Goal: Information Seeking & Learning: Learn about a topic

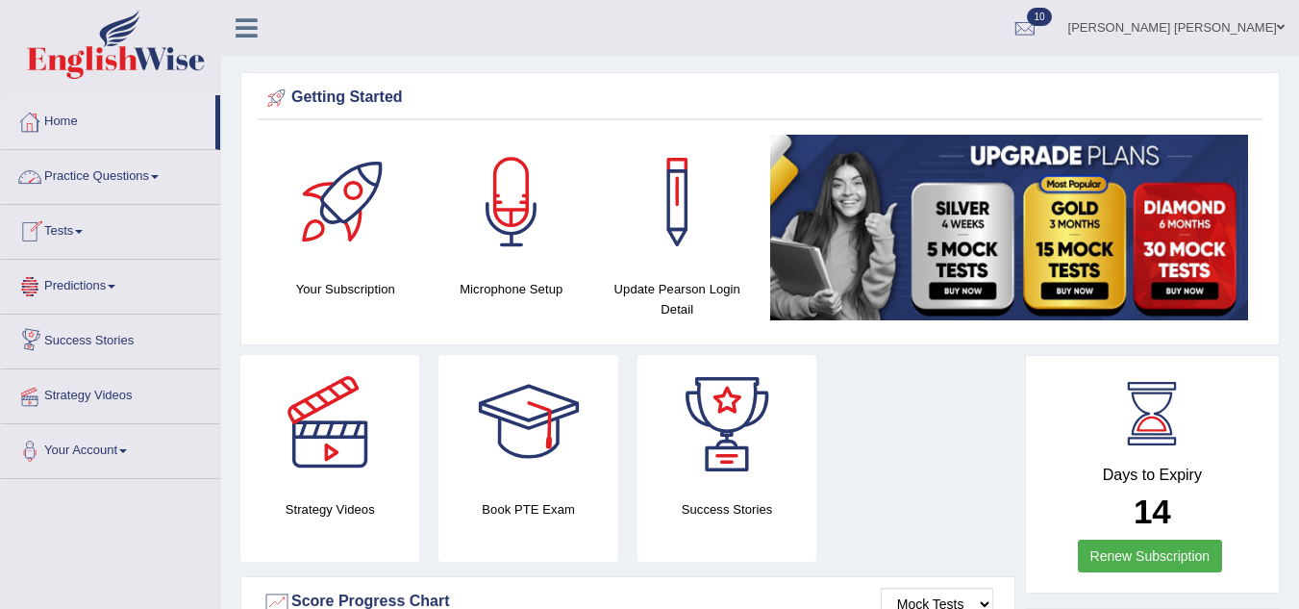
click at [68, 169] on link "Practice Questions" at bounding box center [110, 174] width 219 height 48
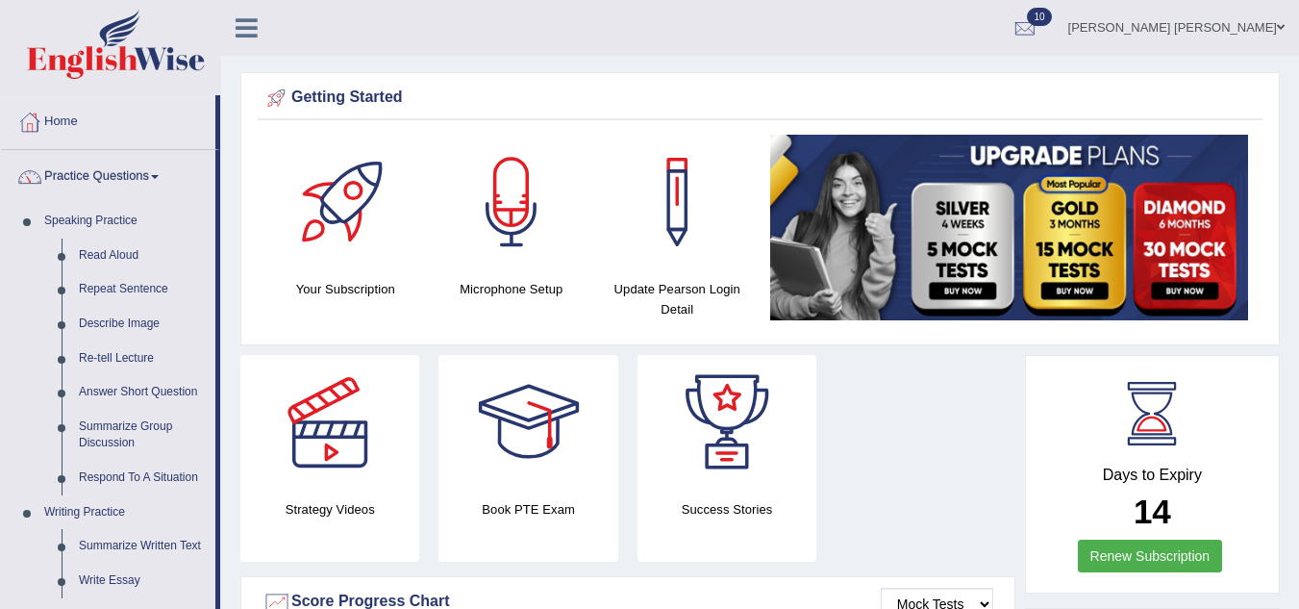
click at [219, 118] on li "Home" at bounding box center [110, 122] width 219 height 55
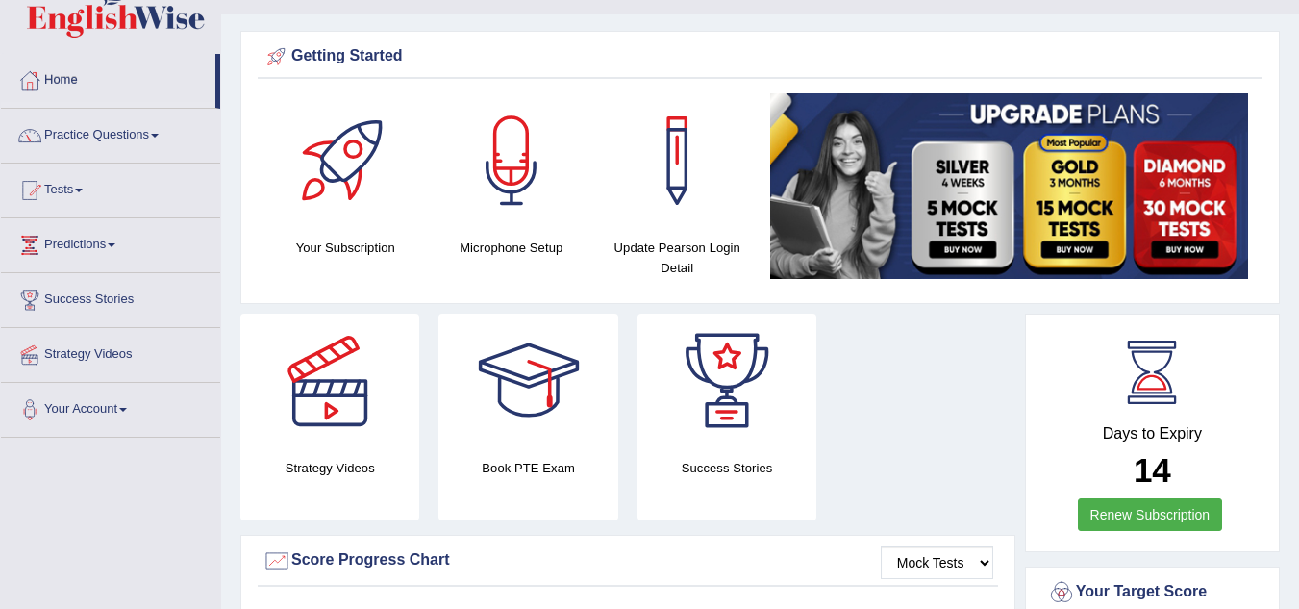
scroll to position [38, 0]
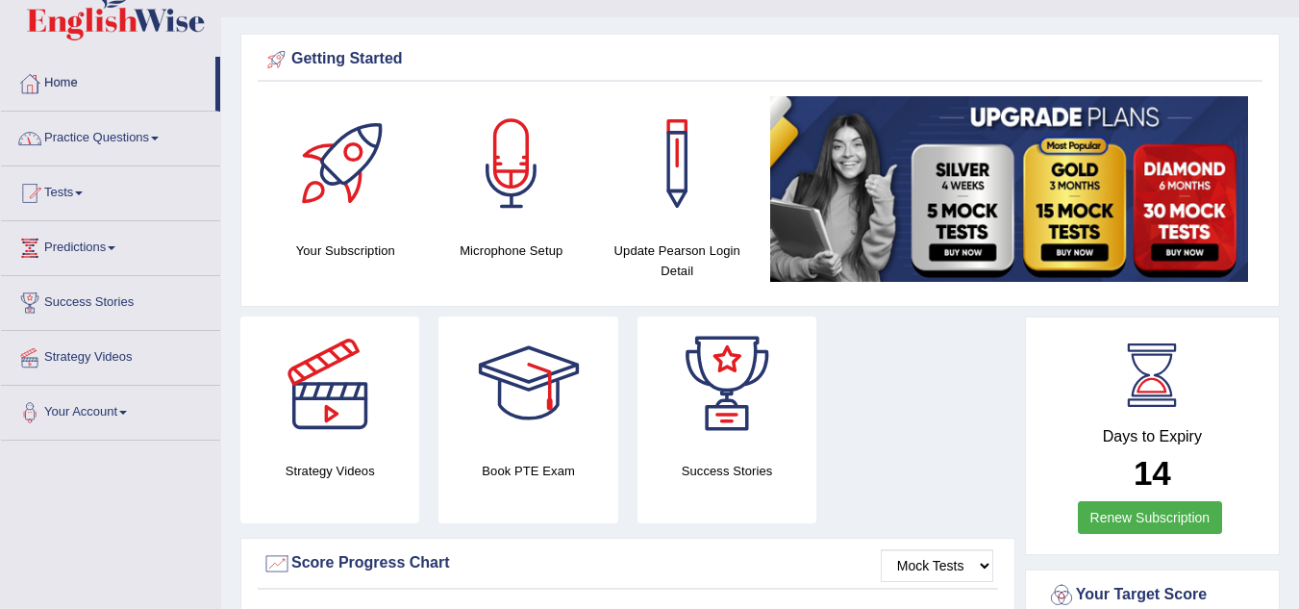
click at [96, 136] on link "Practice Questions" at bounding box center [110, 136] width 219 height 48
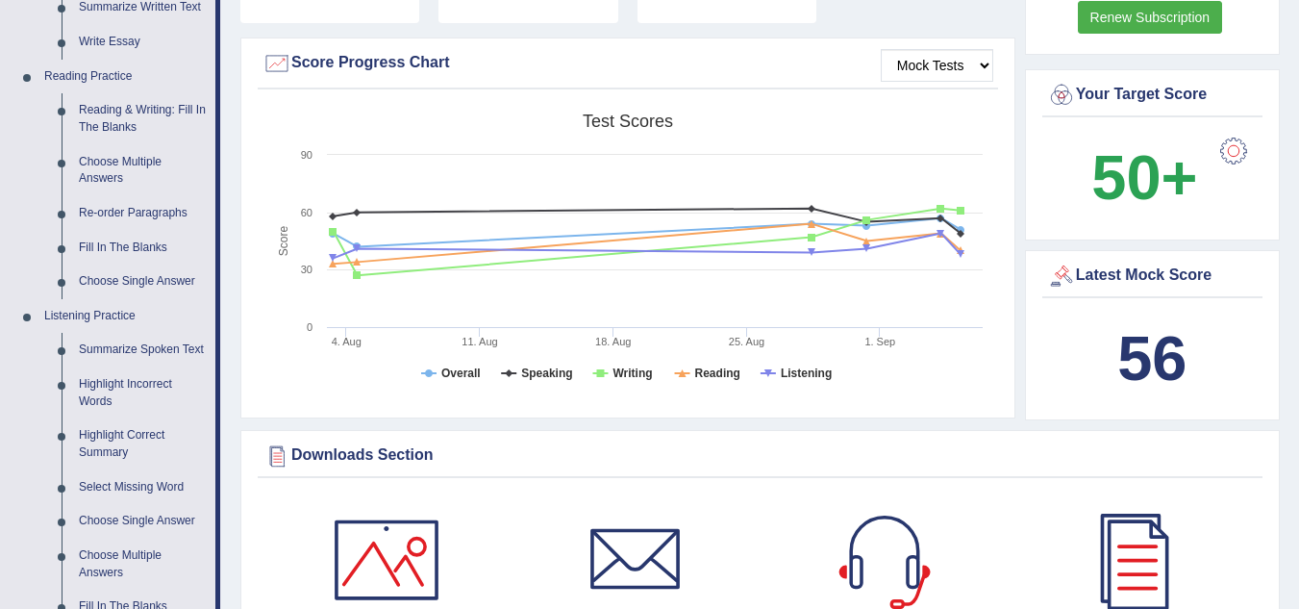
scroll to position [577, 0]
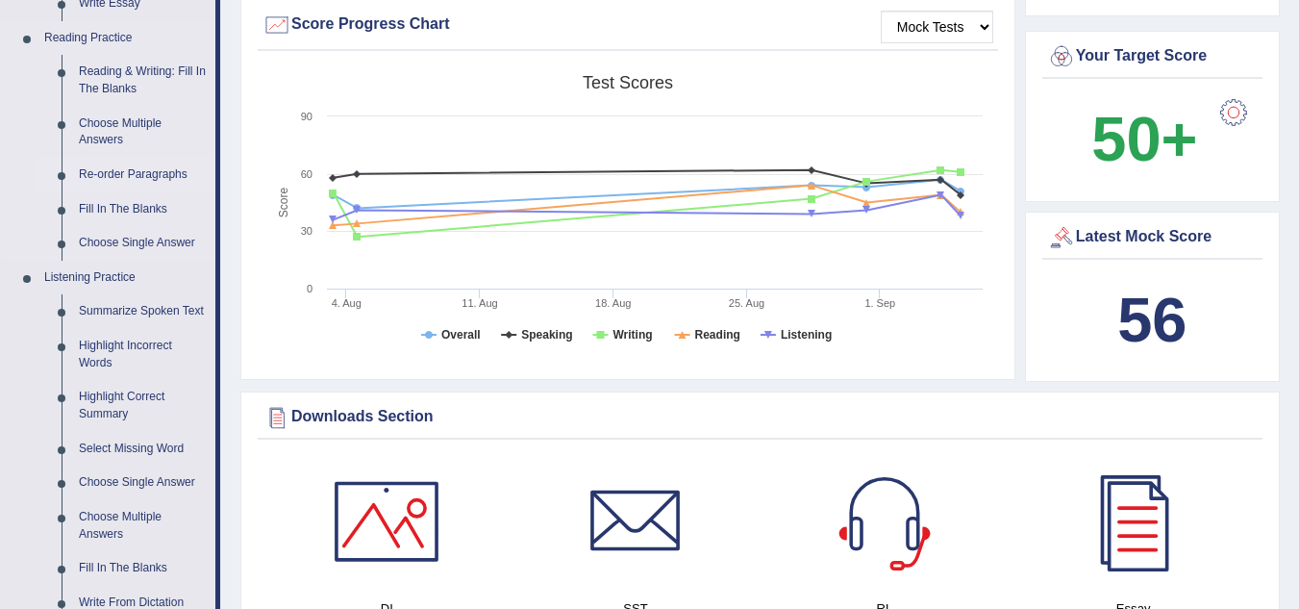
click at [123, 172] on link "Re-order Paragraphs" at bounding box center [142, 175] width 145 height 35
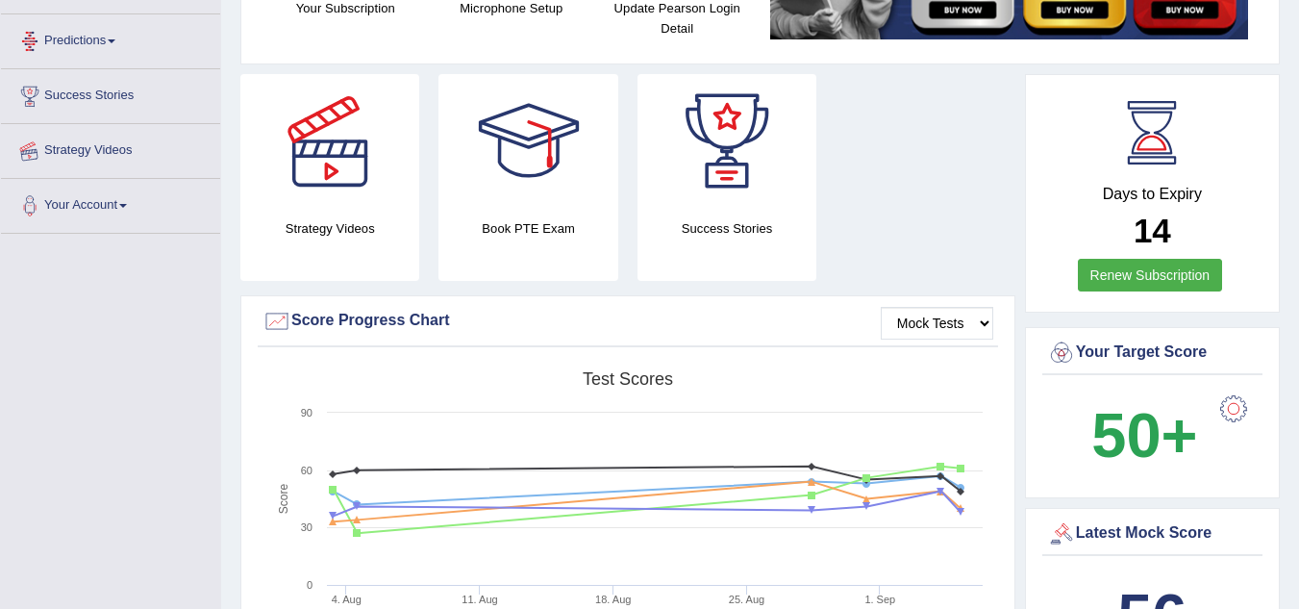
scroll to position [331, 0]
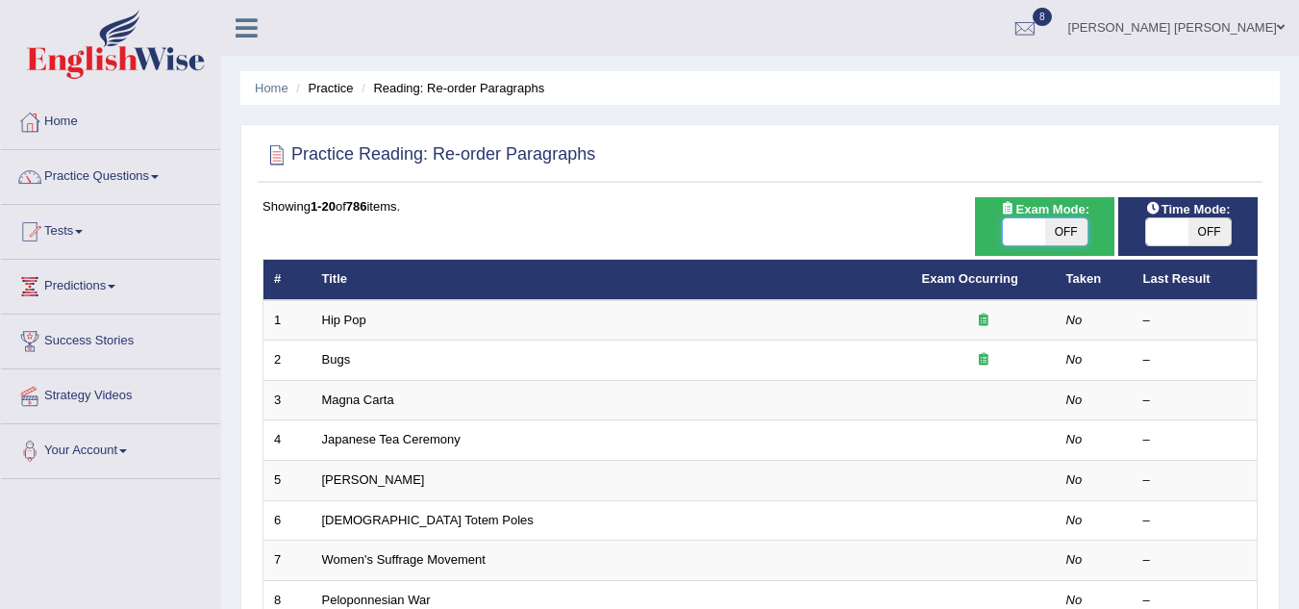
click at [1018, 229] on span at bounding box center [1024, 231] width 42 height 27
checkbox input "true"
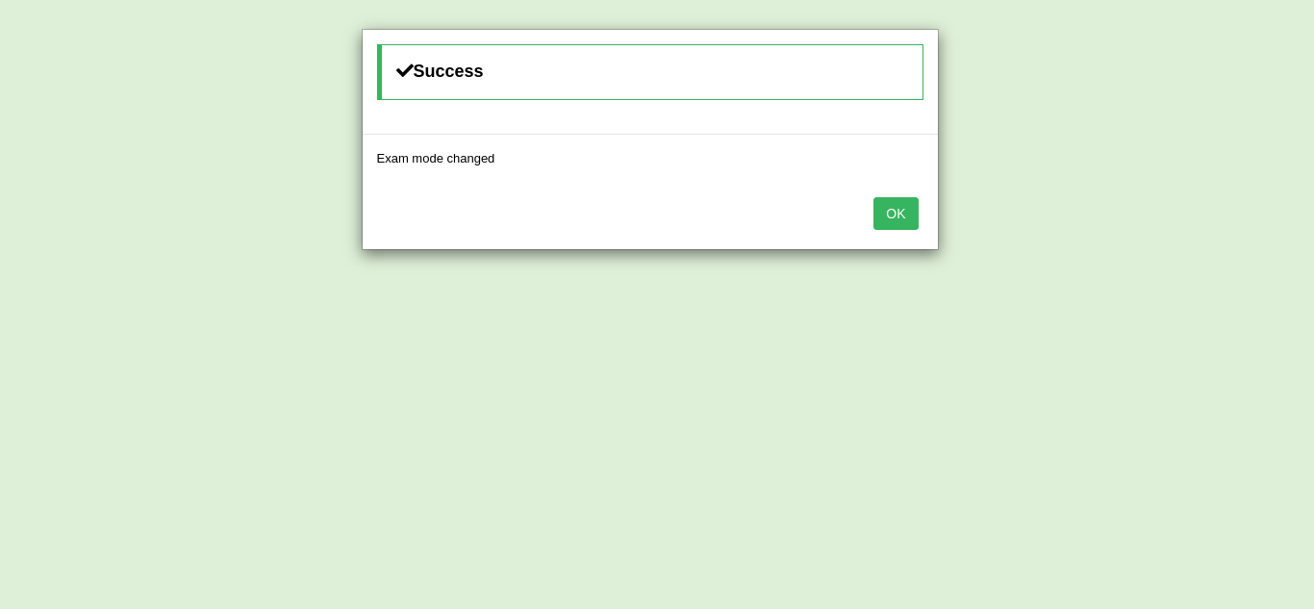
click at [893, 203] on button "OK" at bounding box center [895, 213] width 44 height 33
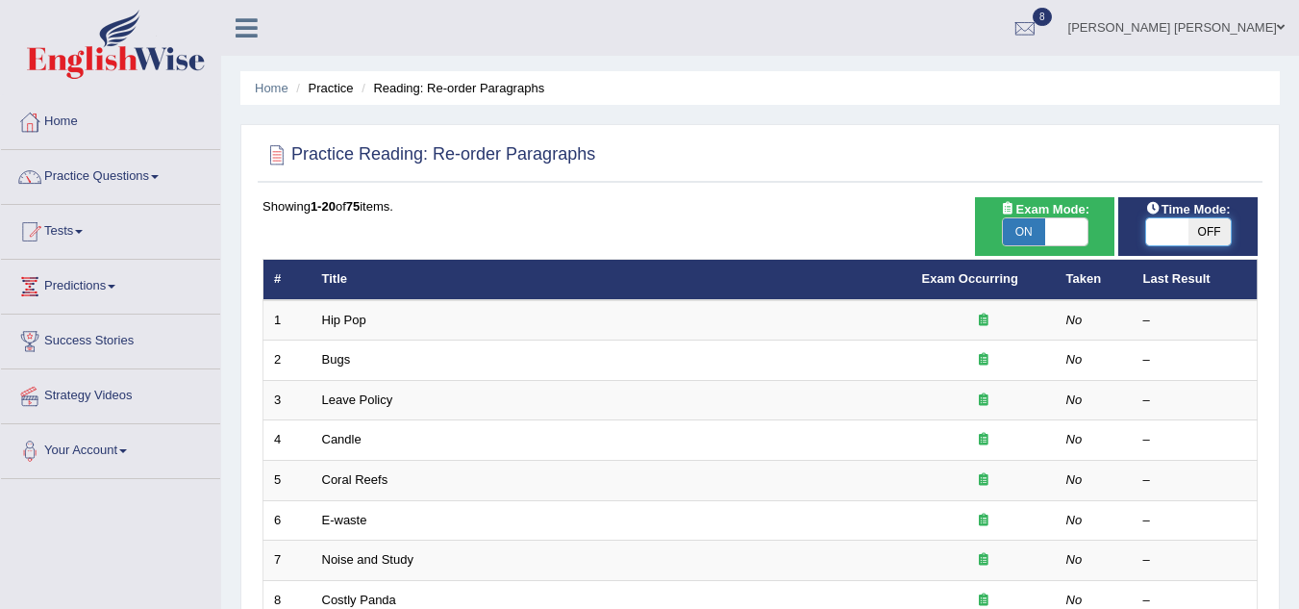
click at [1172, 226] on span at bounding box center [1167, 231] width 42 height 27
checkbox input "true"
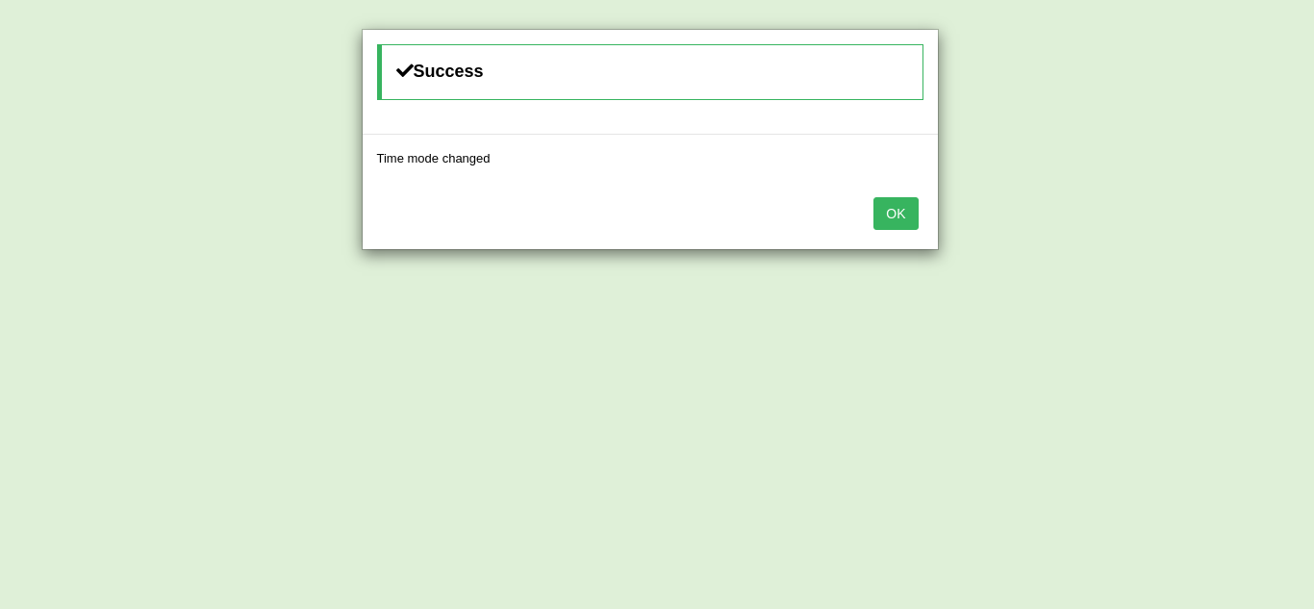
click at [898, 214] on button "OK" at bounding box center [895, 213] width 44 height 33
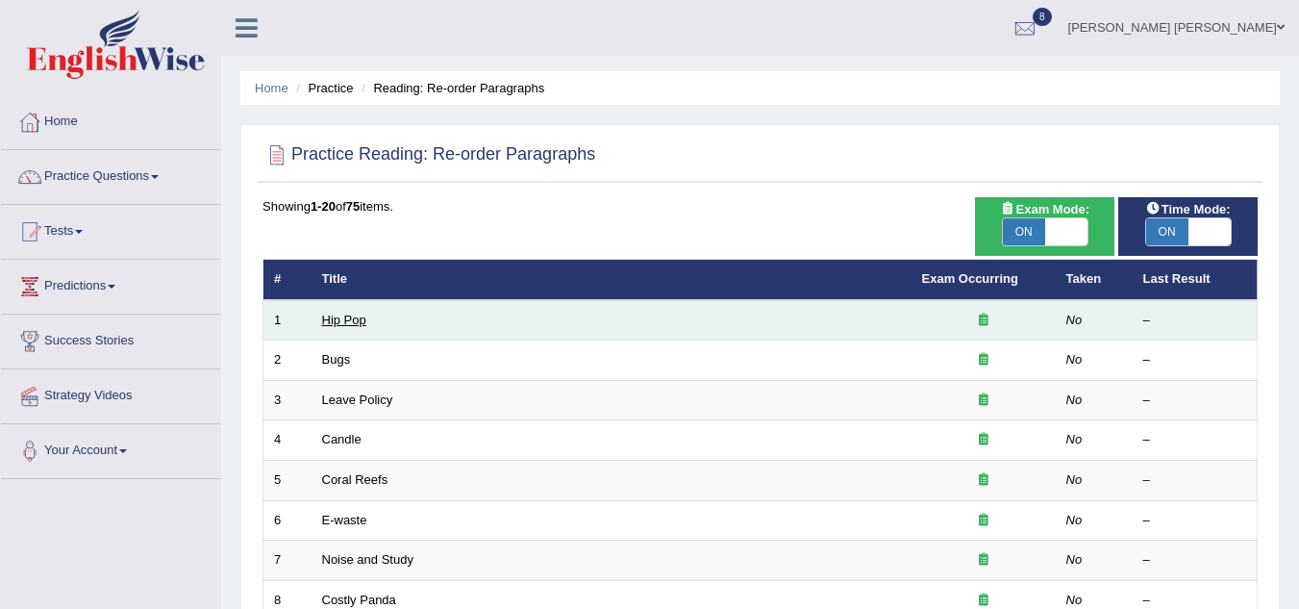
click at [341, 323] on link "Hip Pop" at bounding box center [344, 320] width 44 height 14
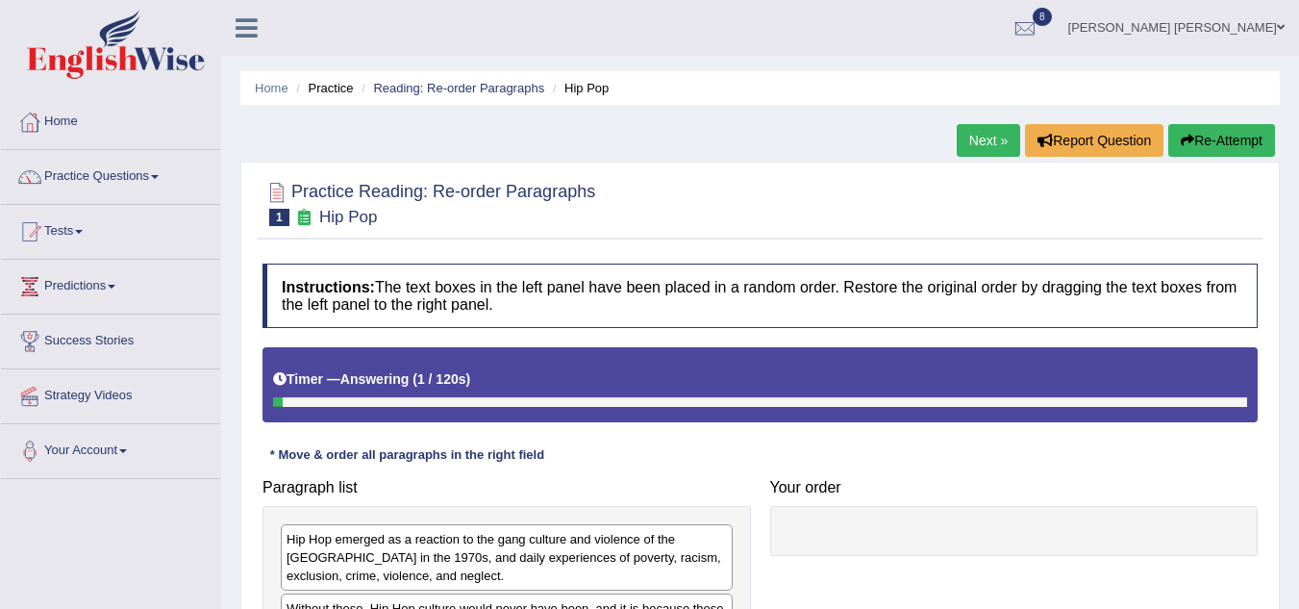
click at [617, 432] on div "Instructions: The text boxes in the left panel have been placed in a random ord…" at bounding box center [760, 537] width 1005 height 566
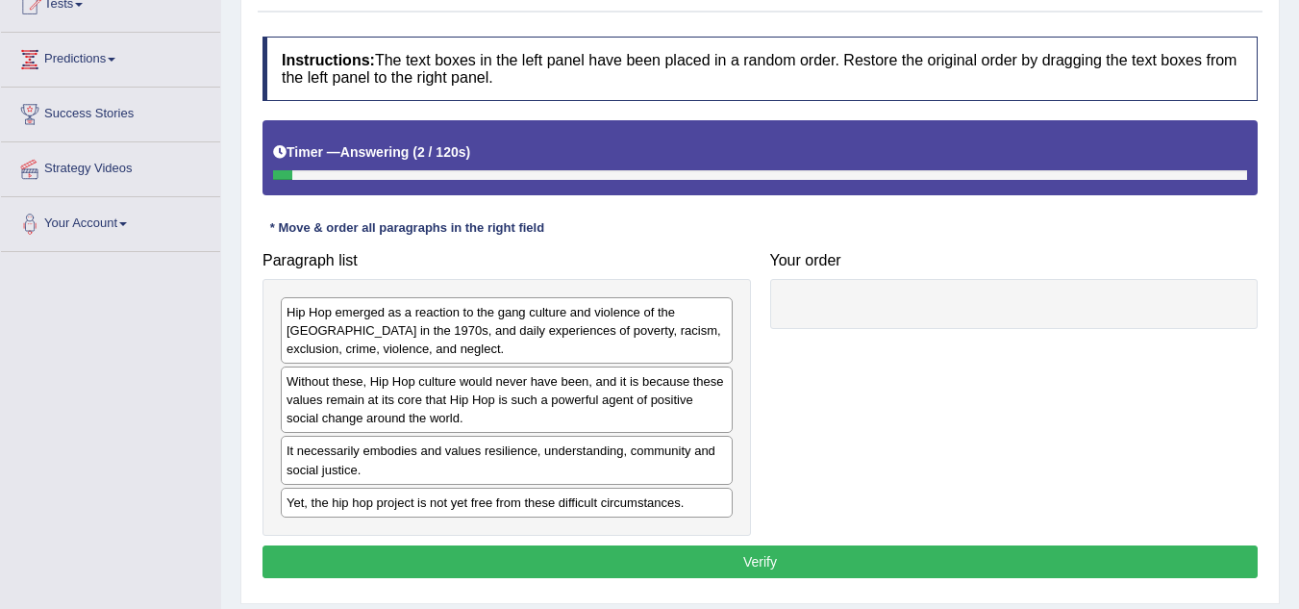
scroll to position [308, 0]
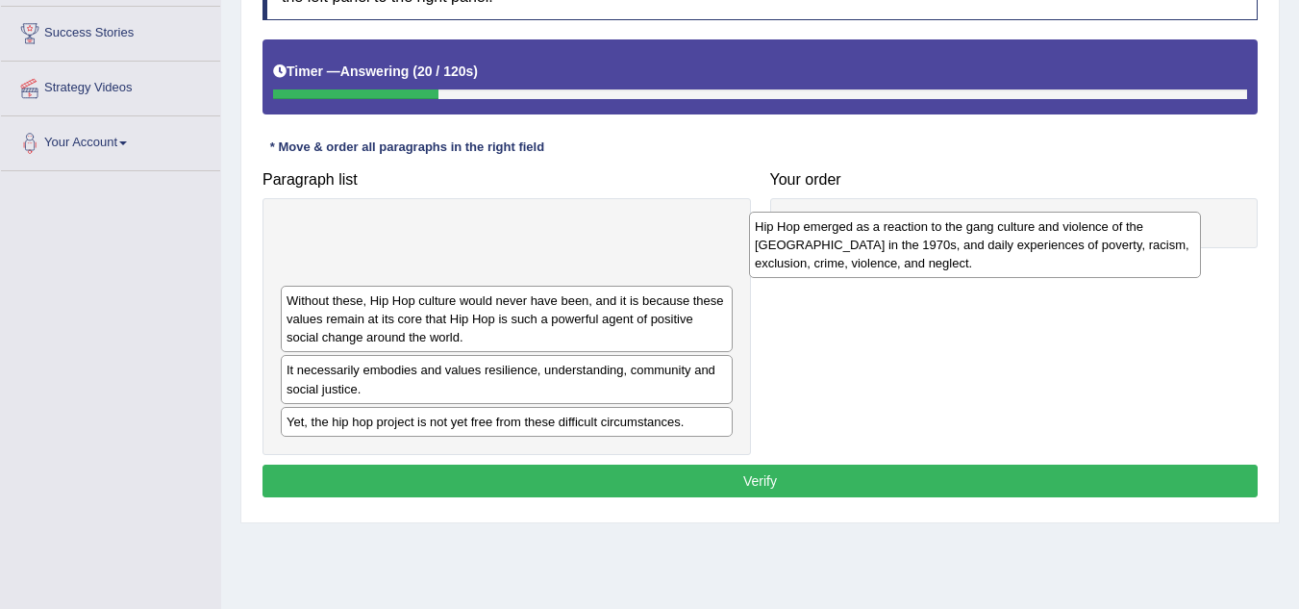
drag, startPoint x: 468, startPoint y: 268, endPoint x: 937, endPoint y: 264, distance: 468.4
click at [937, 264] on div "Hip Hop emerged as a reaction to the gang culture and violence of the South Bro…" at bounding box center [975, 245] width 452 height 66
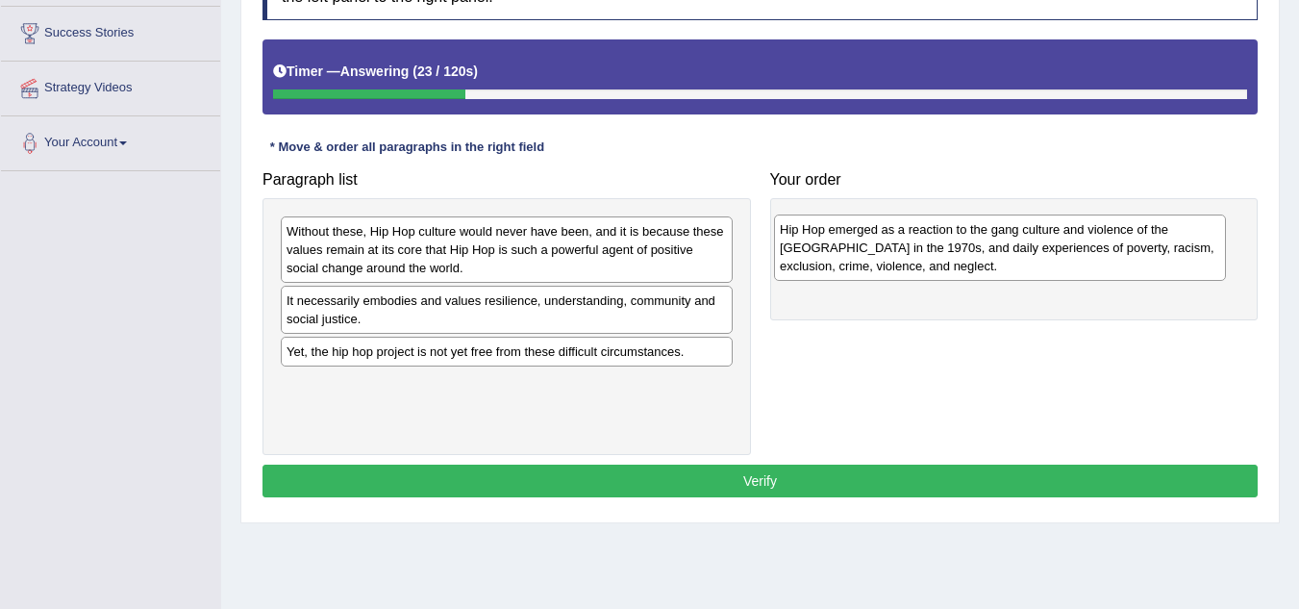
drag, startPoint x: 569, startPoint y: 240, endPoint x: 1063, endPoint y: 239, distance: 493.4
click at [1063, 239] on div "Hip Hop emerged as a reaction to the gang culture and violence of the South Bro…" at bounding box center [1000, 247] width 452 height 66
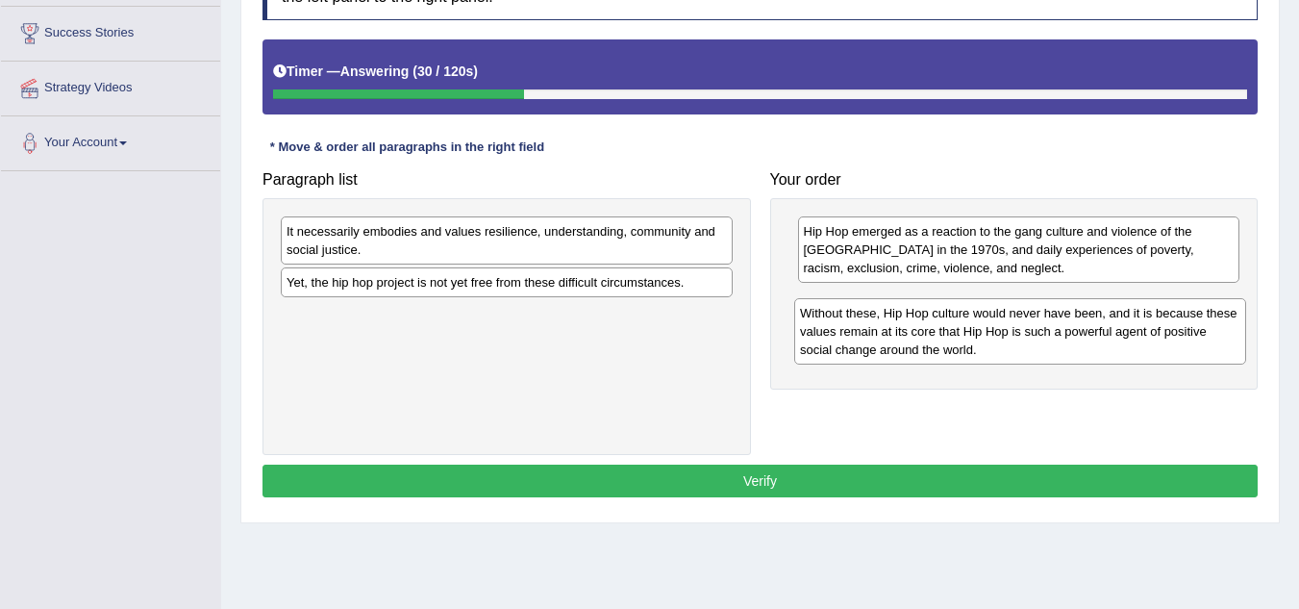
drag, startPoint x: 523, startPoint y: 242, endPoint x: 1037, endPoint y: 324, distance: 520.0
click at [1037, 324] on div "Without these, Hip Hop culture would never have been, and it is because these v…" at bounding box center [1020, 331] width 452 height 66
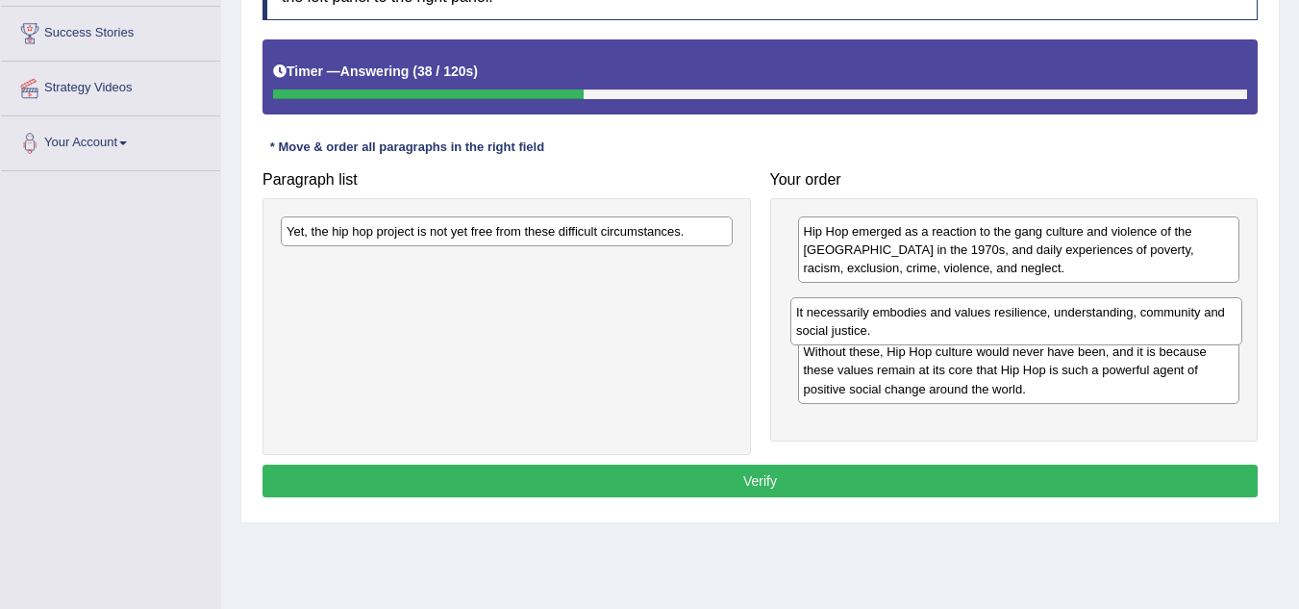
drag, startPoint x: 479, startPoint y: 249, endPoint x: 989, endPoint y: 330, distance: 516.1
click at [989, 330] on div "It necessarily embodies and values resilience, understanding, community and soc…" at bounding box center [1017, 321] width 452 height 48
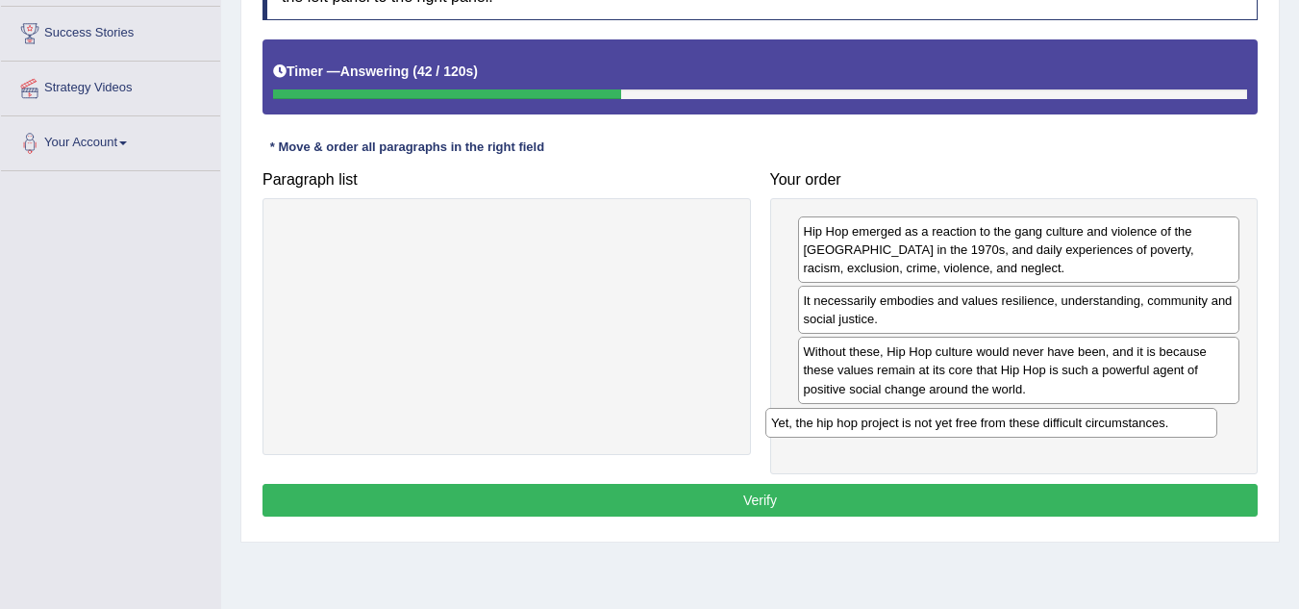
drag, startPoint x: 567, startPoint y: 238, endPoint x: 1052, endPoint y: 429, distance: 521.1
click at [1052, 429] on div "Yet, the hip hop project is not yet free from these difficult circumstances." at bounding box center [992, 423] width 452 height 30
click at [862, 508] on button "Verify" at bounding box center [760, 500] width 995 height 33
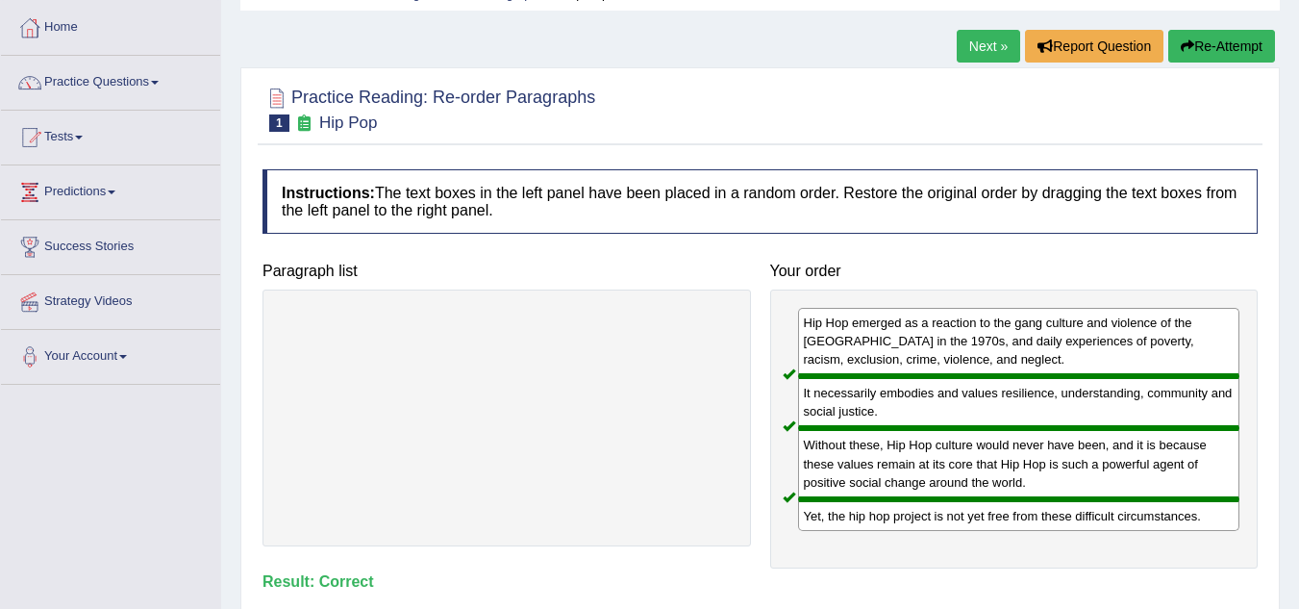
scroll to position [0, 0]
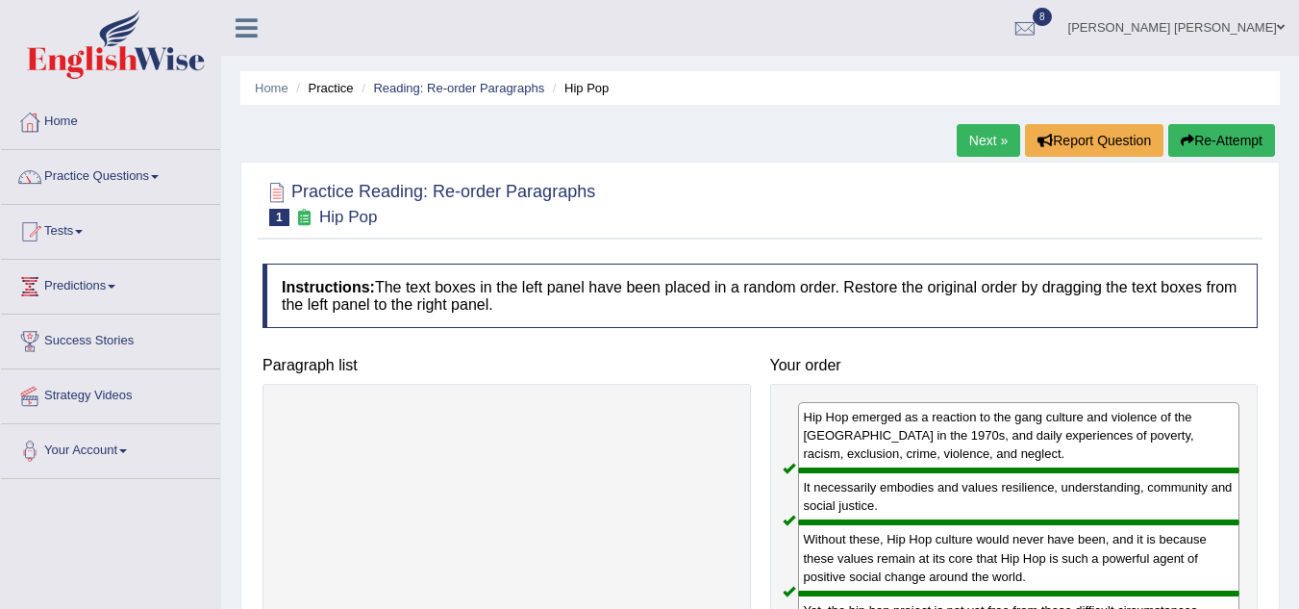
click at [979, 138] on link "Next »" at bounding box center [988, 140] width 63 height 33
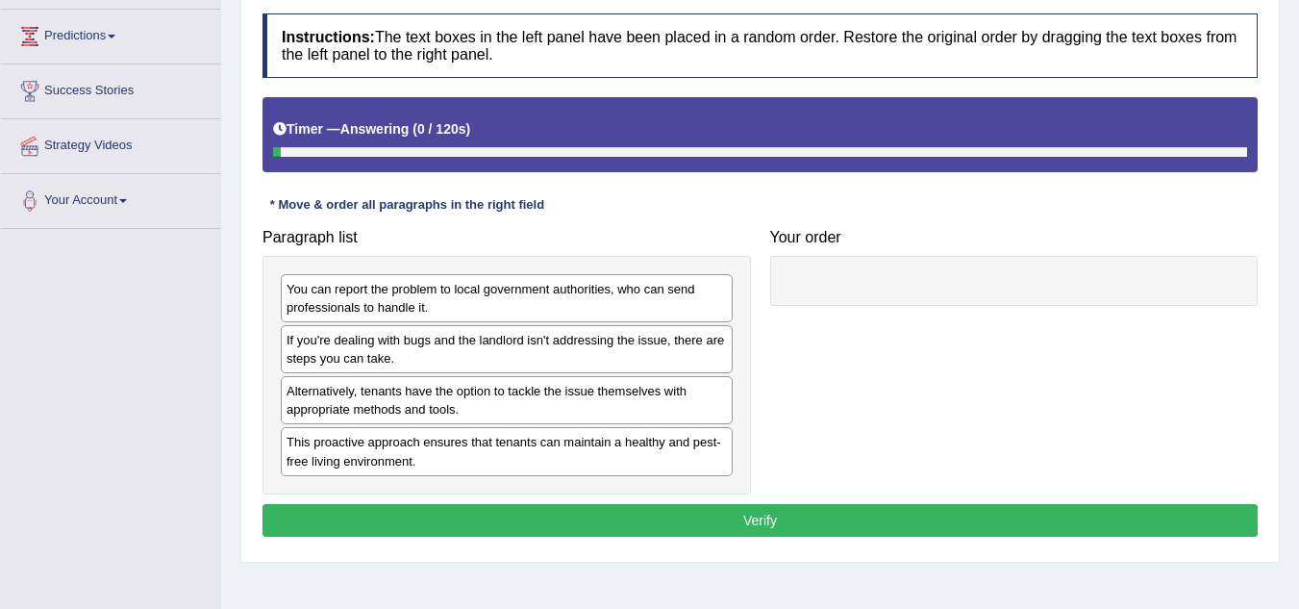
scroll to position [346, 0]
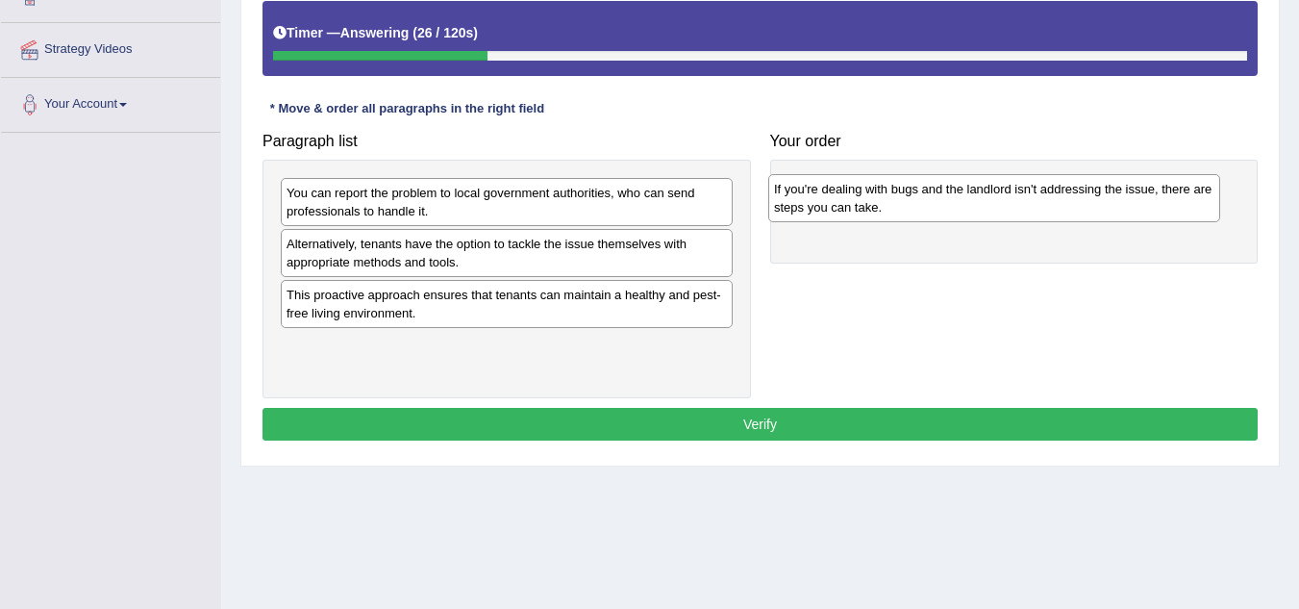
drag, startPoint x: 400, startPoint y: 259, endPoint x: 888, endPoint y: 204, distance: 490.7
click at [888, 204] on div "If you're dealing with bugs and the landlord isn't addressing the issue, there …" at bounding box center [994, 198] width 452 height 48
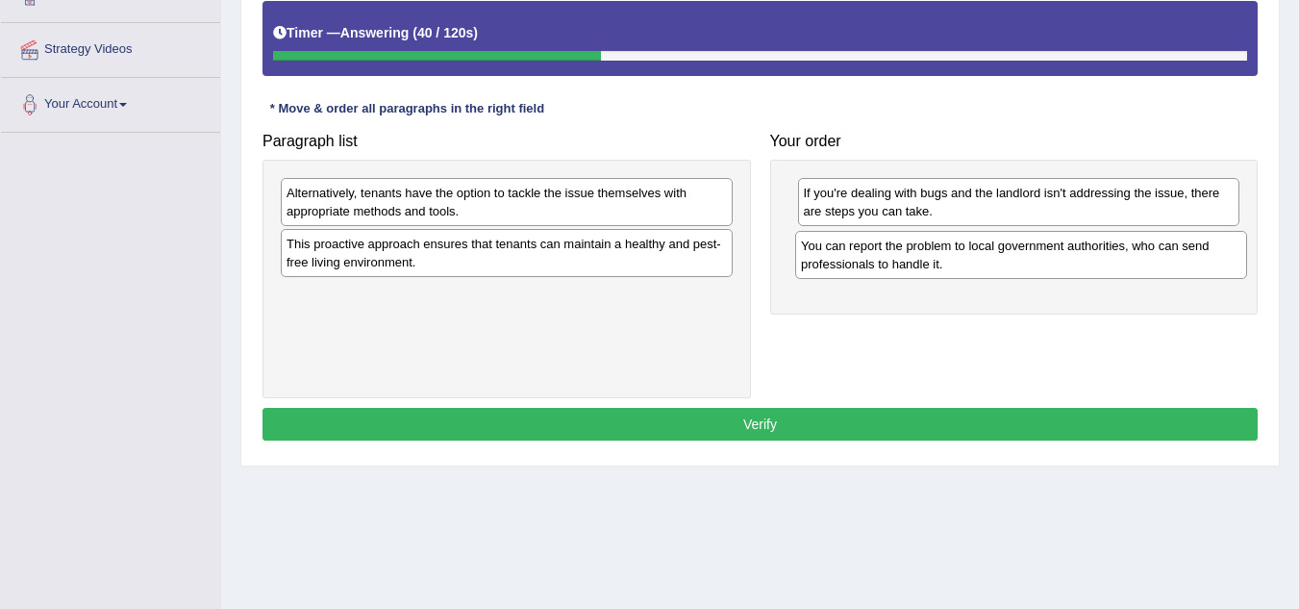
drag, startPoint x: 495, startPoint y: 203, endPoint x: 1011, endPoint y: 256, distance: 518.2
click at [1011, 256] on div "You can report the problem to local government authorities, who can send profes…" at bounding box center [1021, 255] width 452 height 48
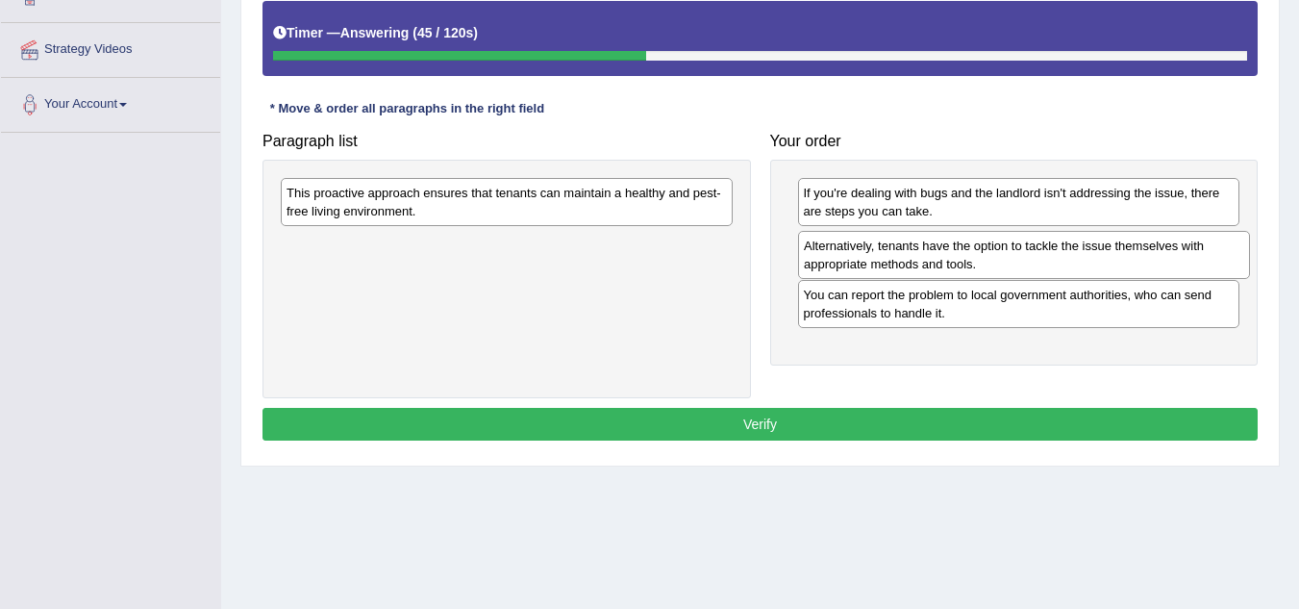
drag, startPoint x: 531, startPoint y: 201, endPoint x: 1048, endPoint y: 254, distance: 520.1
click at [1048, 254] on div "Alternatively, tenants have the option to tackle the issue themselves with appr…" at bounding box center [1024, 255] width 452 height 48
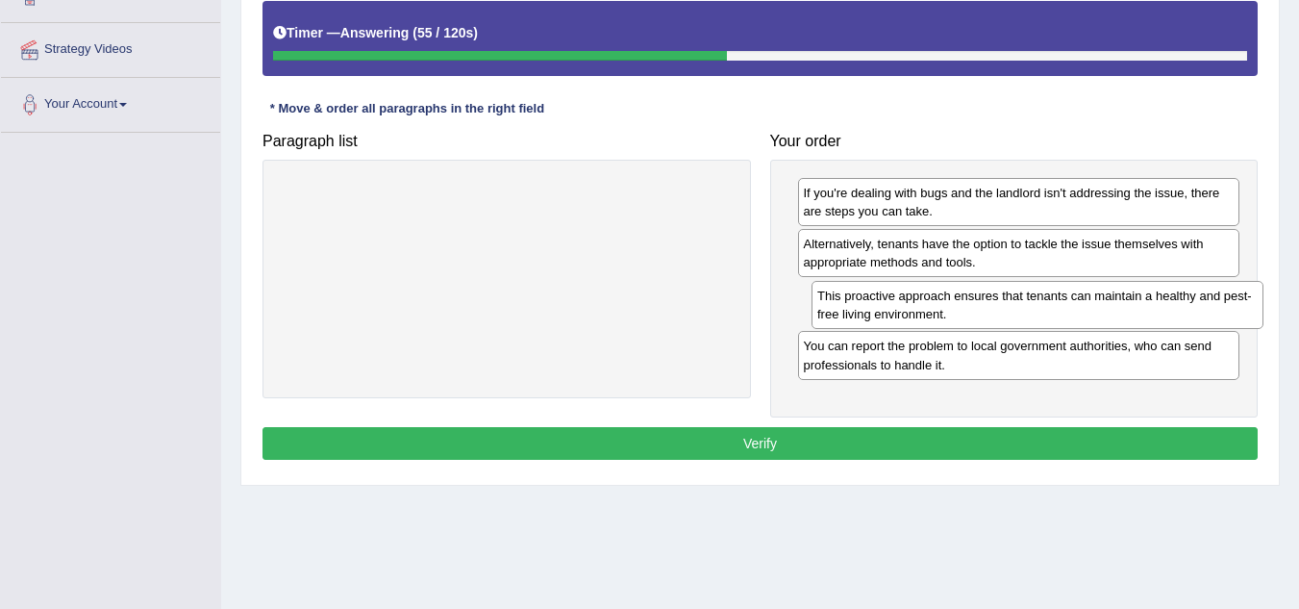
drag, startPoint x: 600, startPoint y: 204, endPoint x: 1131, endPoint y: 307, distance: 540.8
click at [1131, 307] on div "This proactive approach ensures that tenants can maintain a healthy and pest-fr…" at bounding box center [1038, 305] width 452 height 48
click at [852, 440] on button "Verify" at bounding box center [760, 443] width 995 height 33
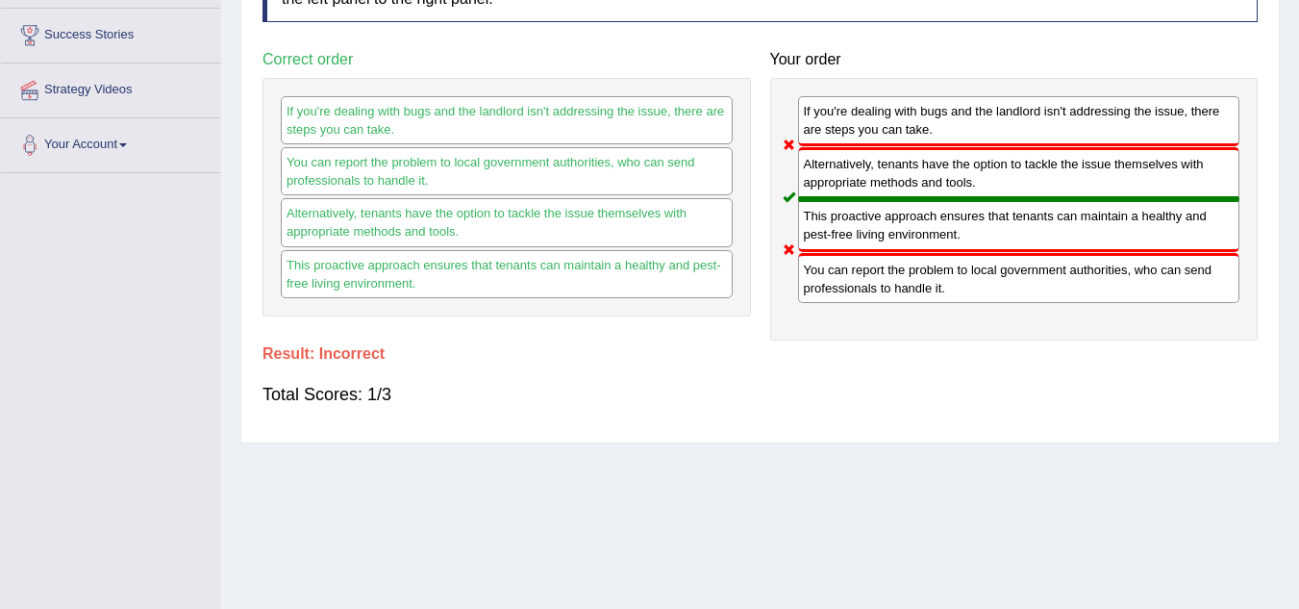
scroll to position [308, 0]
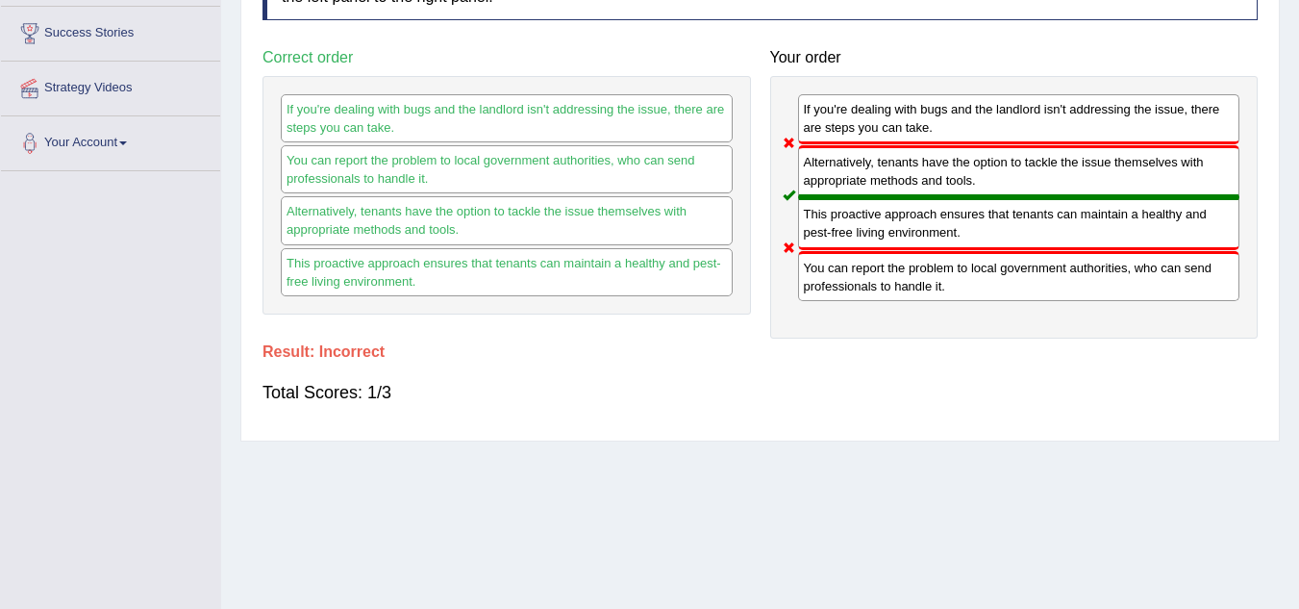
click at [1024, 78] on div "If you're dealing with bugs and the landlord isn't addressing the issue, there …" at bounding box center [1014, 207] width 489 height 263
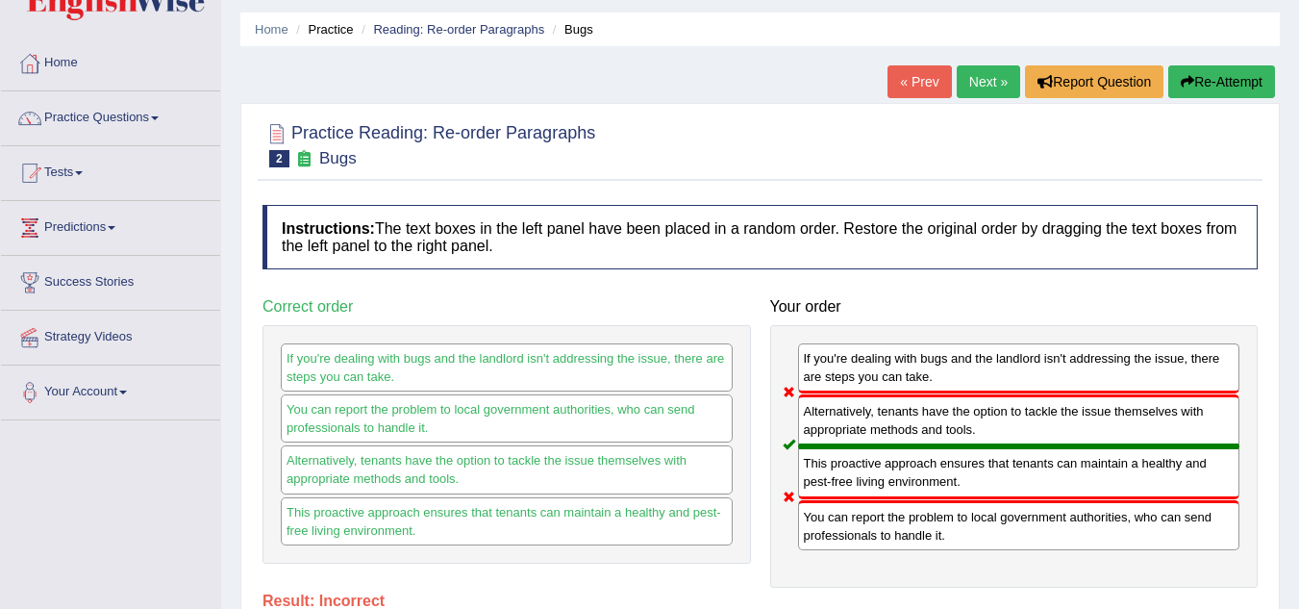
scroll to position [0, 0]
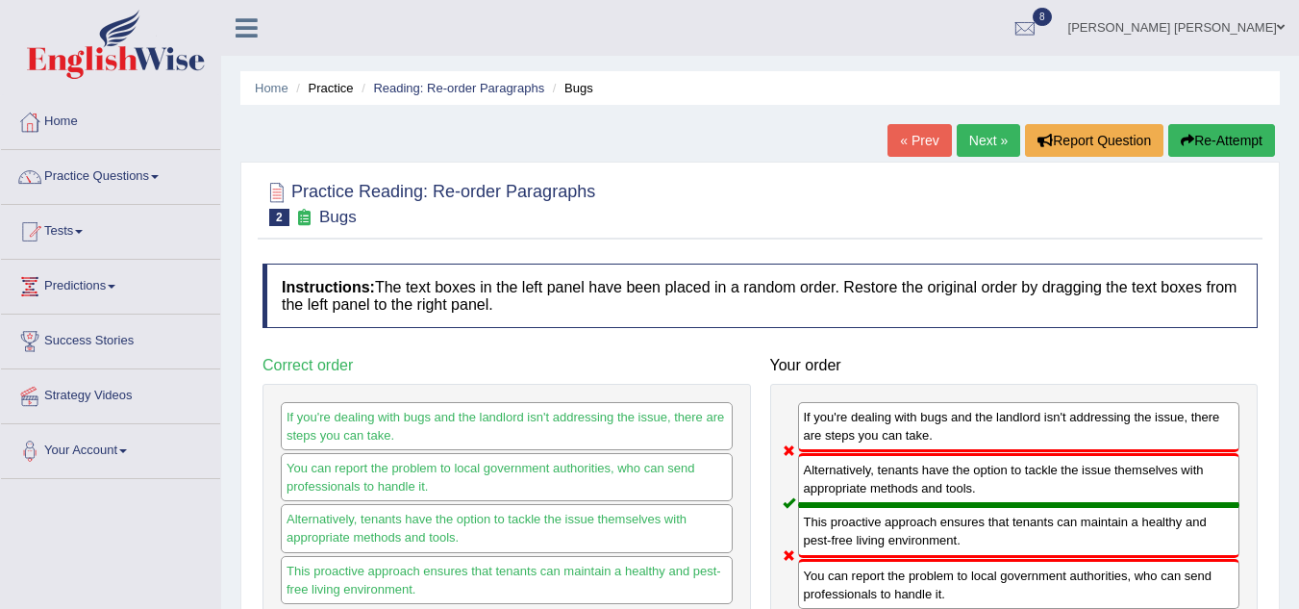
click at [1205, 135] on button "Re-Attempt" at bounding box center [1222, 140] width 107 height 33
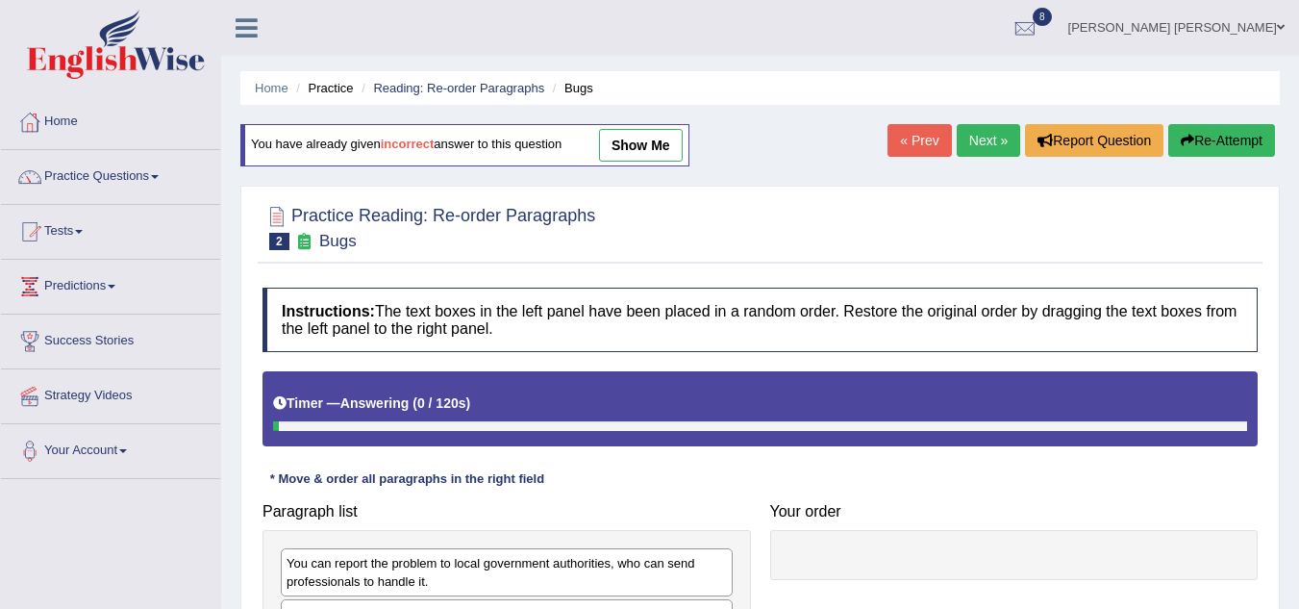
click at [722, 214] on div at bounding box center [760, 226] width 995 height 59
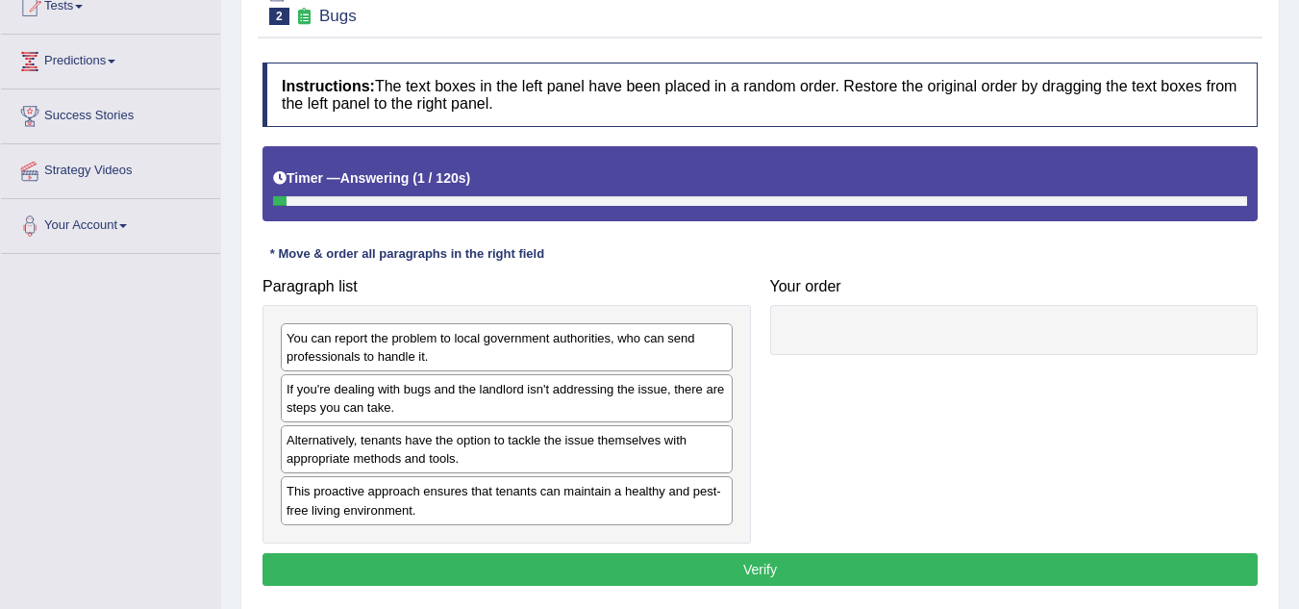
scroll to position [269, 0]
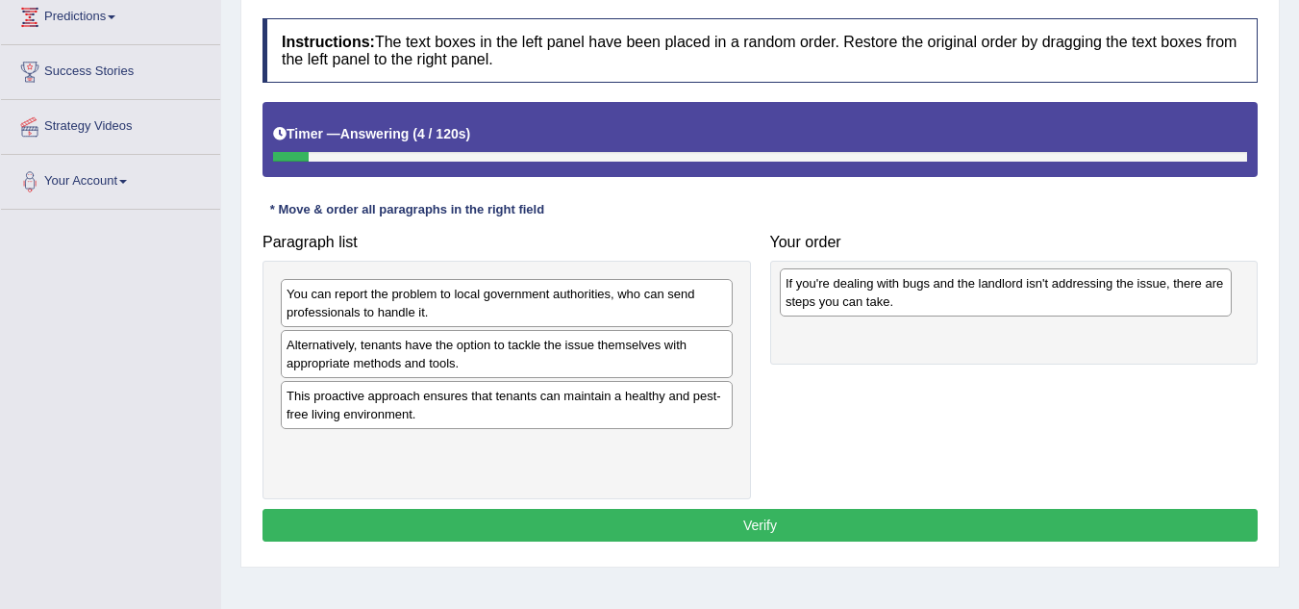
drag, startPoint x: 369, startPoint y: 361, endPoint x: 868, endPoint y: 299, distance: 502.9
click at [868, 299] on div "If you're dealing with bugs and the landlord isn't addressing the issue, there …" at bounding box center [1006, 292] width 452 height 48
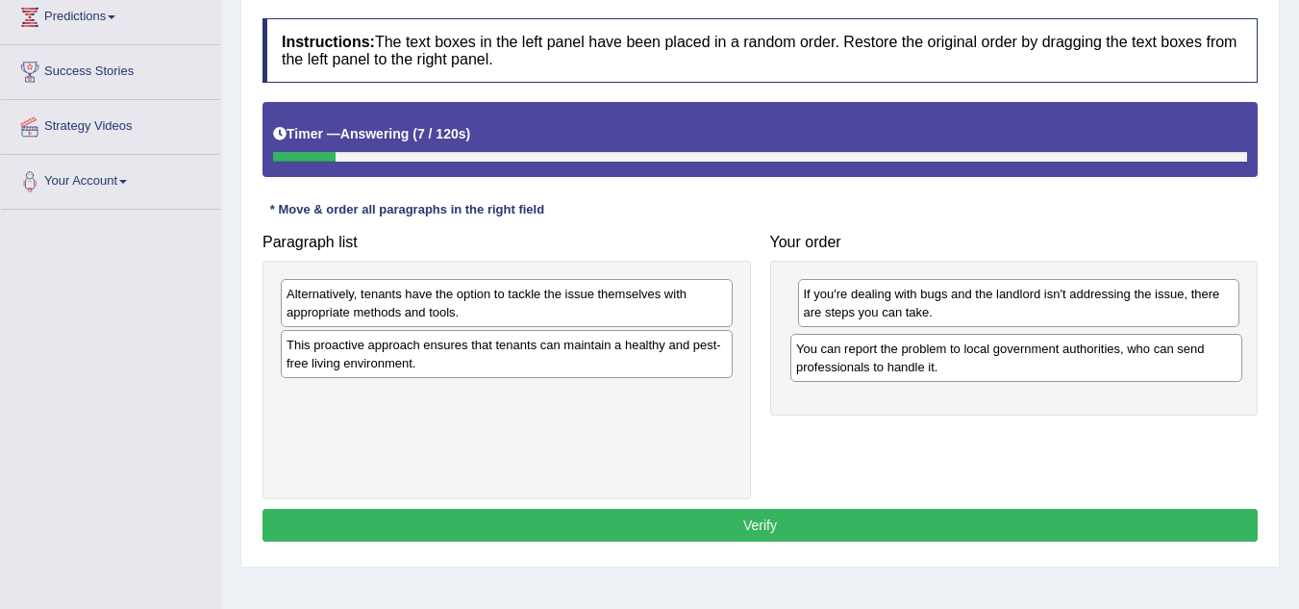
drag, startPoint x: 467, startPoint y: 302, endPoint x: 977, endPoint y: 358, distance: 512.8
click at [977, 358] on div "You can report the problem to local government authorities, who can send profes…" at bounding box center [1017, 358] width 452 height 48
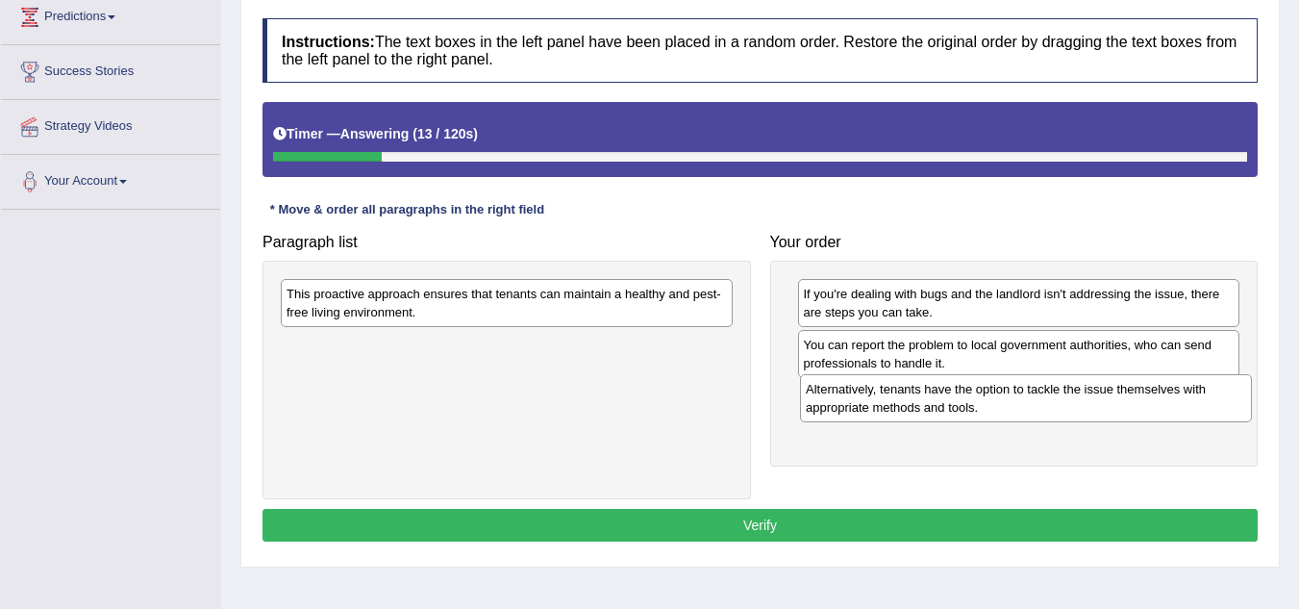
drag, startPoint x: 540, startPoint y: 313, endPoint x: 1059, endPoint y: 408, distance: 528.0
click at [1059, 408] on div "Alternatively, tenants have the option to tackle the issue themselves with appr…" at bounding box center [1026, 398] width 452 height 48
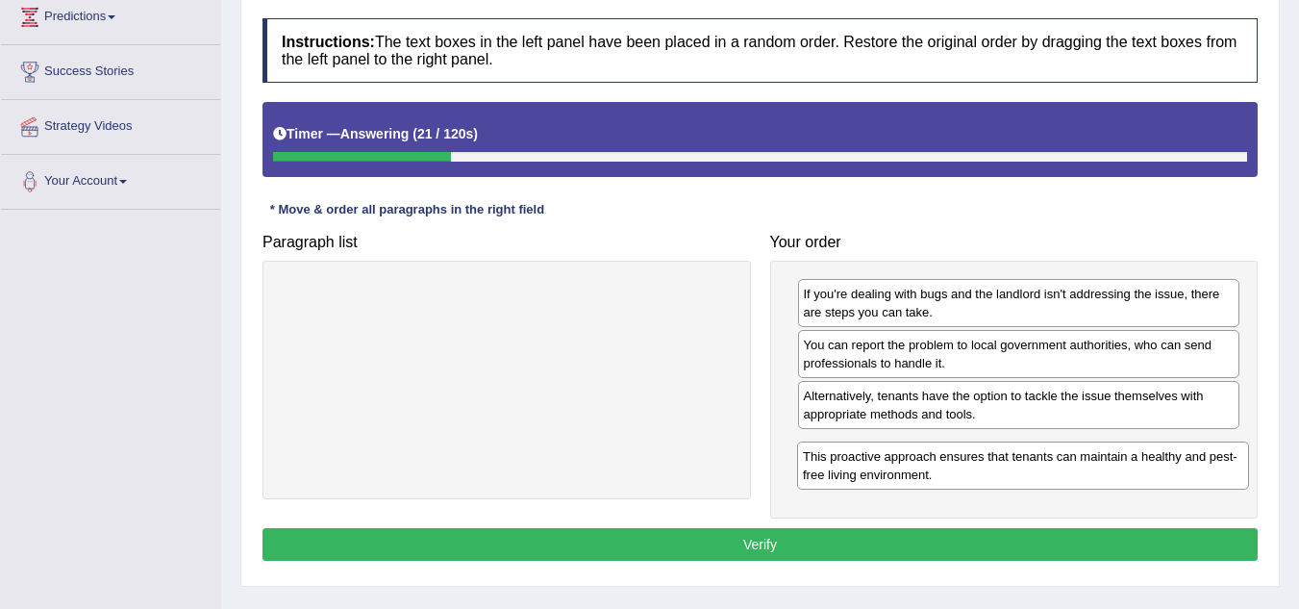
drag, startPoint x: 525, startPoint y: 305, endPoint x: 1042, endPoint y: 467, distance: 541.4
click at [1042, 467] on div "This proactive approach ensures that tenants can maintain a healthy and pest-fr…" at bounding box center [1023, 465] width 452 height 48
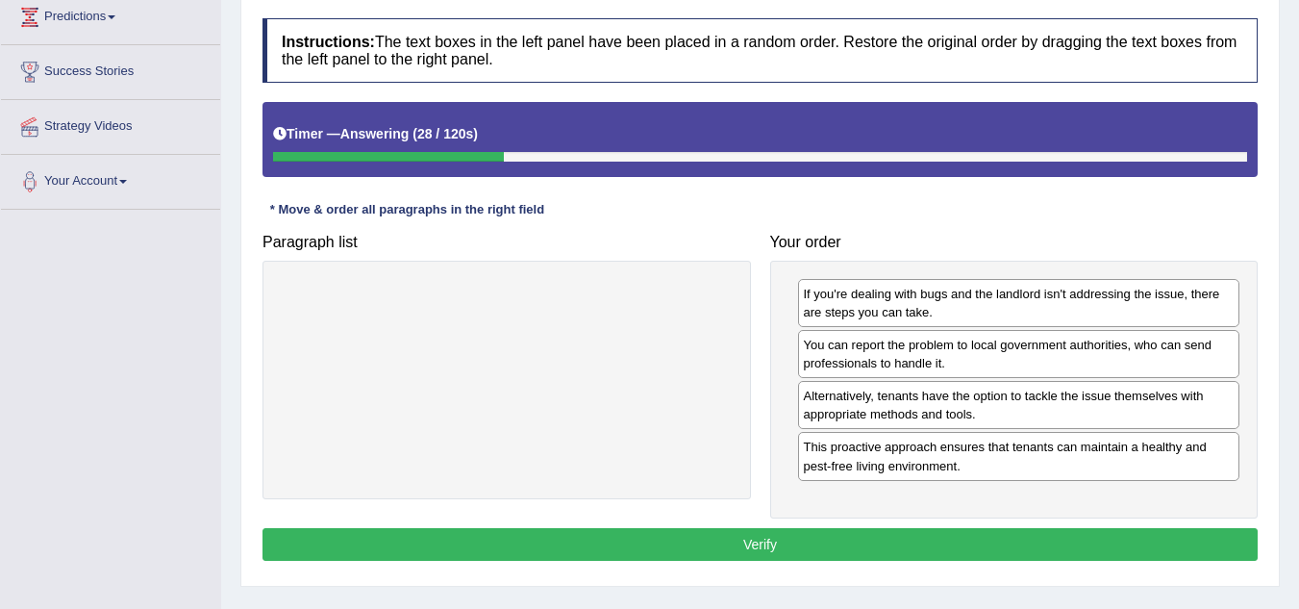
click at [852, 544] on button "Verify" at bounding box center [760, 544] width 995 height 33
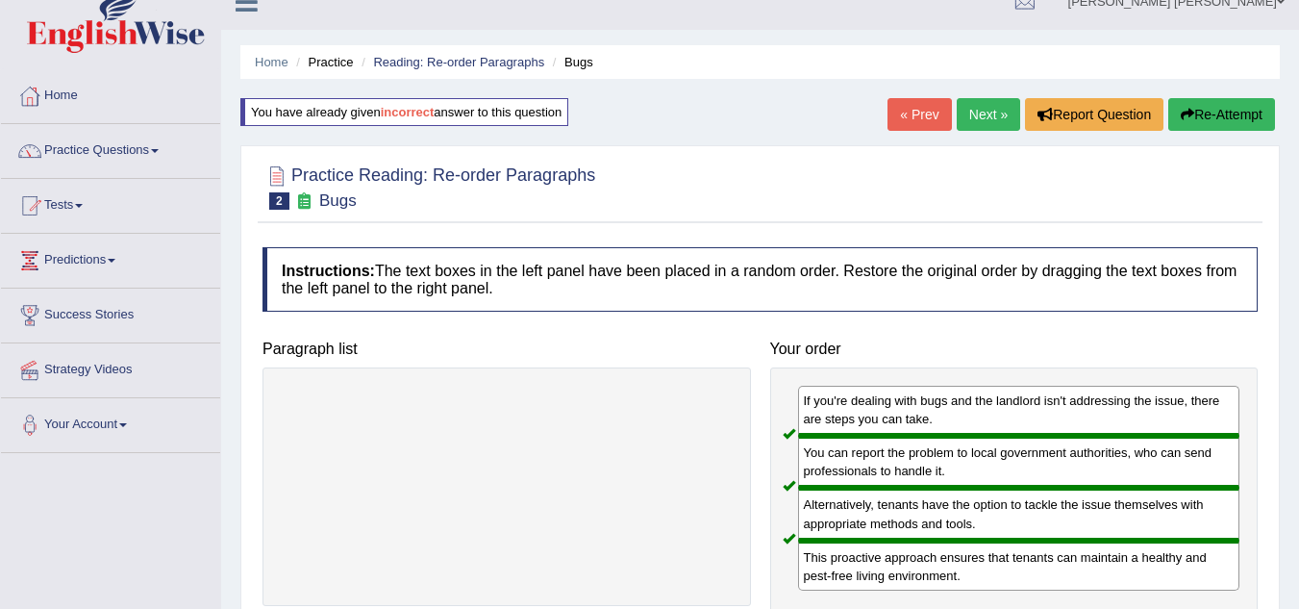
scroll to position [0, 0]
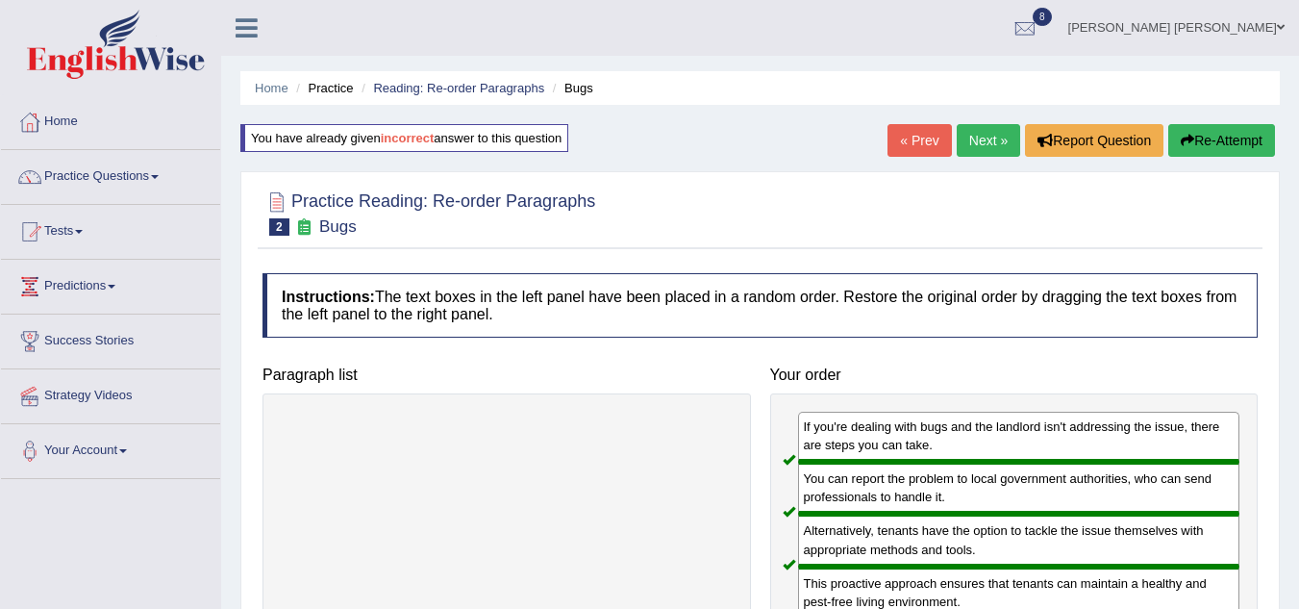
click at [978, 155] on link "Next »" at bounding box center [988, 140] width 63 height 33
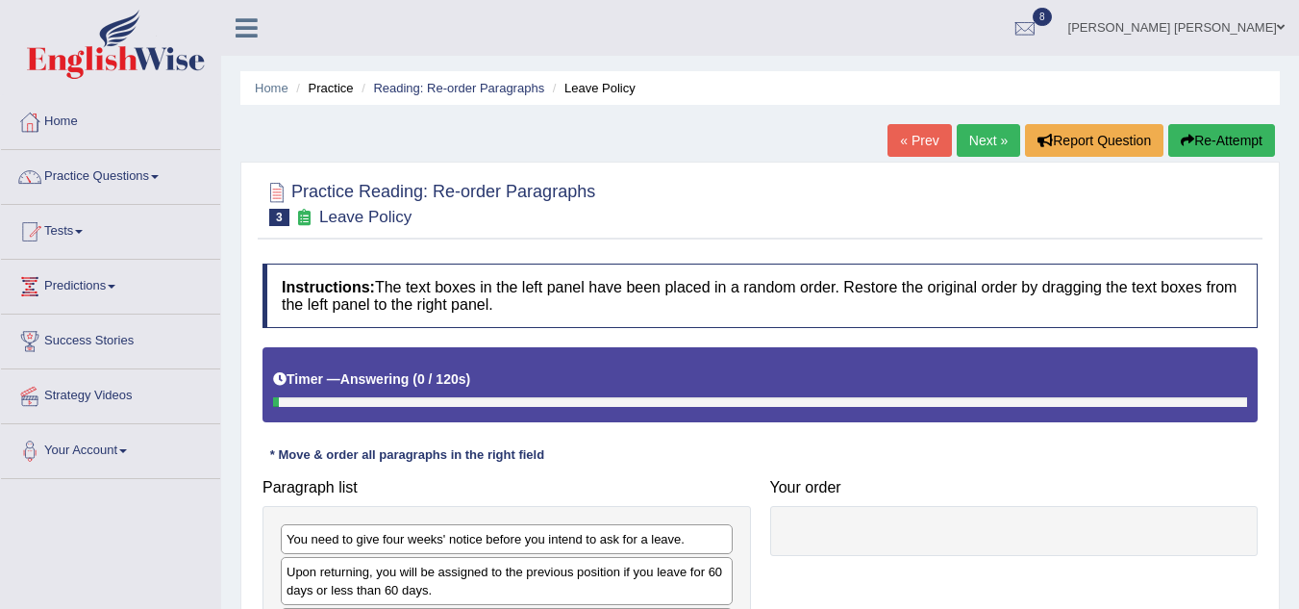
drag, startPoint x: 0, startPoint y: 0, endPoint x: 899, endPoint y: 209, distance: 923.1
click at [899, 209] on div at bounding box center [760, 202] width 995 height 59
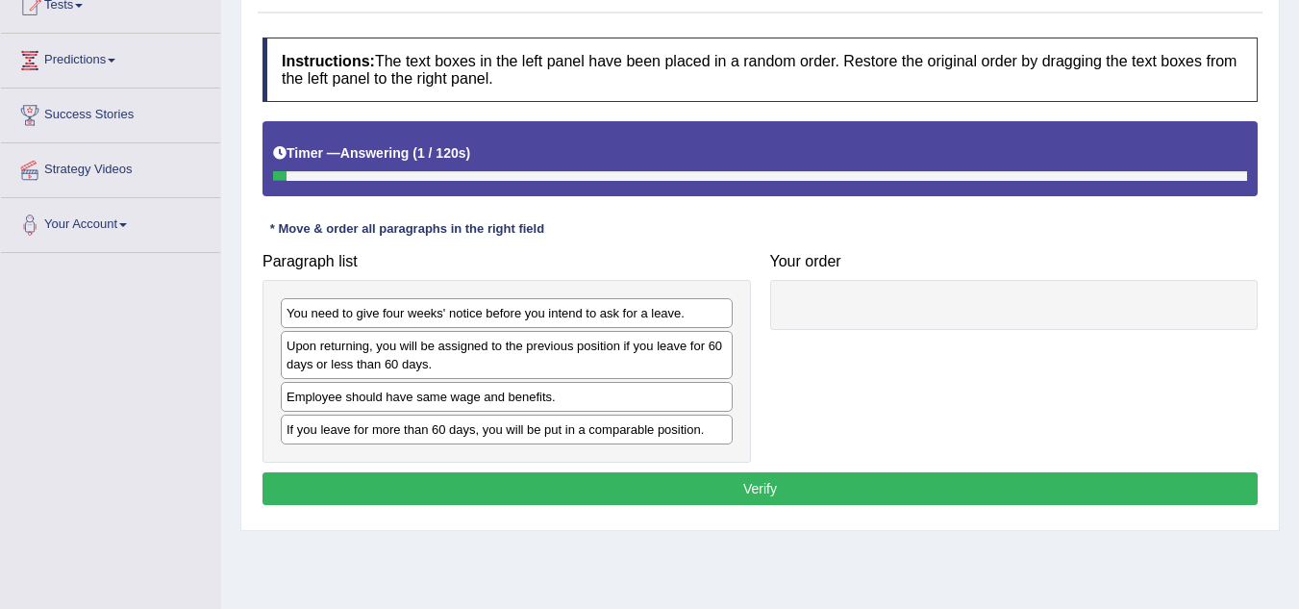
scroll to position [269, 0]
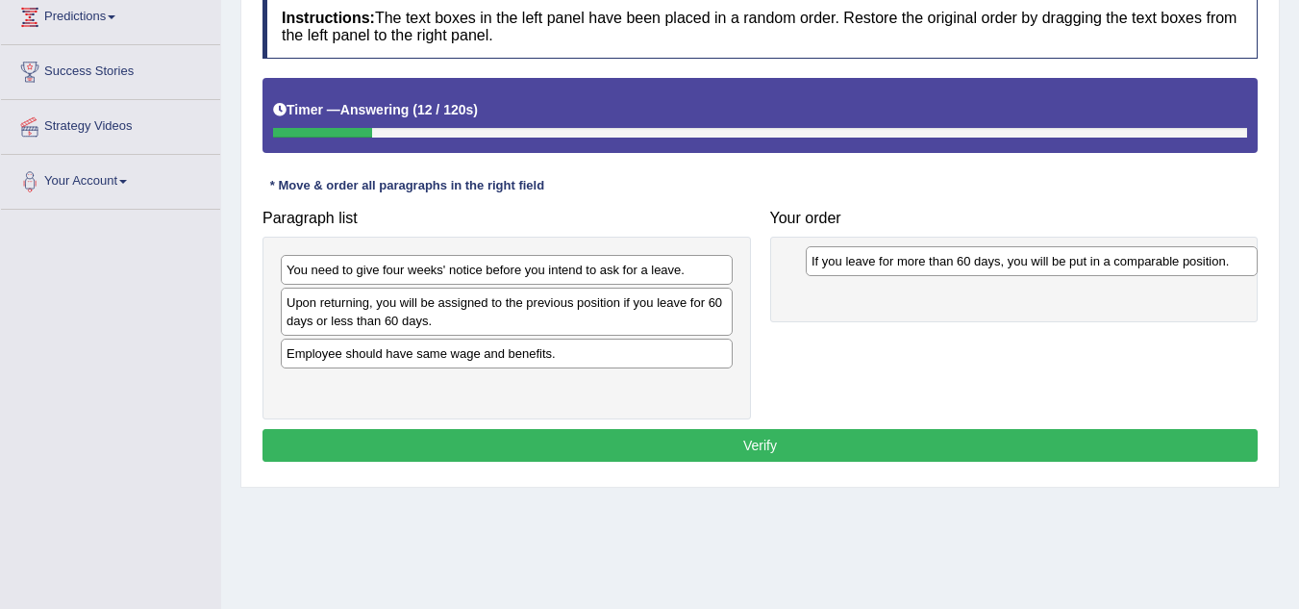
drag, startPoint x: 459, startPoint y: 383, endPoint x: 1005, endPoint y: 258, distance: 560.4
click at [1005, 258] on div "If you leave for more than 60 days, you will be put in a comparable position." at bounding box center [1032, 261] width 452 height 30
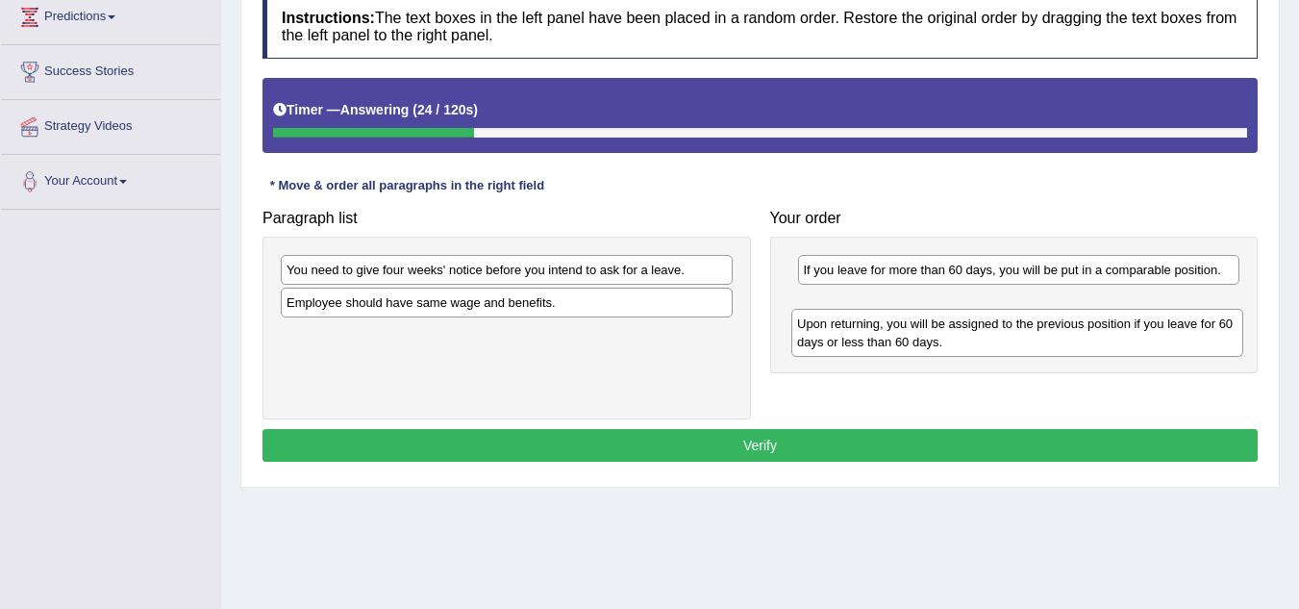
drag, startPoint x: 402, startPoint y: 327, endPoint x: 913, endPoint y: 348, distance: 511.1
click at [913, 348] on div "Upon returning, you will be assigned to the previous position if you leave for …" at bounding box center [1018, 333] width 452 height 48
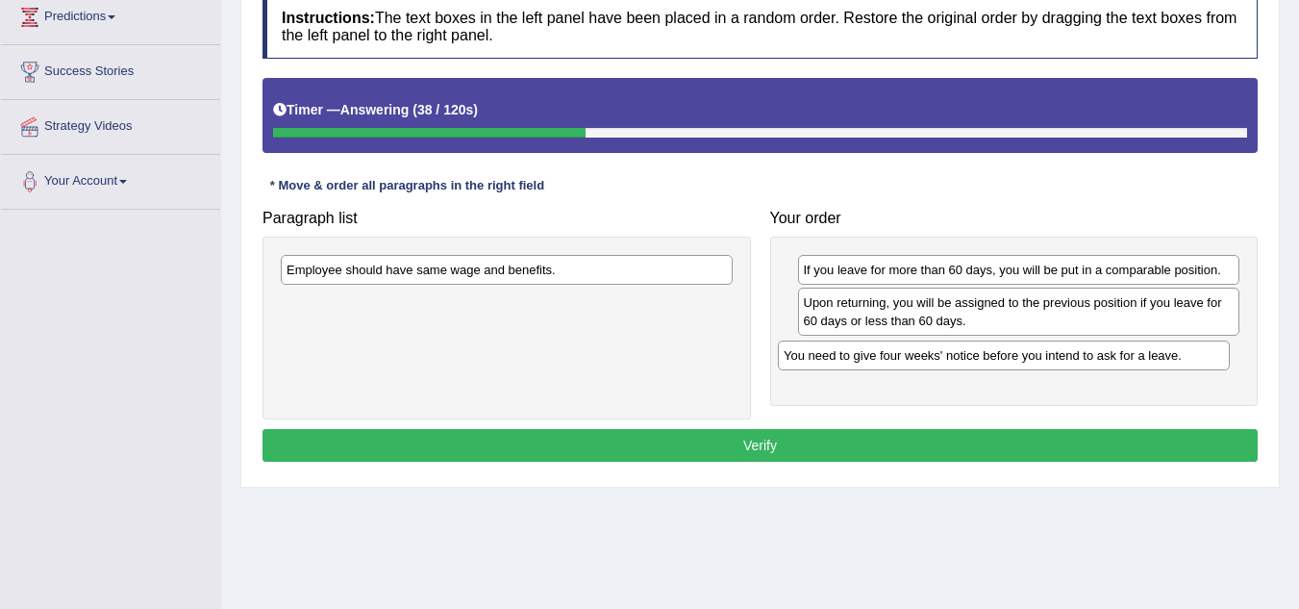
drag, startPoint x: 445, startPoint y: 277, endPoint x: 943, endPoint y: 363, distance: 505.5
click at [943, 363] on div "You need to give four weeks' notice before you intend to ask for a leave." at bounding box center [1004, 355] width 452 height 30
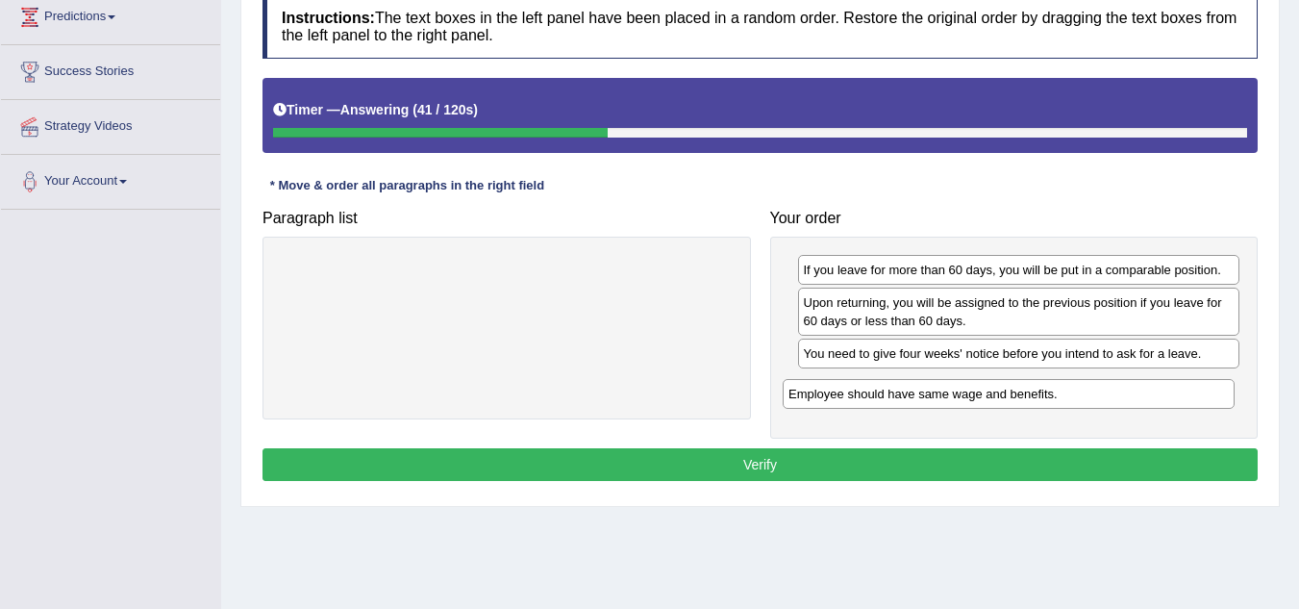
drag, startPoint x: 621, startPoint y: 282, endPoint x: 1123, endPoint y: 406, distance: 517.1
click at [1123, 406] on div "Employee should have same wage and benefits." at bounding box center [1009, 394] width 452 height 30
click at [790, 460] on button "Verify" at bounding box center [760, 464] width 995 height 33
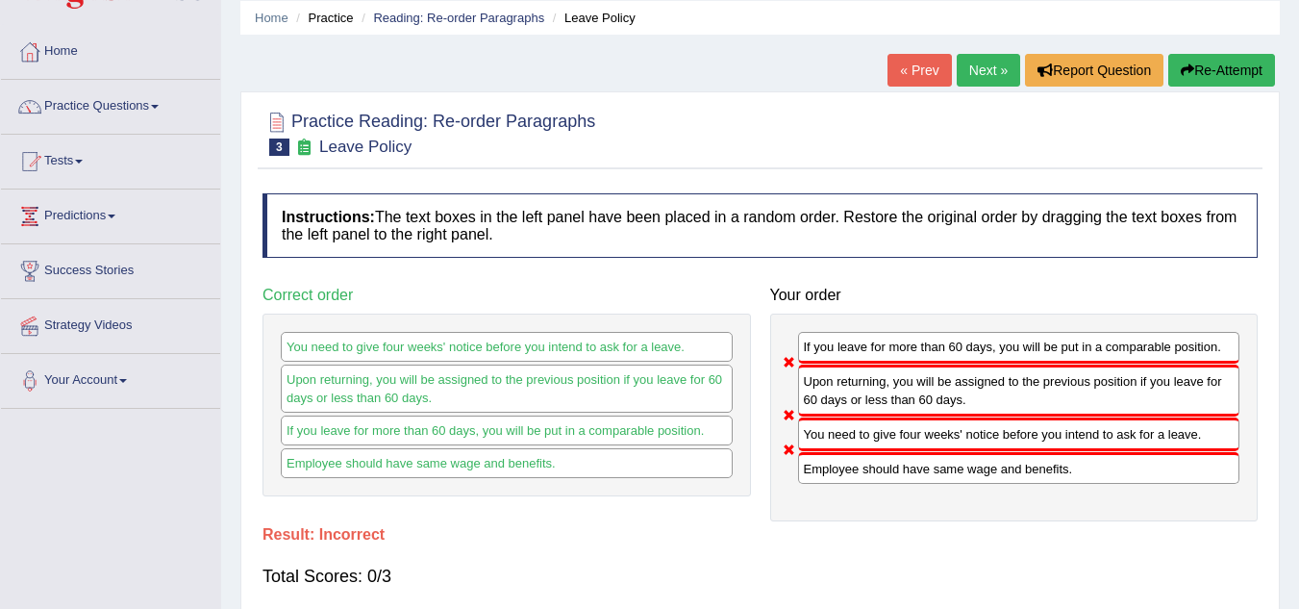
scroll to position [16, 0]
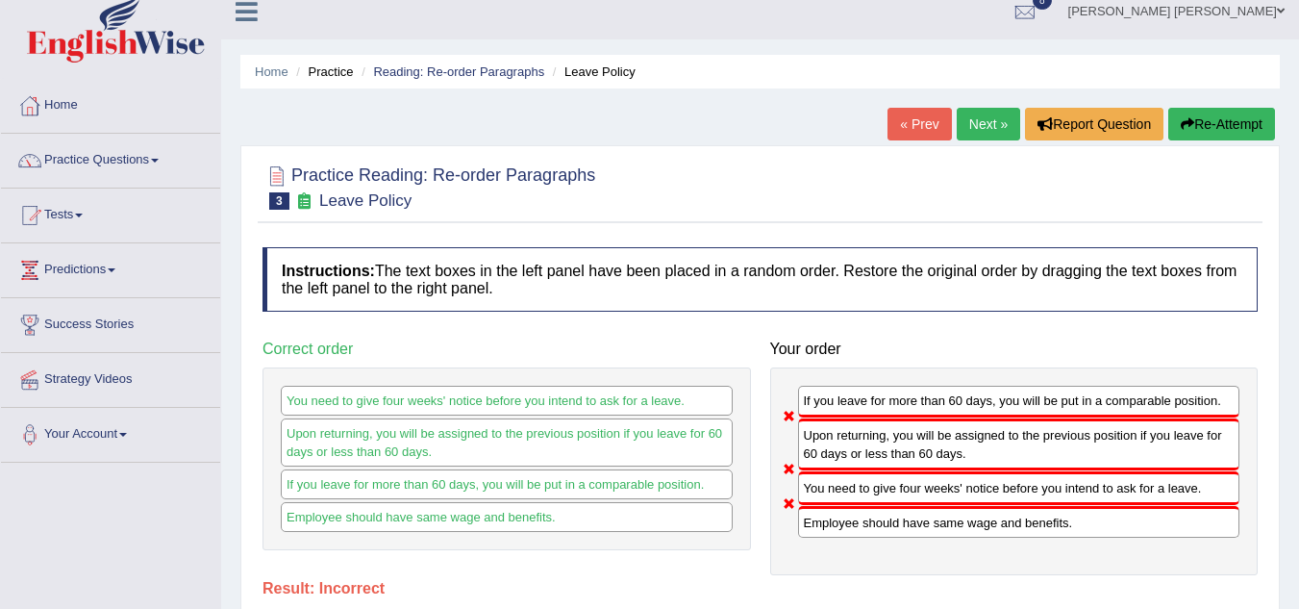
click at [1225, 129] on button "Re-Attempt" at bounding box center [1222, 124] width 107 height 33
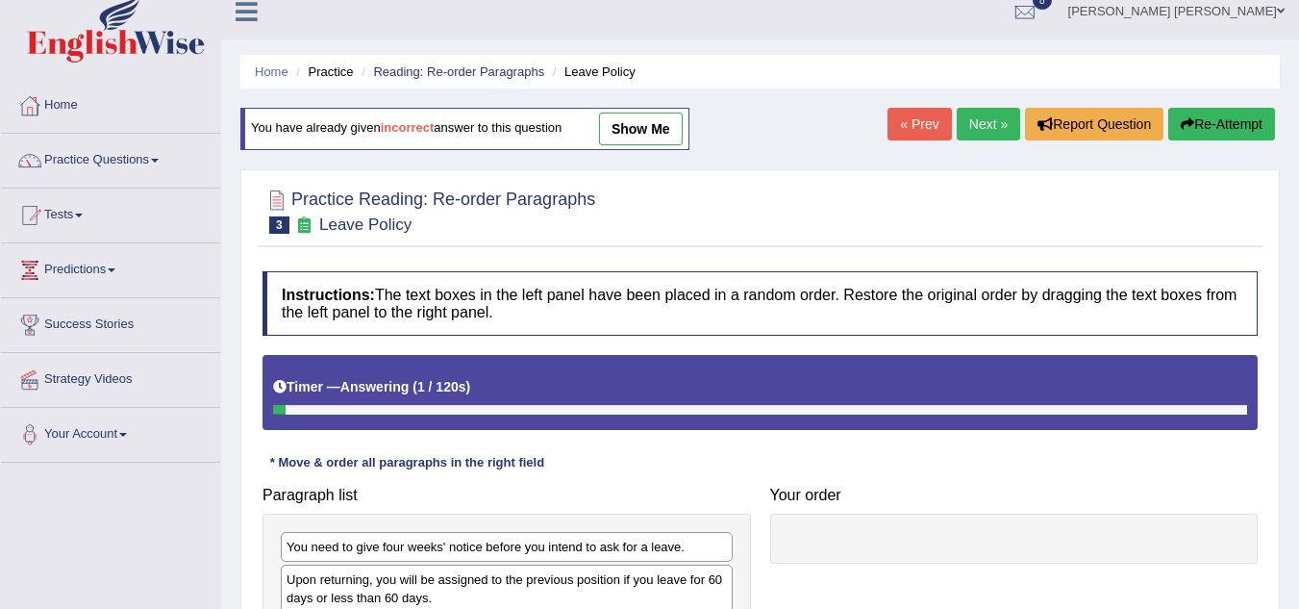
click at [784, 238] on div at bounding box center [760, 210] width 995 height 59
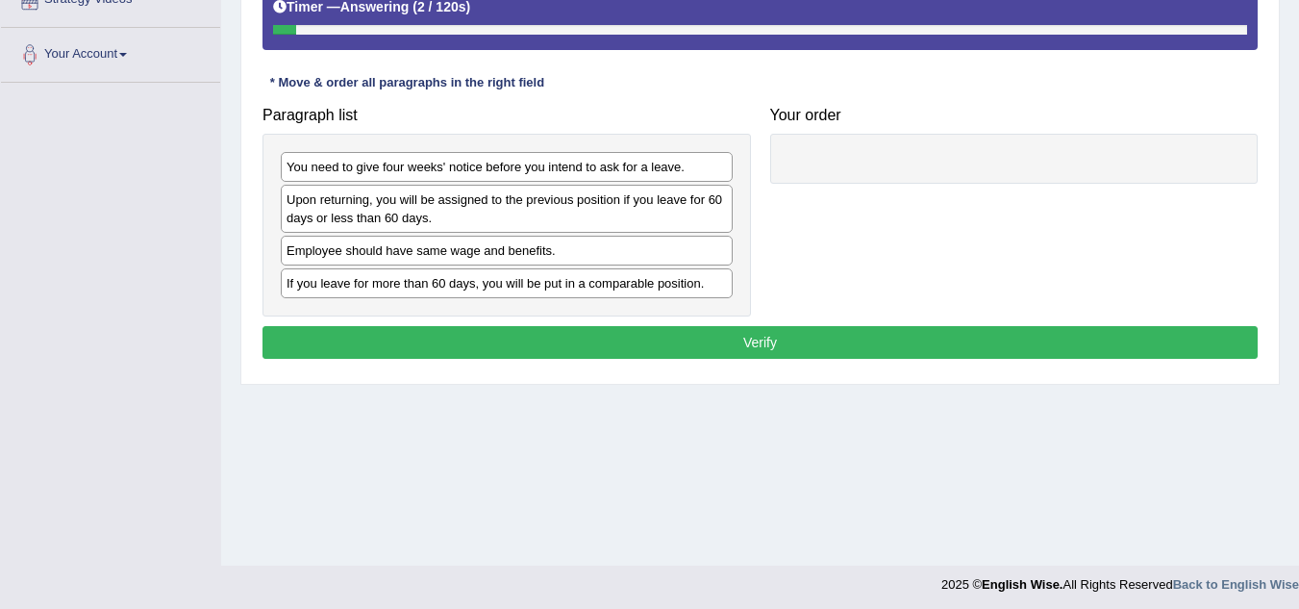
scroll to position [401, 0]
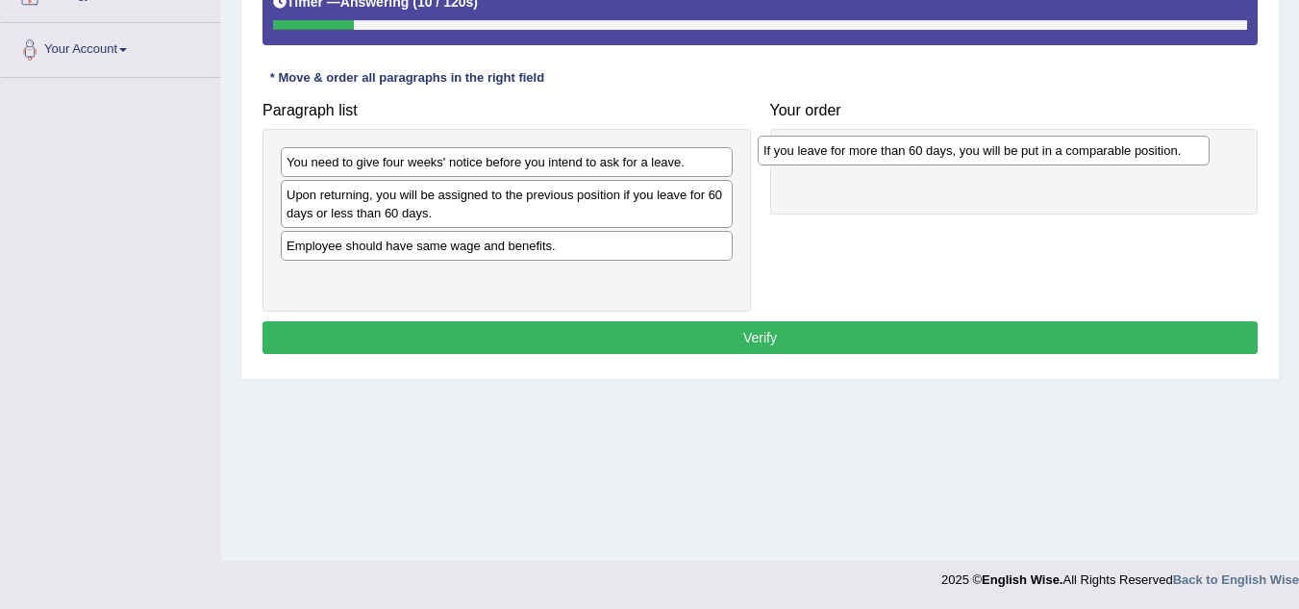
drag, startPoint x: 388, startPoint y: 280, endPoint x: 866, endPoint y: 152, distance: 494.8
click at [866, 152] on div "If you leave for more than 60 days, you will be put in a comparable position." at bounding box center [984, 151] width 452 height 30
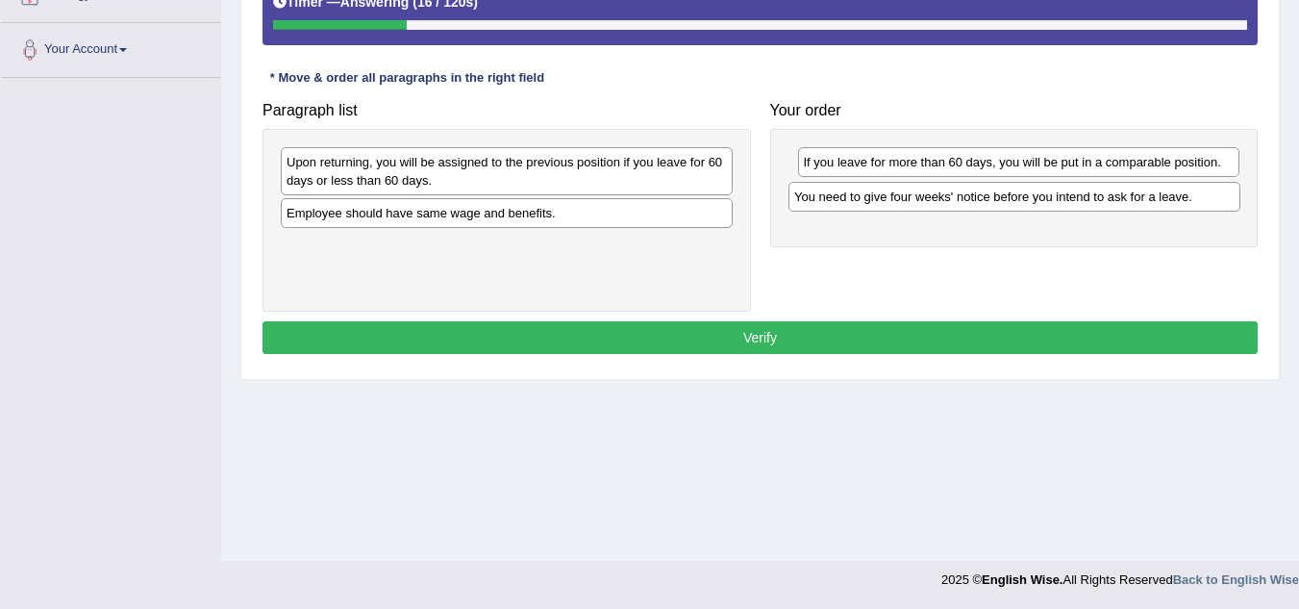
drag, startPoint x: 434, startPoint y: 173, endPoint x: 942, endPoint y: 208, distance: 509.0
click at [942, 208] on div "You need to give four weeks' notice before you intend to ask for a leave." at bounding box center [1015, 197] width 452 height 30
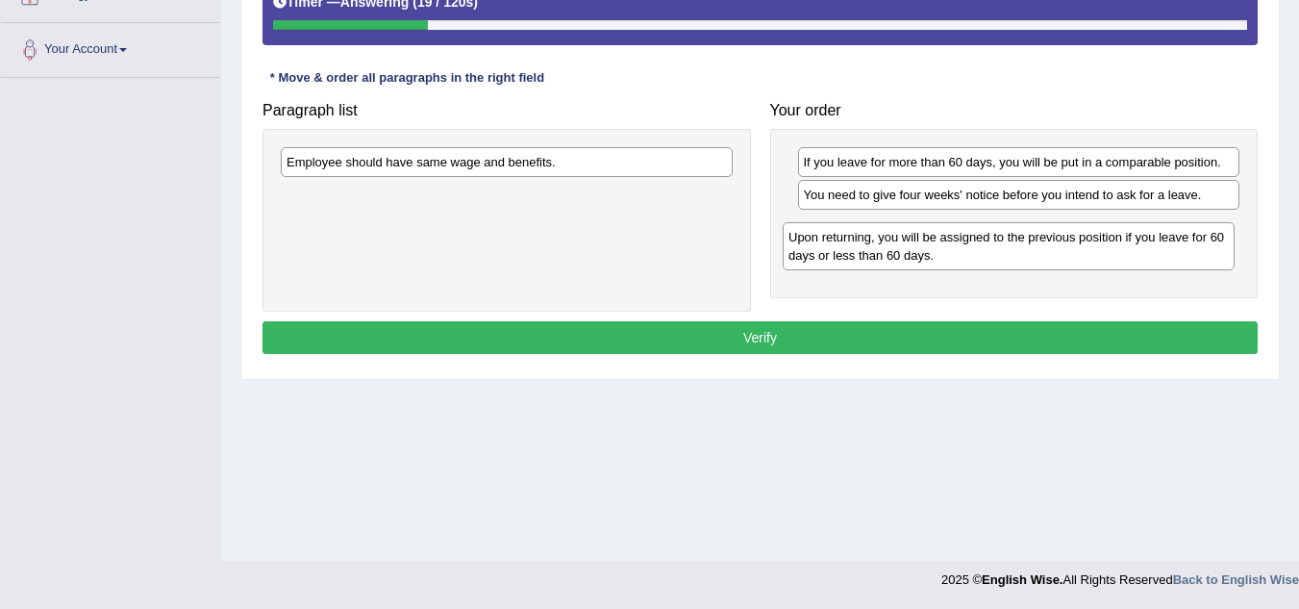
drag, startPoint x: 637, startPoint y: 180, endPoint x: 1139, endPoint y: 255, distance: 507.6
click at [1139, 255] on div "Upon returning, you will be assigned to the previous position if you leave for …" at bounding box center [1009, 246] width 452 height 48
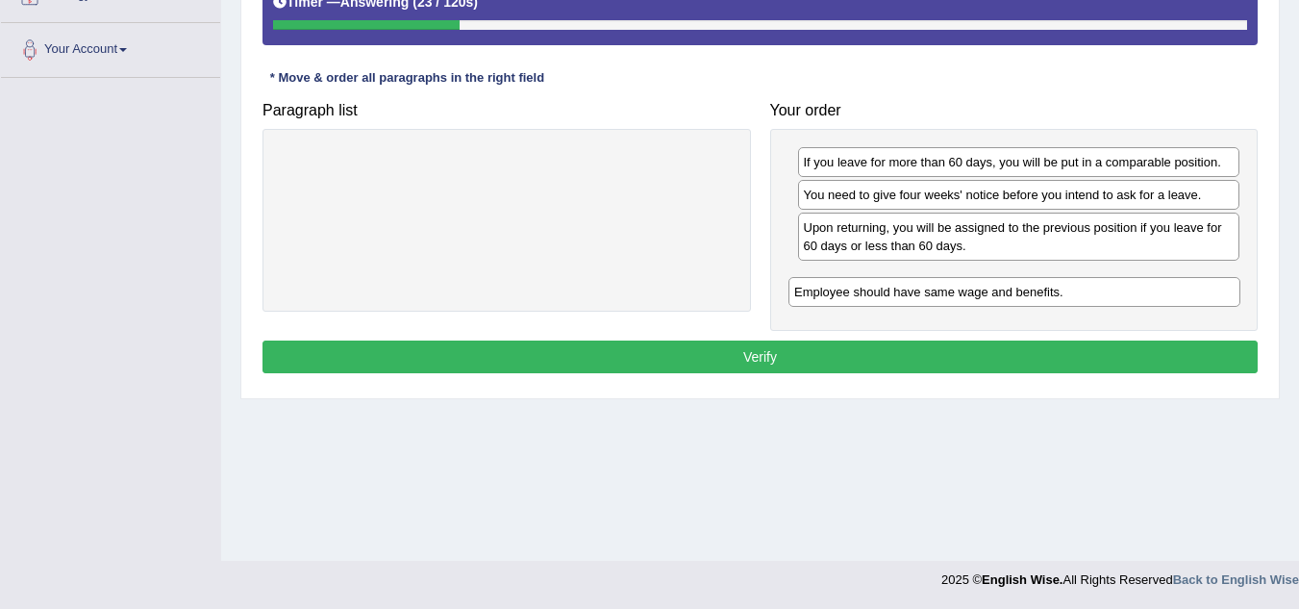
drag, startPoint x: 636, startPoint y: 164, endPoint x: 1144, endPoint y: 294, distance: 524.1
click at [1144, 294] on div "Employee should have same wage and benefits." at bounding box center [1015, 292] width 452 height 30
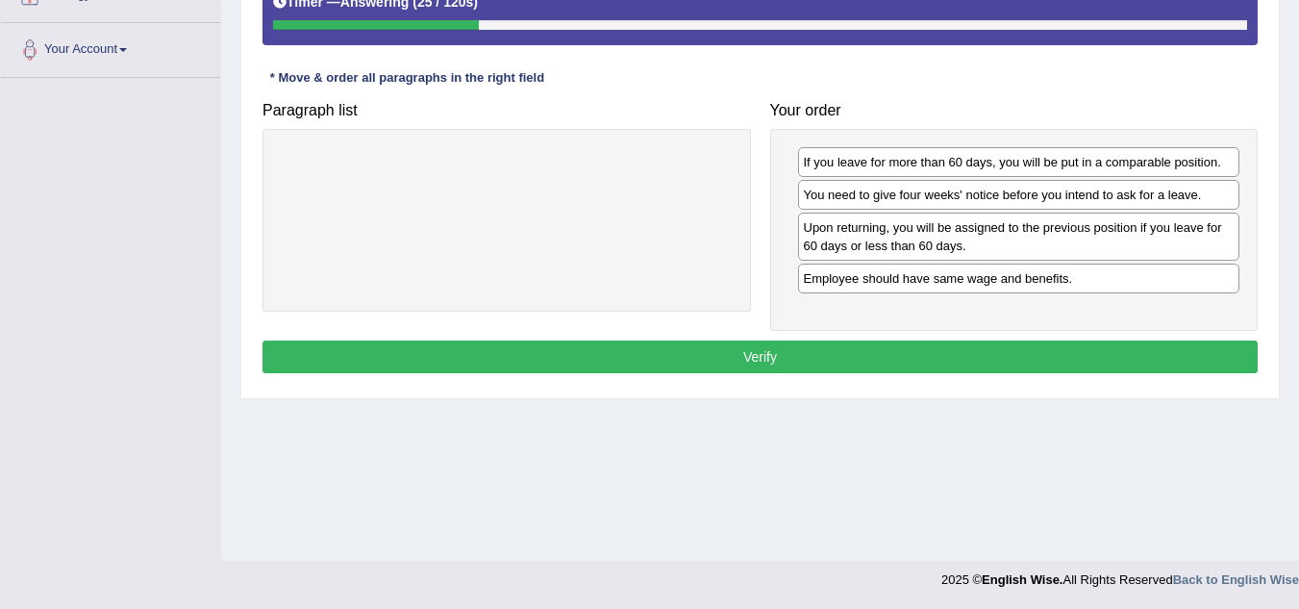
click at [956, 377] on div "Instructions: The text boxes in the left panel have been placed in a random ord…" at bounding box center [760, 133] width 1005 height 512
click at [937, 370] on button "Verify" at bounding box center [760, 356] width 995 height 33
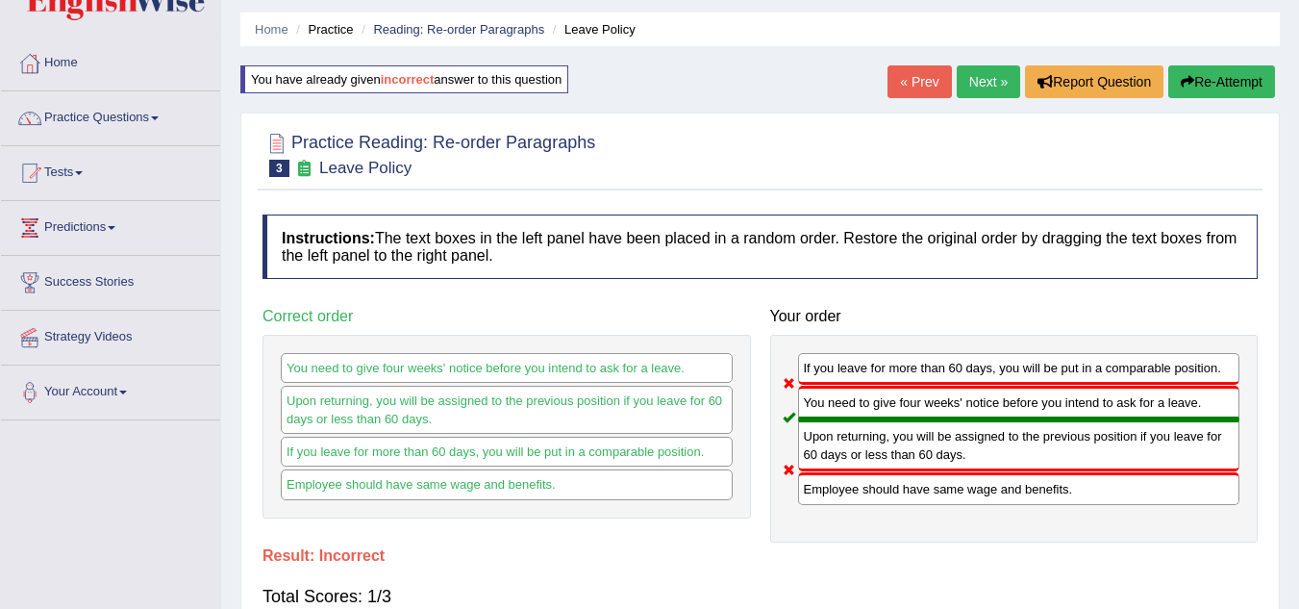
scroll to position [16, 0]
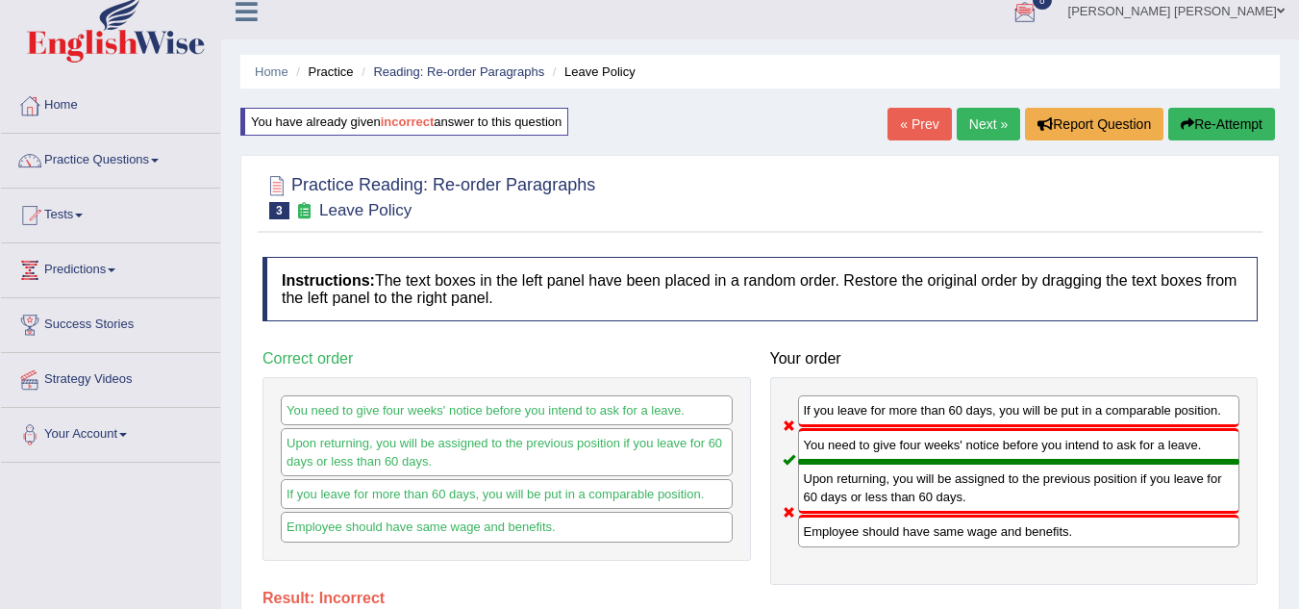
click at [1224, 122] on button "Re-Attempt" at bounding box center [1222, 124] width 107 height 33
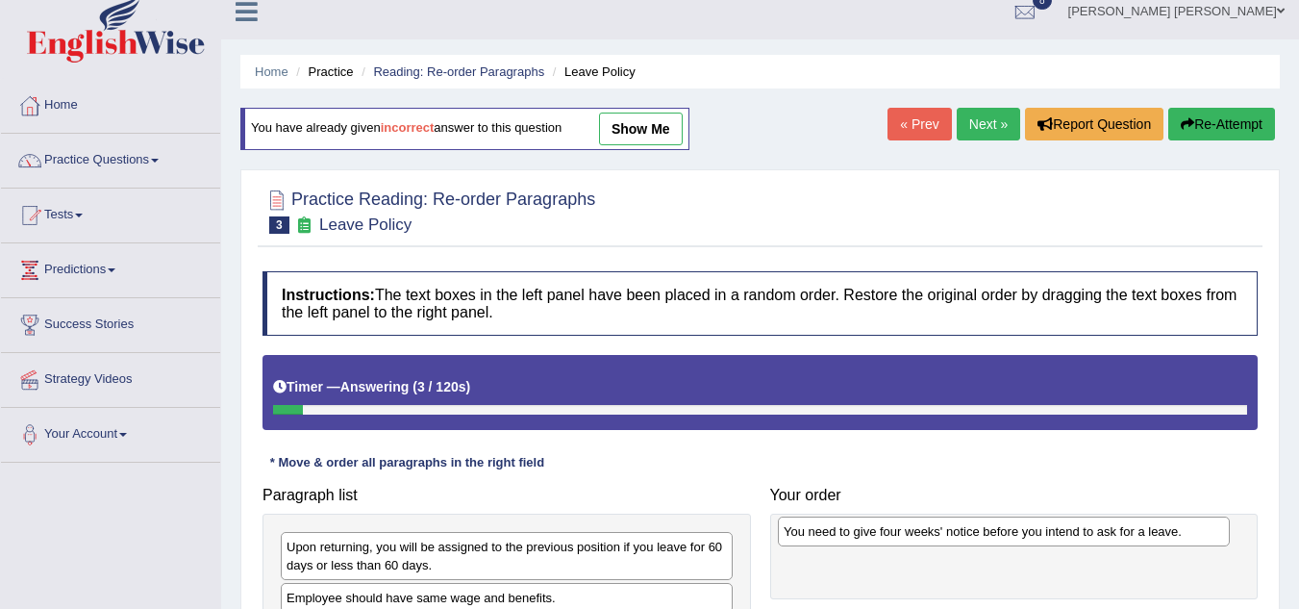
drag, startPoint x: 449, startPoint y: 556, endPoint x: 946, endPoint y: 541, distance: 497.5
click at [946, 541] on div "You need to give four weeks' notice before you intend to ask for a leave." at bounding box center [1004, 531] width 452 height 30
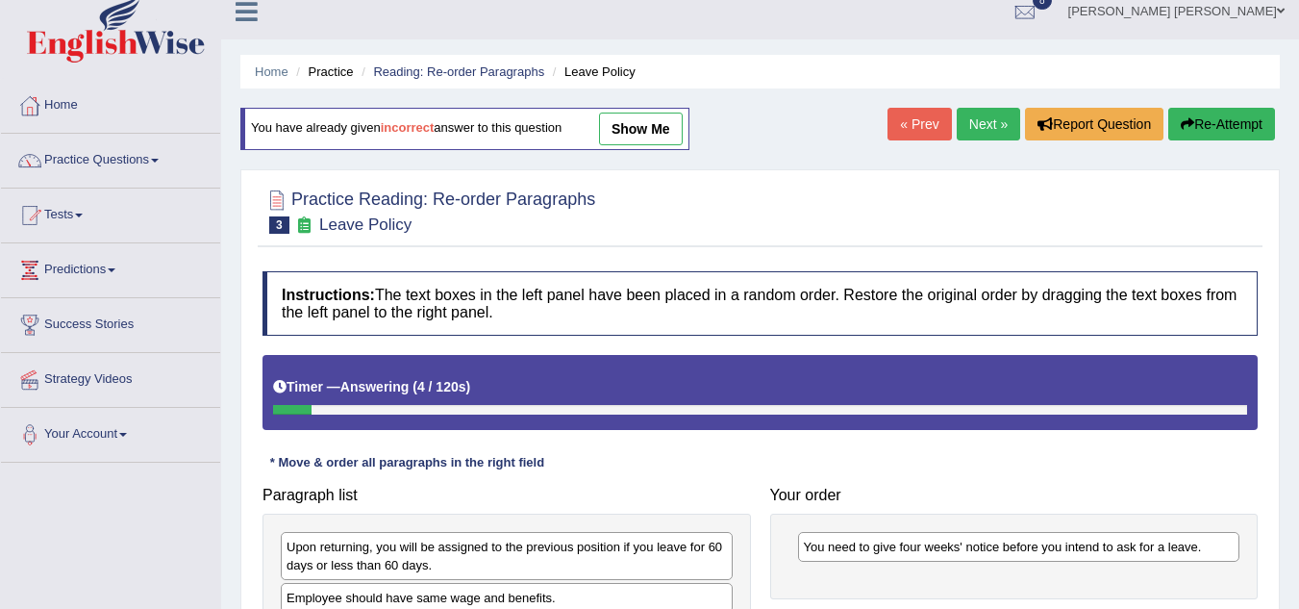
click at [842, 450] on div "Instructions: The text boxes in the left panel have been placed in a random ord…" at bounding box center [760, 508] width 1005 height 492
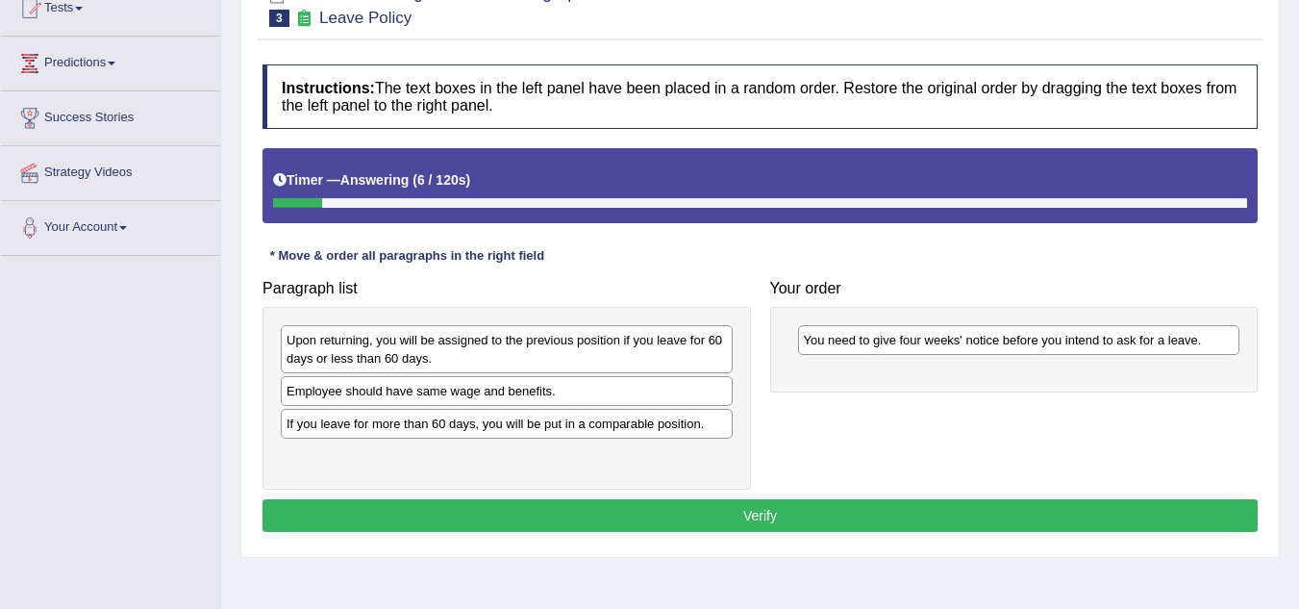
scroll to position [286, 0]
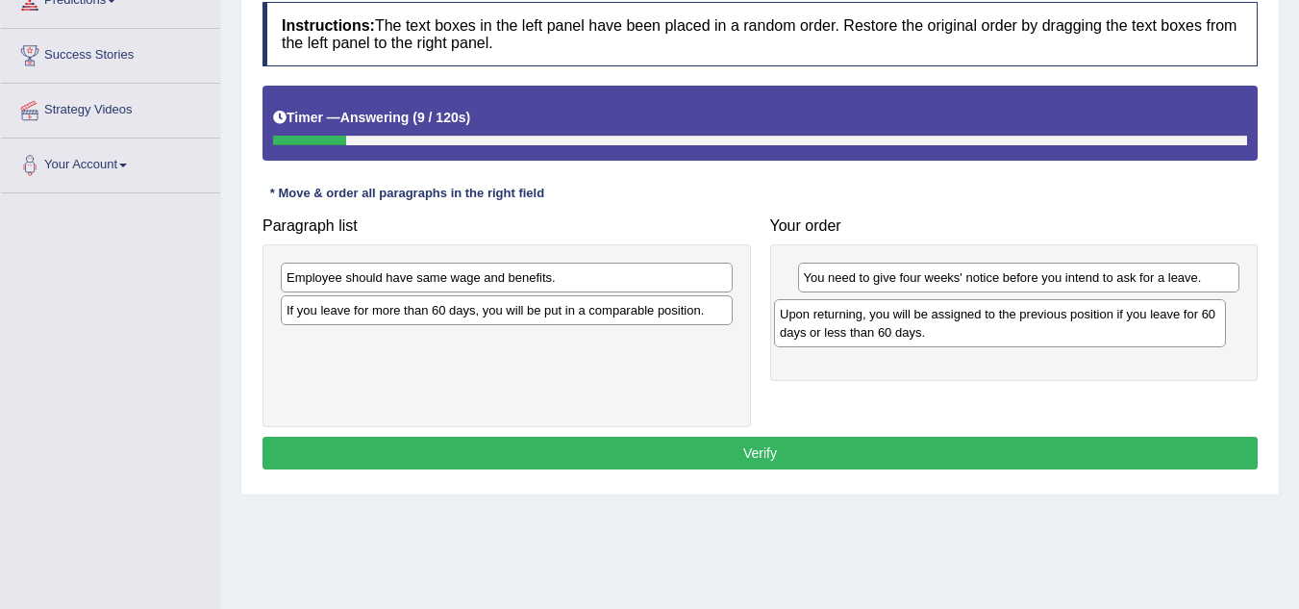
drag, startPoint x: 440, startPoint y: 296, endPoint x: 935, endPoint y: 332, distance: 496.6
click at [935, 332] on div "Upon returning, you will be assigned to the previous position if you leave for …" at bounding box center [1000, 323] width 452 height 48
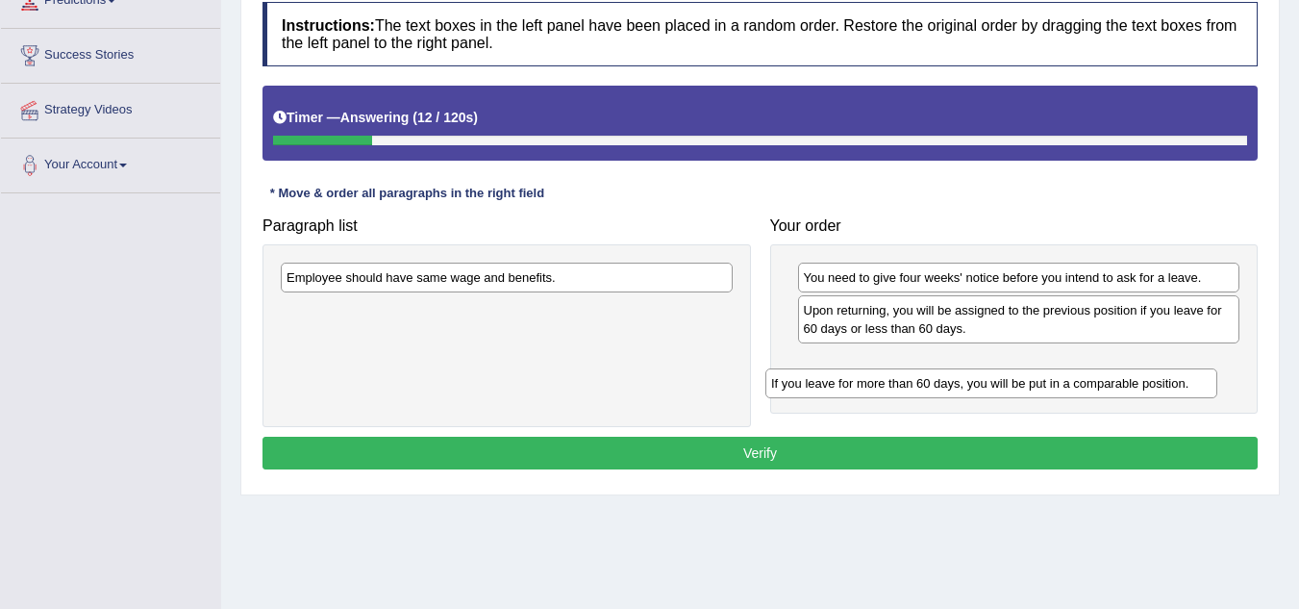
drag, startPoint x: 483, startPoint y: 314, endPoint x: 968, endPoint y: 388, distance: 490.2
click at [968, 388] on div "If you leave for more than 60 days, you will be put in a comparable position." at bounding box center [992, 383] width 452 height 30
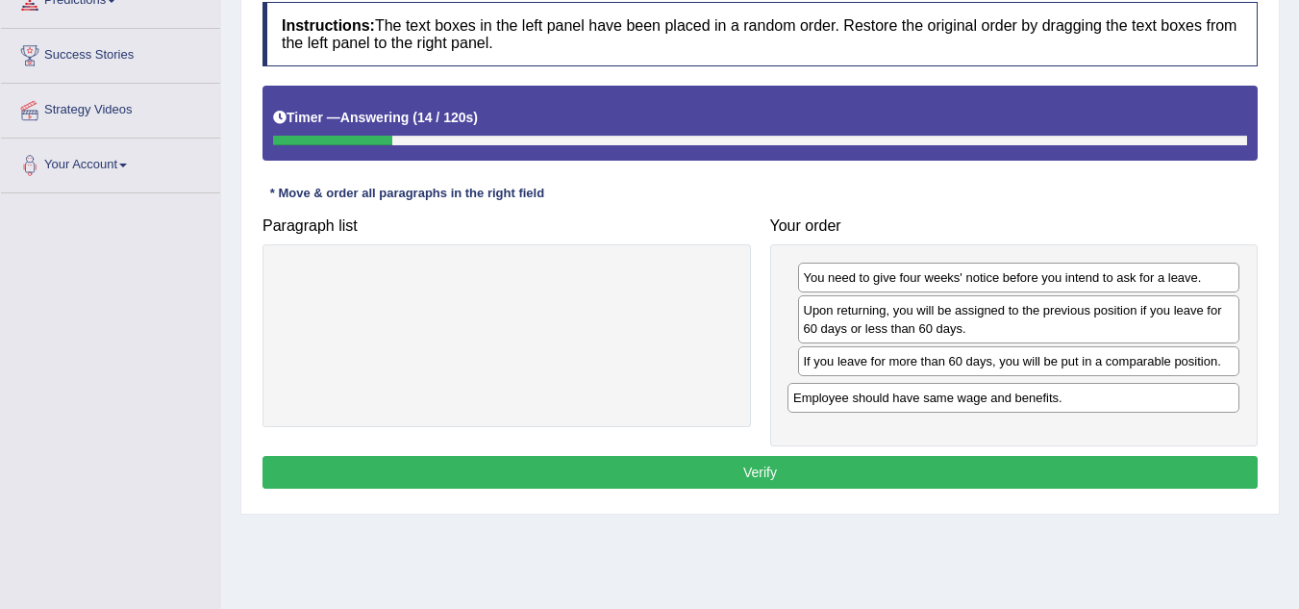
drag, startPoint x: 629, startPoint y: 278, endPoint x: 1136, endPoint y: 398, distance: 520.9
click at [1136, 398] on div "Employee should have same wage and benefits." at bounding box center [1014, 398] width 452 height 30
click at [944, 465] on button "Verify" at bounding box center [760, 472] width 995 height 33
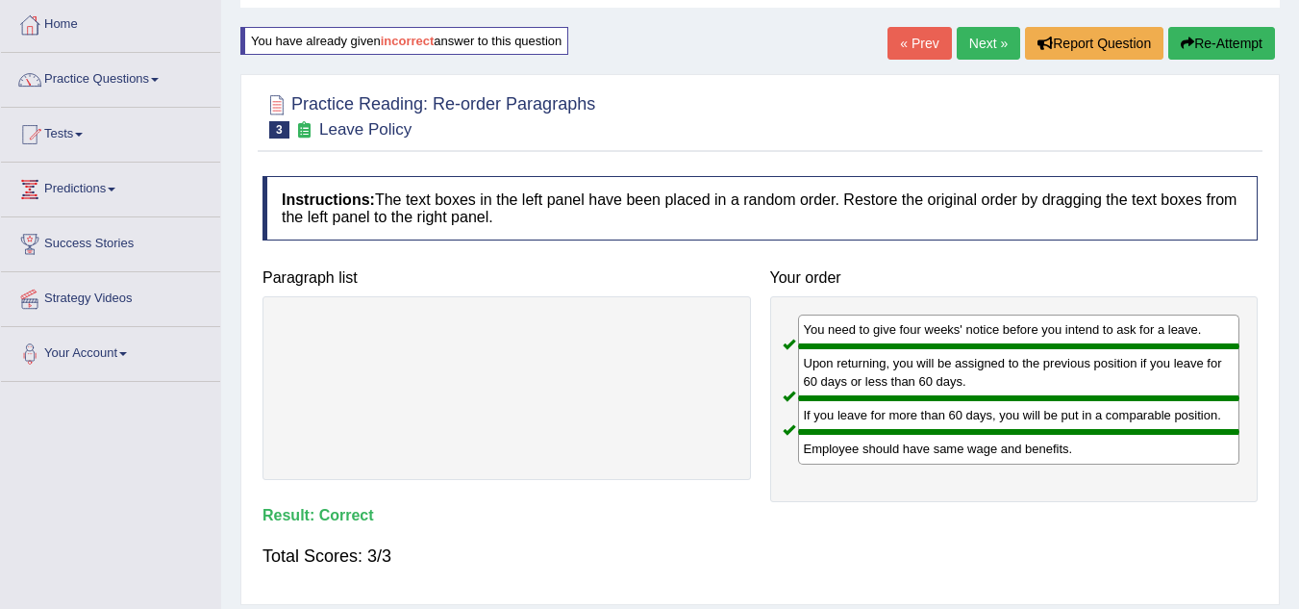
scroll to position [0, 0]
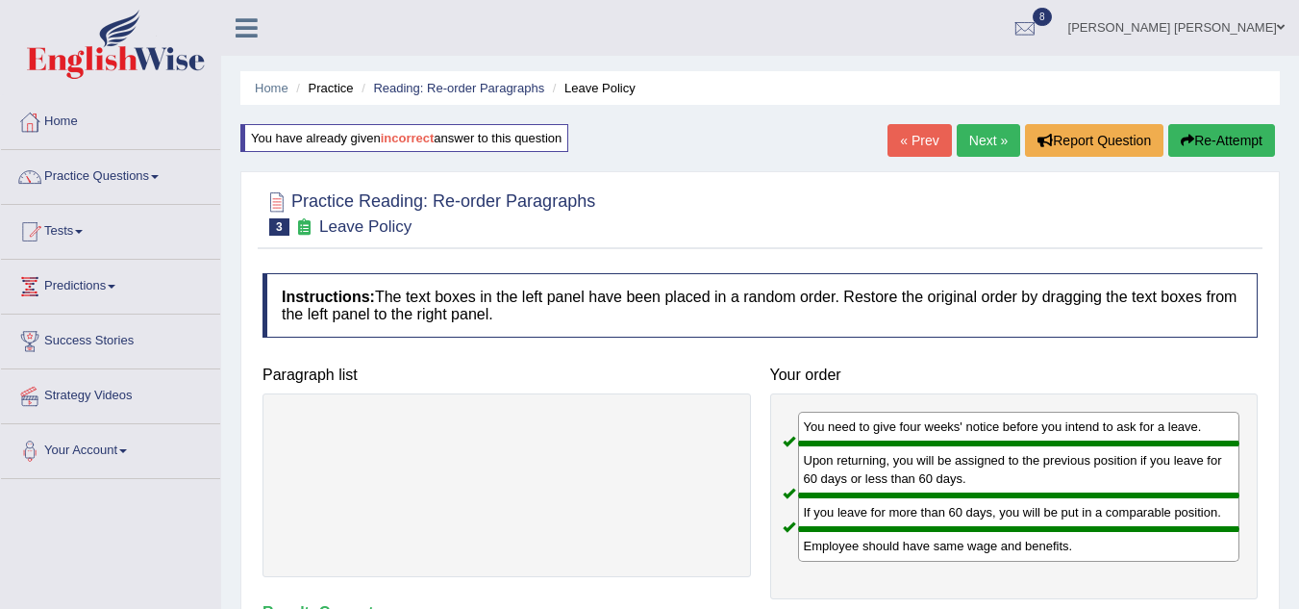
click at [963, 151] on link "Next »" at bounding box center [988, 140] width 63 height 33
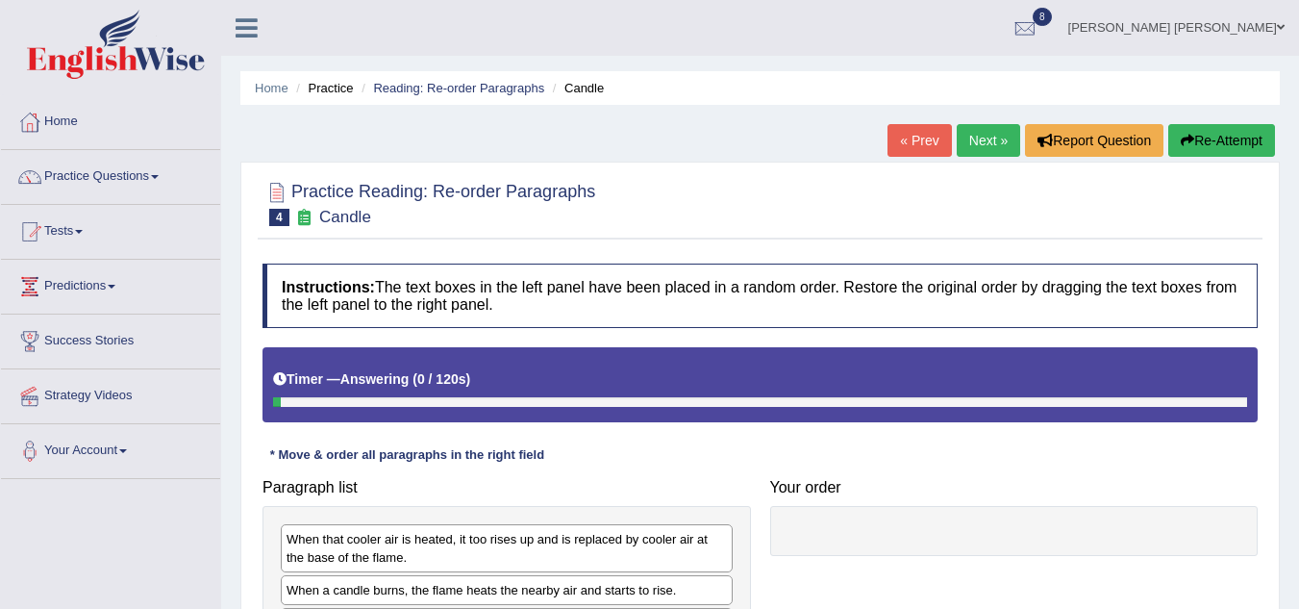
drag, startPoint x: 0, startPoint y: 0, endPoint x: 767, endPoint y: 219, distance: 798.2
click at [767, 219] on div at bounding box center [760, 202] width 995 height 59
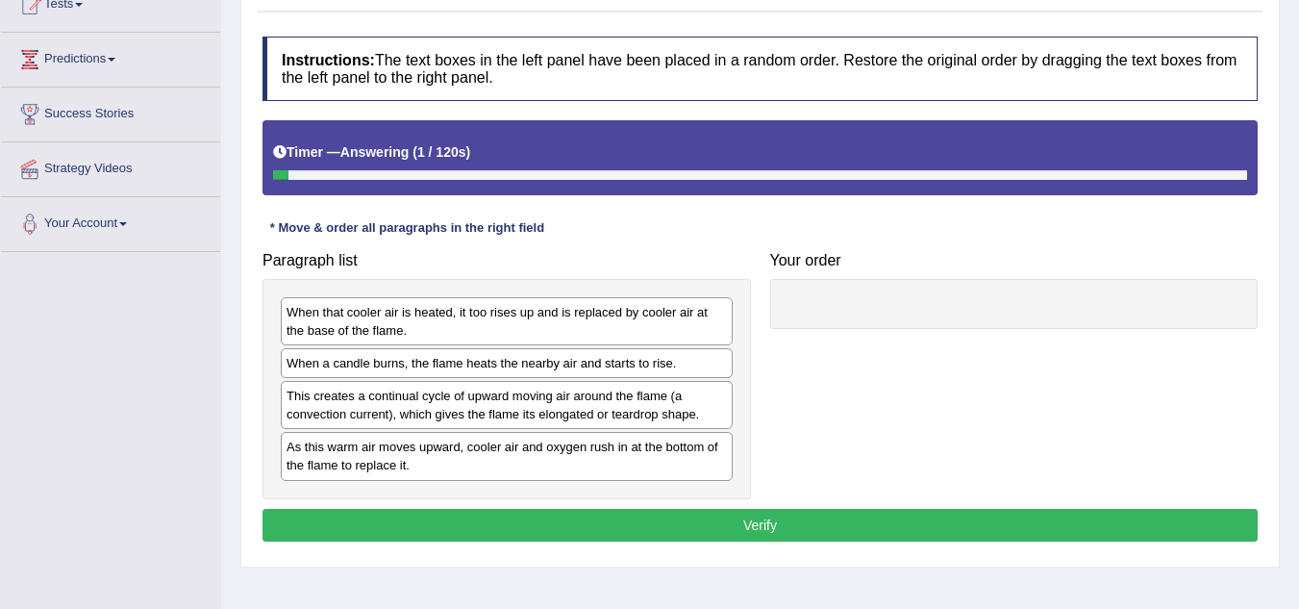
scroll to position [269, 0]
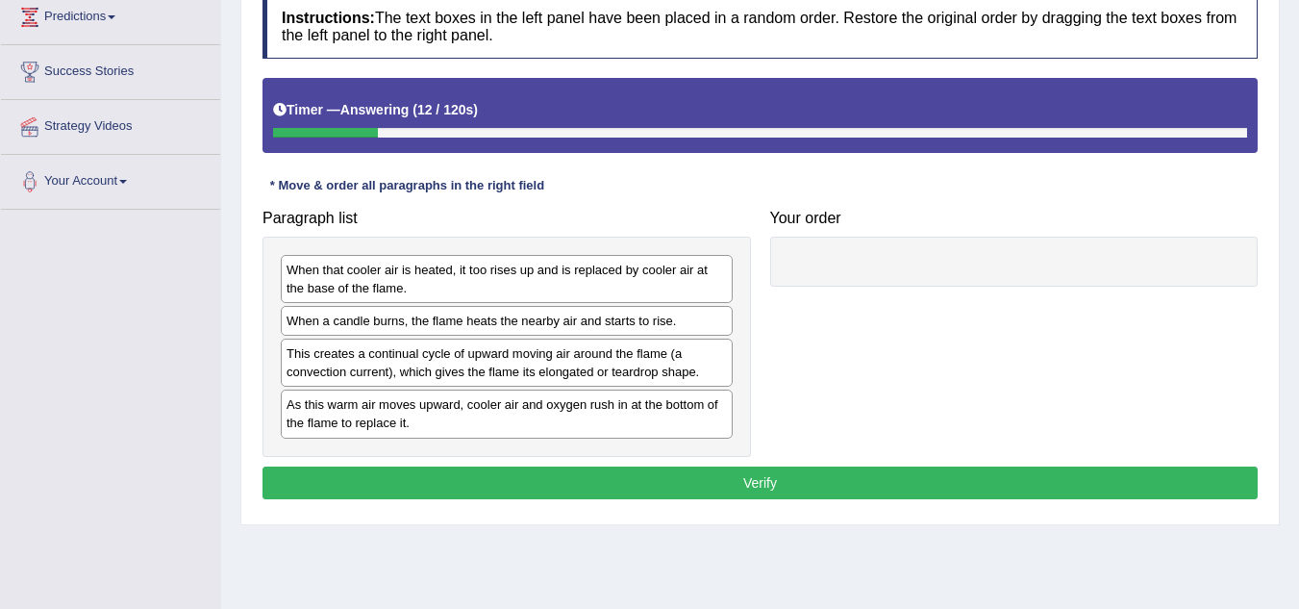
drag, startPoint x: 392, startPoint y: 327, endPoint x: 630, endPoint y: 281, distance: 242.0
drag, startPoint x: 512, startPoint y: 323, endPoint x: 527, endPoint y: 293, distance: 33.6
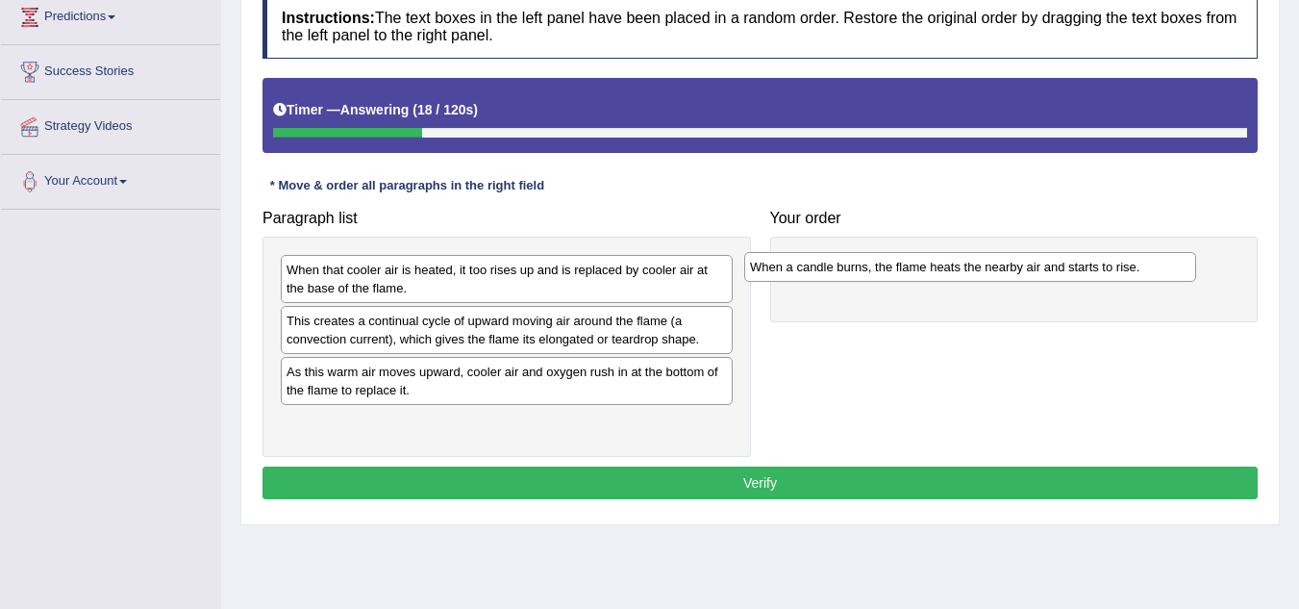
drag, startPoint x: 405, startPoint y: 324, endPoint x: 888, endPoint y: 265, distance: 486.4
click at [888, 265] on div "When a candle burns, the flame heats the nearby air and starts to rise." at bounding box center [970, 267] width 452 height 30
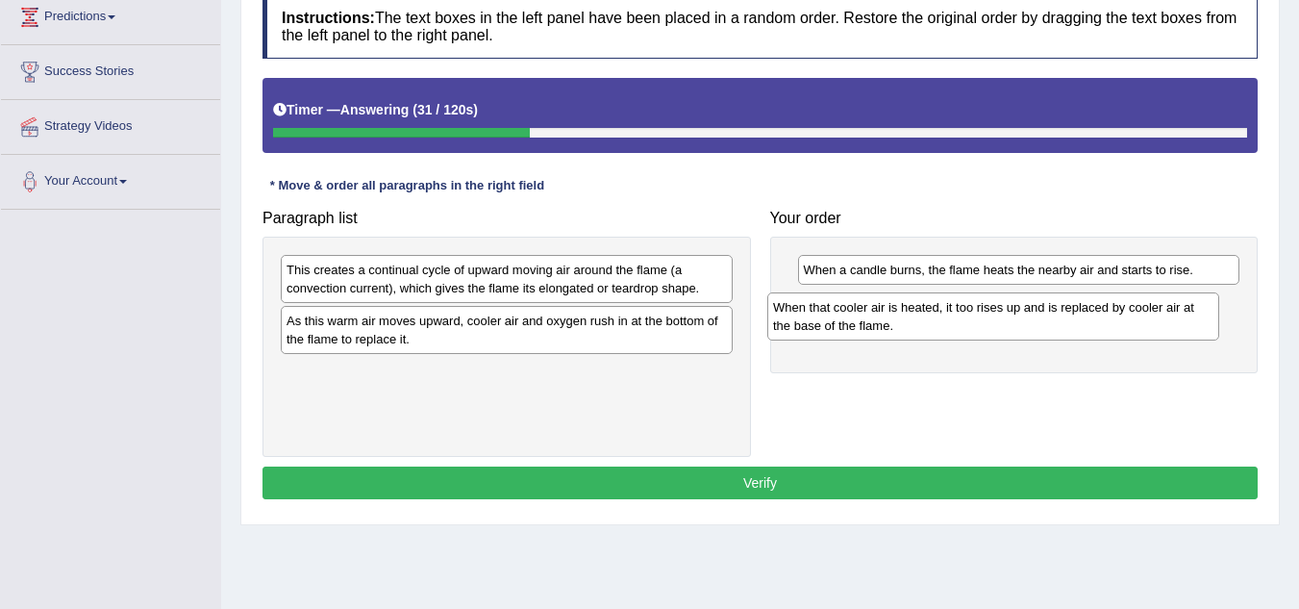
drag, startPoint x: 415, startPoint y: 287, endPoint x: 901, endPoint y: 324, distance: 488.1
click at [901, 324] on div "When that cooler air is heated, it too rises up and is replaced by cooler air a…" at bounding box center [993, 316] width 452 height 48
click at [742, 310] on div "This creates a continual cycle of upward moving air around the flame (a convect…" at bounding box center [507, 347] width 489 height 220
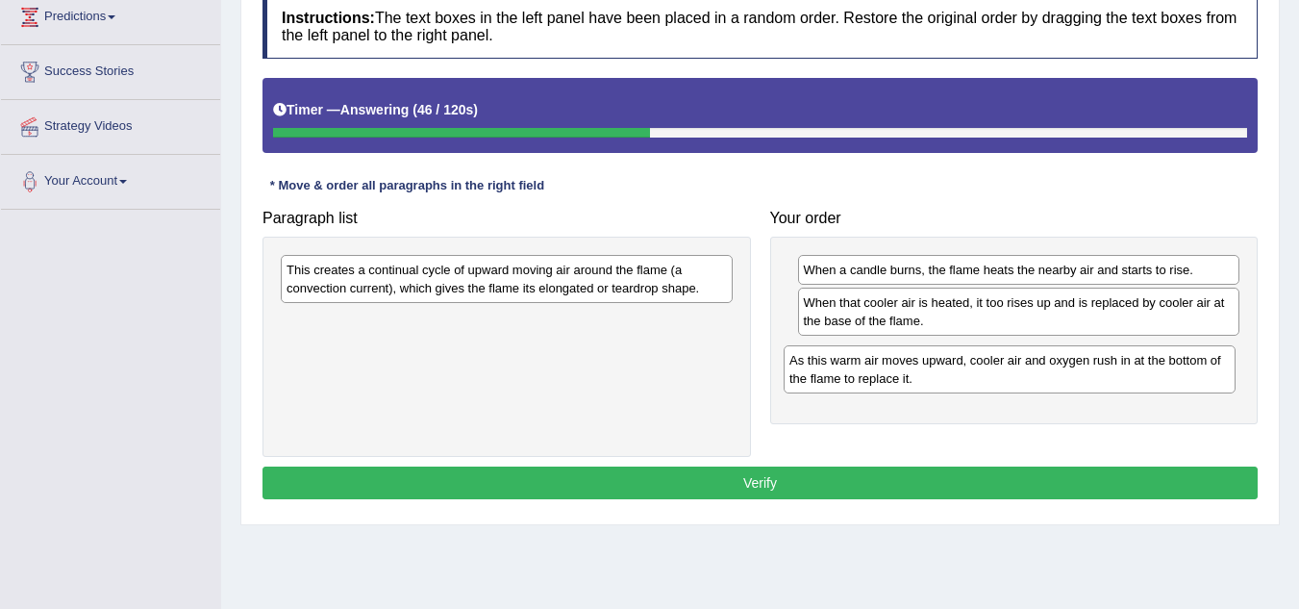
drag, startPoint x: 396, startPoint y: 341, endPoint x: 899, endPoint y: 381, distance: 504.5
click at [899, 381] on div "As this warm air moves upward, cooler air and oxygen rush in at the bottom of t…" at bounding box center [1010, 369] width 452 height 48
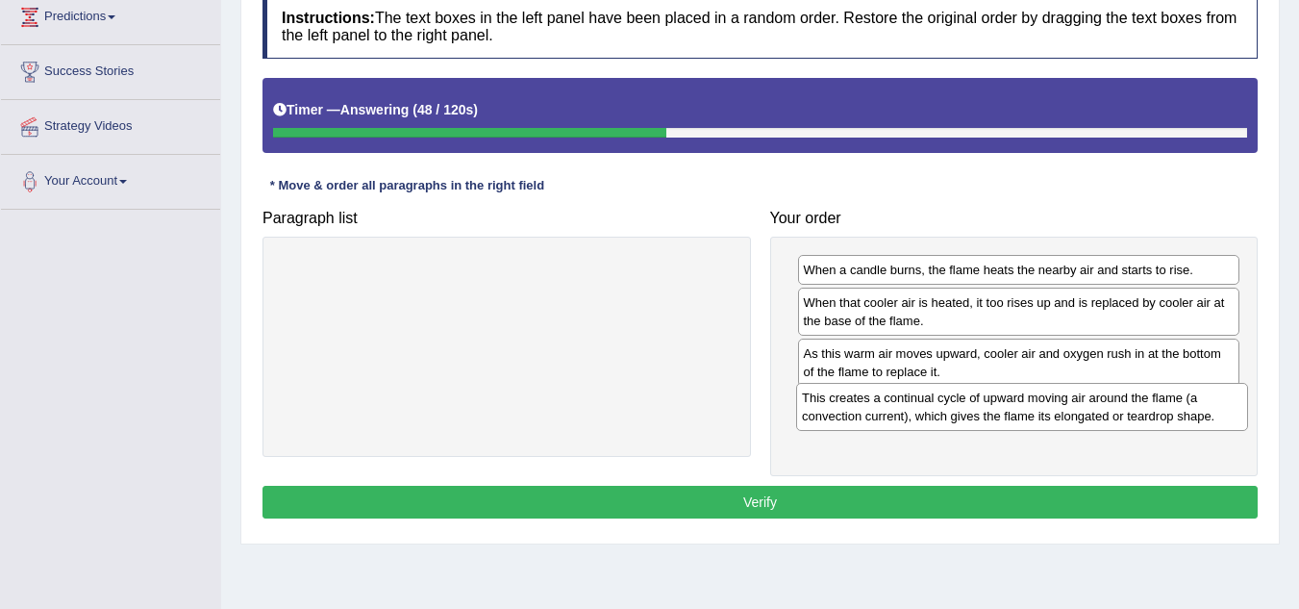
drag, startPoint x: 599, startPoint y: 278, endPoint x: 1116, endPoint y: 406, distance: 532.1
click at [1116, 406] on div "This creates a continual cycle of upward moving air around the flame (a convect…" at bounding box center [1022, 407] width 452 height 48
click at [864, 498] on button "Verify" at bounding box center [760, 502] width 995 height 33
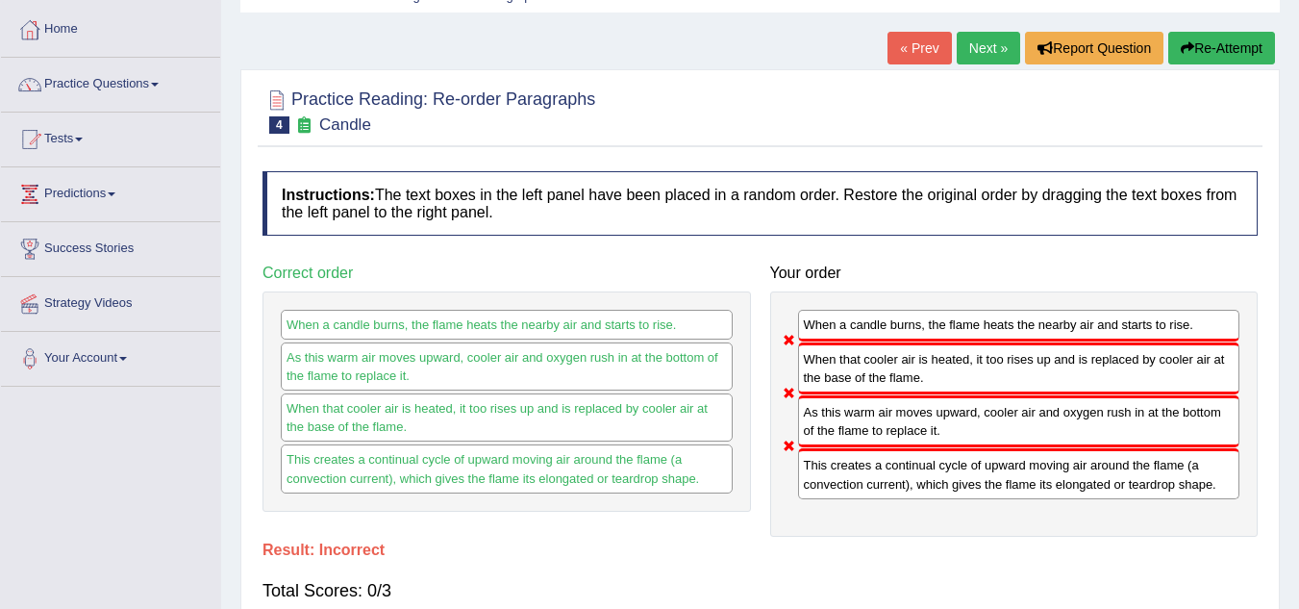
scroll to position [77, 0]
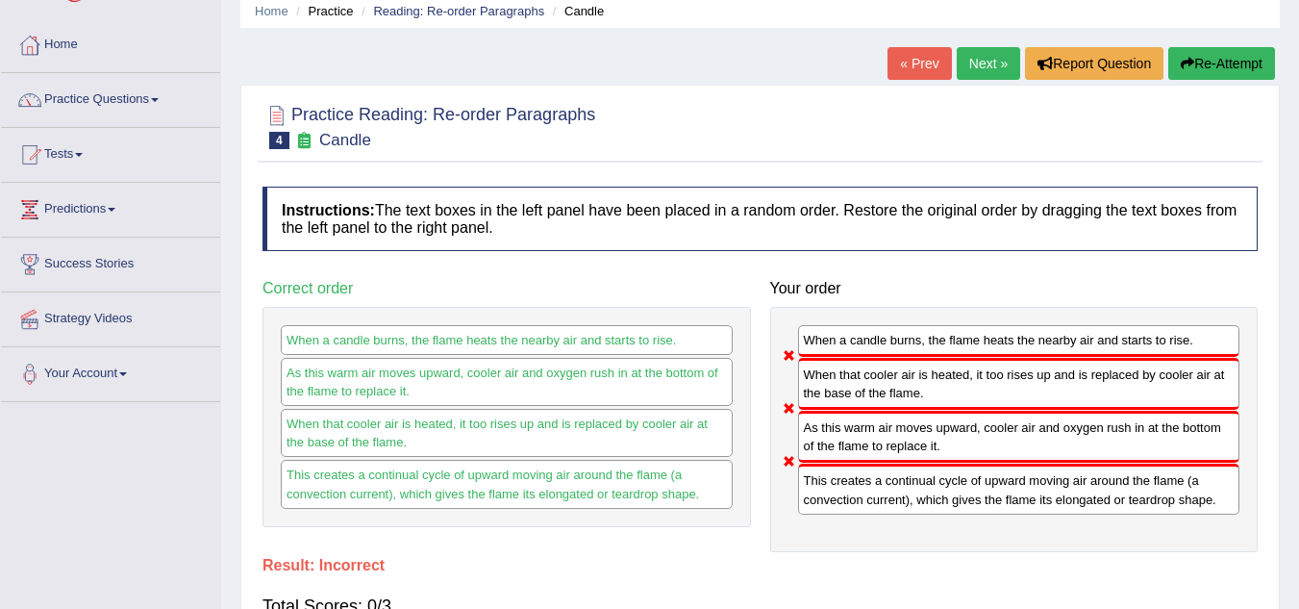
click at [1198, 67] on button "Re-Attempt" at bounding box center [1222, 63] width 107 height 33
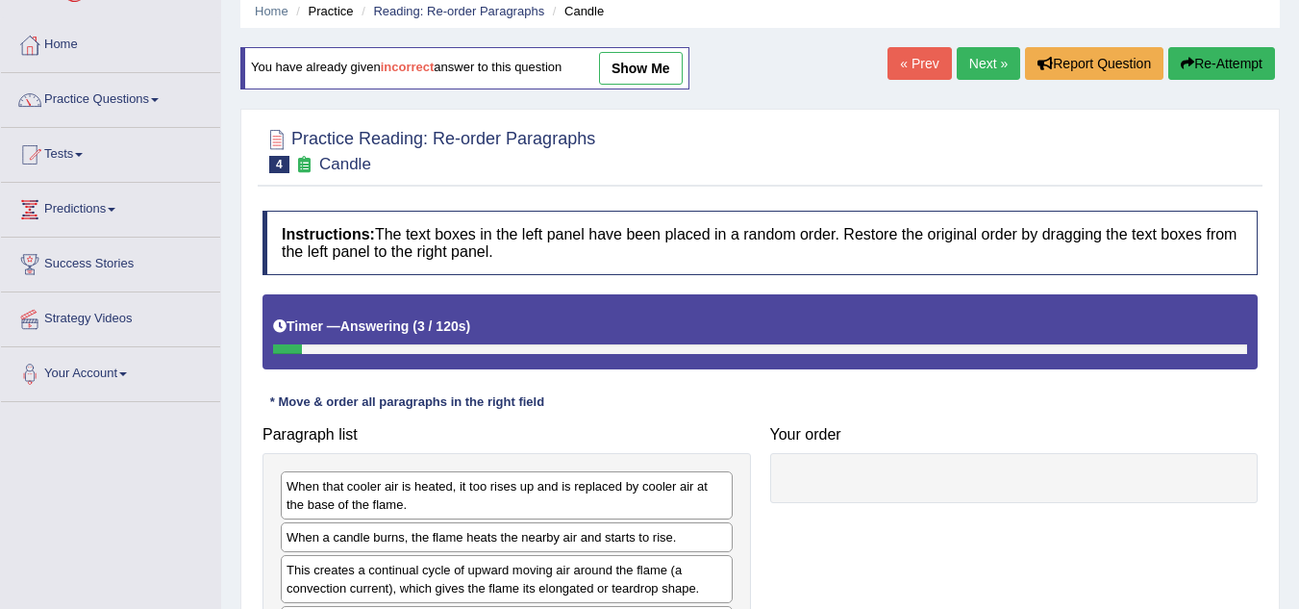
click at [415, 545] on div "When a candle burns, the flame heats the nearby air and starts to rise." at bounding box center [507, 537] width 452 height 30
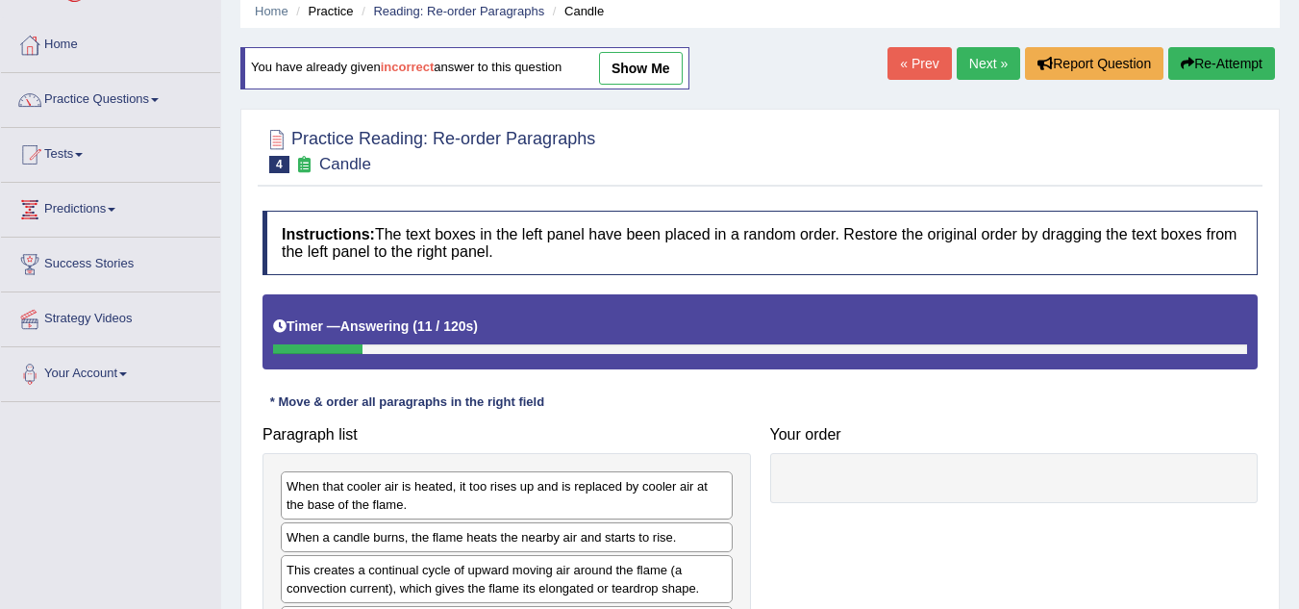
click at [666, 450] on div "Paragraph list When that cooler air is heated, it too rises up and is replaced …" at bounding box center [507, 544] width 508 height 256
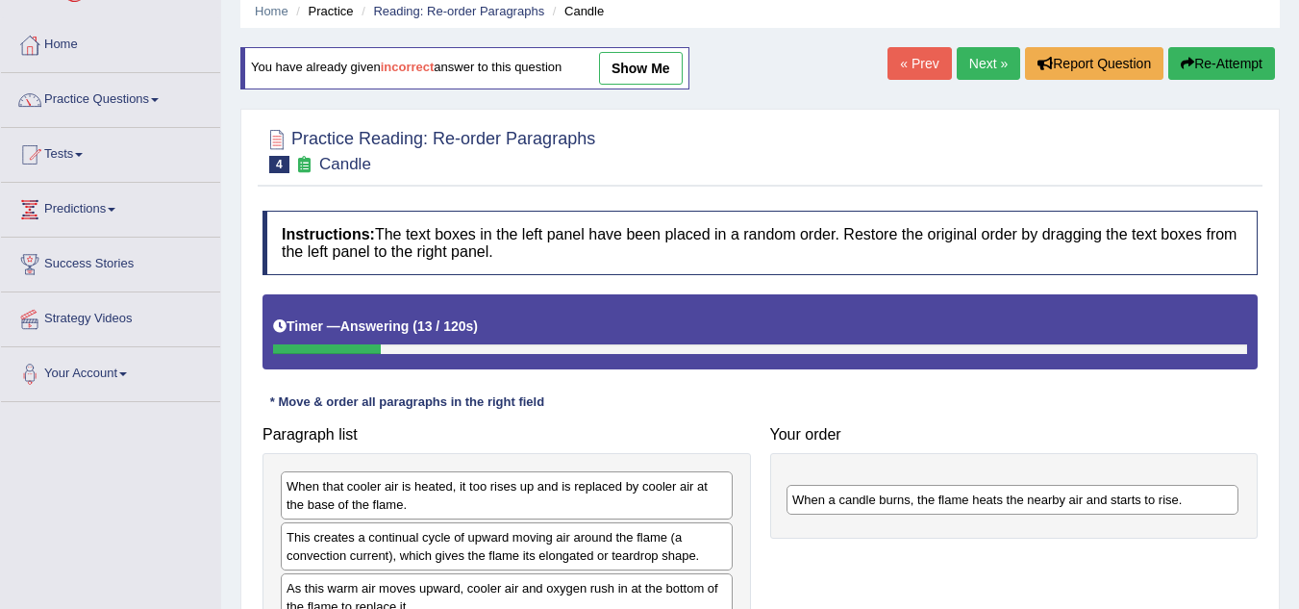
drag, startPoint x: 434, startPoint y: 545, endPoint x: 935, endPoint y: 509, distance: 502.4
click at [935, 509] on div "When a candle burns, the flame heats the nearby air and starts to rise." at bounding box center [1013, 500] width 452 height 30
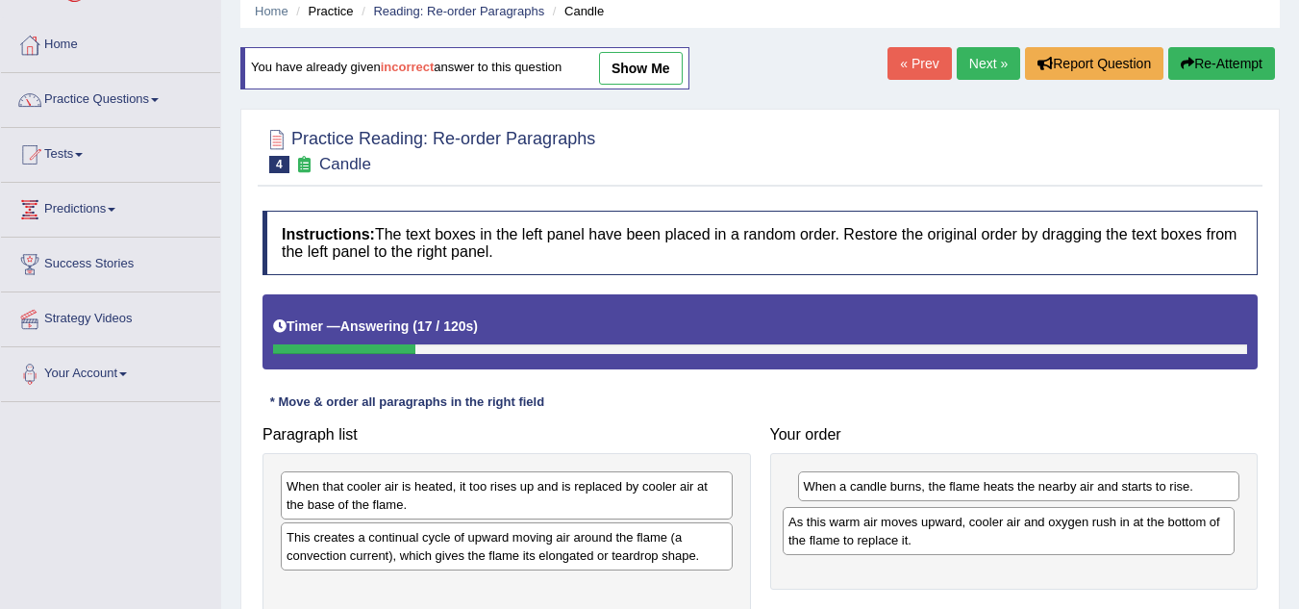
drag, startPoint x: 385, startPoint y: 599, endPoint x: 887, endPoint y: 533, distance: 506.4
click at [887, 533] on div "As this warm air moves upward, cooler air and oxygen rush in at the bottom of t…" at bounding box center [1009, 531] width 452 height 48
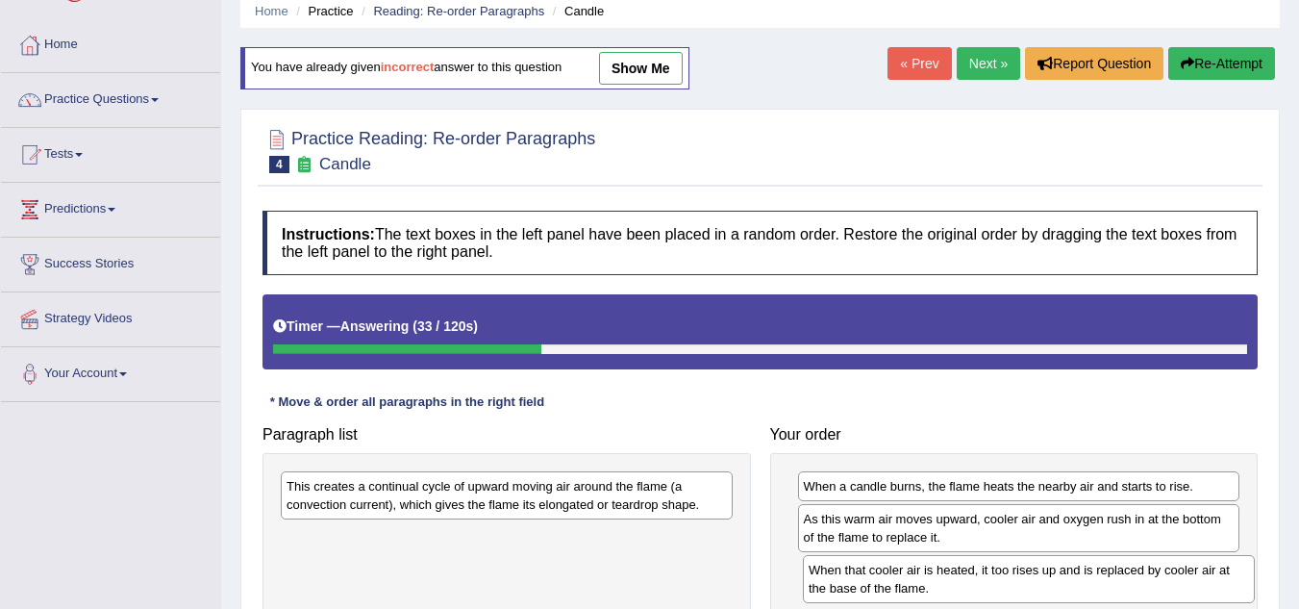
drag, startPoint x: 426, startPoint y: 490, endPoint x: 949, endPoint y: 573, distance: 529.8
click at [949, 573] on div "When that cooler air is heated, it too rises up and is replaced by cooler air a…" at bounding box center [1029, 579] width 452 height 48
click at [715, 566] on div "This creates a continual cycle of upward moving air around the flame (a convect…" at bounding box center [507, 563] width 489 height 220
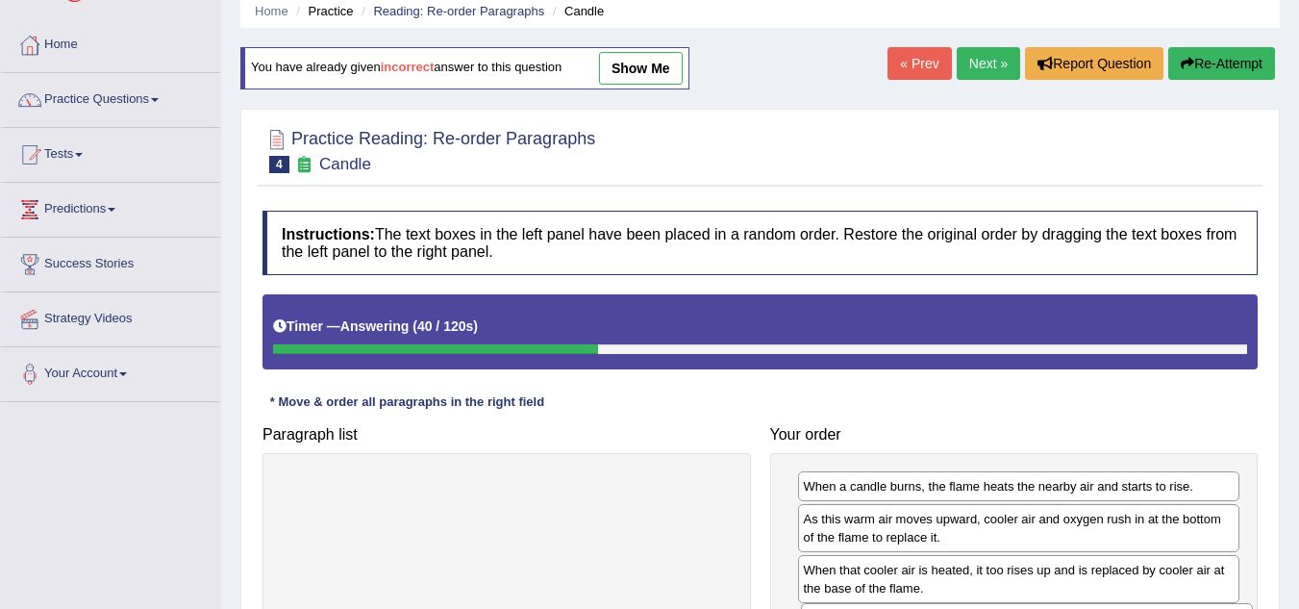
drag, startPoint x: 632, startPoint y: 490, endPoint x: 1152, endPoint y: 622, distance: 536.7
click at [1152, 532] on html "Toggle navigation Home Practice Questions Speaking Practice Read Aloud Repeat S…" at bounding box center [649, 227] width 1299 height 609
click at [1060, 422] on div "Your order When a candle burns, the flame heats the nearby air and starts to ri…" at bounding box center [1015, 553] width 508 height 275
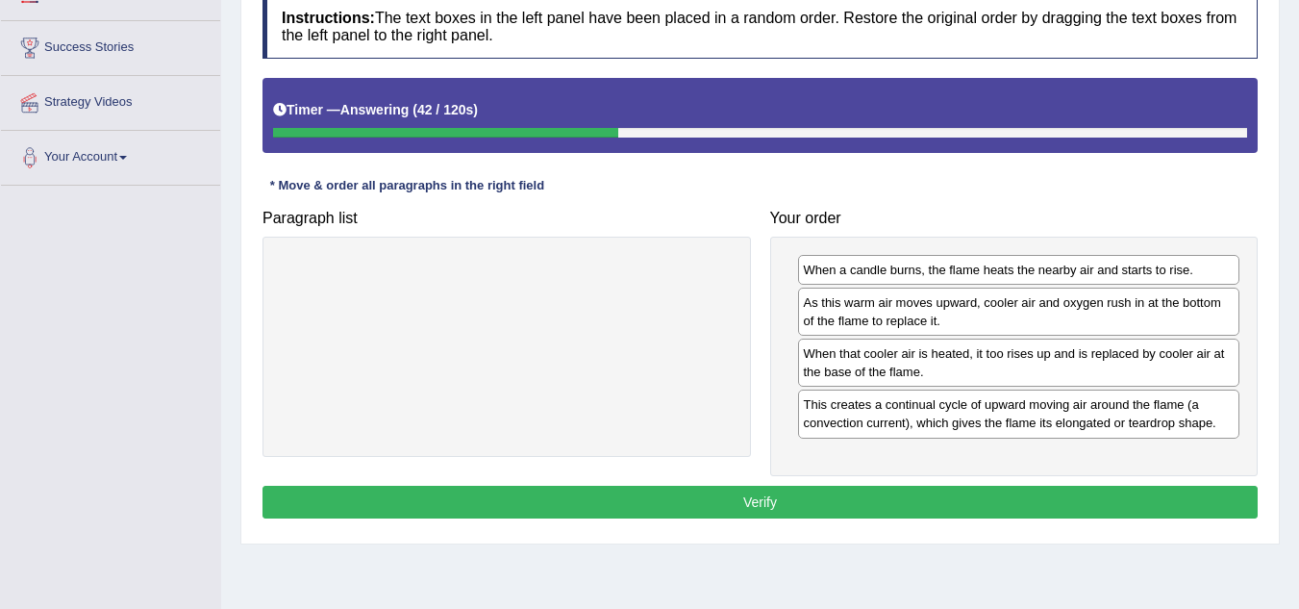
scroll to position [385, 0]
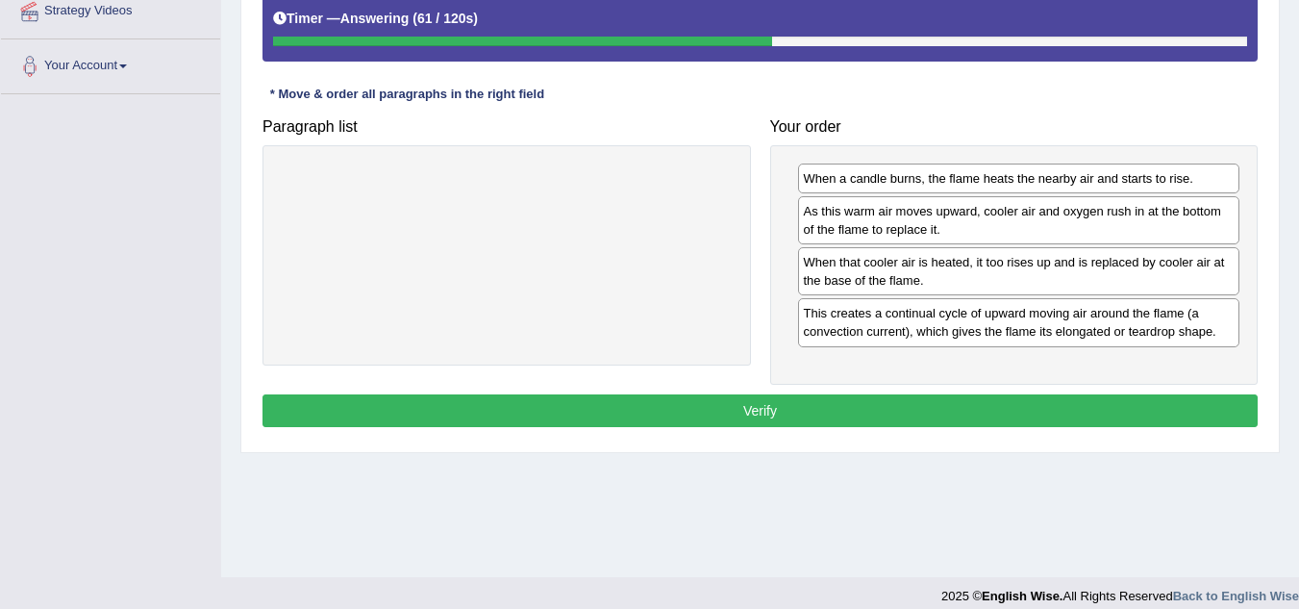
click at [894, 401] on button "Verify" at bounding box center [760, 410] width 995 height 33
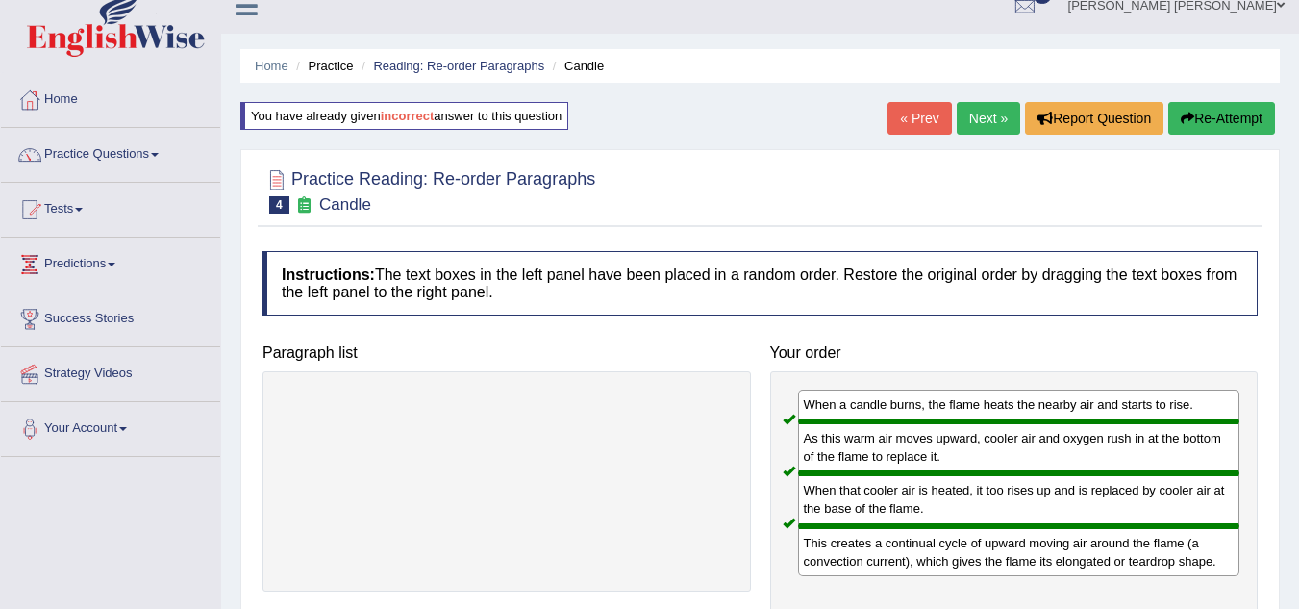
scroll to position [0, 0]
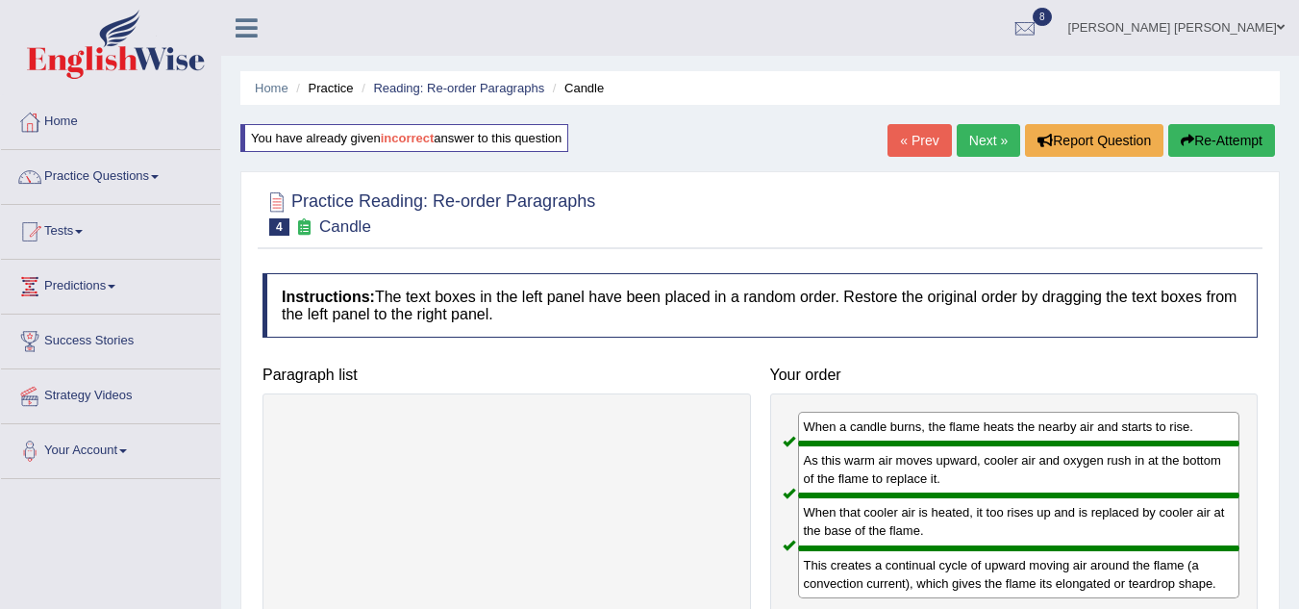
click at [983, 146] on link "Next »" at bounding box center [988, 140] width 63 height 33
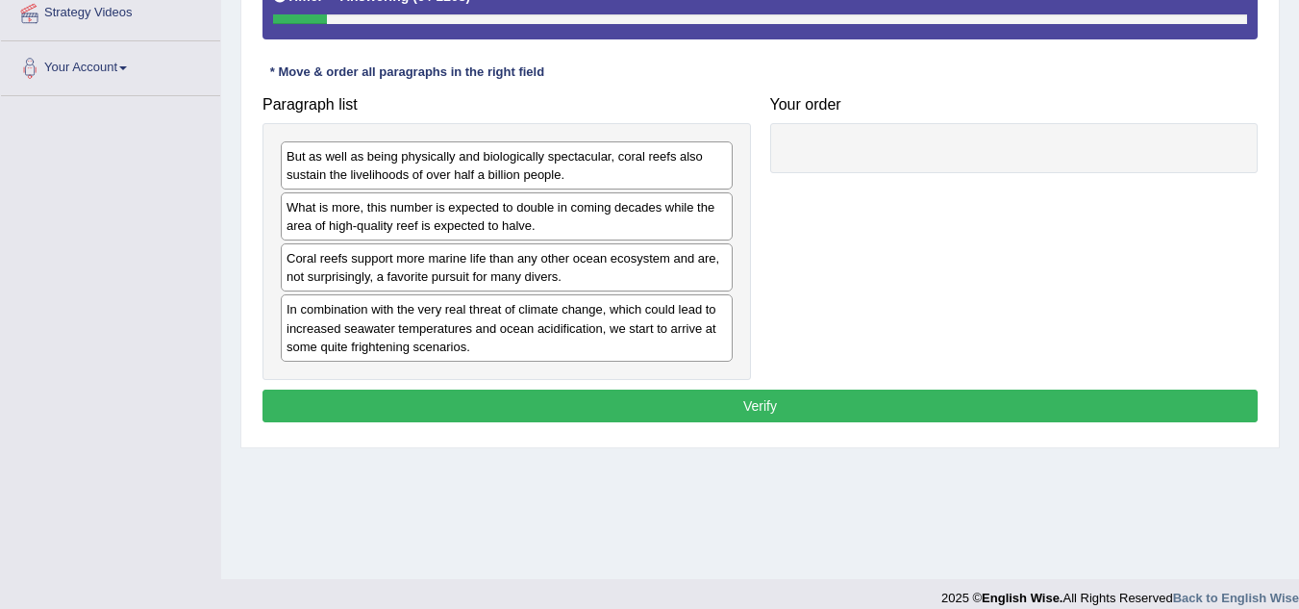
scroll to position [386, 0]
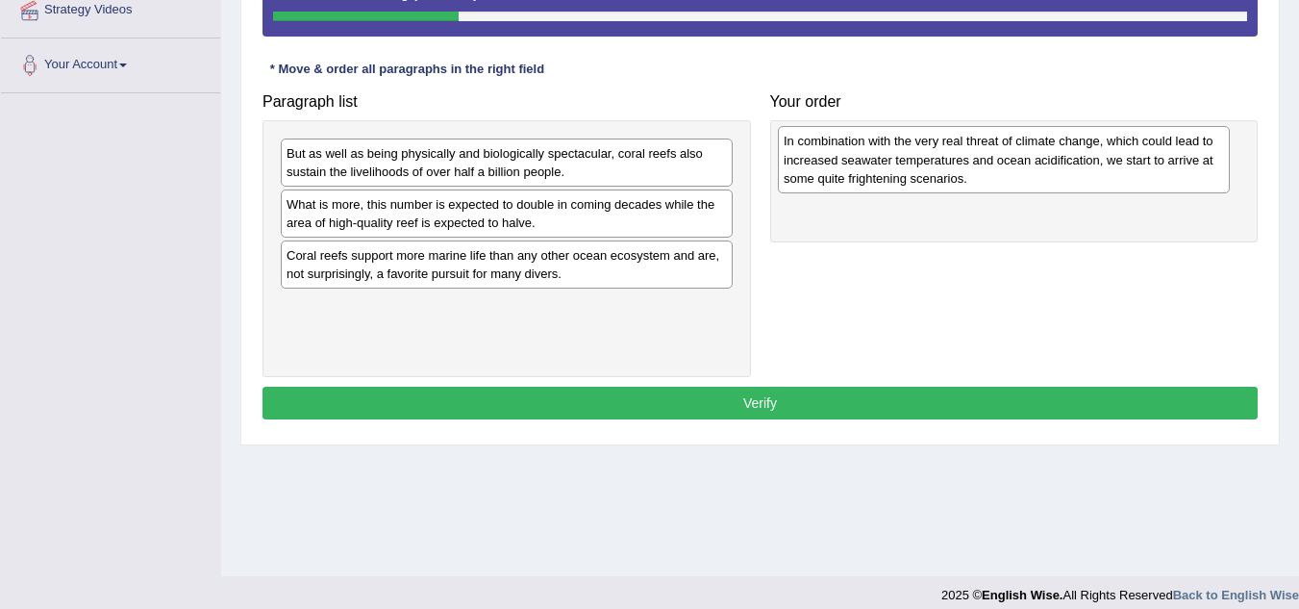
drag, startPoint x: 390, startPoint y: 333, endPoint x: 887, endPoint y: 167, distance: 524.0
click at [887, 167] on div "In combination with the very real threat of climate change, which could lead to…" at bounding box center [1004, 159] width 452 height 66
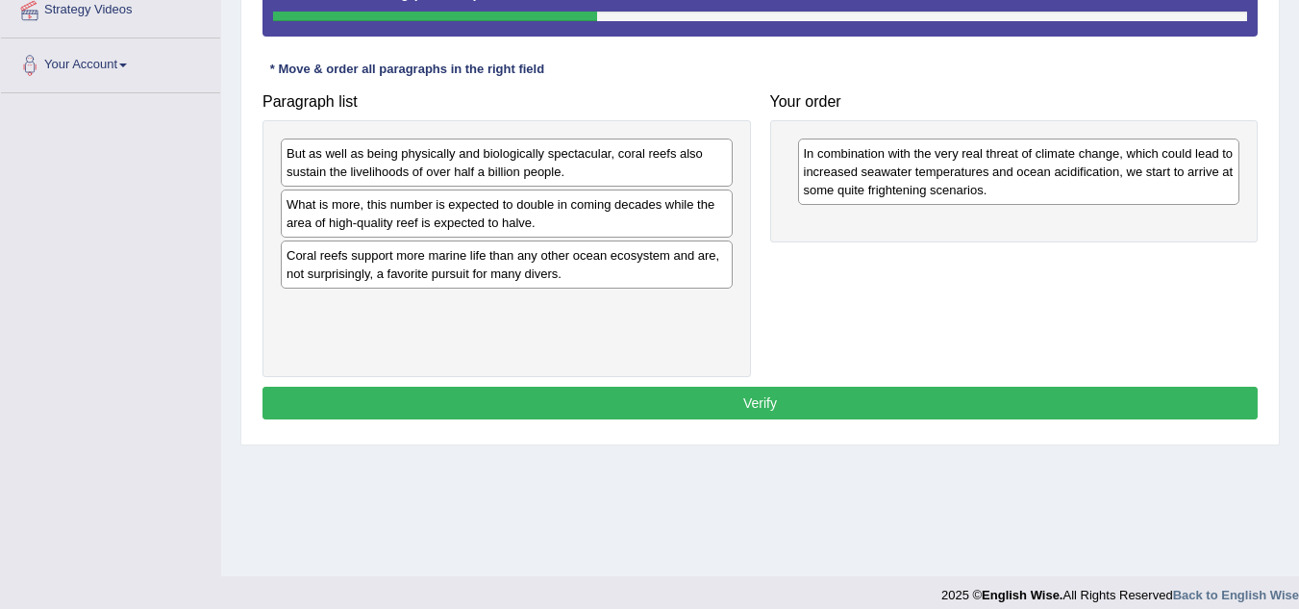
click at [380, 173] on div "But as well as being physically and biologically spectacular, coral reefs also …" at bounding box center [507, 162] width 452 height 48
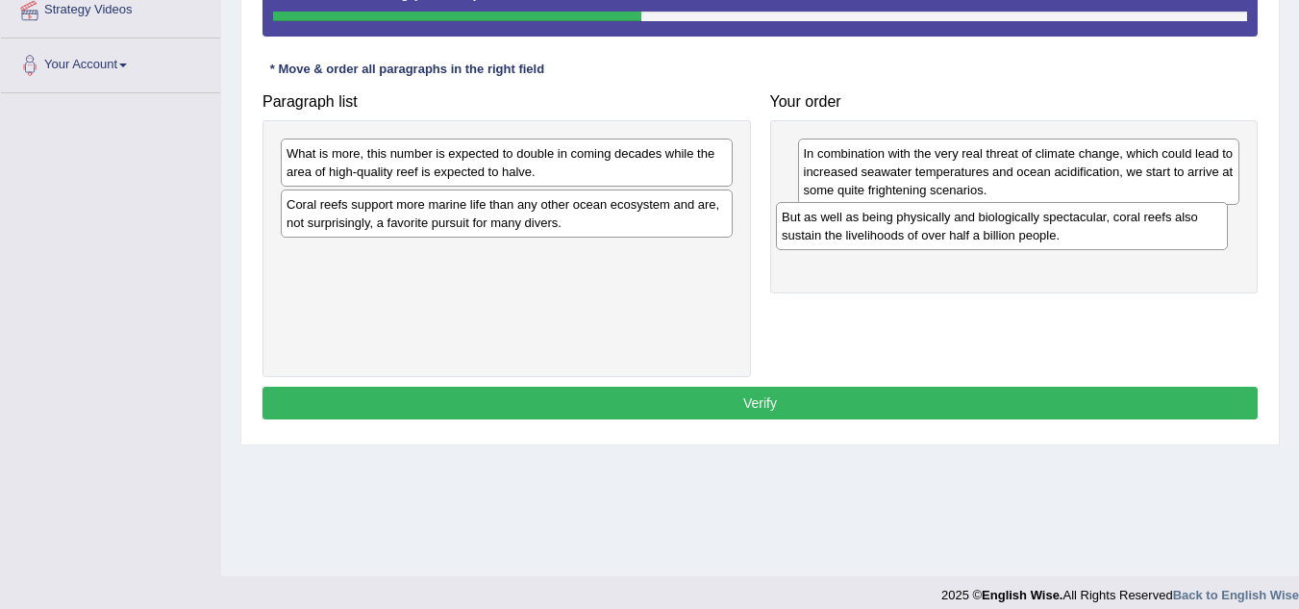
drag, startPoint x: 406, startPoint y: 163, endPoint x: 901, endPoint y: 226, distance: 499.4
click at [901, 226] on div "But as well as being physically and biologically spectacular, coral reefs also …" at bounding box center [1002, 226] width 452 height 48
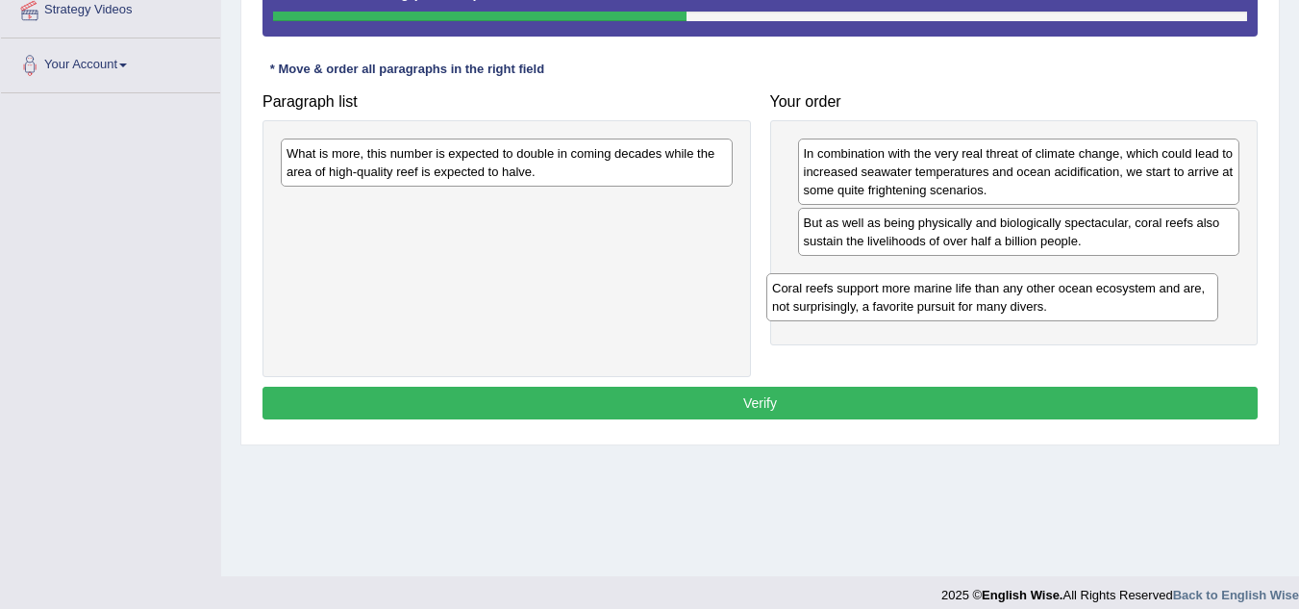
drag, startPoint x: 504, startPoint y: 208, endPoint x: 990, endPoint y: 291, distance: 492.8
click at [990, 291] on div "Coral reefs support more marine life than any other ocean ecosystem and are, no…" at bounding box center [993, 297] width 452 height 48
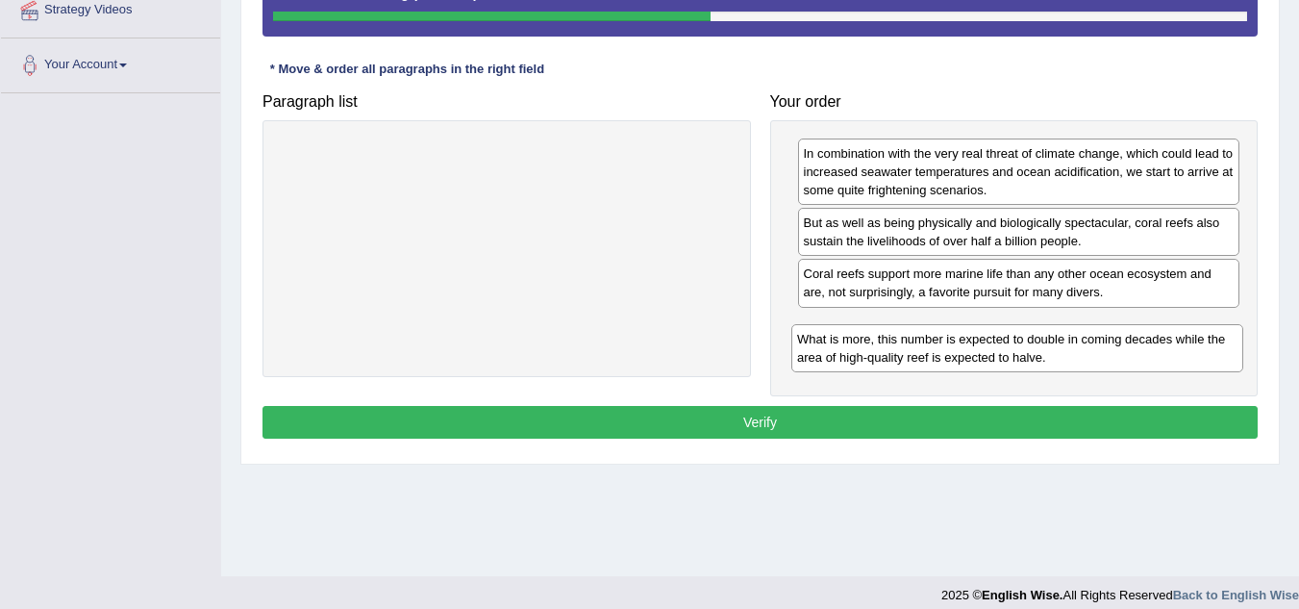
drag, startPoint x: 581, startPoint y: 161, endPoint x: 1092, endPoint y: 346, distance: 543.4
click at [1092, 346] on div "What is more, this number is expected to double in coming decades while the are…" at bounding box center [1018, 348] width 452 height 48
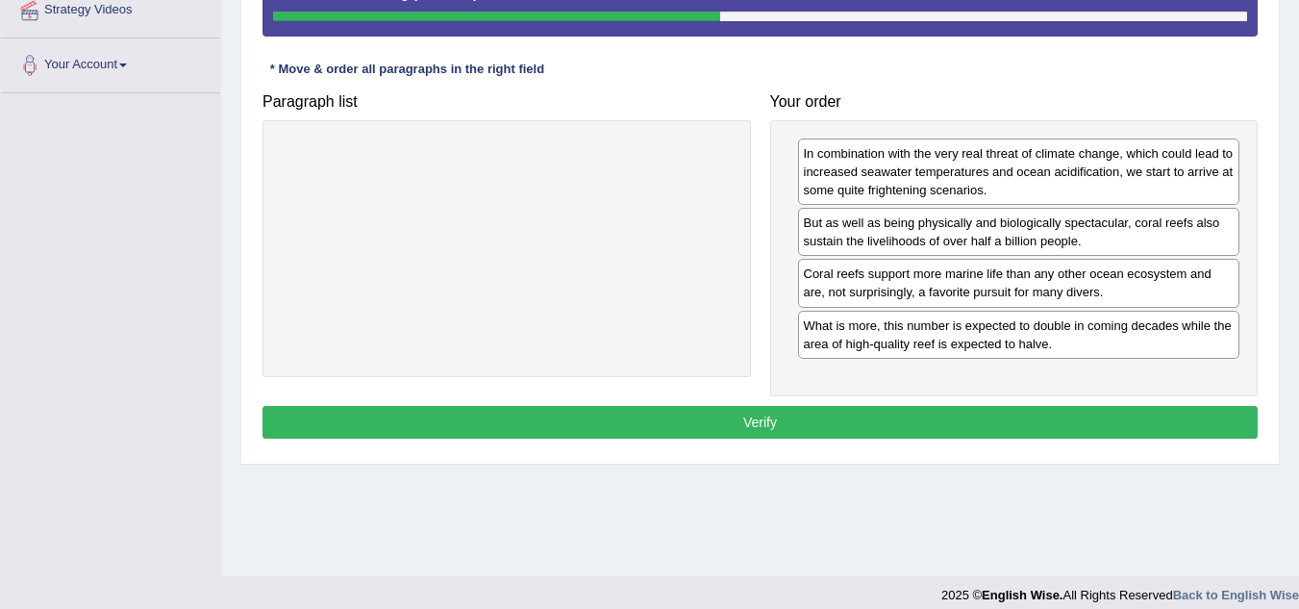
click at [854, 431] on button "Verify" at bounding box center [760, 422] width 995 height 33
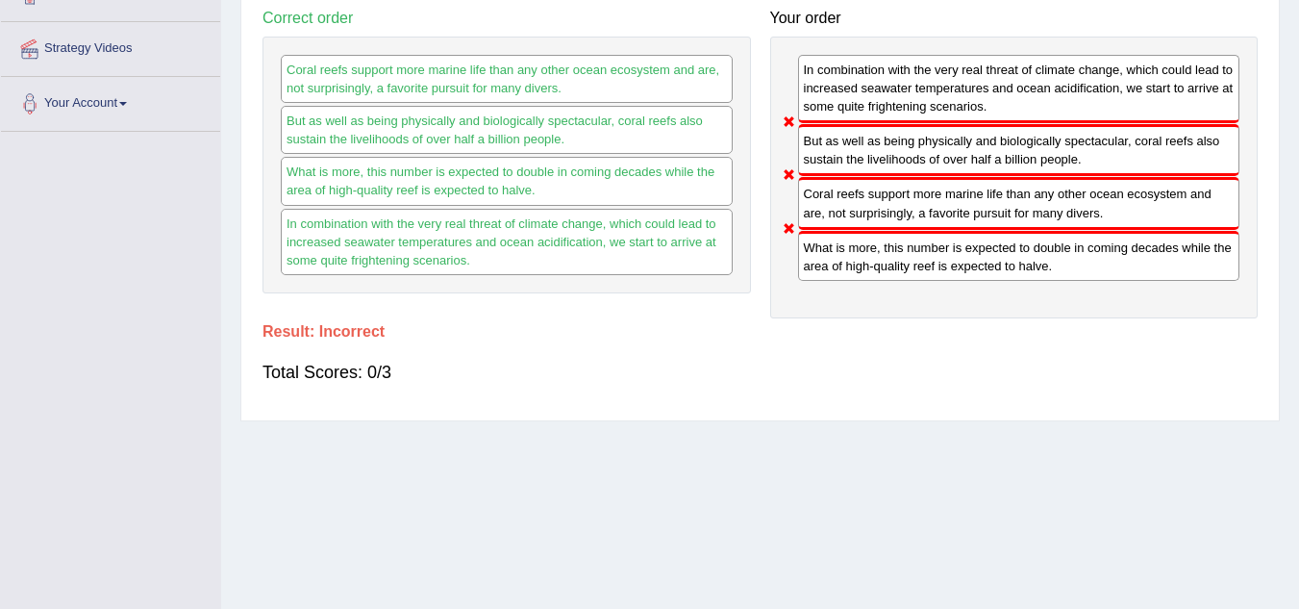
scroll to position [309, 0]
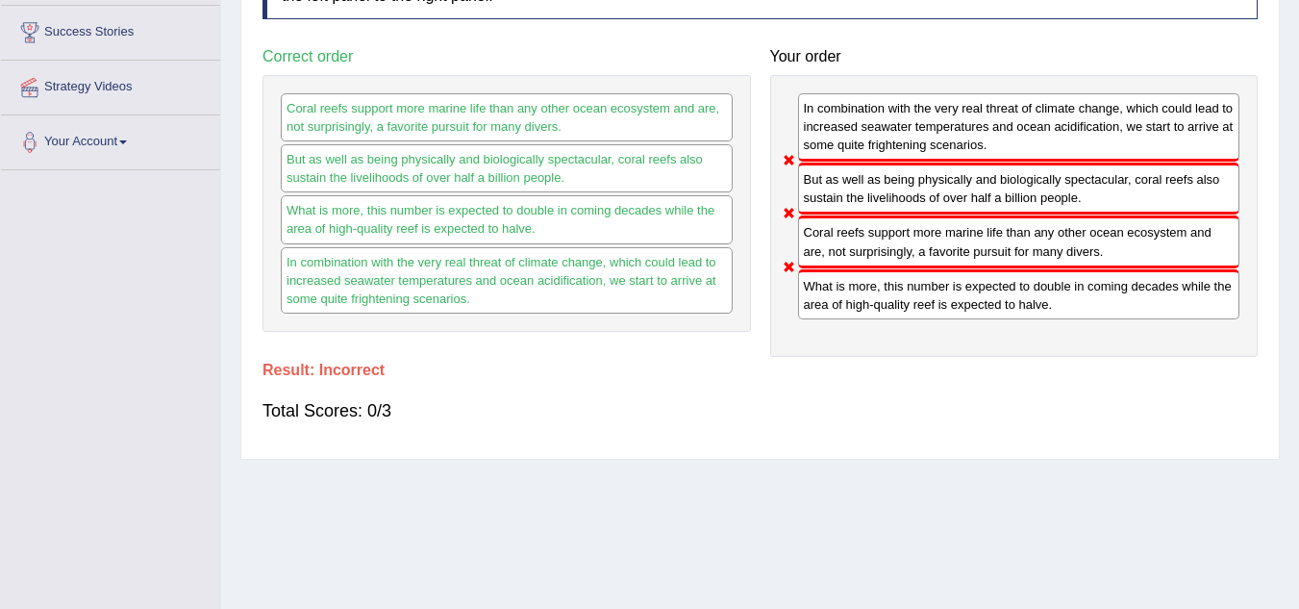
click at [742, 76] on div "Coral reefs support more marine life than any other ocean ecosystem and are, no…" at bounding box center [507, 203] width 489 height 257
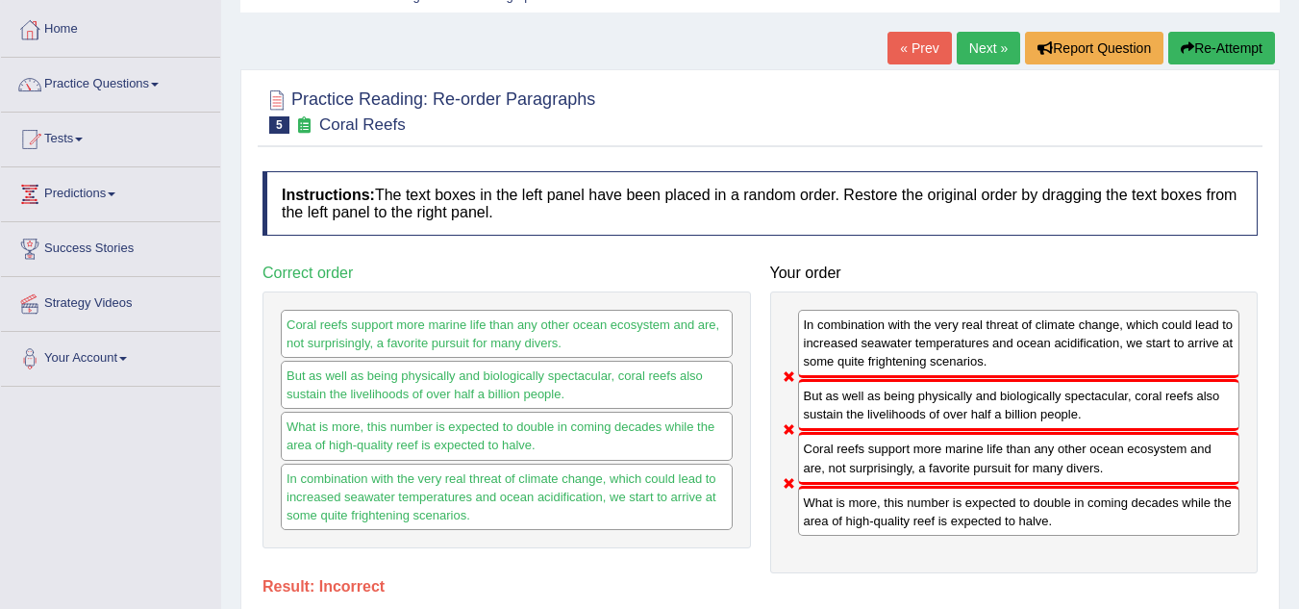
scroll to position [78, 0]
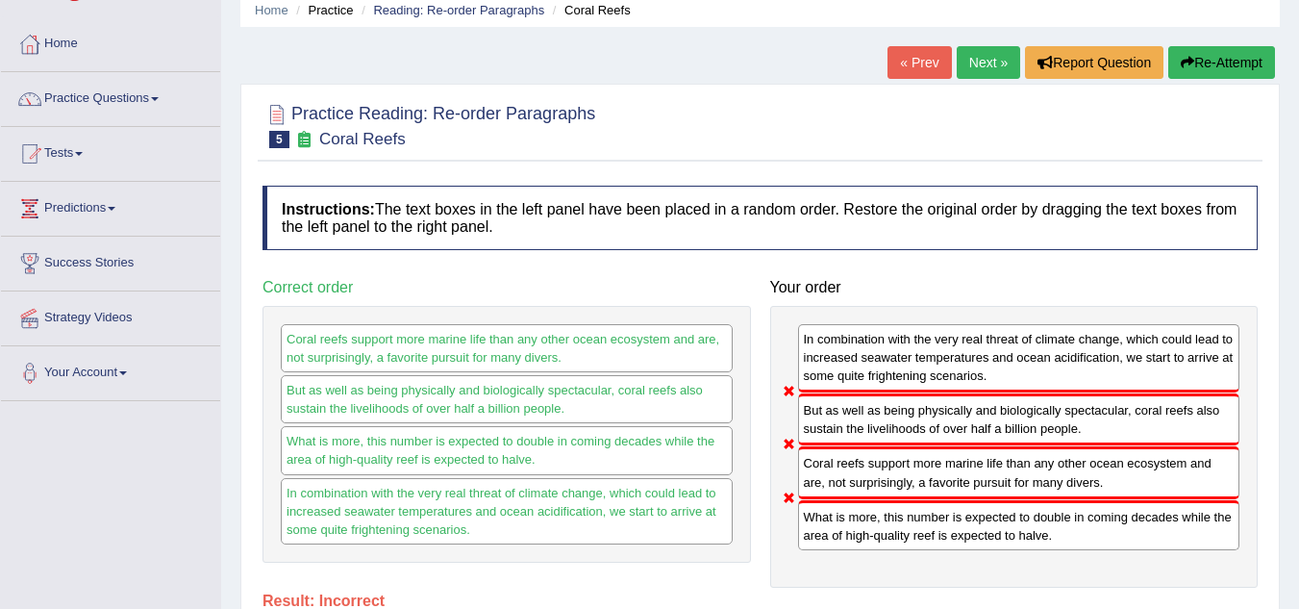
click at [1205, 57] on button "Re-Attempt" at bounding box center [1222, 62] width 107 height 33
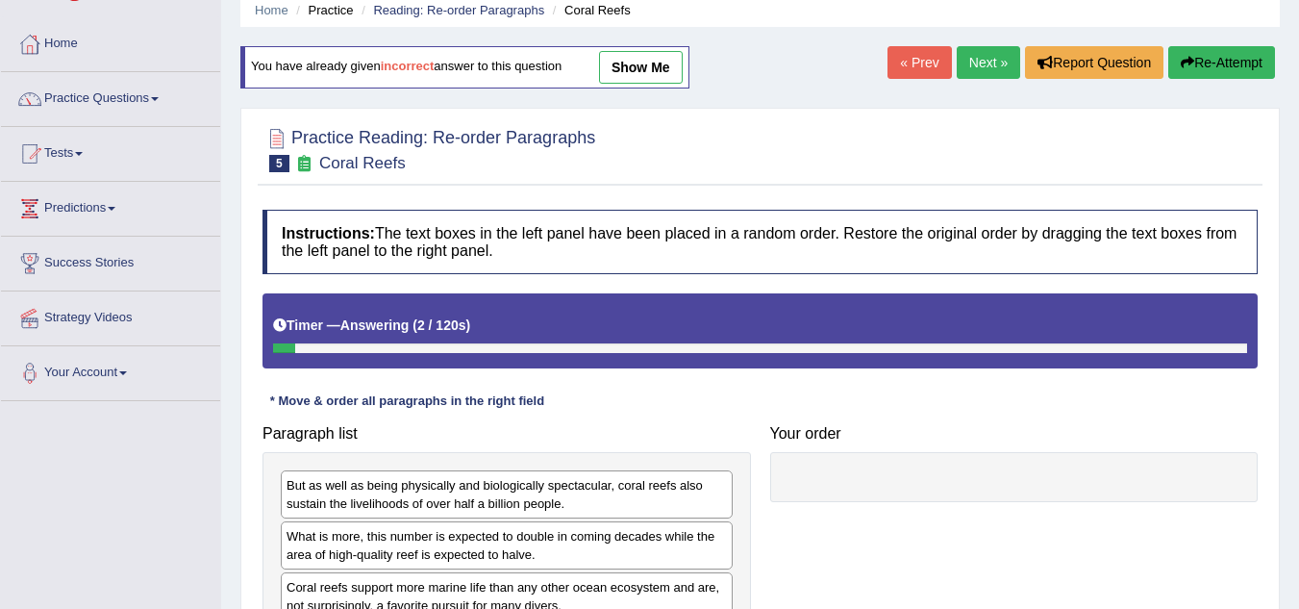
drag, startPoint x: 389, startPoint y: 594, endPoint x: 674, endPoint y: 480, distance: 307.7
click at [671, 427] on h4 "Paragraph list" at bounding box center [507, 433] width 489 height 17
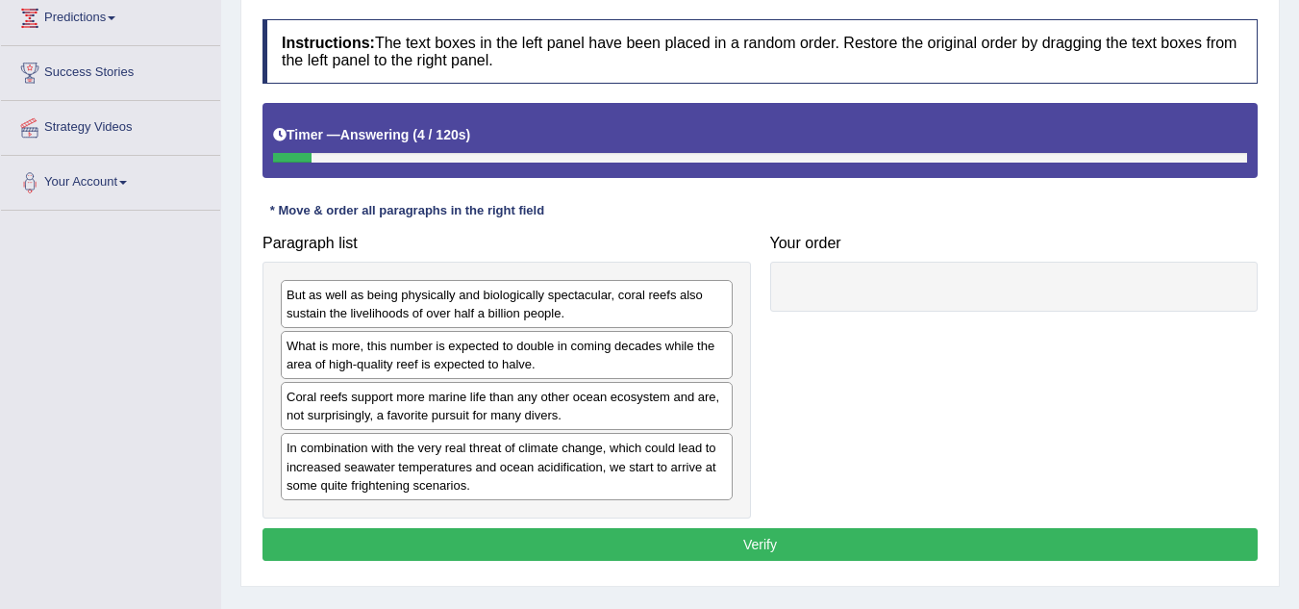
scroll to position [270, 0]
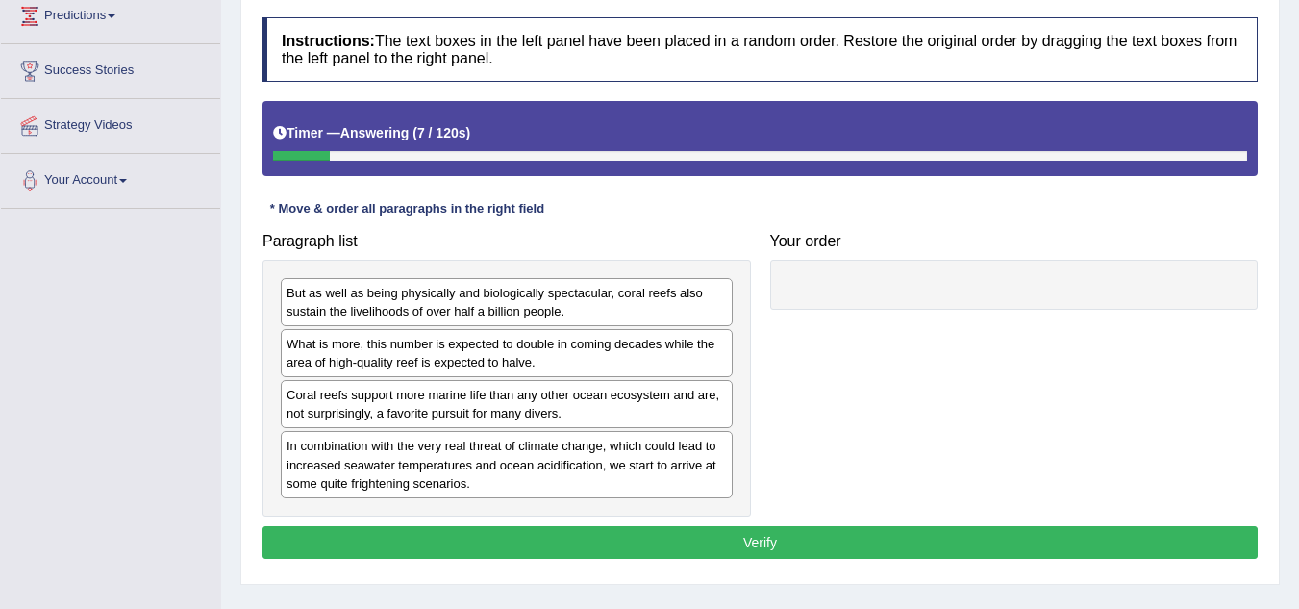
drag, startPoint x: 365, startPoint y: 409, endPoint x: 591, endPoint y: 368, distance: 229.6
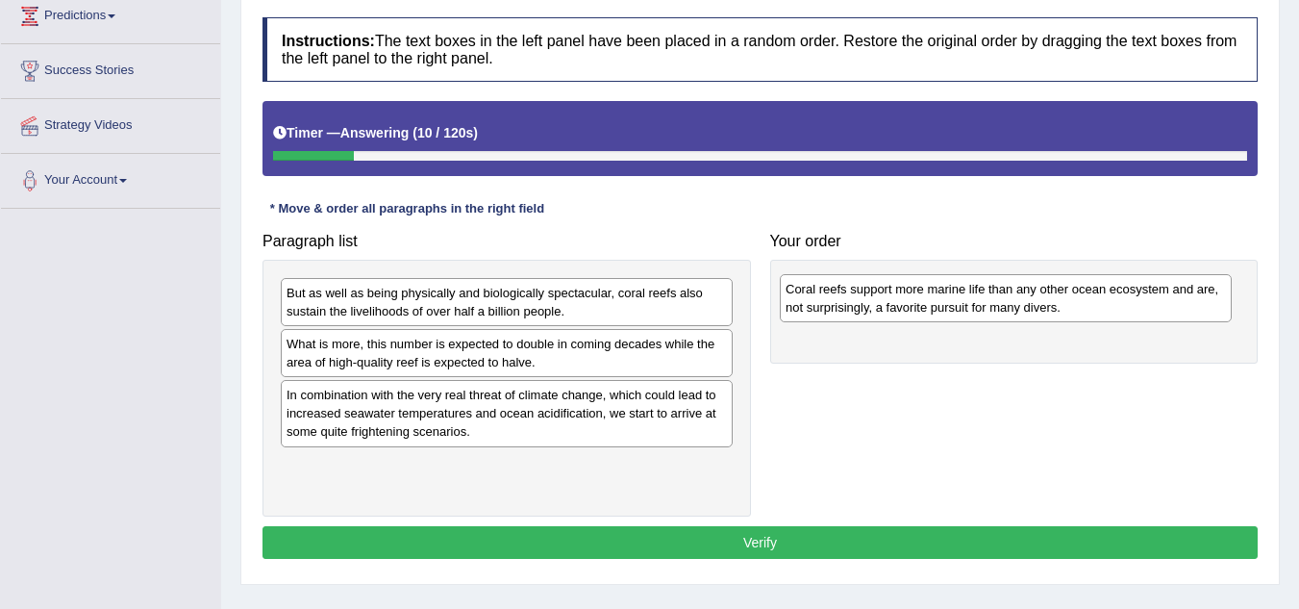
drag, startPoint x: 467, startPoint y: 408, endPoint x: 967, endPoint y: 302, distance: 510.2
click at [967, 302] on div "Coral reefs support more marine life than any other ocean ecosystem and are, no…" at bounding box center [1006, 298] width 452 height 48
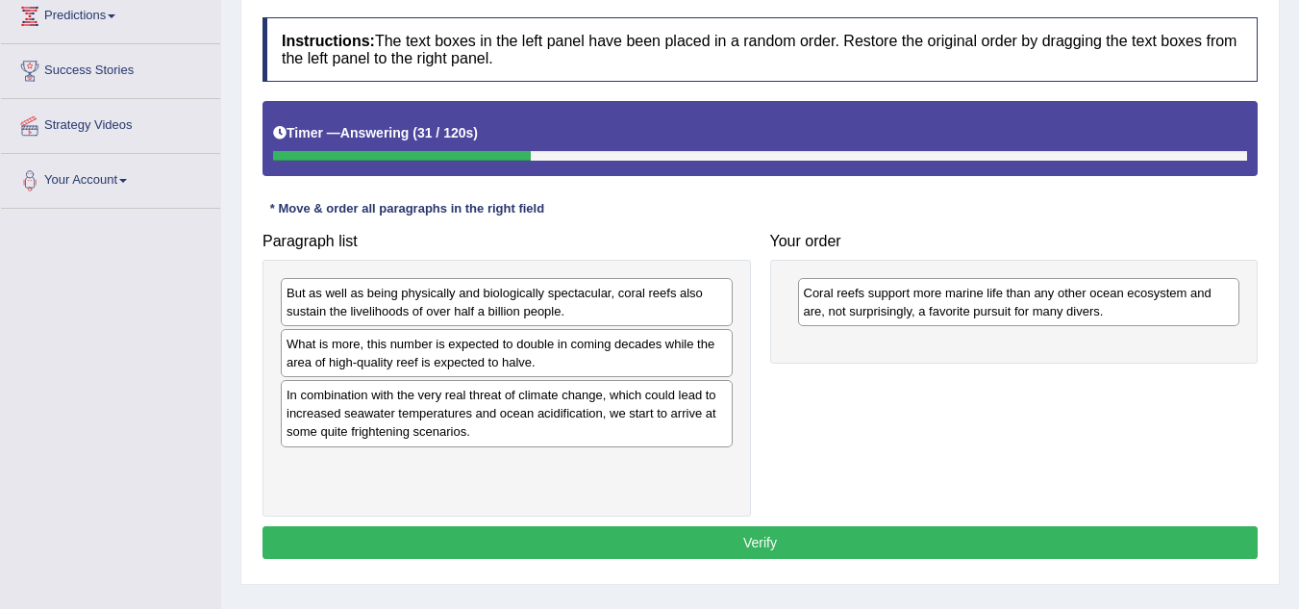
drag, startPoint x: 607, startPoint y: 292, endPoint x: 685, endPoint y: 326, distance: 84.9
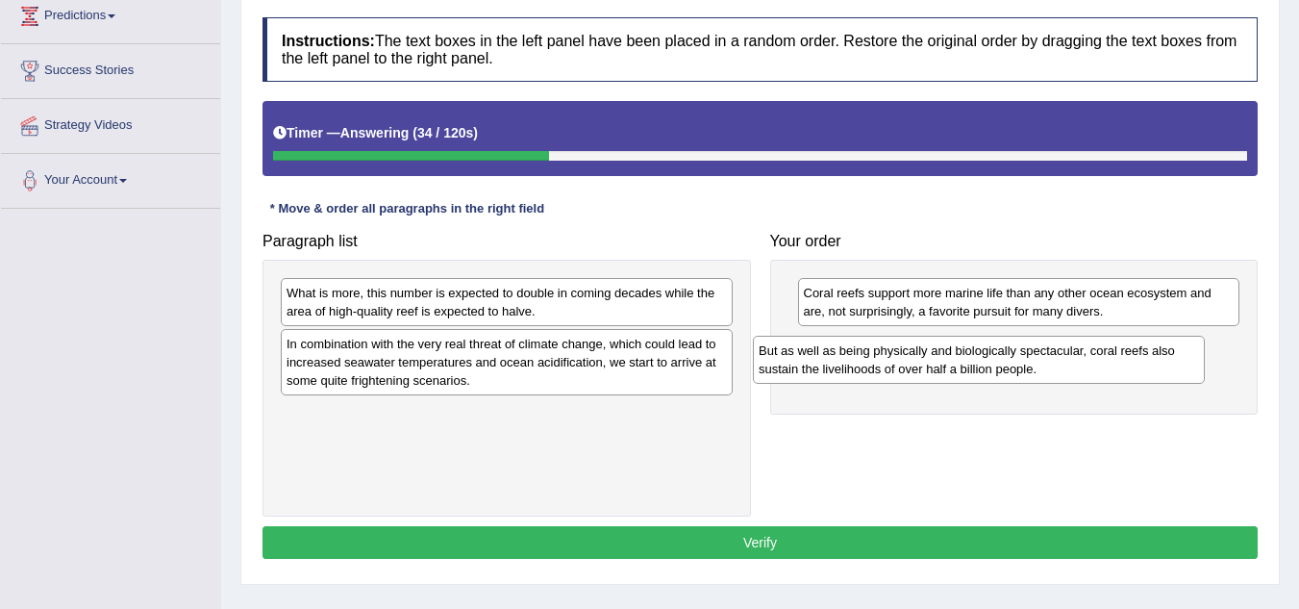
drag, startPoint x: 528, startPoint y: 305, endPoint x: 1000, endPoint y: 363, distance: 475.7
click at [1000, 363] on div "But as well as being physically and biologically spectacular, coral reefs also …" at bounding box center [979, 360] width 452 height 48
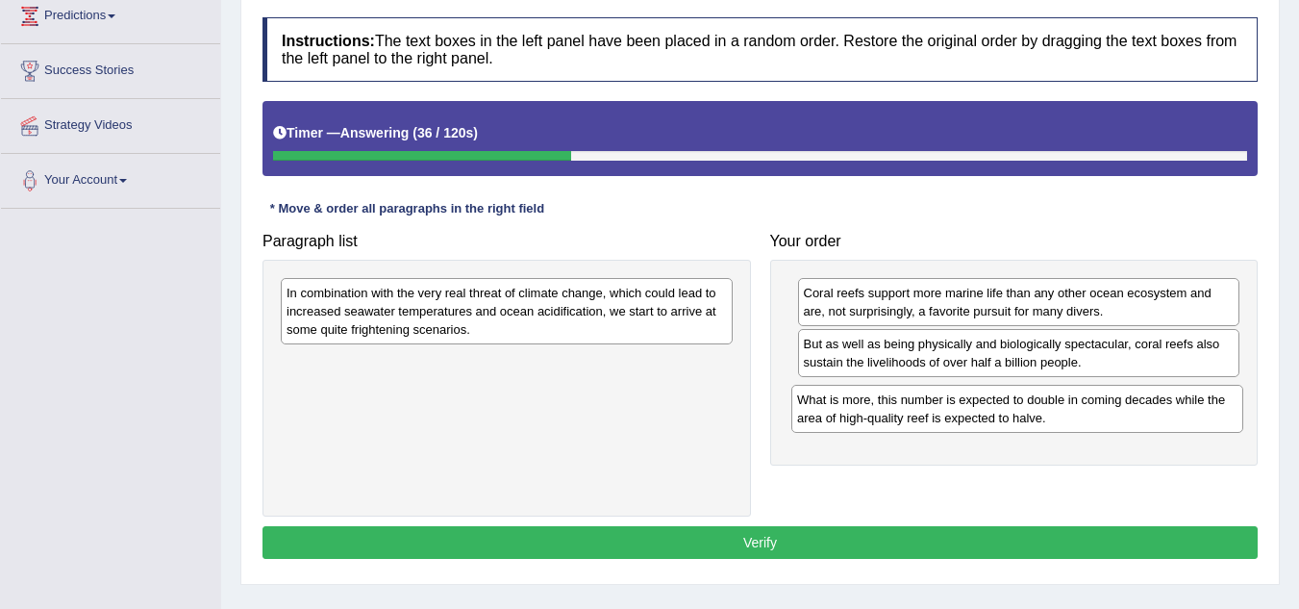
drag, startPoint x: 462, startPoint y: 301, endPoint x: 972, endPoint y: 408, distance: 521.7
click at [972, 408] on div "What is more, this number is expected to double in coming decades while the are…" at bounding box center [1018, 409] width 452 height 48
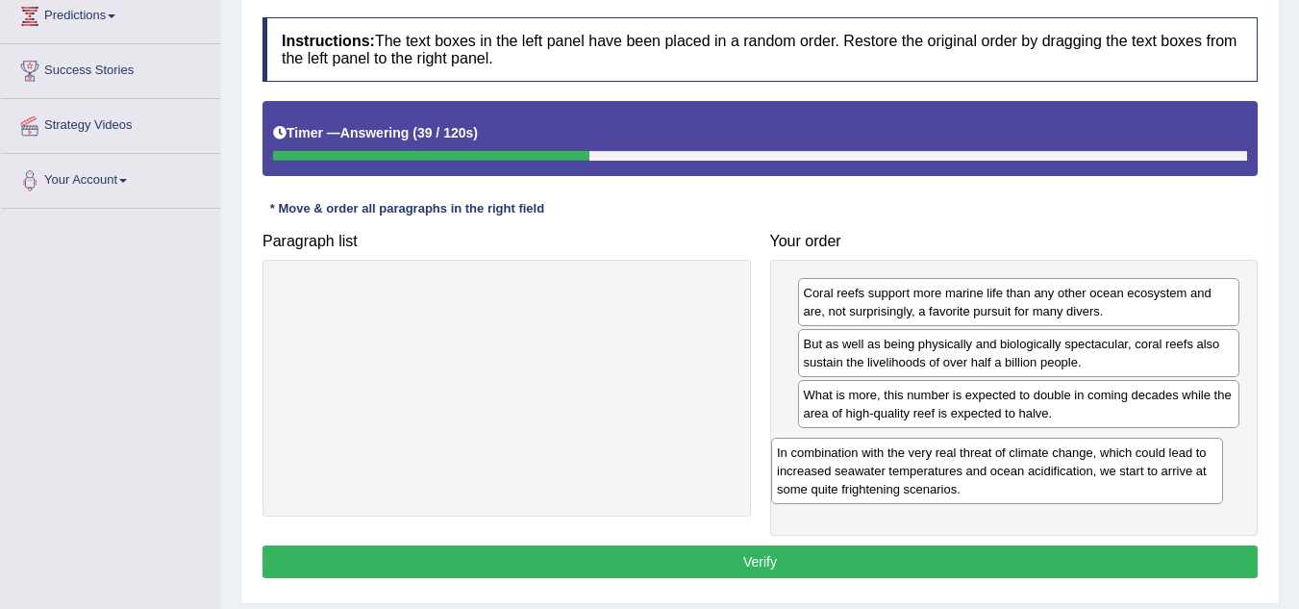
drag, startPoint x: 654, startPoint y: 331, endPoint x: 1144, endPoint y: 490, distance: 515.8
click at [1144, 490] on div "In combination with the very real threat of climate change, which could lead to…" at bounding box center [997, 471] width 452 height 66
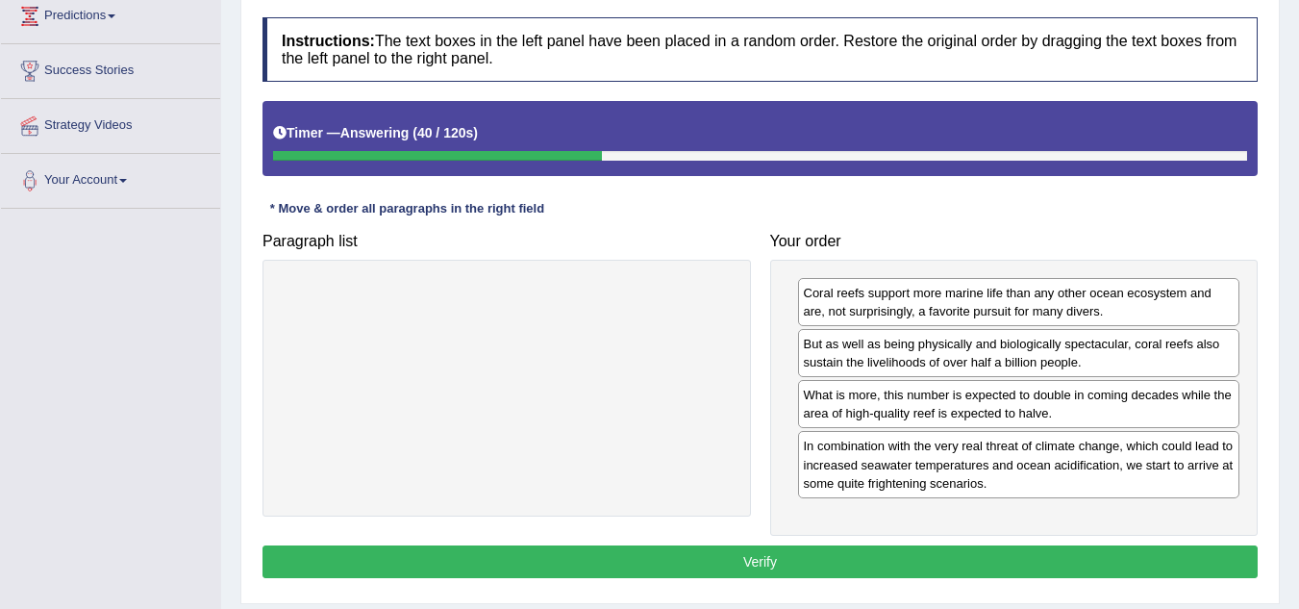
click at [759, 556] on button "Verify" at bounding box center [760, 561] width 995 height 33
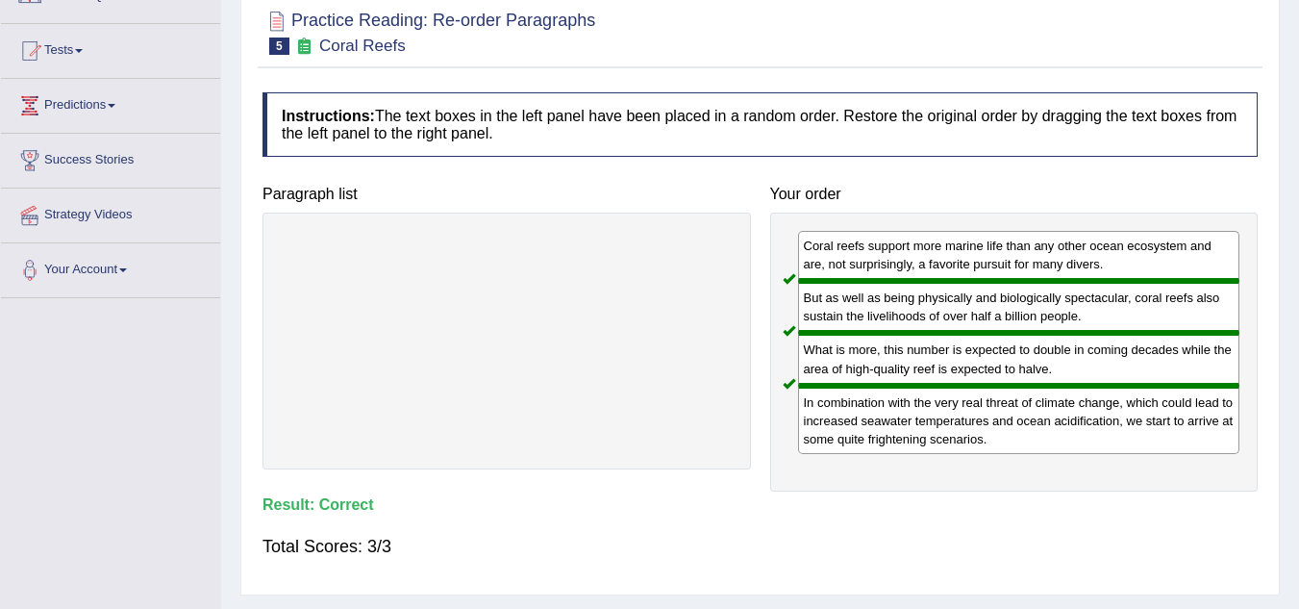
scroll to position [0, 0]
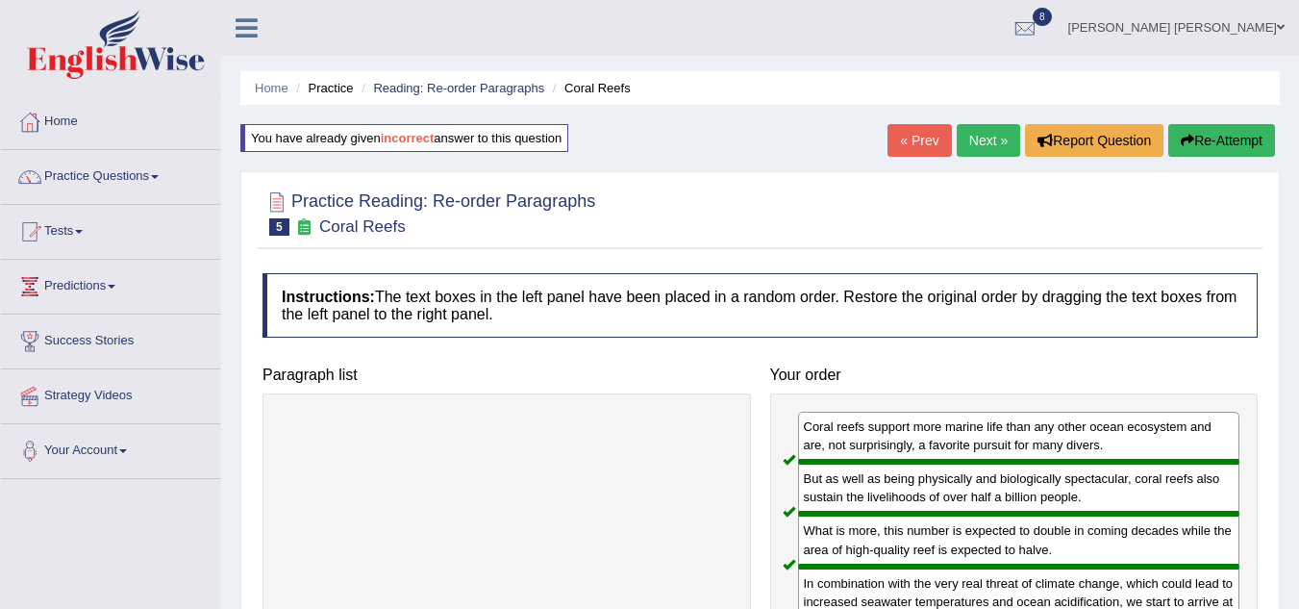
click at [971, 140] on link "Next »" at bounding box center [988, 140] width 63 height 33
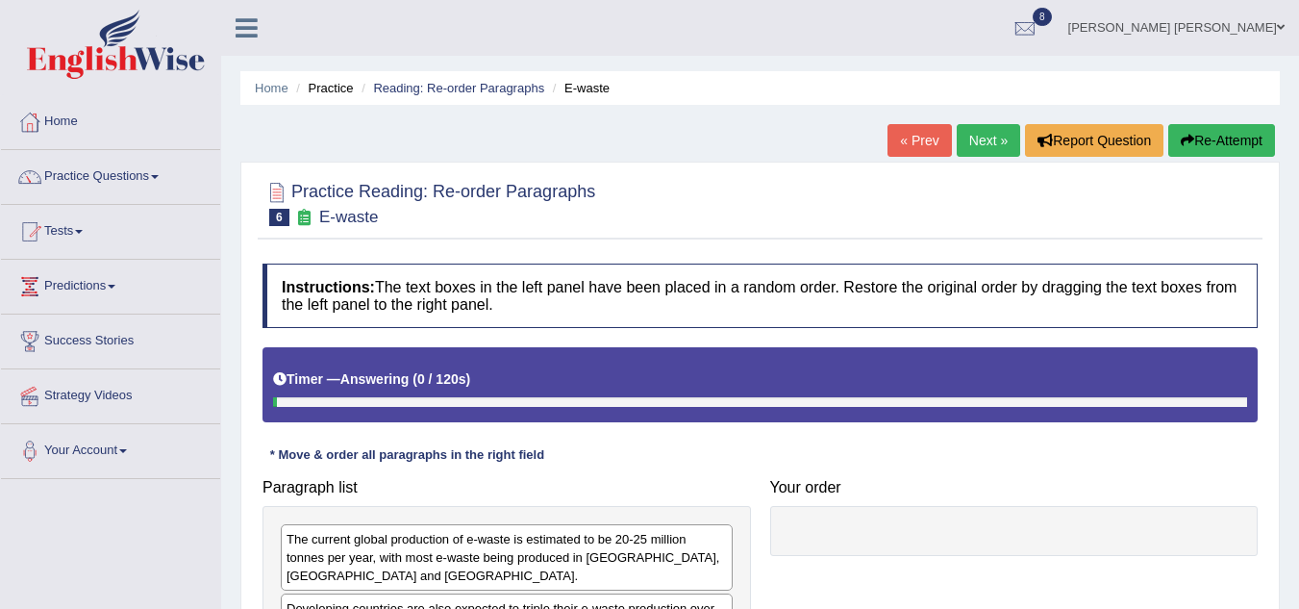
drag, startPoint x: 0, startPoint y: 0, endPoint x: 692, endPoint y: 207, distance: 722.7
click at [692, 207] on div at bounding box center [760, 202] width 995 height 59
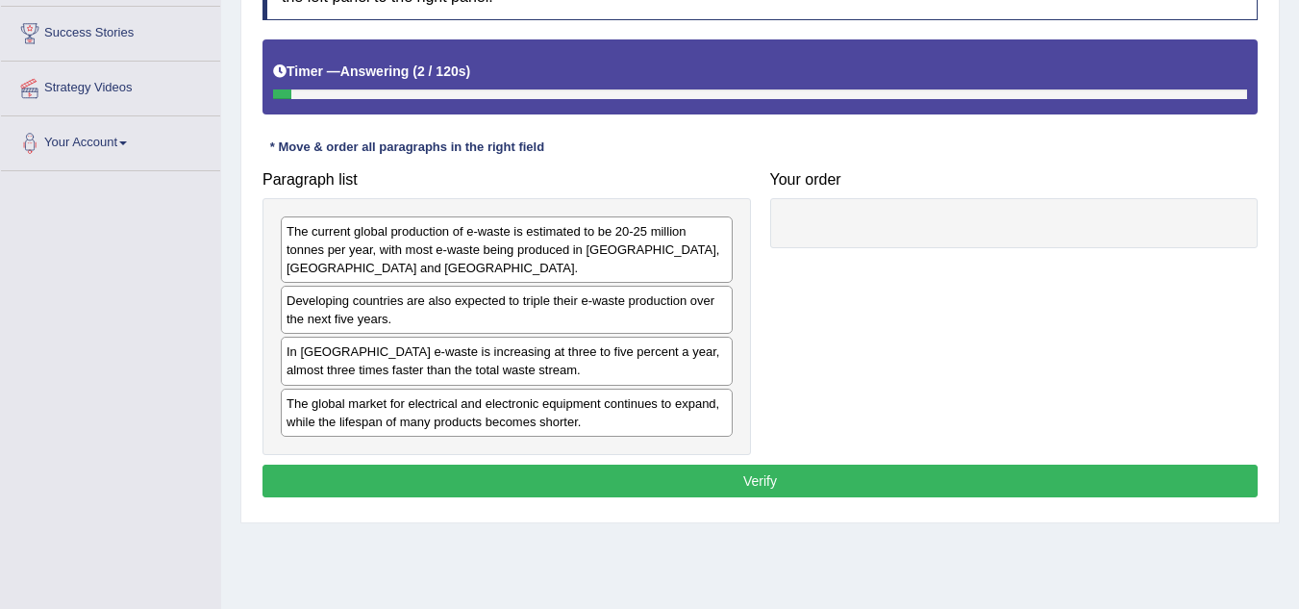
scroll to position [346, 0]
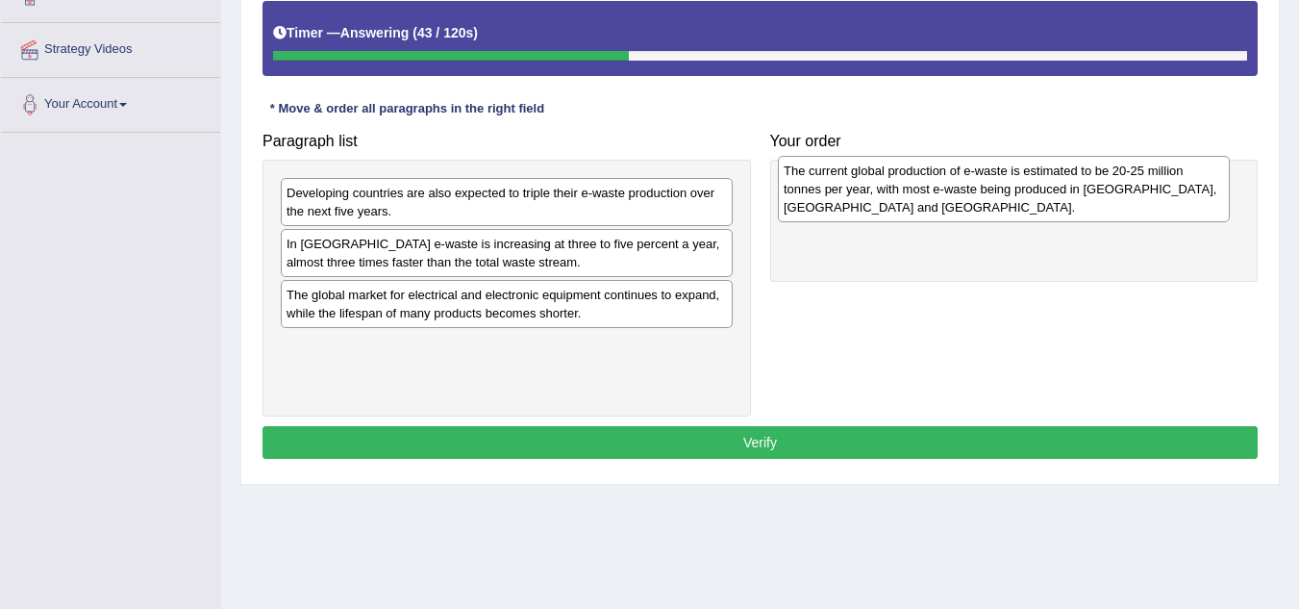
drag, startPoint x: 433, startPoint y: 210, endPoint x: 930, endPoint y: 188, distance: 497.7
click at [930, 188] on div "The current global production of e-waste is estimated to be 20-25 million tonne…" at bounding box center [1004, 189] width 452 height 66
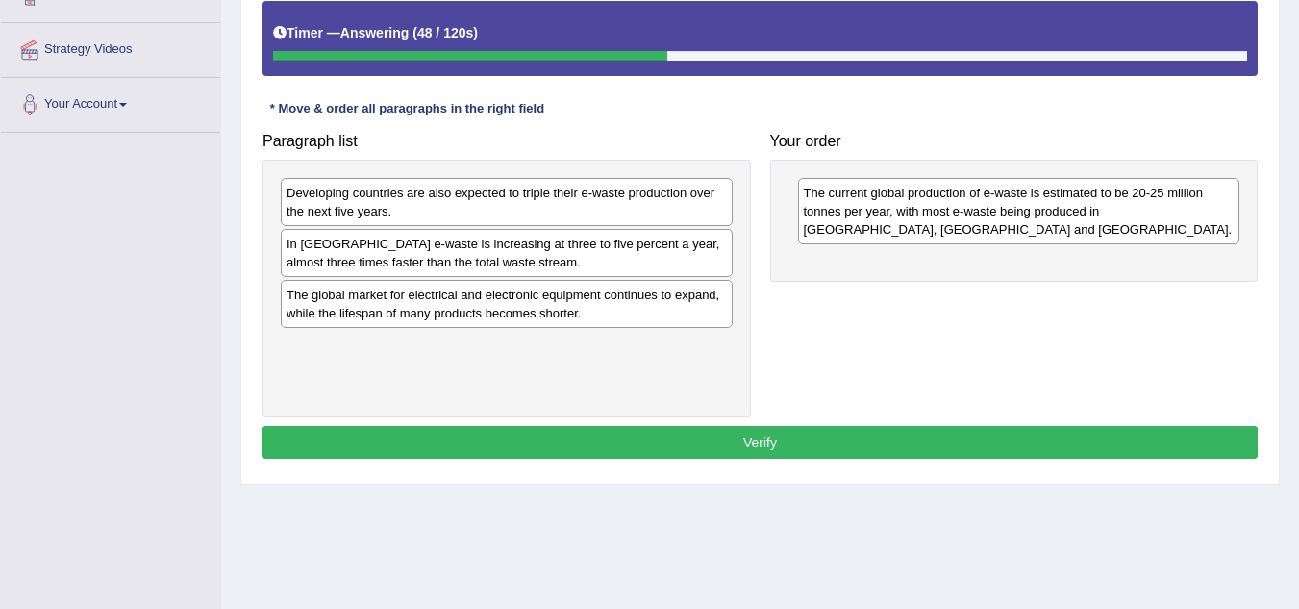
click at [380, 258] on div "In [GEOGRAPHIC_DATA] e-waste is increasing at three to five percent a year, alm…" at bounding box center [507, 253] width 452 height 48
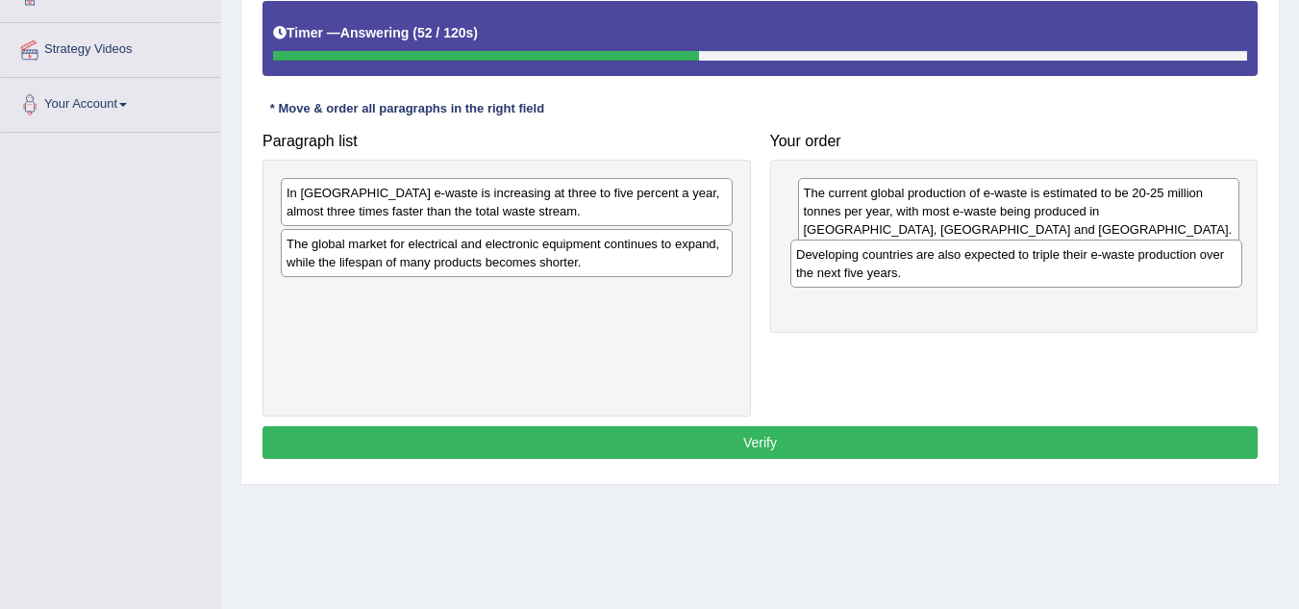
drag, startPoint x: 397, startPoint y: 208, endPoint x: 907, endPoint y: 269, distance: 513.4
click at [907, 269] on div "Developing countries are also expected to triple their e-waste production over …" at bounding box center [1017, 263] width 452 height 48
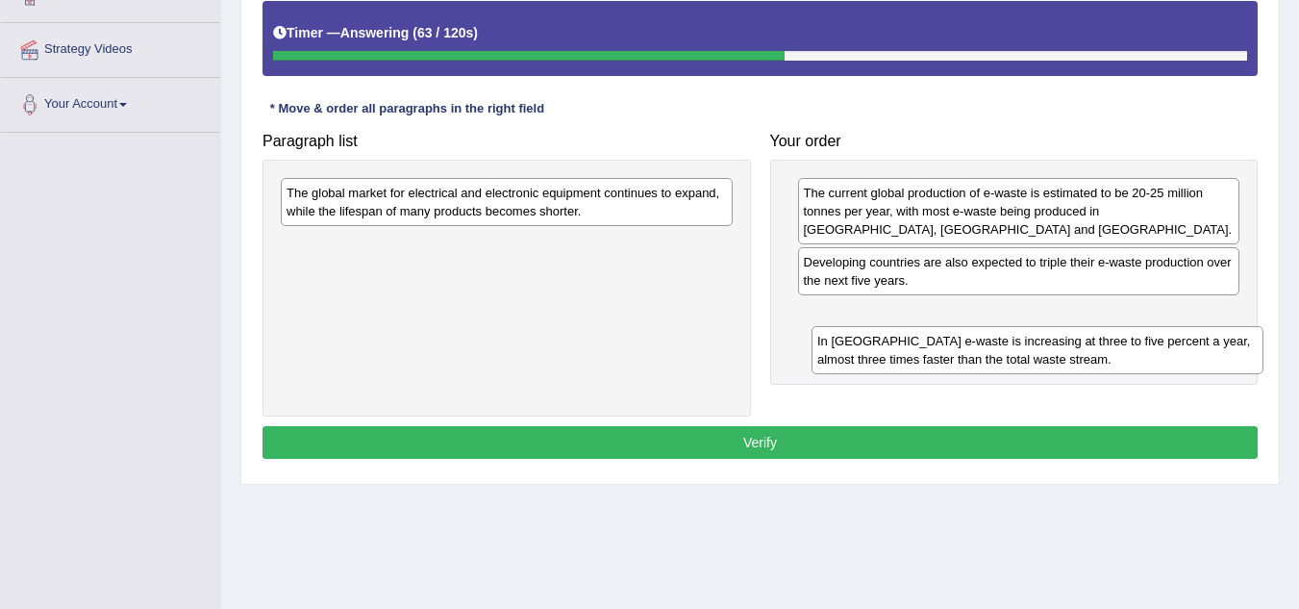
drag, startPoint x: 477, startPoint y: 207, endPoint x: 1008, endPoint y: 355, distance: 551.2
click at [1008, 355] on div "In [GEOGRAPHIC_DATA] e-waste is increasing at three to five percent a year, alm…" at bounding box center [1038, 350] width 452 height 48
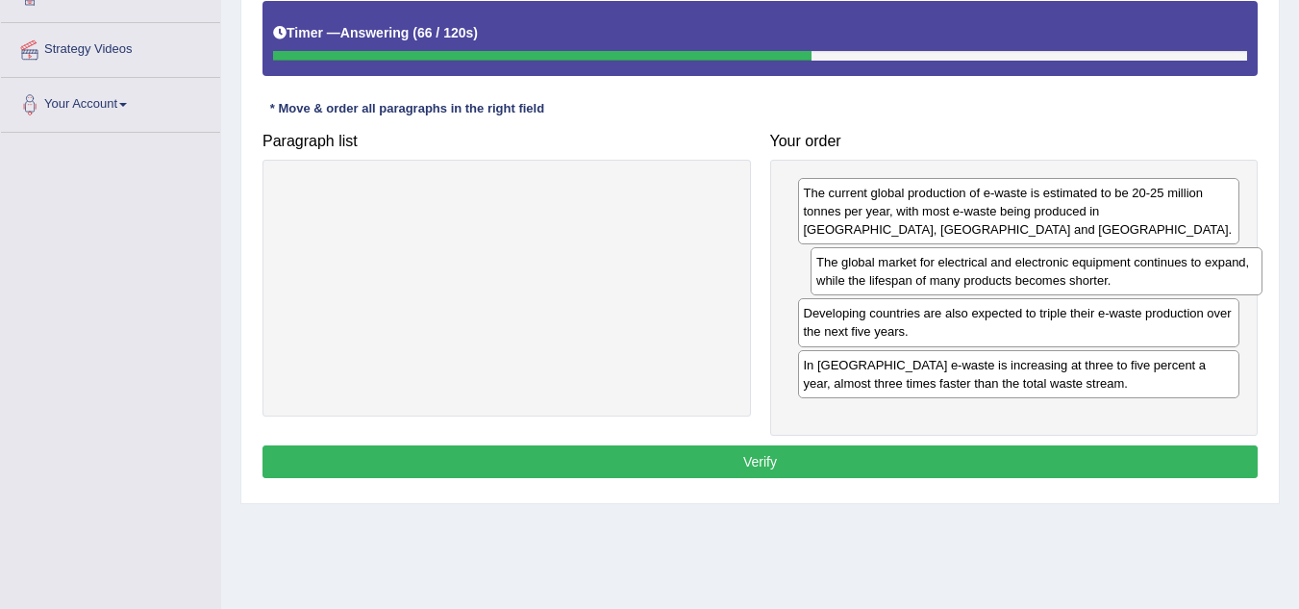
drag, startPoint x: 632, startPoint y: 213, endPoint x: 1162, endPoint y: 282, distance: 534.4
click at [1162, 282] on div "The global market for electrical and electronic equipment continues to expand, …" at bounding box center [1037, 271] width 452 height 48
drag, startPoint x: 898, startPoint y: 433, endPoint x: 883, endPoint y: 443, distance: 18.7
click at [883, 443] on div "Instructions: The text boxes in the left panel have been placed in a random ord…" at bounding box center [760, 201] width 1005 height 586
click at [869, 458] on button "Verify" at bounding box center [760, 461] width 995 height 33
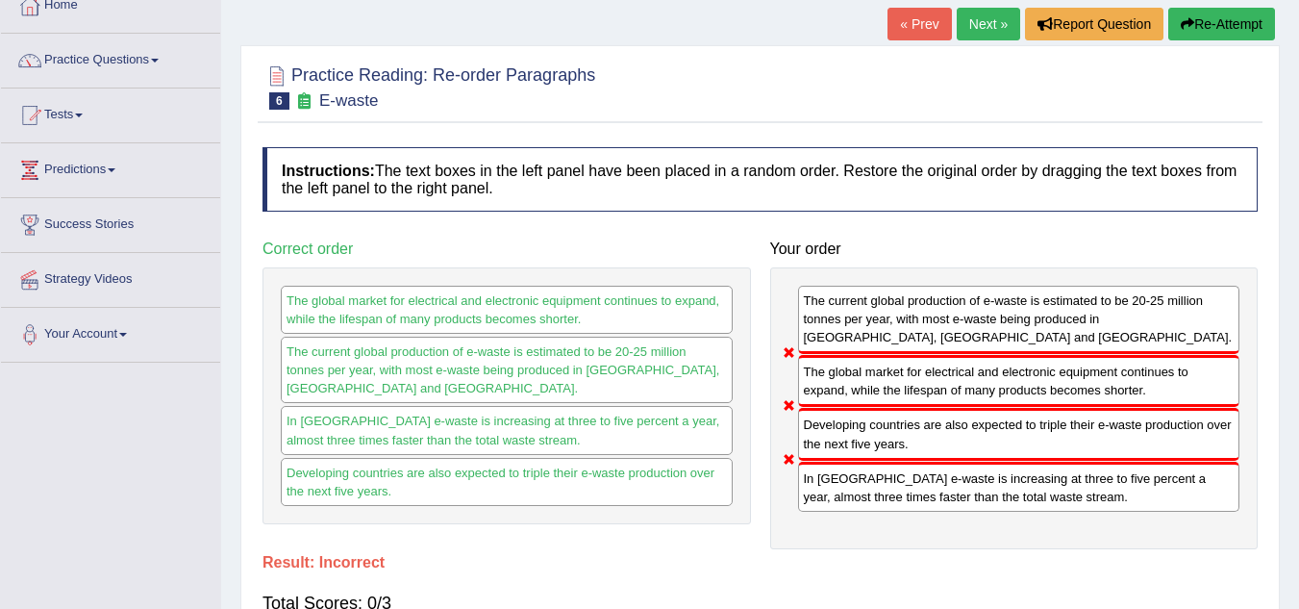
scroll to position [0, 0]
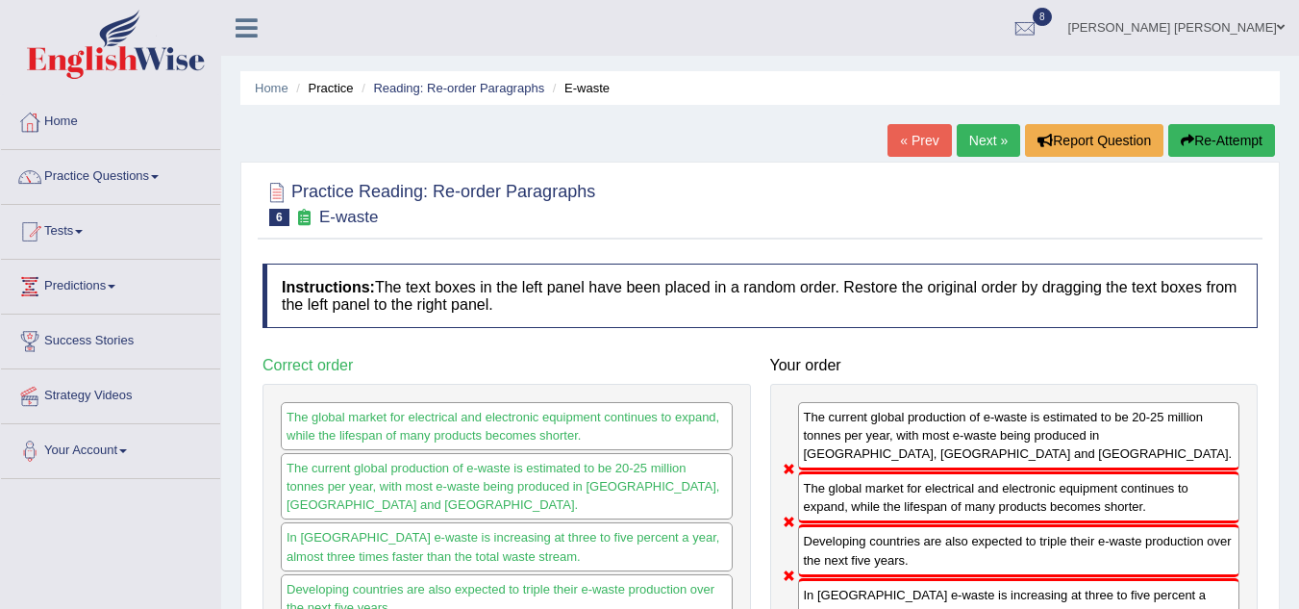
click at [1223, 144] on button "Re-Attempt" at bounding box center [1222, 140] width 107 height 33
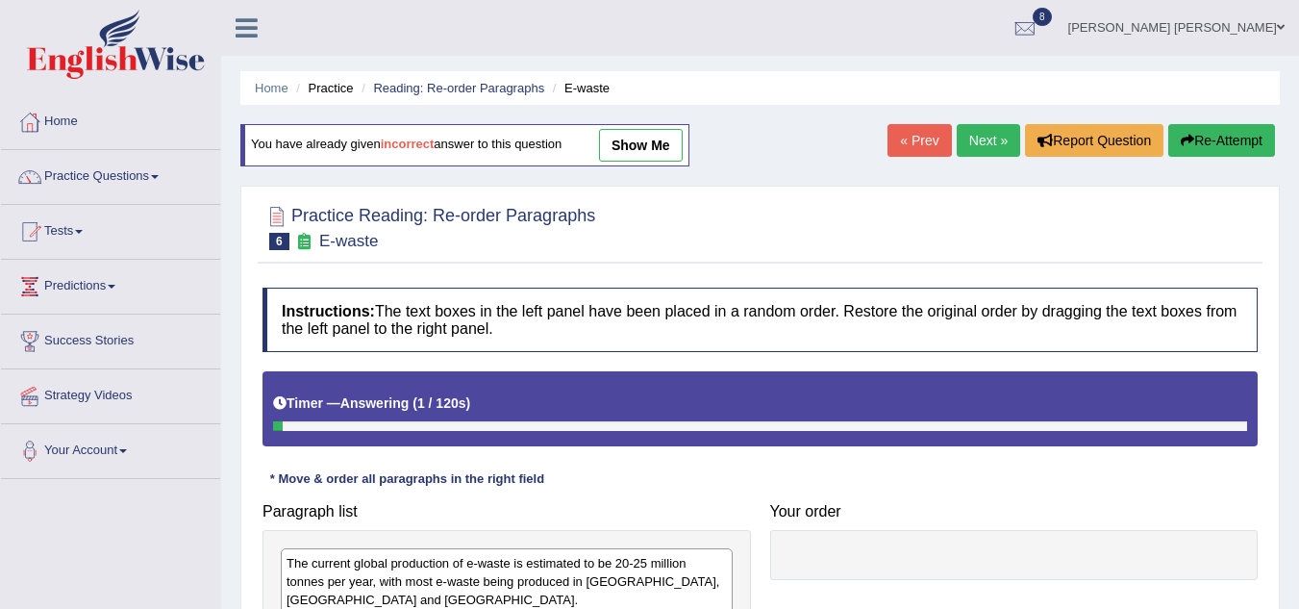
click at [680, 486] on div "Instructions: The text boxes in the left panel have been placed in a random ord…" at bounding box center [760, 561] width 1005 height 566
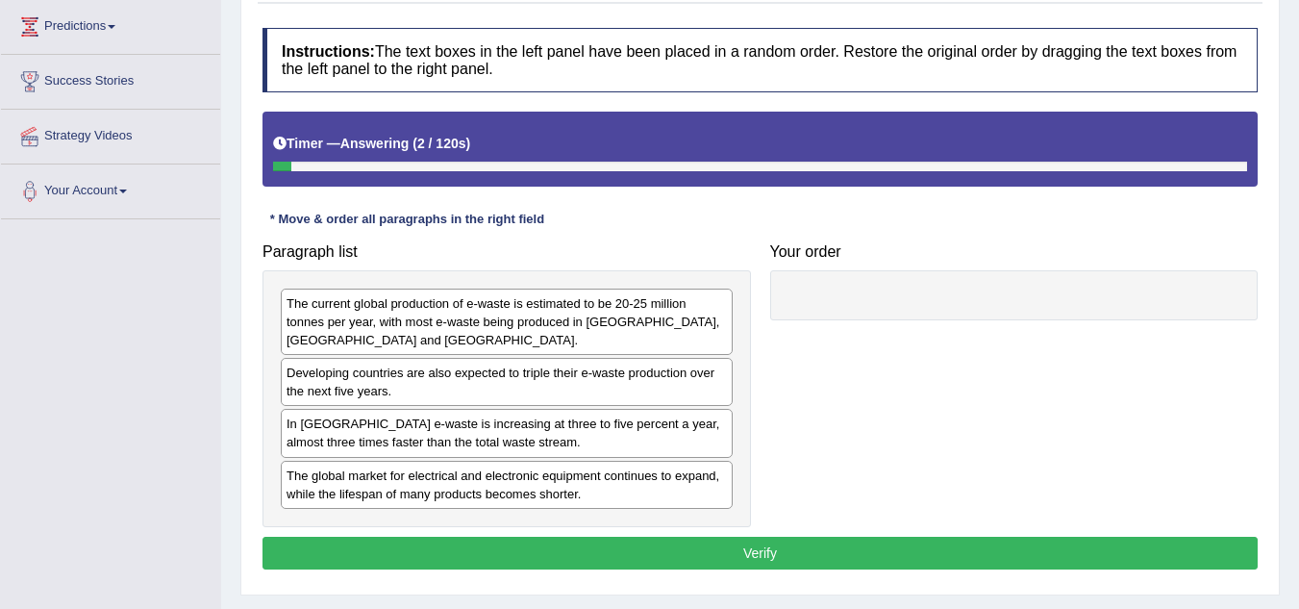
scroll to position [346, 0]
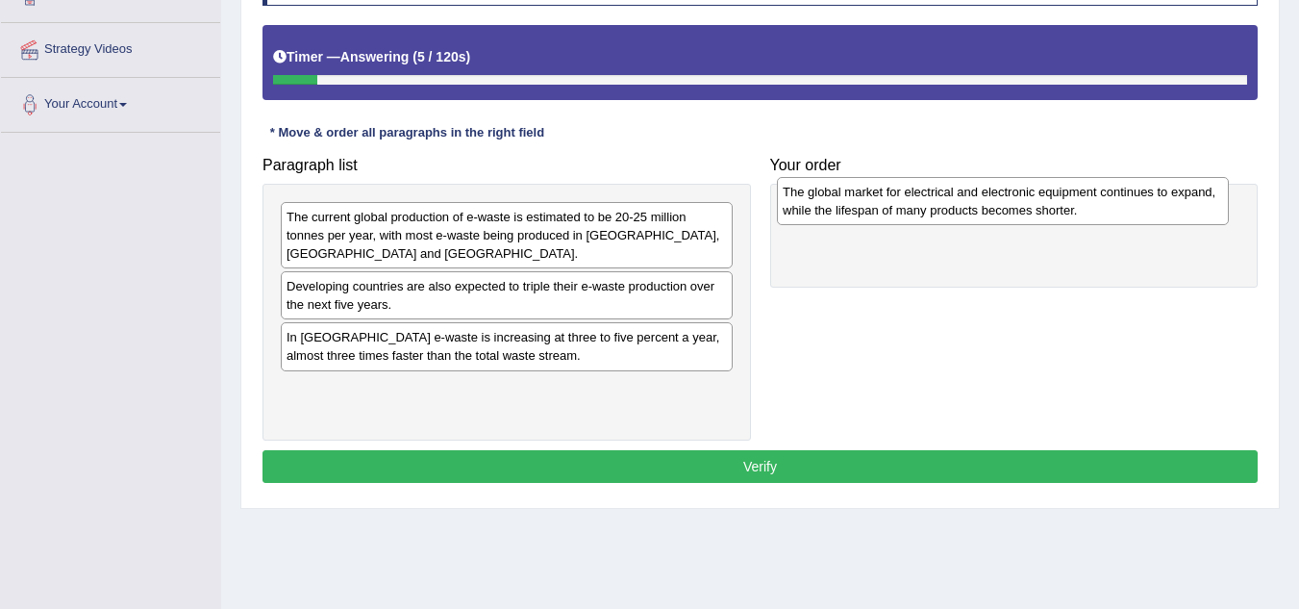
drag, startPoint x: 365, startPoint y: 409, endPoint x: 857, endPoint y: 219, distance: 527.6
click at [857, 219] on div "The global market for electrical and electronic equipment continues to expand, …" at bounding box center [1003, 201] width 452 height 48
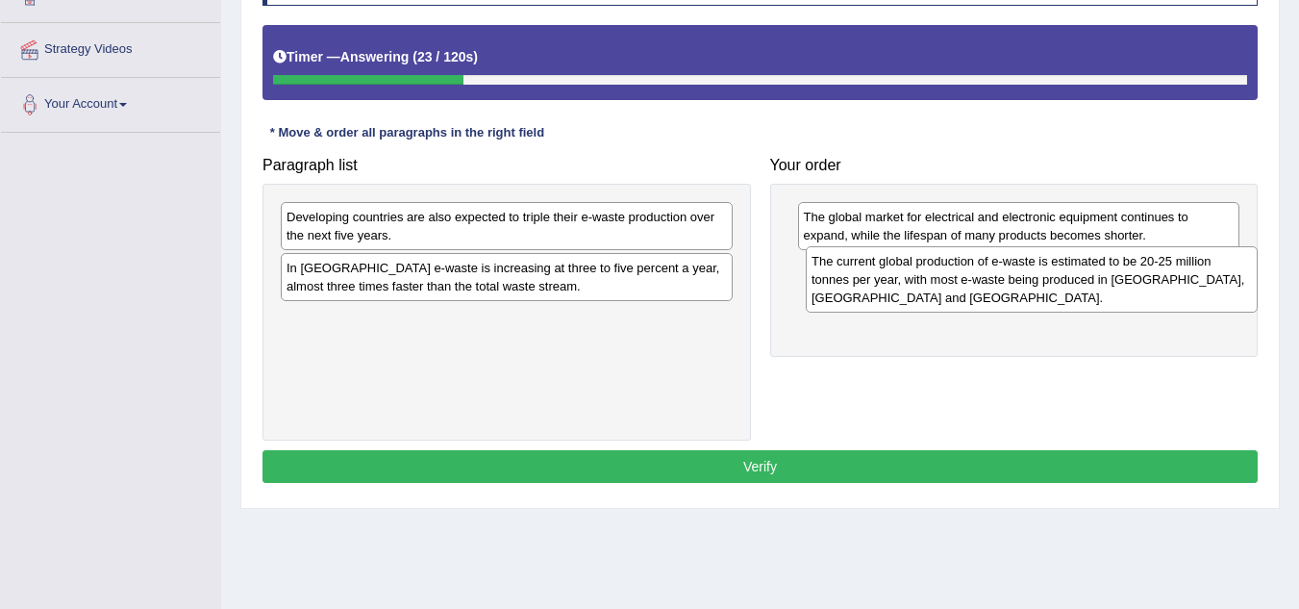
drag, startPoint x: 392, startPoint y: 239, endPoint x: 918, endPoint y: 283, distance: 527.0
click at [918, 283] on div "The current global production of e-waste is estimated to be 20-25 million tonne…" at bounding box center [1032, 279] width 452 height 66
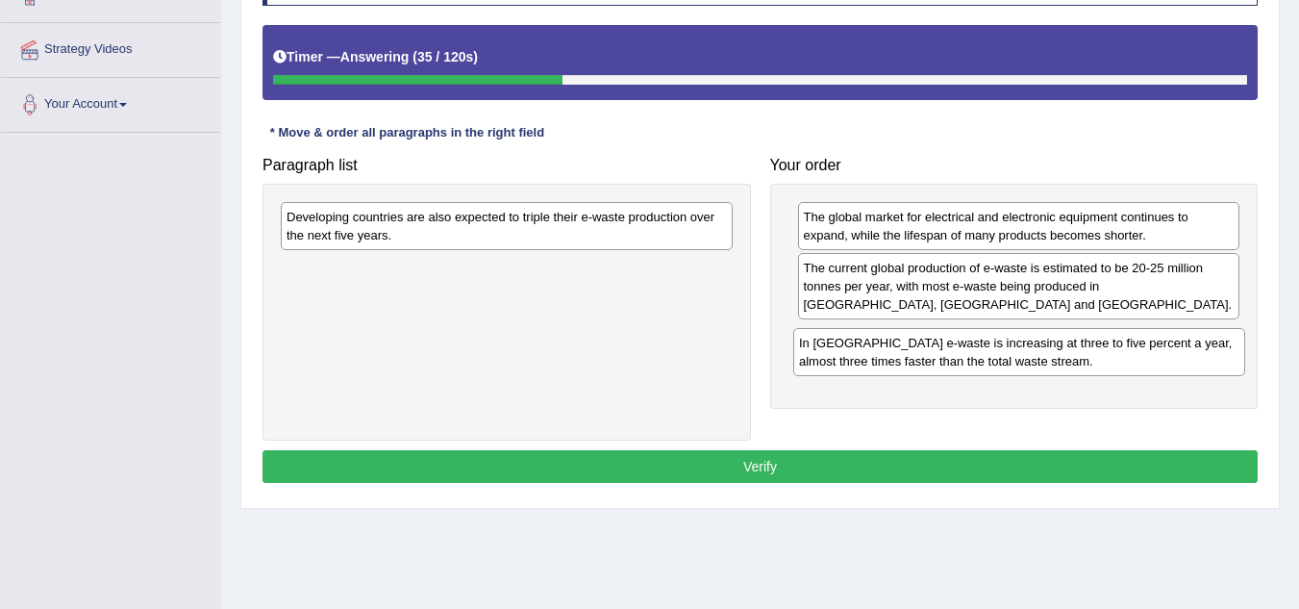
drag, startPoint x: 515, startPoint y: 282, endPoint x: 1027, endPoint y: 357, distance: 518.1
click at [1027, 357] on div "In [GEOGRAPHIC_DATA] e-waste is increasing at three to five percent a year, alm…" at bounding box center [1019, 352] width 452 height 48
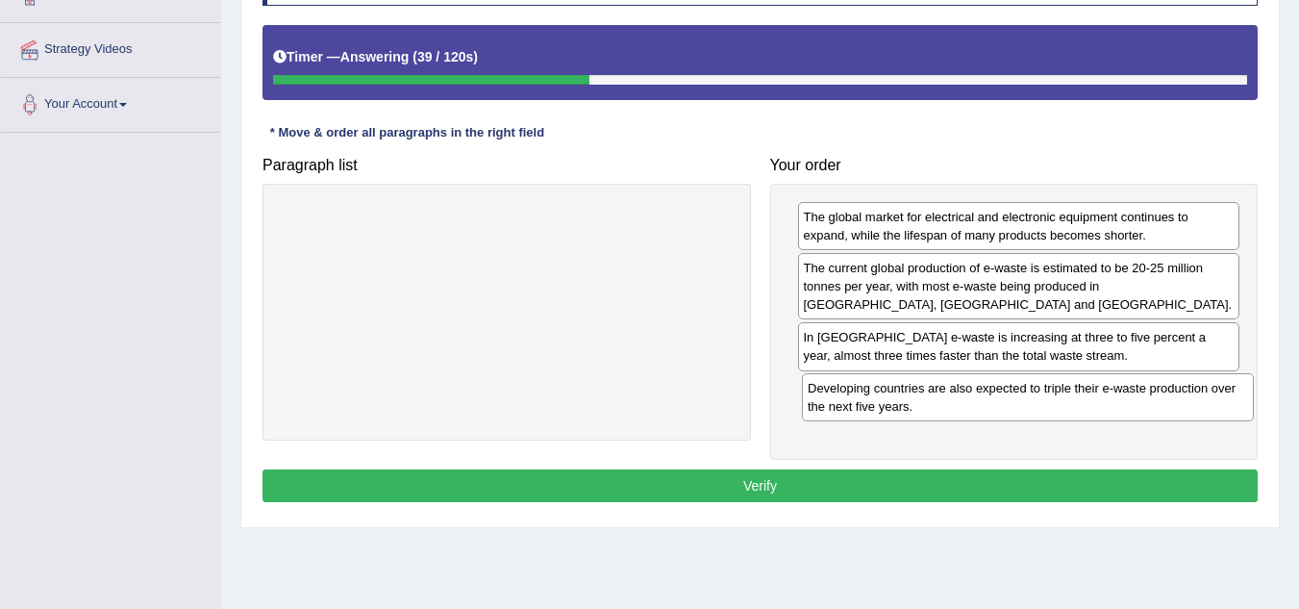
drag, startPoint x: 622, startPoint y: 239, endPoint x: 1144, endPoint y: 411, distance: 548.7
click at [1144, 411] on div "Developing countries are also expected to triple their e-waste production over …" at bounding box center [1028, 397] width 452 height 48
click at [858, 487] on button "Verify" at bounding box center [760, 485] width 995 height 33
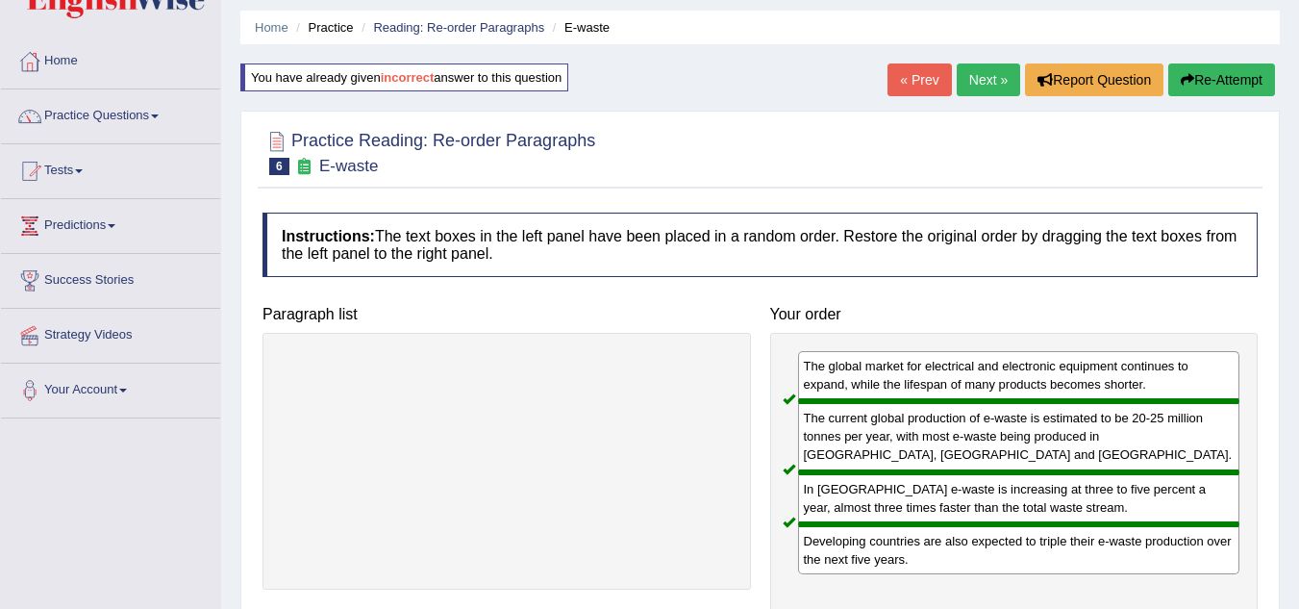
scroll to position [0, 0]
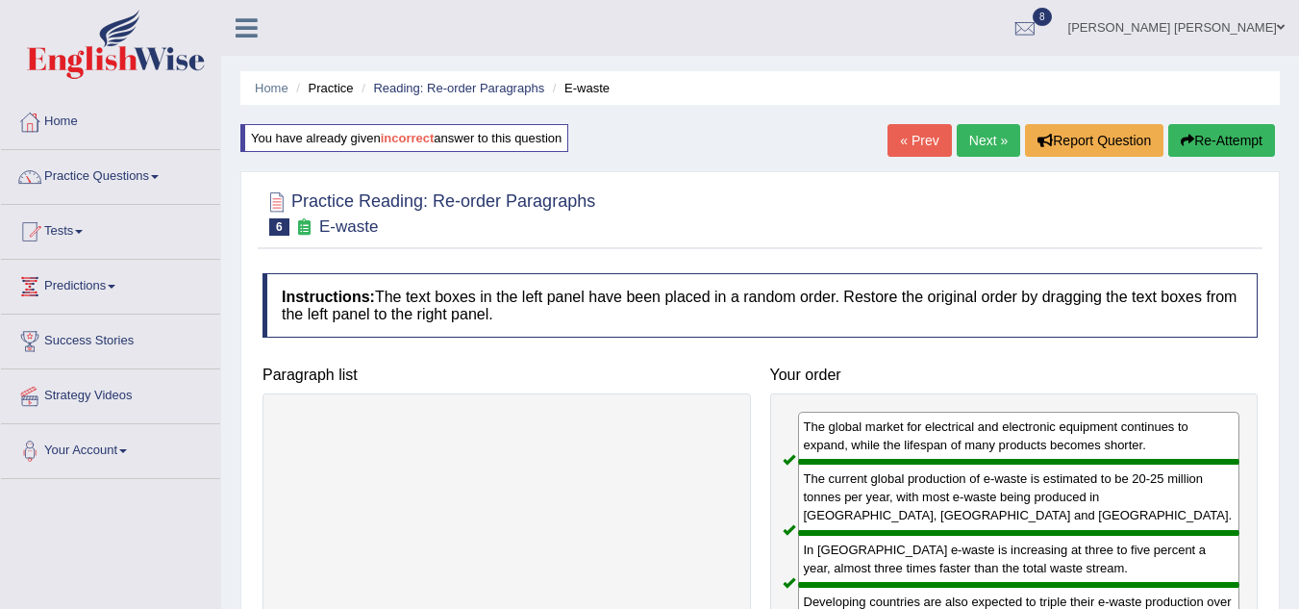
click at [991, 147] on link "Next »" at bounding box center [988, 140] width 63 height 33
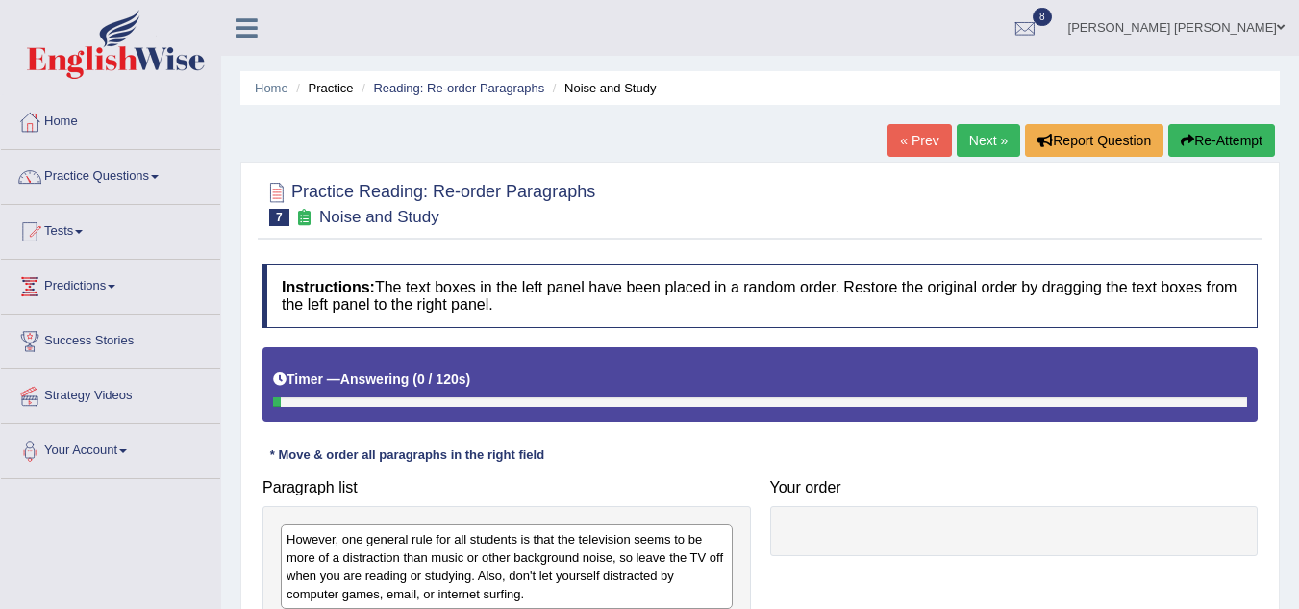
drag, startPoint x: 0, startPoint y: 0, endPoint x: 743, endPoint y: 196, distance: 768.9
click at [743, 196] on div at bounding box center [760, 202] width 995 height 59
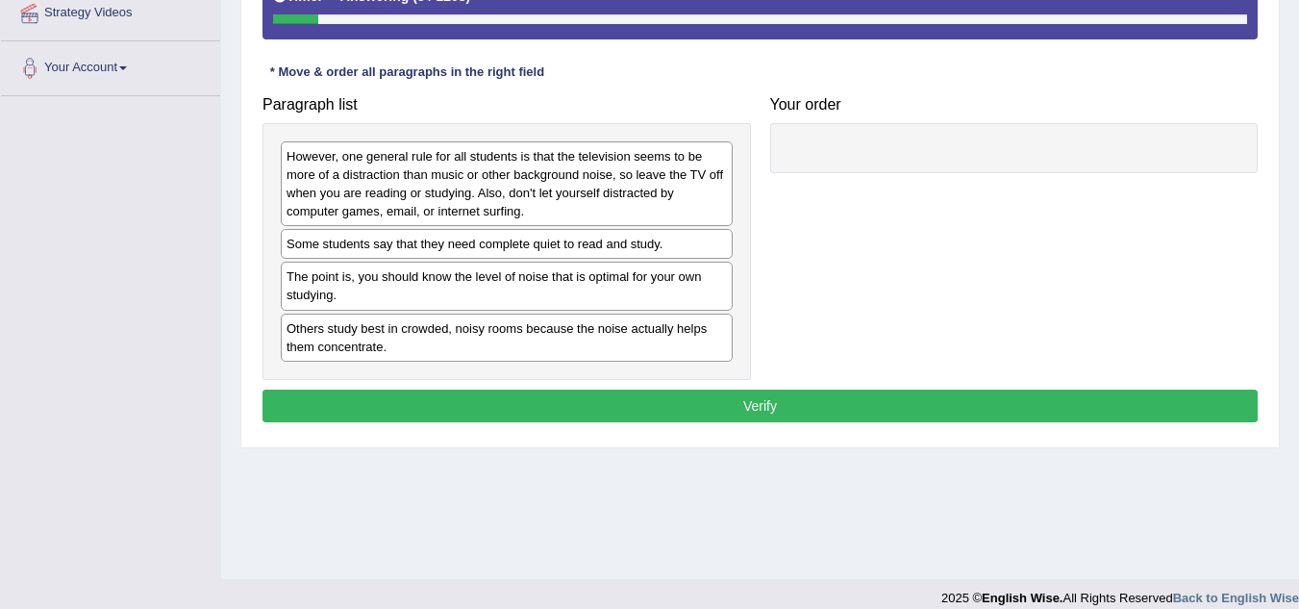
scroll to position [385, 0]
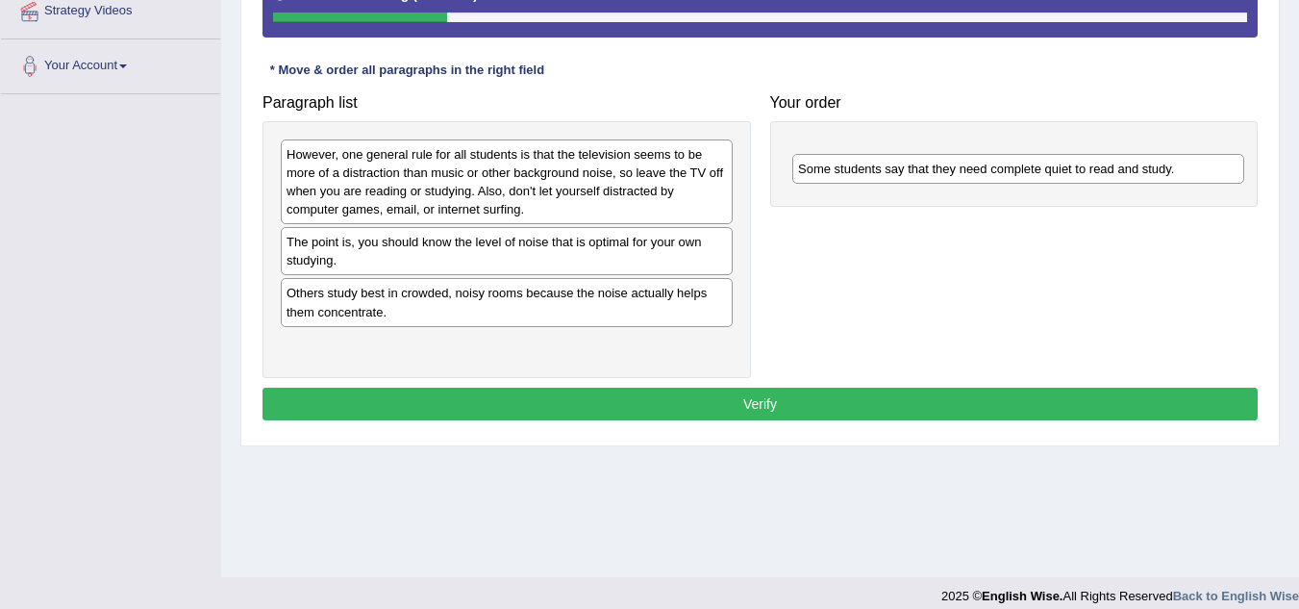
drag, startPoint x: 489, startPoint y: 242, endPoint x: 993, endPoint y: 167, distance: 510.5
click at [993, 167] on div "Some students say that they need complete quiet to read and study." at bounding box center [1018, 169] width 452 height 30
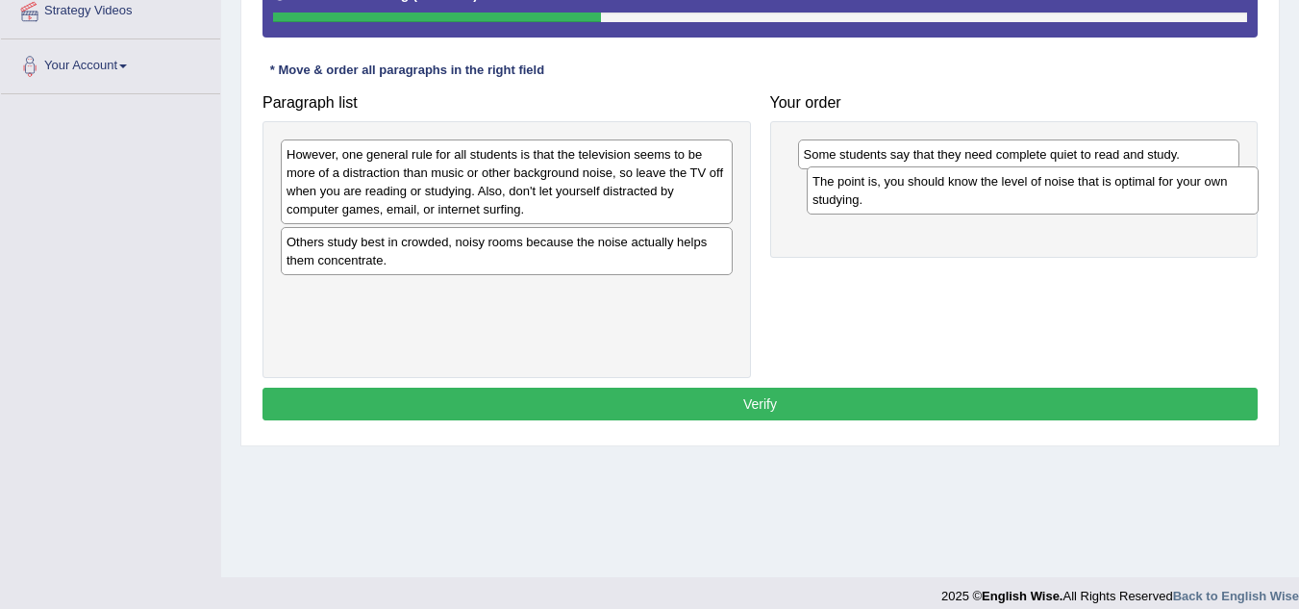
drag, startPoint x: 533, startPoint y: 251, endPoint x: 1059, endPoint y: 190, distance: 529.6
click at [1059, 190] on div "The point is, you should know the level of noise that is optimal for your own s…" at bounding box center [1033, 190] width 452 height 48
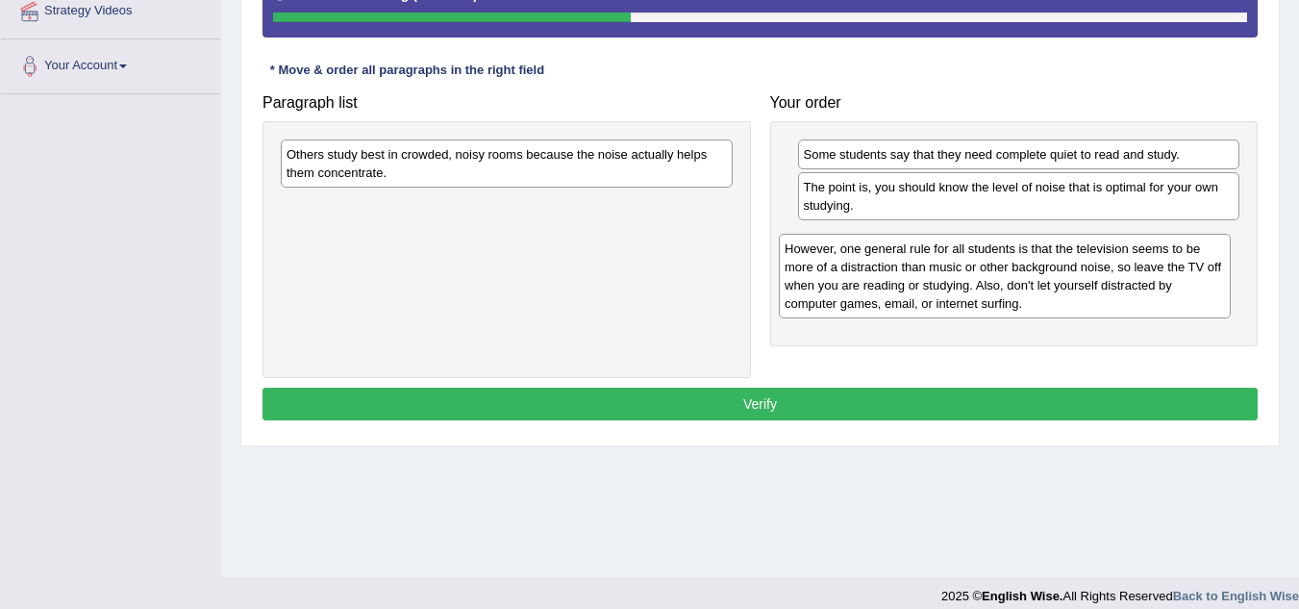
drag, startPoint x: 604, startPoint y: 188, endPoint x: 1102, endPoint y: 282, distance: 507.0
click at [1102, 282] on div "However, one general rule for all students is that the television seems to be m…" at bounding box center [1005, 276] width 452 height 85
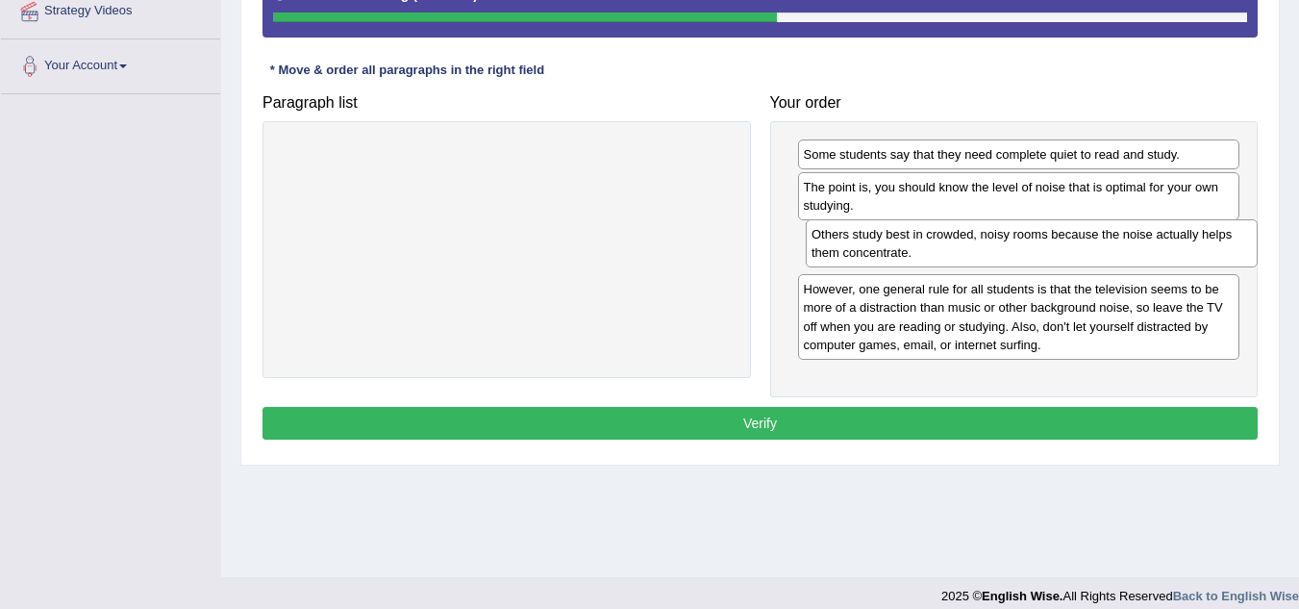
drag, startPoint x: 532, startPoint y: 175, endPoint x: 1057, endPoint y: 255, distance: 531.2
click at [1057, 255] on div "Others study best in crowded, noisy rooms because the noise actually helps them…" at bounding box center [1032, 243] width 452 height 48
click at [792, 427] on button "Verify" at bounding box center [760, 423] width 995 height 33
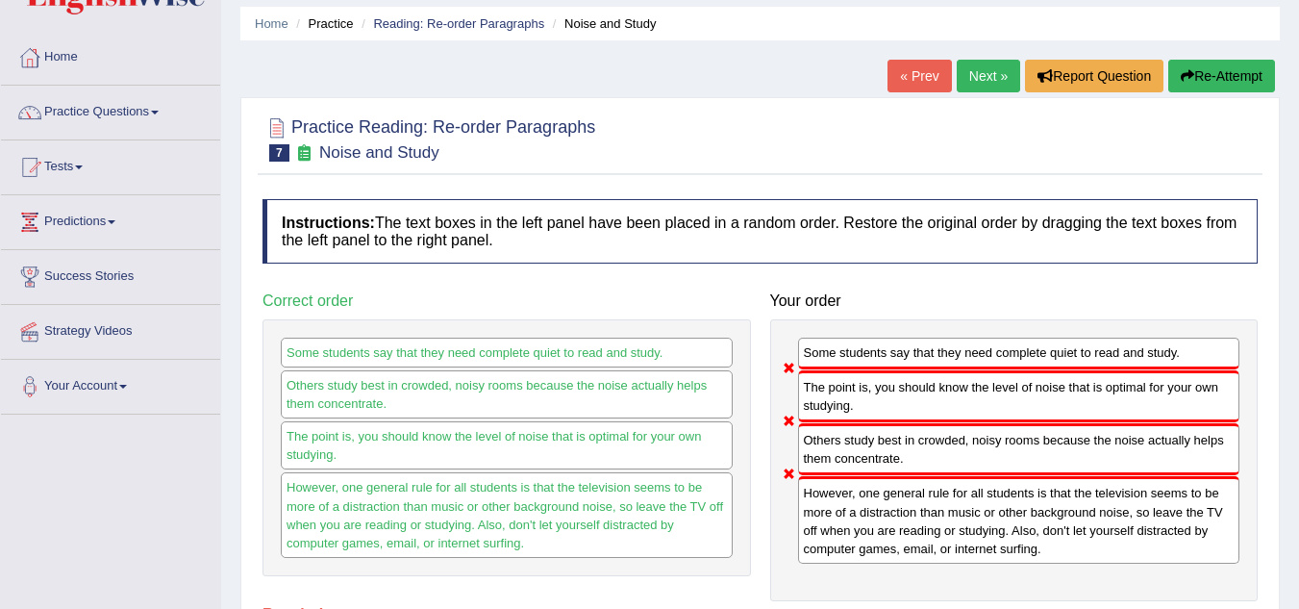
scroll to position [0, 0]
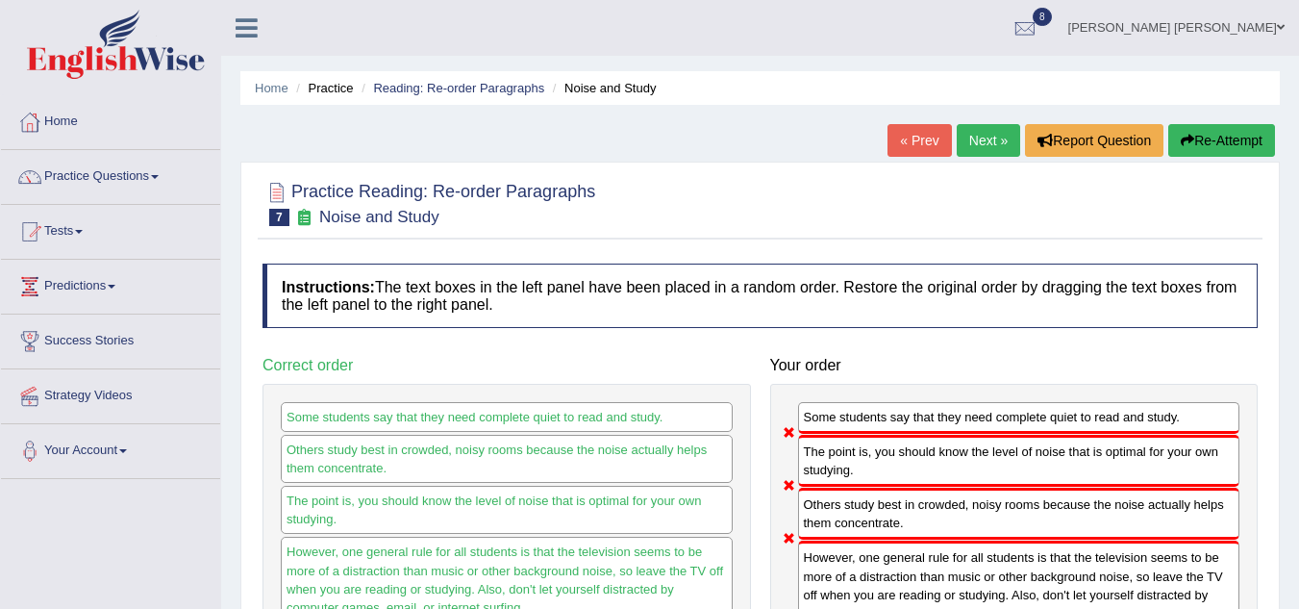
click at [1223, 148] on button "Re-Attempt" at bounding box center [1222, 140] width 107 height 33
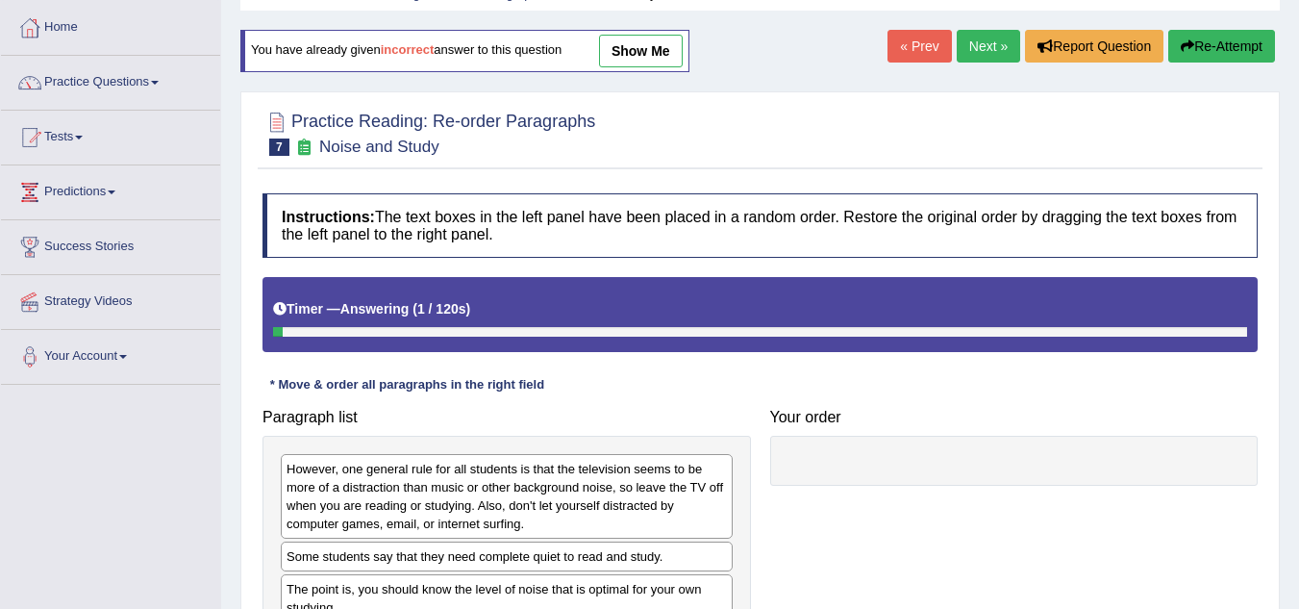
scroll to position [192, 0]
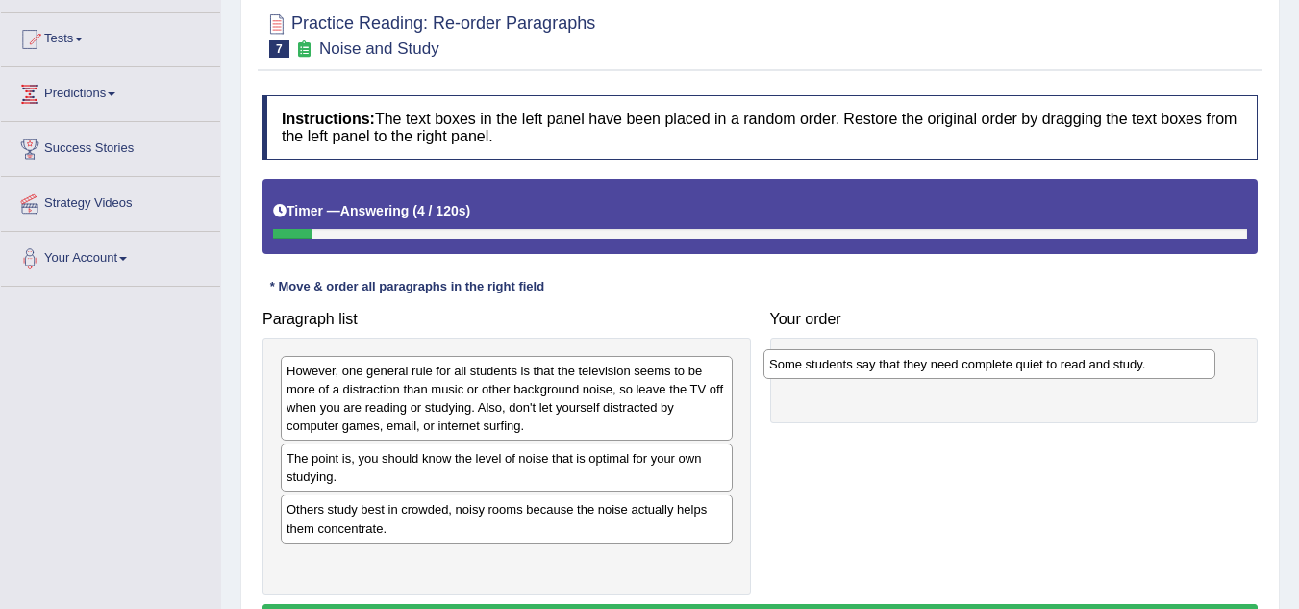
drag, startPoint x: 398, startPoint y: 463, endPoint x: 881, endPoint y: 368, distance: 491.9
click at [881, 368] on div "Some students say that they need complete quiet to read and study." at bounding box center [990, 364] width 452 height 30
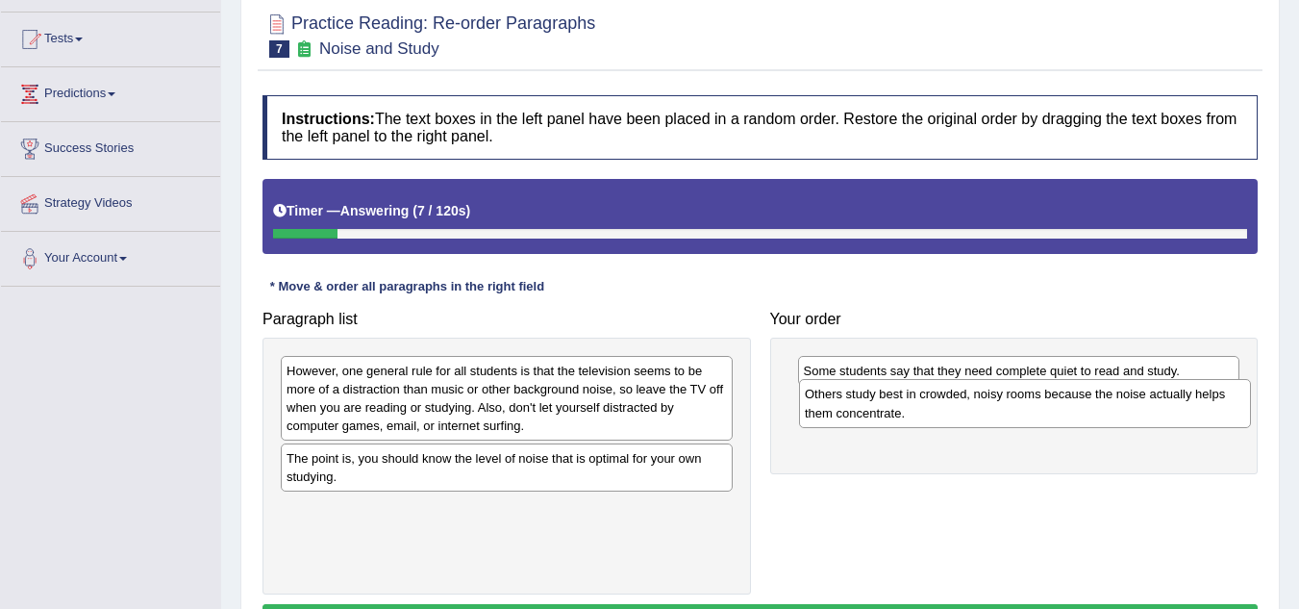
drag, startPoint x: 361, startPoint y: 526, endPoint x: 879, endPoint y: 411, distance: 531.1
click at [879, 411] on div "Others study best in crowded, noisy rooms because the noise actually helps them…" at bounding box center [1025, 403] width 452 height 48
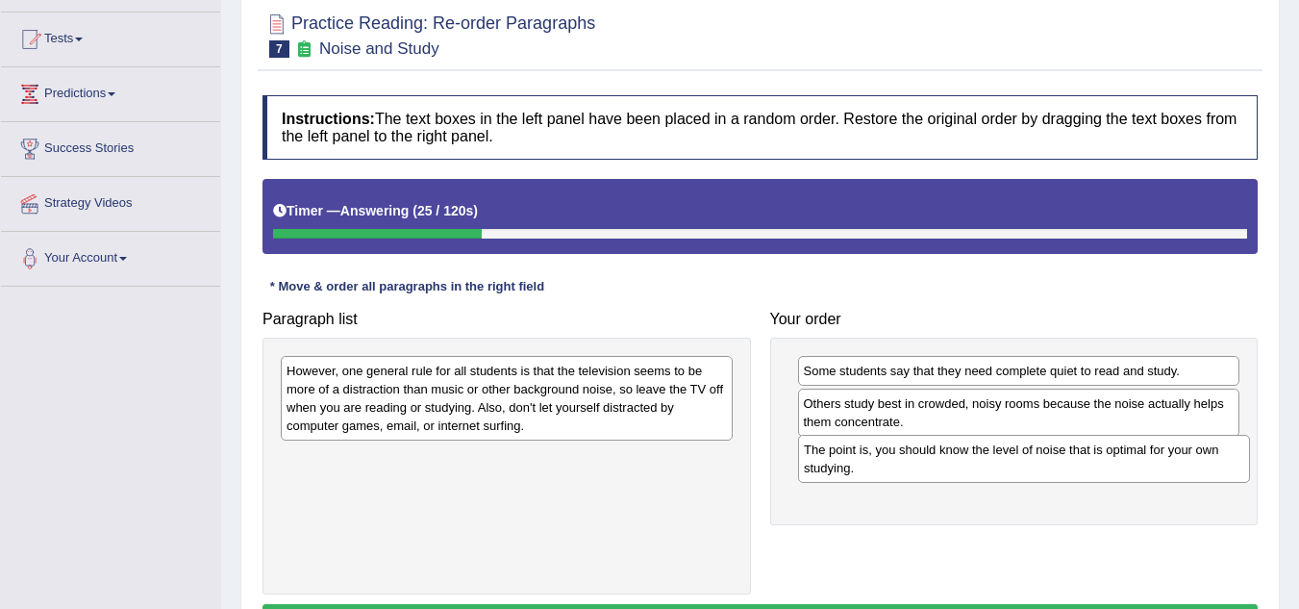
drag, startPoint x: 414, startPoint y: 473, endPoint x: 931, endPoint y: 465, distance: 517.5
click at [931, 465] on div "The point is, you should know the level of noise that is optimal for your own s…" at bounding box center [1024, 459] width 452 height 48
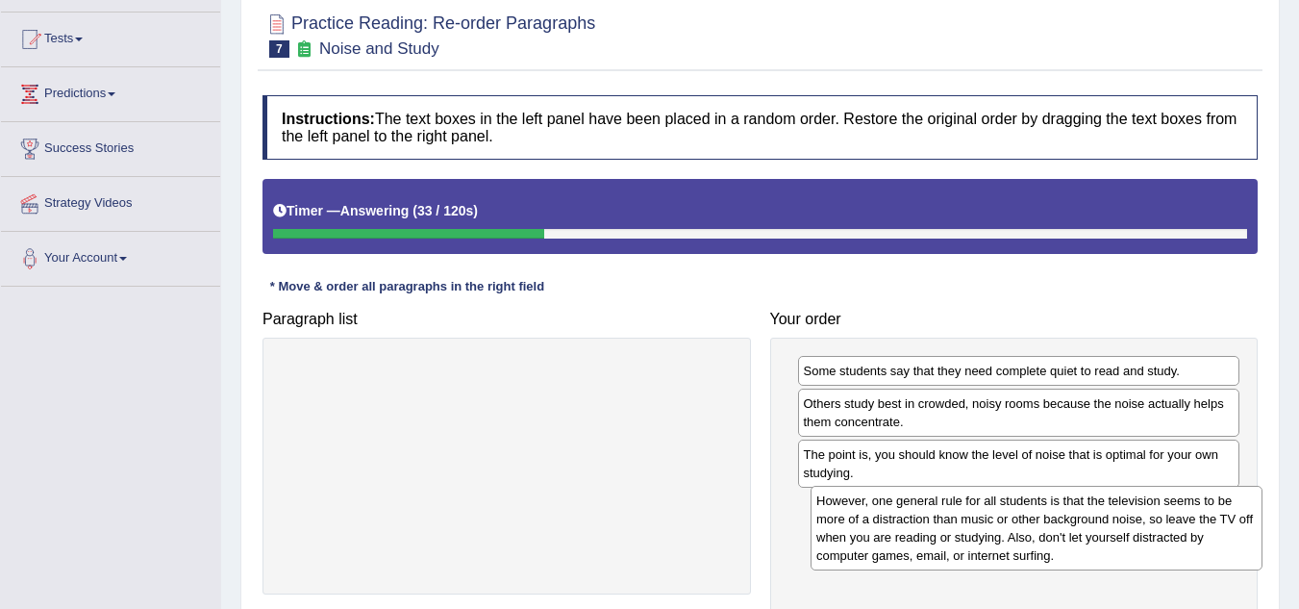
drag, startPoint x: 564, startPoint y: 394, endPoint x: 1094, endPoint y: 524, distance: 545.6
click at [1094, 524] on div "However, one general rule for all students is that the television seems to be m…" at bounding box center [1037, 528] width 452 height 85
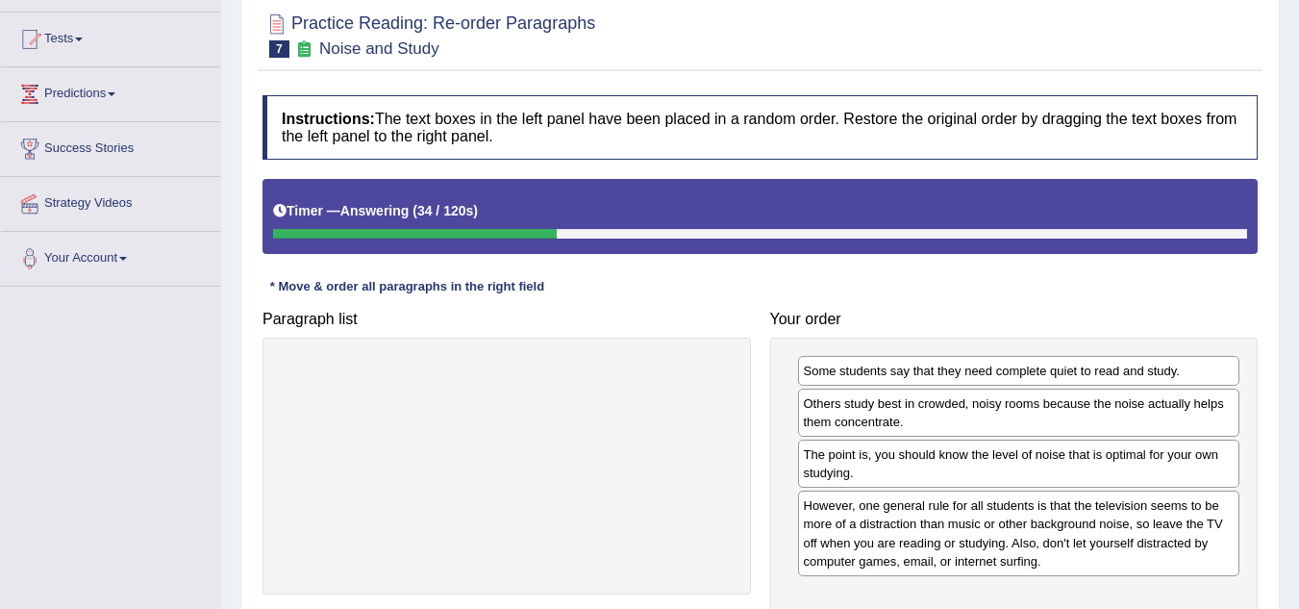
click at [723, 323] on h4 "Paragraph list" at bounding box center [507, 319] width 489 height 17
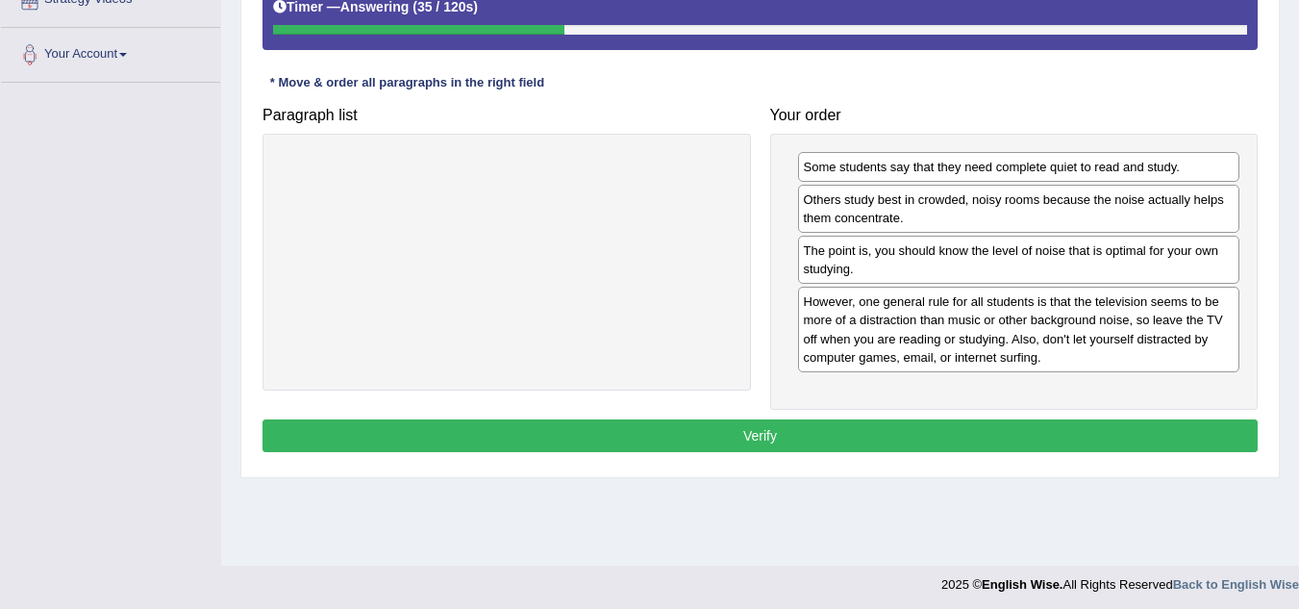
scroll to position [401, 0]
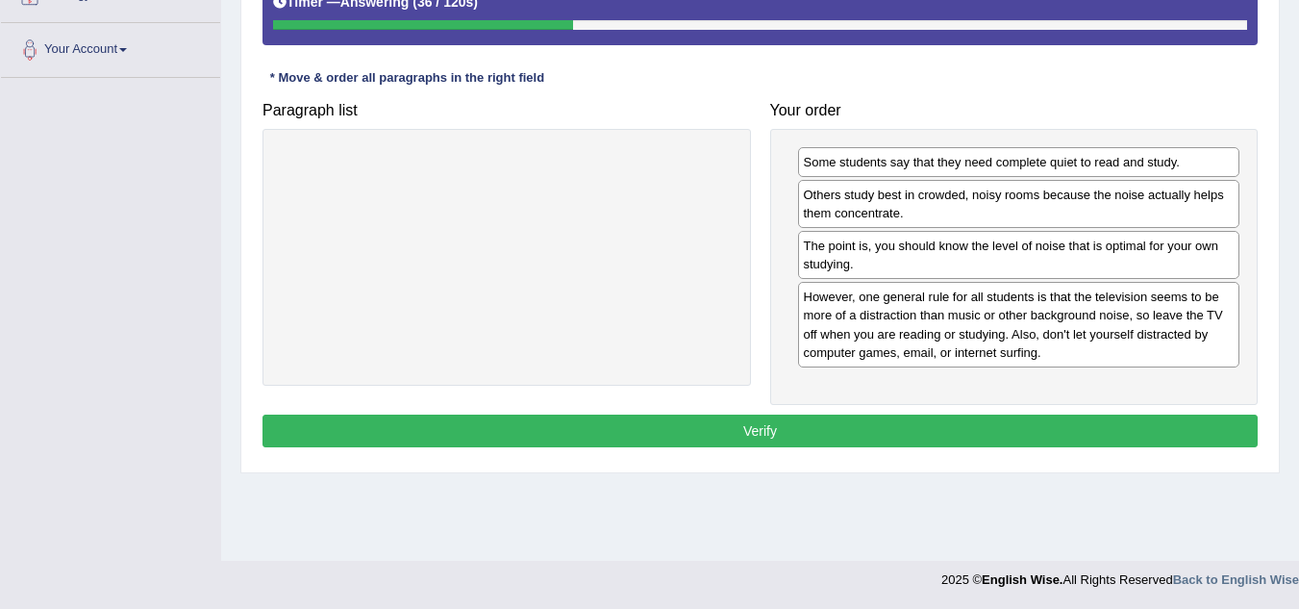
click at [714, 426] on button "Verify" at bounding box center [760, 431] width 995 height 33
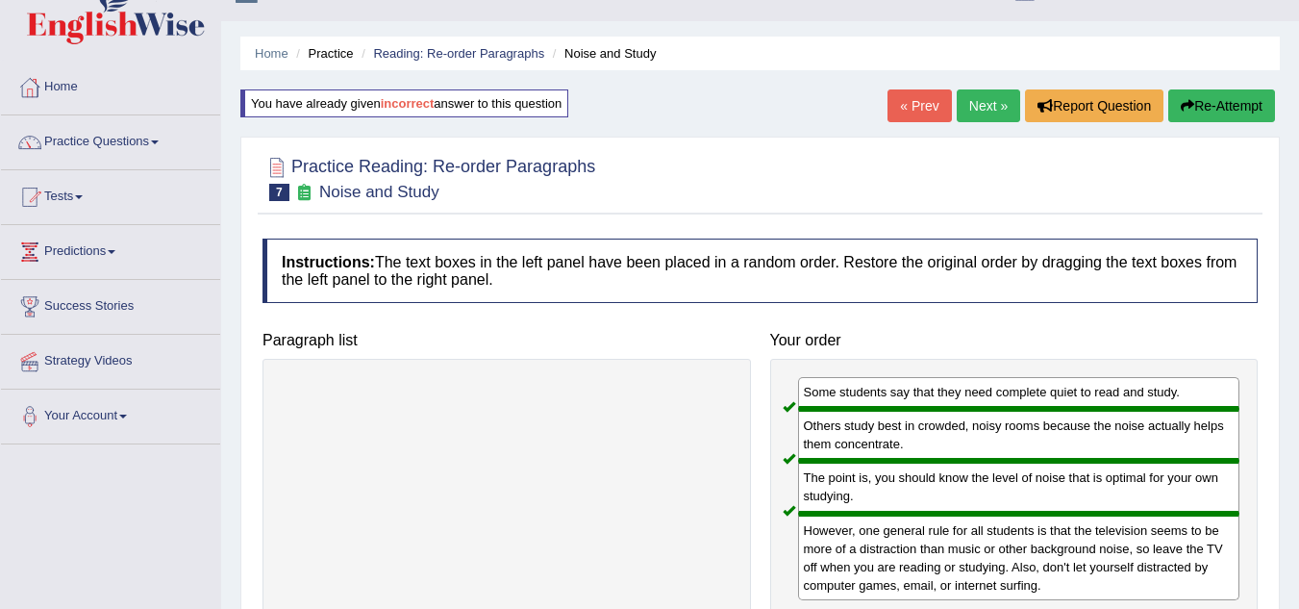
scroll to position [0, 0]
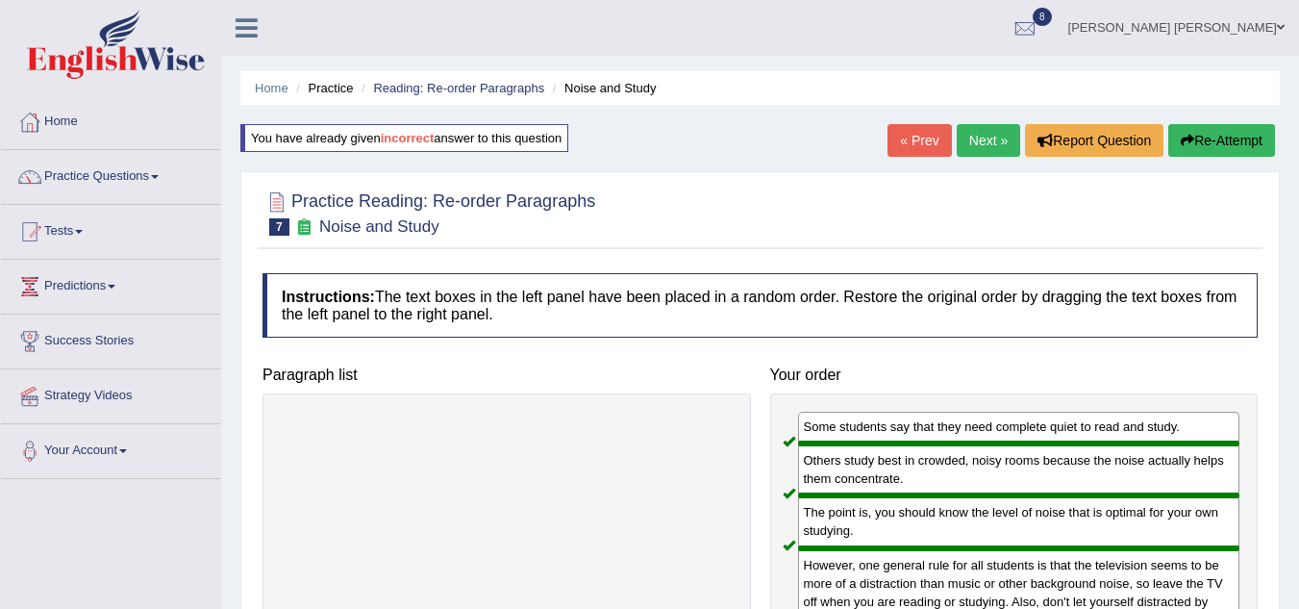
click at [986, 146] on link "Next »" at bounding box center [988, 140] width 63 height 33
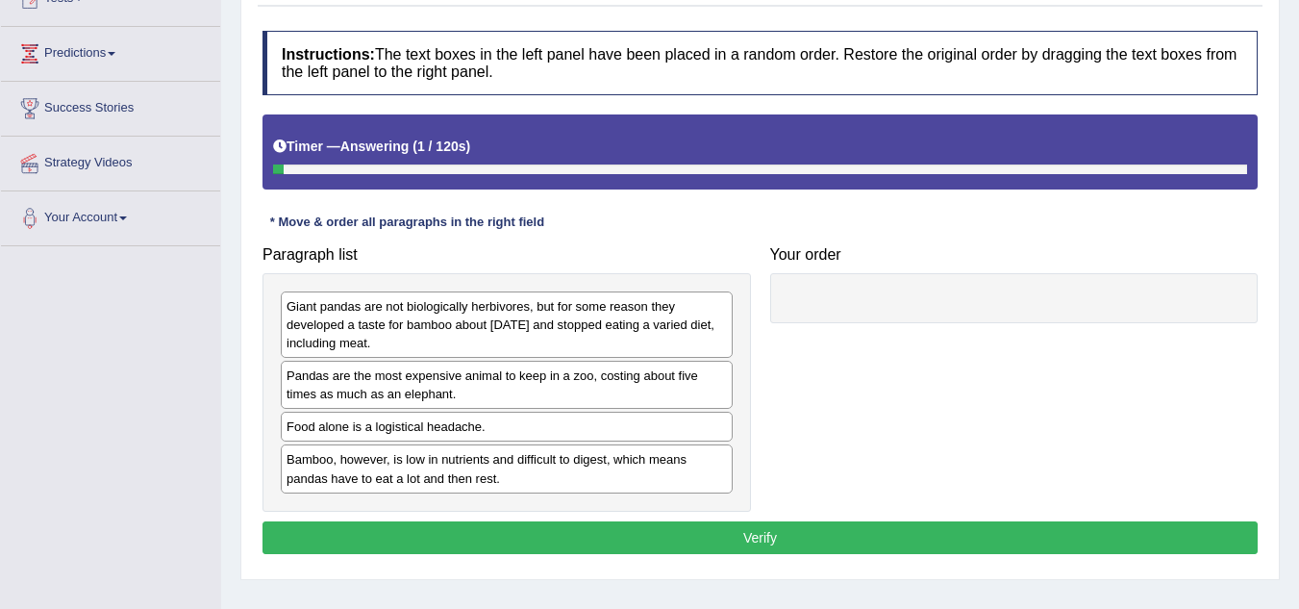
scroll to position [276, 0]
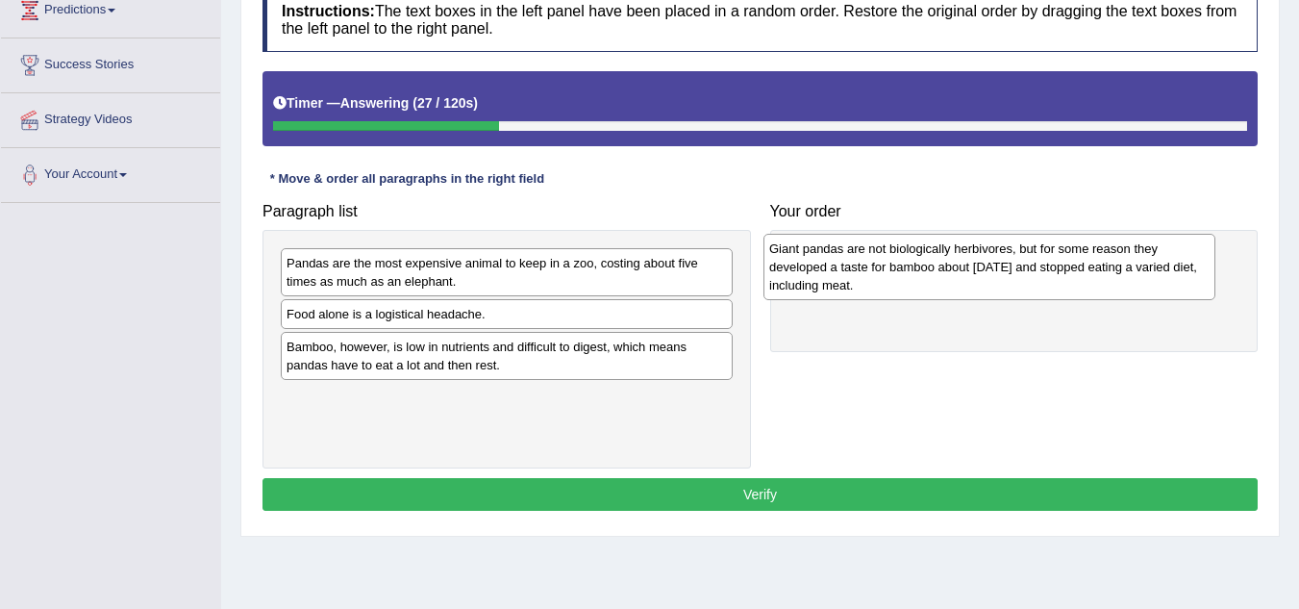
drag, startPoint x: 520, startPoint y: 280, endPoint x: 1003, endPoint y: 265, distance: 483.0
click at [1003, 265] on div "Giant pandas are not biologically herbivores, but for some reason they develope…" at bounding box center [990, 267] width 452 height 66
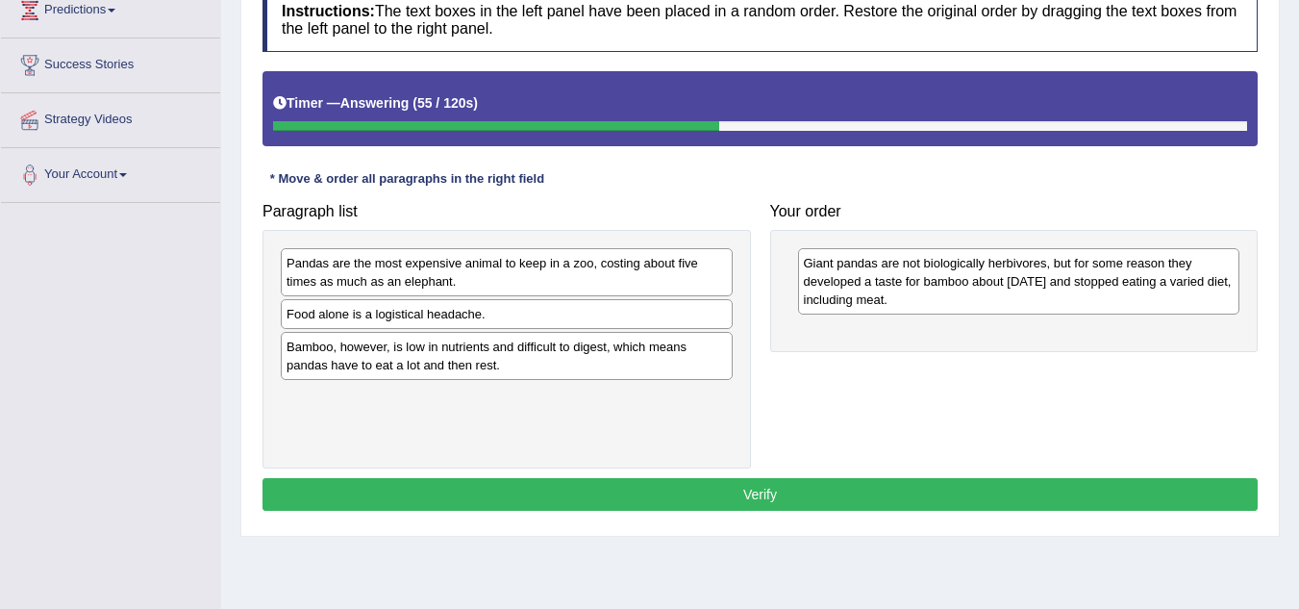
drag, startPoint x: 429, startPoint y: 315, endPoint x: 553, endPoint y: 271, distance: 131.7
drag, startPoint x: 483, startPoint y: 282, endPoint x: 623, endPoint y: 297, distance: 141.3
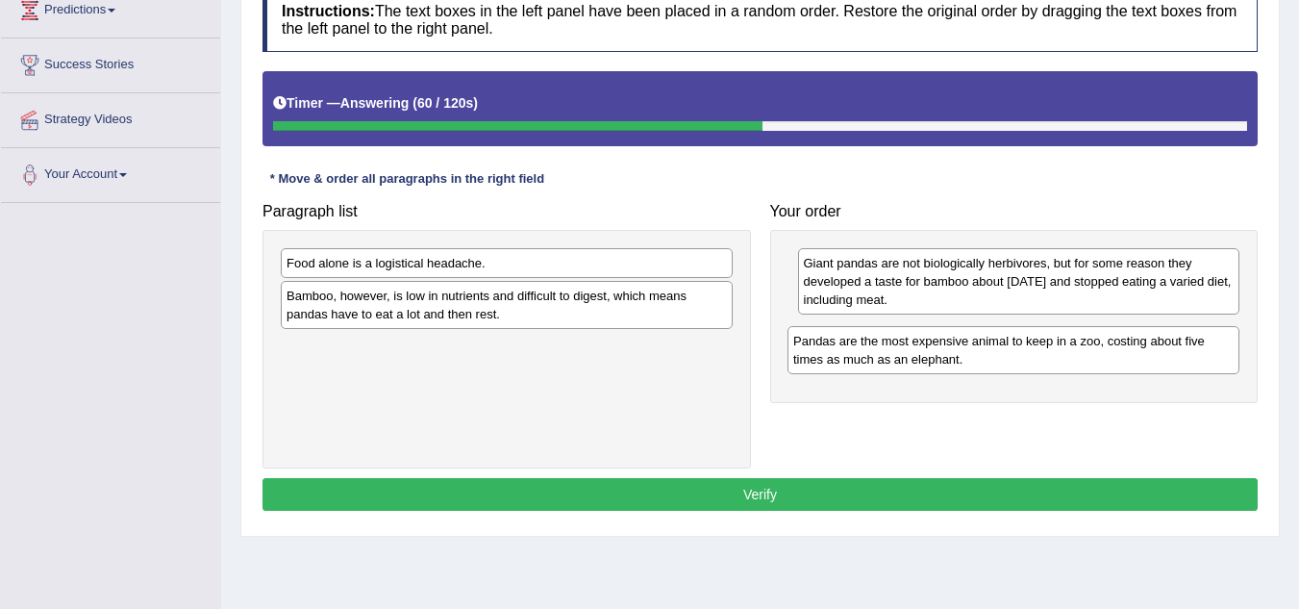
drag, startPoint x: 531, startPoint y: 263, endPoint x: 1038, endPoint y: 340, distance: 512.8
click at [1038, 340] on div "Pandas are the most expensive animal to keep in a zoo, costing about five times…" at bounding box center [1014, 350] width 452 height 48
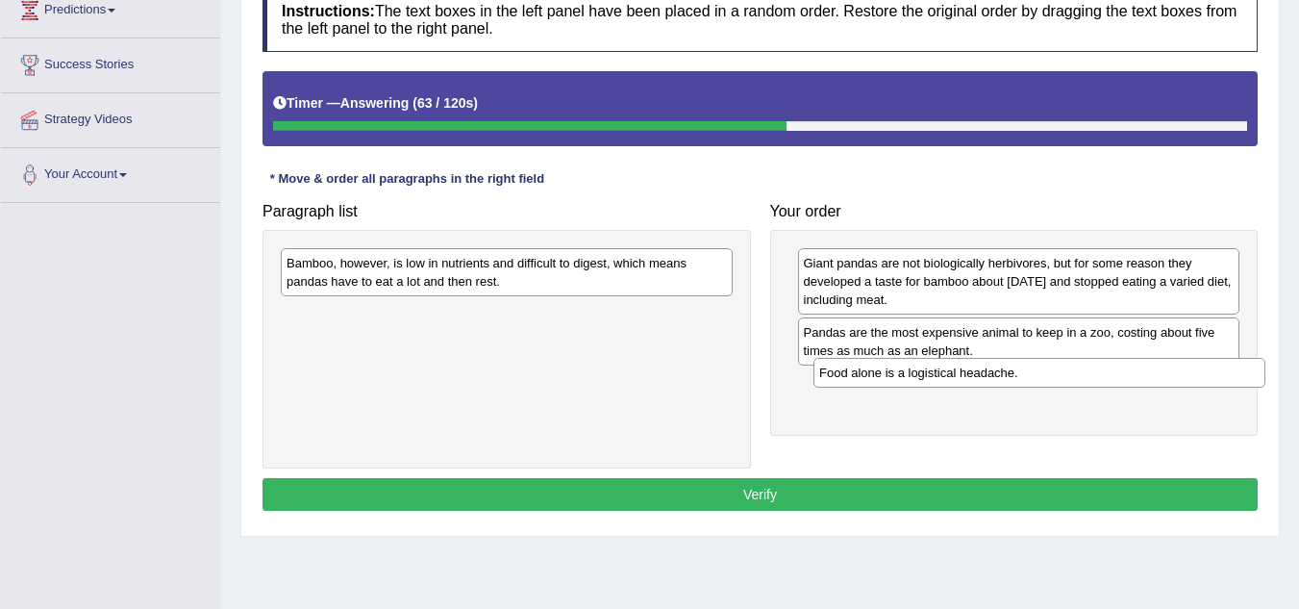
drag, startPoint x: 413, startPoint y: 263, endPoint x: 945, endPoint y: 372, distance: 544.0
click at [945, 372] on div "Food alone is a logistical headache." at bounding box center [1040, 373] width 452 height 30
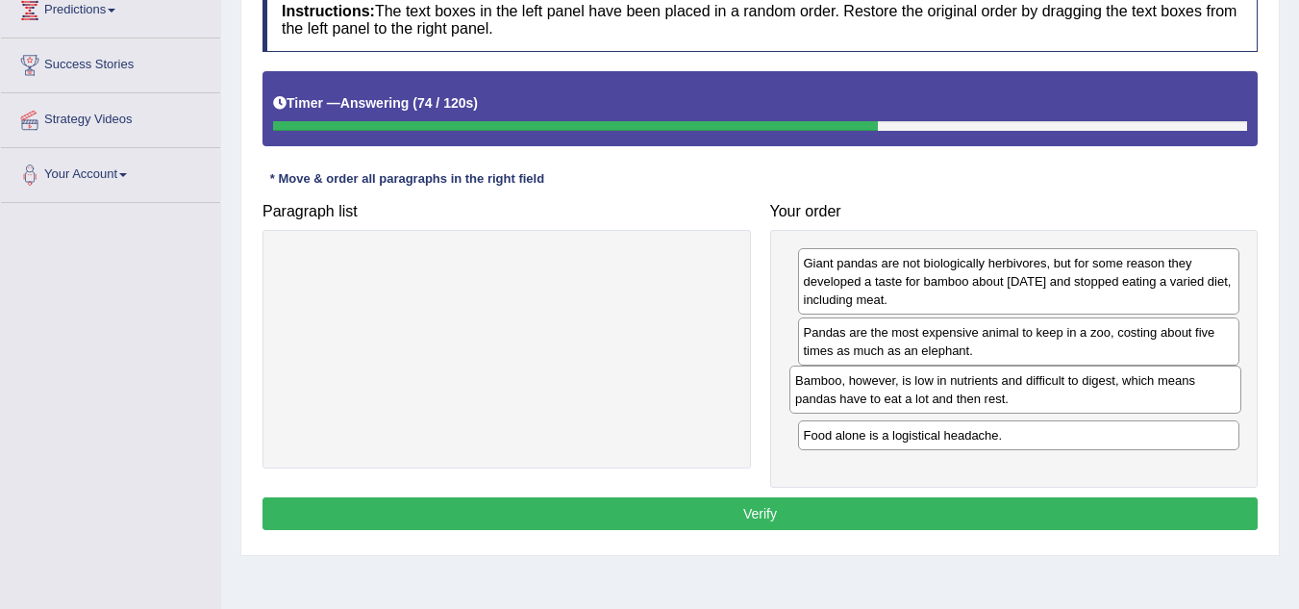
drag, startPoint x: 656, startPoint y: 272, endPoint x: 1165, endPoint y: 390, distance: 522.1
click at [1165, 390] on div "Bamboo, however, is low in nutrients and difficult to digest, which means panda…" at bounding box center [1016, 389] width 452 height 48
click at [901, 497] on button "Verify" at bounding box center [760, 513] width 995 height 33
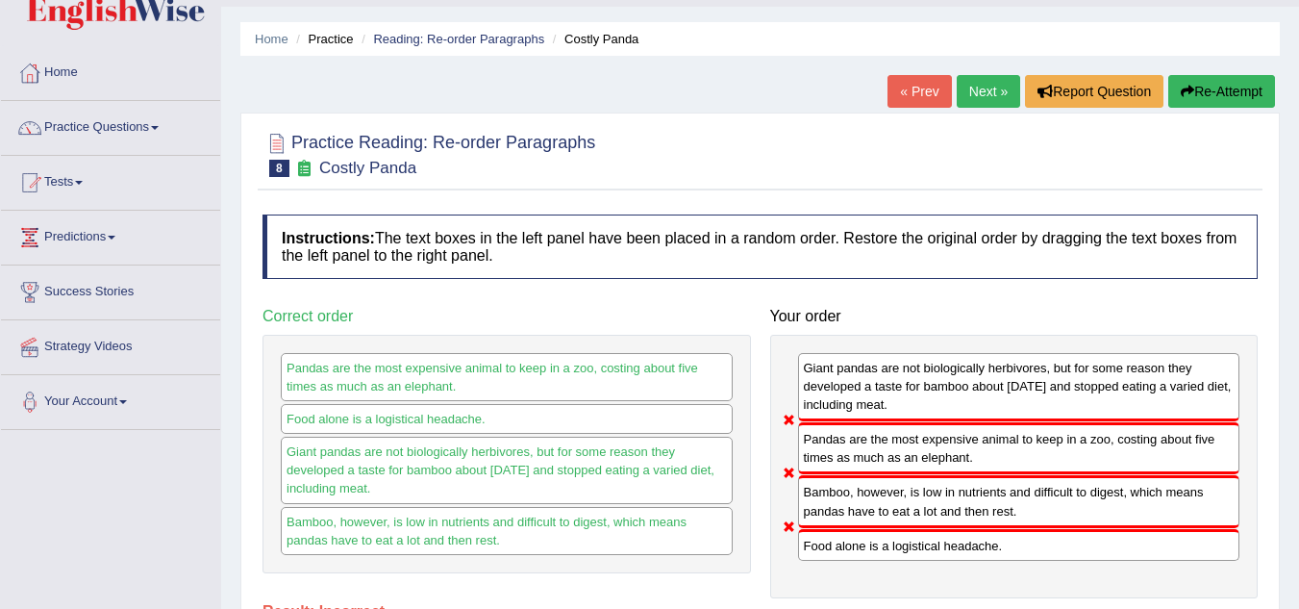
scroll to position [7, 0]
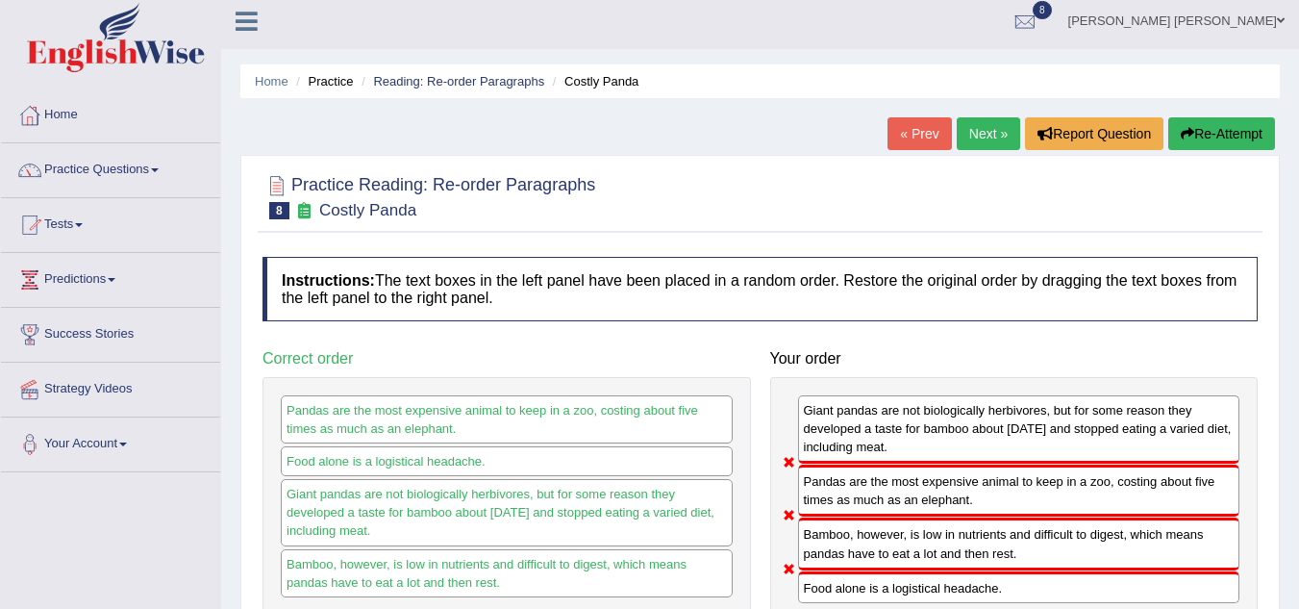
click at [1225, 141] on button "Re-Attempt" at bounding box center [1222, 133] width 107 height 33
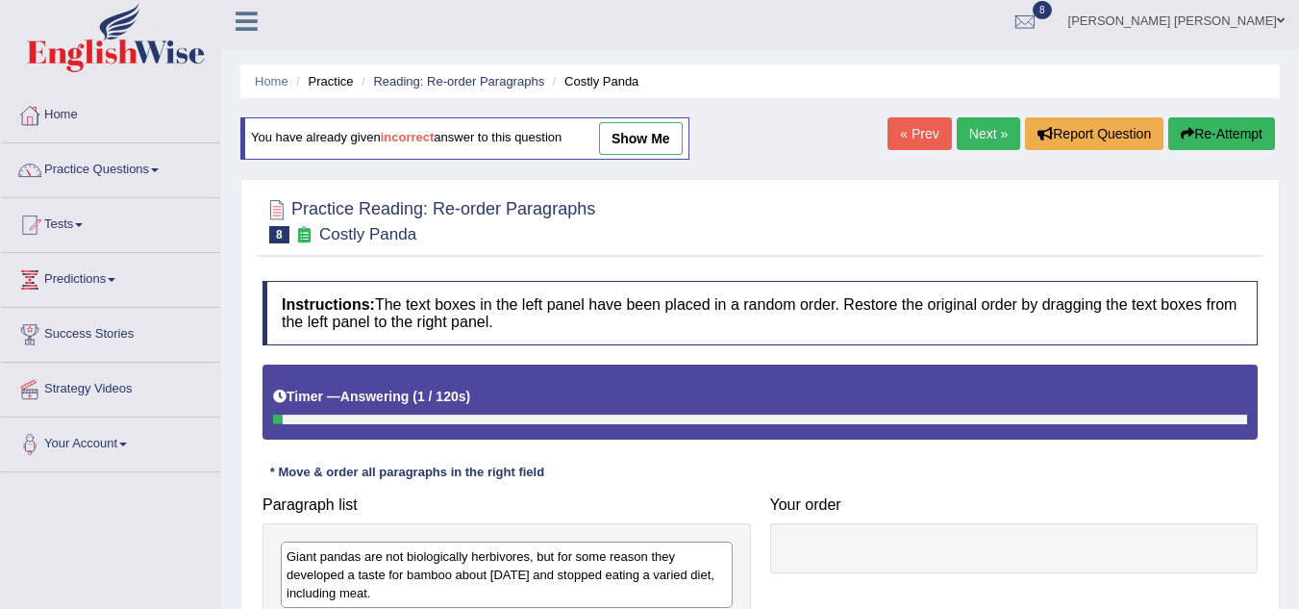
click at [641, 501] on h4 "Paragraph list" at bounding box center [507, 504] width 489 height 17
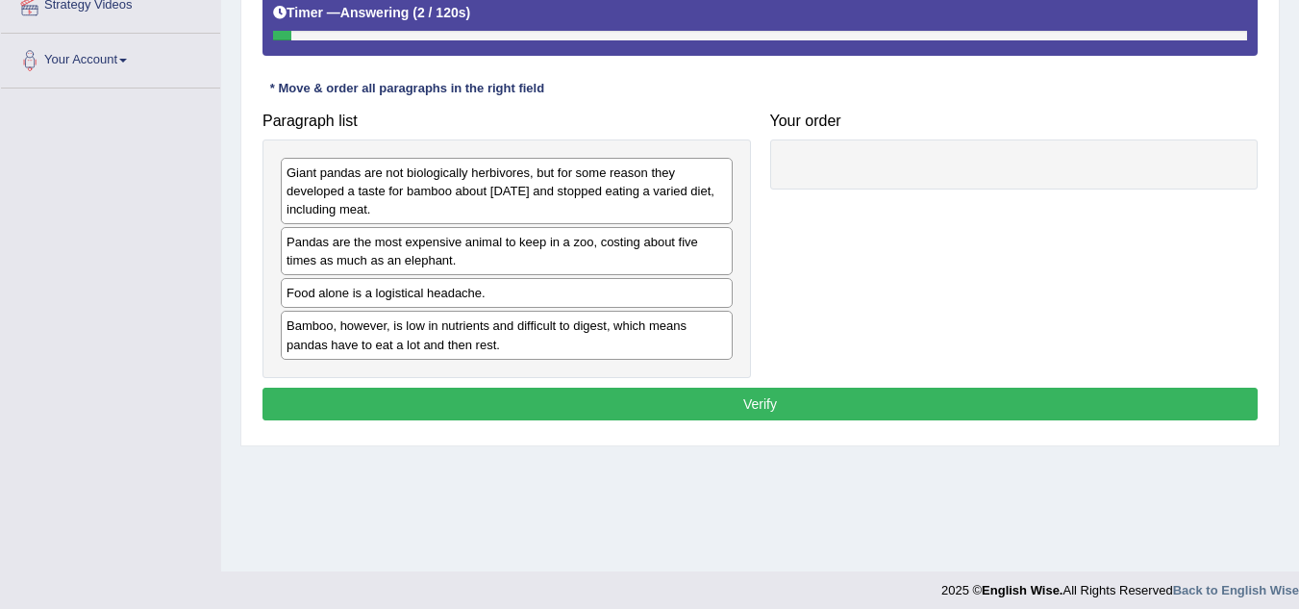
scroll to position [401, 0]
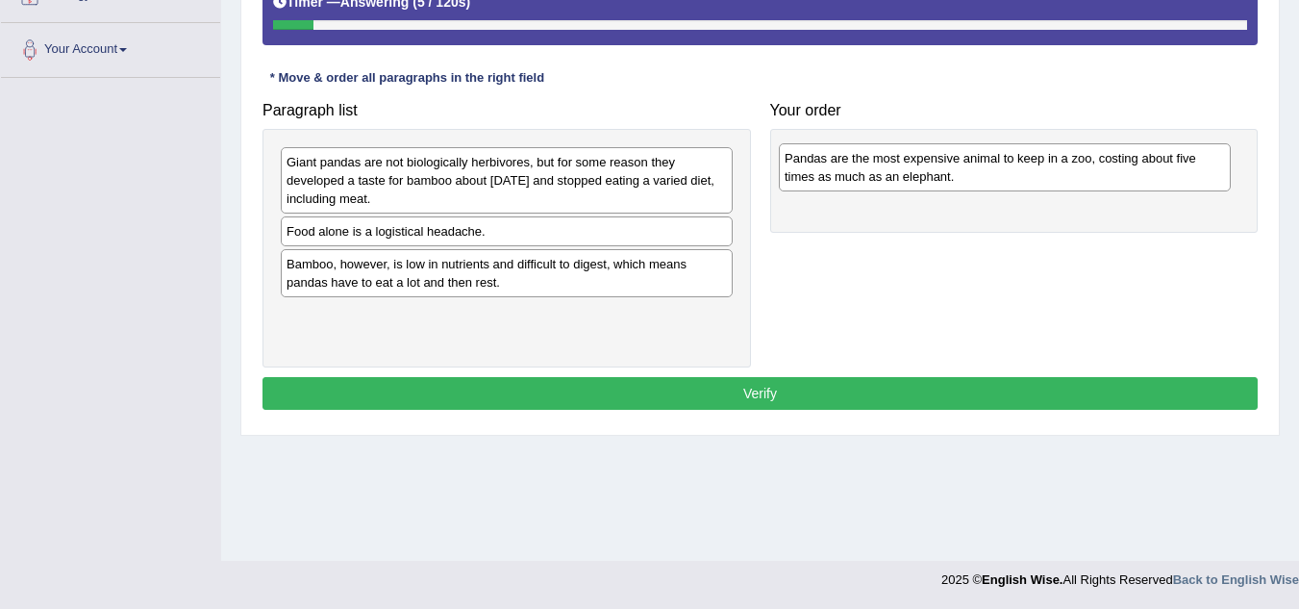
drag, startPoint x: 387, startPoint y: 244, endPoint x: 885, endPoint y: 171, distance: 503.5
click at [885, 171] on div "Pandas are the most expensive animal to keep in a zoo, costing about five times…" at bounding box center [1005, 167] width 452 height 48
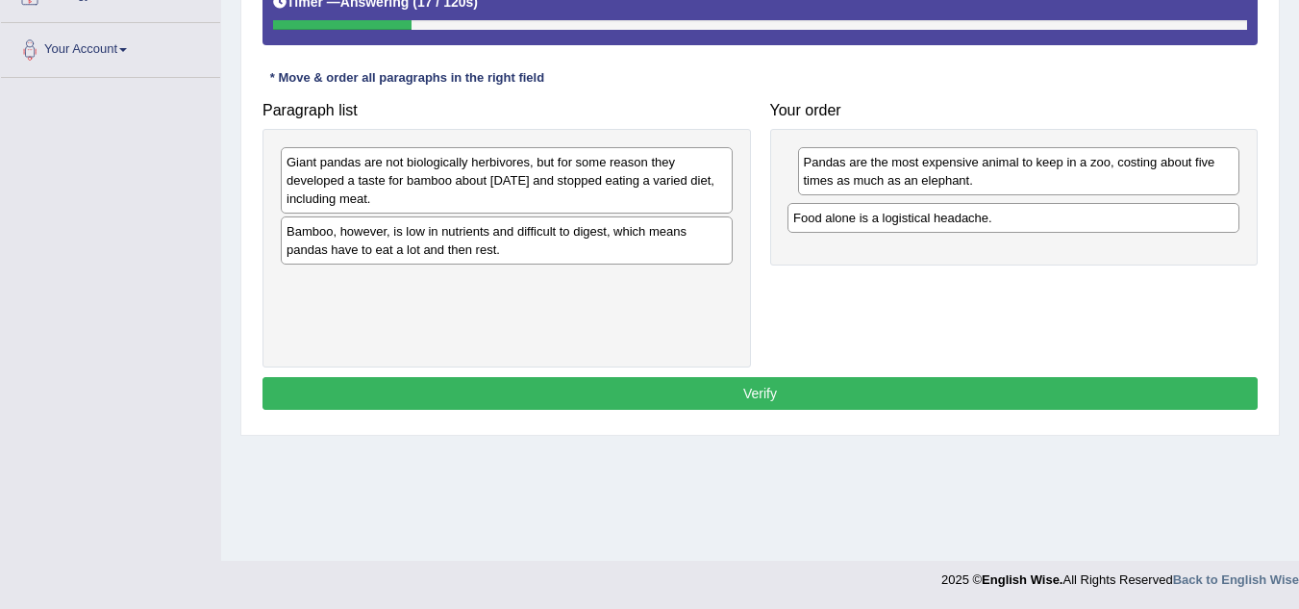
drag, startPoint x: 465, startPoint y: 232, endPoint x: 971, endPoint y: 218, distance: 507.0
click at [971, 218] on div "Food alone is a logistical headache." at bounding box center [1014, 218] width 452 height 30
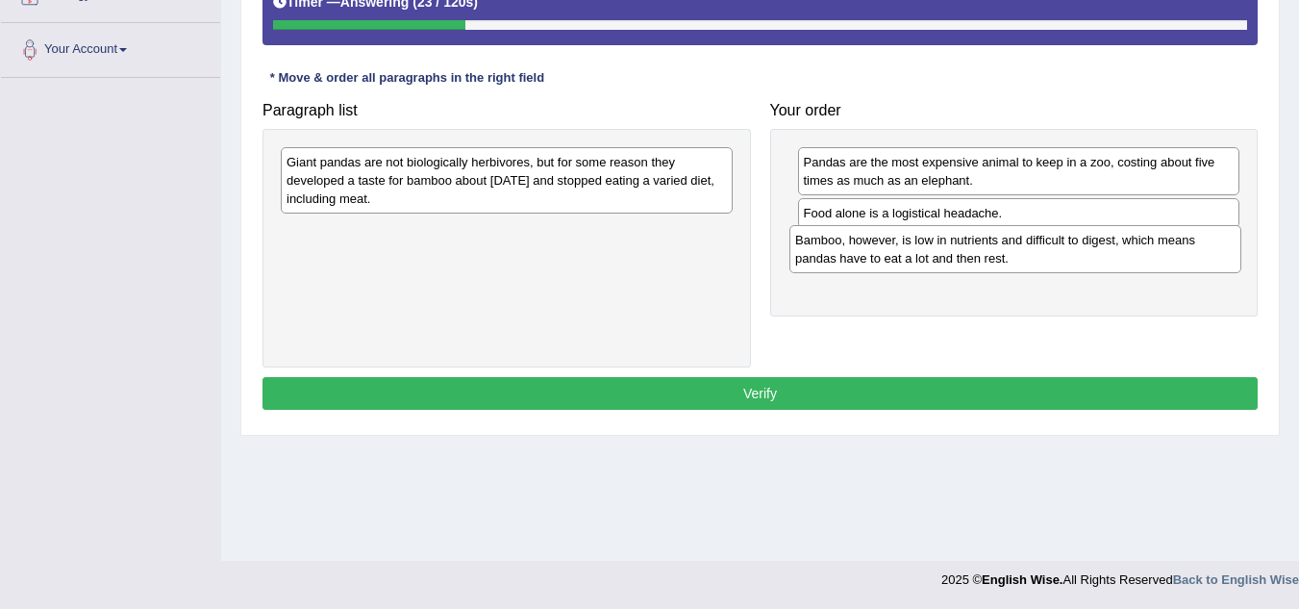
drag, startPoint x: 411, startPoint y: 245, endPoint x: 919, endPoint y: 254, distance: 508.8
click at [919, 254] on div "Bamboo, however, is low in nutrients and difficult to digest, which means panda…" at bounding box center [1016, 249] width 452 height 48
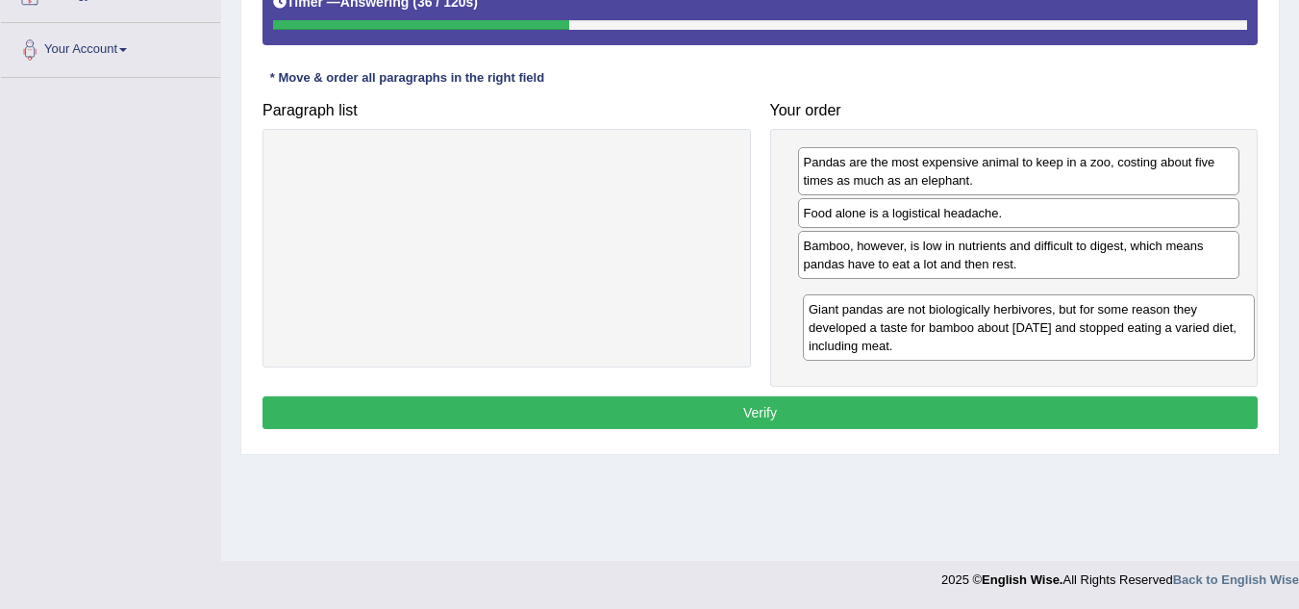
drag, startPoint x: 464, startPoint y: 177, endPoint x: 986, endPoint y: 324, distance: 542.6
click at [986, 324] on div "Giant pandas are not biologically herbivores, but for some reason they develope…" at bounding box center [1029, 327] width 452 height 66
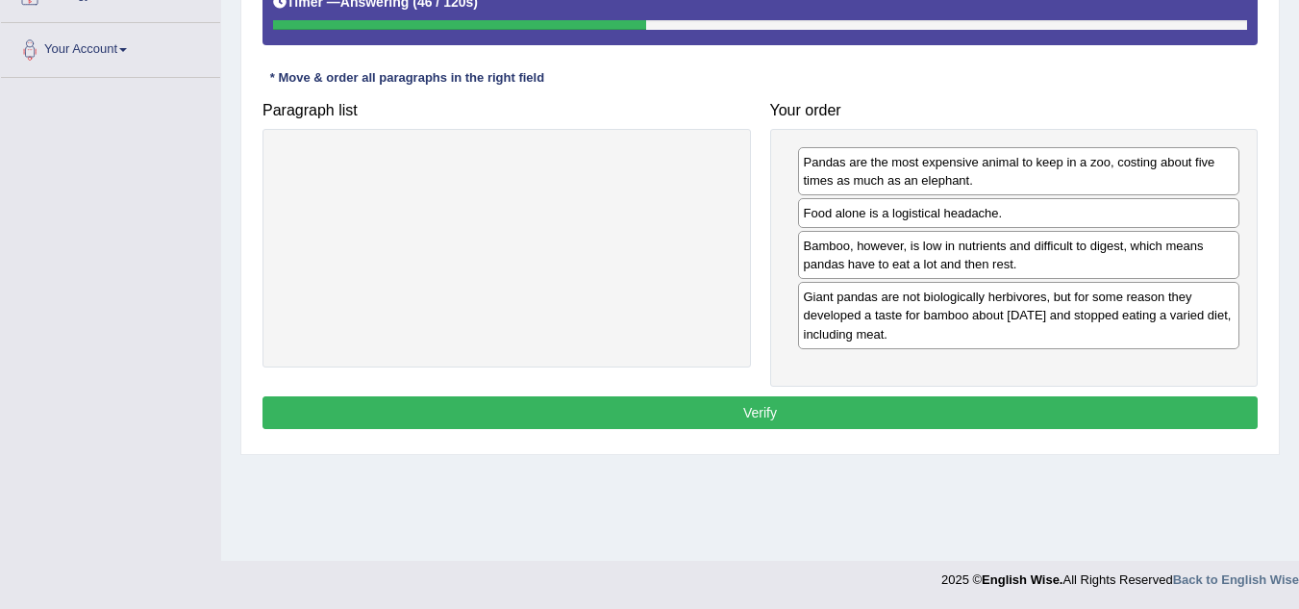
click at [770, 416] on button "Verify" at bounding box center [760, 412] width 995 height 33
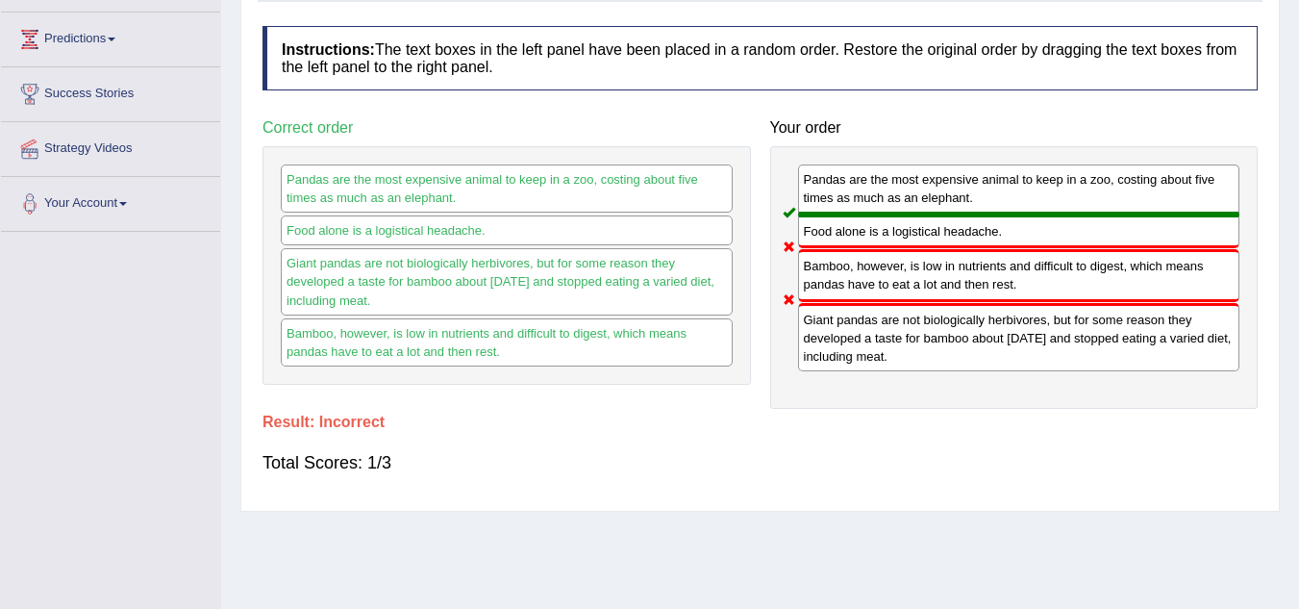
scroll to position [209, 0]
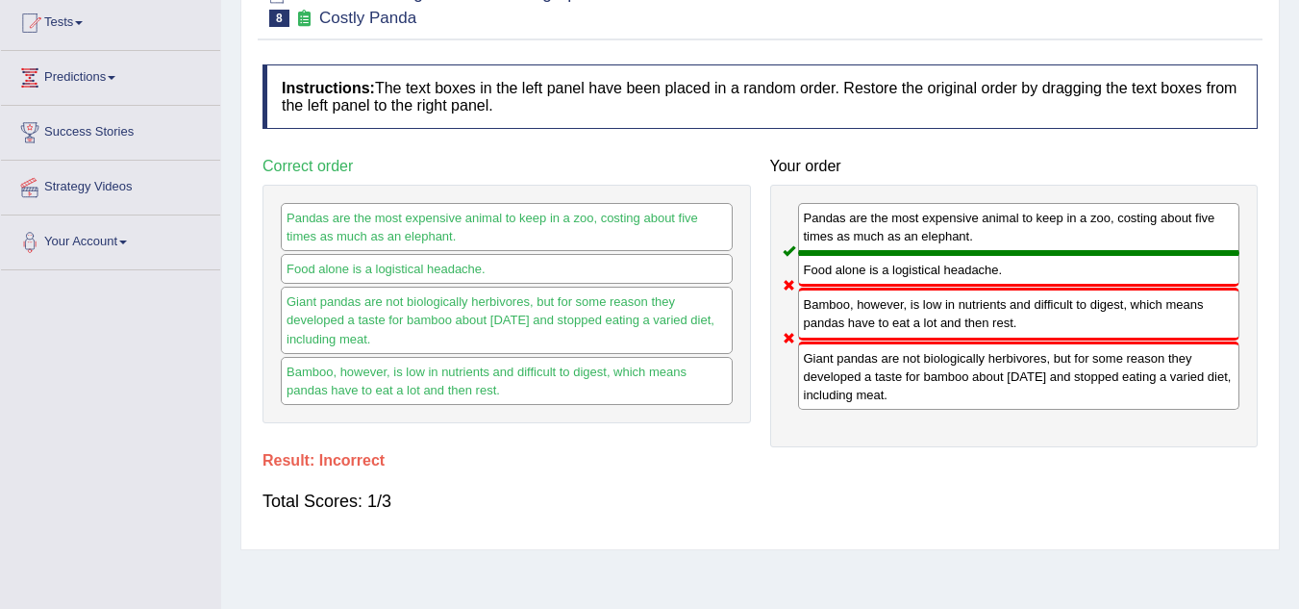
click at [901, 162] on h4 "Your order" at bounding box center [1014, 166] width 489 height 17
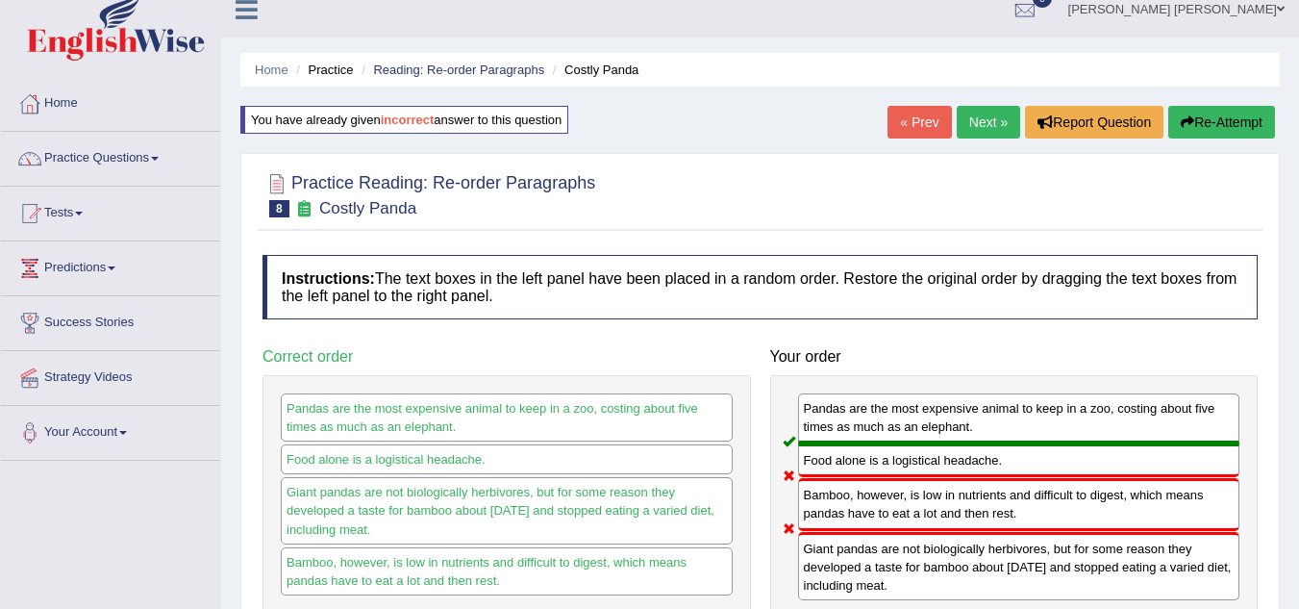
scroll to position [0, 0]
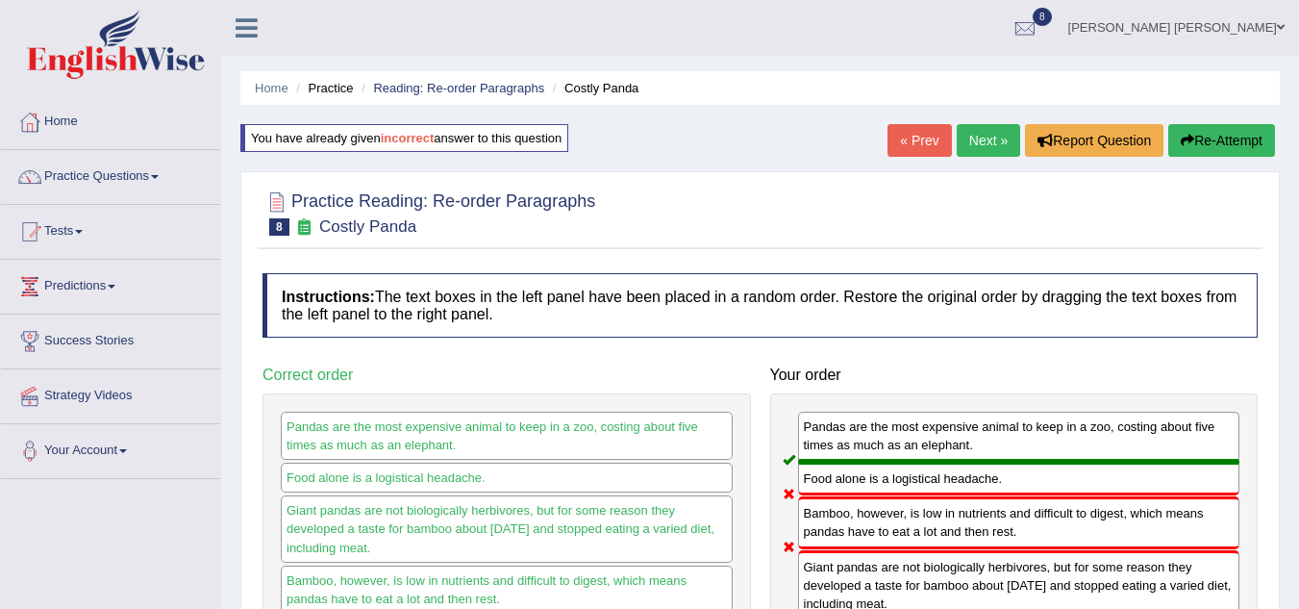
click at [1219, 136] on button "Re-Attempt" at bounding box center [1222, 140] width 107 height 33
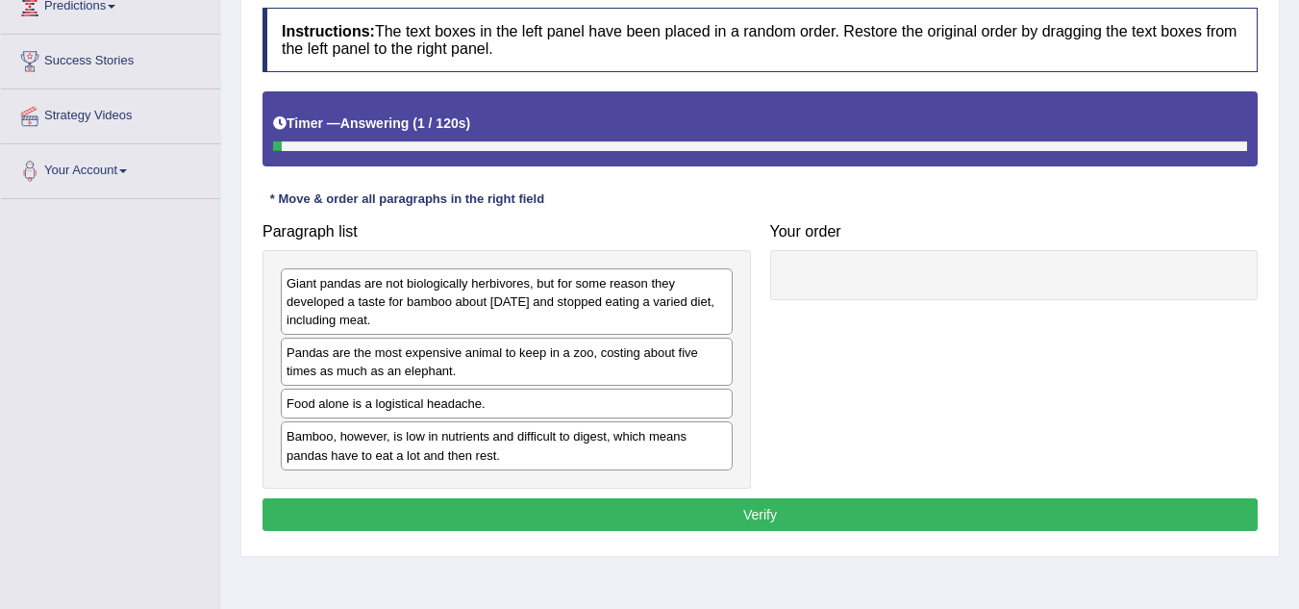
scroll to position [401, 0]
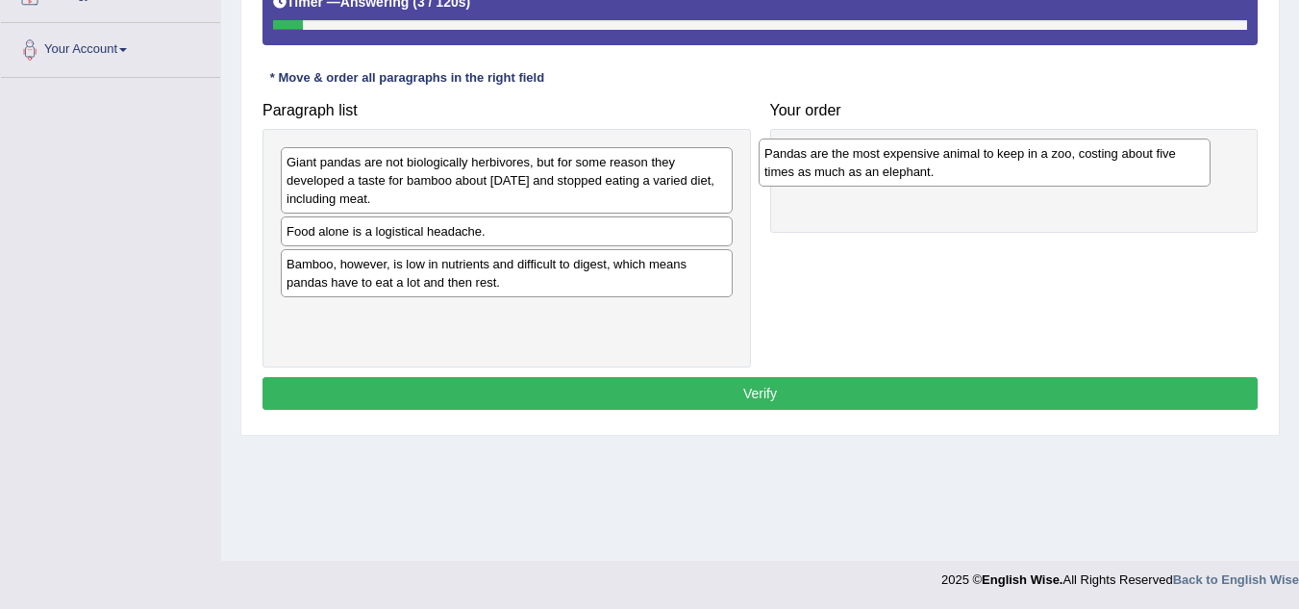
drag, startPoint x: 379, startPoint y: 241, endPoint x: 857, endPoint y: 163, distance: 484.3
click at [857, 163] on div "Pandas are the most expensive animal to keep in a zoo, costing about five times…" at bounding box center [985, 162] width 452 height 48
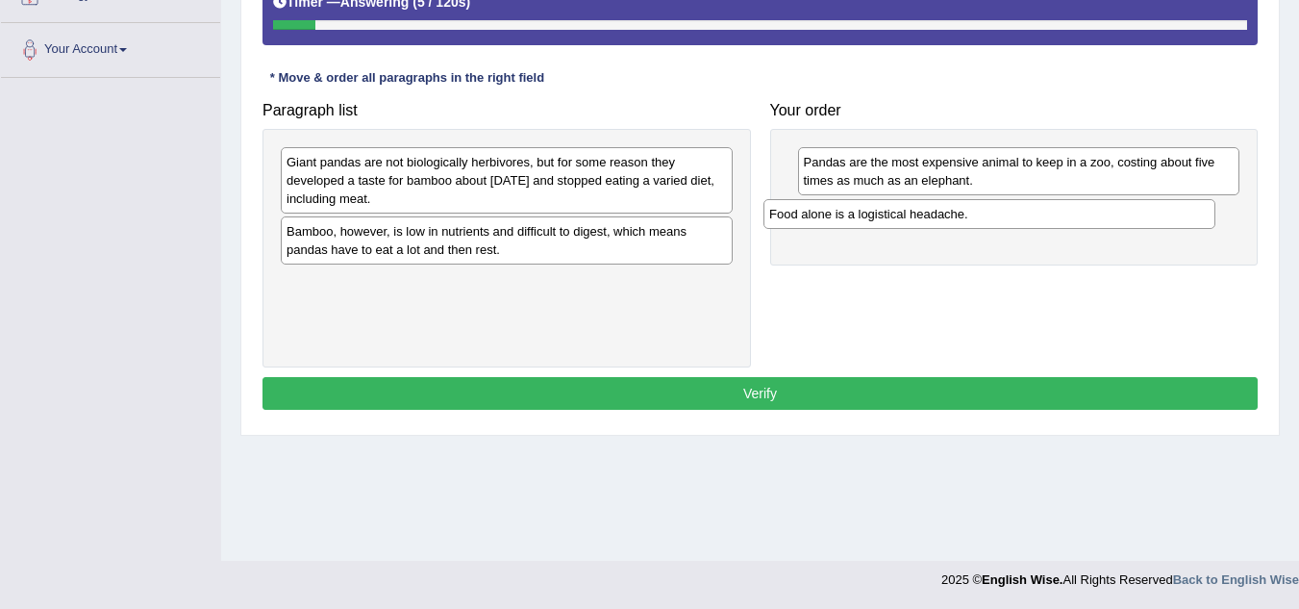
drag, startPoint x: 473, startPoint y: 239, endPoint x: 960, endPoint y: 223, distance: 486.9
click at [960, 223] on div "Food alone is a logistical headache." at bounding box center [990, 214] width 452 height 30
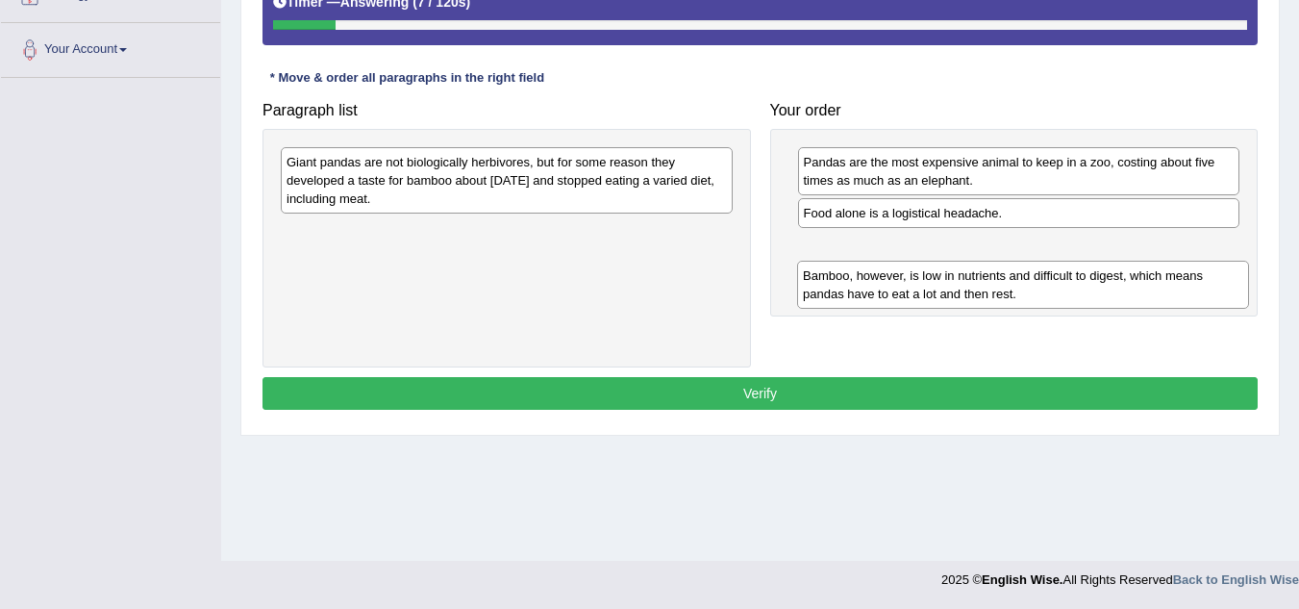
drag, startPoint x: 463, startPoint y: 226, endPoint x: 972, endPoint y: 264, distance: 511.1
click at [972, 264] on div "Bamboo, however, is low in nutrients and difficult to digest, which means panda…" at bounding box center [1023, 285] width 452 height 48
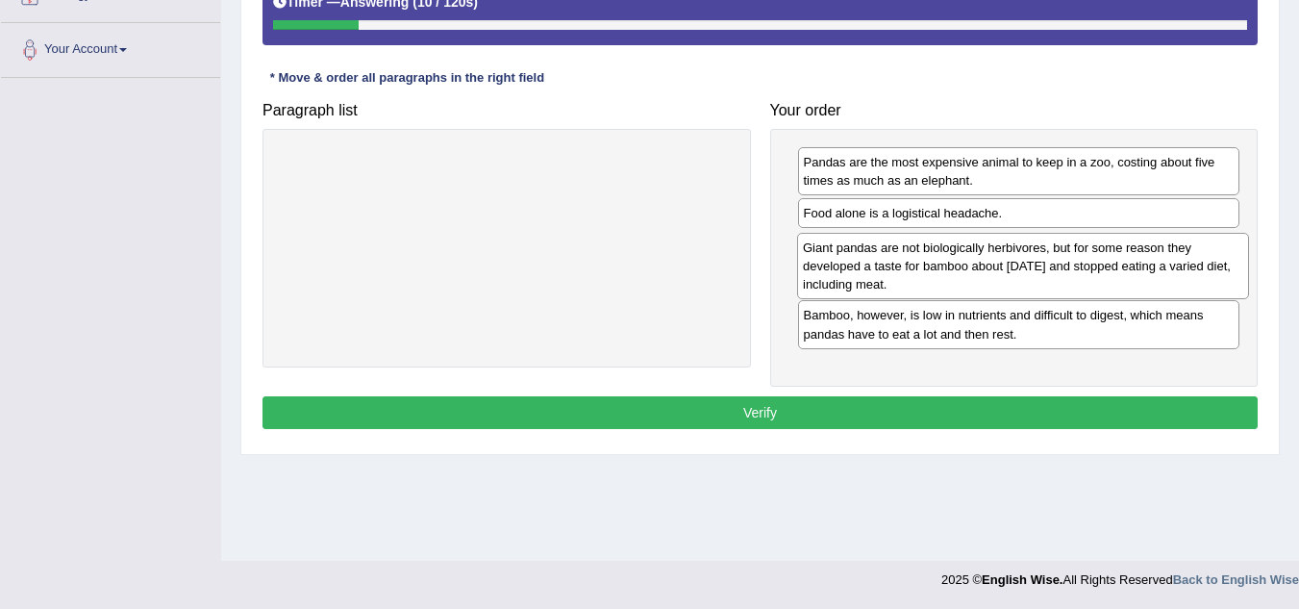
drag, startPoint x: 556, startPoint y: 168, endPoint x: 1072, endPoint y: 254, distance: 523.5
click at [1072, 254] on div "Giant pandas are not biologically herbivores, but for some reason they develope…" at bounding box center [1023, 266] width 452 height 66
click at [847, 418] on button "Verify" at bounding box center [760, 412] width 995 height 33
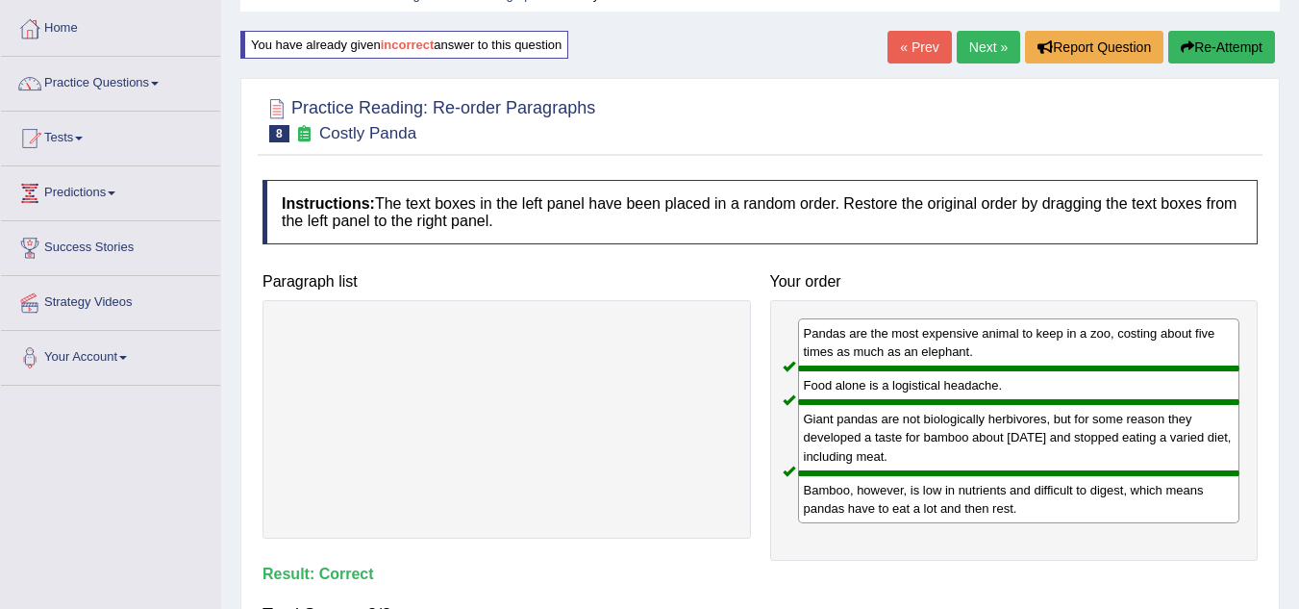
scroll to position [0, 0]
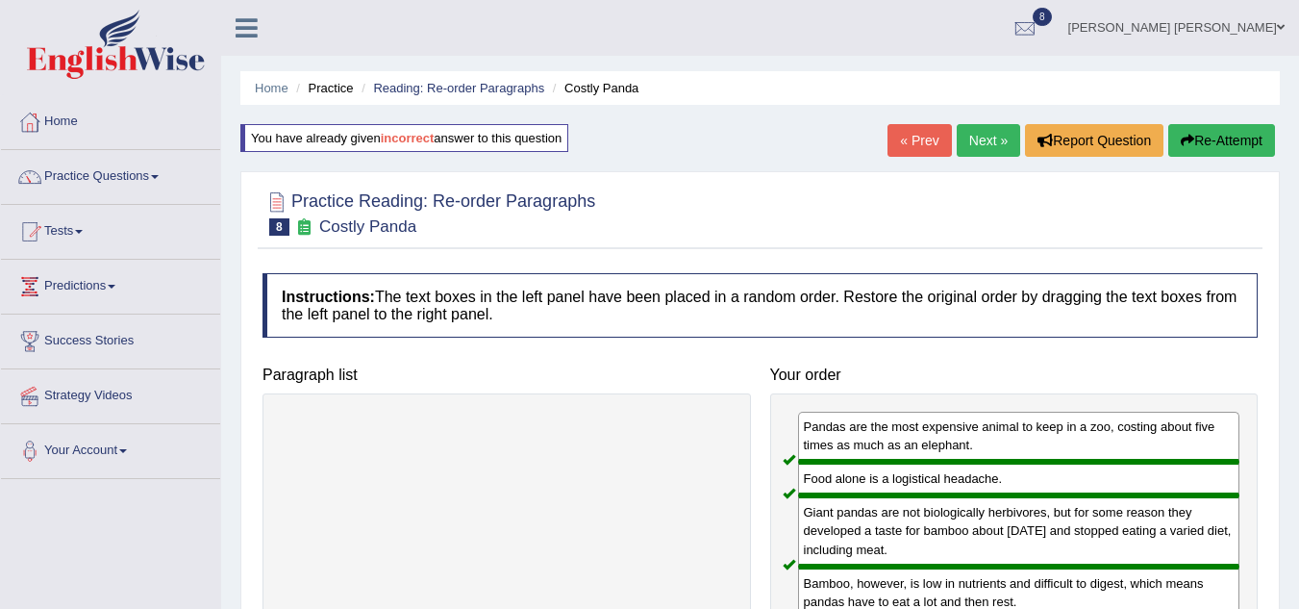
click at [991, 138] on link "Next »" at bounding box center [988, 140] width 63 height 33
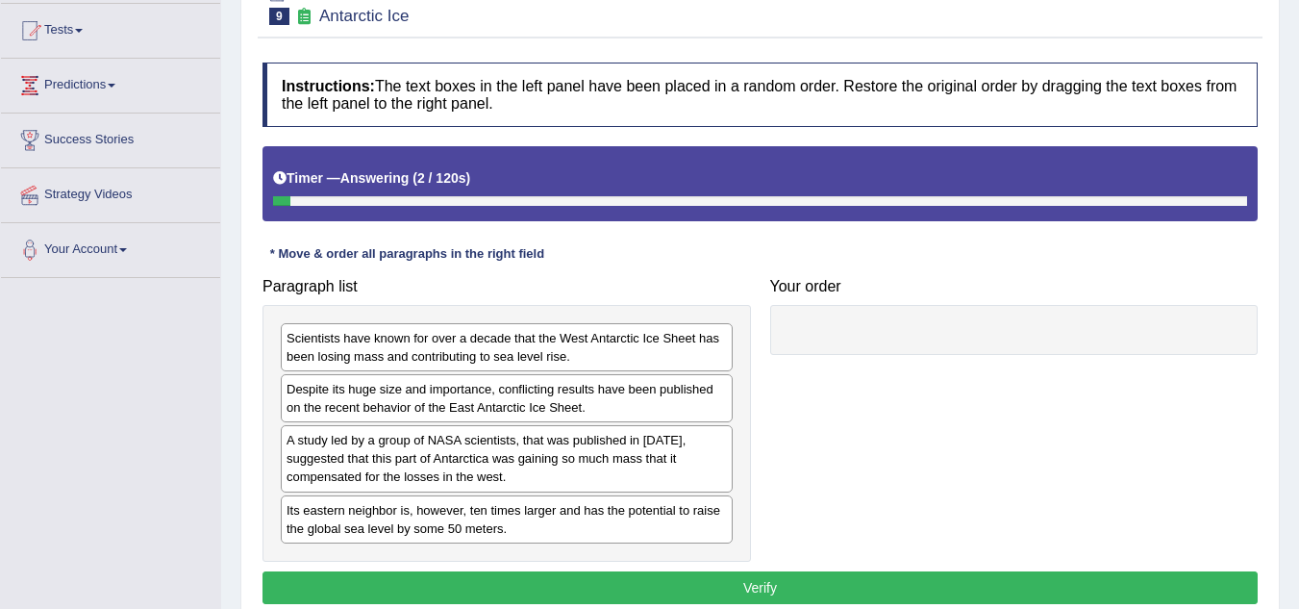
scroll to position [231, 0]
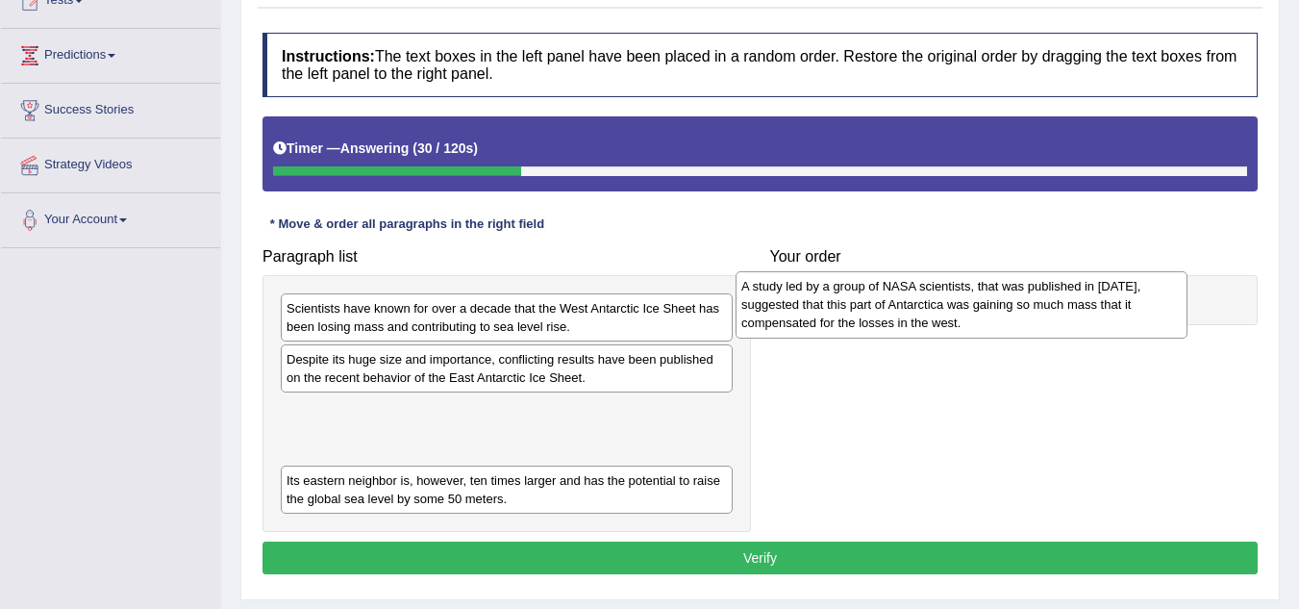
drag, startPoint x: 445, startPoint y: 456, endPoint x: 900, endPoint y: 332, distance: 471.5
click at [900, 332] on div "A study led by a group of NASA scientists, that was published in [DATE], sugges…" at bounding box center [962, 304] width 452 height 66
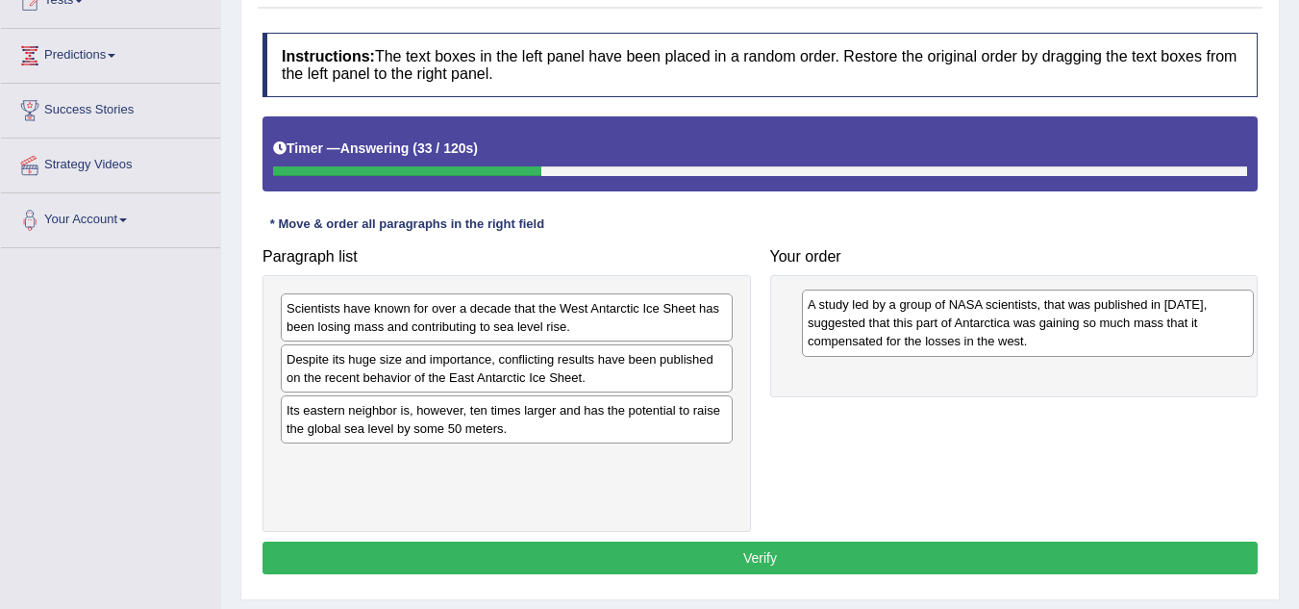
drag, startPoint x: 504, startPoint y: 440, endPoint x: 1025, endPoint y: 334, distance: 531.9
click at [1025, 334] on div "A study led by a group of NASA scientists, that was published in [DATE], sugges…" at bounding box center [1028, 322] width 452 height 66
click at [422, 365] on div "Despite its huge size and importance, conflicting results have been published o…" at bounding box center [507, 368] width 452 height 48
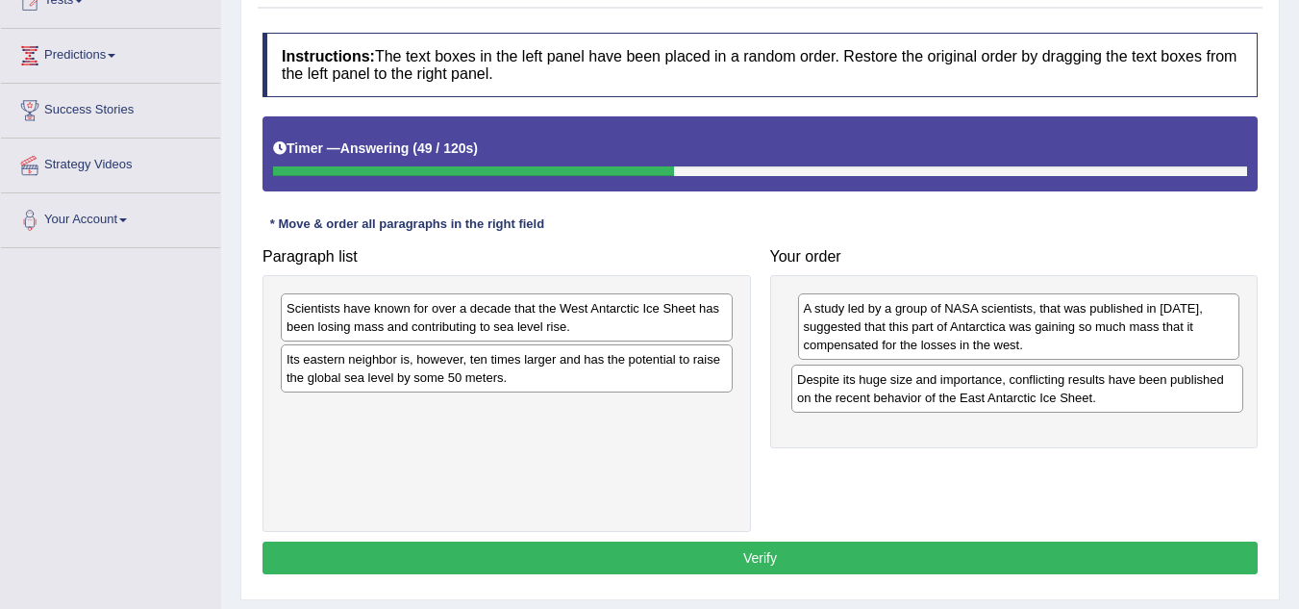
drag, startPoint x: 422, startPoint y: 365, endPoint x: 933, endPoint y: 386, distance: 511.1
click at [933, 386] on div "Despite its huge size and importance, conflicting results have been published o…" at bounding box center [1018, 389] width 452 height 48
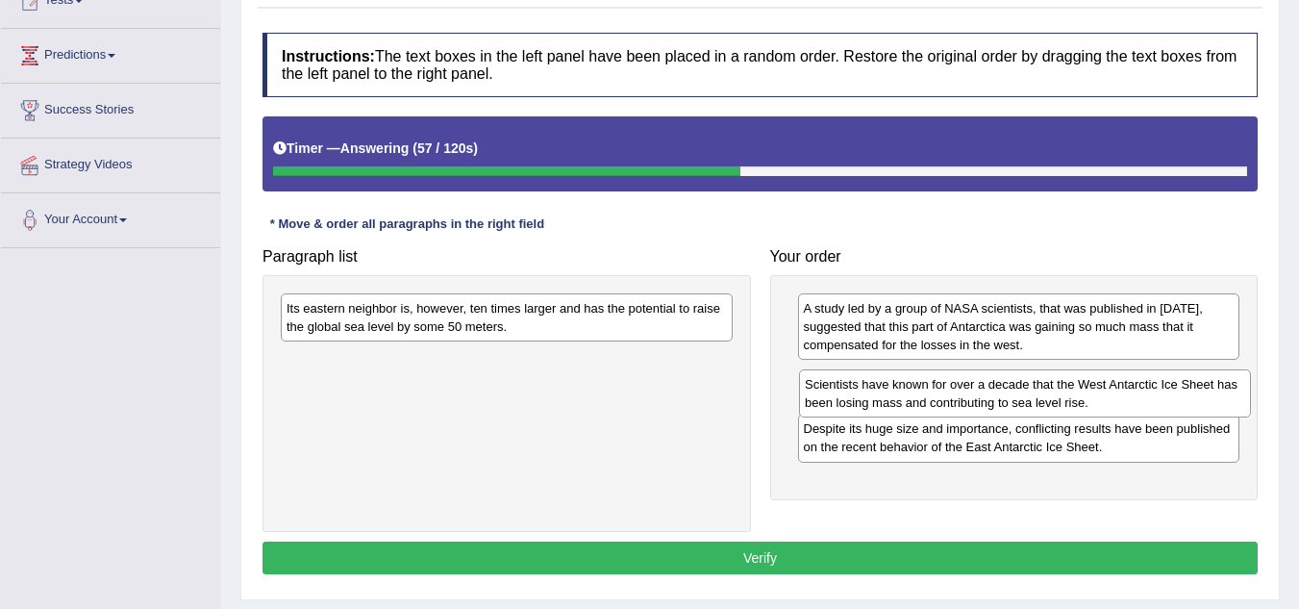
drag, startPoint x: 551, startPoint y: 325, endPoint x: 1069, endPoint y: 401, distance: 523.9
click at [1069, 401] on div "Scientists have known for over a decade that the West Antarctic Ice Sheet has b…" at bounding box center [1025, 393] width 452 height 48
click at [620, 320] on div "Its eastern neighbor is, however, ten times larger and has the potential to rai…" at bounding box center [507, 316] width 452 height 48
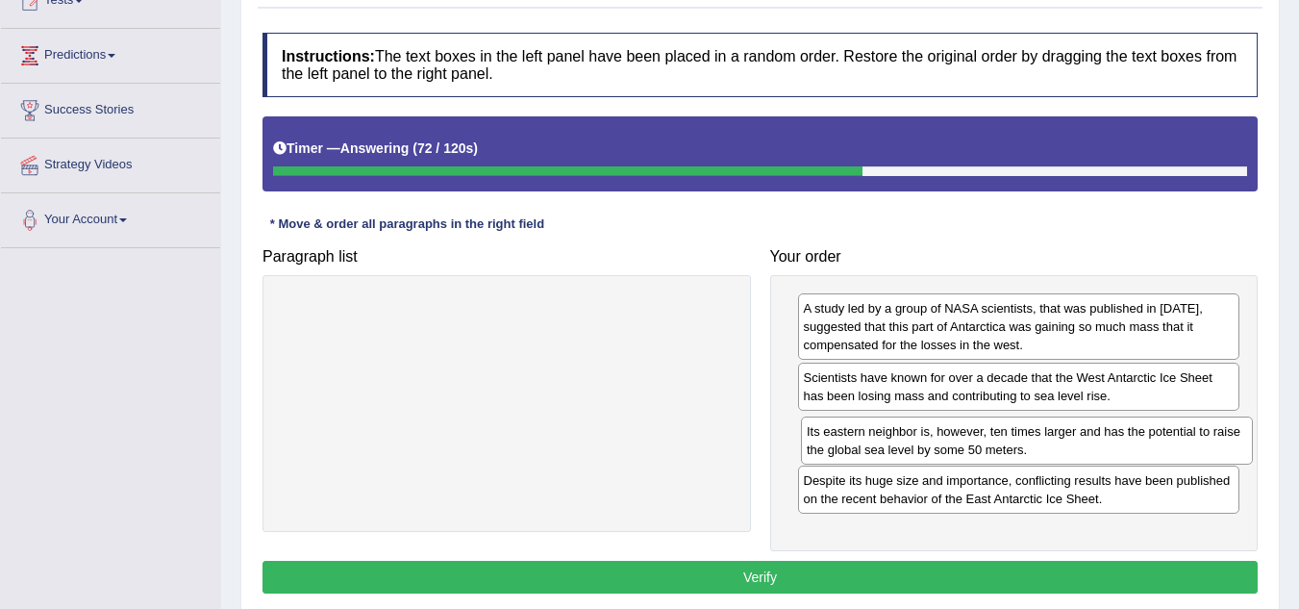
drag, startPoint x: 535, startPoint y: 326, endPoint x: 1055, endPoint y: 449, distance: 534.7
click at [1055, 449] on div "Its eastern neighbor is, however, ten times larger and has the potential to rai…" at bounding box center [1027, 440] width 452 height 48
click at [777, 589] on button "Verify" at bounding box center [760, 577] width 995 height 33
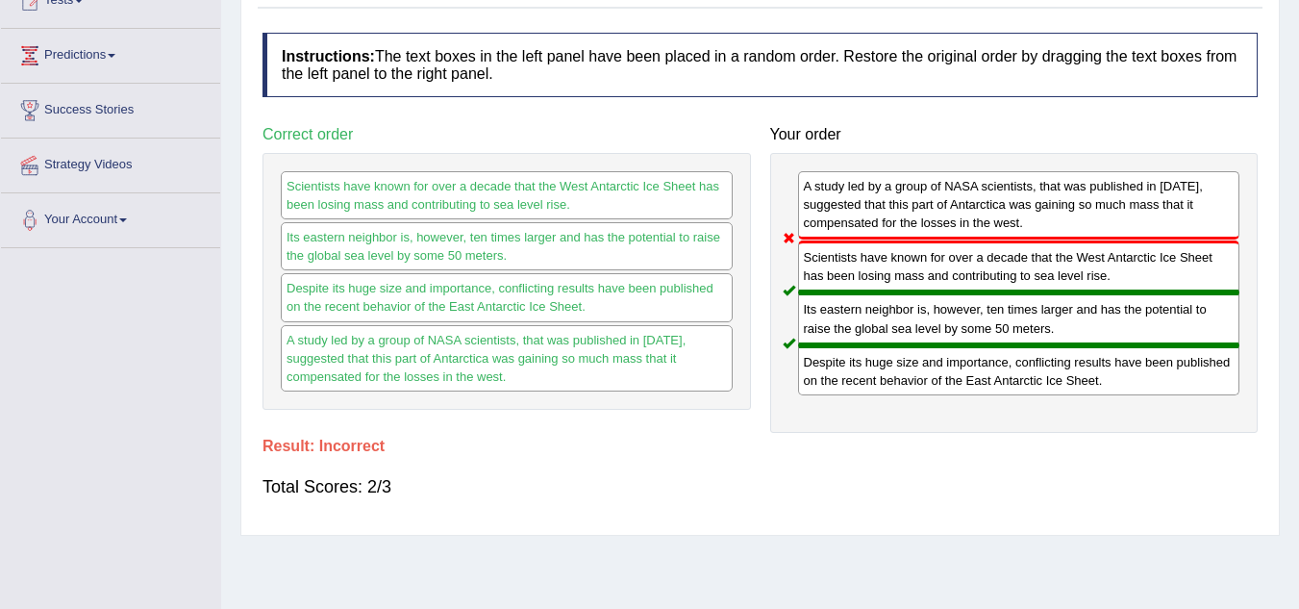
click at [991, 161] on div "A study led by a group of NASA scientists, that was published in [DATE], sugges…" at bounding box center [1014, 293] width 489 height 280
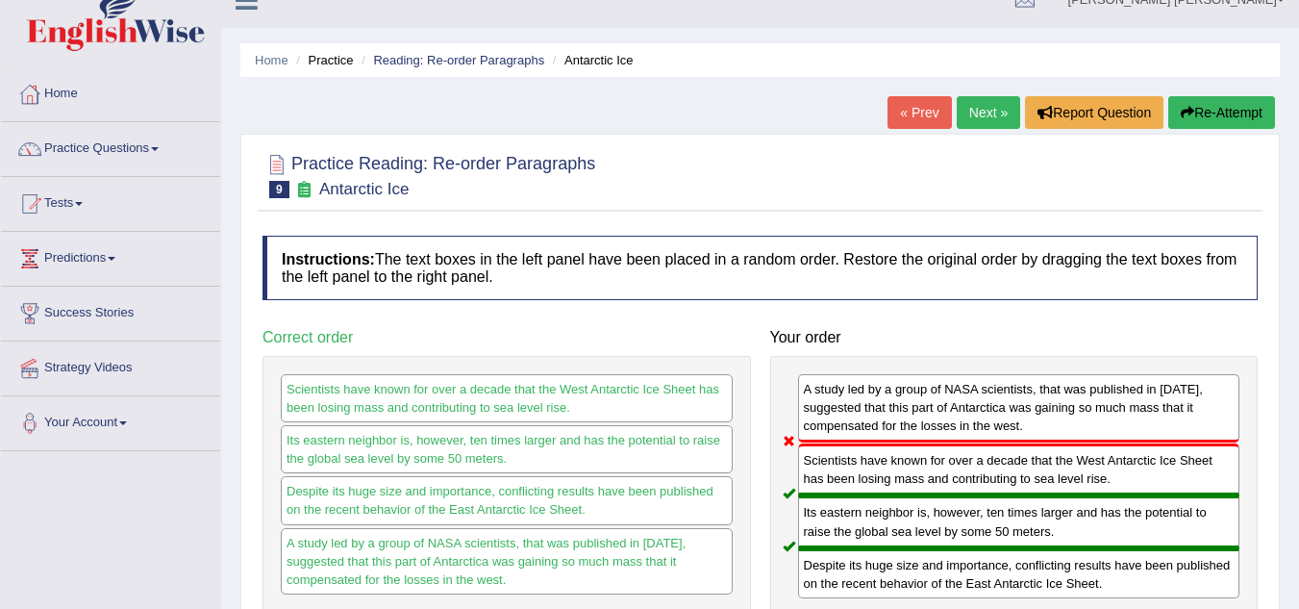
scroll to position [0, 0]
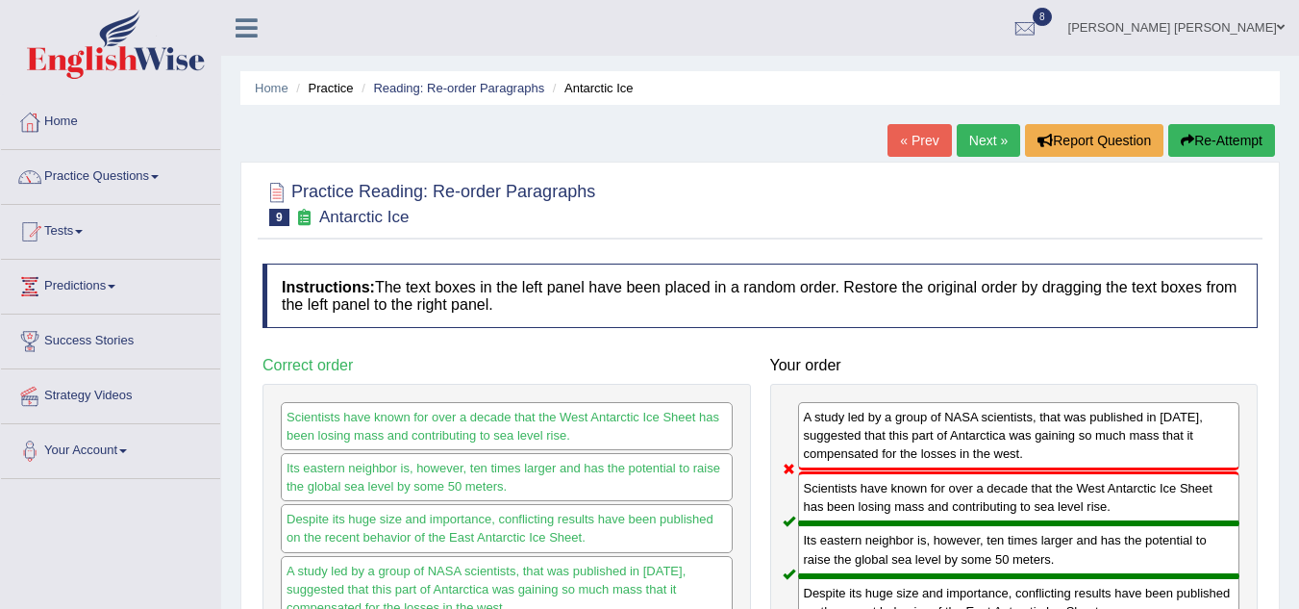
click at [1227, 151] on button "Re-Attempt" at bounding box center [1222, 140] width 107 height 33
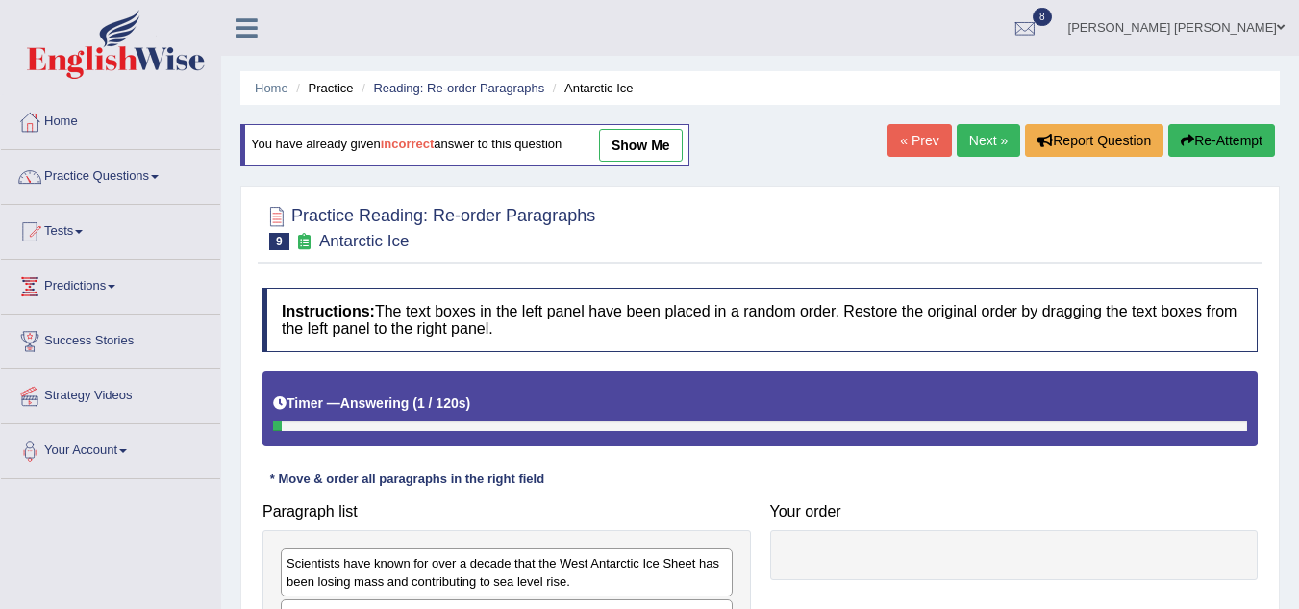
click at [795, 237] on div at bounding box center [760, 226] width 995 height 59
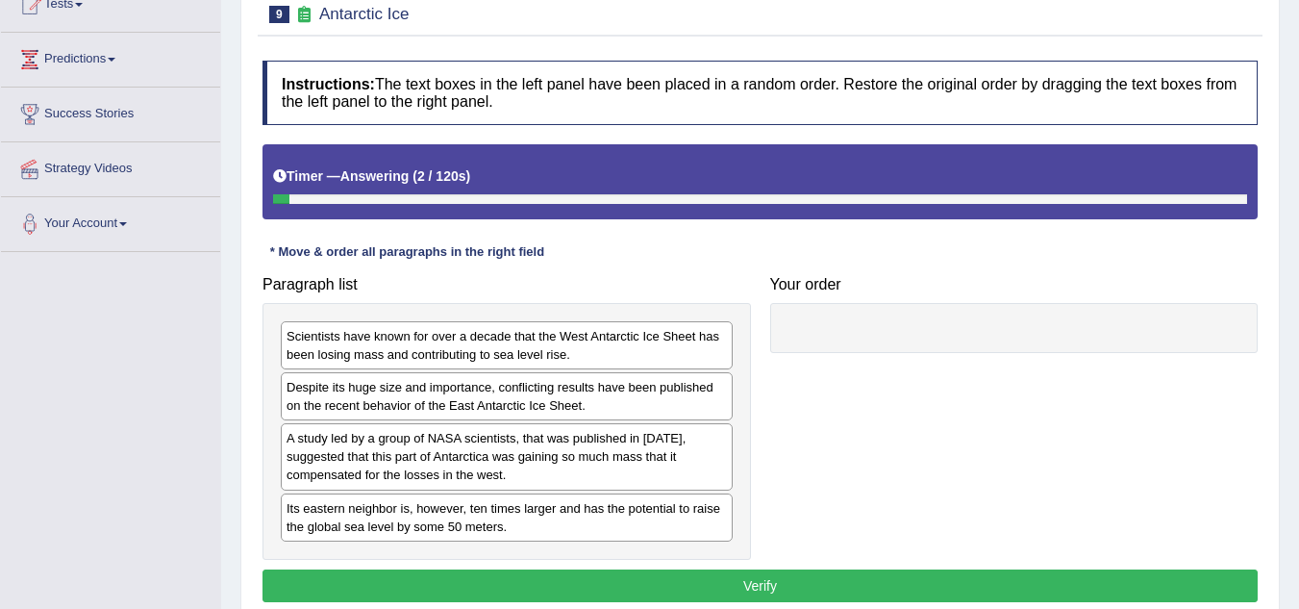
scroll to position [401, 0]
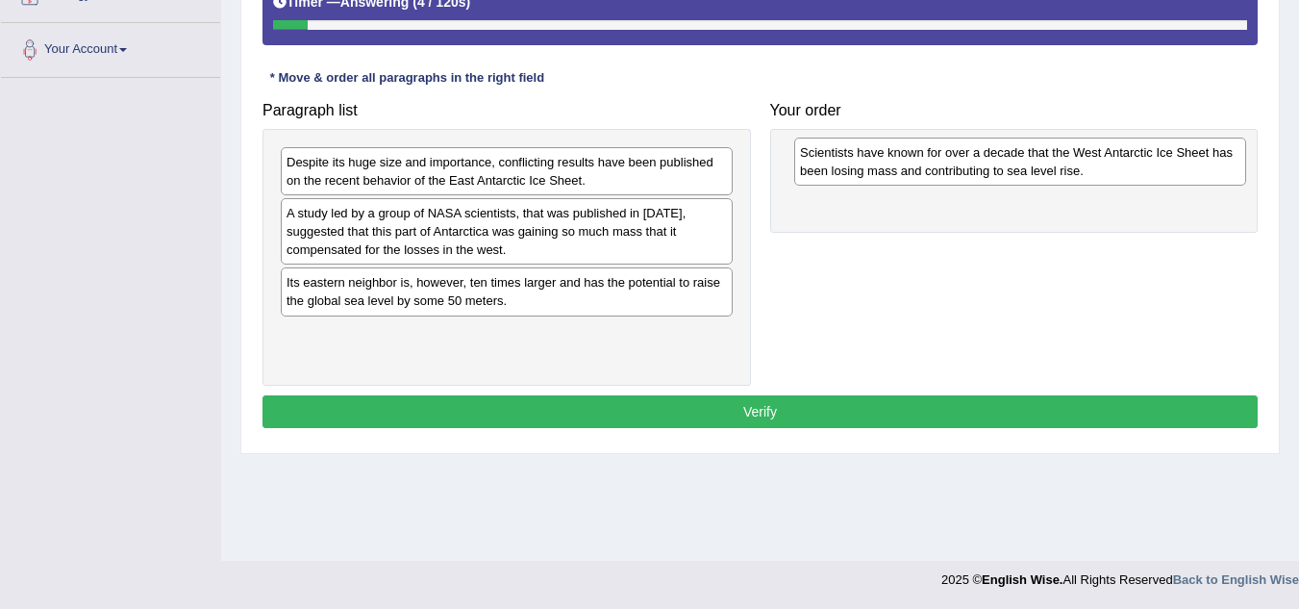
drag, startPoint x: 454, startPoint y: 175, endPoint x: 957, endPoint y: 169, distance: 503.0
click at [957, 169] on div "Scientists have known for over a decade that the West Antarctic Ice Sheet has b…" at bounding box center [1020, 162] width 452 height 48
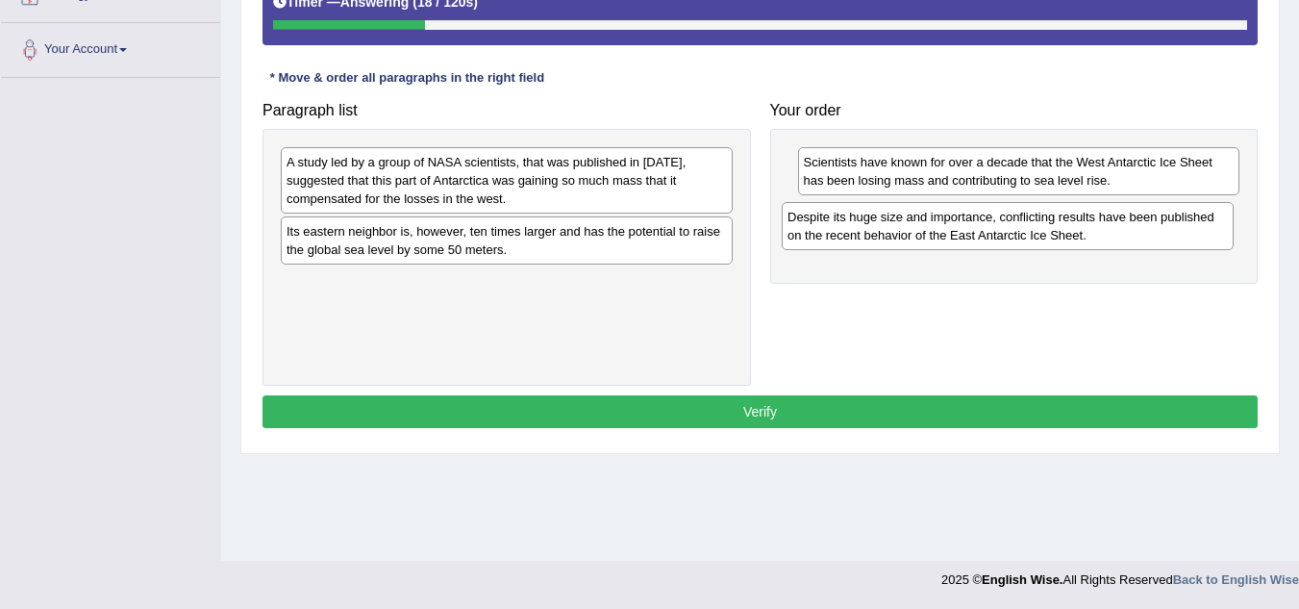
drag, startPoint x: 429, startPoint y: 168, endPoint x: 930, endPoint y: 223, distance: 504.1
click at [930, 223] on div "Despite its huge size and importance, conflicting results have been published o…" at bounding box center [1008, 226] width 452 height 48
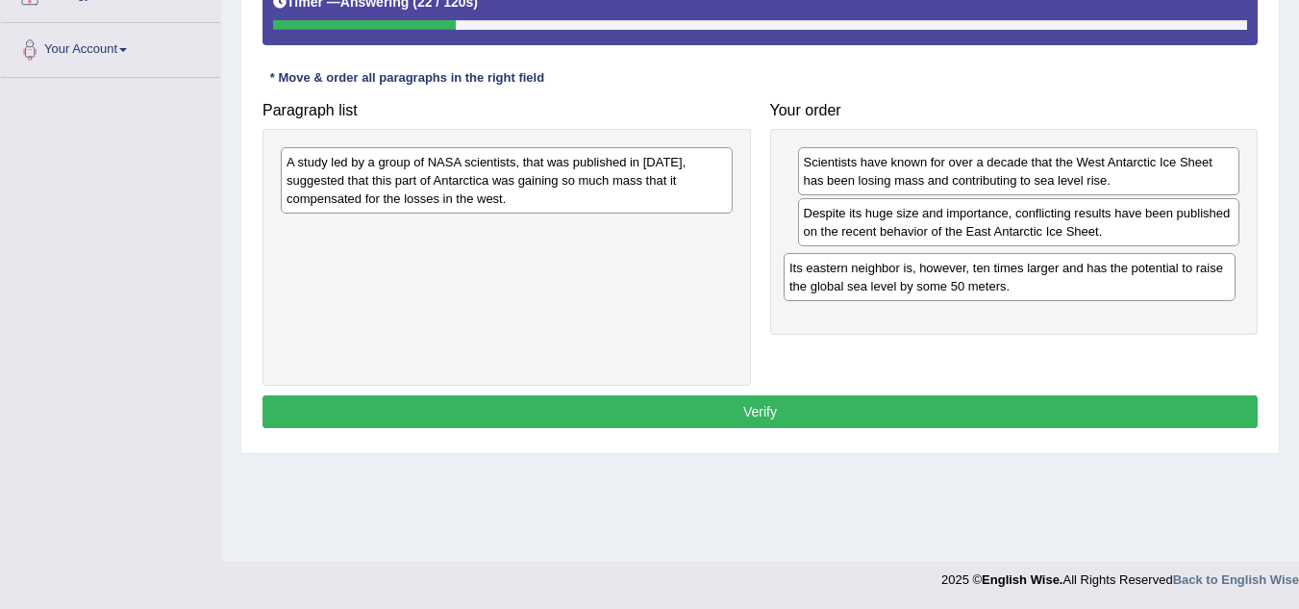
drag, startPoint x: 451, startPoint y: 240, endPoint x: 956, endPoint y: 277, distance: 506.2
click at [956, 277] on div "Its eastern neighbor is, however, ten times larger and has the potential to rai…" at bounding box center [1010, 277] width 452 height 48
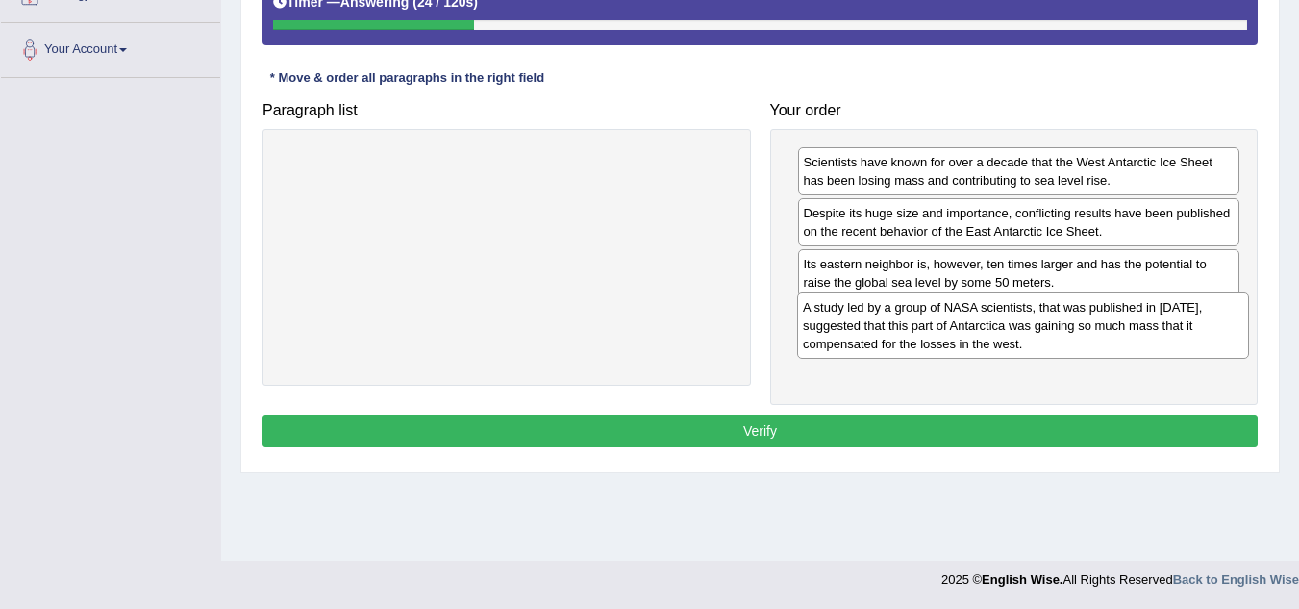
drag, startPoint x: 605, startPoint y: 188, endPoint x: 1121, endPoint y: 333, distance: 536.5
click at [1121, 333] on div "A study led by a group of NASA scientists, that was published in [DATE], sugges…" at bounding box center [1023, 325] width 452 height 66
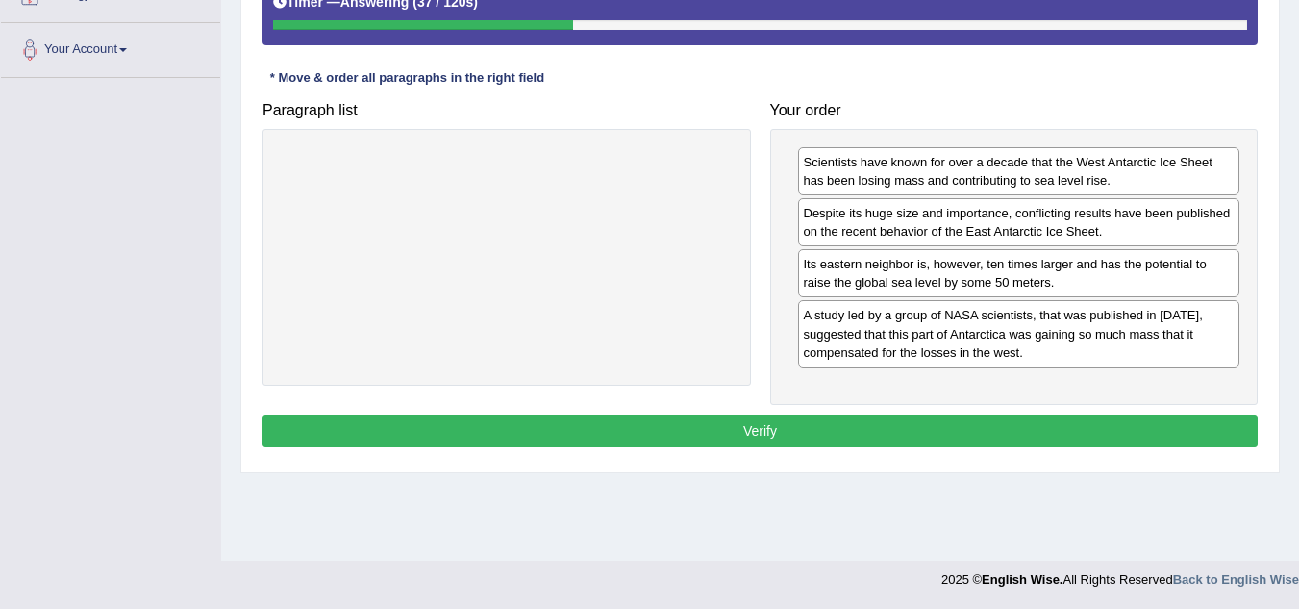
click at [709, 427] on button "Verify" at bounding box center [760, 431] width 995 height 33
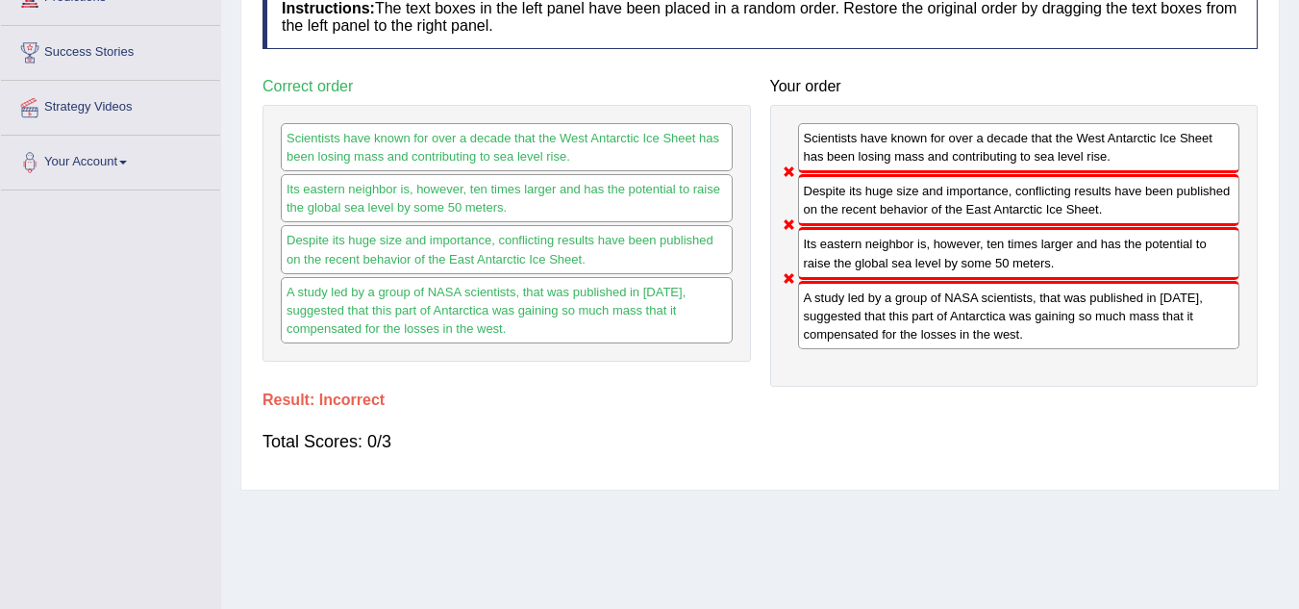
scroll to position [132, 0]
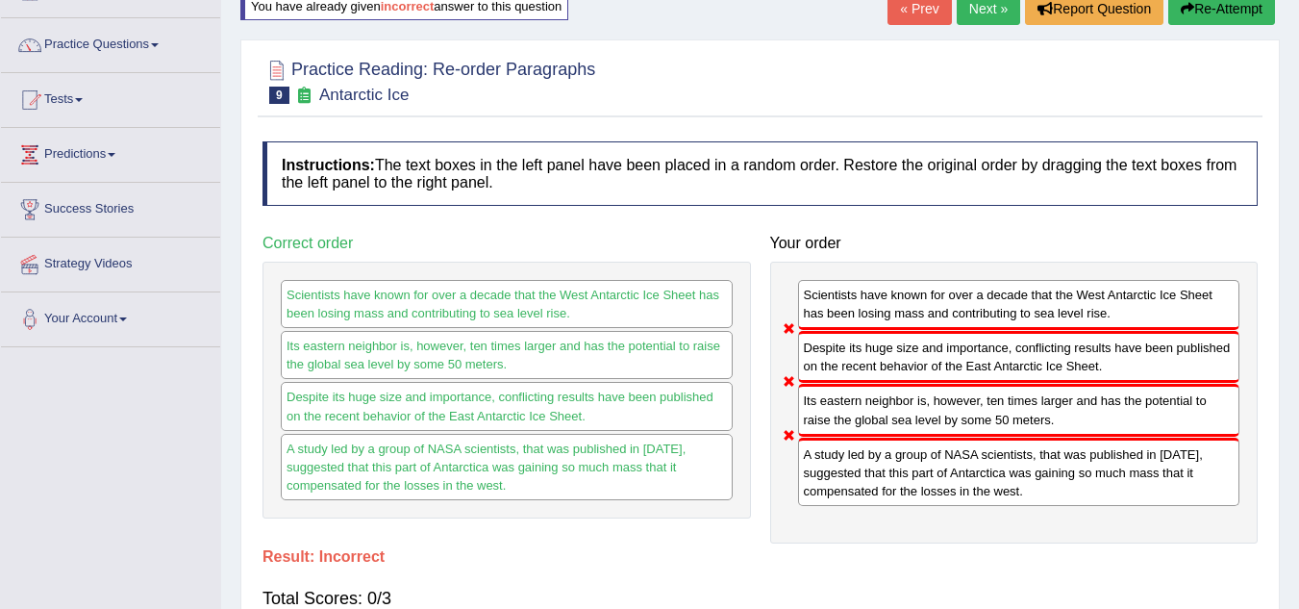
click at [1228, 19] on button "Re-Attempt" at bounding box center [1222, 8] width 107 height 33
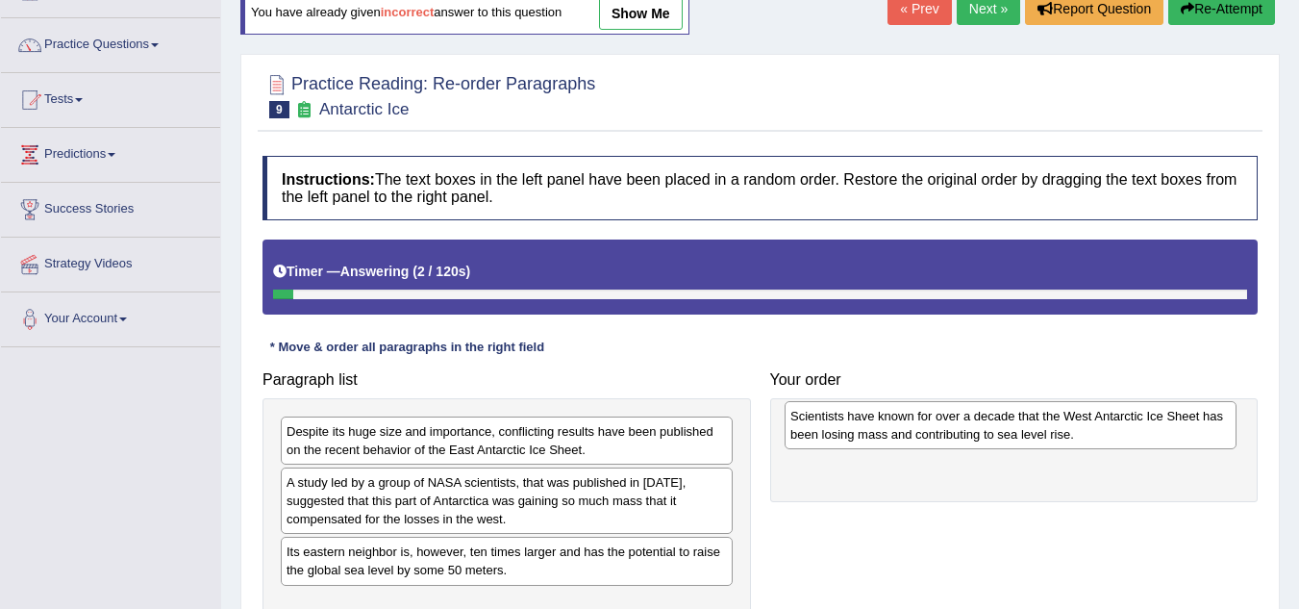
drag, startPoint x: 469, startPoint y: 440, endPoint x: 973, endPoint y: 425, distance: 504.2
click at [973, 425] on div "Scientists have known for over a decade that the West Antarctic Ice Sheet has b…" at bounding box center [1011, 425] width 452 height 48
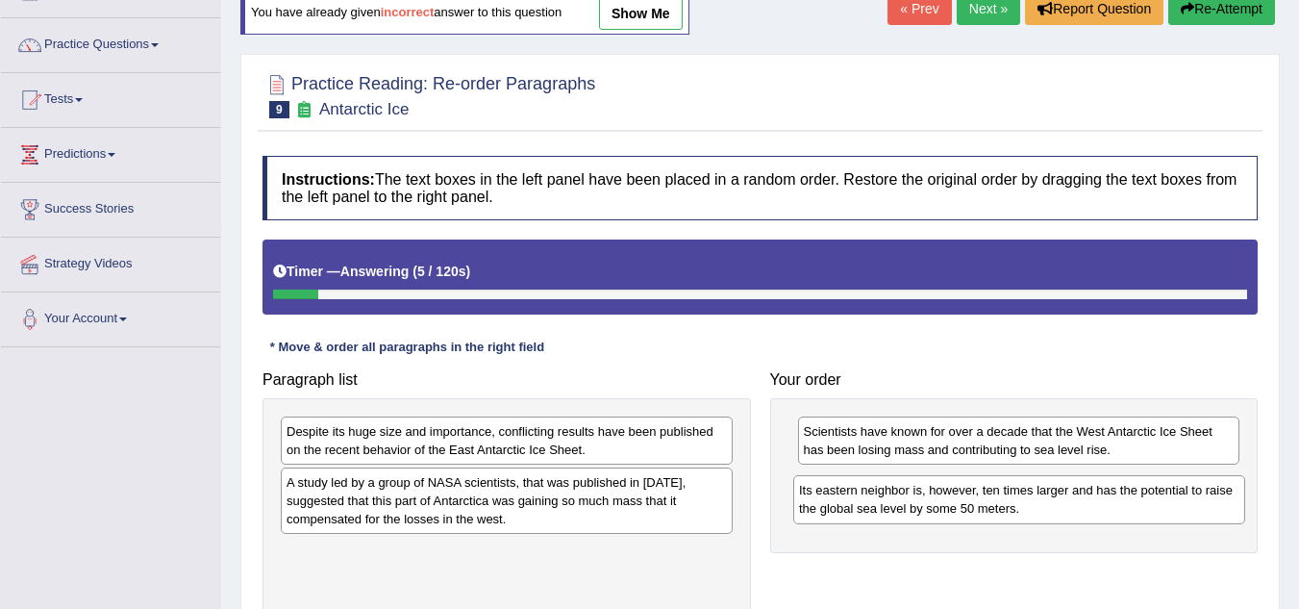
drag, startPoint x: 387, startPoint y: 563, endPoint x: 899, endPoint y: 501, distance: 516.3
click at [899, 501] on div "Its eastern neighbor is, however, ten times larger and has the potential to rai…" at bounding box center [1019, 499] width 452 height 48
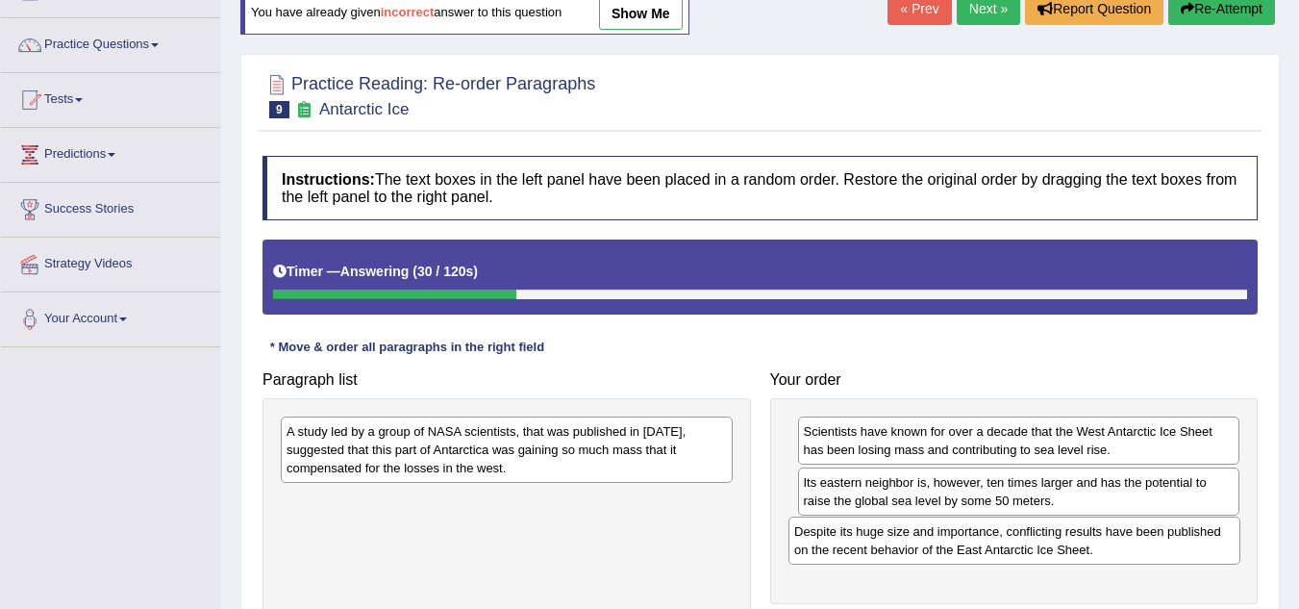
drag, startPoint x: 471, startPoint y: 450, endPoint x: 979, endPoint y: 550, distance: 517.6
click at [979, 550] on div "Despite its huge size and importance, conflicting results have been published o…" at bounding box center [1015, 540] width 452 height 48
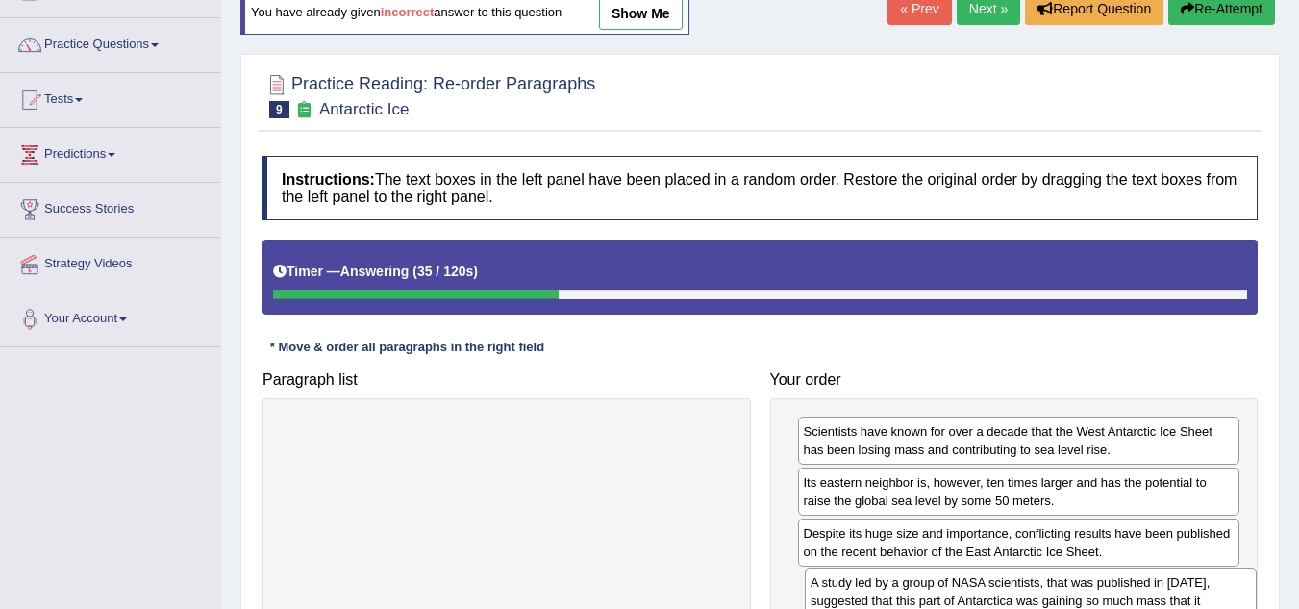
drag, startPoint x: 458, startPoint y: 452, endPoint x: 982, endPoint y: 603, distance: 545.5
click at [982, 603] on div "A study led by a group of NASA scientists, that was published in 2015, suggeste…" at bounding box center [1031, 600] width 452 height 66
click at [721, 241] on div "Timer — Answering ( 36 / 120s ) Skip" at bounding box center [760, 276] width 995 height 74
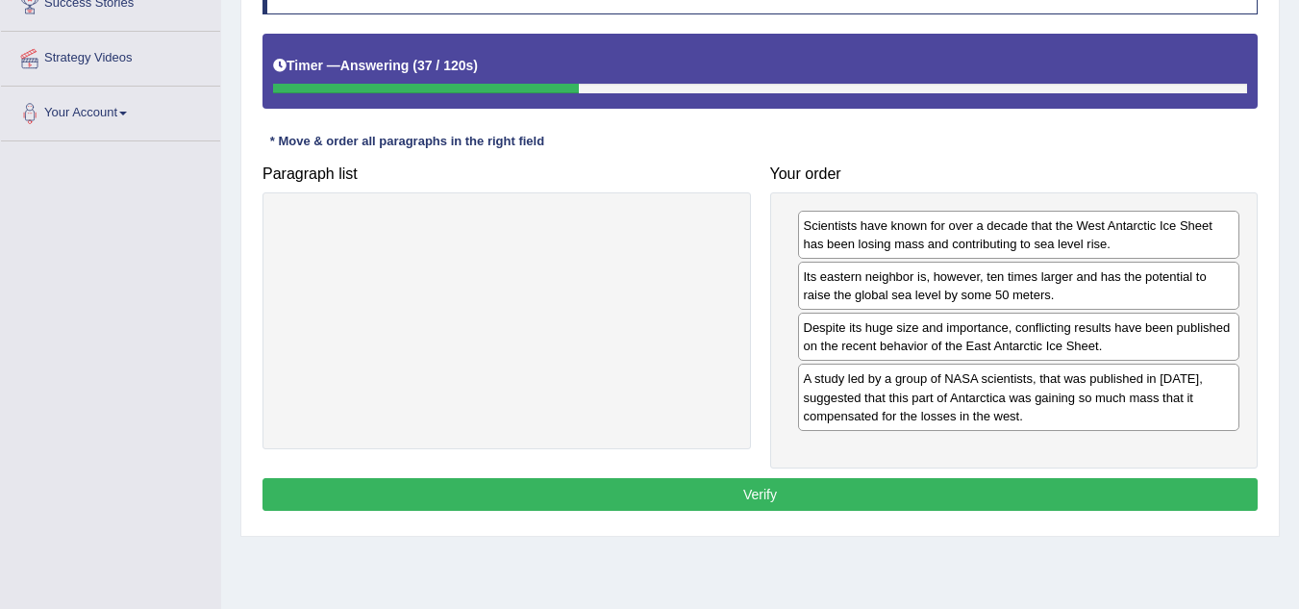
scroll to position [401, 0]
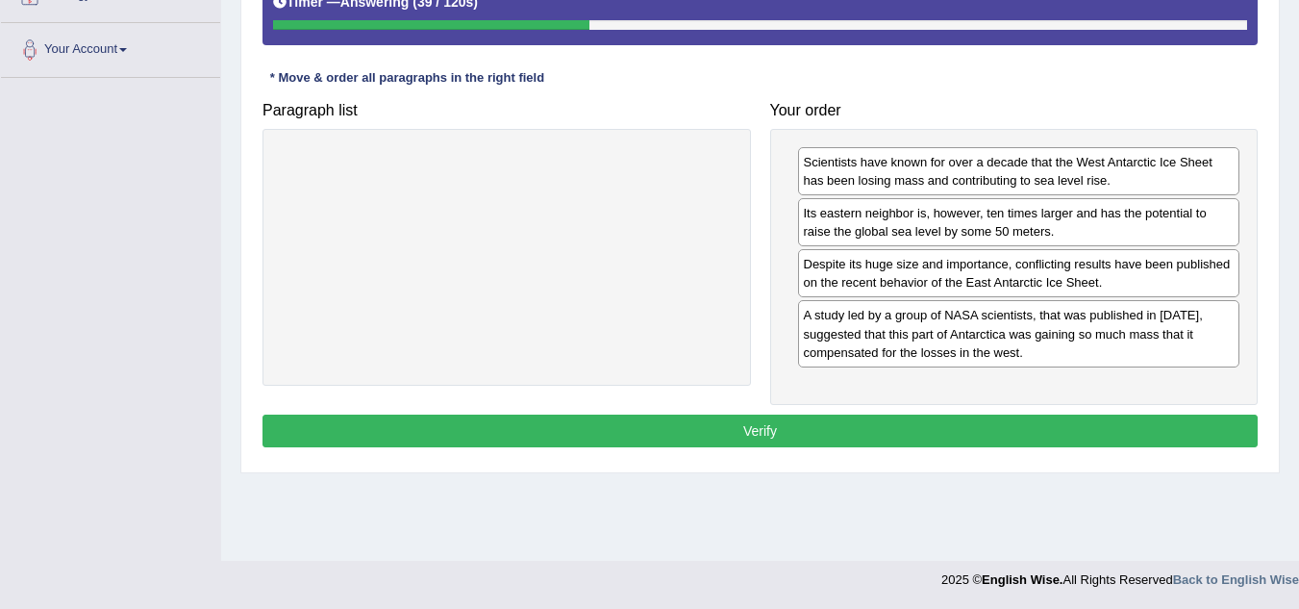
click at [747, 428] on button "Verify" at bounding box center [760, 431] width 995 height 33
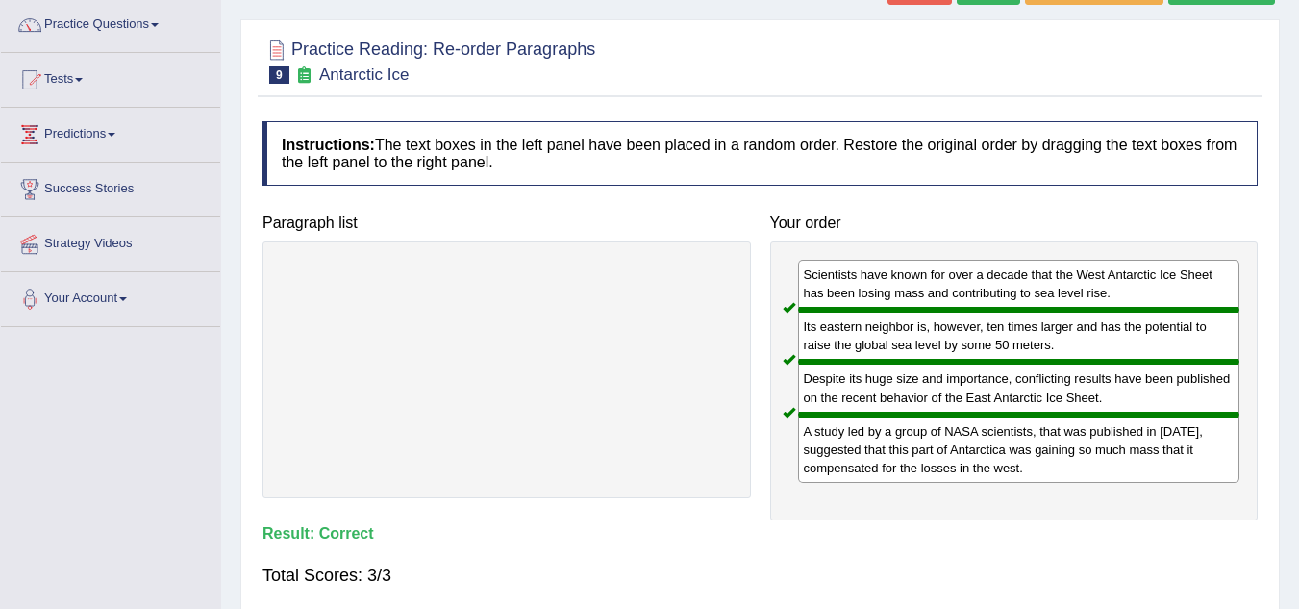
scroll to position [0, 0]
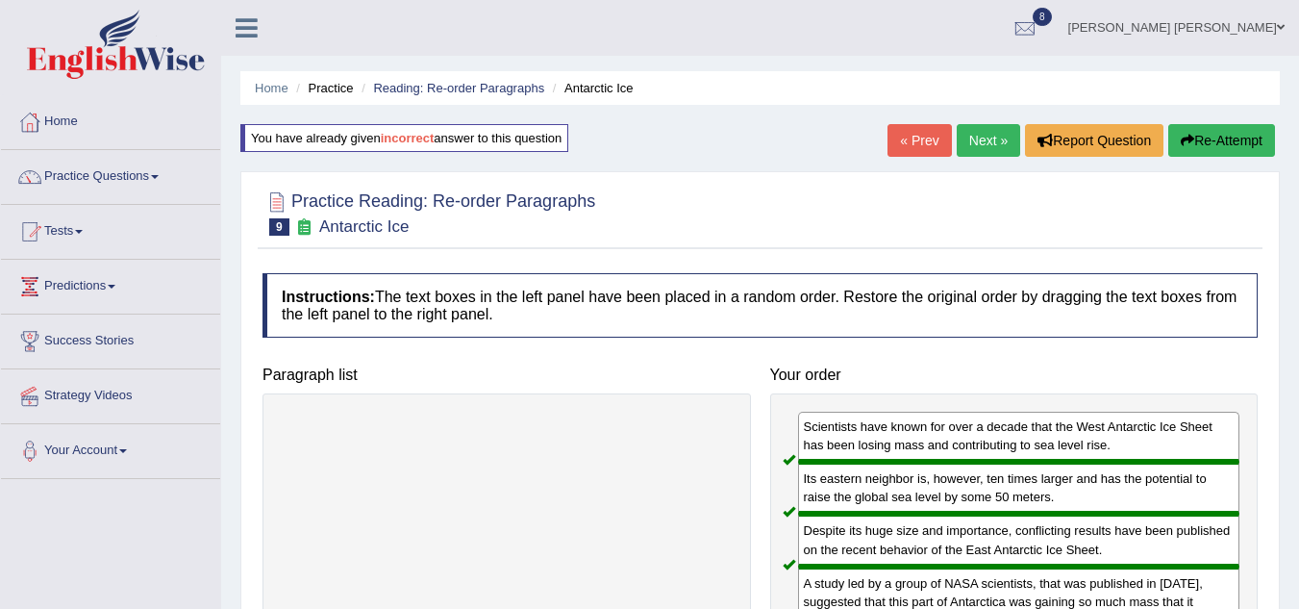
click at [992, 147] on link "Next »" at bounding box center [988, 140] width 63 height 33
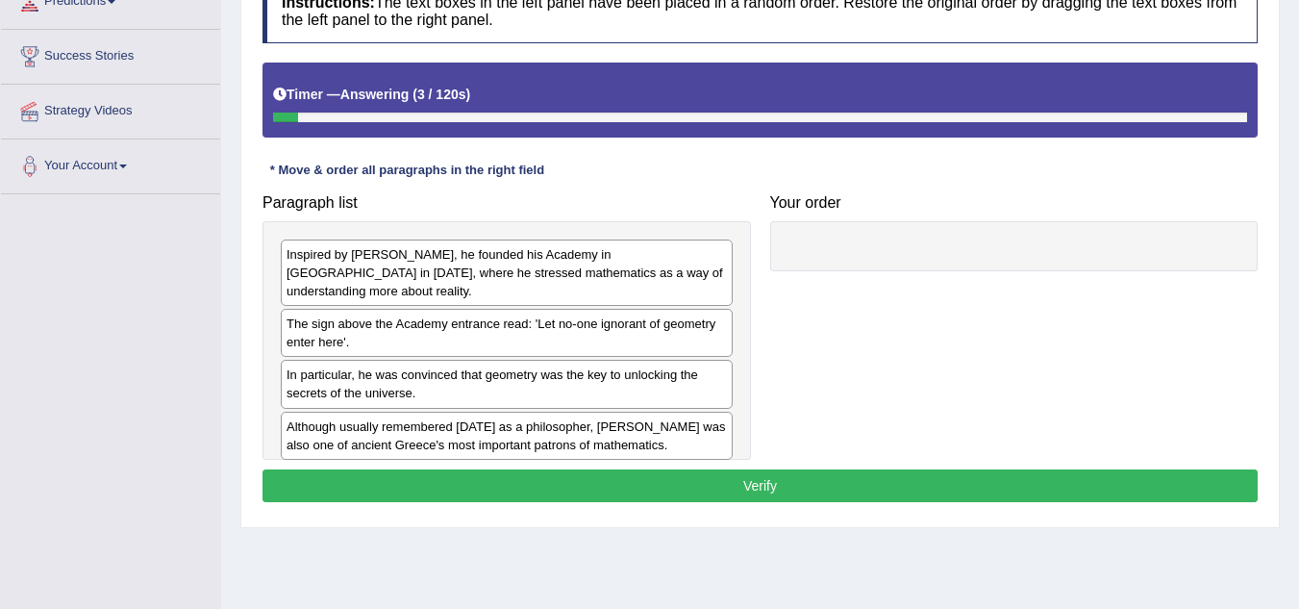
scroll to position [308, 0]
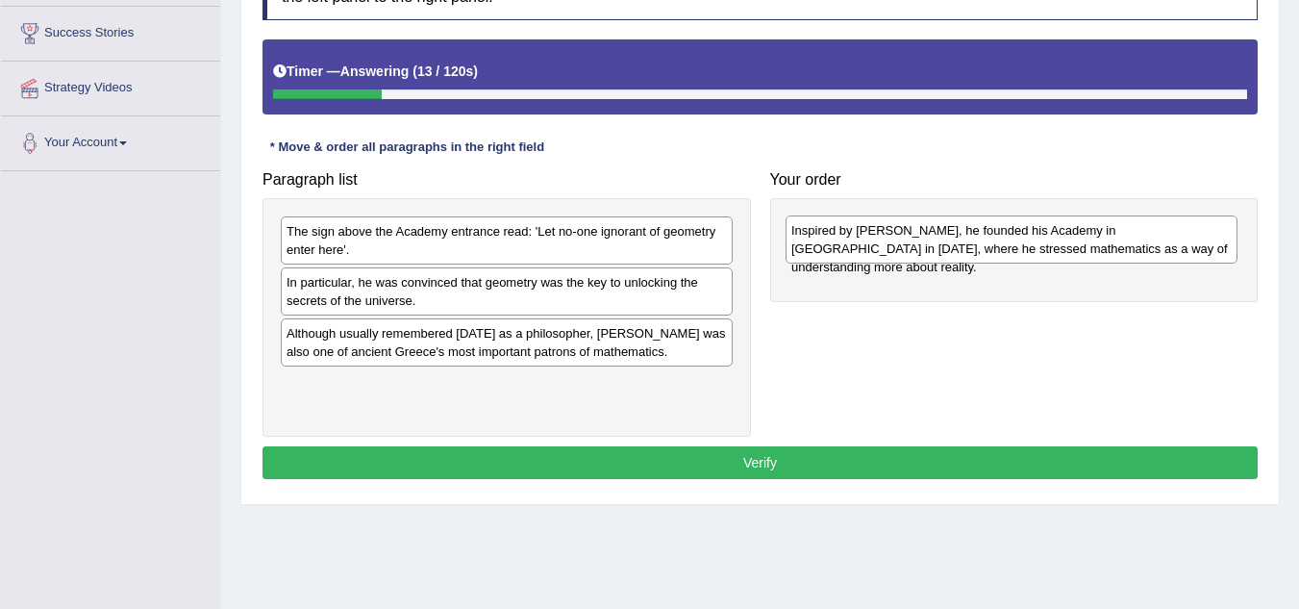
drag, startPoint x: 449, startPoint y: 239, endPoint x: 954, endPoint y: 239, distance: 504.9
click at [954, 239] on div "Inspired by [PERSON_NAME], he founded his Academy in [GEOGRAPHIC_DATA] in [DATE…" at bounding box center [1012, 239] width 452 height 48
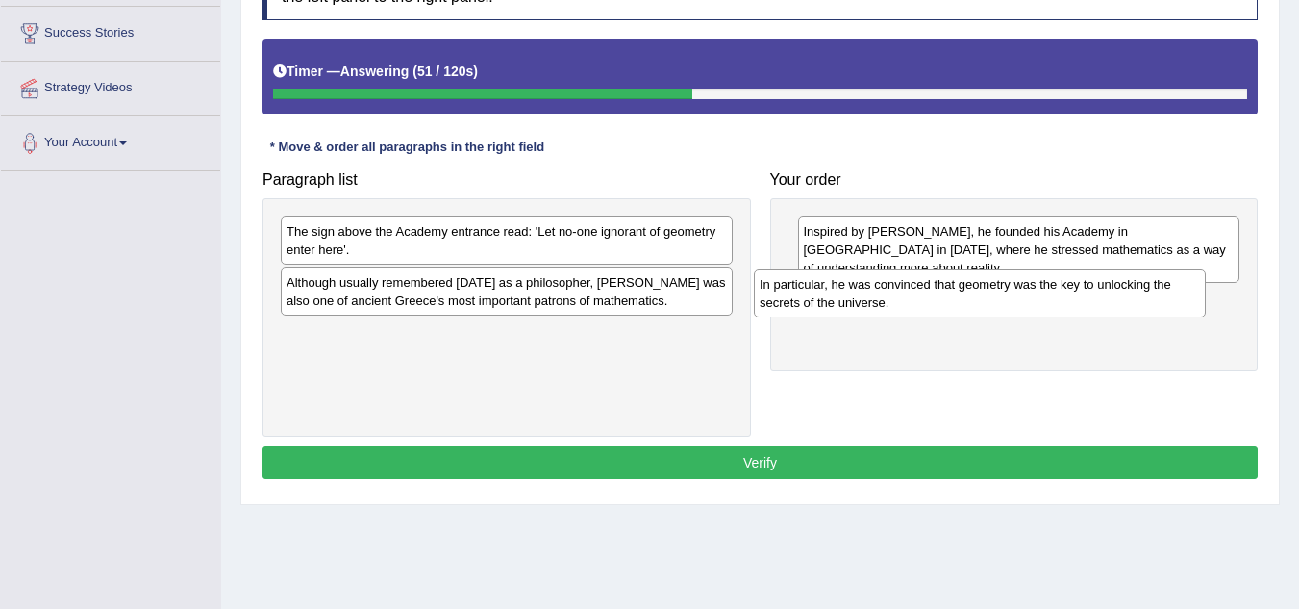
drag, startPoint x: 462, startPoint y: 296, endPoint x: 935, endPoint y: 298, distance: 473.2
click at [935, 298] on div "In particular, he was convinced that geometry was the key to unlocking the secr…" at bounding box center [980, 293] width 452 height 48
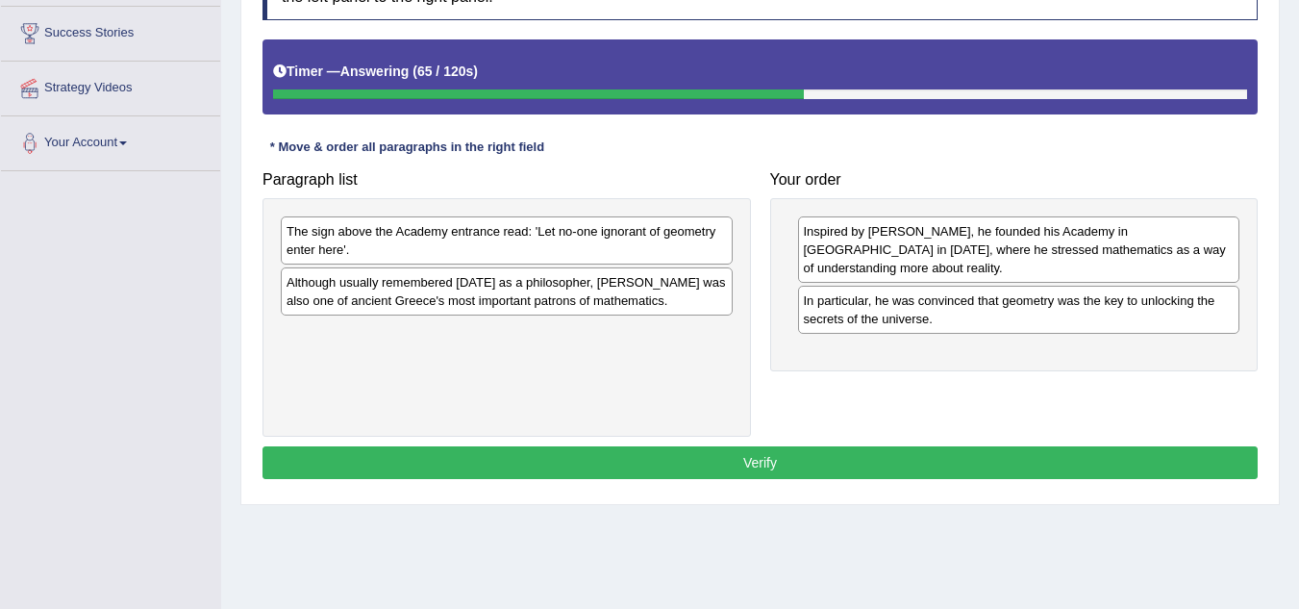
drag, startPoint x: 440, startPoint y: 247, endPoint x: 451, endPoint y: 247, distance: 10.6
drag, startPoint x: 451, startPoint y: 290, endPoint x: 566, endPoint y: 298, distance: 115.7
drag, startPoint x: 524, startPoint y: 298, endPoint x: 804, endPoint y: 280, distance: 280.5
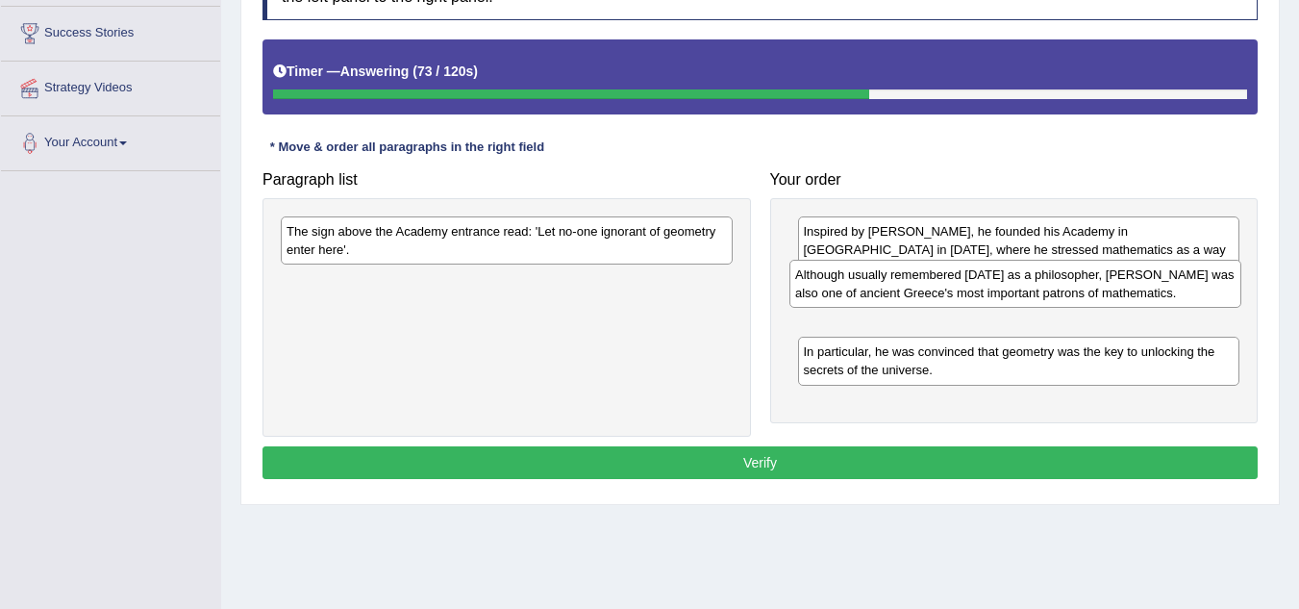
drag, startPoint x: 494, startPoint y: 293, endPoint x: 1003, endPoint y: 286, distance: 508.8
click at [1003, 286] on div "Although usually remembered [DATE] as a philosopher, [PERSON_NAME] was also one…" at bounding box center [1016, 284] width 452 height 48
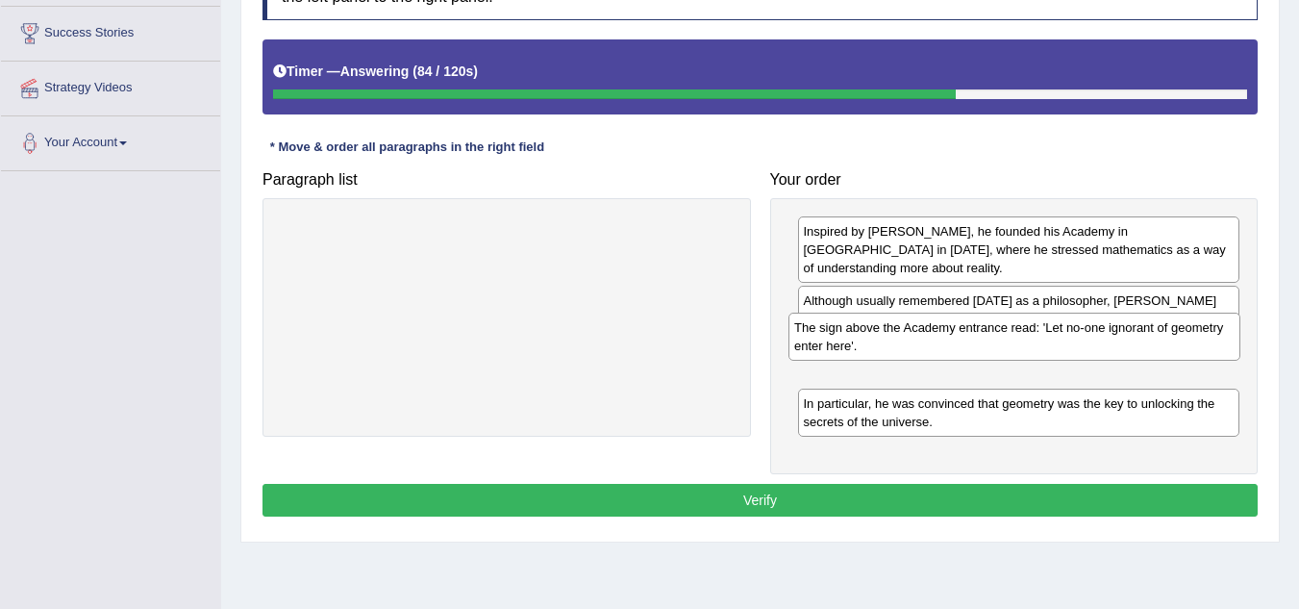
drag, startPoint x: 383, startPoint y: 240, endPoint x: 891, endPoint y: 337, distance: 516.8
click at [891, 337] on div "The sign above the Academy entrance read: 'Let no-one ignorant of geometry ente…" at bounding box center [1015, 337] width 452 height 48
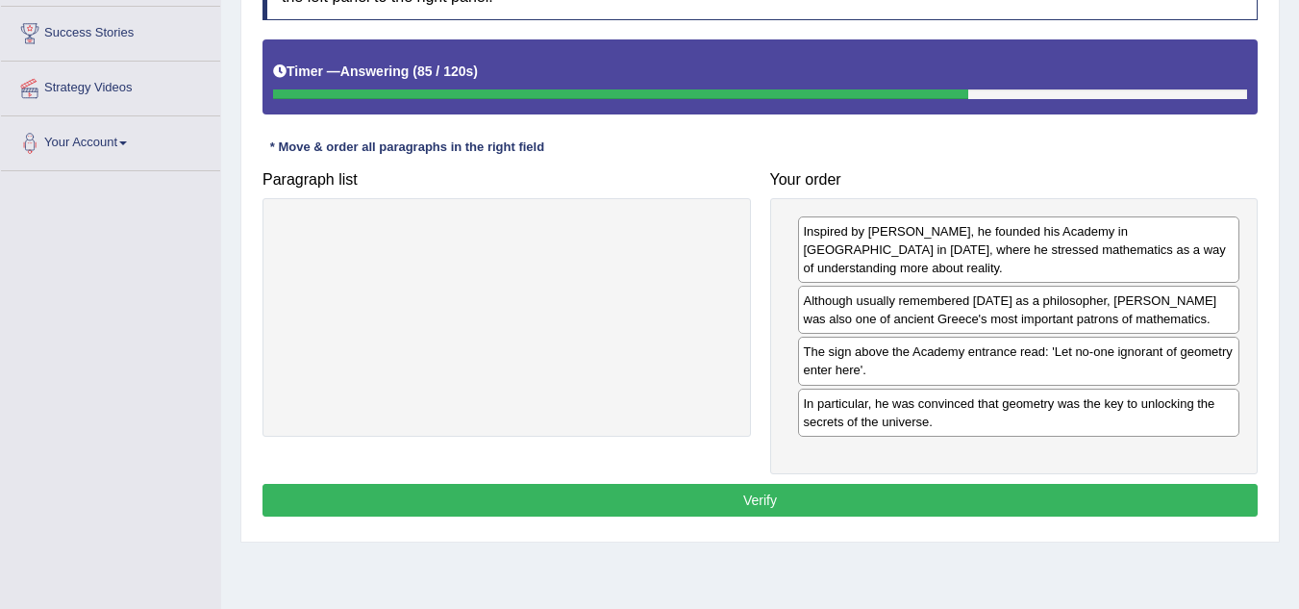
click at [763, 485] on button "Verify" at bounding box center [760, 500] width 995 height 33
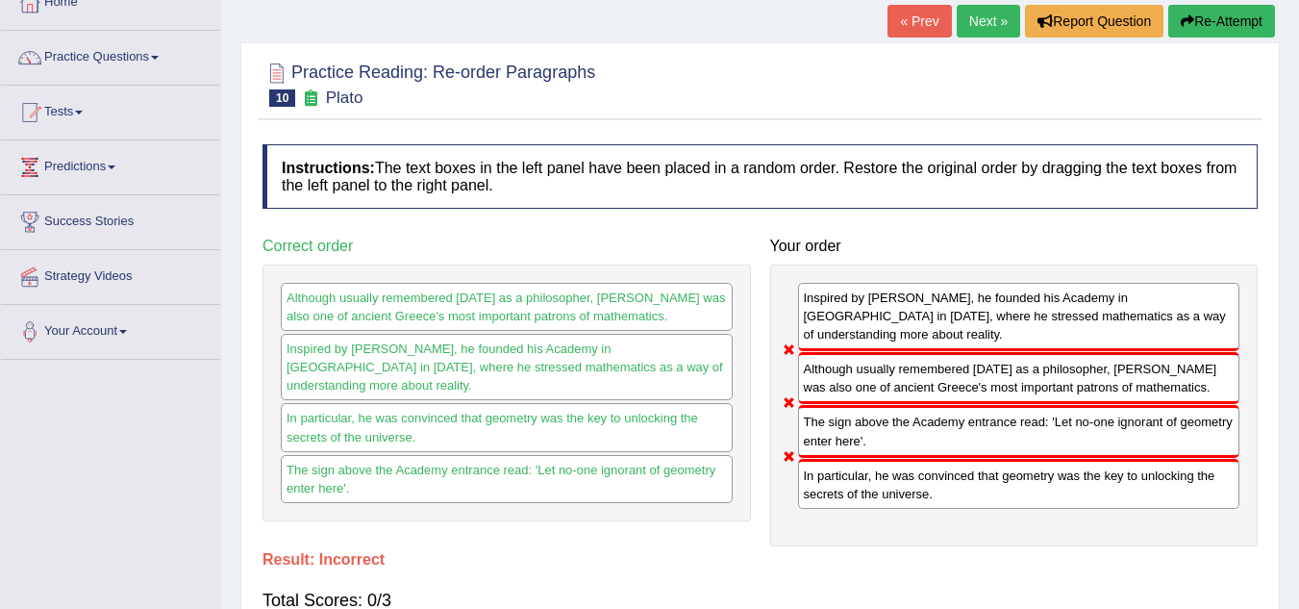
scroll to position [0, 0]
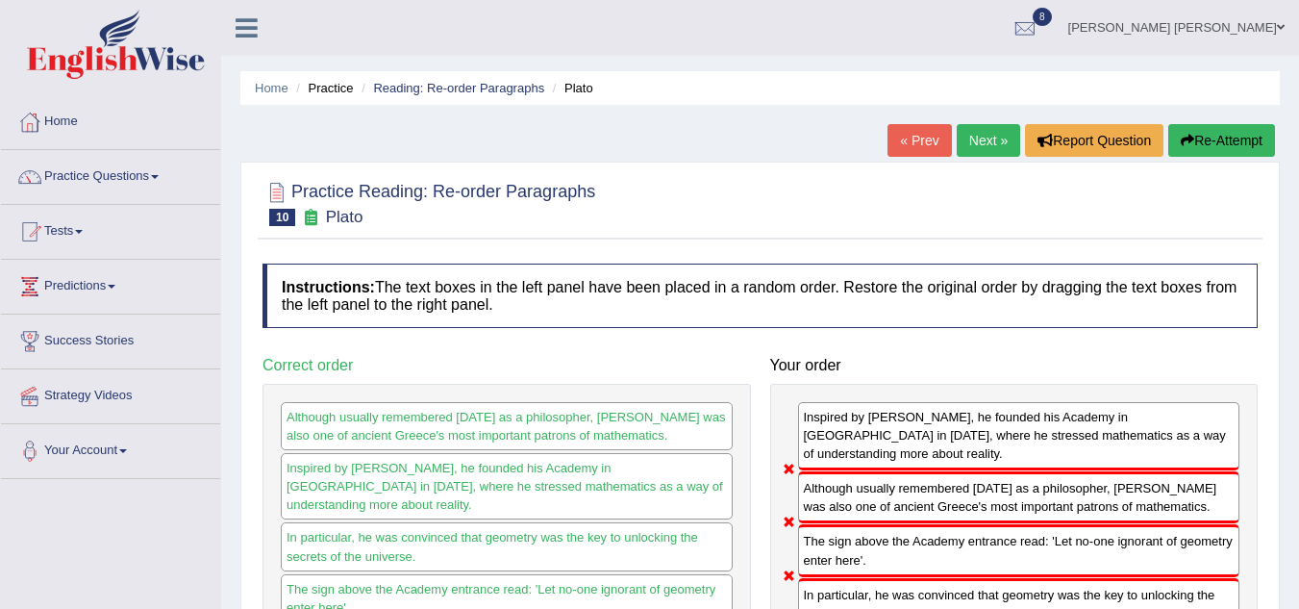
click at [1238, 138] on button "Re-Attempt" at bounding box center [1222, 140] width 107 height 33
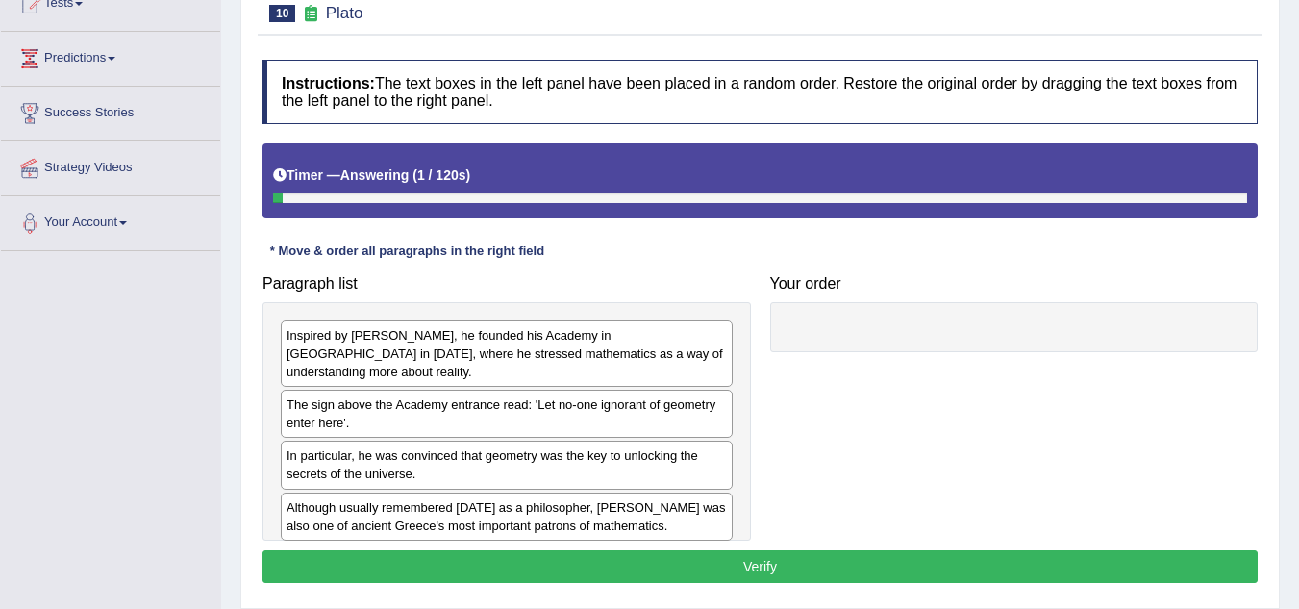
scroll to position [308, 0]
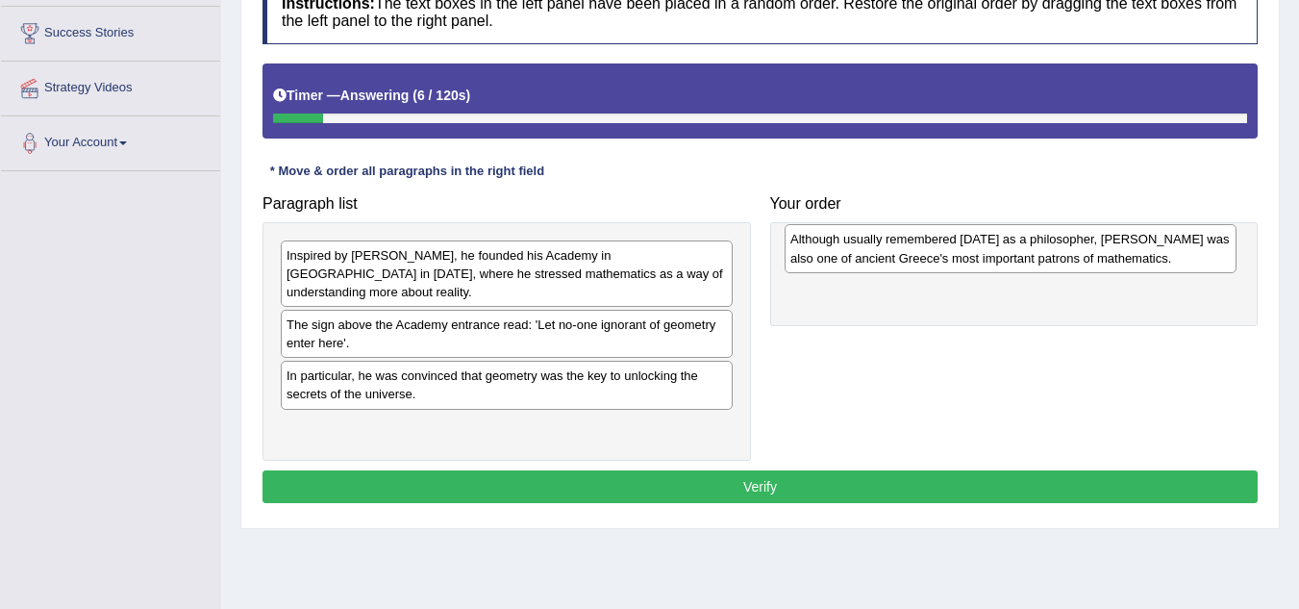
drag, startPoint x: 380, startPoint y: 421, endPoint x: 884, endPoint y: 252, distance: 531.6
click at [884, 252] on div "Although usually remembered [DATE] as a philosopher, [PERSON_NAME] was also one…" at bounding box center [1011, 248] width 452 height 48
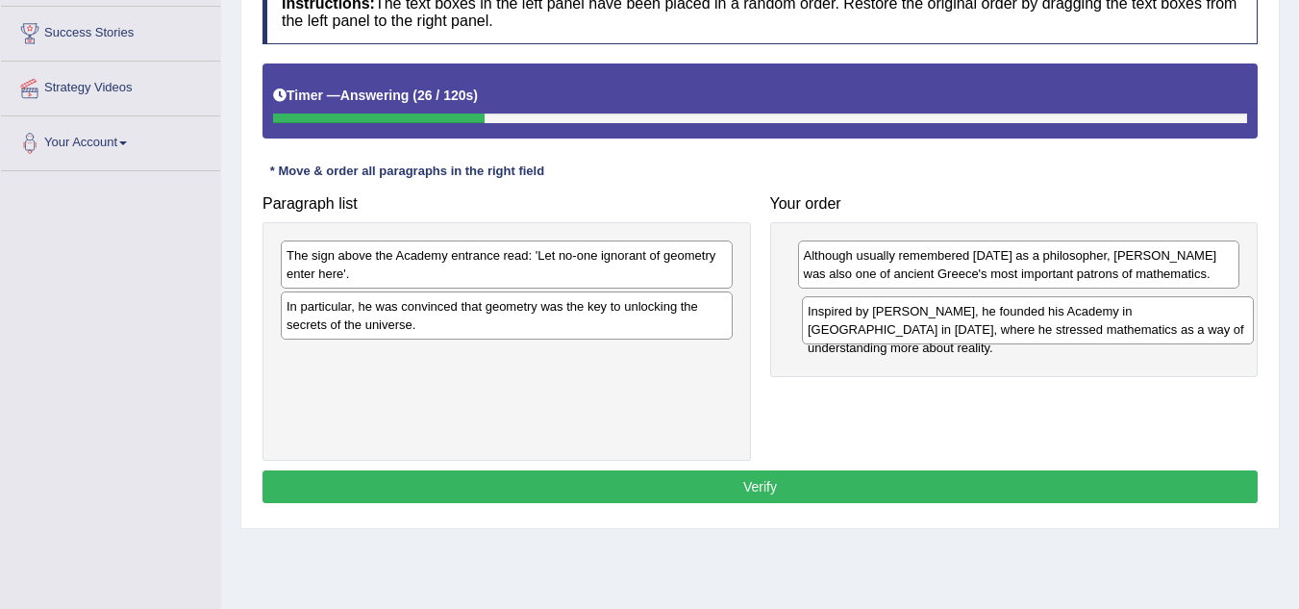
drag, startPoint x: 393, startPoint y: 274, endPoint x: 915, endPoint y: 330, distance: 524.2
click at [915, 330] on div "Inspired by [PERSON_NAME], he founded his Academy in [GEOGRAPHIC_DATA] in [DATE…" at bounding box center [1028, 320] width 452 height 48
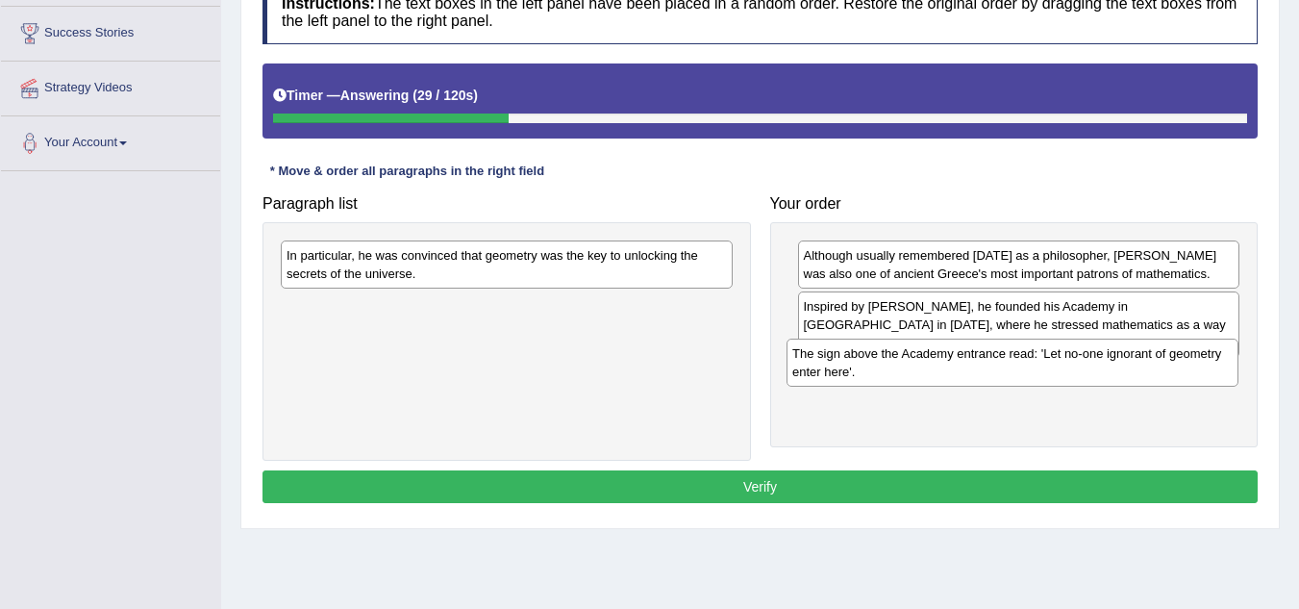
drag, startPoint x: 425, startPoint y: 272, endPoint x: 931, endPoint y: 370, distance: 515.3
click at [931, 370] on div "The sign above the Academy entrance read: 'Let no-one ignorant of geometry ente…" at bounding box center [1013, 363] width 452 height 48
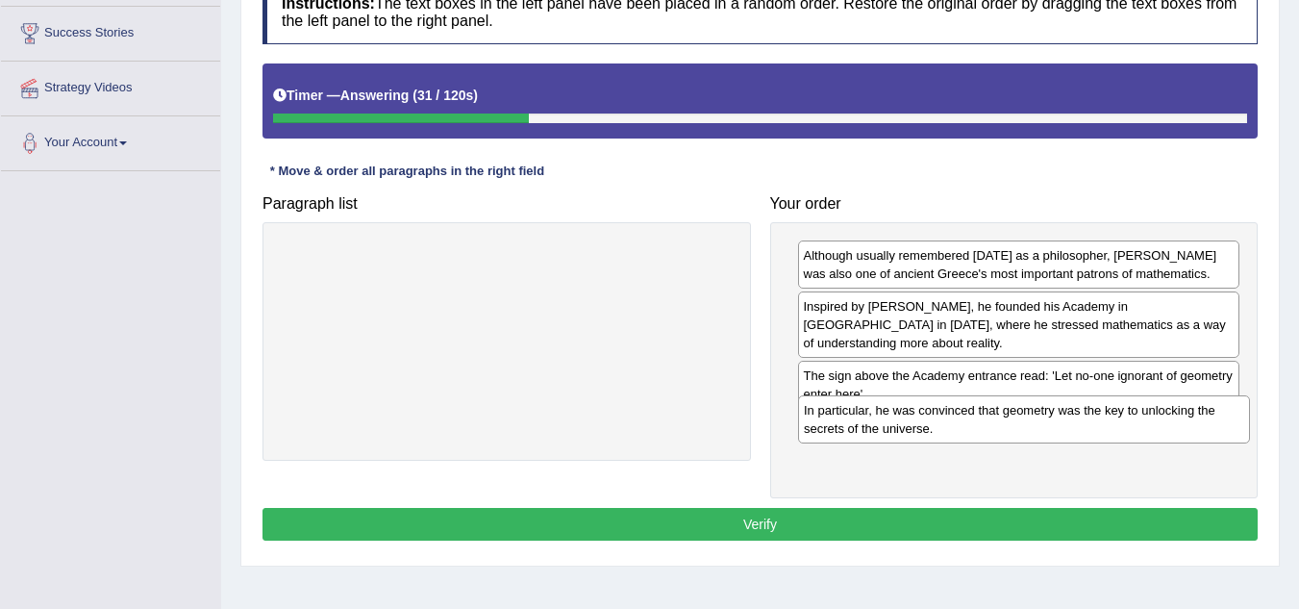
drag, startPoint x: 560, startPoint y: 271, endPoint x: 1077, endPoint y: 426, distance: 540.1
click at [1077, 426] on div "In particular, he was convinced that geometry was the key to unlocking the secr…" at bounding box center [1024, 419] width 452 height 48
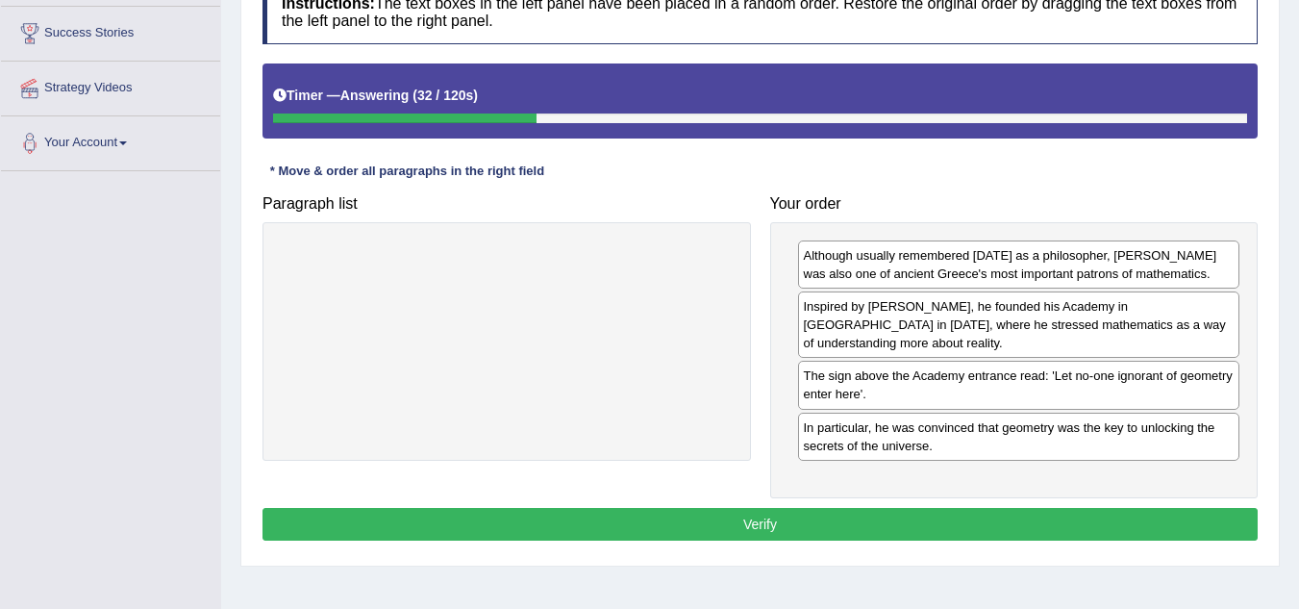
click at [792, 516] on button "Verify" at bounding box center [760, 524] width 995 height 33
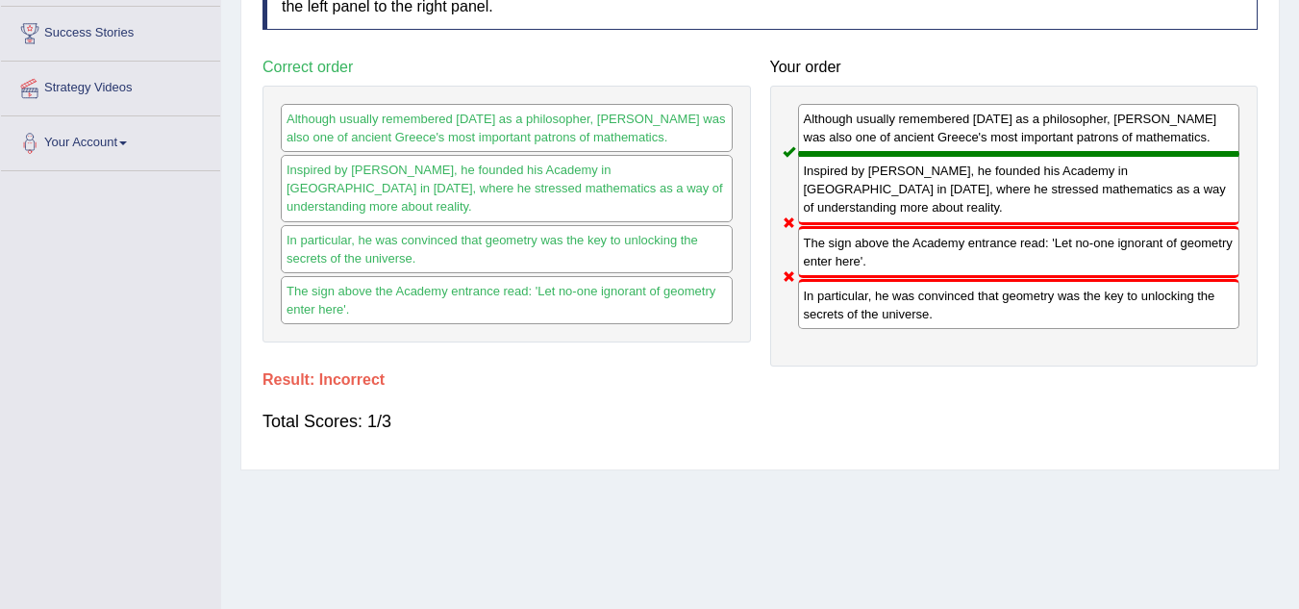
click at [965, 64] on h4 "Your order" at bounding box center [1014, 67] width 489 height 17
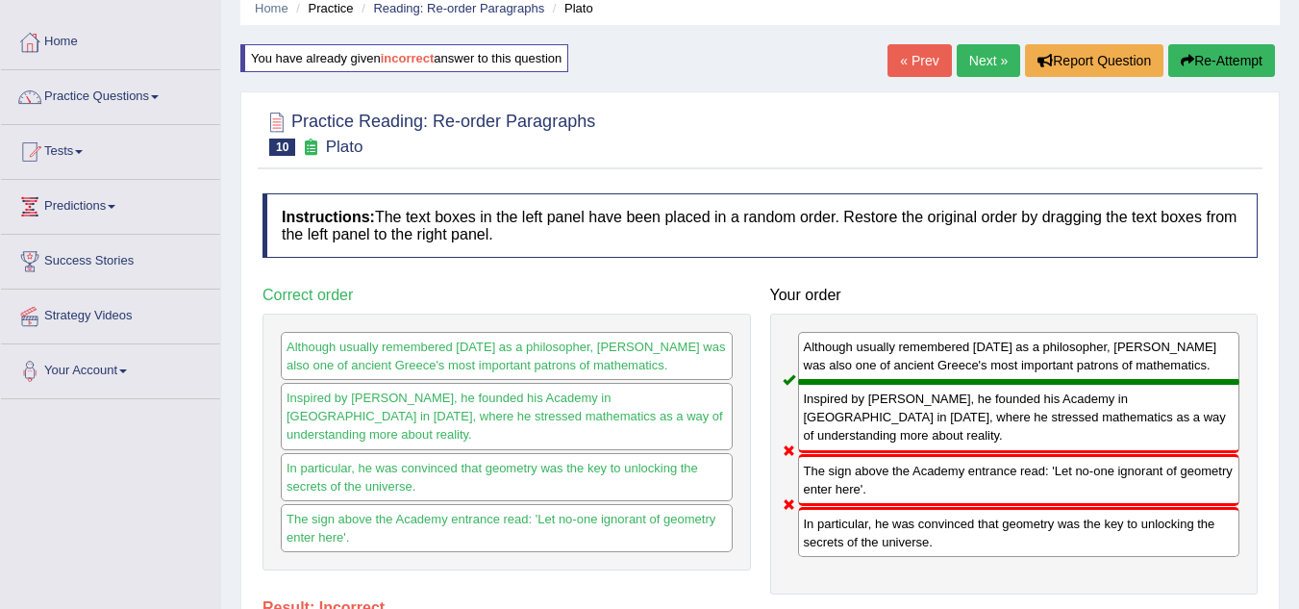
scroll to position [0, 0]
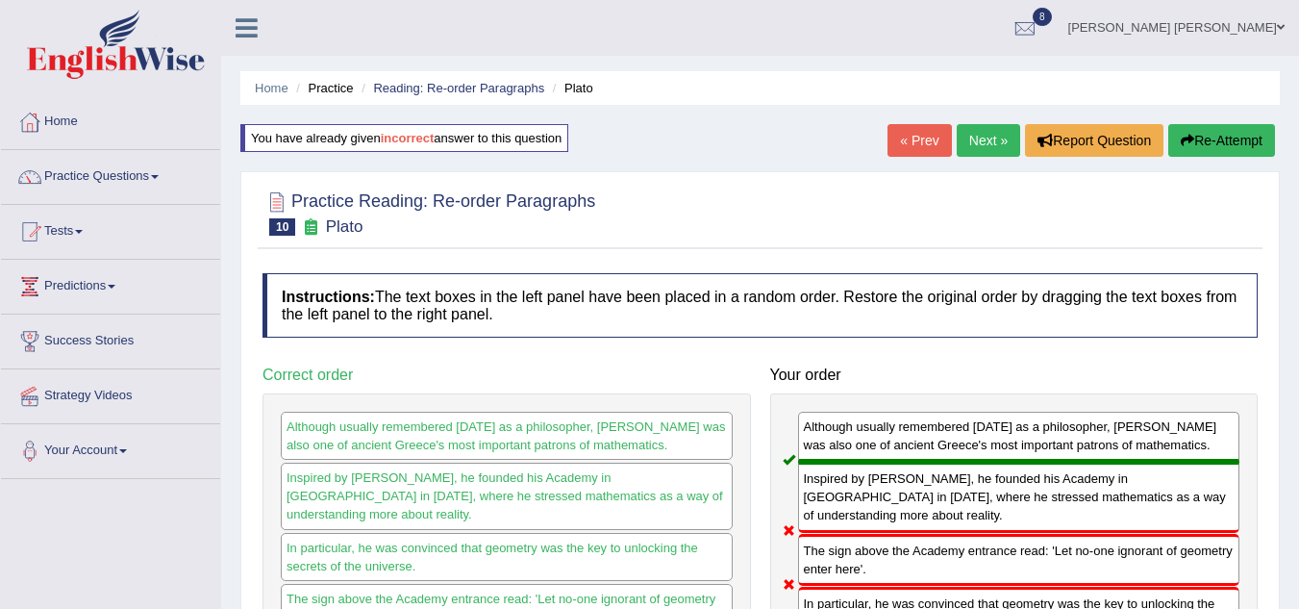
click at [1193, 138] on button "Re-Attempt" at bounding box center [1222, 140] width 107 height 33
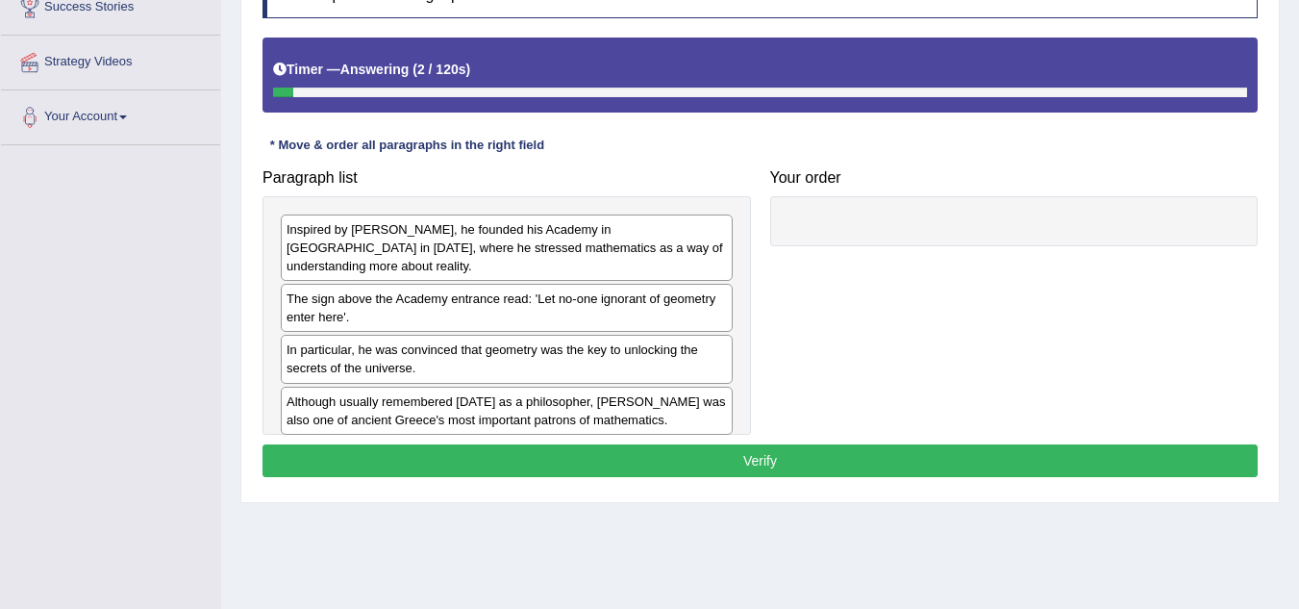
scroll to position [346, 0]
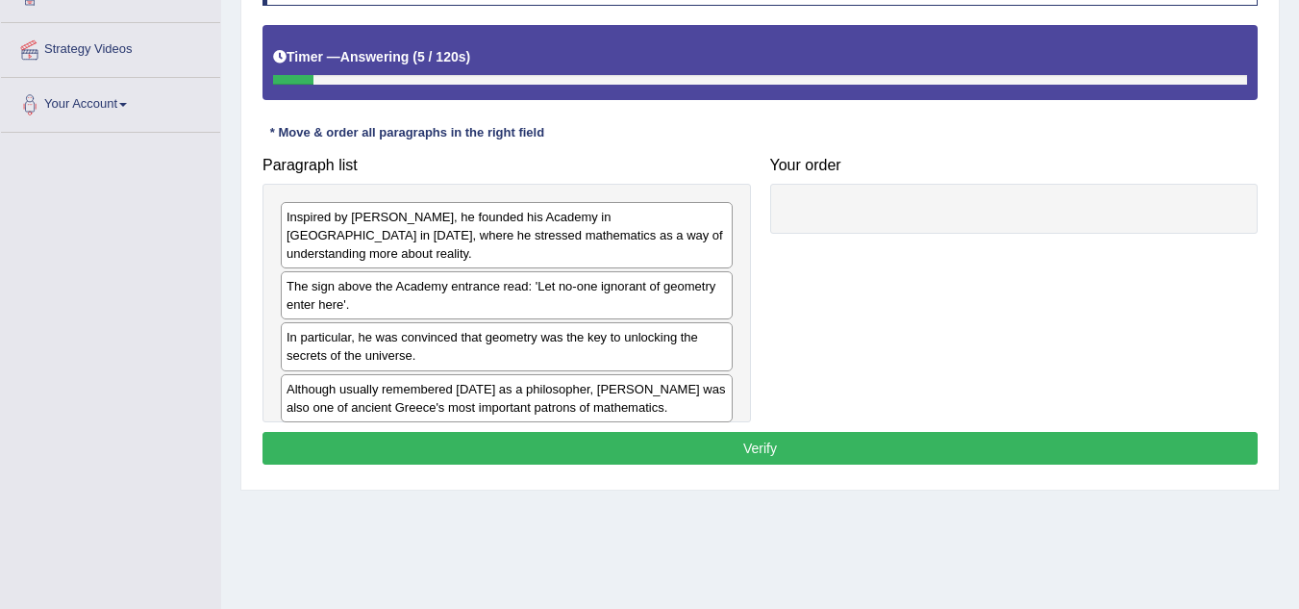
drag, startPoint x: 366, startPoint y: 379, endPoint x: 522, endPoint y: 377, distance: 155.8
drag, startPoint x: 522, startPoint y: 377, endPoint x: 556, endPoint y: 413, distance: 49.0
drag, startPoint x: 562, startPoint y: 386, endPoint x: 571, endPoint y: 376, distance: 13.6
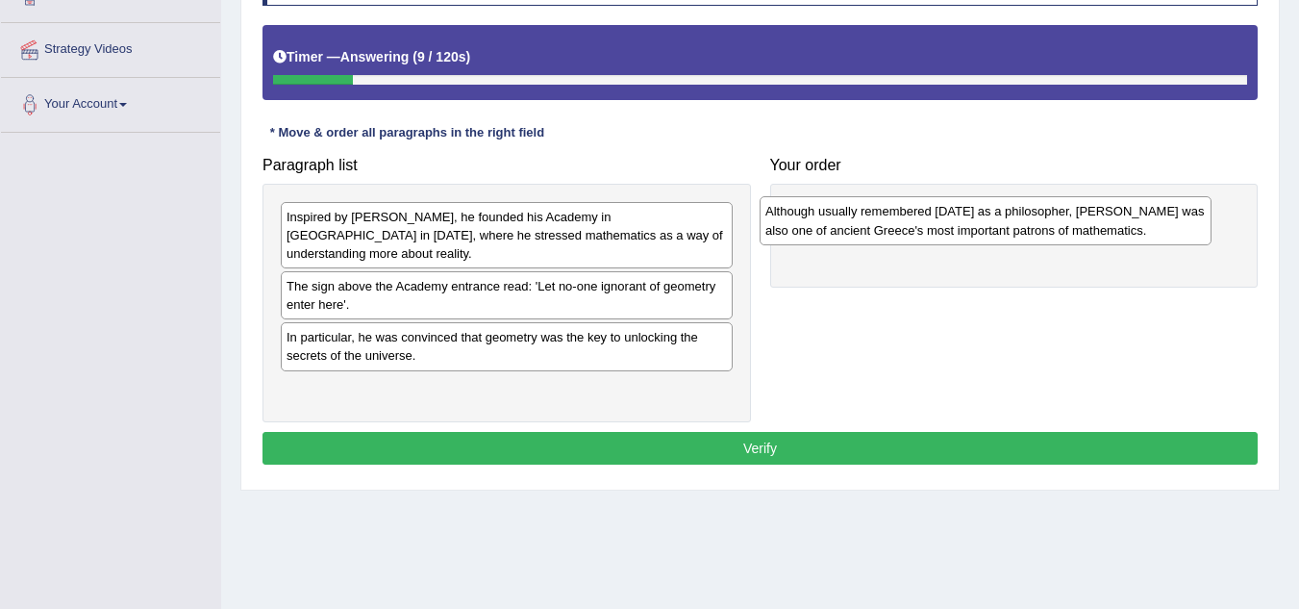
drag, startPoint x: 500, startPoint y: 379, endPoint x: 979, endPoint y: 220, distance: 504.6
click at [979, 220] on div "Although usually remembered today as a philosopher, Plato was also one of ancie…" at bounding box center [986, 220] width 452 height 48
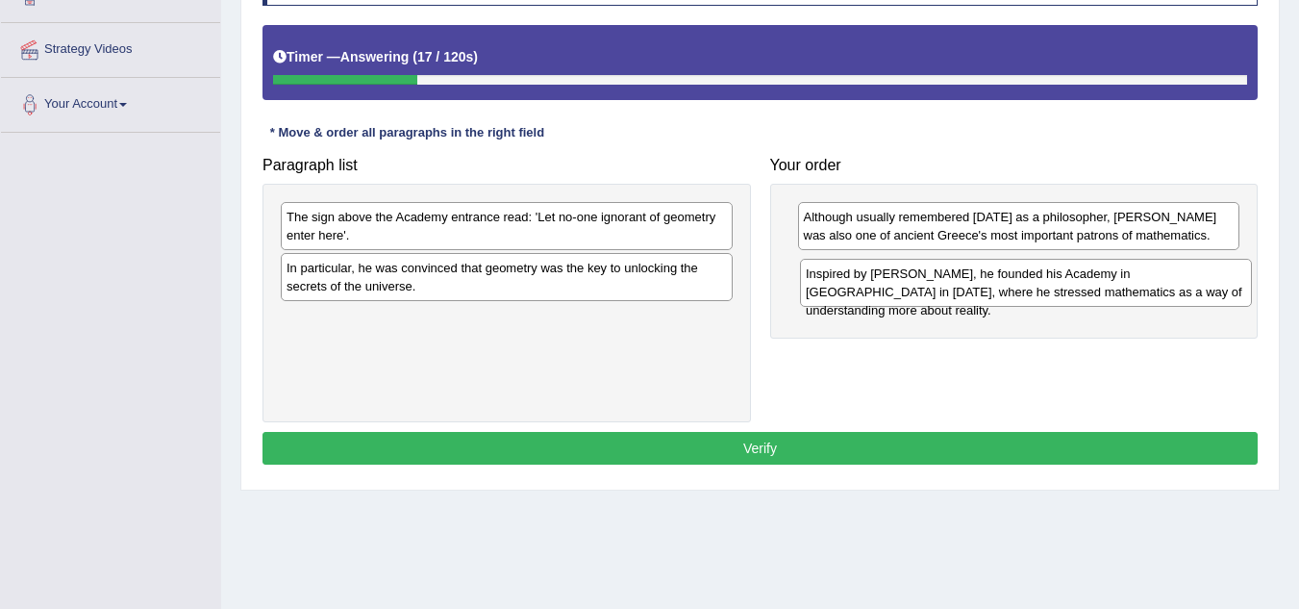
drag, startPoint x: 437, startPoint y: 241, endPoint x: 956, endPoint y: 295, distance: 522.1
click at [956, 295] on div "Inspired by Pythagoras, he founded his Academy in Athens in 387 BC, where he st…" at bounding box center [1026, 283] width 452 height 48
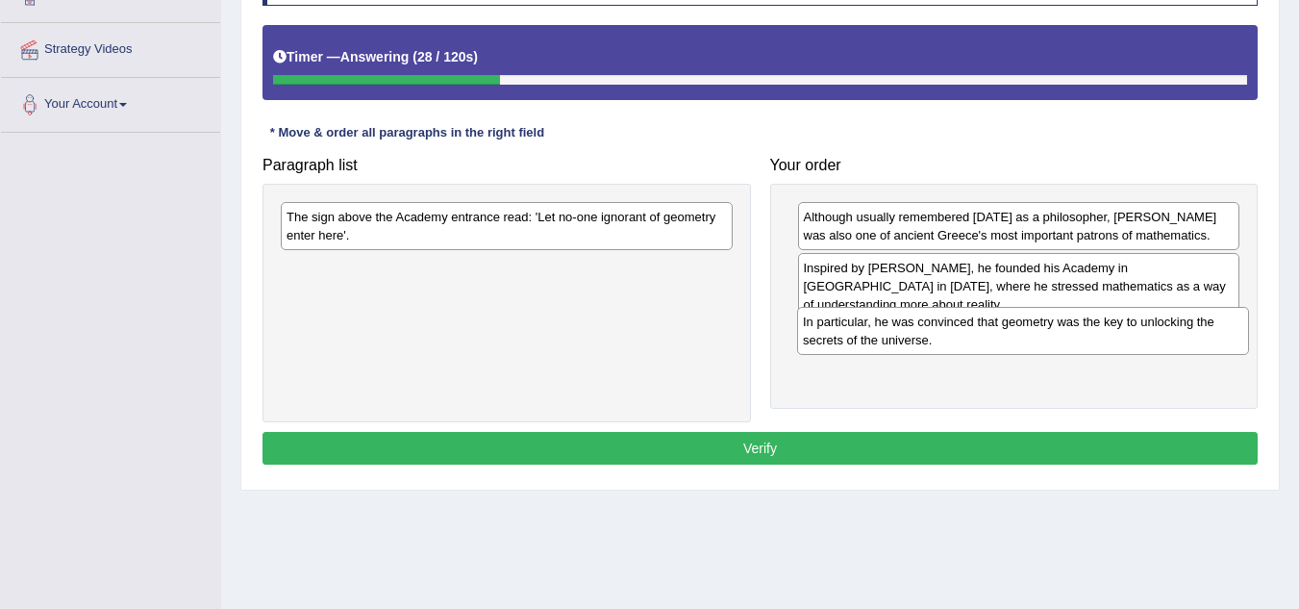
drag, startPoint x: 345, startPoint y: 273, endPoint x: 862, endPoint y: 327, distance: 519.3
click at [862, 327] on div "In particular, he was convinced that geometry was the key to unlocking the secr…" at bounding box center [1023, 331] width 452 height 48
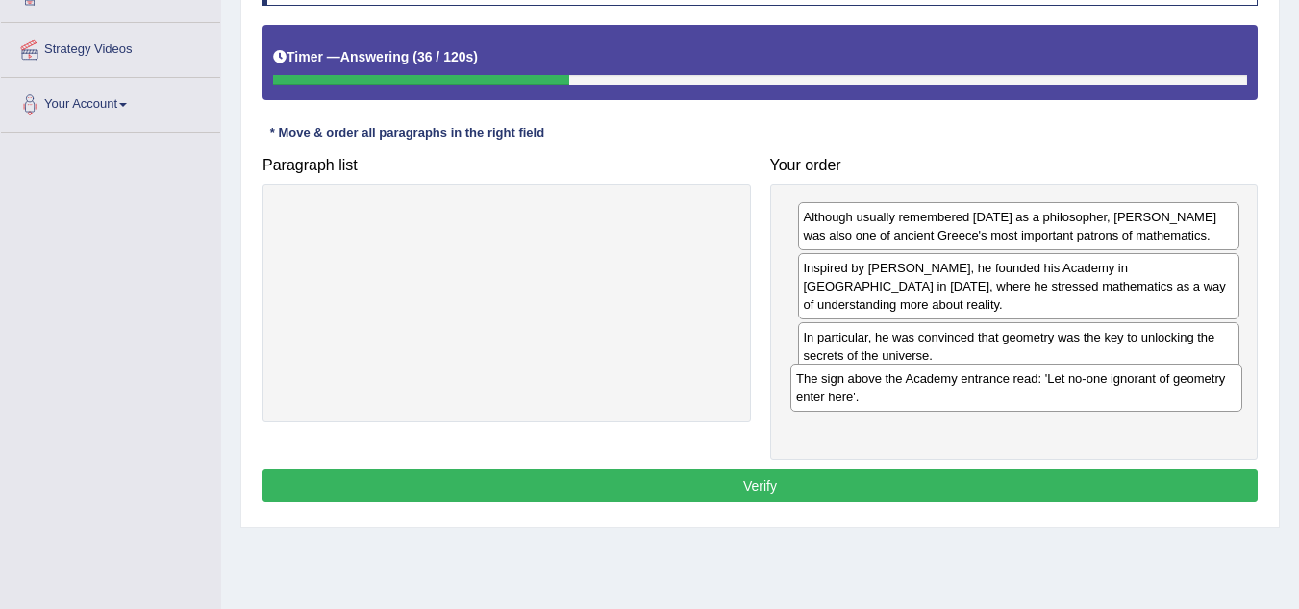
drag, startPoint x: 490, startPoint y: 232, endPoint x: 999, endPoint y: 393, distance: 534.7
click at [999, 393] on div "The sign above the Academy entrance read: 'Let no-one ignorant of geometry ente…" at bounding box center [1017, 388] width 452 height 48
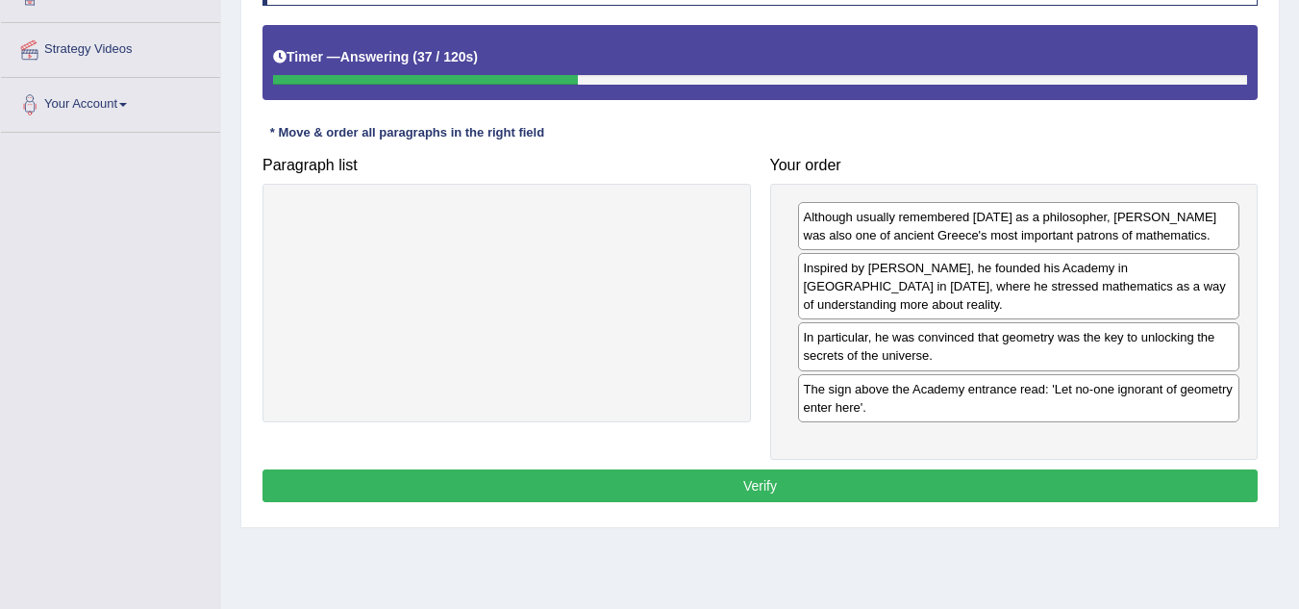
click at [816, 478] on button "Verify" at bounding box center [760, 485] width 995 height 33
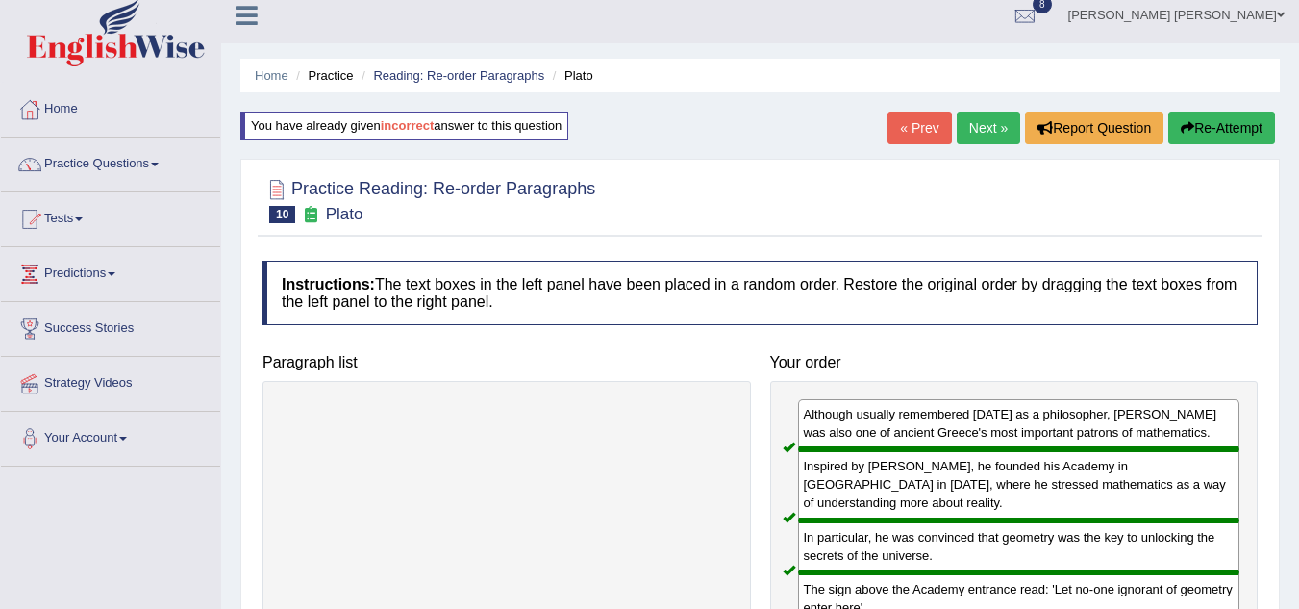
scroll to position [0, 0]
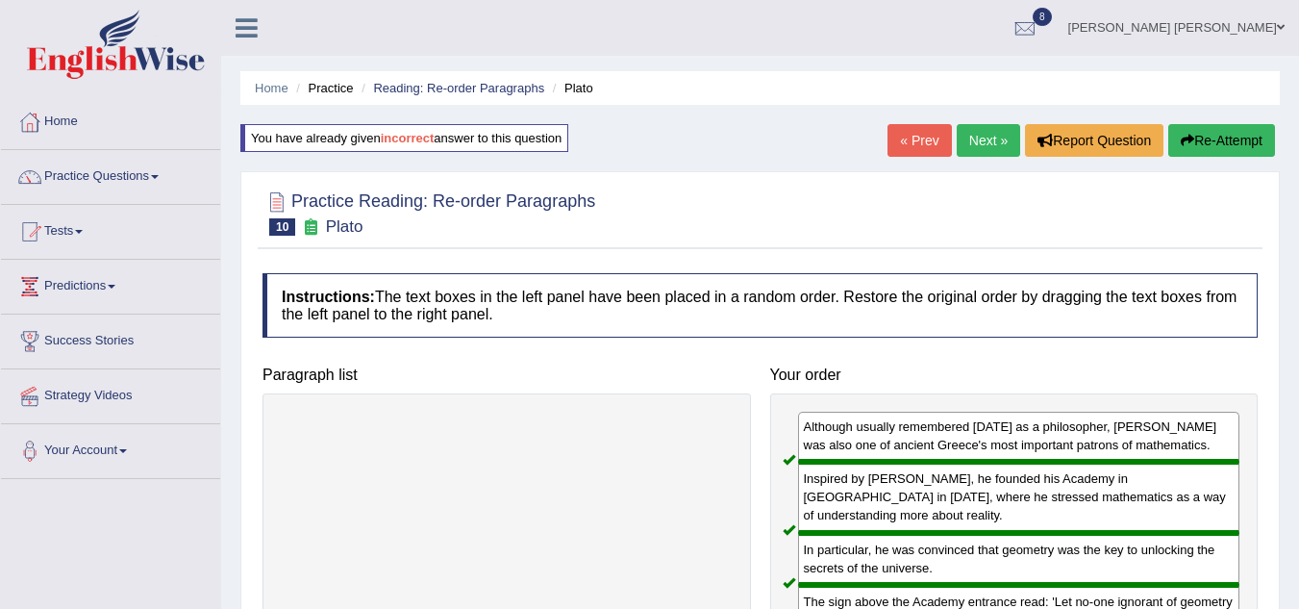
click at [980, 143] on link "Next »" at bounding box center [988, 140] width 63 height 33
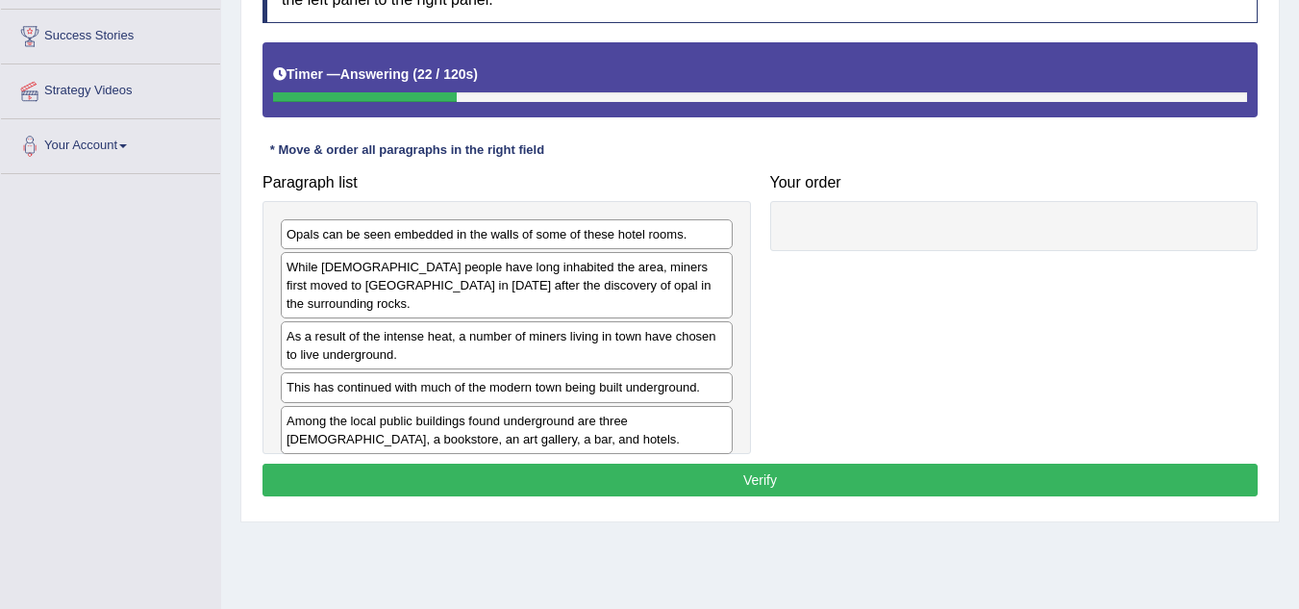
scroll to position [308, 0]
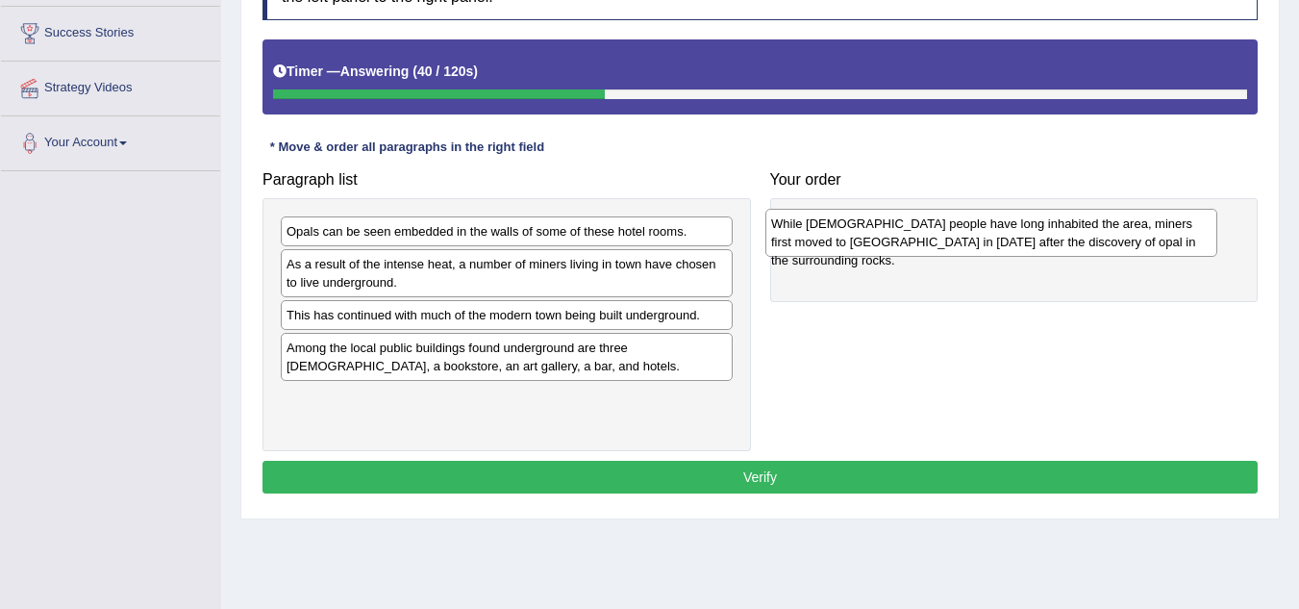
drag, startPoint x: 586, startPoint y: 276, endPoint x: 1070, endPoint y: 236, distance: 486.4
click at [1070, 236] on div "While [DEMOGRAPHIC_DATA] people have long inhabited the area, miners first move…" at bounding box center [992, 233] width 452 height 48
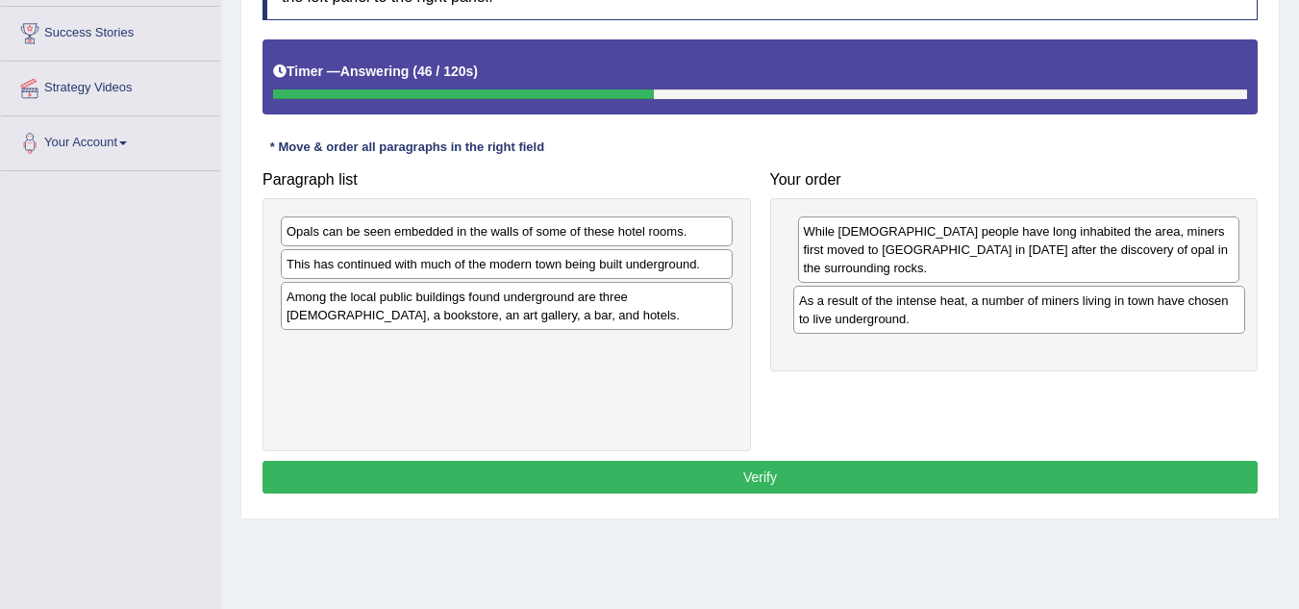
drag, startPoint x: 386, startPoint y: 274, endPoint x: 892, endPoint y: 309, distance: 507.1
click at [892, 309] on div "As a result of the intense heat, a number of miners living in town have chosen …" at bounding box center [1019, 310] width 452 height 48
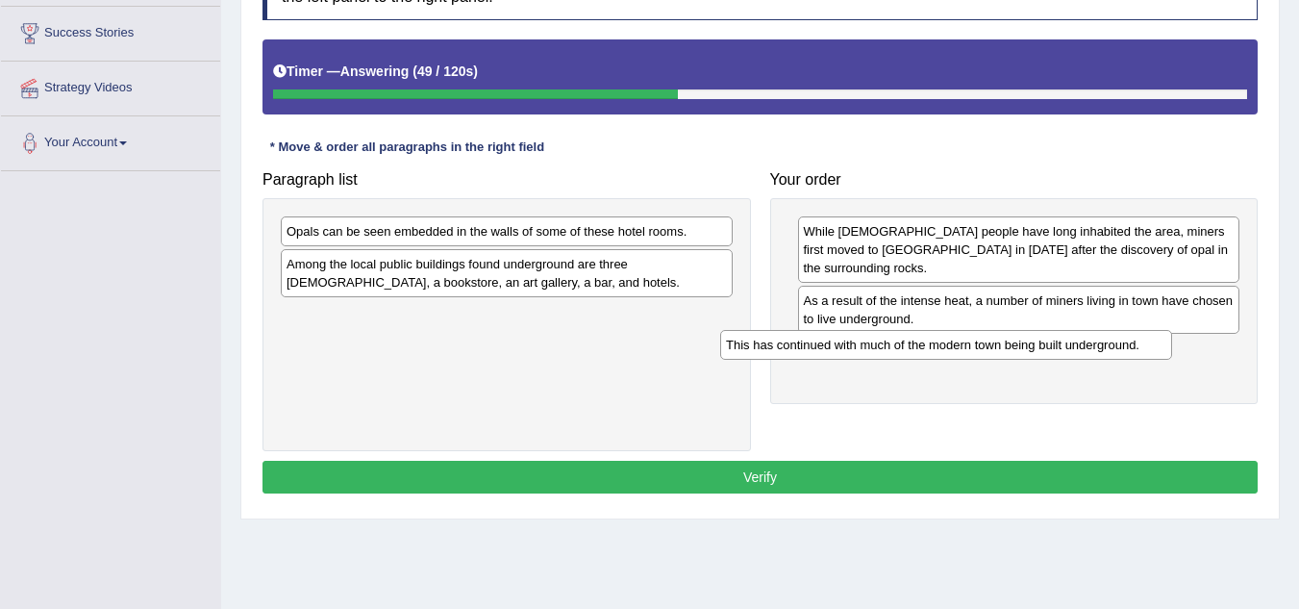
drag, startPoint x: 455, startPoint y: 265, endPoint x: 894, endPoint y: 346, distance: 446.9
click at [894, 346] on div "This has continued with much of the modern town being built underground." at bounding box center [946, 345] width 452 height 30
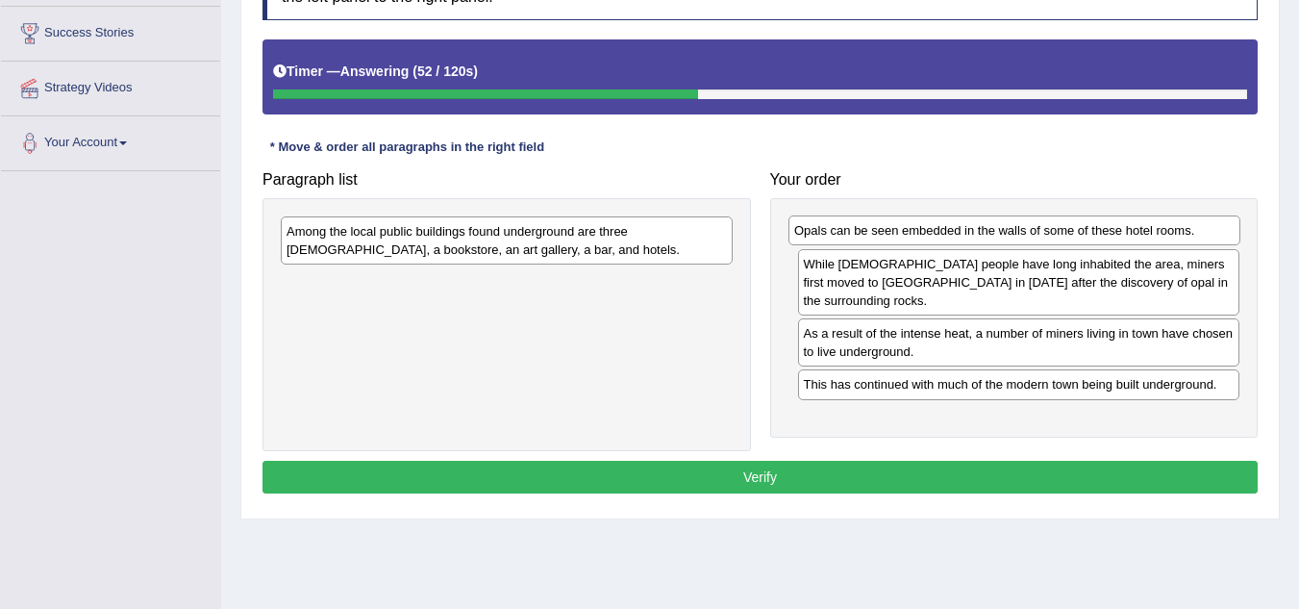
drag, startPoint x: 462, startPoint y: 225, endPoint x: 969, endPoint y: 224, distance: 507.8
click at [969, 224] on div "Opals can be seen embedded in the walls of some of these hotel rooms." at bounding box center [1015, 230] width 452 height 30
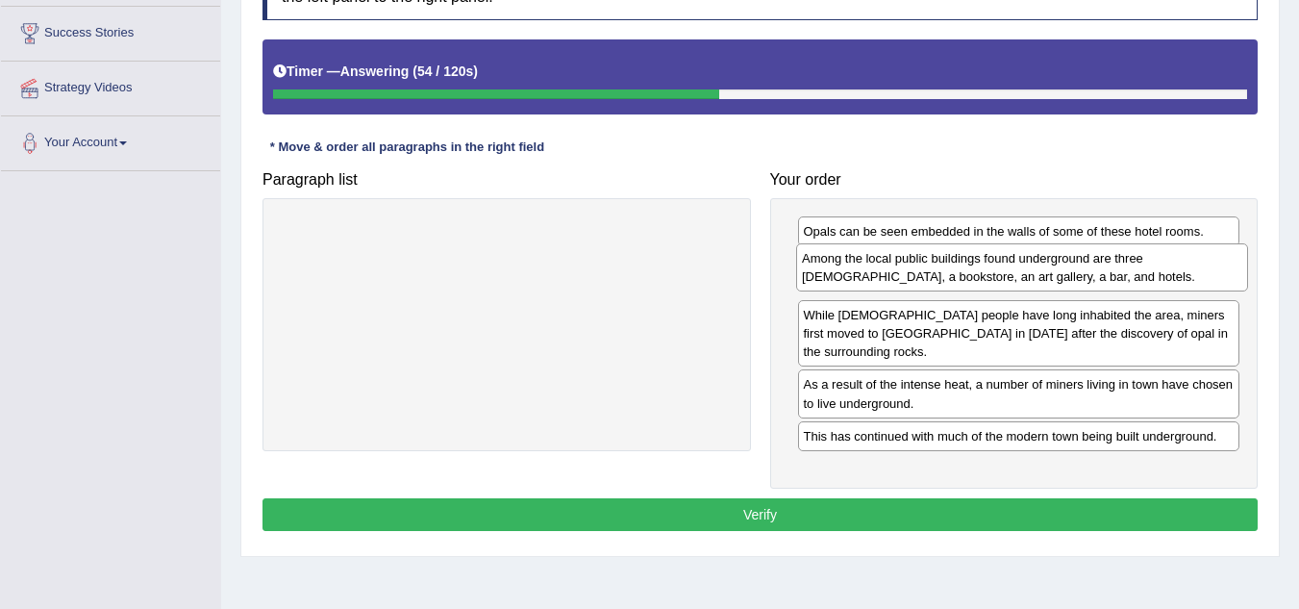
drag, startPoint x: 511, startPoint y: 234, endPoint x: 1026, endPoint y: 261, distance: 516.2
click at [1026, 261] on div "Among the local public buildings found underground are three churches, a bookst…" at bounding box center [1022, 267] width 452 height 48
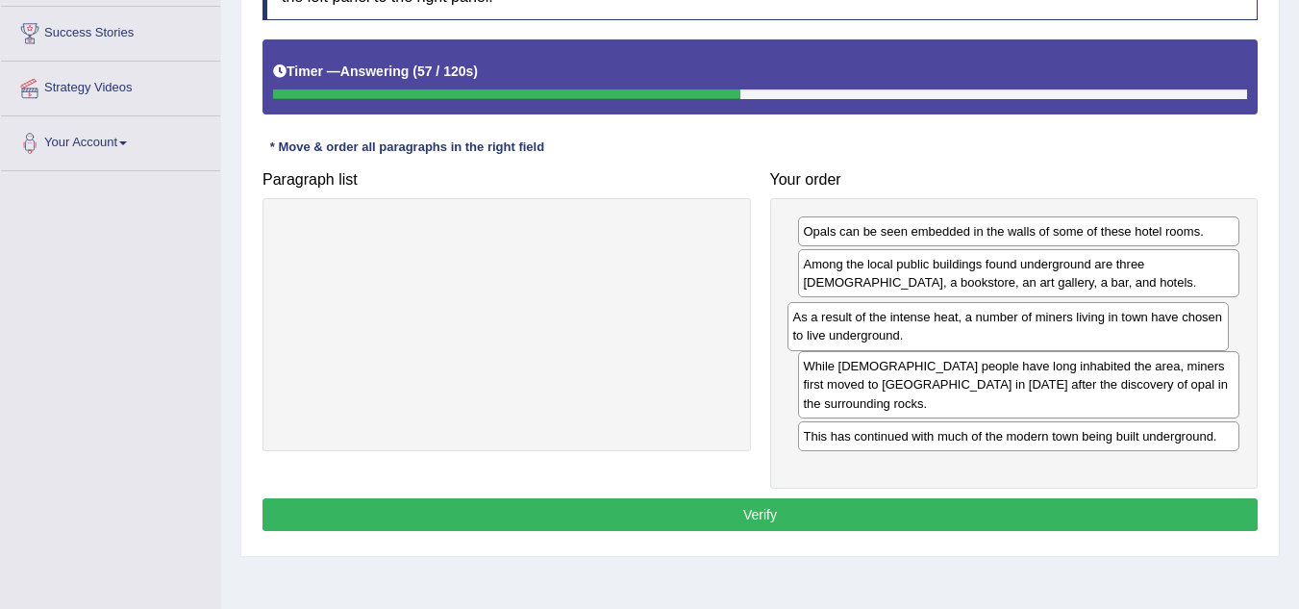
drag, startPoint x: 866, startPoint y: 383, endPoint x: 855, endPoint y: 334, distance: 50.2
click at [855, 334] on div "As a result of the intense heat, a number of miners living in town have chosen …" at bounding box center [1009, 326] width 442 height 48
click at [783, 498] on button "Verify" at bounding box center [760, 514] width 995 height 33
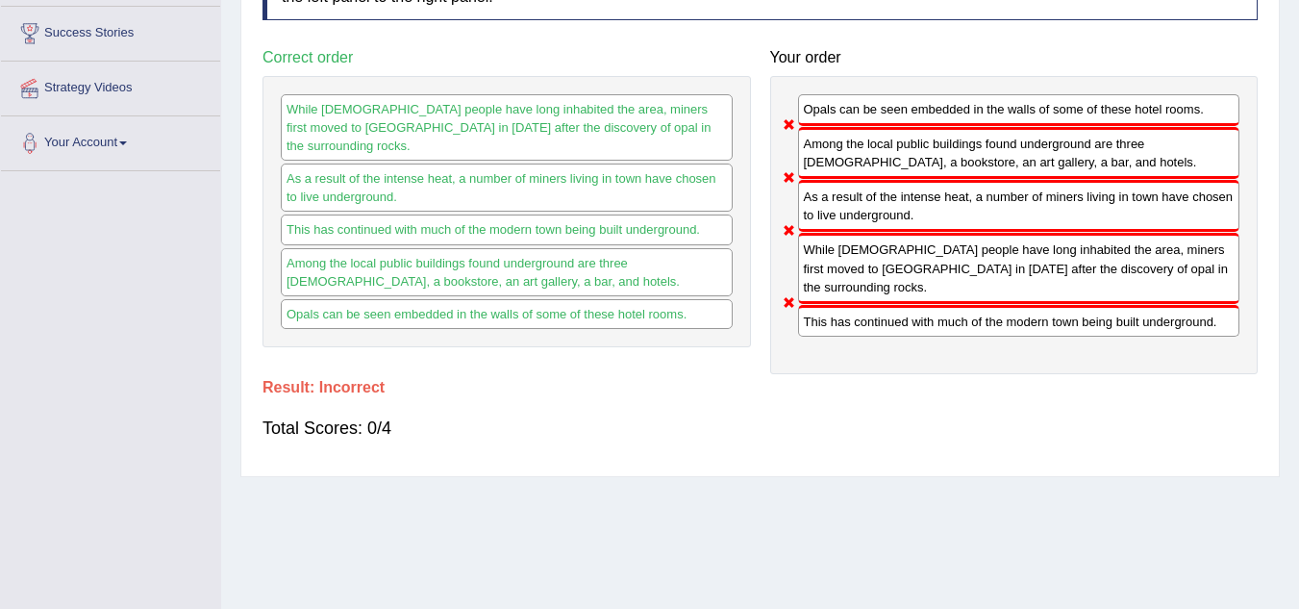
click at [910, 59] on h4 "Your order" at bounding box center [1014, 57] width 489 height 17
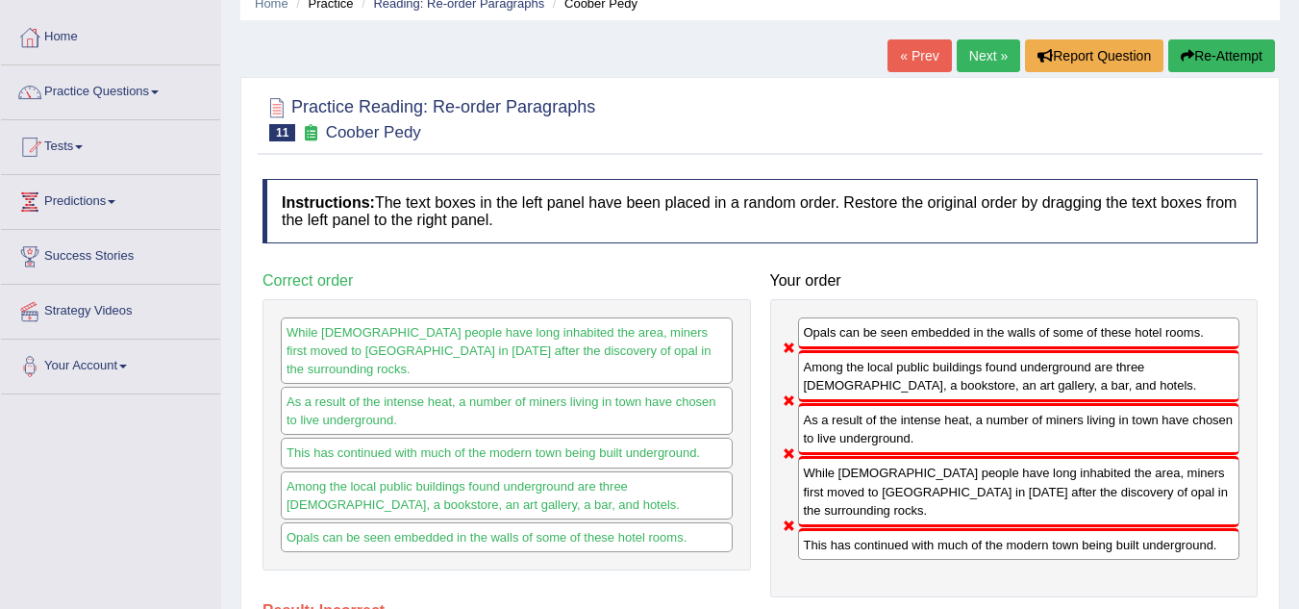
scroll to position [0, 0]
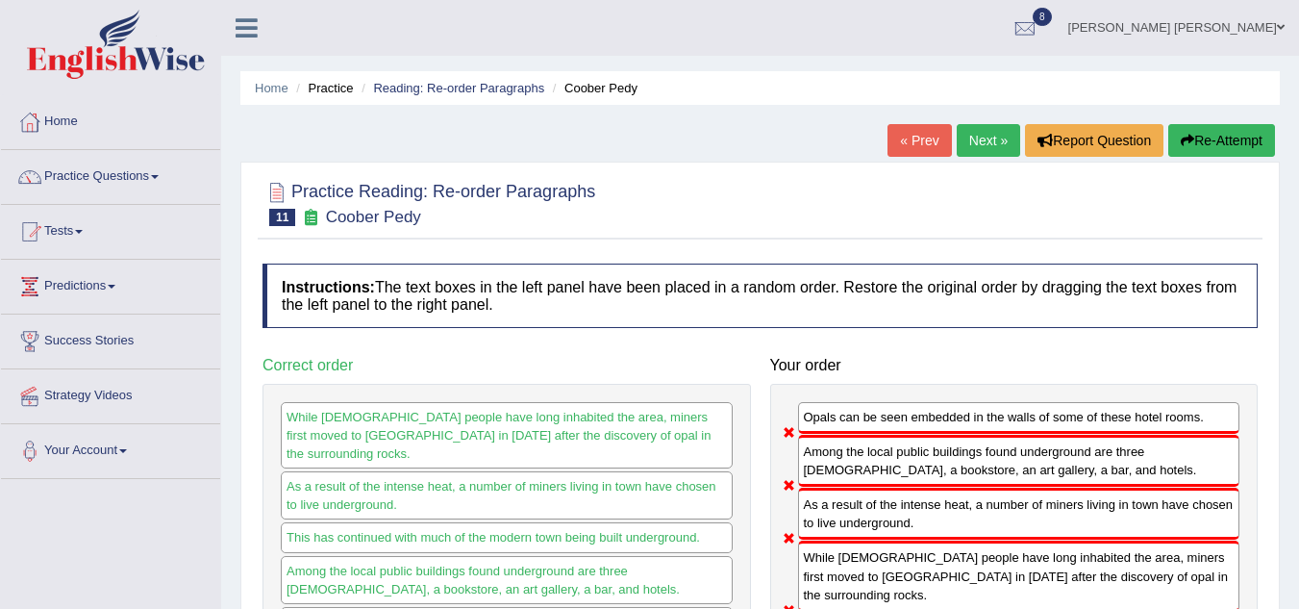
click at [1199, 145] on button "Re-Attempt" at bounding box center [1222, 140] width 107 height 33
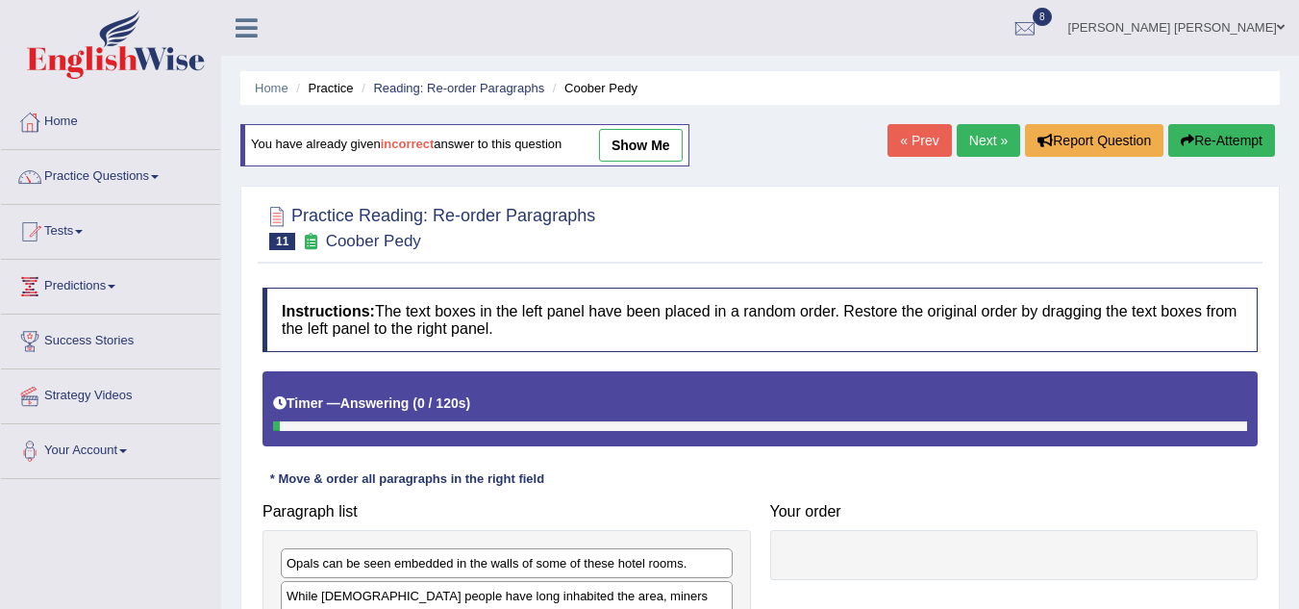
click at [755, 249] on div at bounding box center [760, 226] width 995 height 59
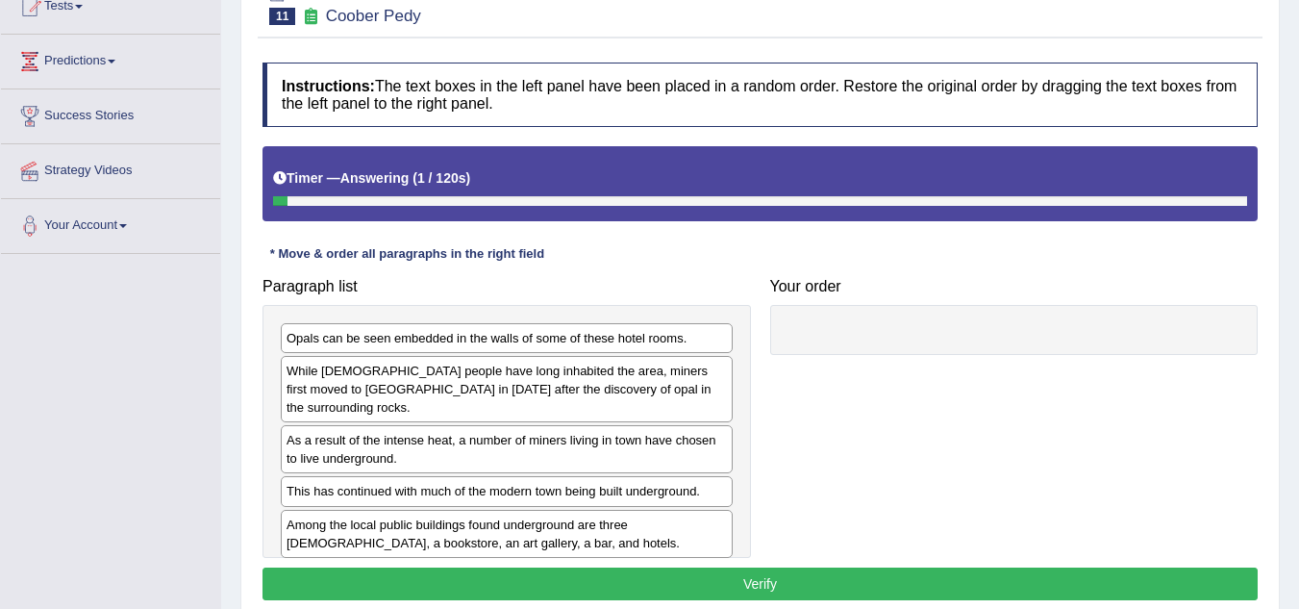
scroll to position [308, 0]
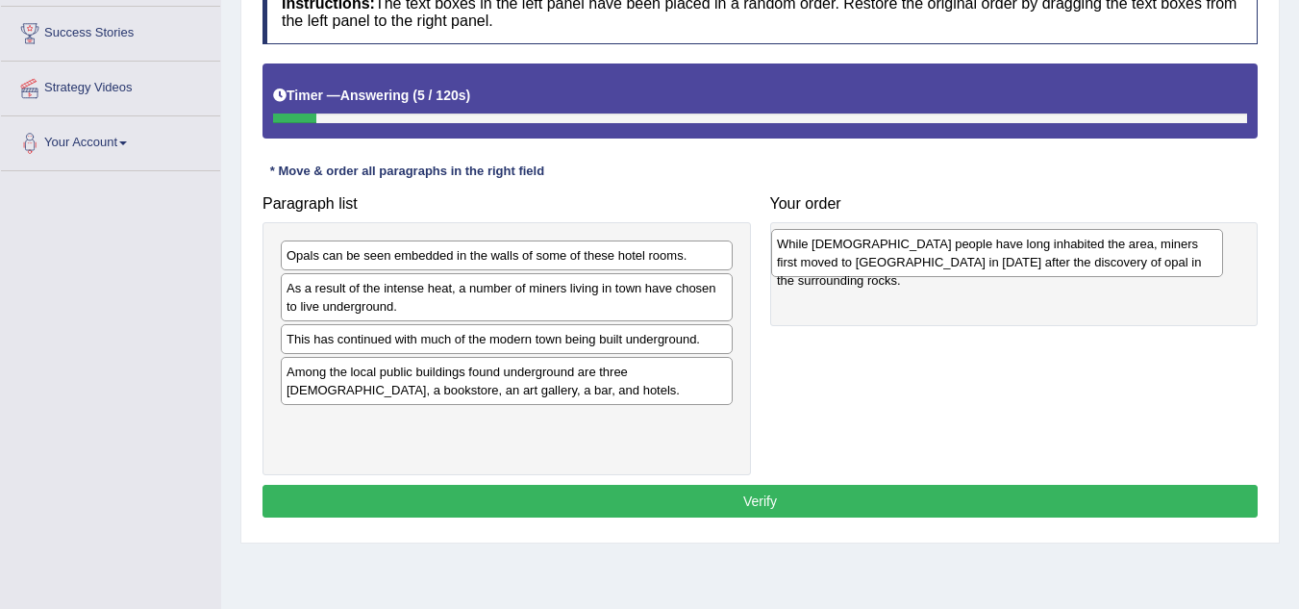
drag, startPoint x: 377, startPoint y: 315, endPoint x: 868, endPoint y: 271, distance: 492.5
click at [868, 271] on div "While [DEMOGRAPHIC_DATA] people have long inhabited the area, miners first move…" at bounding box center [997, 253] width 452 height 48
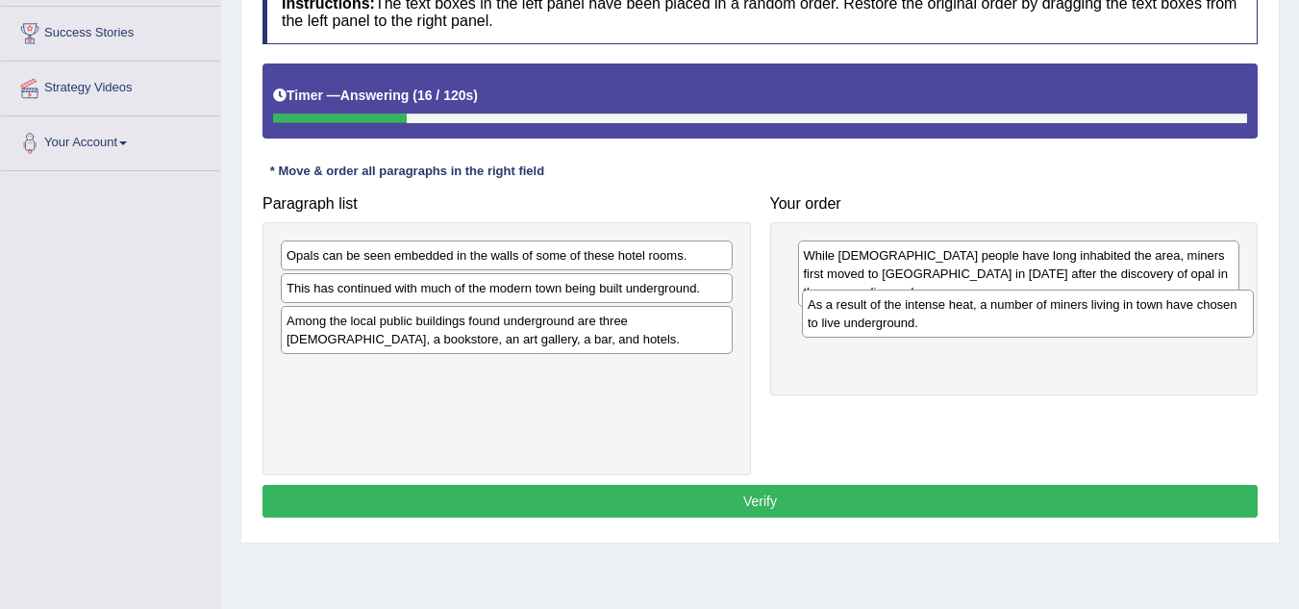
drag, startPoint x: 413, startPoint y: 296, endPoint x: 934, endPoint y: 314, distance: 521.6
click at [934, 314] on div "As a result of the intense heat, a number of miners living in town have chosen …" at bounding box center [1028, 313] width 452 height 48
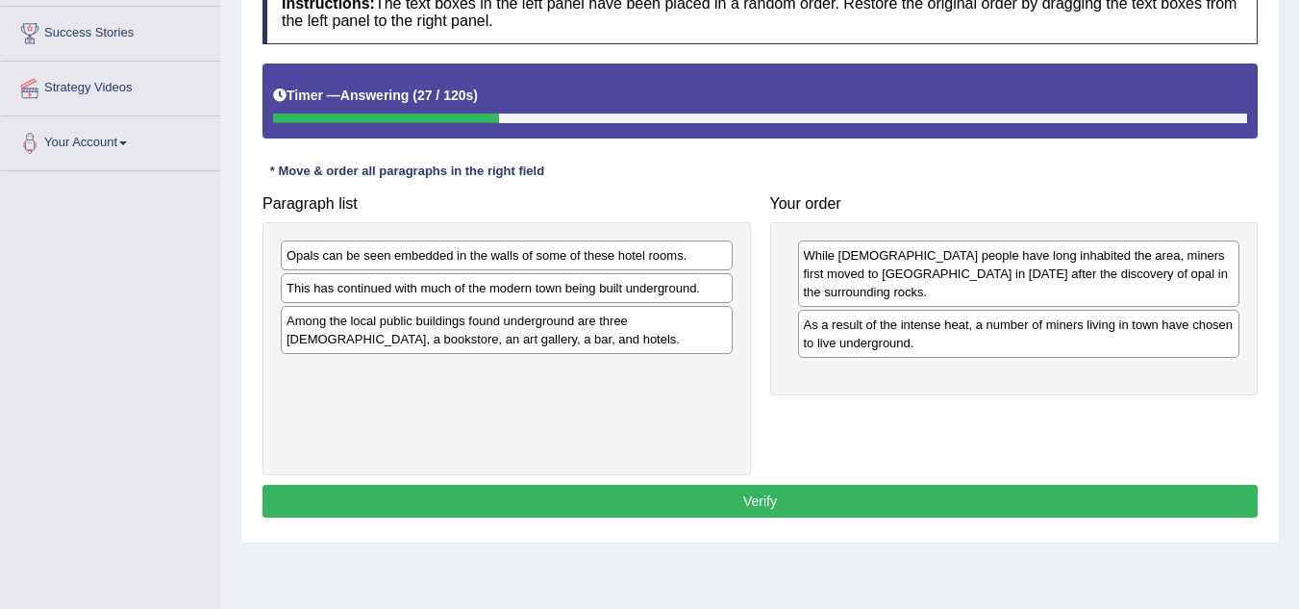
click at [387, 336] on div "Among the local public buildings found underground are three [DEMOGRAPHIC_DATA]…" at bounding box center [507, 330] width 452 height 48
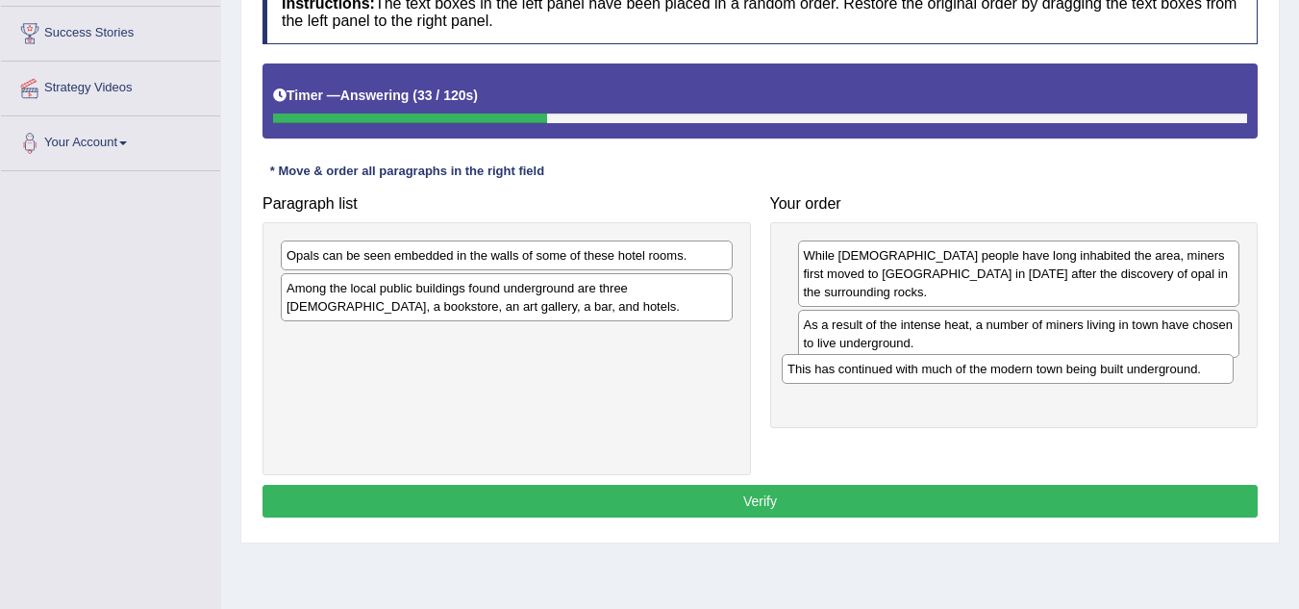
drag, startPoint x: 389, startPoint y: 292, endPoint x: 896, endPoint y: 366, distance: 513.2
click at [896, 366] on div "This has continued with much of the modern town being built underground." at bounding box center [1008, 369] width 452 height 30
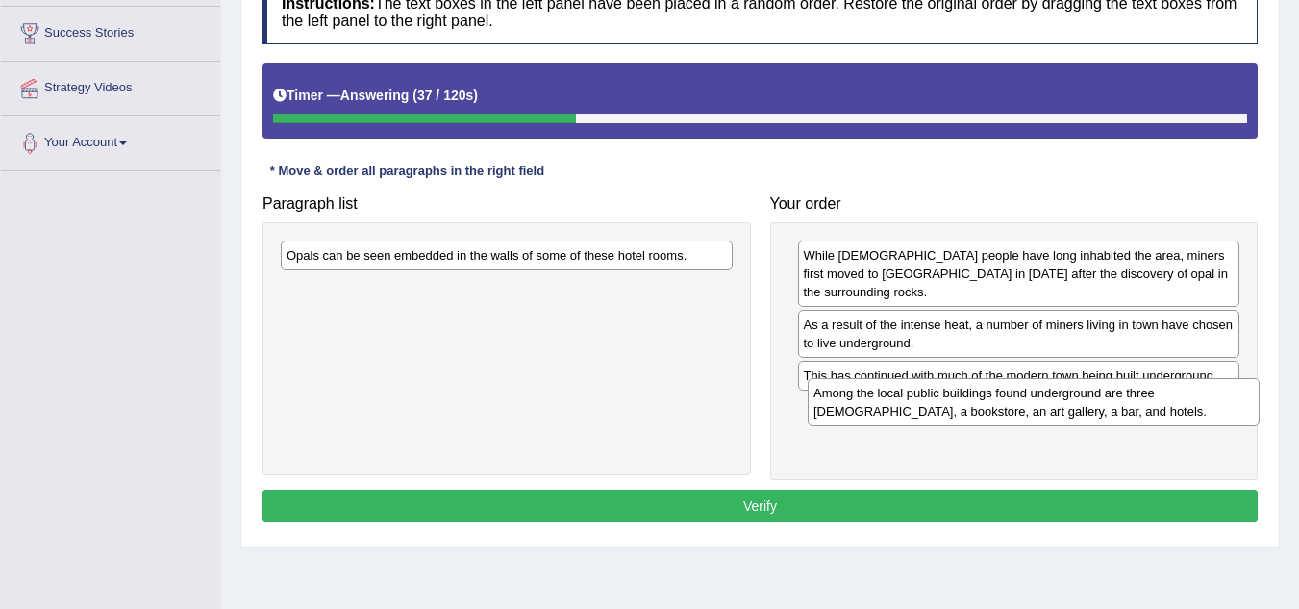
drag, startPoint x: 431, startPoint y: 304, endPoint x: 958, endPoint y: 409, distance: 537.4
click at [958, 409] on div "Among the local public buildings found underground are three [DEMOGRAPHIC_DATA]…" at bounding box center [1034, 402] width 452 height 48
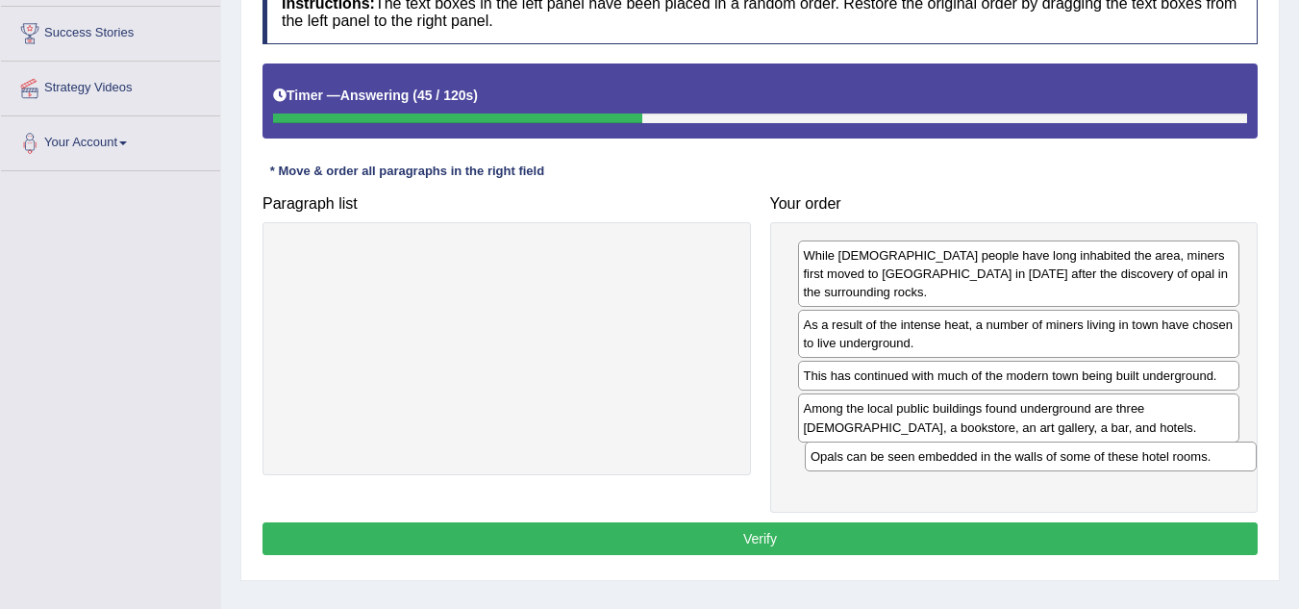
drag, startPoint x: 489, startPoint y: 257, endPoint x: 1013, endPoint y: 458, distance: 561.4
click at [1013, 458] on div "Opals can be seen embedded in the walls of some of these hotel rooms." at bounding box center [1031, 456] width 452 height 30
click at [929, 522] on button "Verify" at bounding box center [760, 538] width 995 height 33
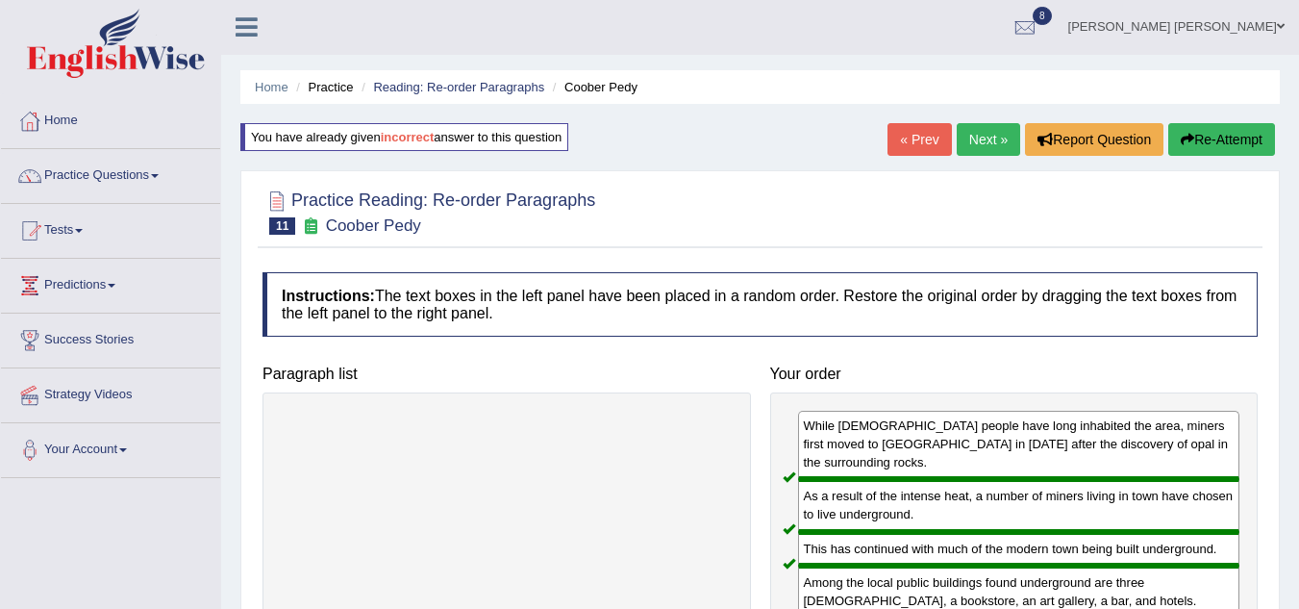
scroll to position [0, 0]
click at [978, 139] on link "Next »" at bounding box center [988, 140] width 63 height 33
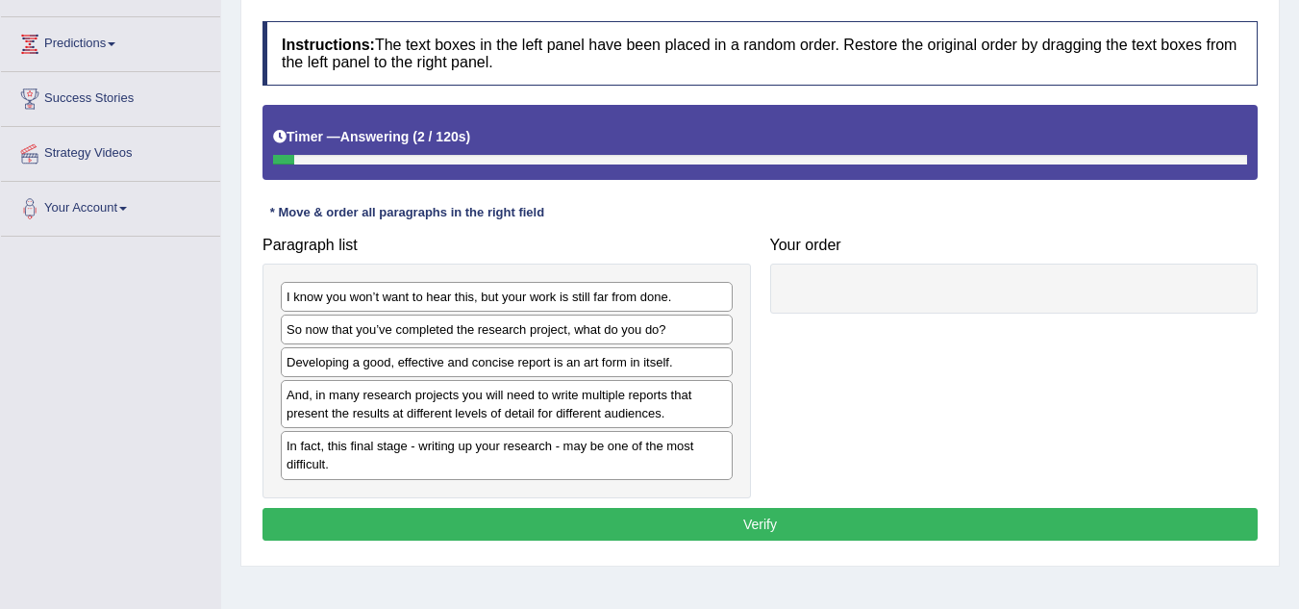
scroll to position [269, 0]
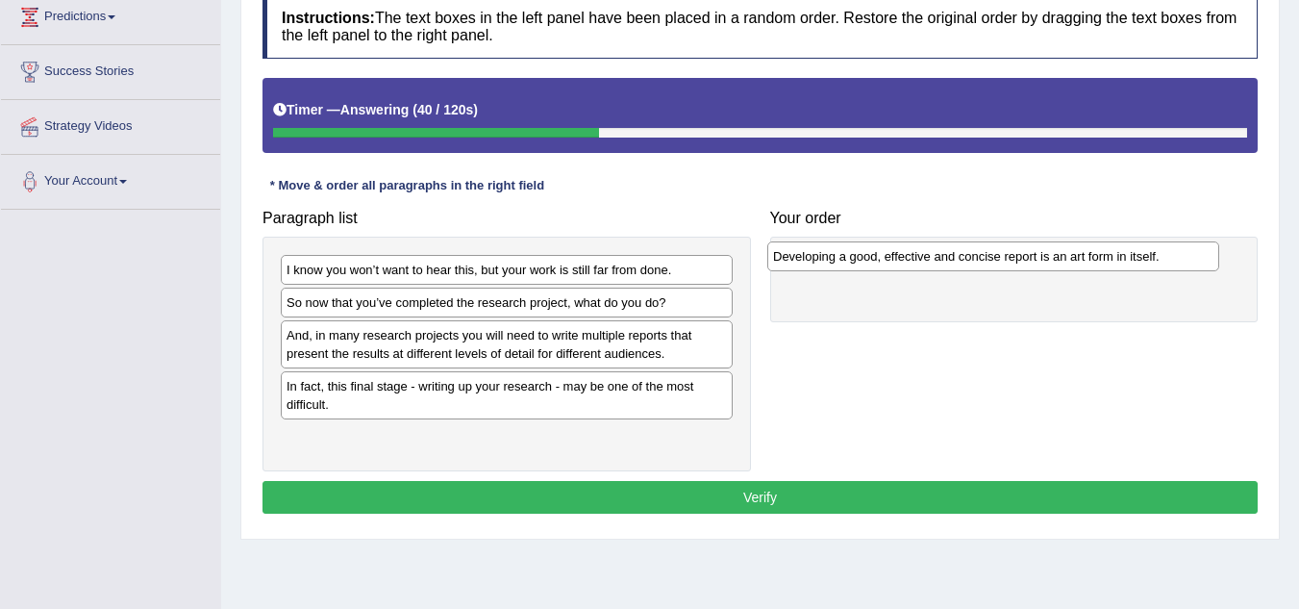
drag, startPoint x: 419, startPoint y: 339, endPoint x: 906, endPoint y: 260, distance: 493.0
click at [906, 260] on div "Developing a good, effective and concise report is an art form in itself." at bounding box center [993, 256] width 452 height 30
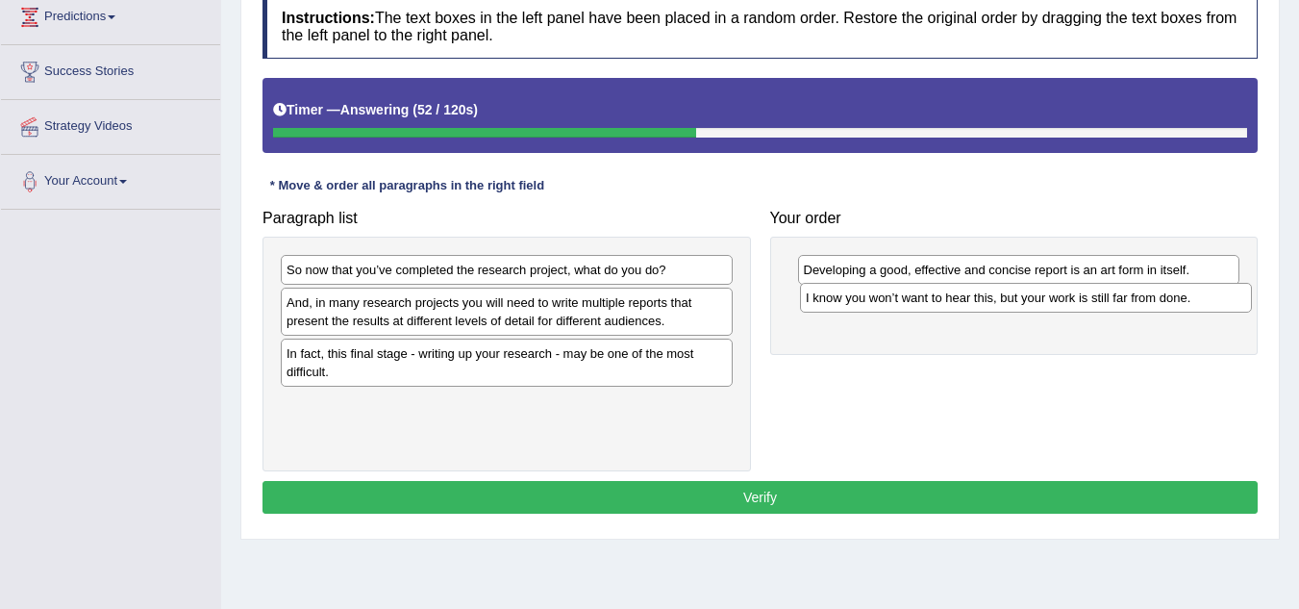
drag, startPoint x: 344, startPoint y: 279, endPoint x: 864, endPoint y: 307, distance: 520.1
click at [864, 307] on div "I know you won’t want to hear this, but your work is still far from done." at bounding box center [1026, 298] width 452 height 30
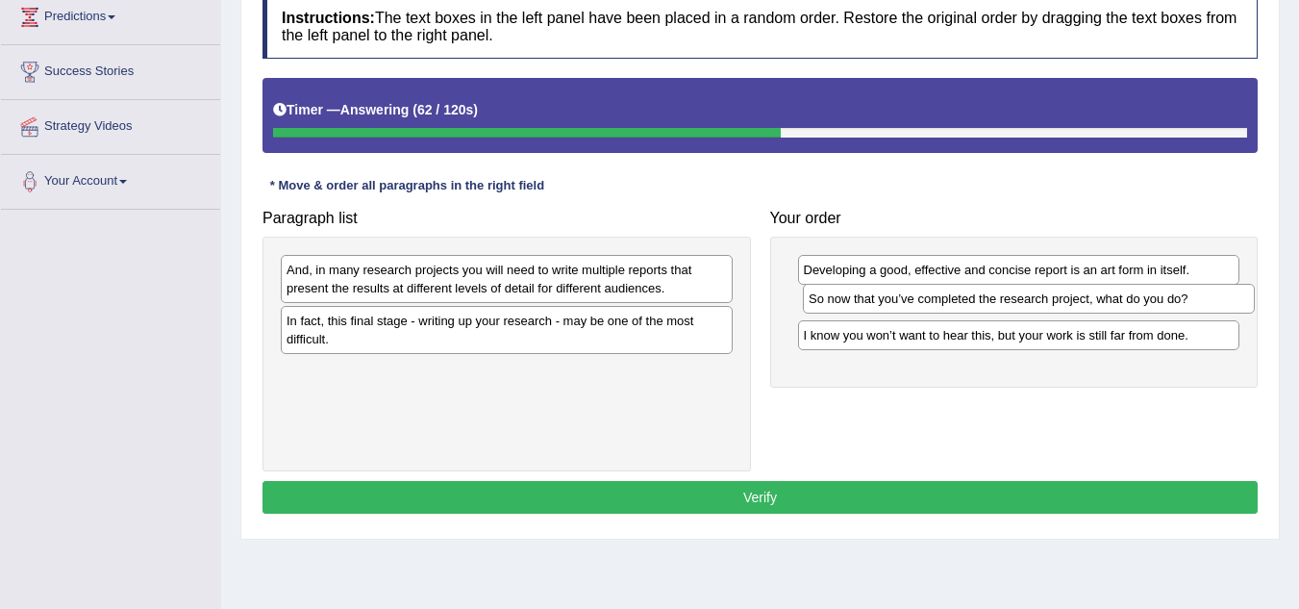
drag, startPoint x: 427, startPoint y: 279, endPoint x: 949, endPoint y: 308, distance: 523.0
click at [949, 308] on div "So now that you’ve completed the research project, what do you do?" at bounding box center [1029, 299] width 452 height 30
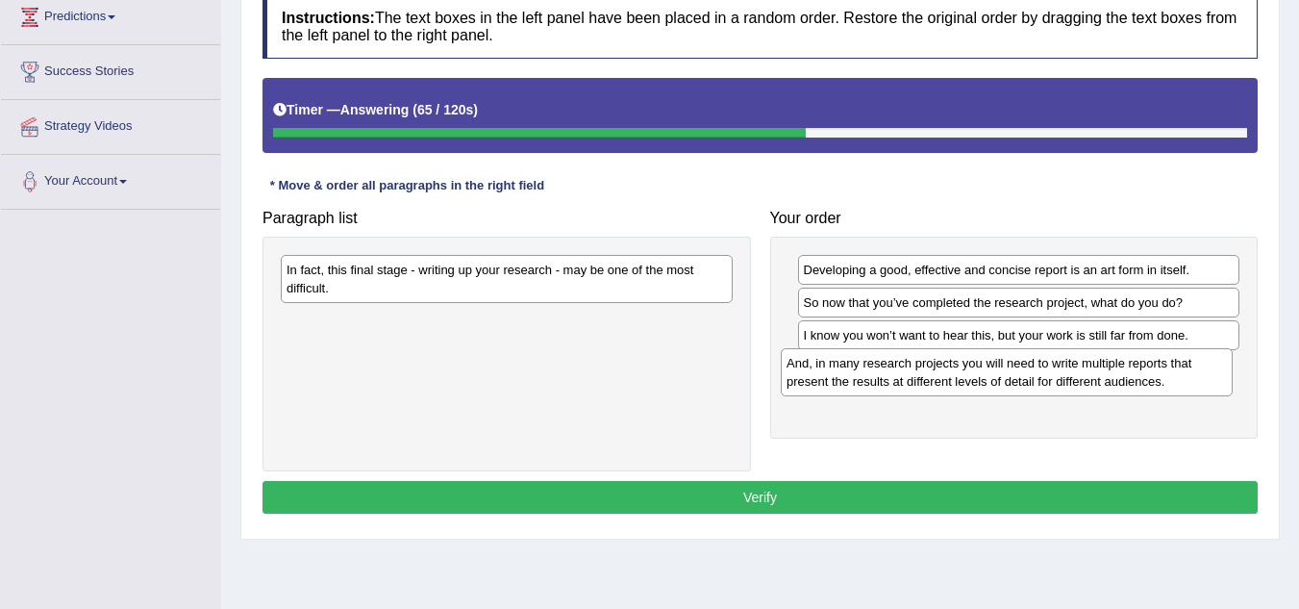
drag, startPoint x: 455, startPoint y: 274, endPoint x: 955, endPoint y: 367, distance: 508.7
click at [955, 367] on div "And, in many research projects you will need to write multiple reports that pre…" at bounding box center [1007, 372] width 452 height 48
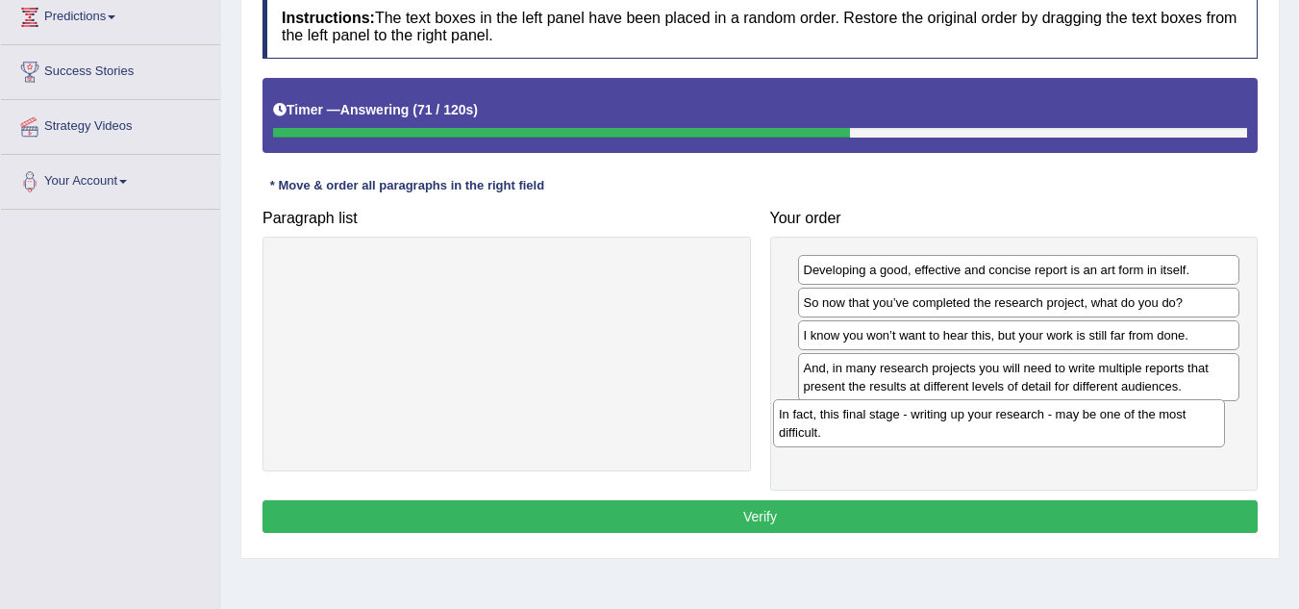
drag, startPoint x: 606, startPoint y: 280, endPoint x: 1098, endPoint y: 424, distance: 513.1
click at [1098, 424] on div "In fact, this final stage - writing up your research - may be one of the most d…" at bounding box center [999, 423] width 452 height 48
click at [712, 516] on button "Verify" at bounding box center [760, 516] width 995 height 33
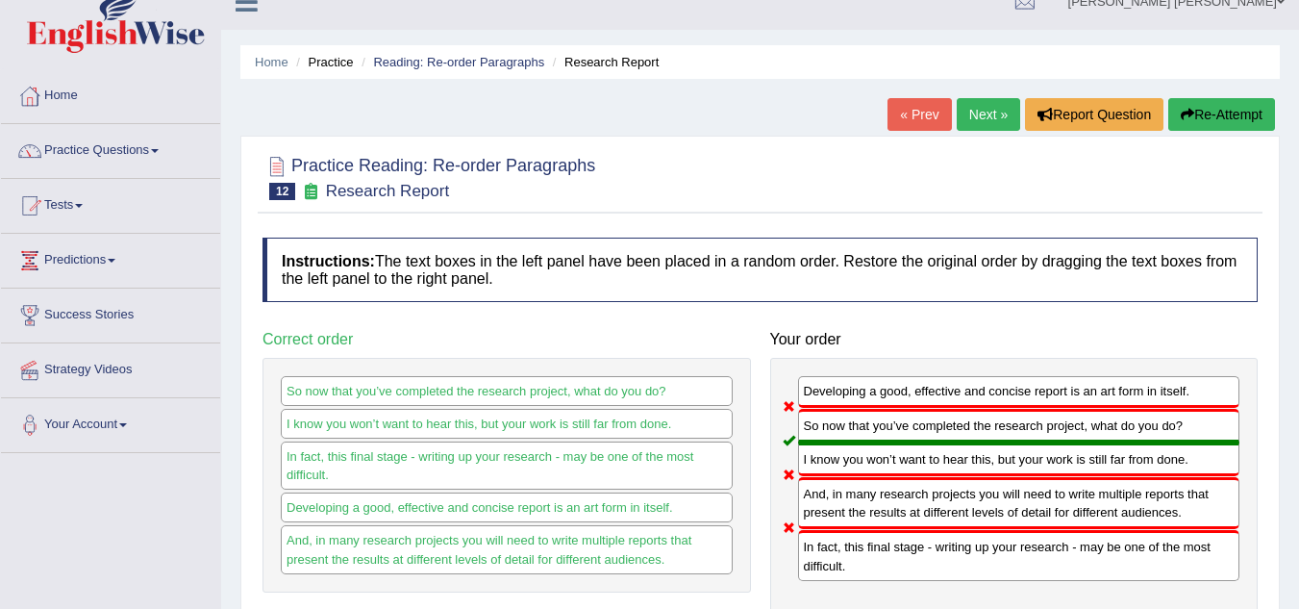
scroll to position [0, 0]
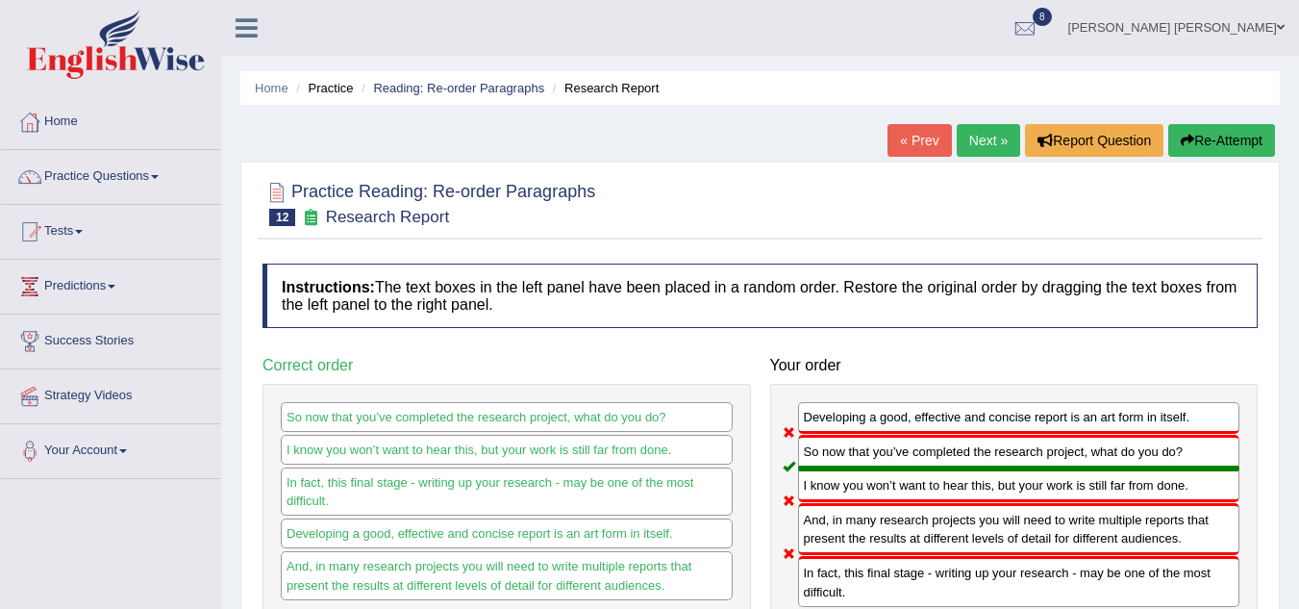
click at [1223, 129] on button "Re-Attempt" at bounding box center [1222, 140] width 107 height 33
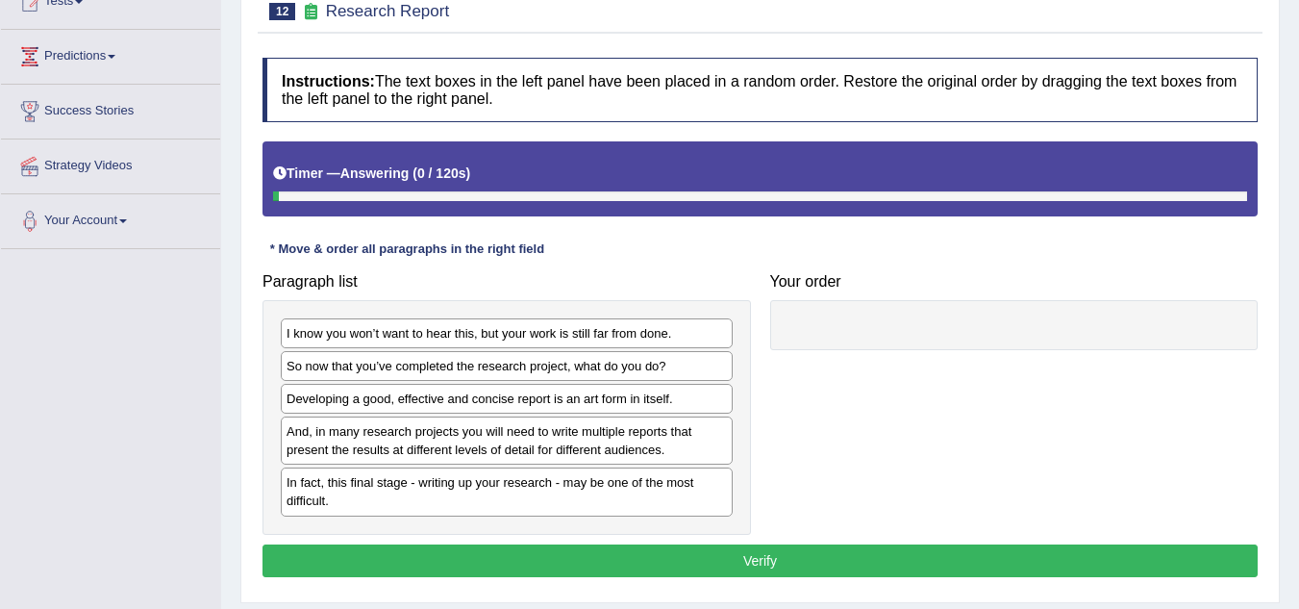
scroll to position [385, 0]
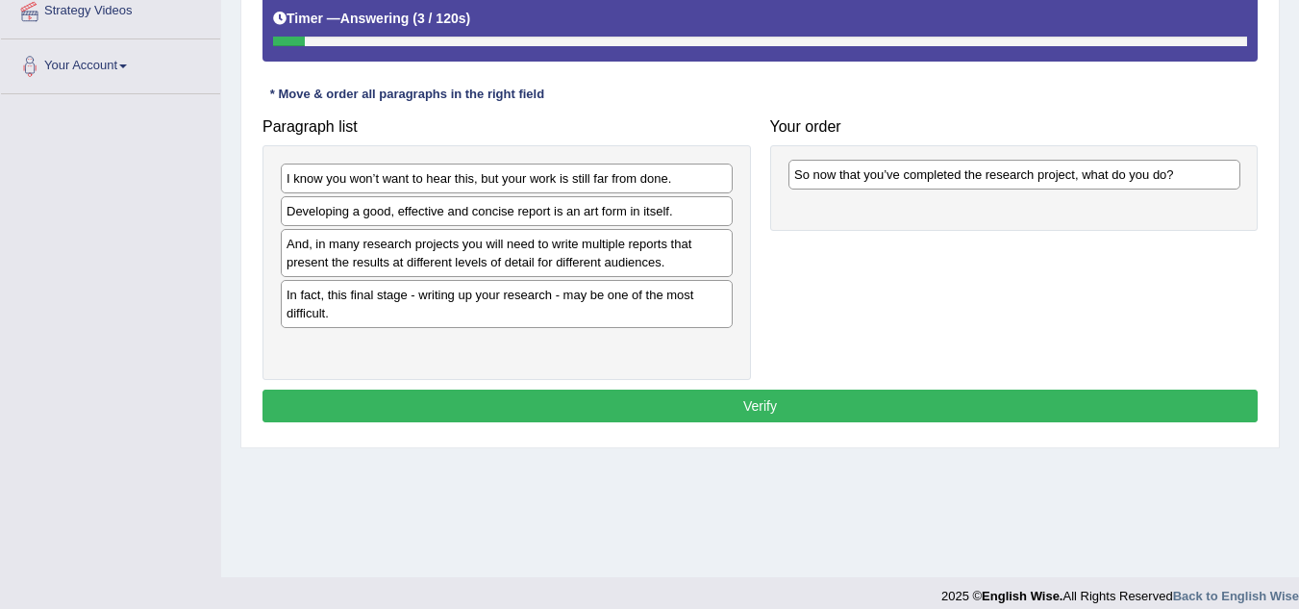
drag, startPoint x: 388, startPoint y: 222, endPoint x: 895, endPoint y: 186, distance: 509.1
click at [895, 186] on div "So now that you’ve completed the research project, what do you do?" at bounding box center [1015, 175] width 452 height 30
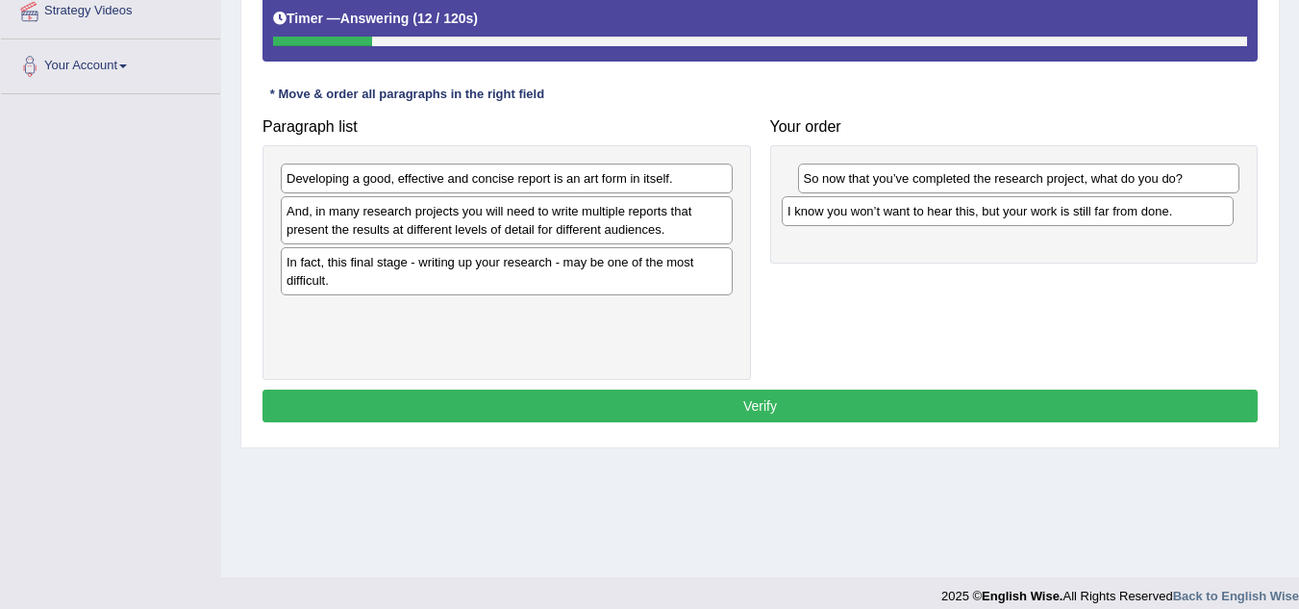
drag, startPoint x: 439, startPoint y: 176, endPoint x: 940, endPoint y: 209, distance: 502.1
click at [940, 209] on div "I know you won’t want to hear this, but your work is still far from done." at bounding box center [1008, 211] width 452 height 30
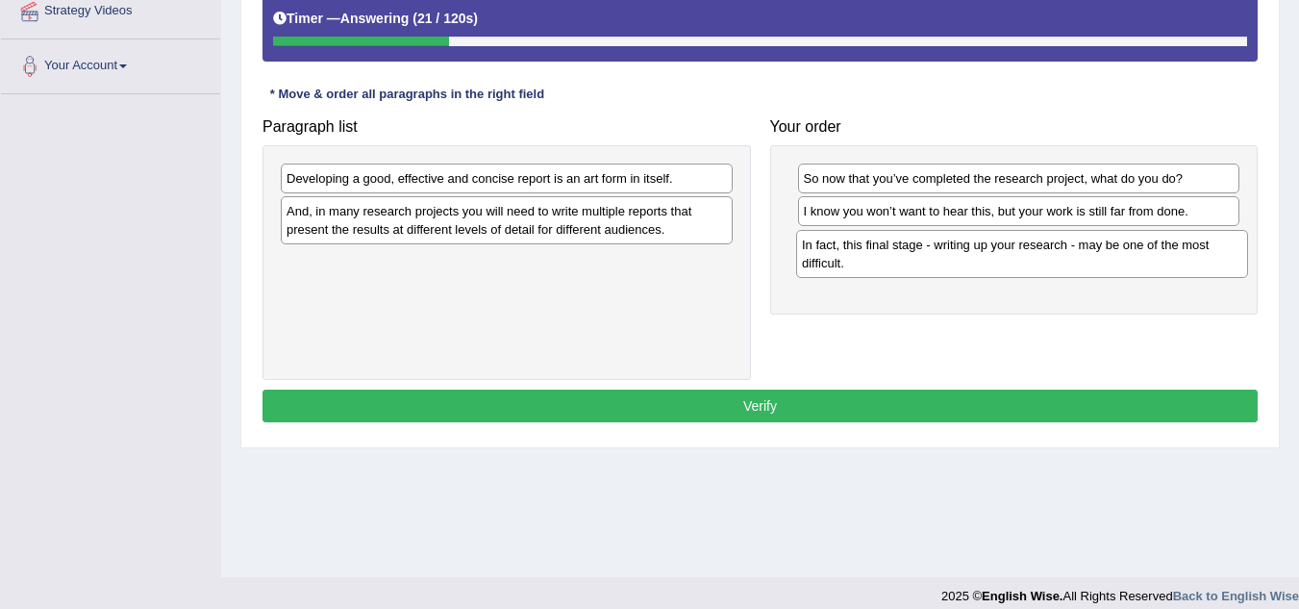
drag, startPoint x: 391, startPoint y: 268, endPoint x: 907, endPoint y: 251, distance: 515.8
click at [907, 251] on div "In fact, this final stage - writing up your research - may be one of the most d…" at bounding box center [1022, 254] width 452 height 48
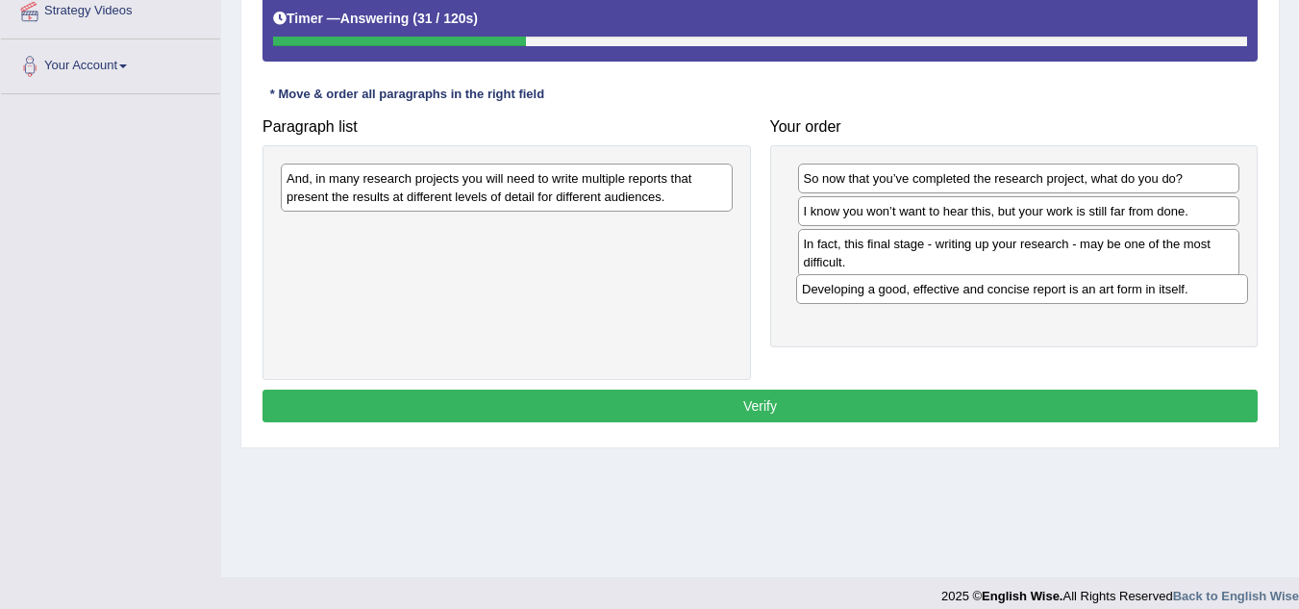
drag, startPoint x: 558, startPoint y: 174, endPoint x: 1073, endPoint y: 285, distance: 527.2
click at [1073, 285] on div "Developing a good, effective and concise report is an art form in itself." at bounding box center [1022, 289] width 452 height 30
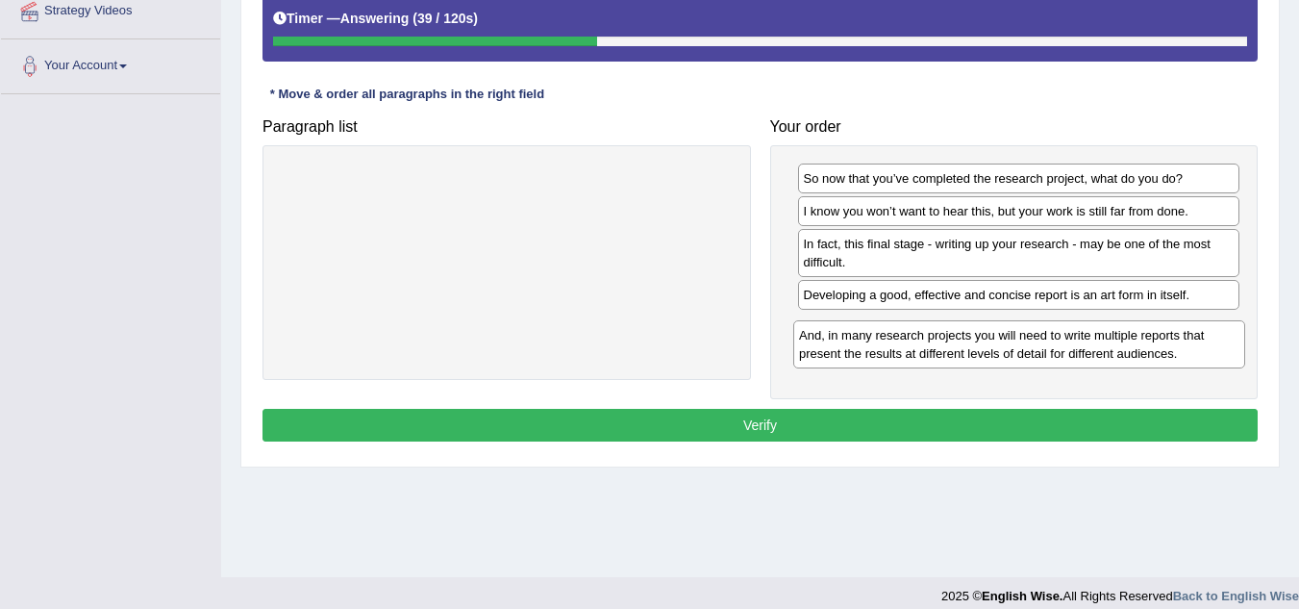
drag, startPoint x: 642, startPoint y: 191, endPoint x: 1155, endPoint y: 348, distance: 536.1
click at [1155, 348] on div "And, in many research projects you will need to write multiple reports that pre…" at bounding box center [1019, 344] width 452 height 48
click at [1015, 418] on button "Verify" at bounding box center [760, 425] width 995 height 33
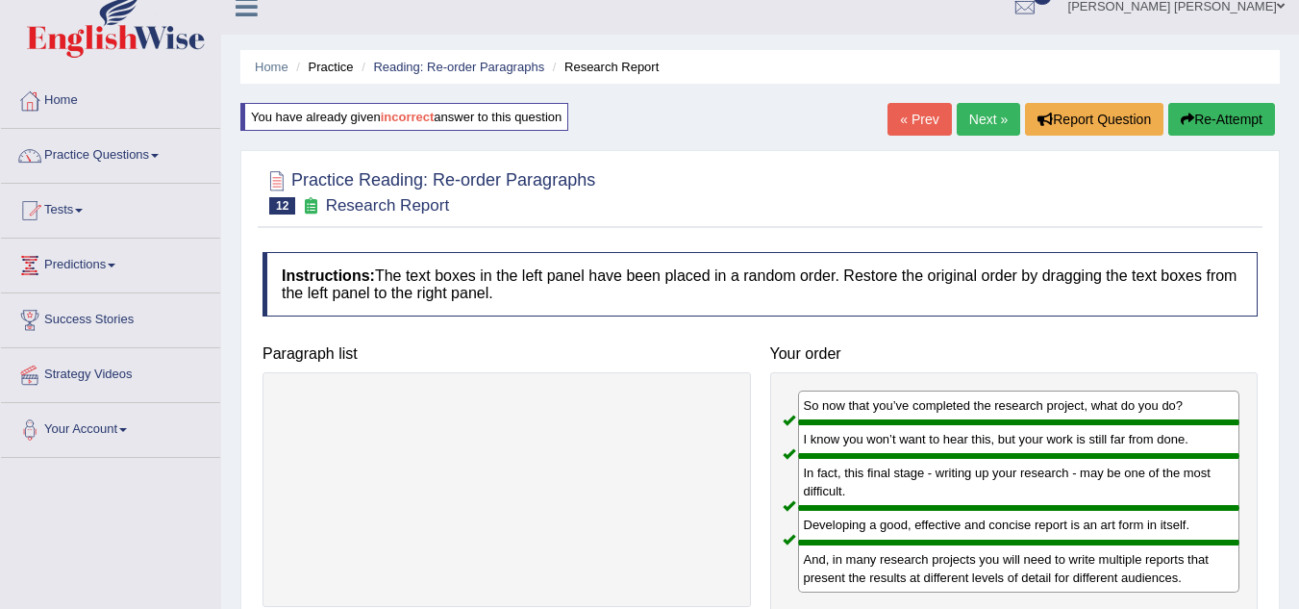
scroll to position [0, 0]
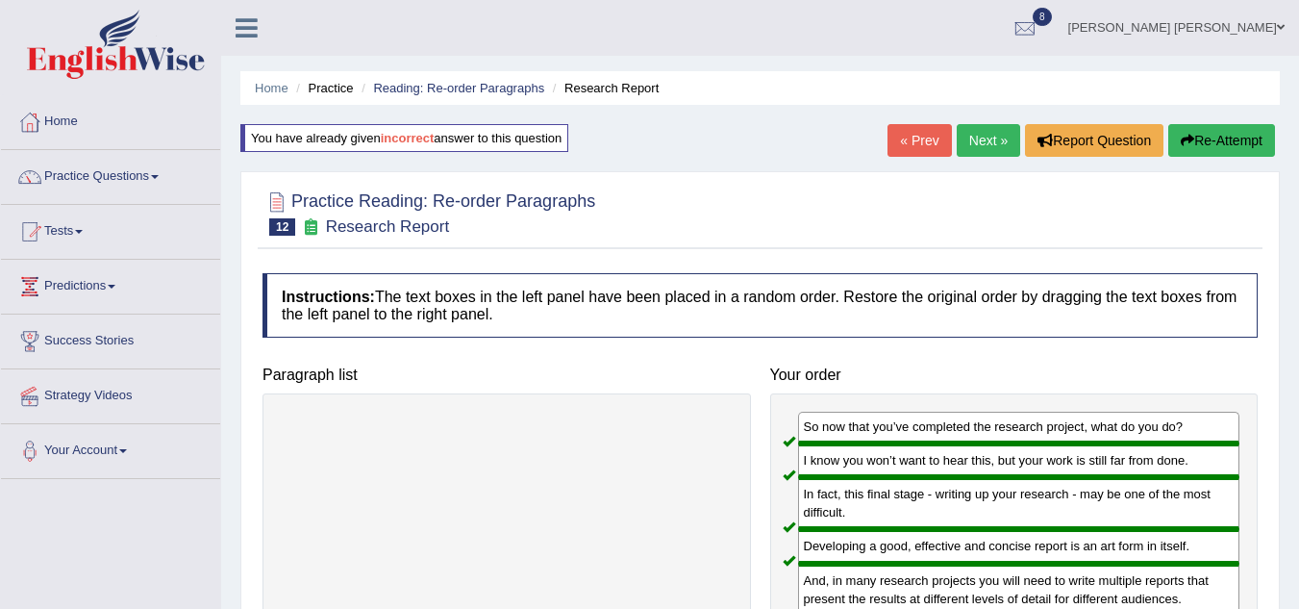
click at [984, 138] on link "Next »" at bounding box center [988, 140] width 63 height 33
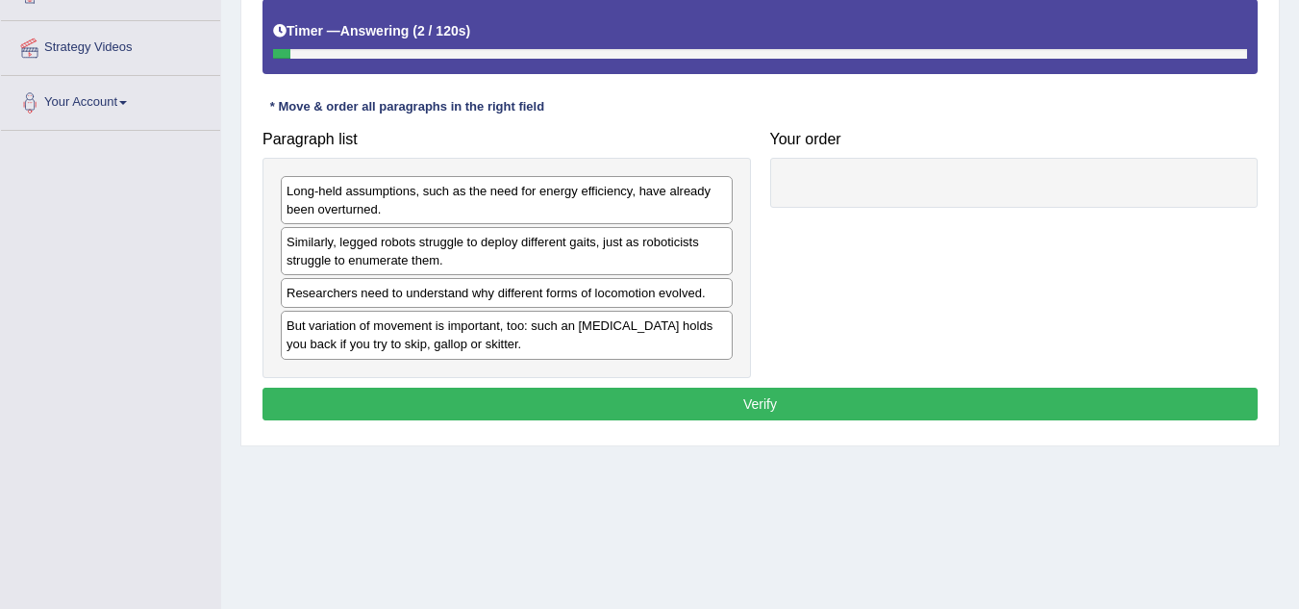
scroll to position [349, 0]
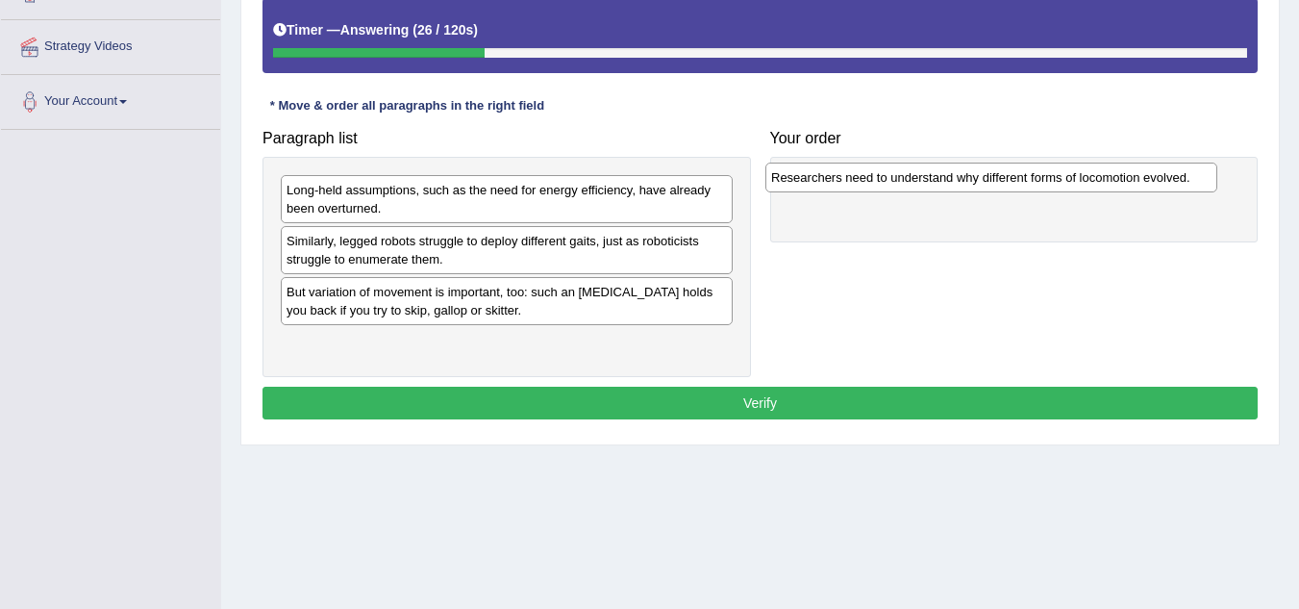
drag, startPoint x: 439, startPoint y: 293, endPoint x: 923, endPoint y: 179, distance: 498.1
click at [923, 179] on div "Researchers need to understand why different forms of locomotion evolved." at bounding box center [992, 178] width 452 height 30
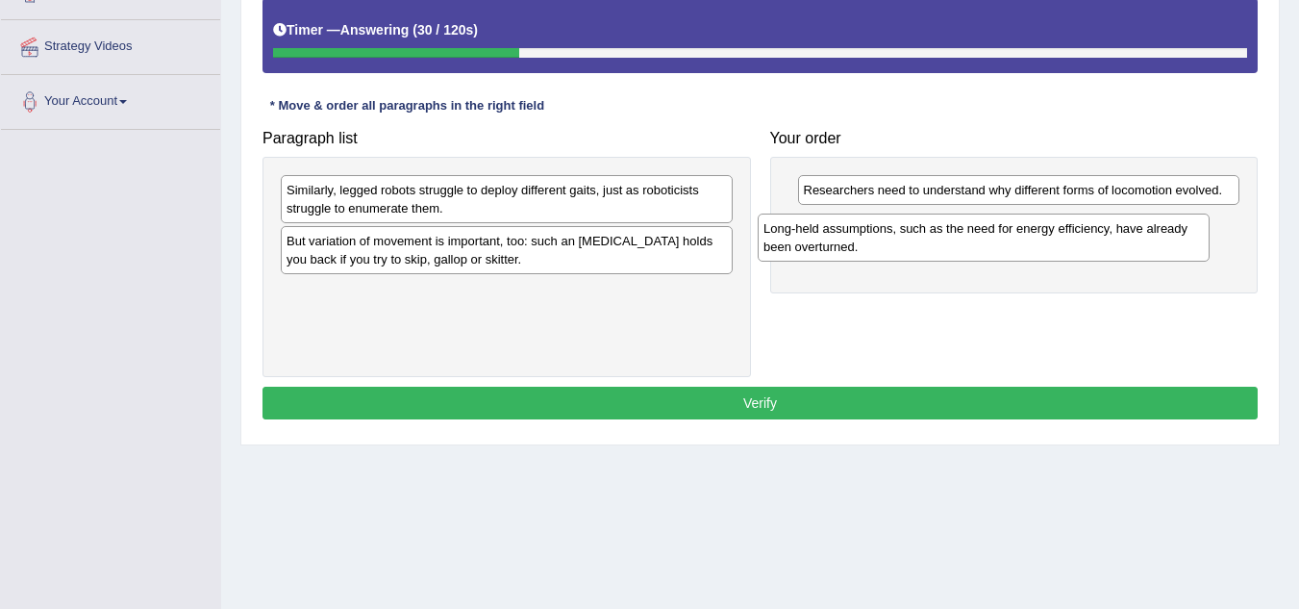
drag, startPoint x: 387, startPoint y: 197, endPoint x: 869, endPoint y: 235, distance: 484.3
click at [869, 235] on div "Long-held assumptions, such as the need for energy efficiency, have already bee…" at bounding box center [984, 238] width 452 height 48
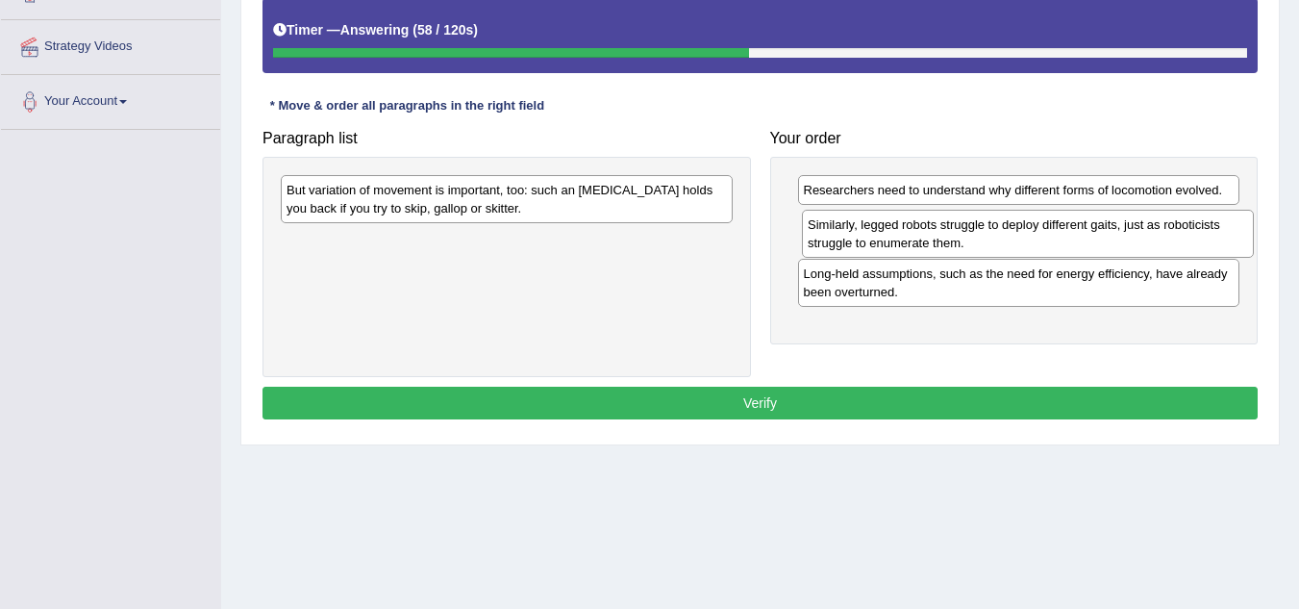
drag, startPoint x: 473, startPoint y: 206, endPoint x: 994, endPoint y: 240, distance: 522.4
click at [994, 240] on div "Similarly, legged robots struggle to deploy different gaits, just as roboticist…" at bounding box center [1028, 234] width 452 height 48
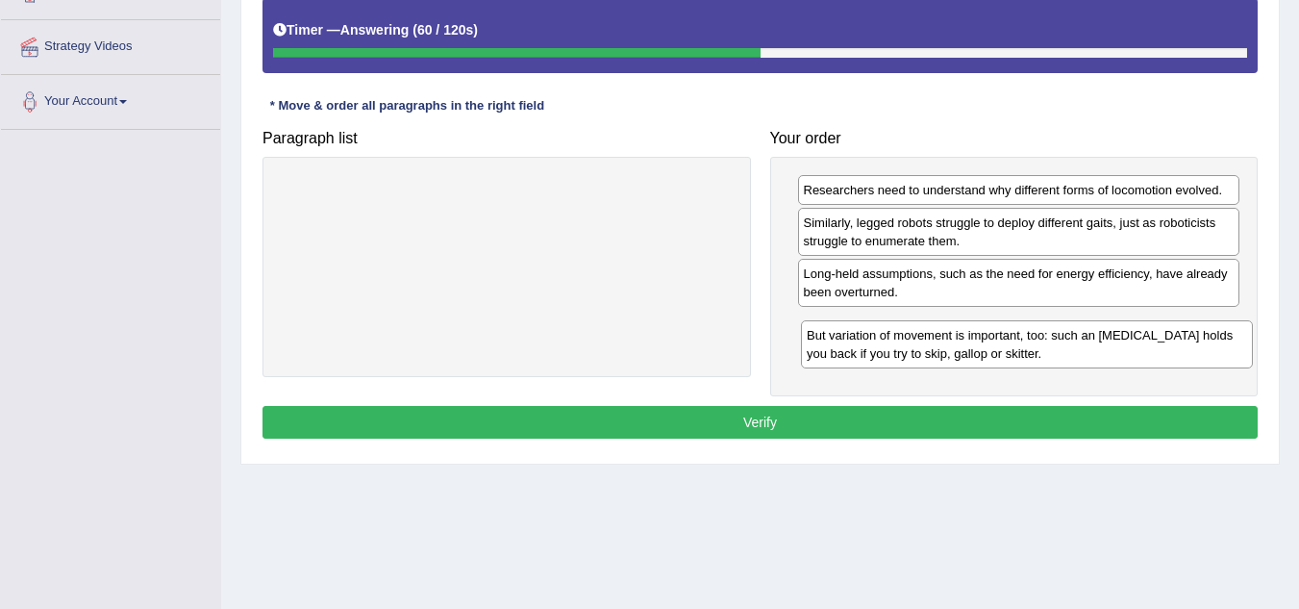
drag, startPoint x: 612, startPoint y: 202, endPoint x: 1132, endPoint y: 347, distance: 540.2
click at [1132, 347] on div "But variation of movement is important, too: such an [MEDICAL_DATA] holds you b…" at bounding box center [1027, 344] width 452 height 48
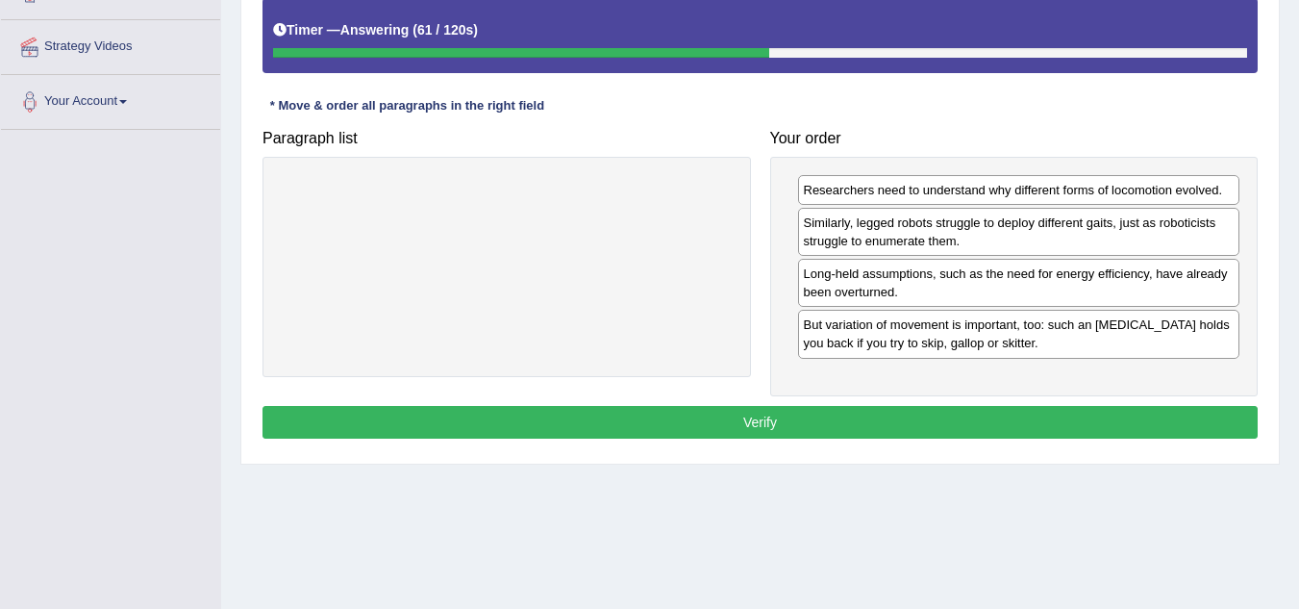
click at [792, 425] on button "Verify" at bounding box center [760, 422] width 995 height 33
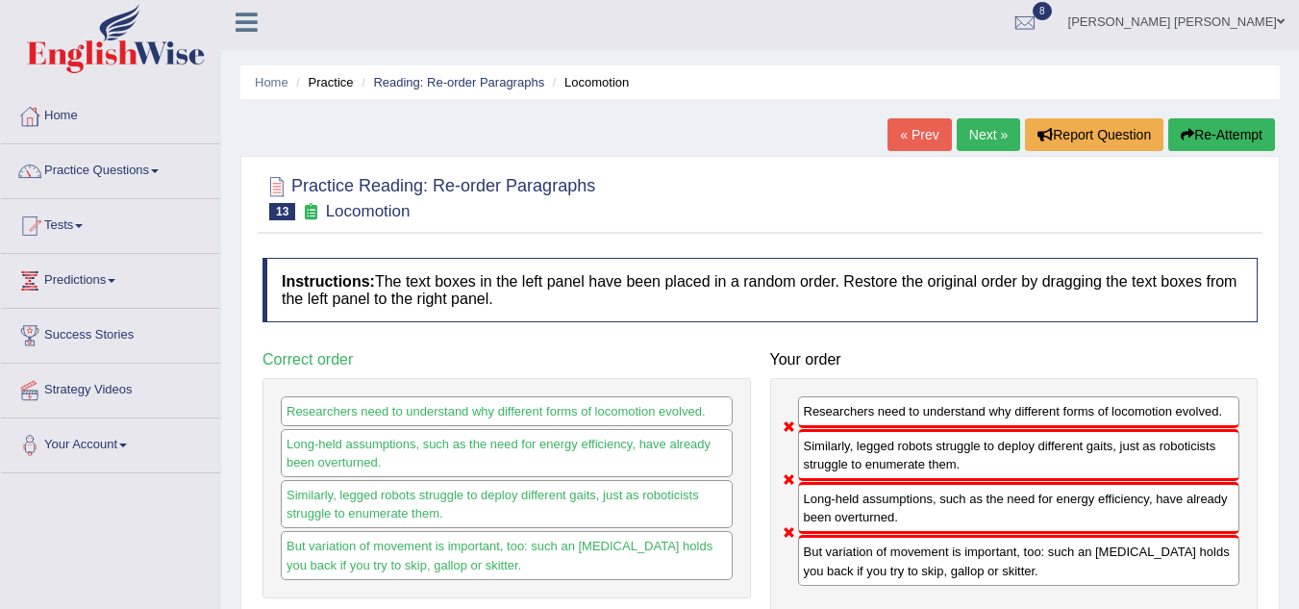
scroll to position [0, 0]
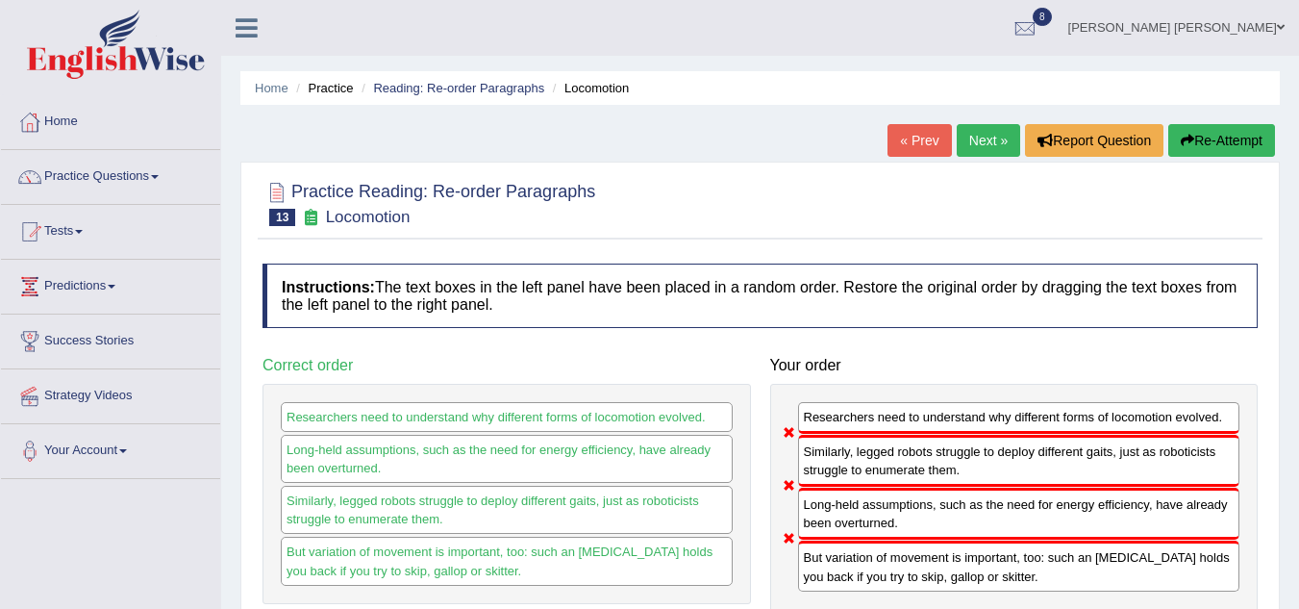
click at [1220, 148] on button "Re-Attempt" at bounding box center [1222, 140] width 107 height 33
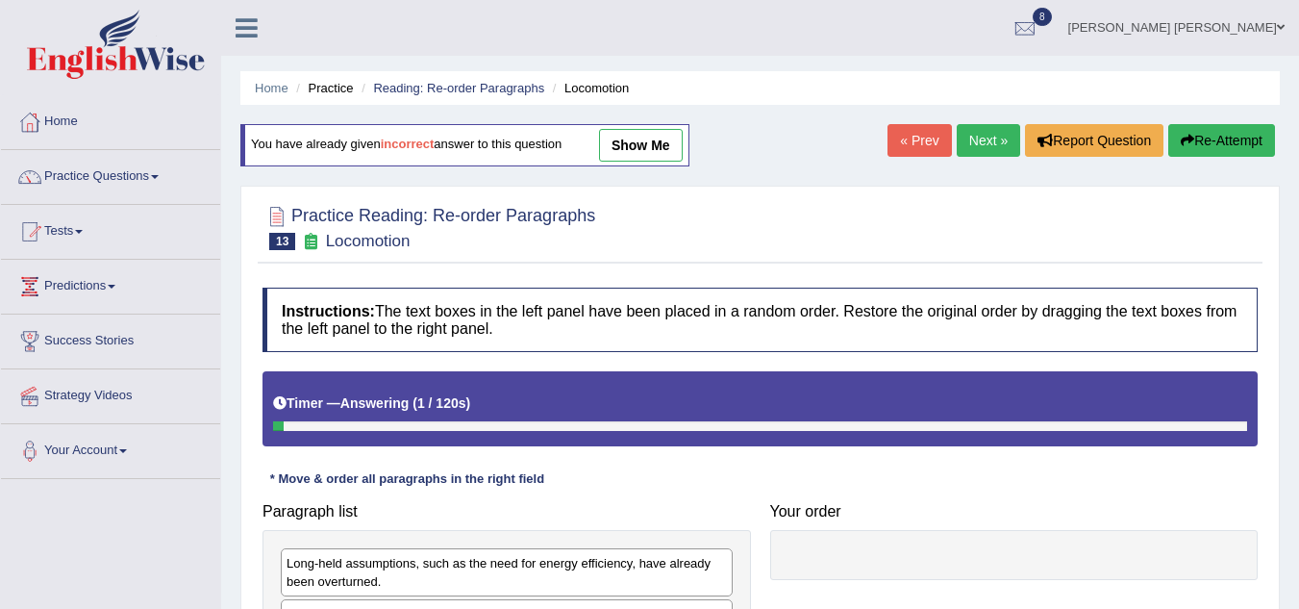
click at [685, 309] on h4 "Instructions: The text boxes in the left panel have been placed in a random ord…" at bounding box center [760, 320] width 995 height 64
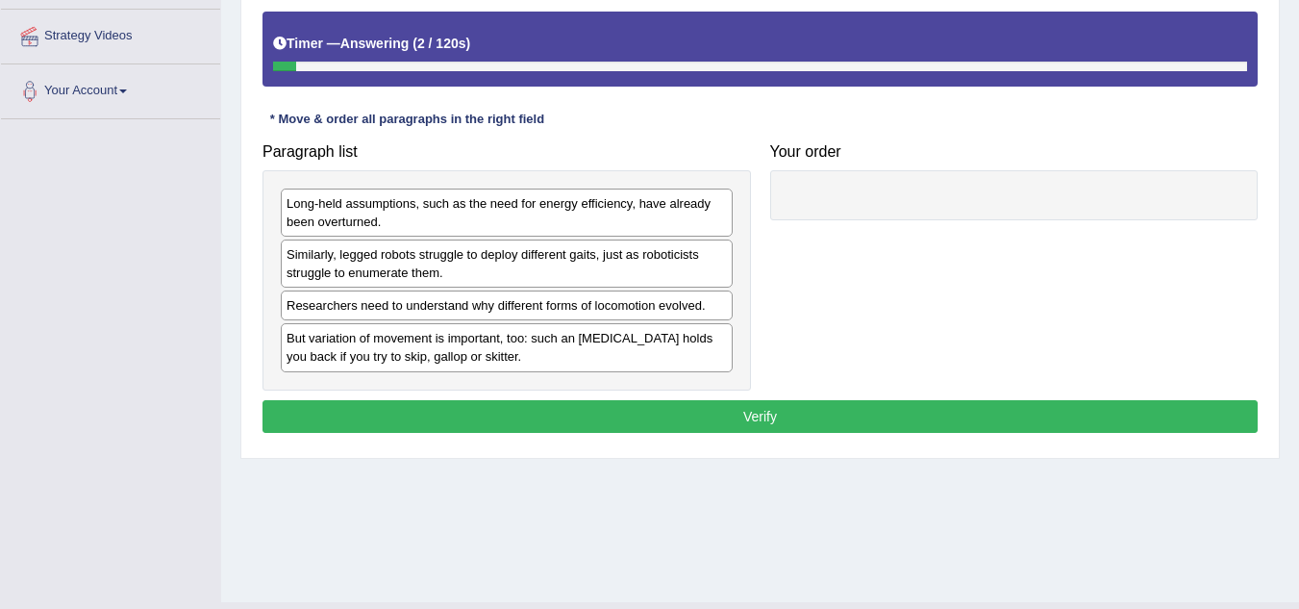
scroll to position [369, 0]
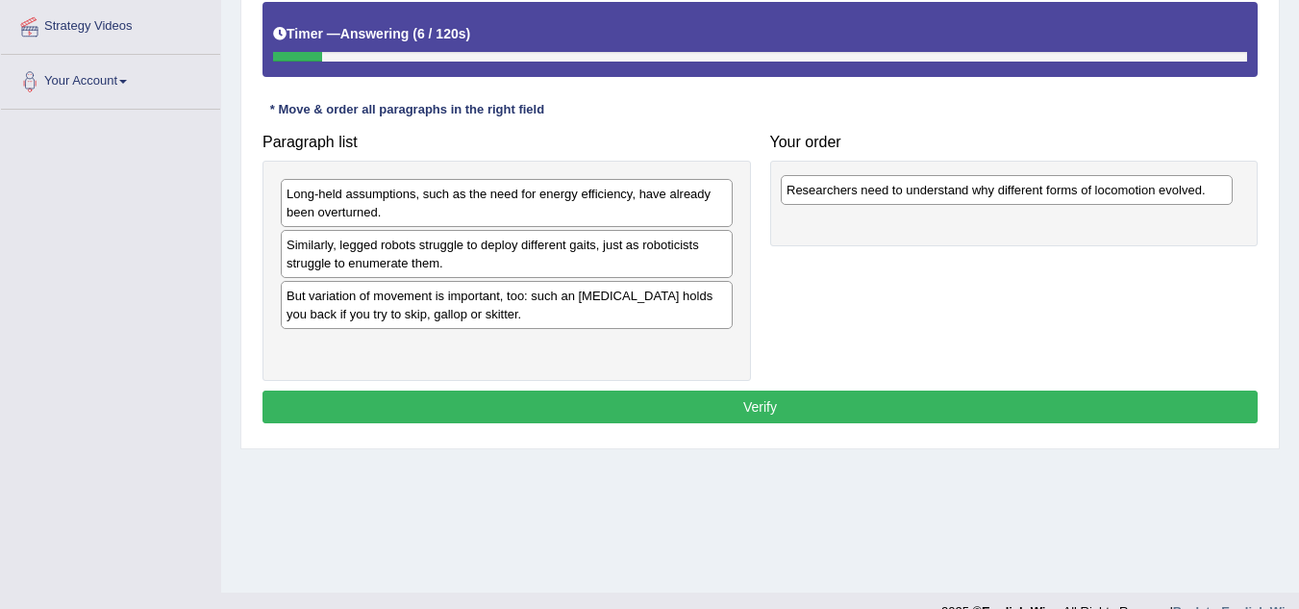
drag, startPoint x: 391, startPoint y: 307, endPoint x: 892, endPoint y: 201, distance: 511.2
click at [892, 201] on div "Researchers need to understand why different forms of locomotion evolved." at bounding box center [1007, 190] width 452 height 30
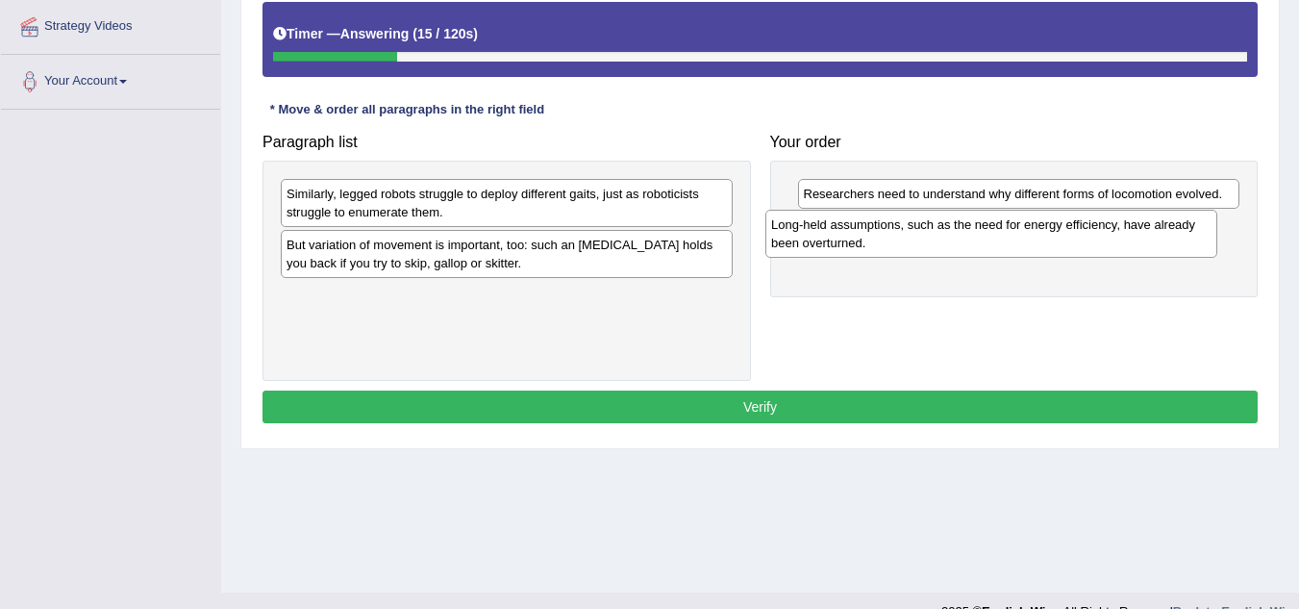
drag, startPoint x: 436, startPoint y: 202, endPoint x: 920, endPoint y: 233, distance: 485.7
click at [920, 233] on div "Long-held assumptions, such as the need for energy efficiency, have already bee…" at bounding box center [992, 234] width 452 height 48
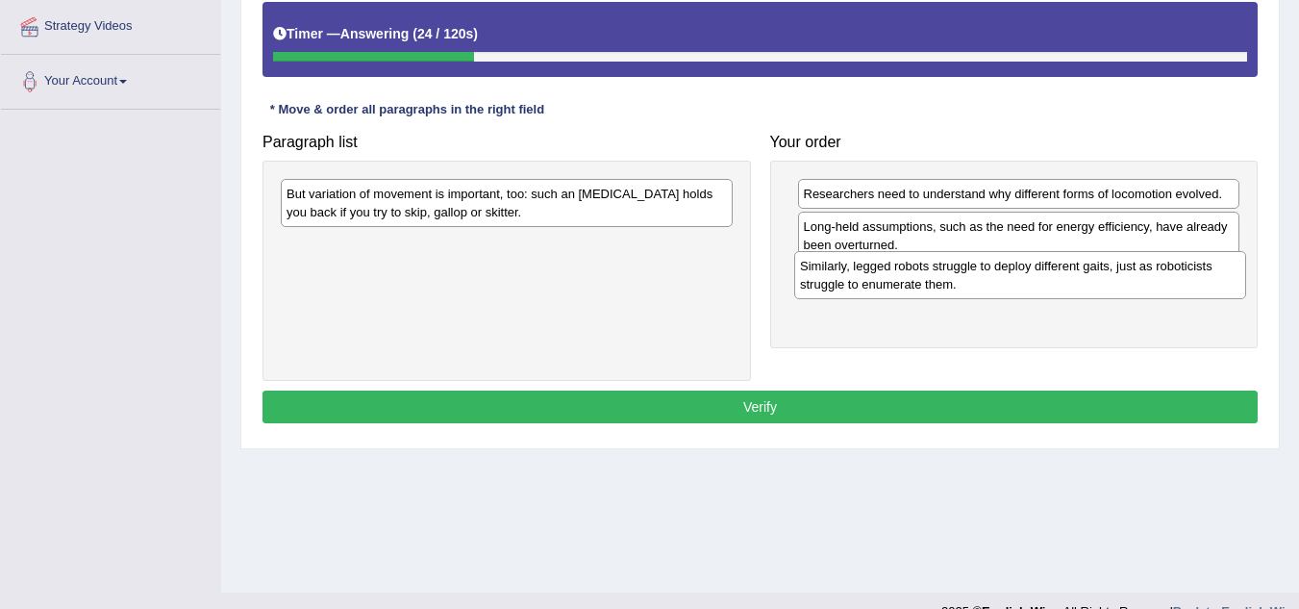
drag, startPoint x: 482, startPoint y: 212, endPoint x: 999, endPoint y: 287, distance: 522.8
click at [999, 287] on div "Similarly, legged robots struggle to deploy different gaits, just as roboticist…" at bounding box center [1020, 275] width 452 height 48
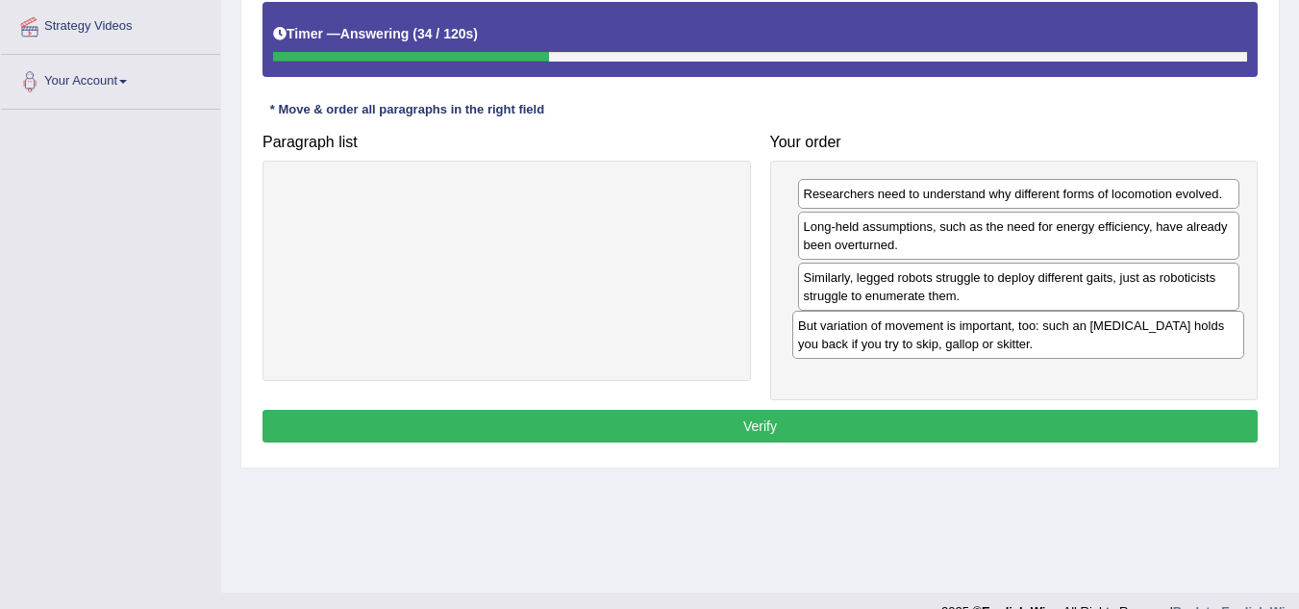
drag, startPoint x: 548, startPoint y: 198, endPoint x: 1060, endPoint y: 330, distance: 528.3
click at [1060, 330] on div "But variation of movement is important, too: such an [MEDICAL_DATA] holds you b…" at bounding box center [1018, 335] width 452 height 48
click at [852, 424] on button "Verify" at bounding box center [760, 426] width 995 height 33
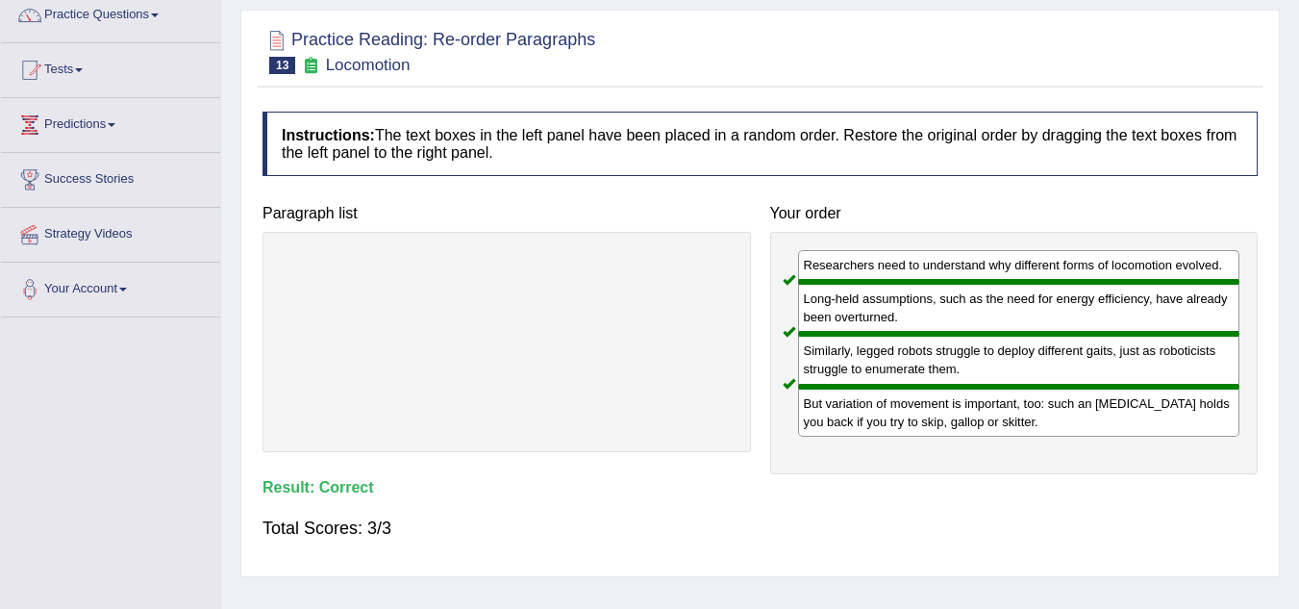
scroll to position [0, 0]
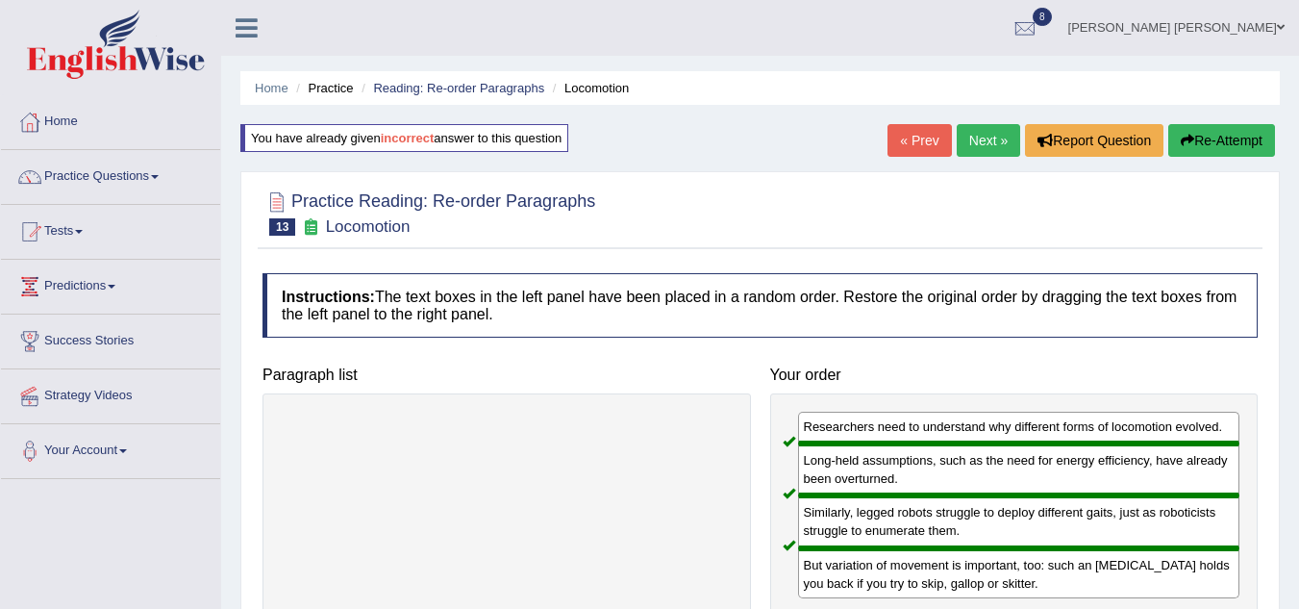
click at [985, 147] on link "Next »" at bounding box center [988, 140] width 63 height 33
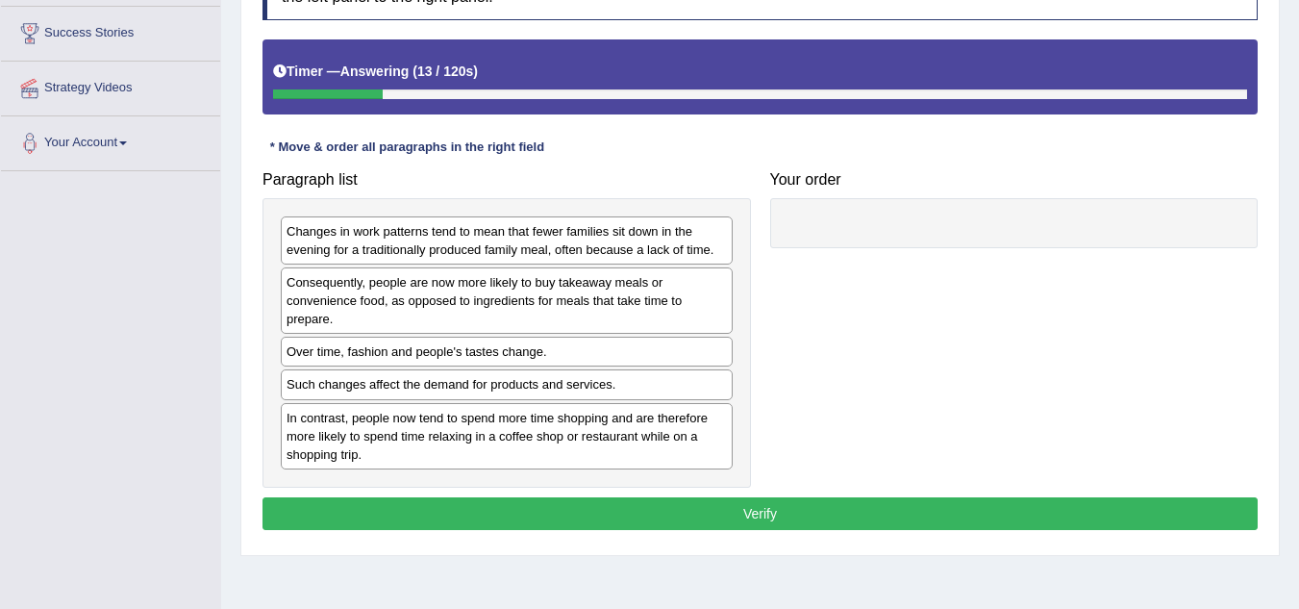
scroll to position [346, 0]
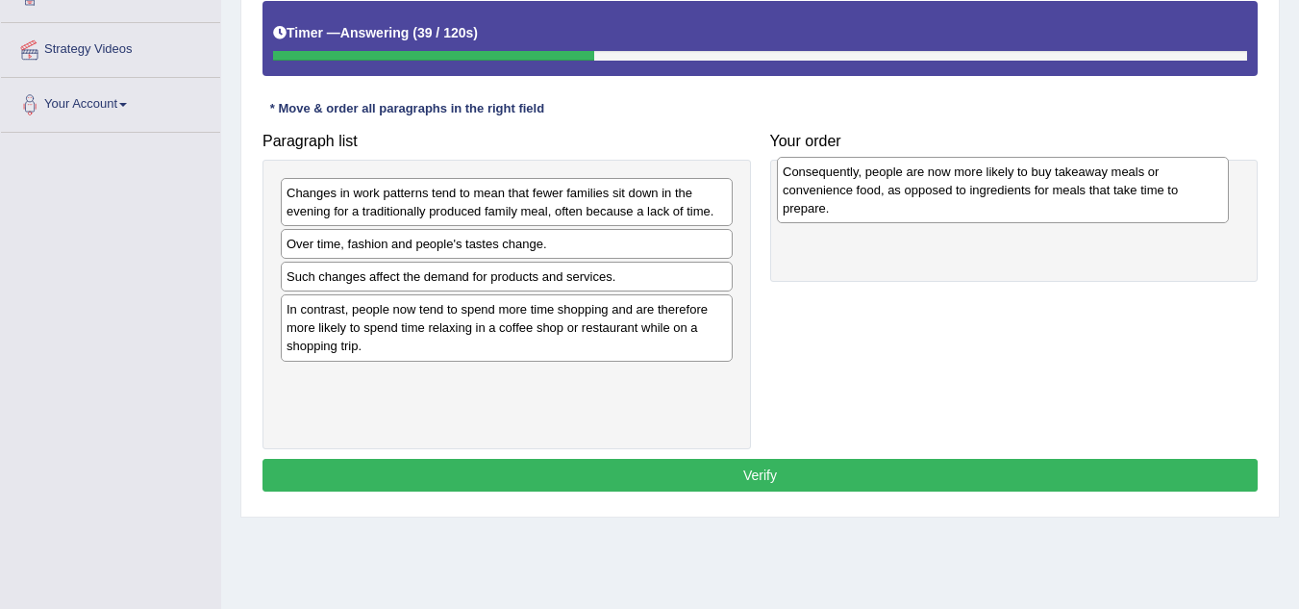
drag, startPoint x: 419, startPoint y: 258, endPoint x: 916, endPoint y: 186, distance: 501.5
click at [916, 186] on div "Consequently, people are now more likely to buy takeaway meals or convenience f…" at bounding box center [1003, 190] width 452 height 66
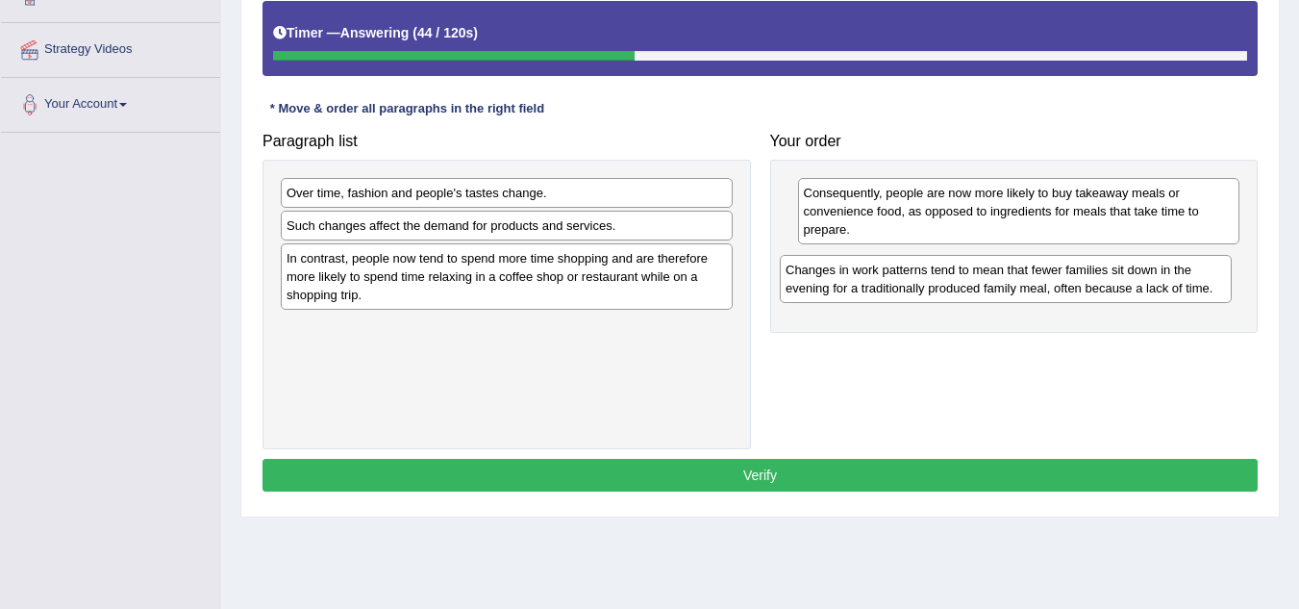
drag, startPoint x: 508, startPoint y: 210, endPoint x: 1007, endPoint y: 287, distance: 505.0
click at [1007, 287] on div "Changes in work patterns tend to mean that fewer families sit down in the eveni…" at bounding box center [1006, 279] width 452 height 48
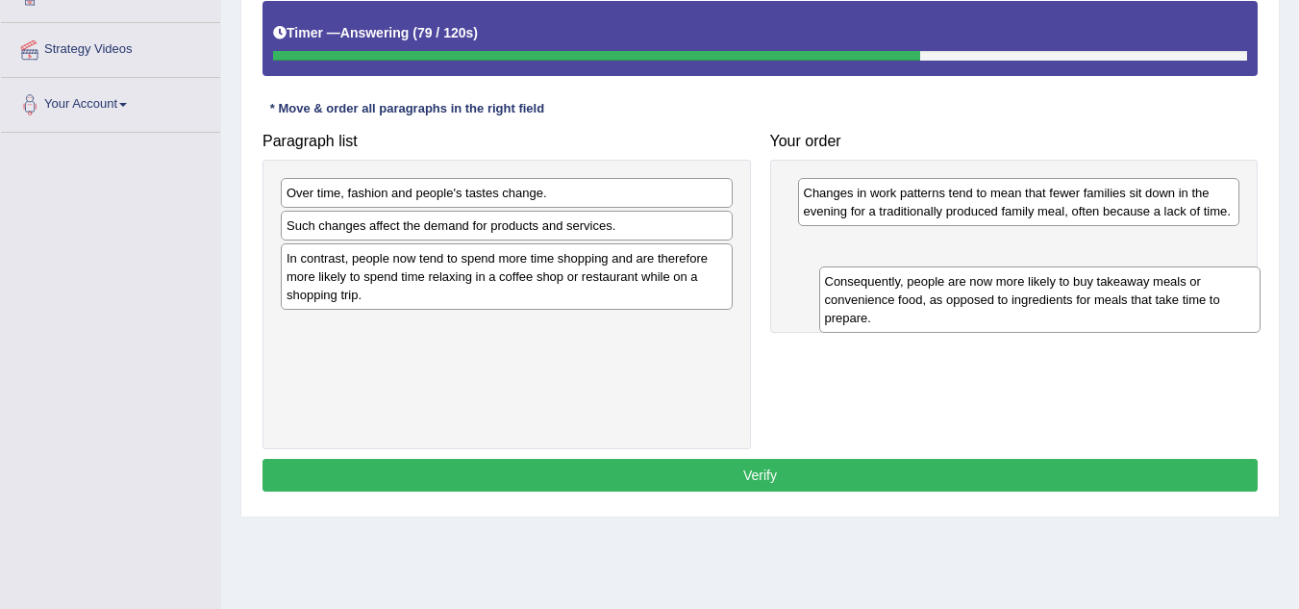
drag, startPoint x: 878, startPoint y: 207, endPoint x: 899, endPoint y: 295, distance: 91.0
click at [899, 295] on div "Consequently, people are now more likely to buy takeaway meals or convenience f…" at bounding box center [1040, 299] width 442 height 66
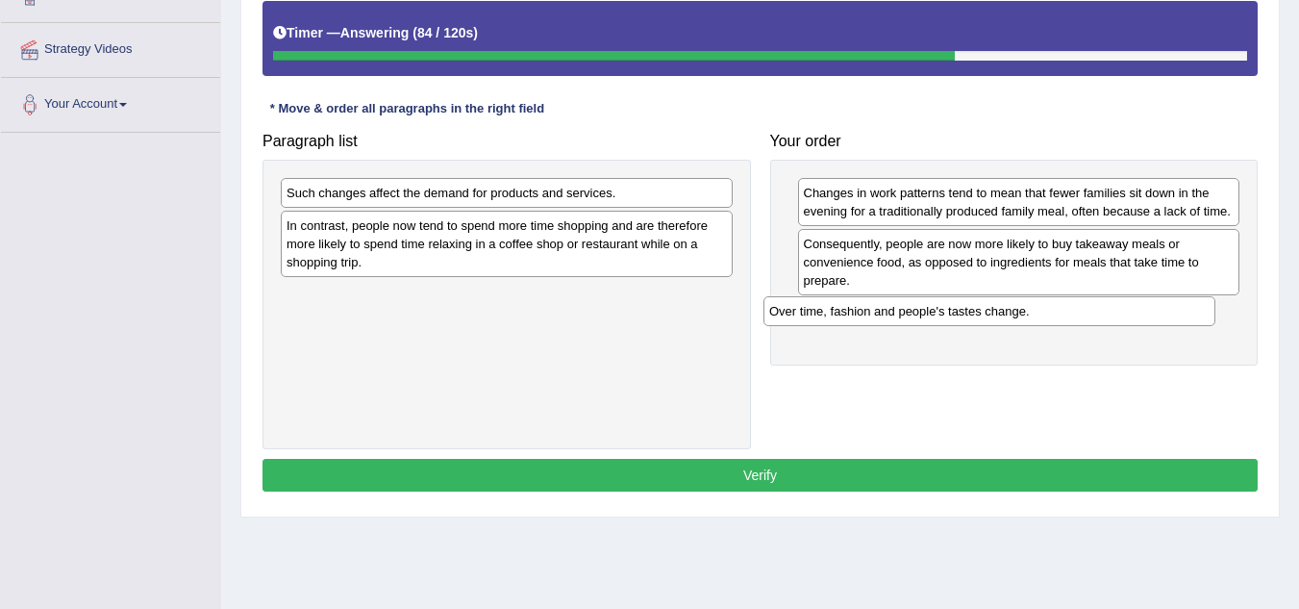
drag, startPoint x: 529, startPoint y: 199, endPoint x: 1012, endPoint y: 317, distance: 497.1
click at [1012, 317] on div "Over time, fashion and people's tastes change." at bounding box center [990, 311] width 452 height 30
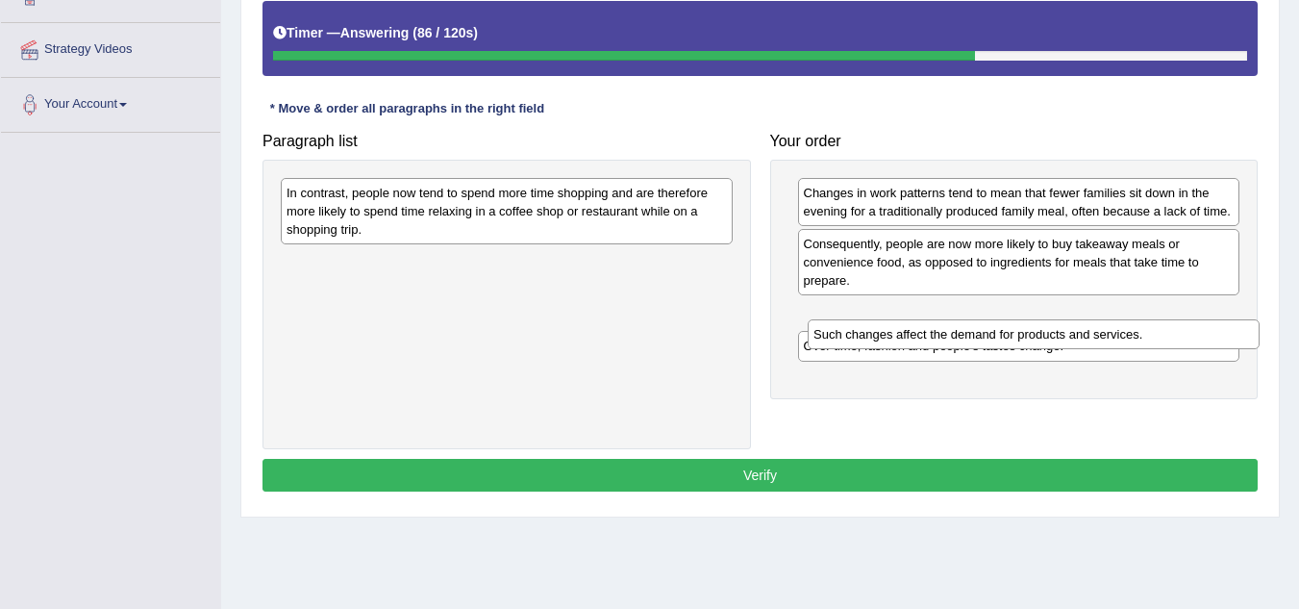
drag, startPoint x: 599, startPoint y: 192, endPoint x: 1125, endPoint y: 329, distance: 543.5
click at [1125, 329] on div "Such changes affect the demand for products and services." at bounding box center [1034, 334] width 452 height 30
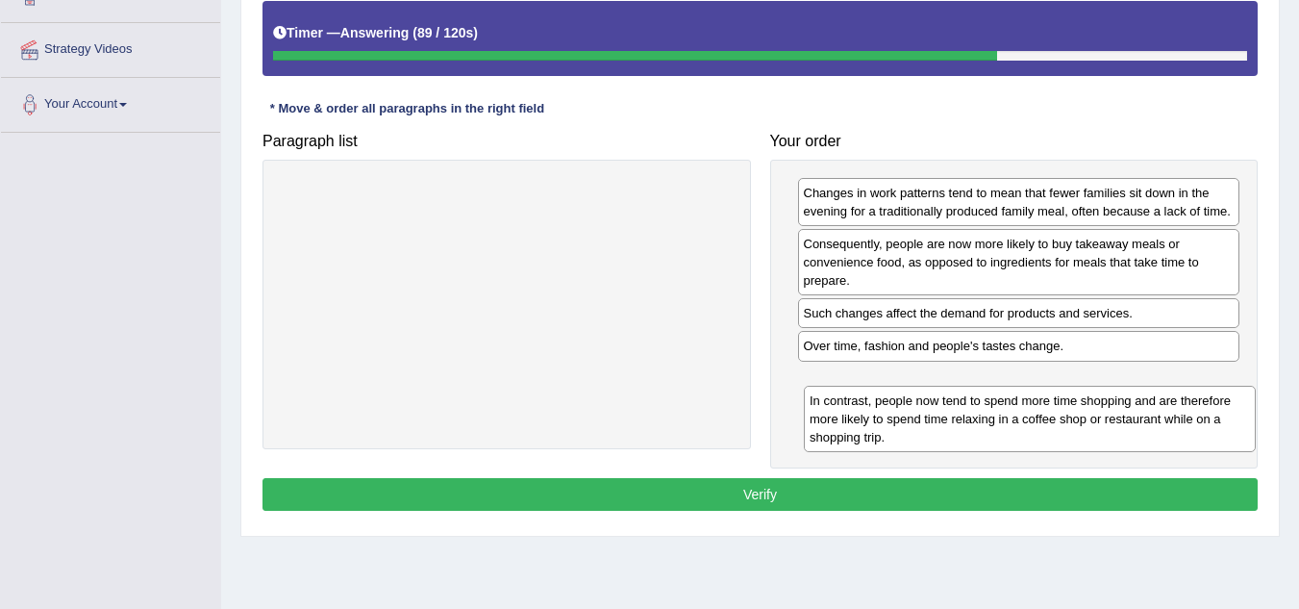
drag, startPoint x: 596, startPoint y: 199, endPoint x: 1119, endPoint y: 406, distance: 562.6
click at [1119, 406] on div "In contrast, people now tend to spend more time shopping and are therefore more…" at bounding box center [1030, 419] width 452 height 66
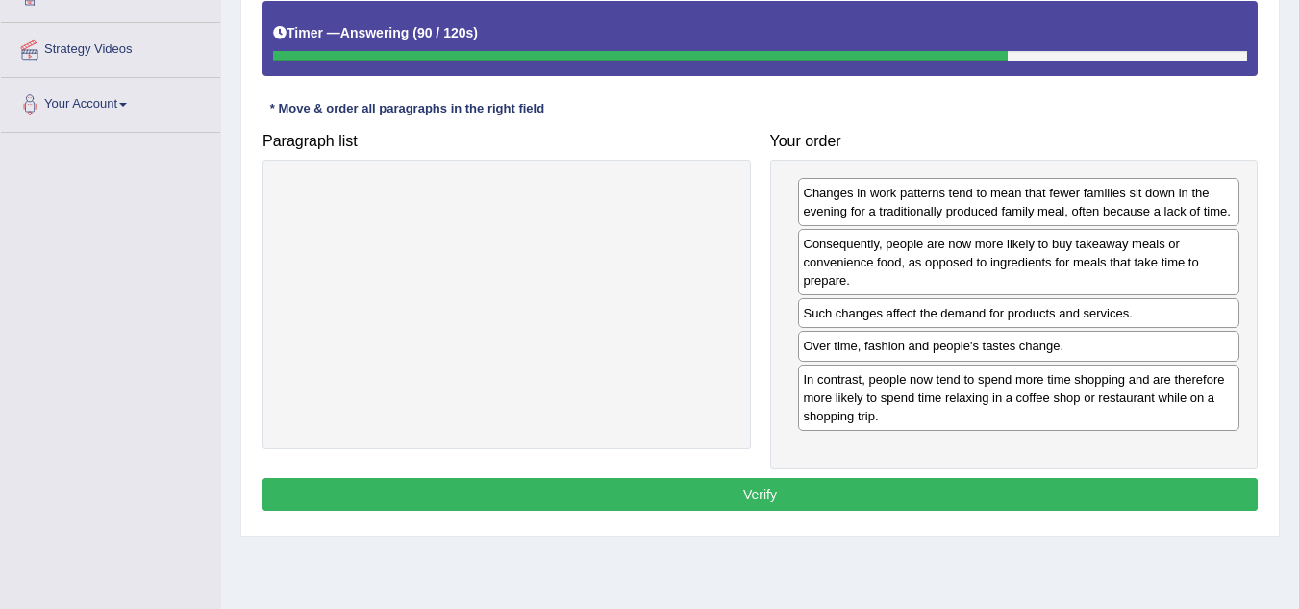
click at [818, 499] on button "Verify" at bounding box center [760, 494] width 995 height 33
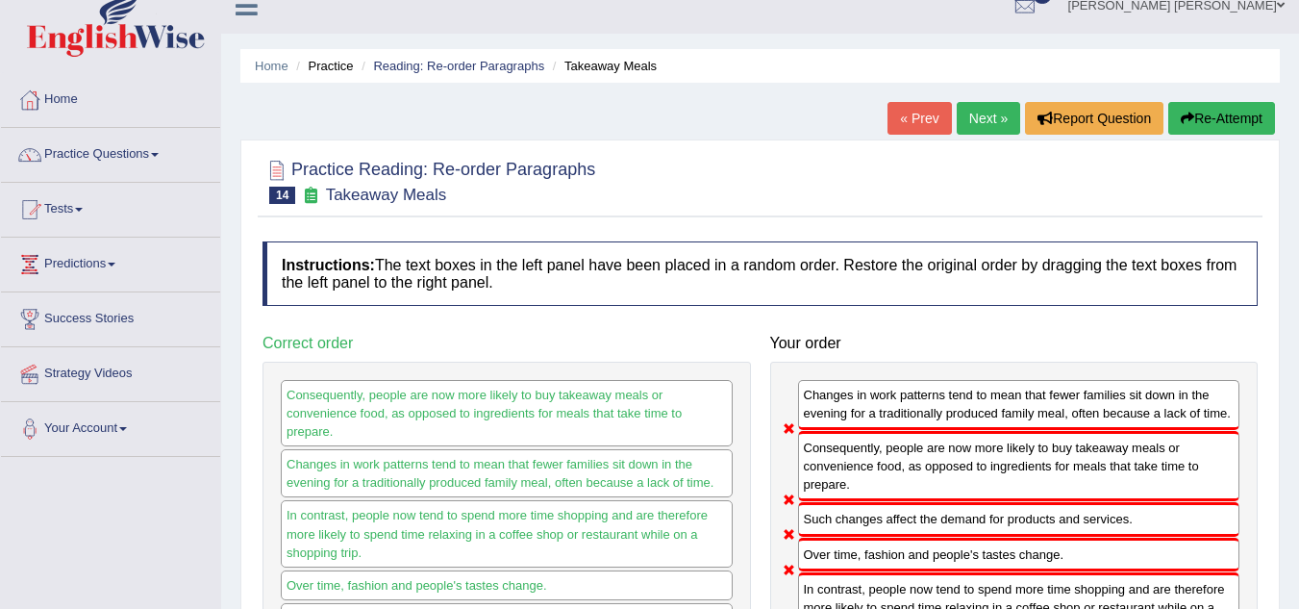
scroll to position [0, 0]
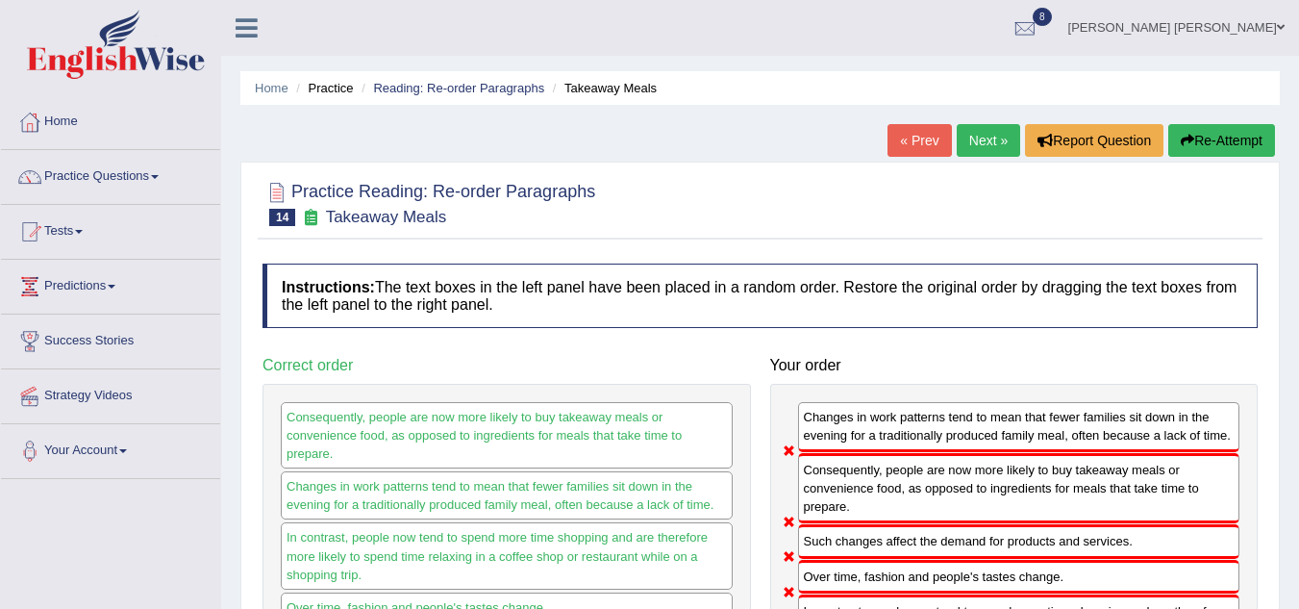
click at [1203, 133] on button "Re-Attempt" at bounding box center [1222, 140] width 107 height 33
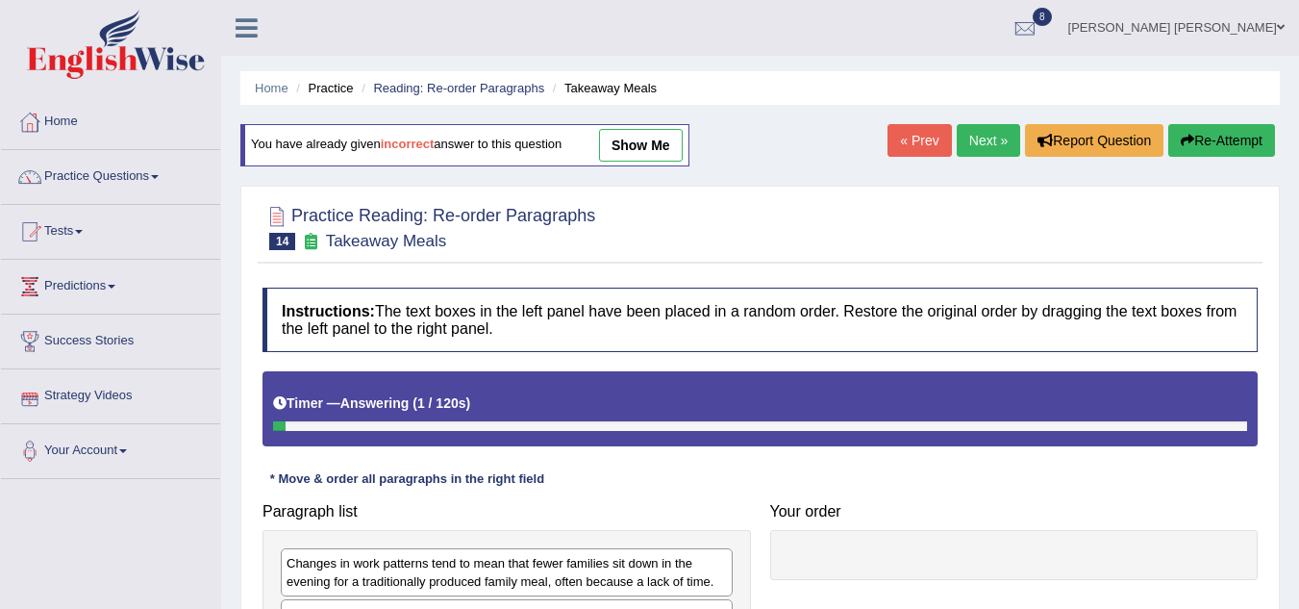
click at [687, 240] on div at bounding box center [760, 226] width 995 height 59
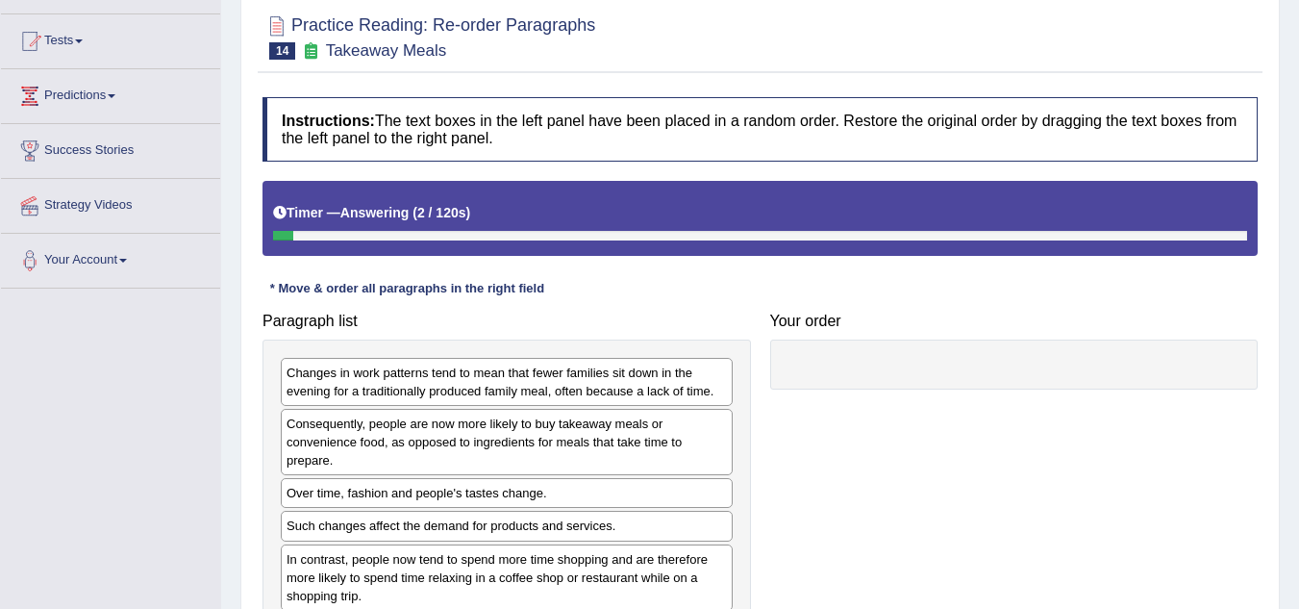
scroll to position [192, 0]
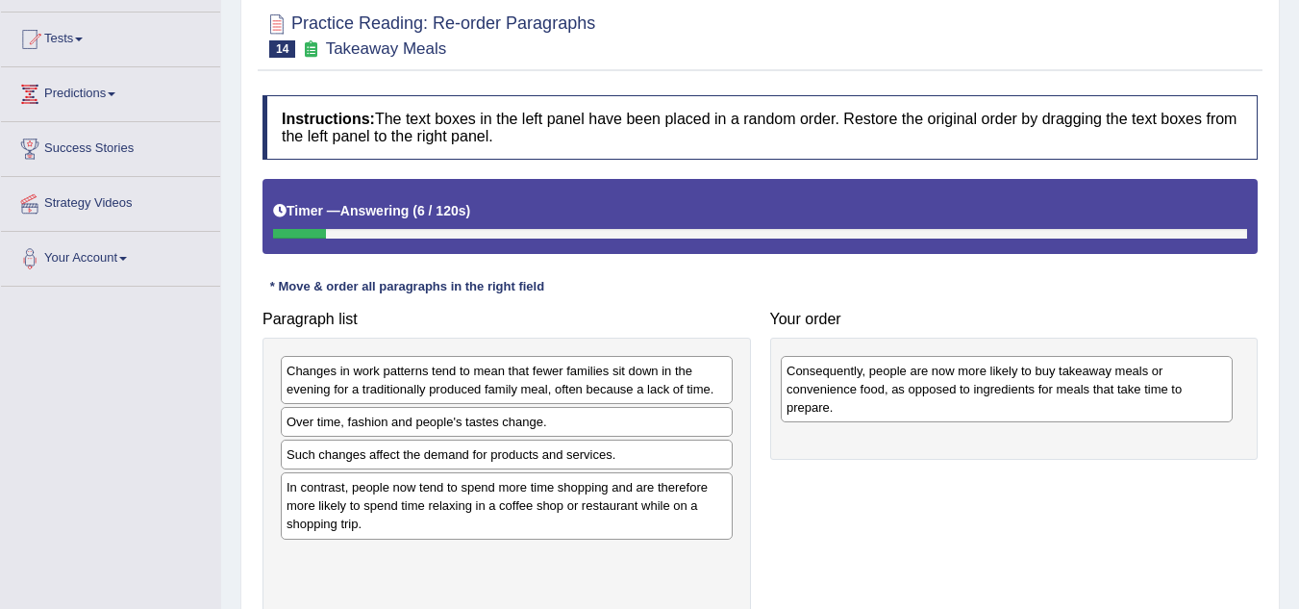
drag, startPoint x: 395, startPoint y: 457, endPoint x: 895, endPoint y: 406, distance: 502.7
click at [895, 406] on div "Consequently, people are now more likely to buy takeaway meals or convenience f…" at bounding box center [1007, 389] width 452 height 66
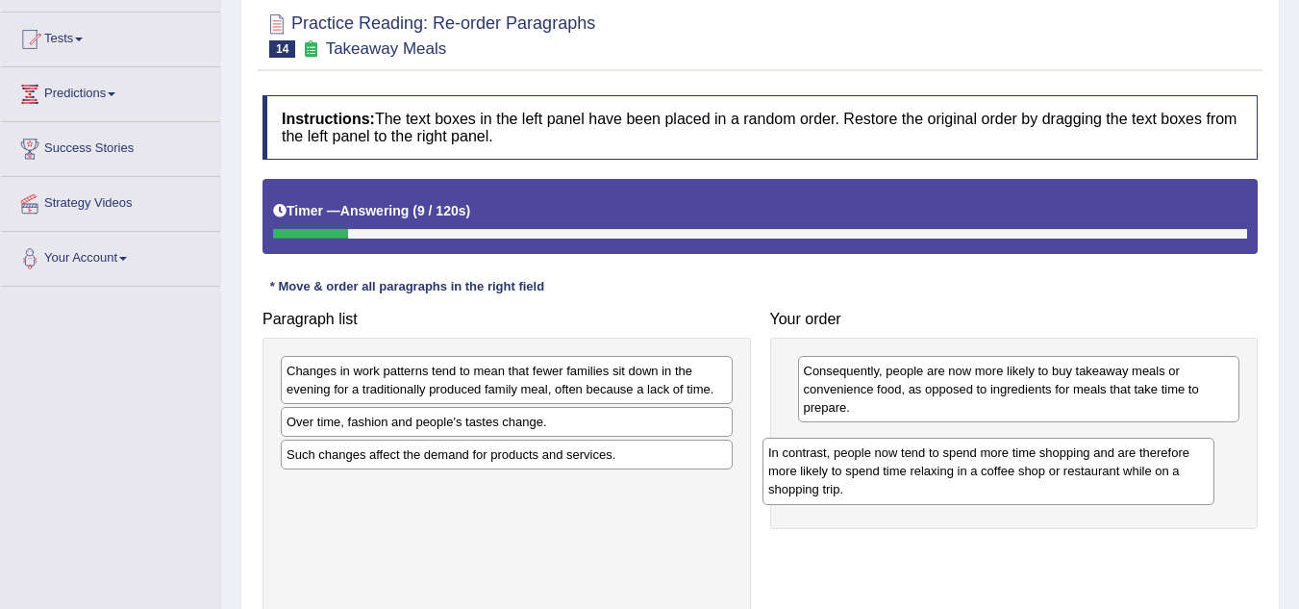
drag, startPoint x: 357, startPoint y: 513, endPoint x: 840, endPoint y: 478, distance: 484.0
click at [840, 478] on div "In contrast, people now tend to spend more time shopping and are therefore more…" at bounding box center [989, 471] width 452 height 66
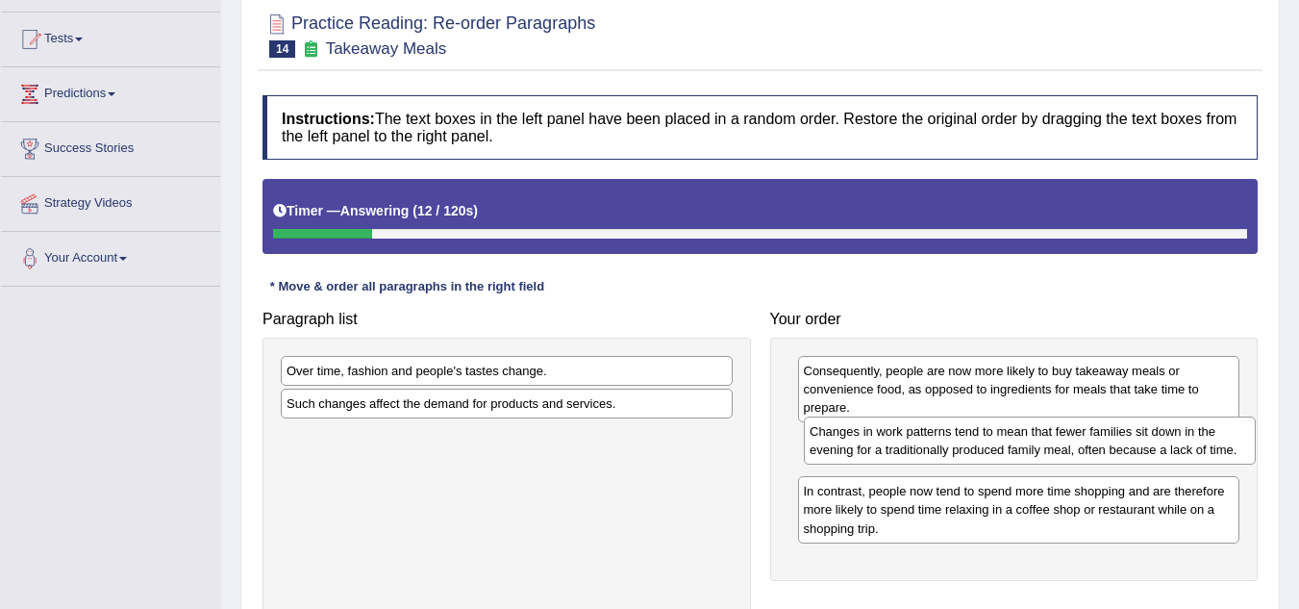
drag, startPoint x: 463, startPoint y: 397, endPoint x: 986, endPoint y: 458, distance: 526.7
click at [986, 458] on div "Changes in work patterns tend to mean that fewer families sit down in the eveni…" at bounding box center [1030, 440] width 452 height 48
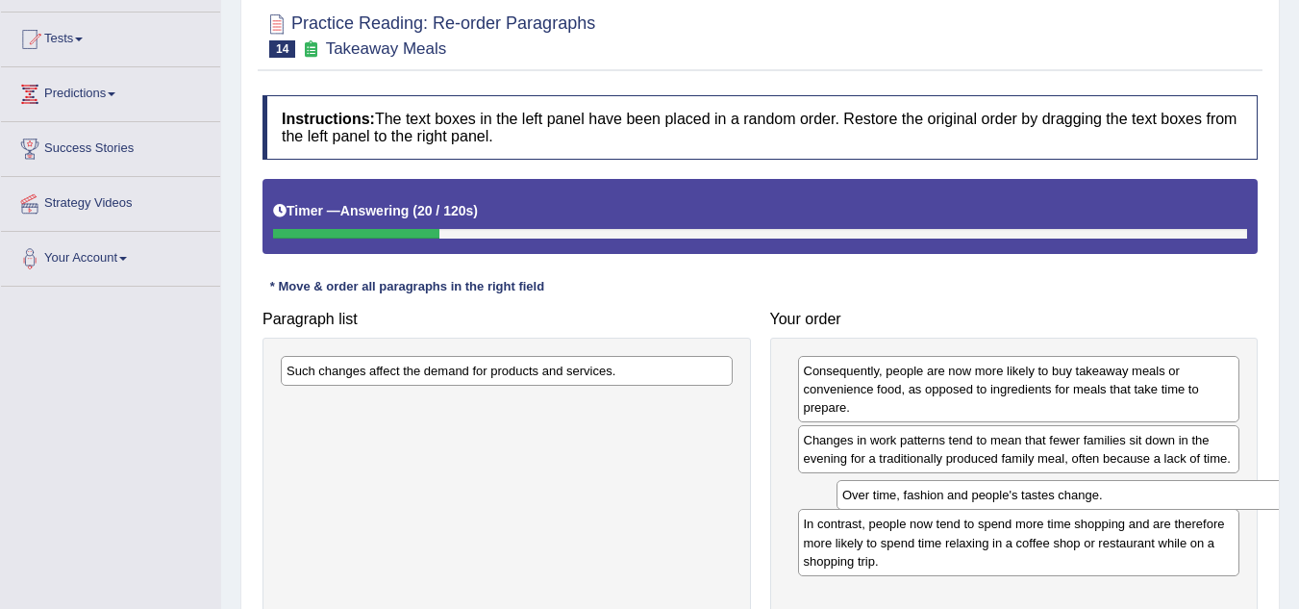
drag, startPoint x: 450, startPoint y: 379, endPoint x: 1006, endPoint y: 503, distance: 569.6
click at [1006, 503] on div "Over time, fashion and people's tastes change." at bounding box center [1063, 495] width 452 height 30
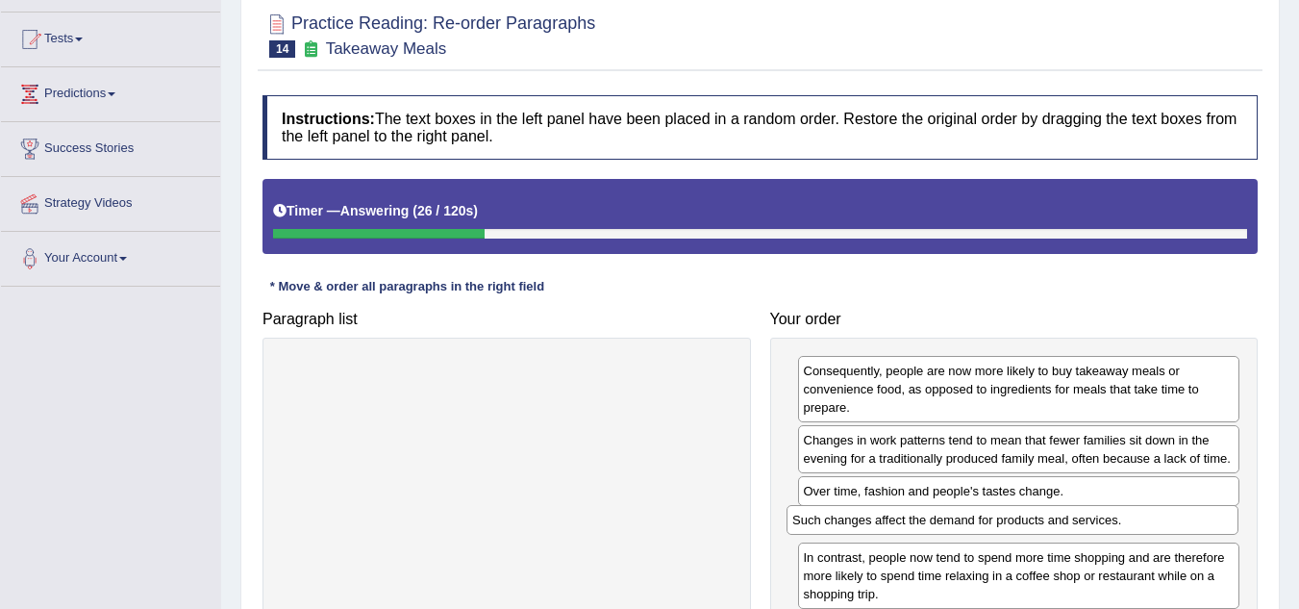
drag, startPoint x: 601, startPoint y: 380, endPoint x: 1107, endPoint y: 529, distance: 527.4
click at [1107, 529] on div "Such changes affect the demand for products and services." at bounding box center [1013, 520] width 452 height 30
click at [665, 519] on div at bounding box center [507, 482] width 489 height 289
click at [545, 487] on div at bounding box center [507, 482] width 489 height 289
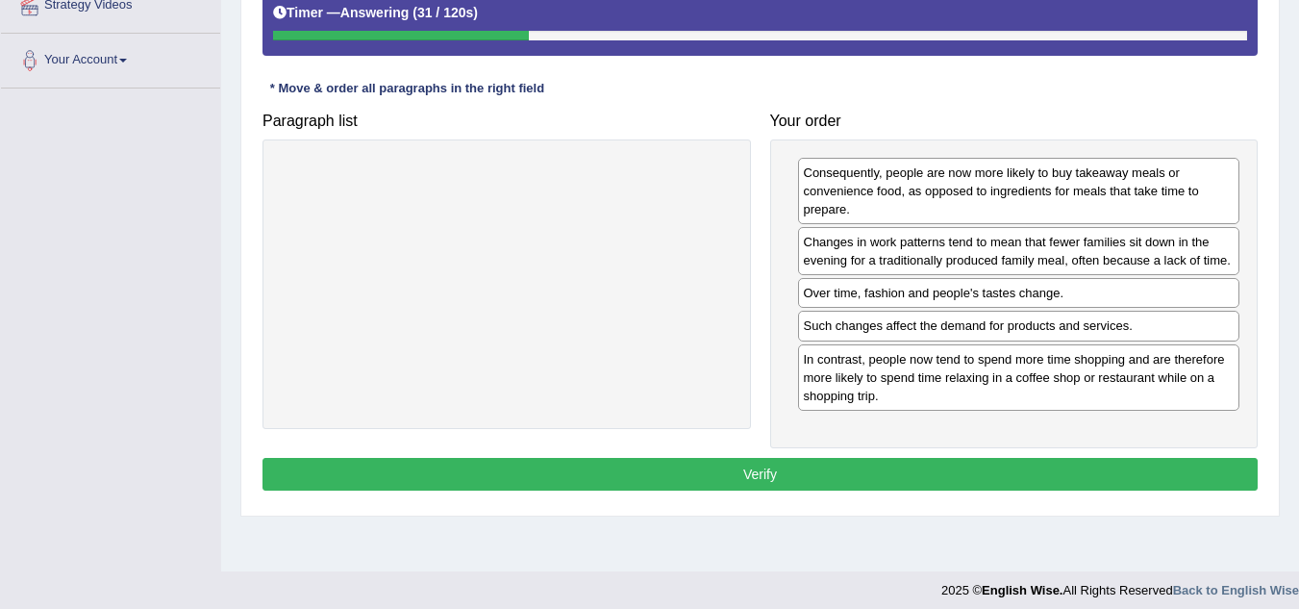
scroll to position [401, 0]
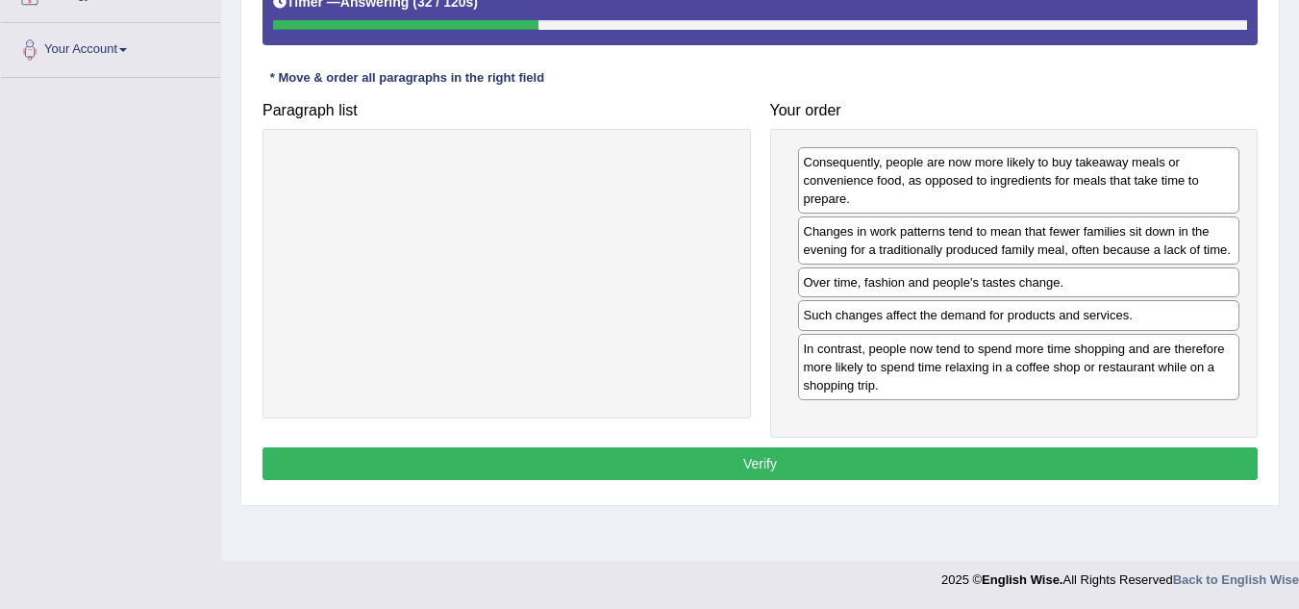
click at [798, 460] on button "Verify" at bounding box center [760, 463] width 995 height 33
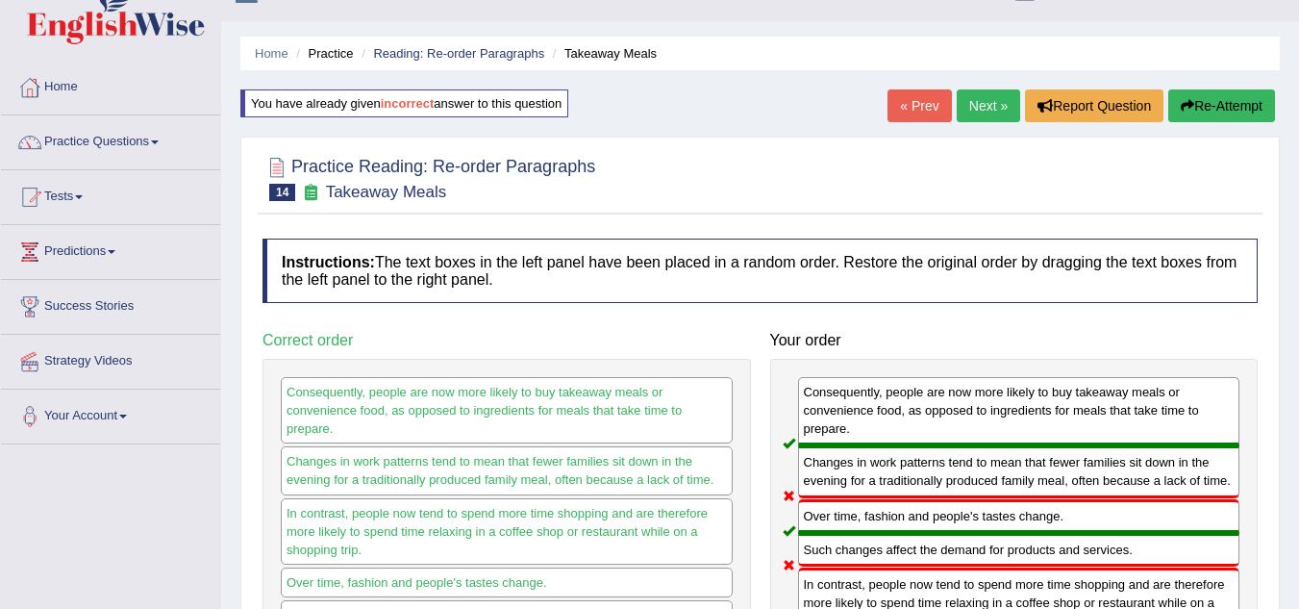
scroll to position [0, 0]
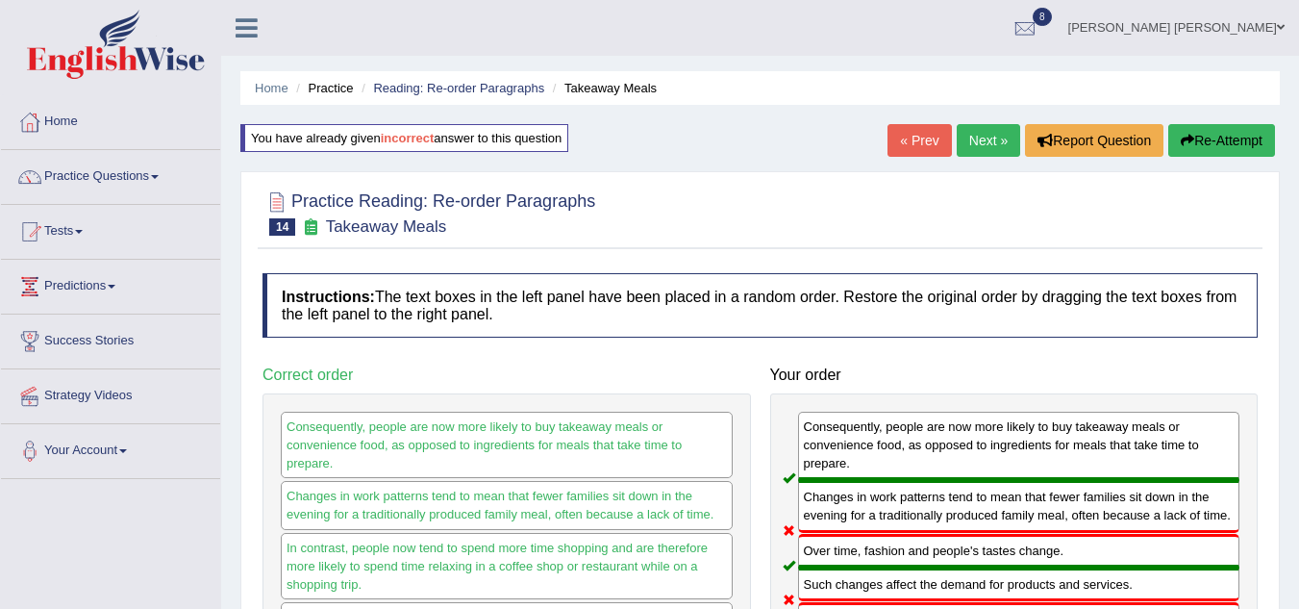
click at [111, 175] on link "Practice Questions" at bounding box center [110, 174] width 219 height 48
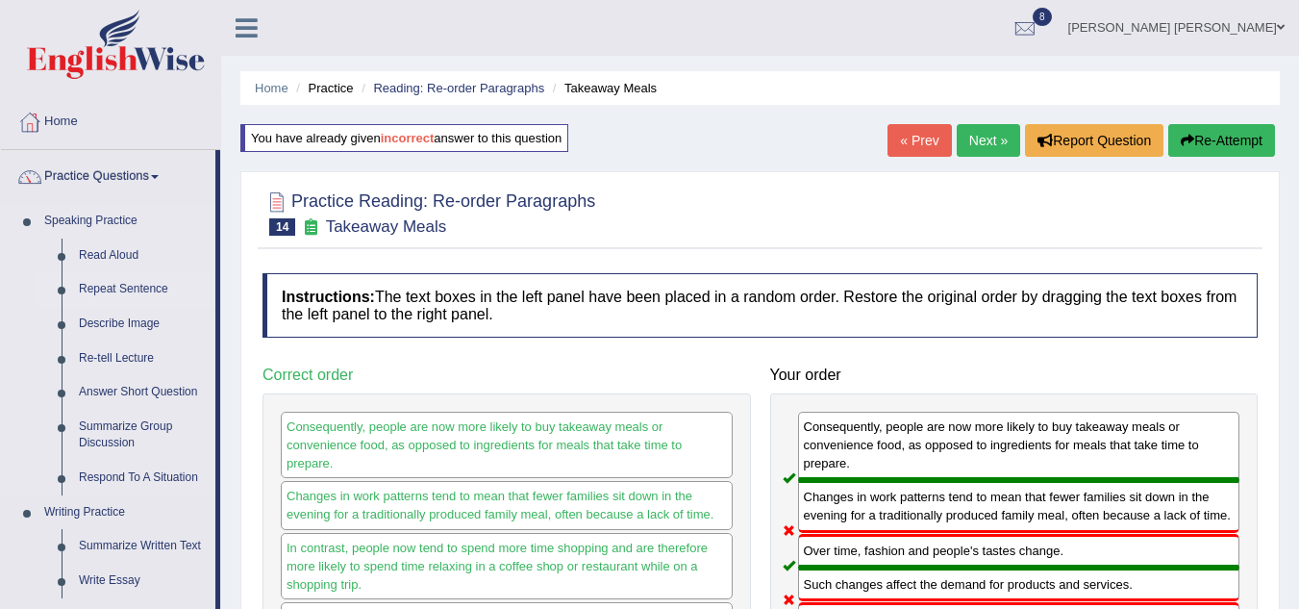
click at [138, 291] on link "Repeat Sentence" at bounding box center [142, 289] width 145 height 35
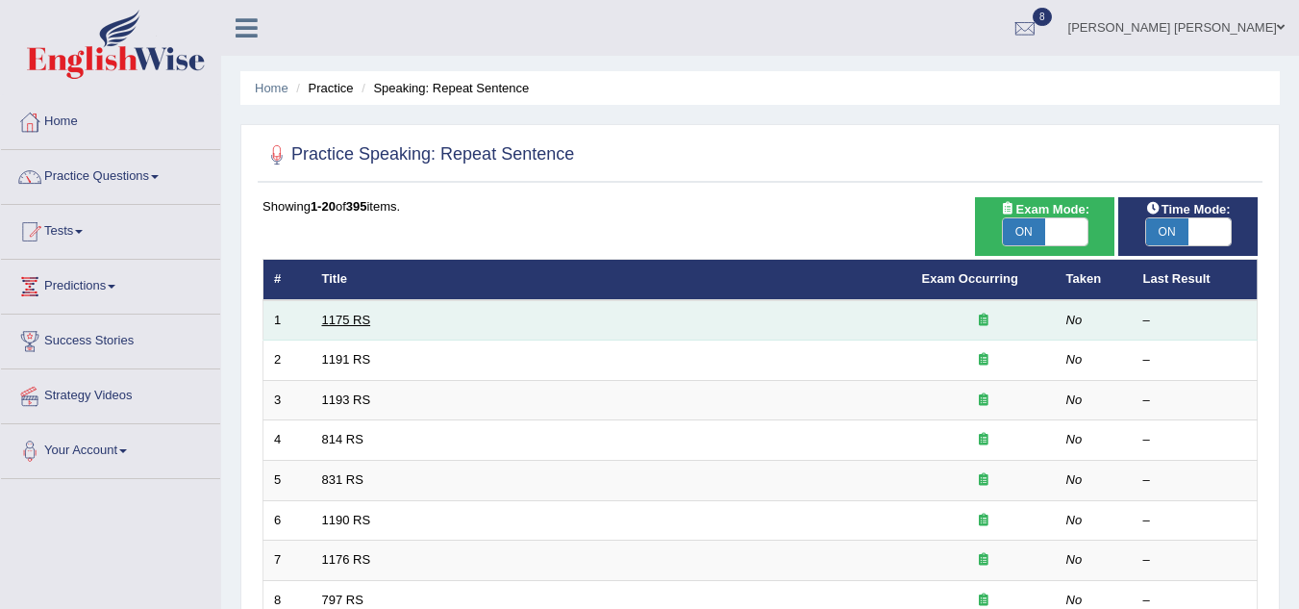
click at [347, 326] on link "1175 RS" at bounding box center [346, 320] width 49 height 14
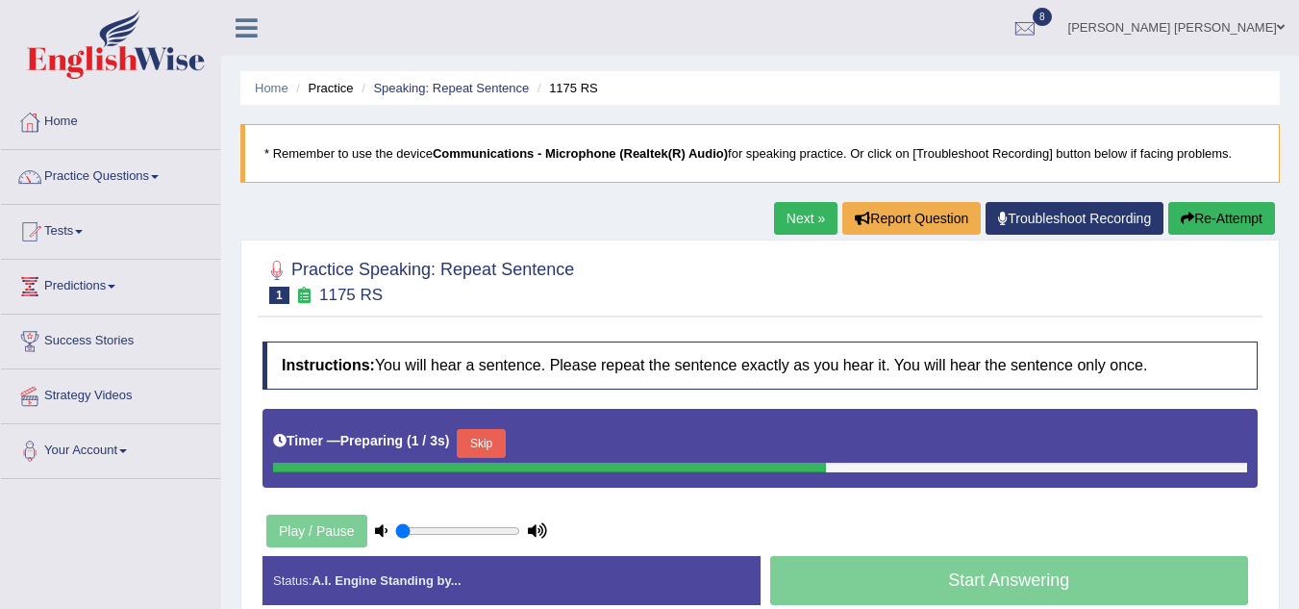
click at [660, 287] on div at bounding box center [760, 280] width 995 height 59
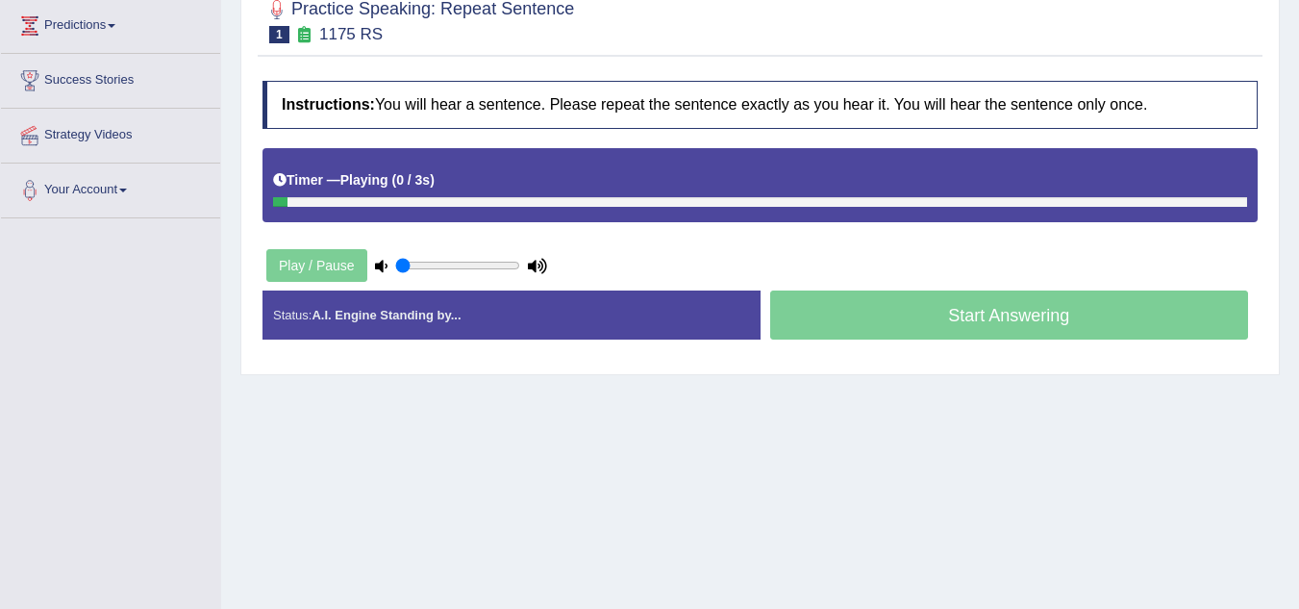
scroll to position [346, 0]
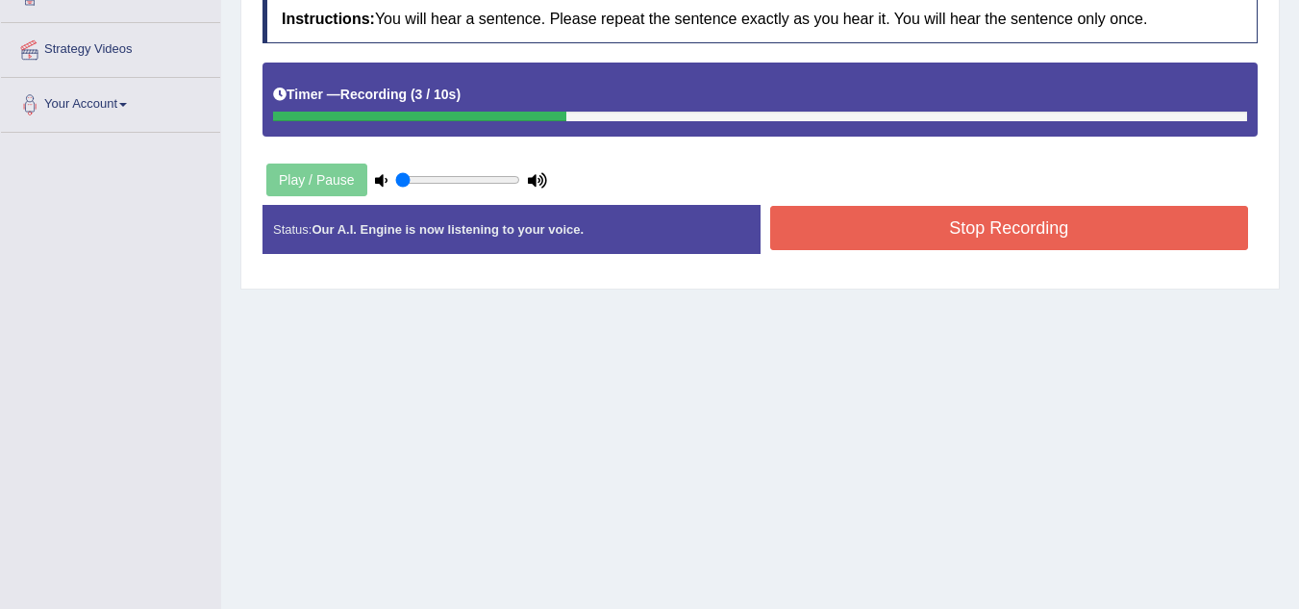
click at [947, 225] on button "Stop Recording" at bounding box center [1009, 228] width 479 height 44
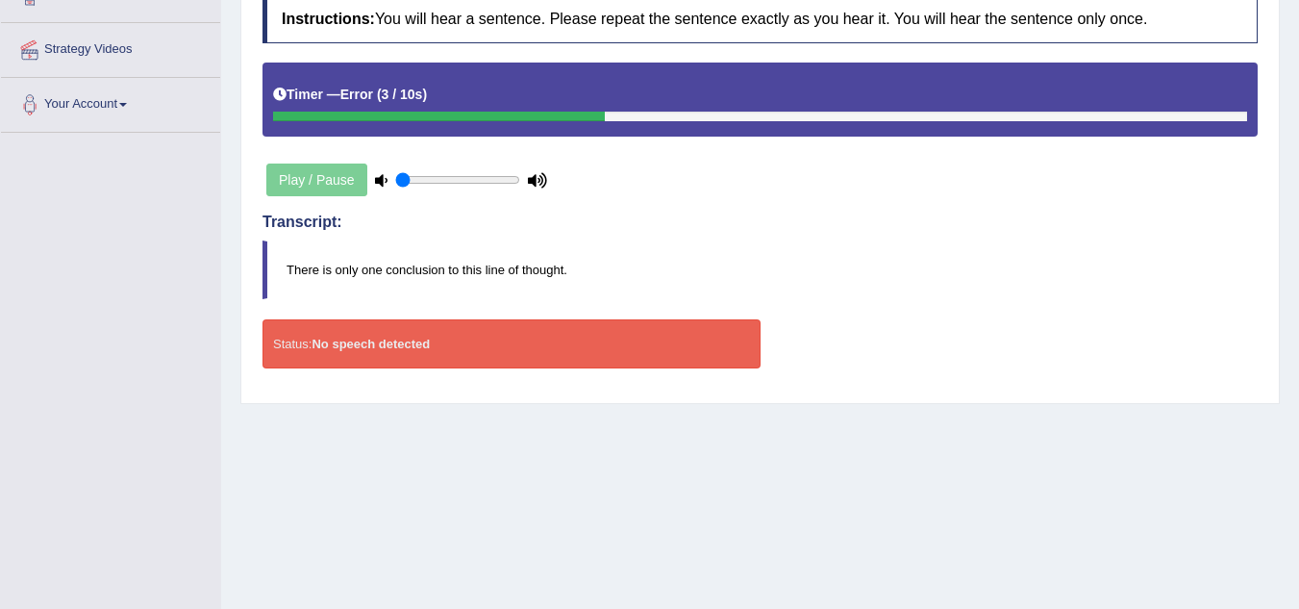
click at [237, 126] on div "Home Practice Speaking: Repeat Sentence 1175 RS * Remember to use the device Co…" at bounding box center [760, 135] width 1078 height 962
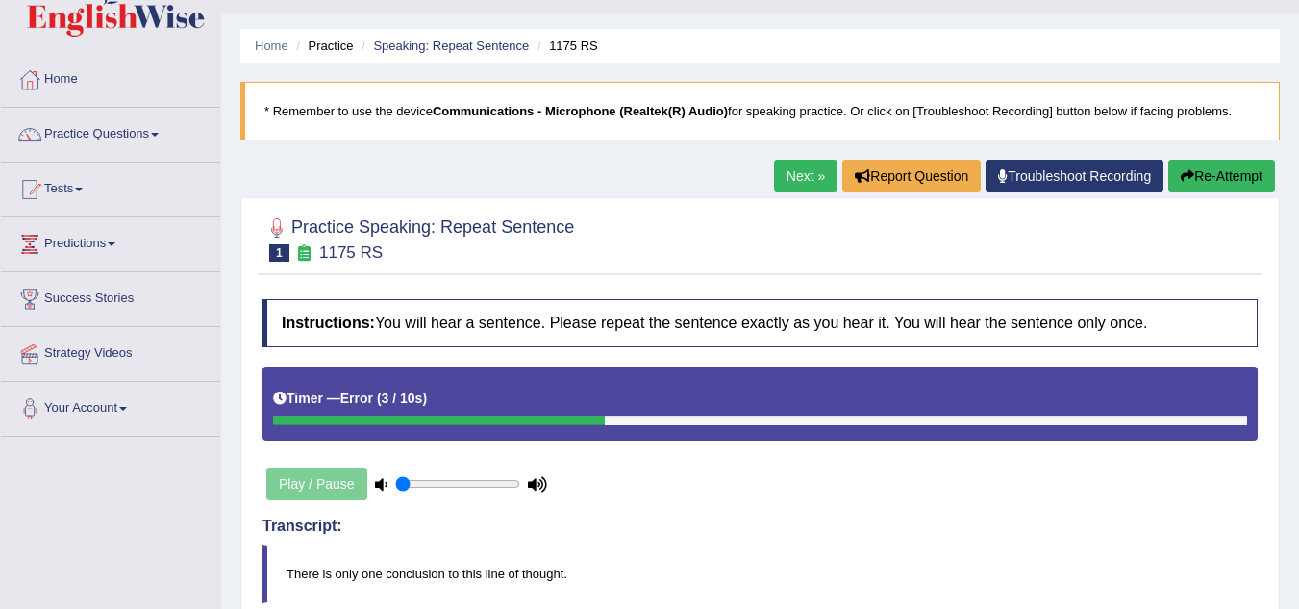
scroll to position [0, 0]
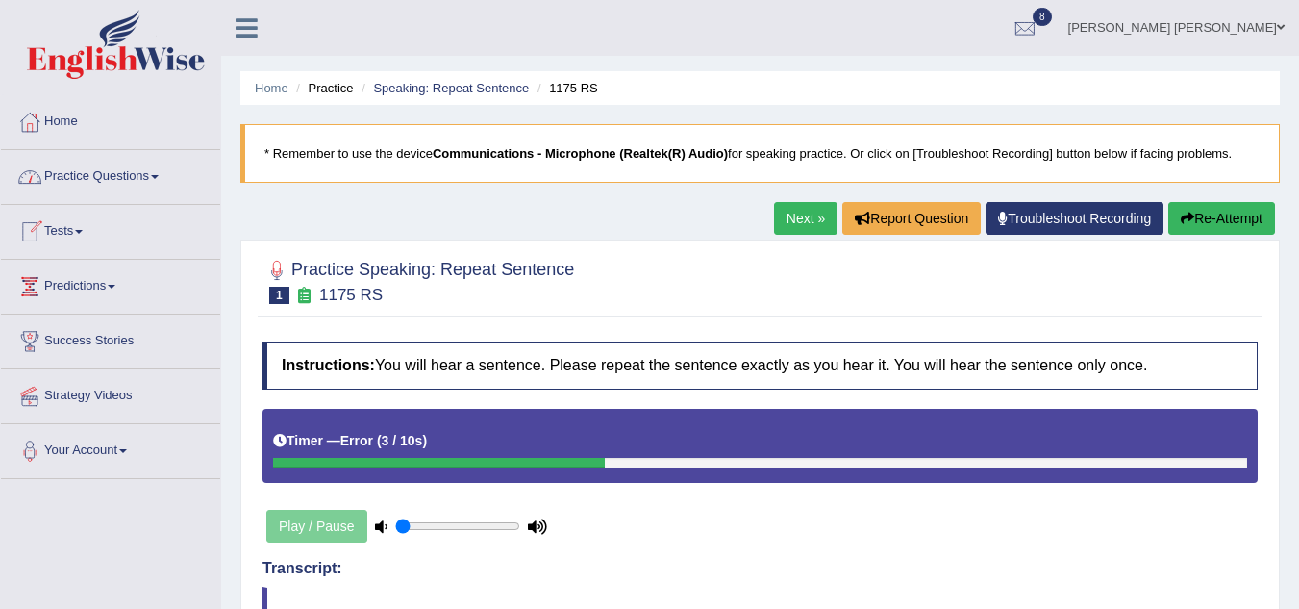
click at [88, 178] on link "Practice Questions" at bounding box center [110, 174] width 219 height 48
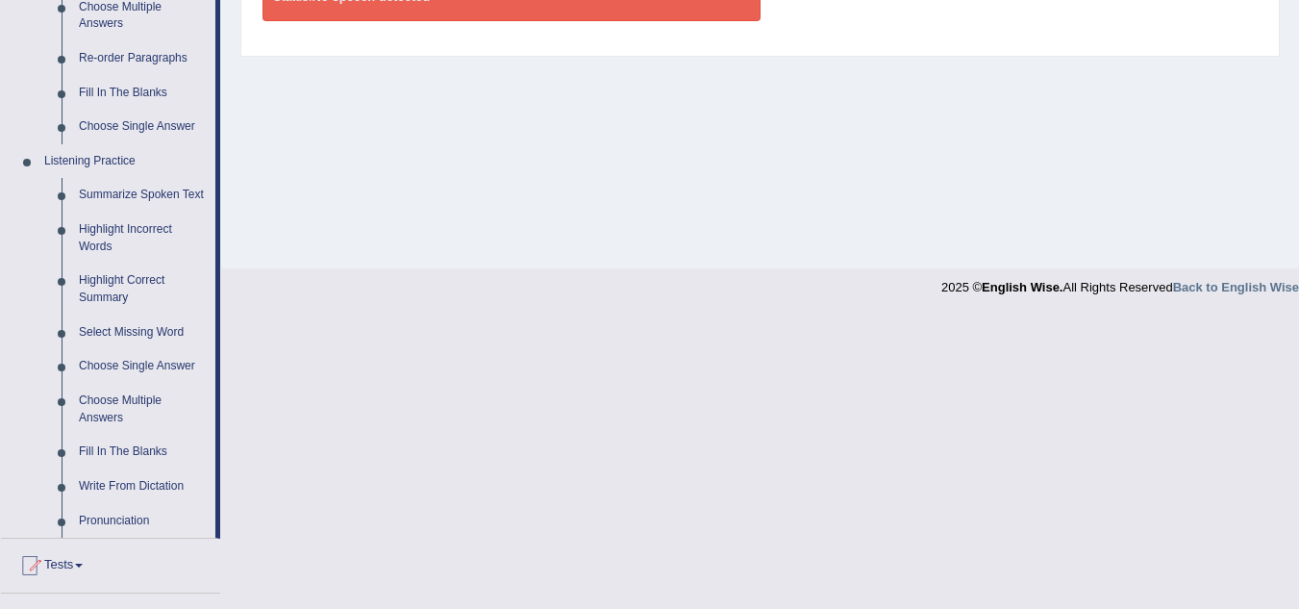
scroll to position [699, 0]
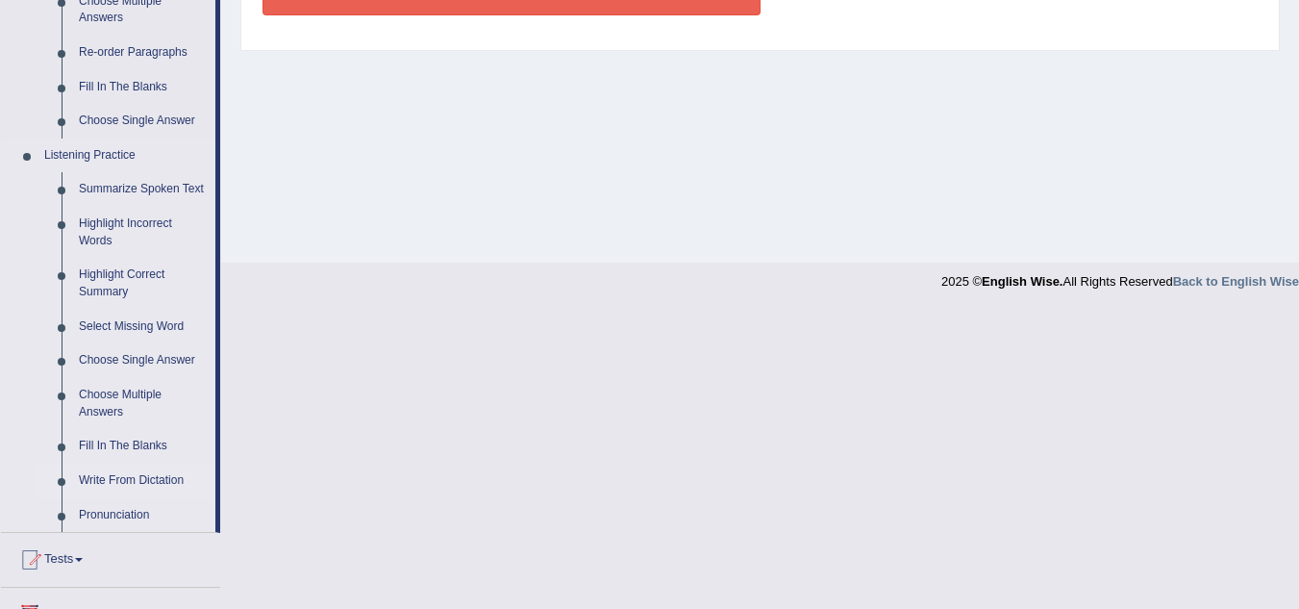
click at [145, 483] on link "Write From Dictation" at bounding box center [142, 481] width 145 height 35
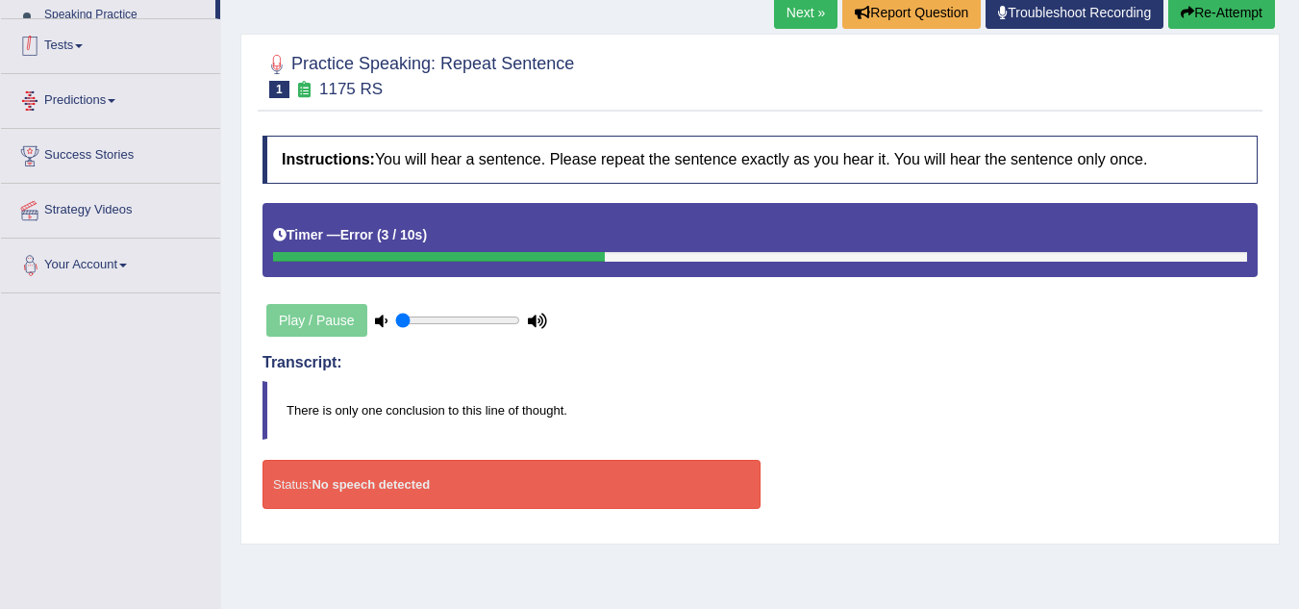
scroll to position [333, 0]
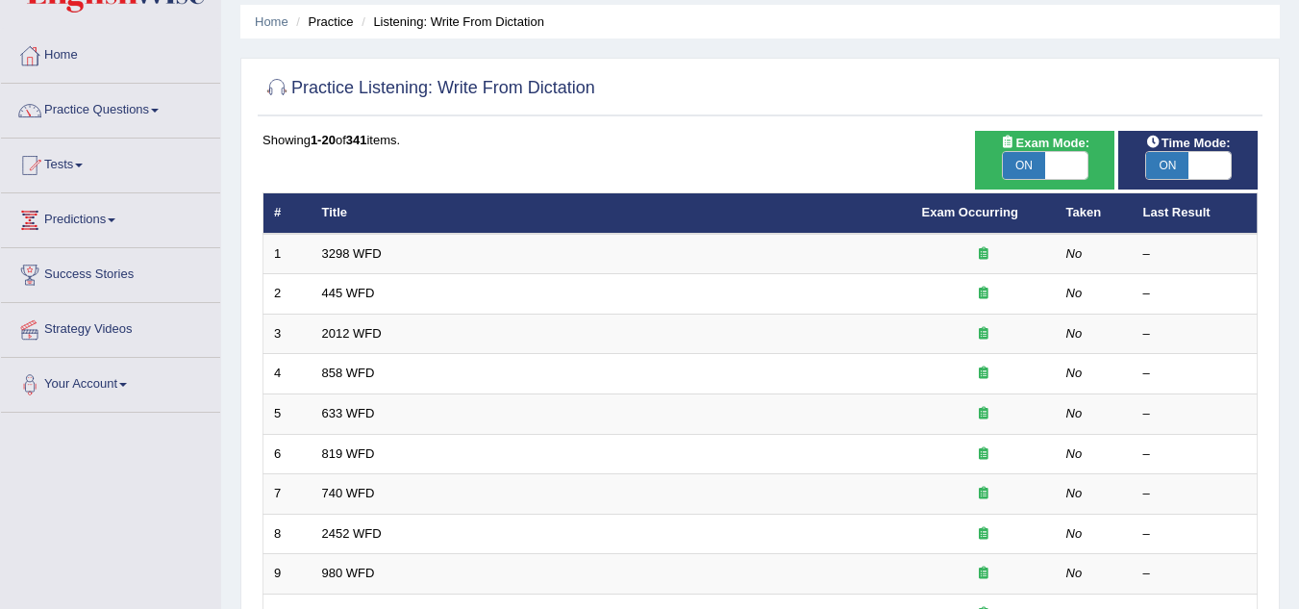
scroll to position [115, 0]
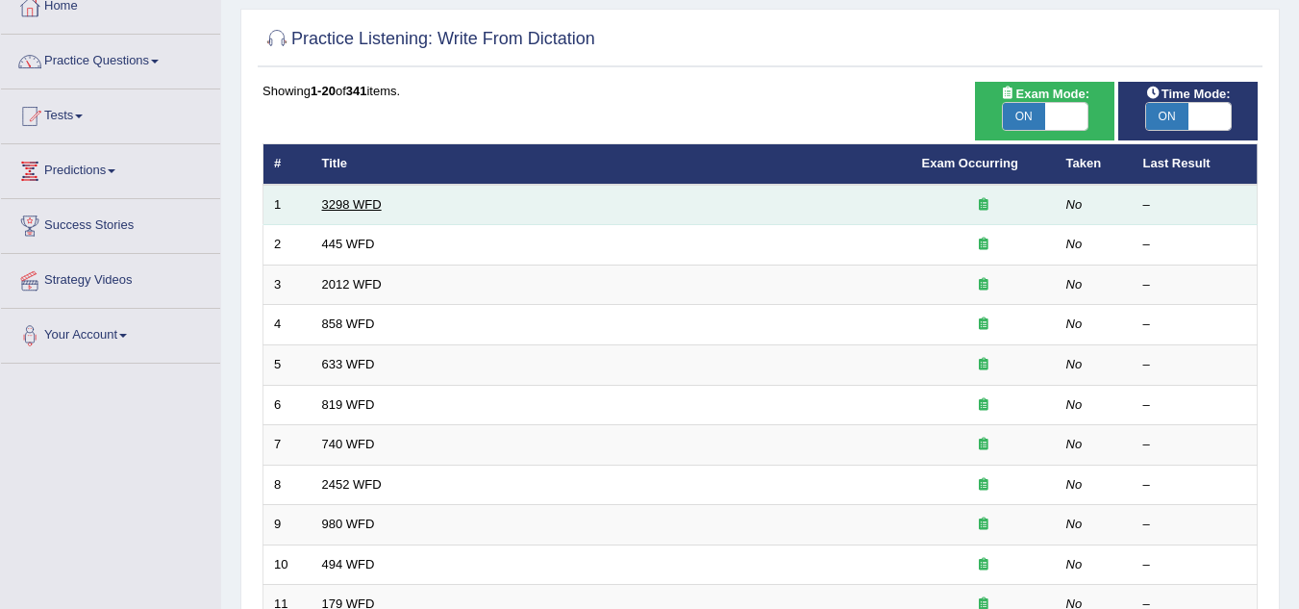
click at [360, 208] on link "3298 WFD" at bounding box center [352, 204] width 60 height 14
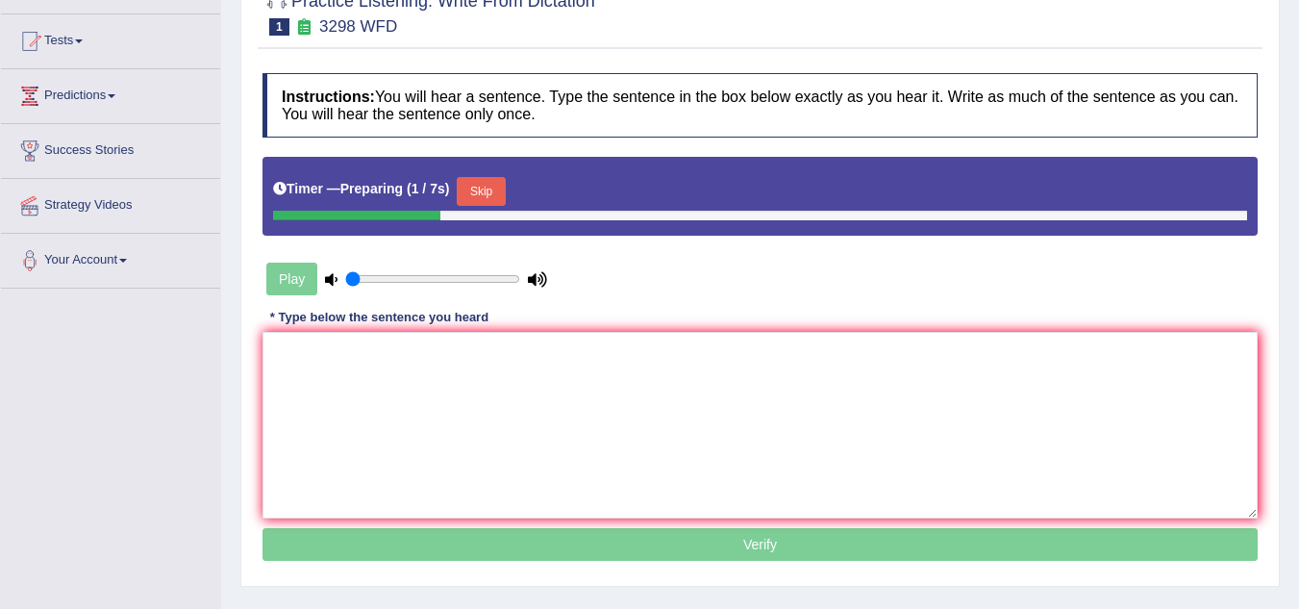
scroll to position [192, 0]
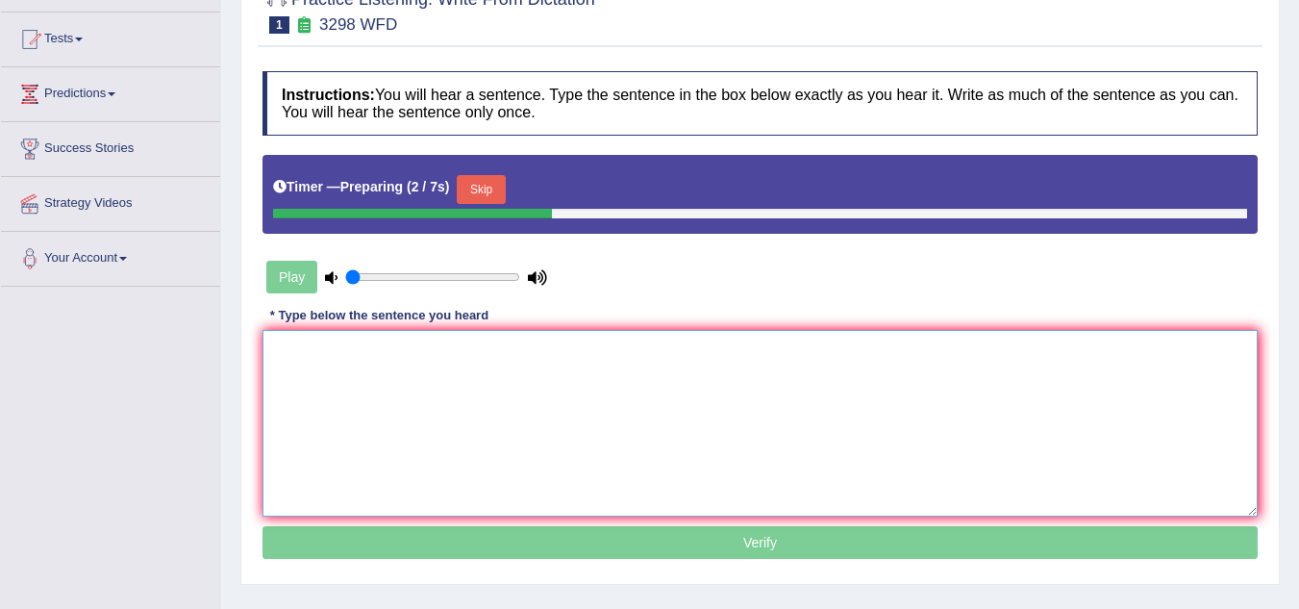
click at [422, 377] on textarea at bounding box center [760, 423] width 995 height 187
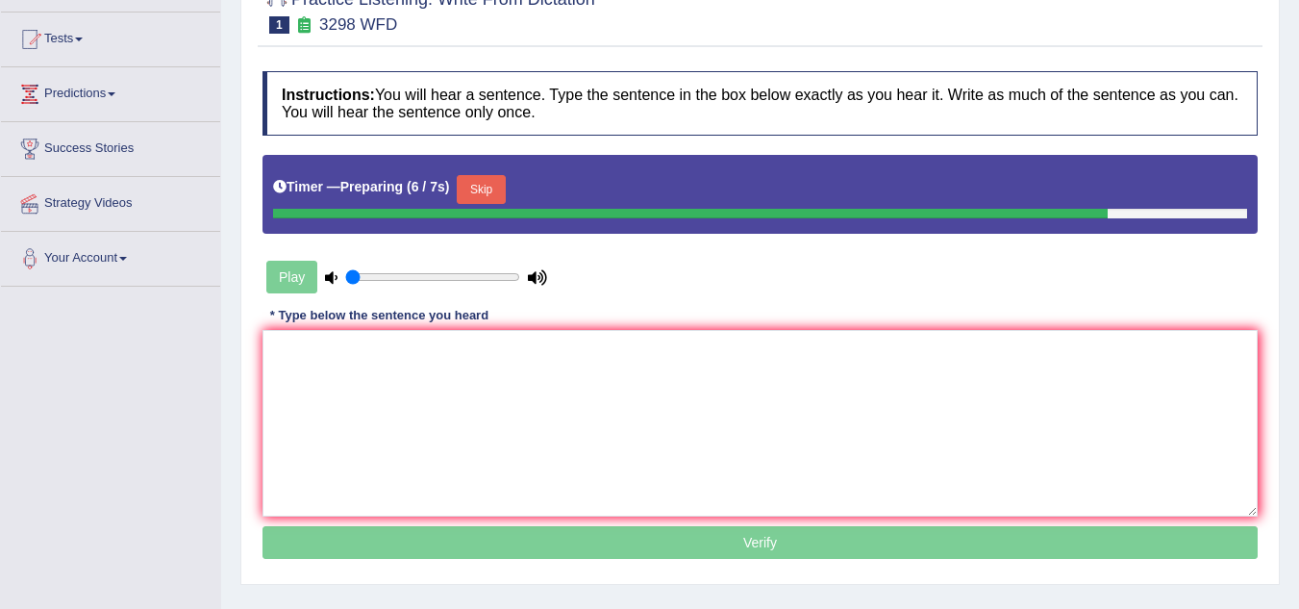
click at [301, 268] on div "Play" at bounding box center [407, 277] width 289 height 48
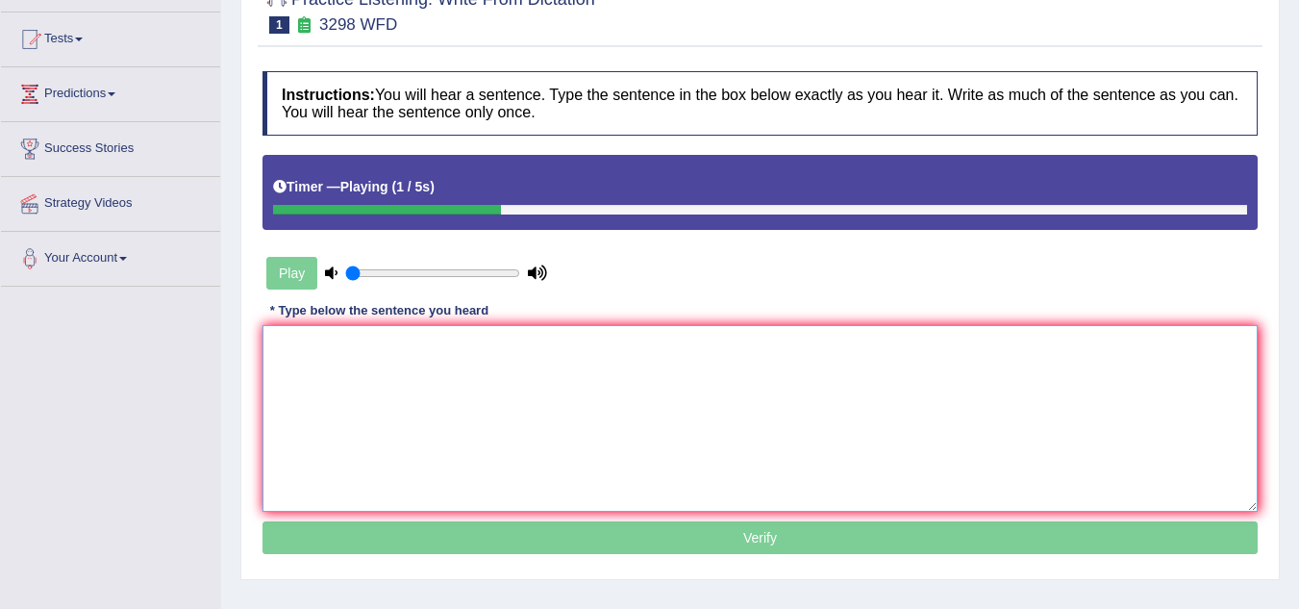
click at [385, 353] on textarea at bounding box center [760, 418] width 995 height 187
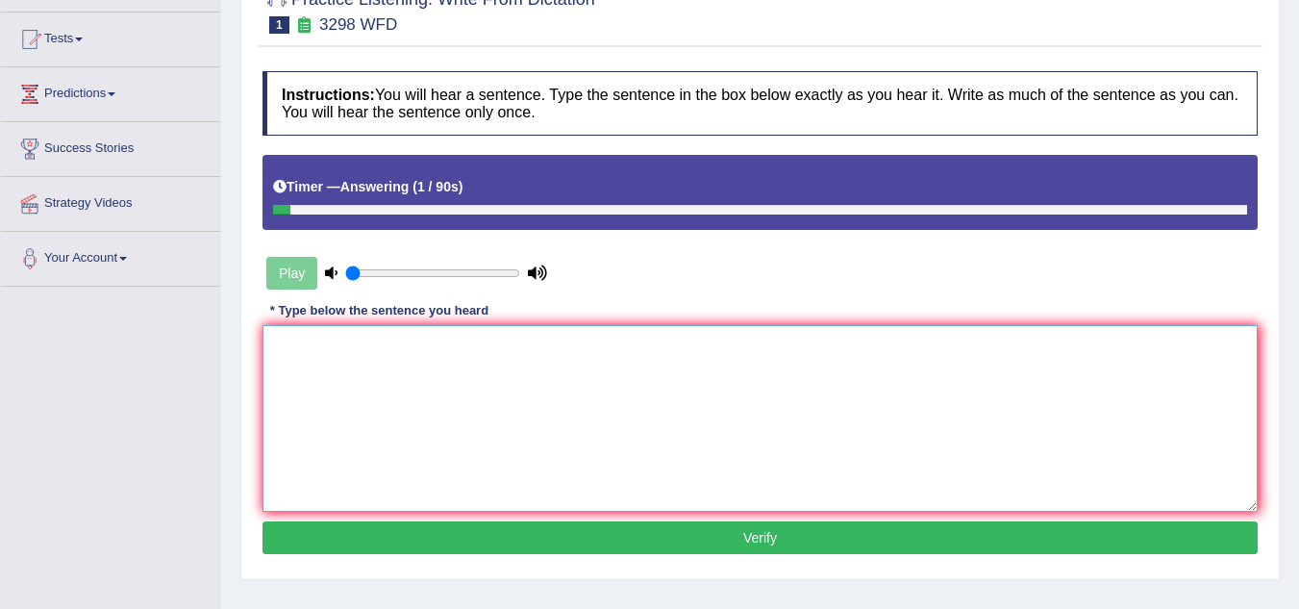
click at [385, 353] on textarea at bounding box center [760, 418] width 995 height 187
type textarea "a"
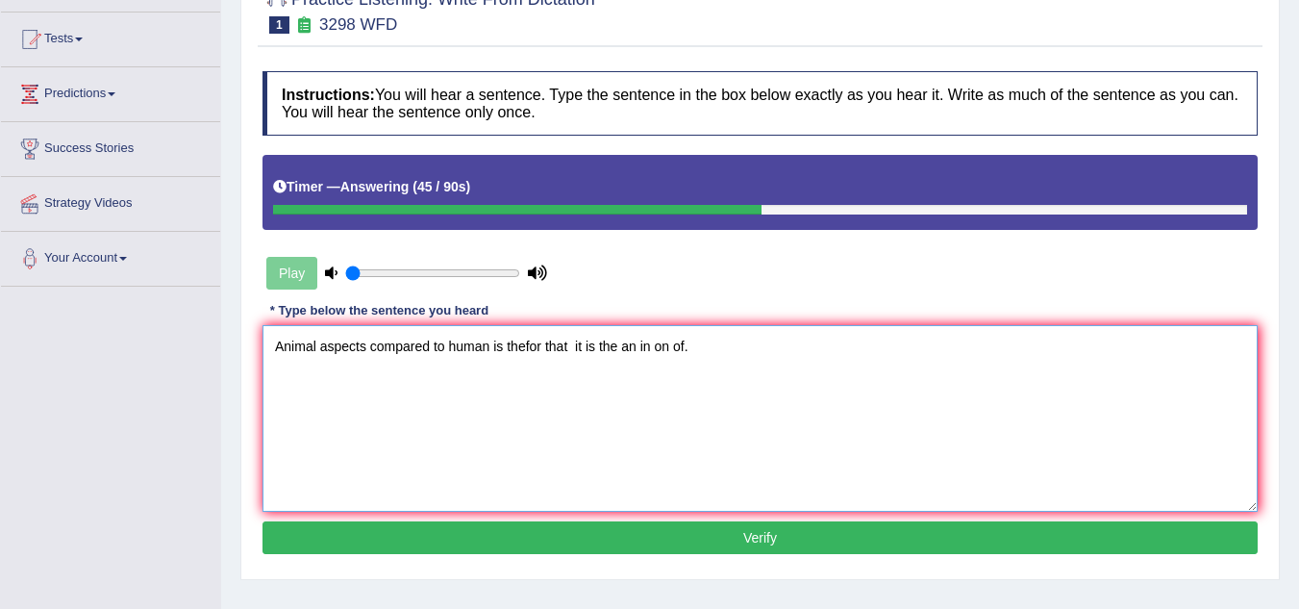
type textarea "Animal aspects compared to human is thefor that it is the an in on of."
click at [518, 525] on button "Verify" at bounding box center [760, 537] width 995 height 33
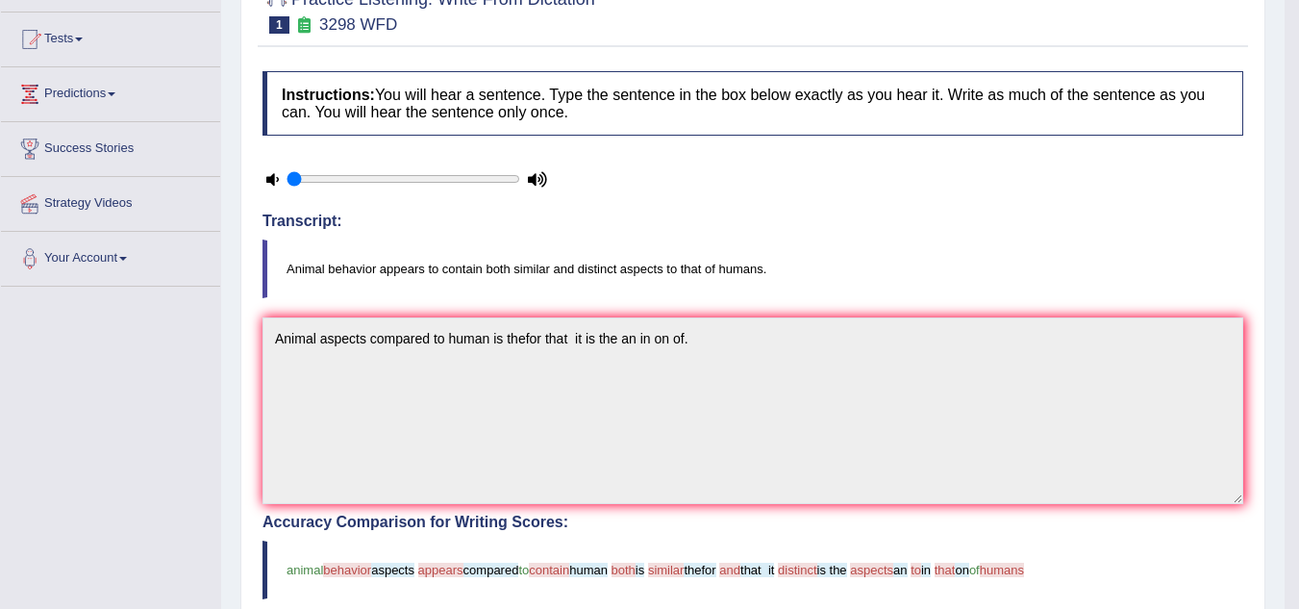
click at [822, 213] on h4 "Transcript:" at bounding box center [753, 221] width 981 height 17
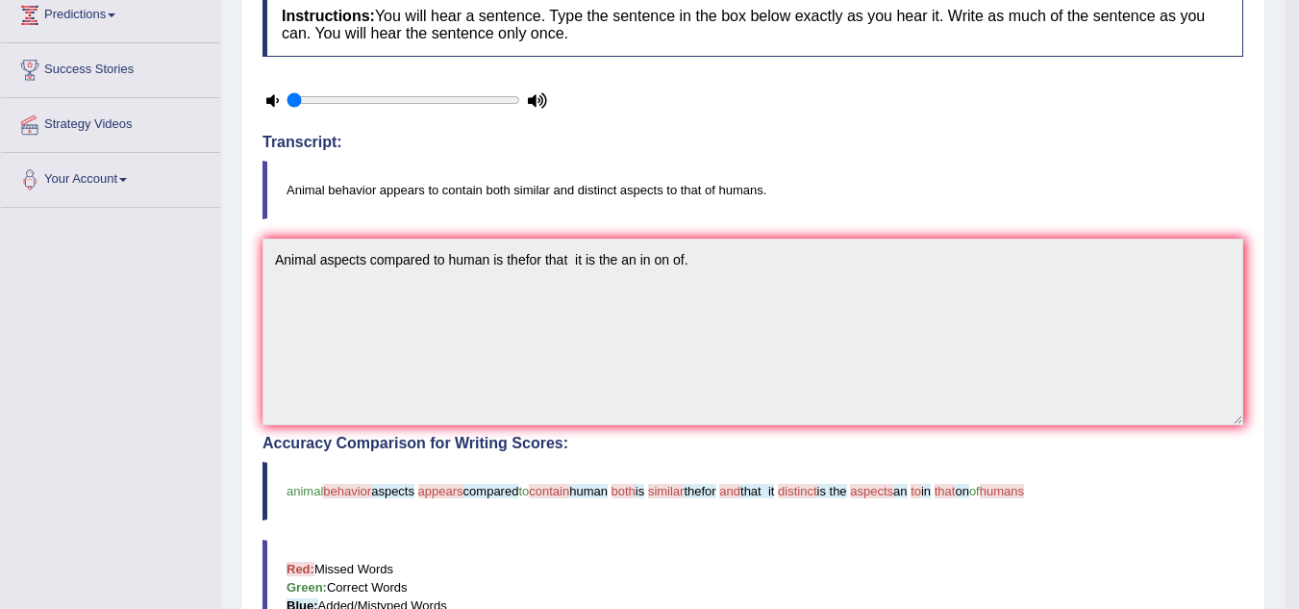
scroll to position [269, 0]
click at [770, 451] on h4 "Accuracy Comparison for Writing Scores:" at bounding box center [753, 445] width 981 height 17
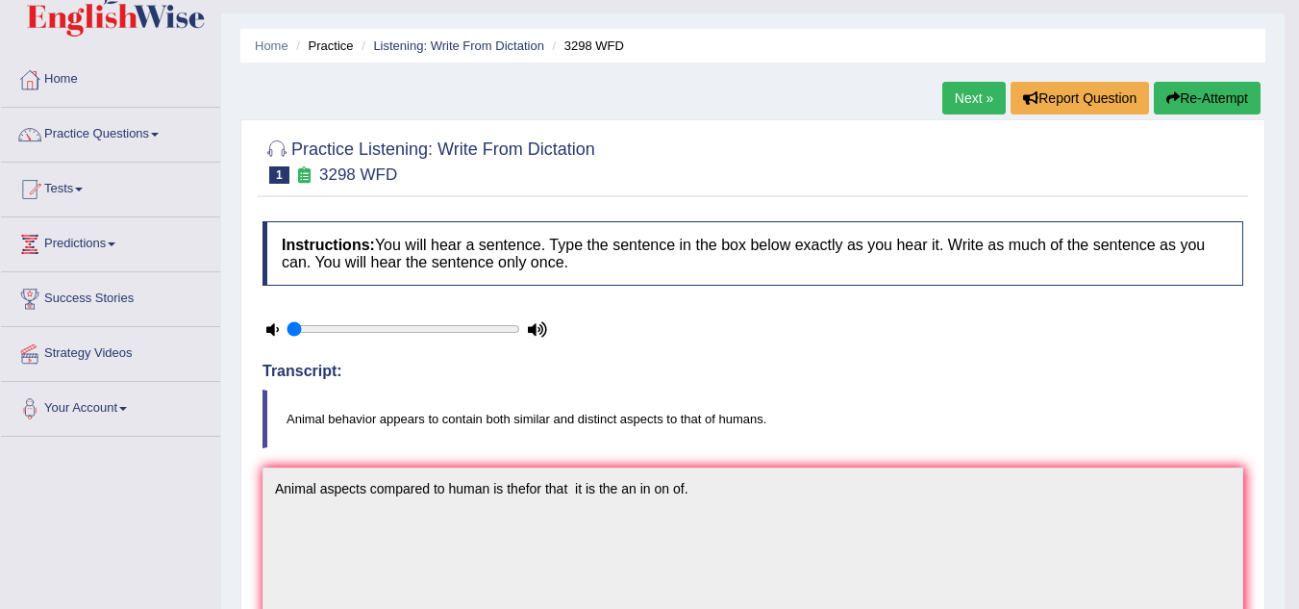
scroll to position [0, 0]
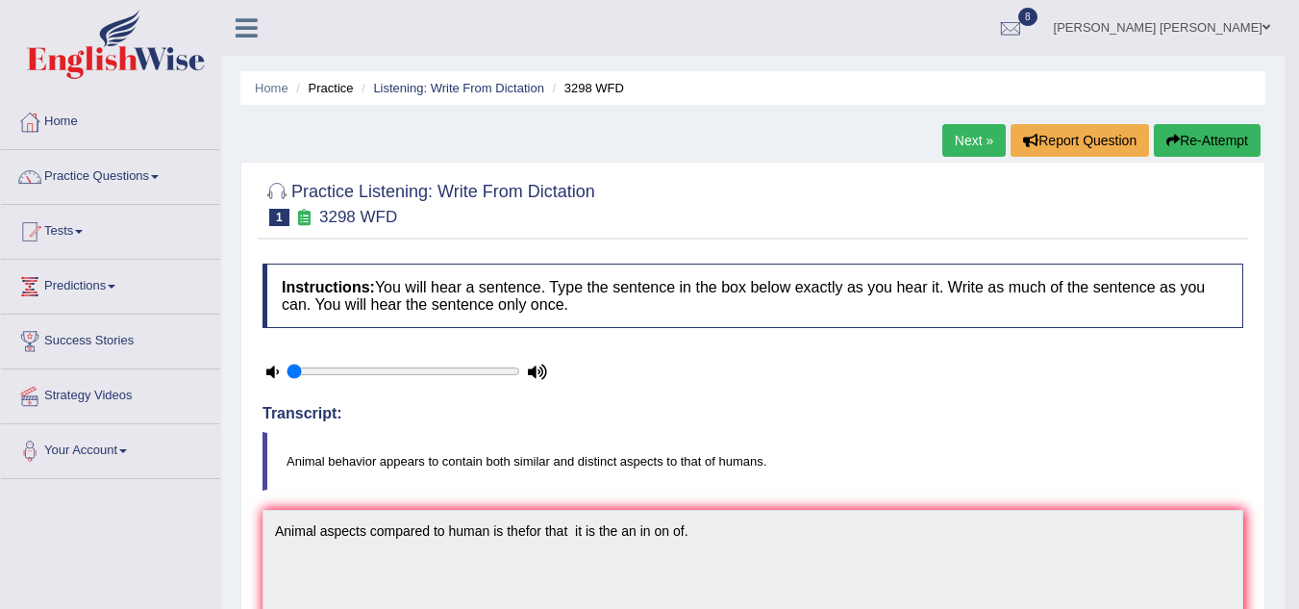
click at [1200, 134] on button "Re-Attempt" at bounding box center [1207, 140] width 107 height 33
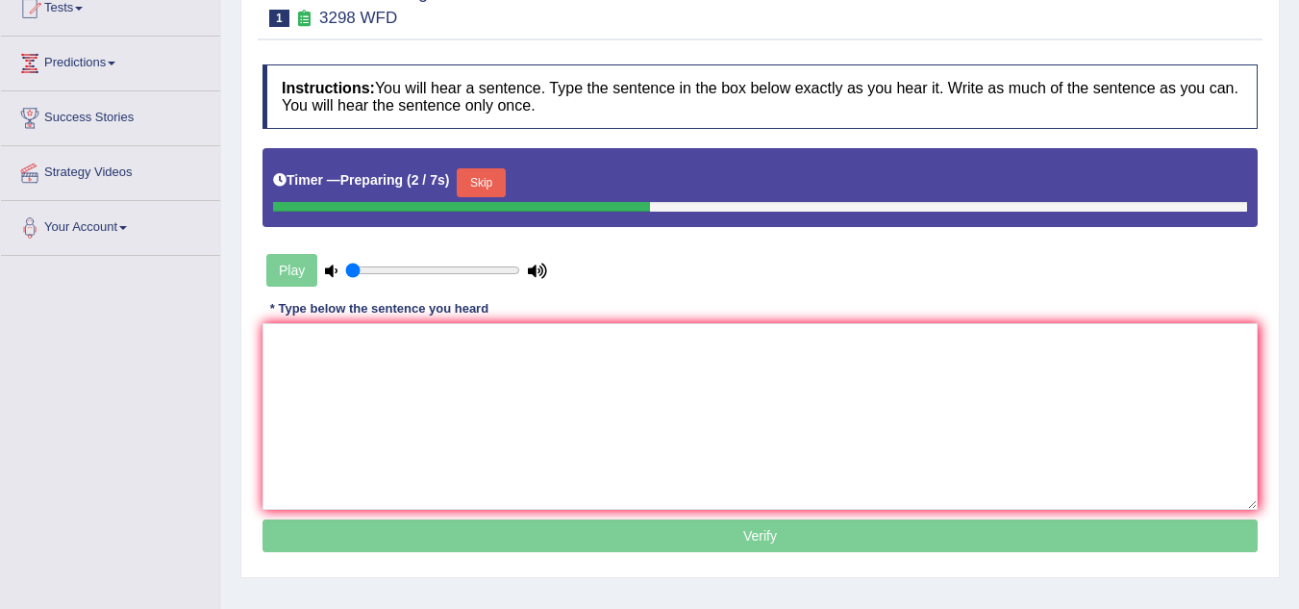
drag, startPoint x: 301, startPoint y: 268, endPoint x: 356, endPoint y: 369, distance: 114.9
click at [356, 369] on div "Instructions: You will hear a sentence. Type the sentence in the box below exac…" at bounding box center [760, 311] width 1005 height 513
click at [356, 369] on textarea at bounding box center [760, 416] width 995 height 187
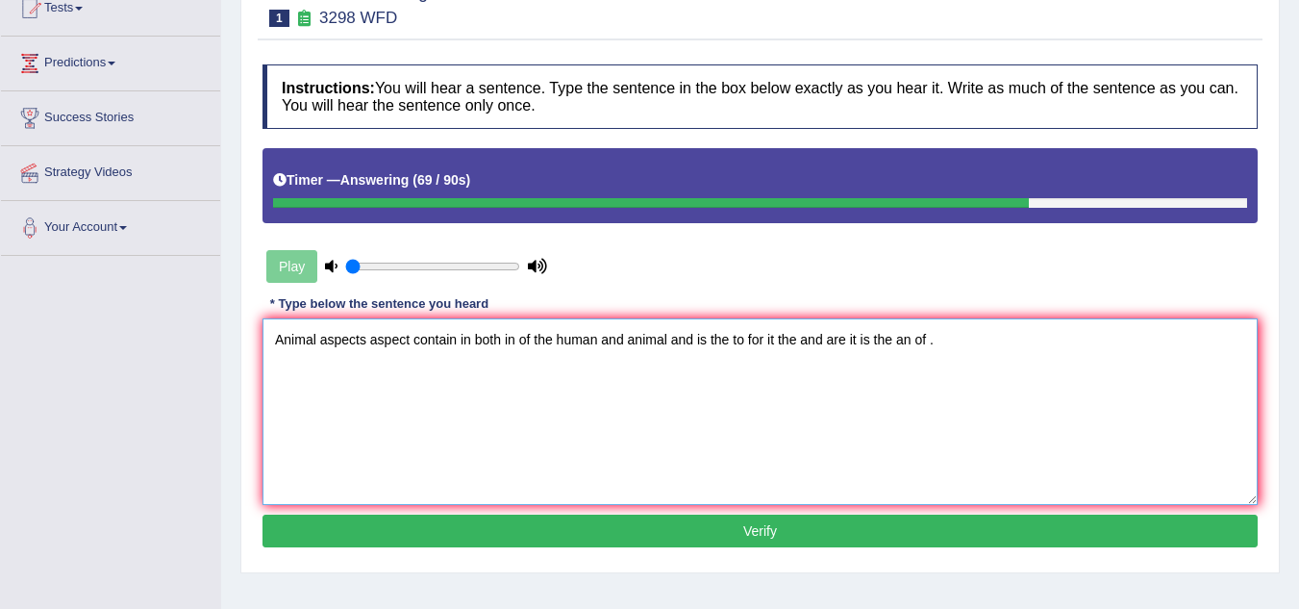
type textarea "Animal aspects aspect contain in both in of the human and animal and is the to …"
click at [579, 533] on button "Verify" at bounding box center [760, 531] width 995 height 33
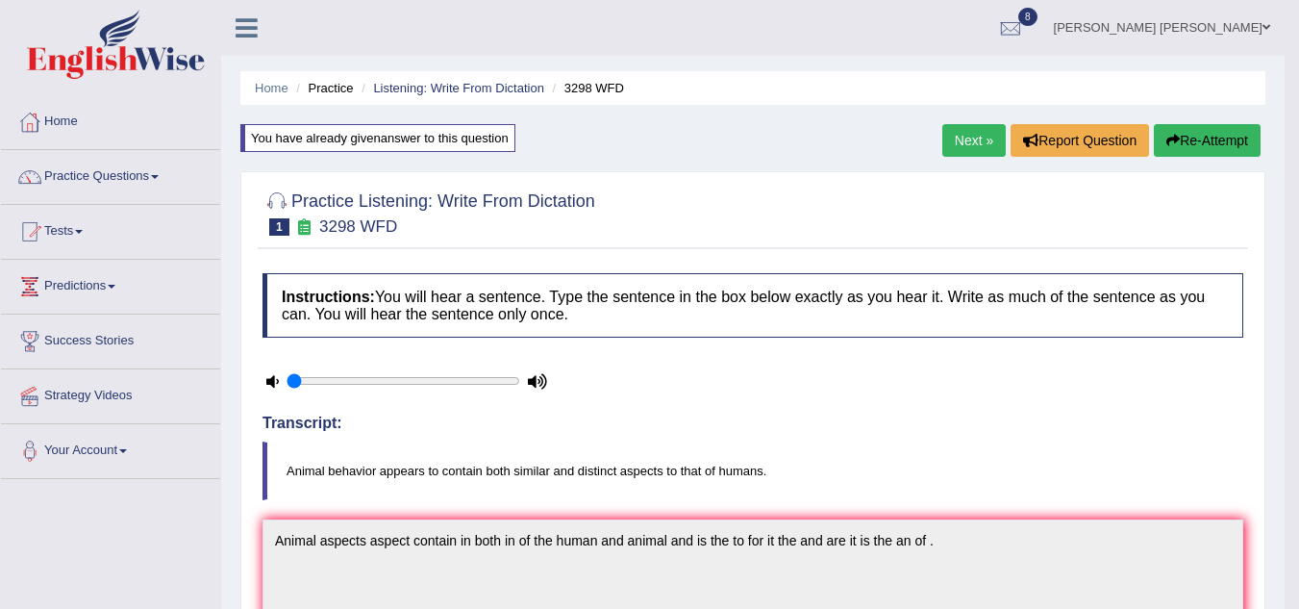
click at [986, 128] on link "Next »" at bounding box center [974, 140] width 63 height 33
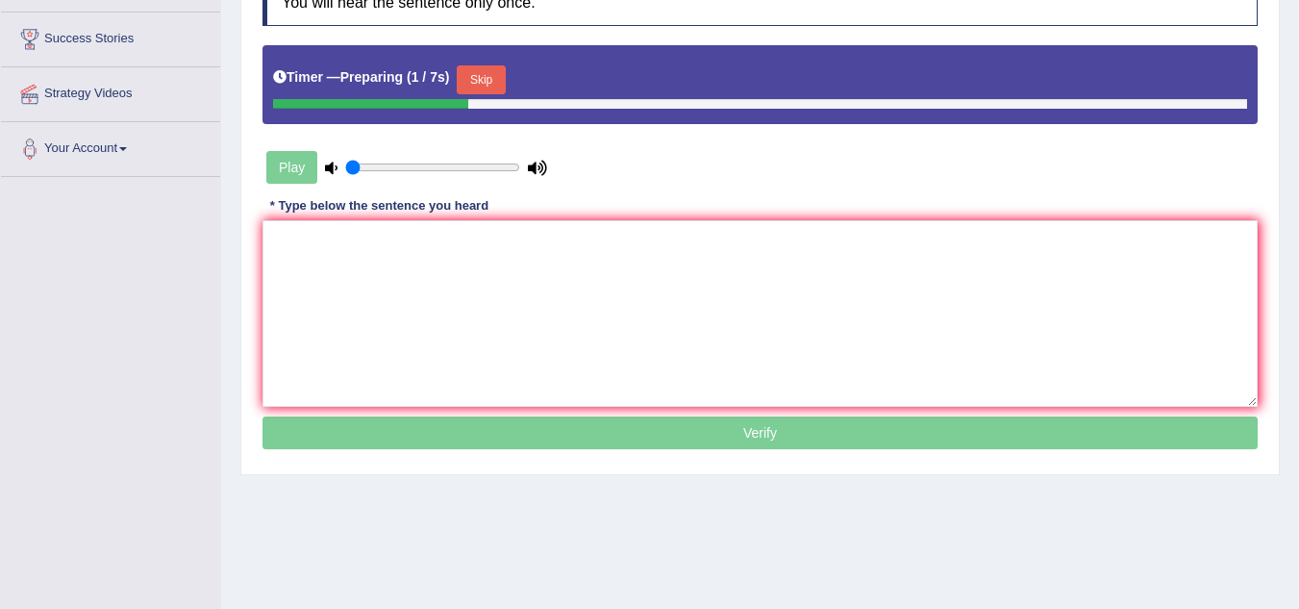
scroll to position [308, 0]
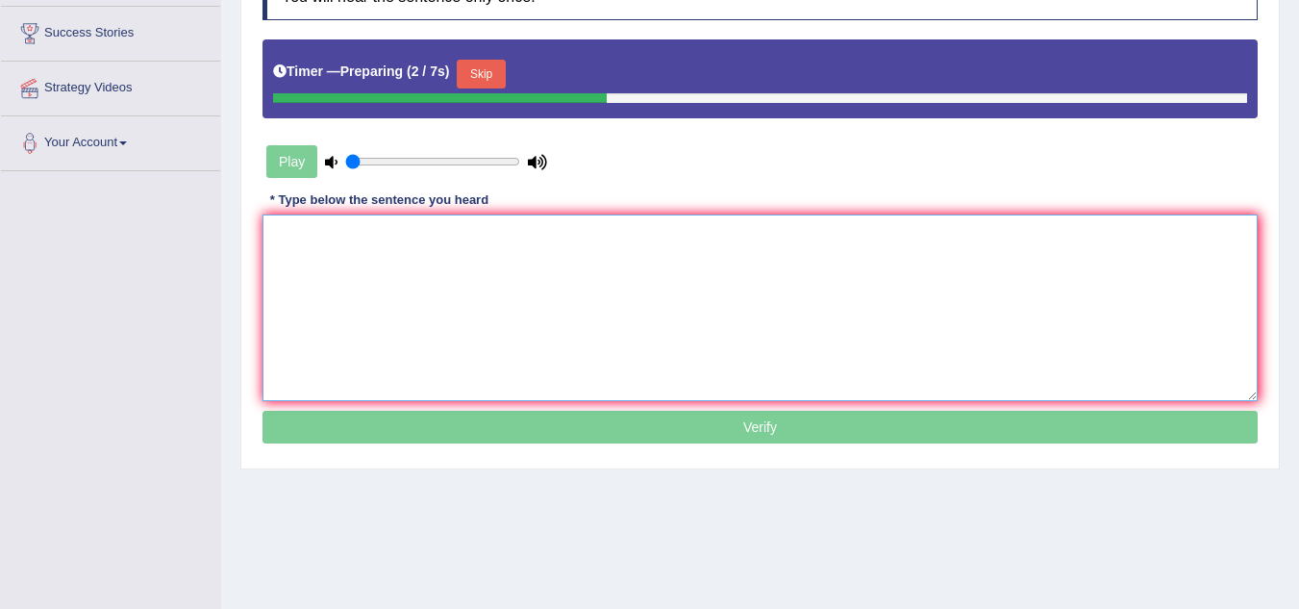
click at [374, 343] on textarea at bounding box center [760, 307] width 995 height 187
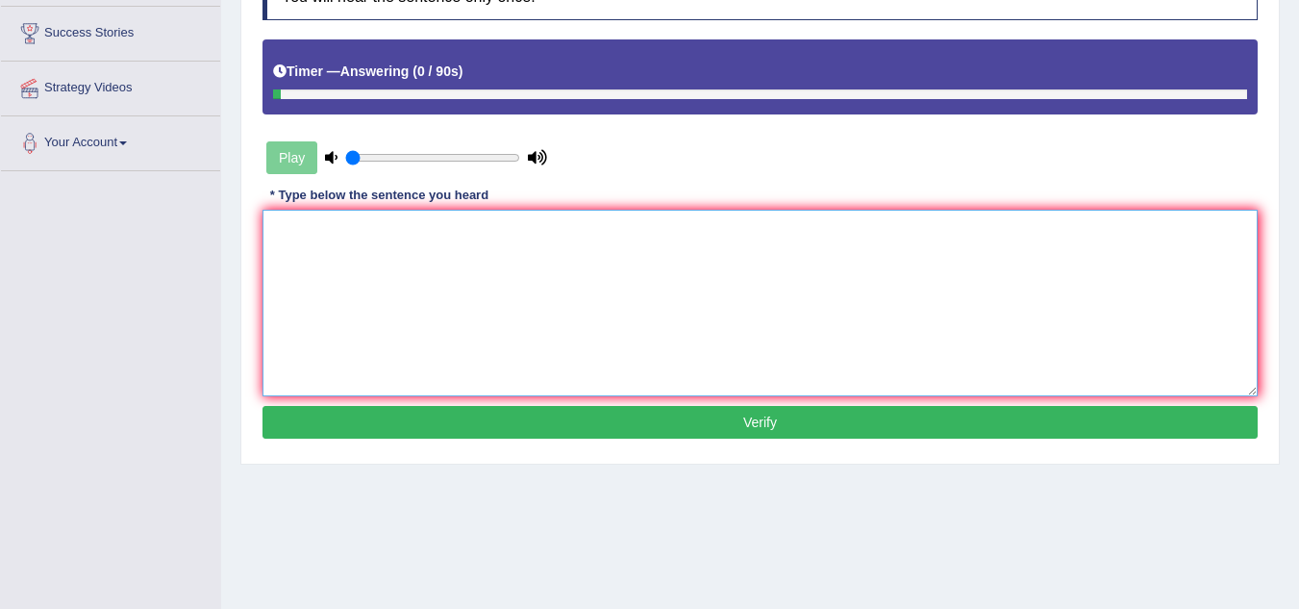
type textarea "A"
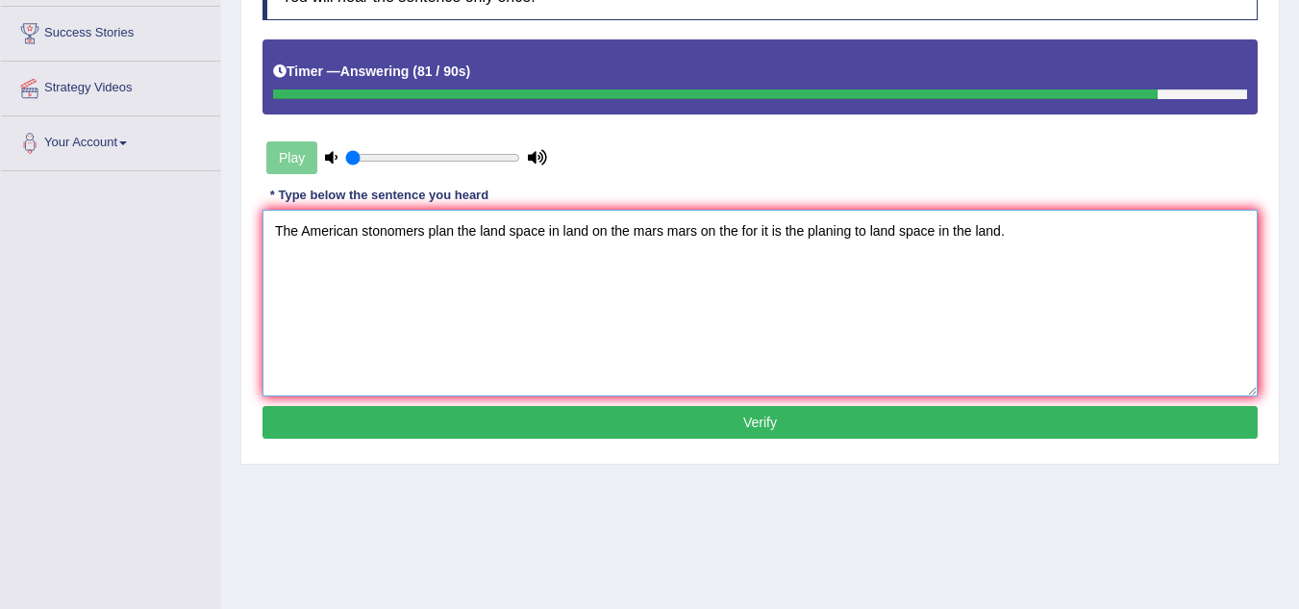
type textarea "The American stonomers plan the land space in land on the mars mars on the for …"
click at [550, 424] on button "Verify" at bounding box center [760, 422] width 995 height 33
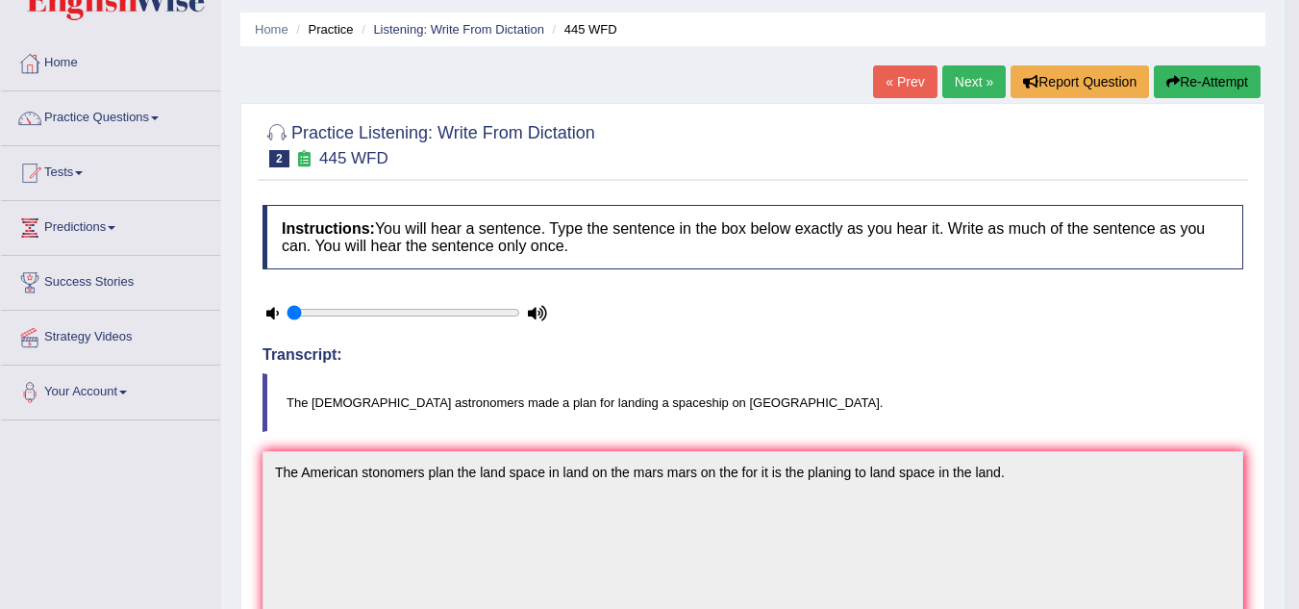
scroll to position [0, 0]
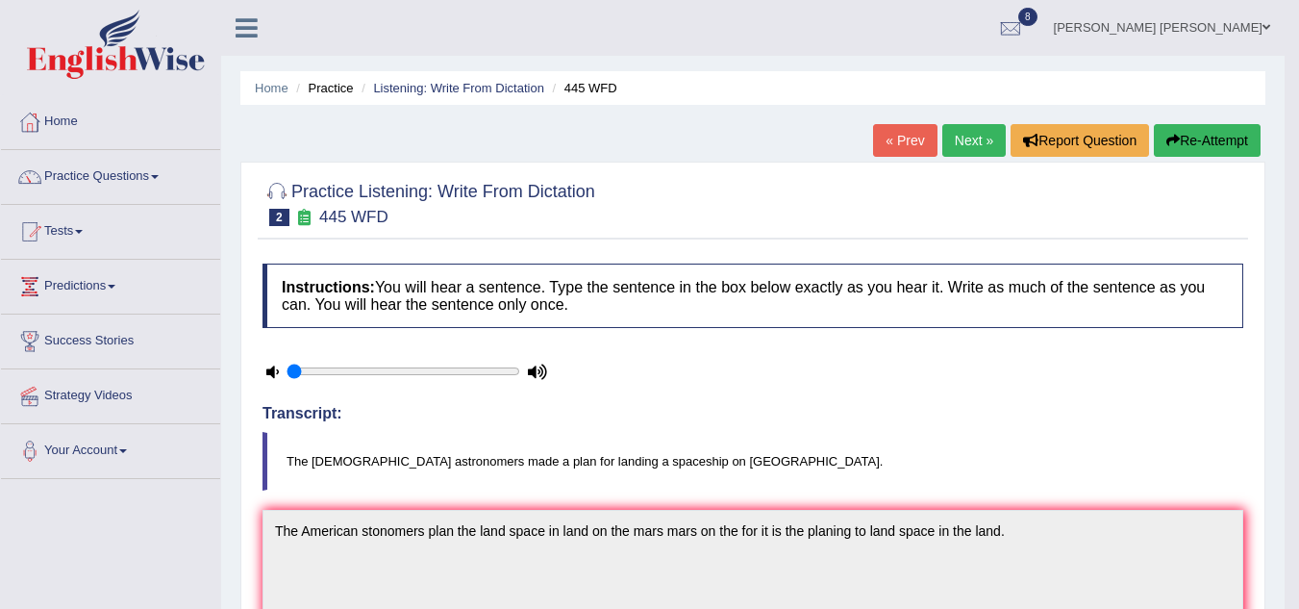
click at [1191, 133] on button "Re-Attempt" at bounding box center [1207, 140] width 107 height 33
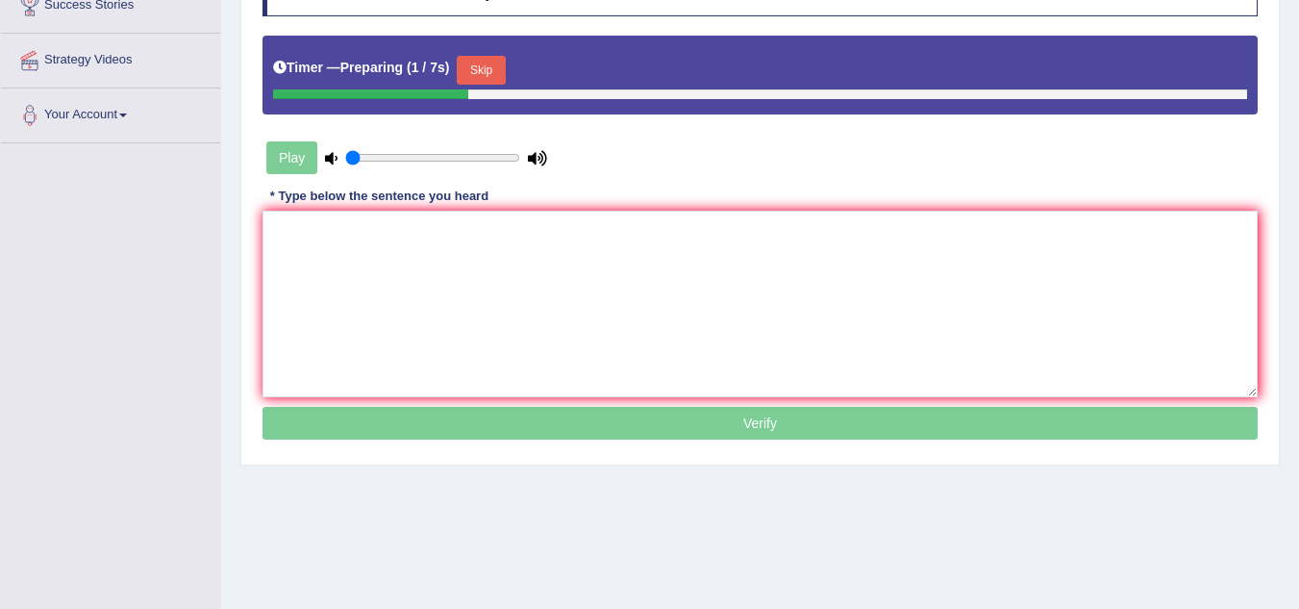
scroll to position [401, 0]
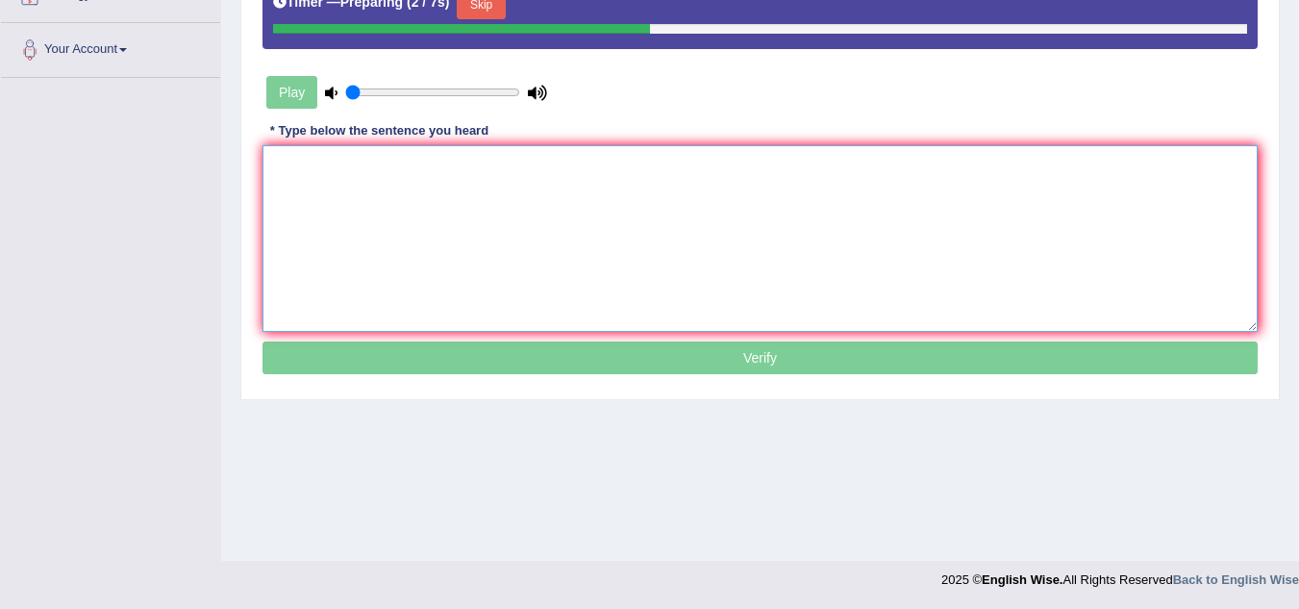
click at [470, 205] on textarea at bounding box center [760, 238] width 995 height 187
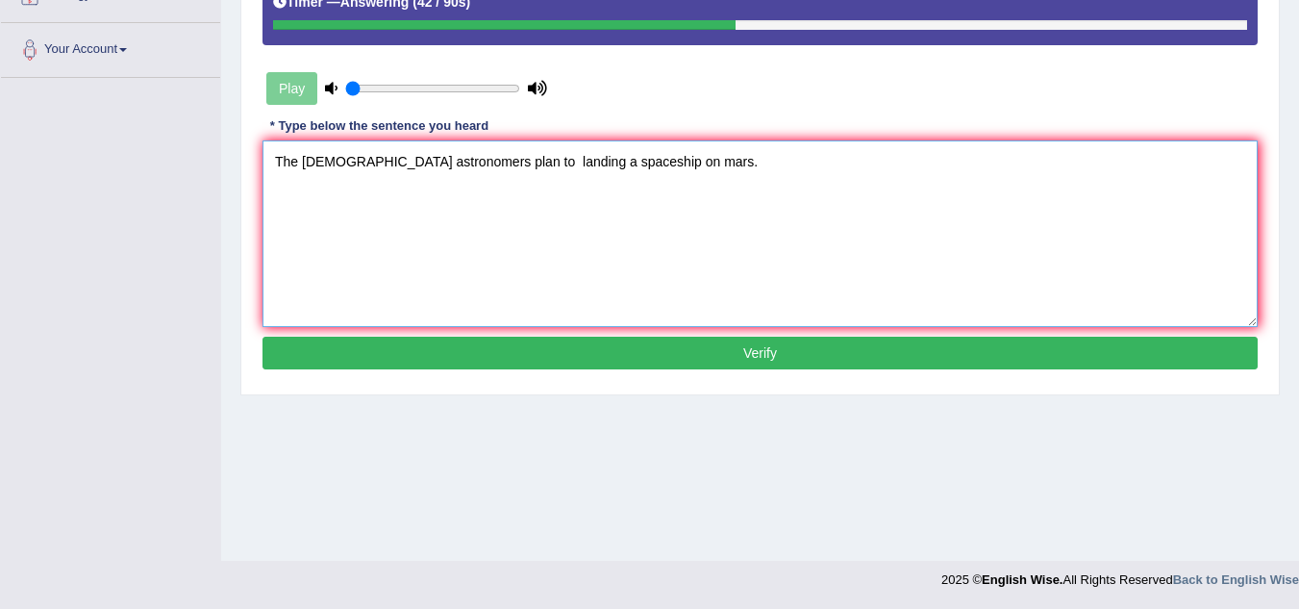
type textarea "The American astronomers plan to landing a spaceship on mars."
click at [627, 356] on button "Verify" at bounding box center [760, 353] width 995 height 33
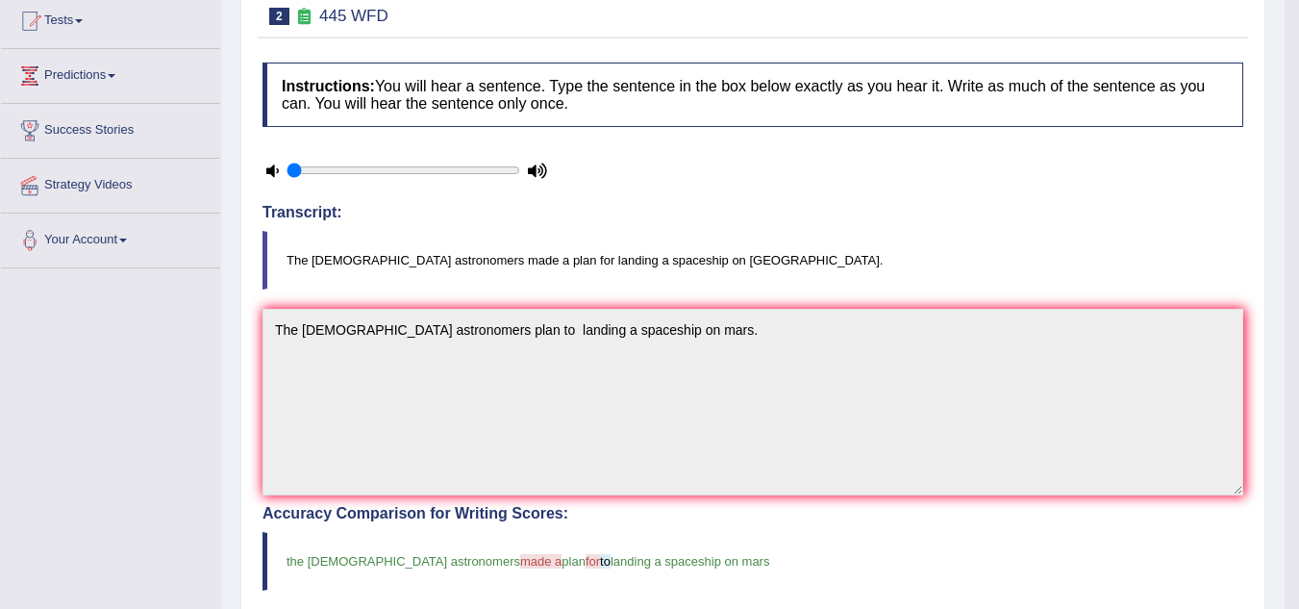
scroll to position [16, 0]
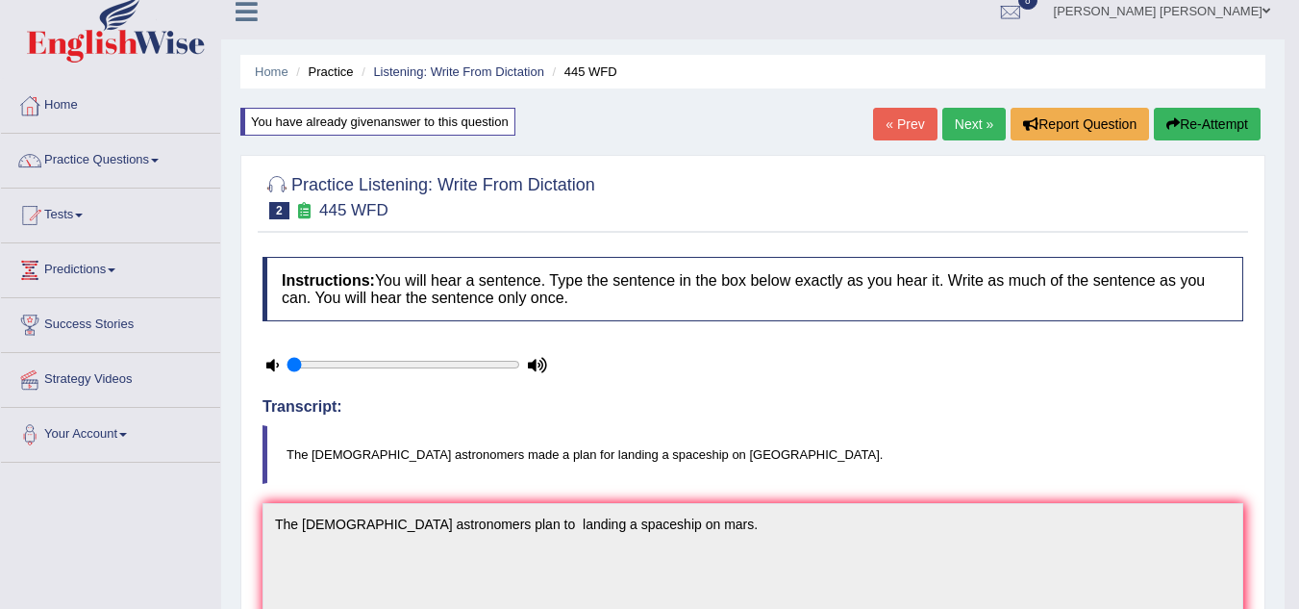
click at [1222, 122] on button "Re-Attempt" at bounding box center [1207, 124] width 107 height 33
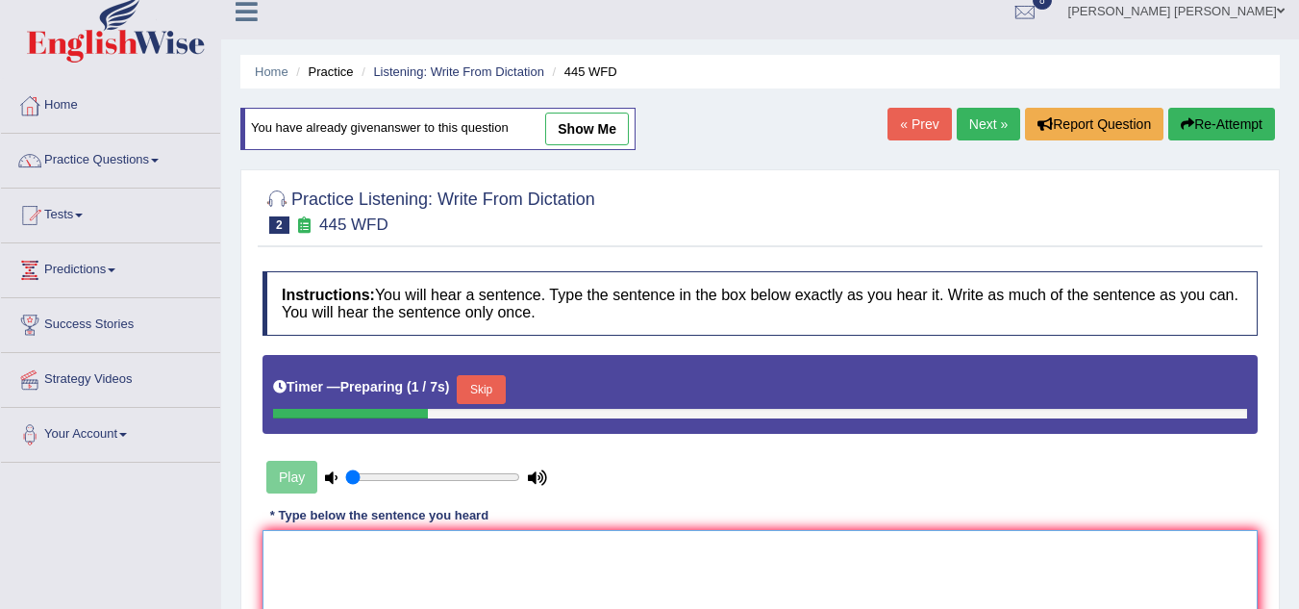
drag, startPoint x: 0, startPoint y: 0, endPoint x: 605, endPoint y: 563, distance: 826.1
click at [287, 479] on div "Play" at bounding box center [407, 477] width 289 height 48
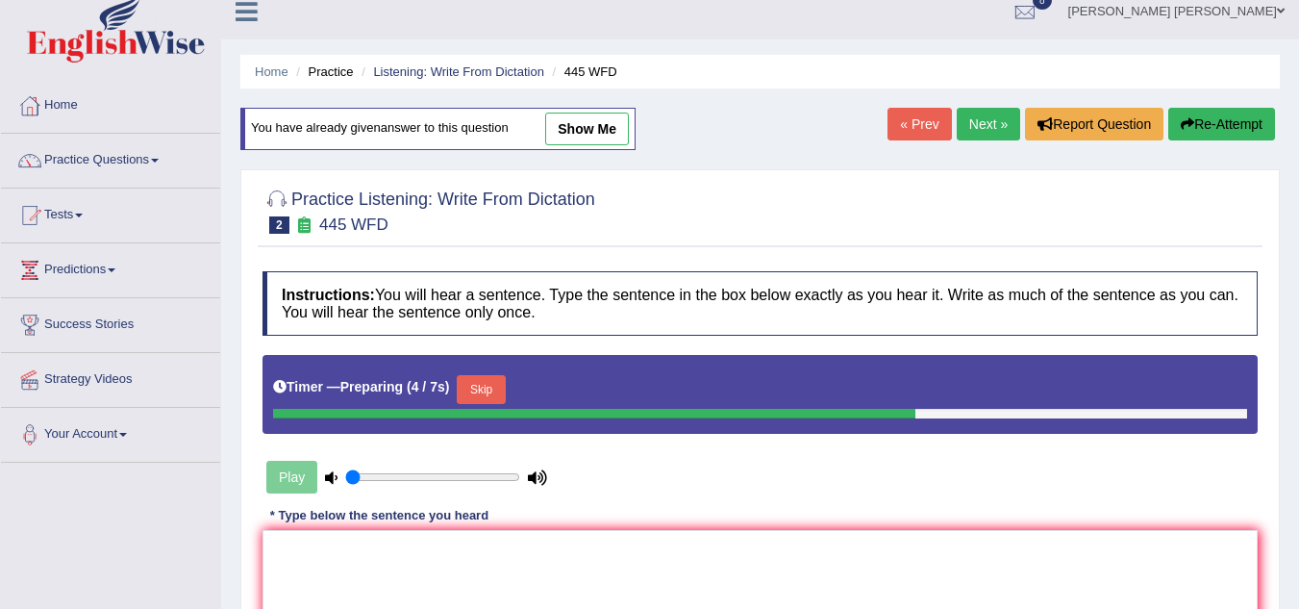
click at [495, 390] on button "Skip" at bounding box center [481, 389] width 48 height 29
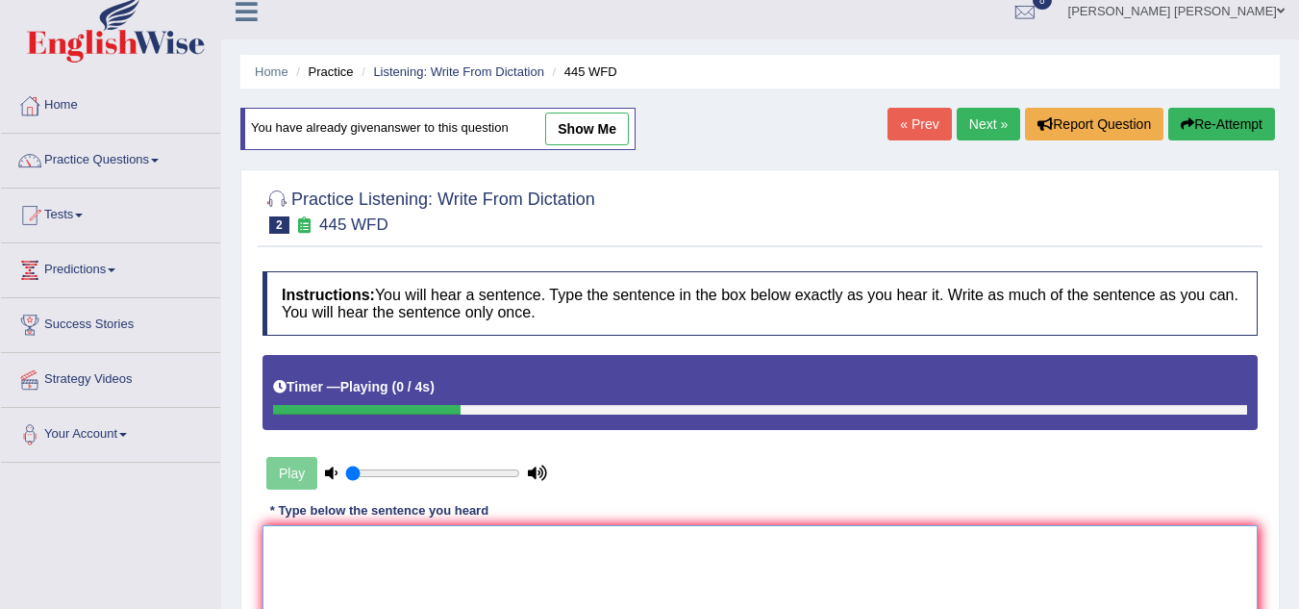
click at [417, 557] on textarea at bounding box center [760, 618] width 995 height 187
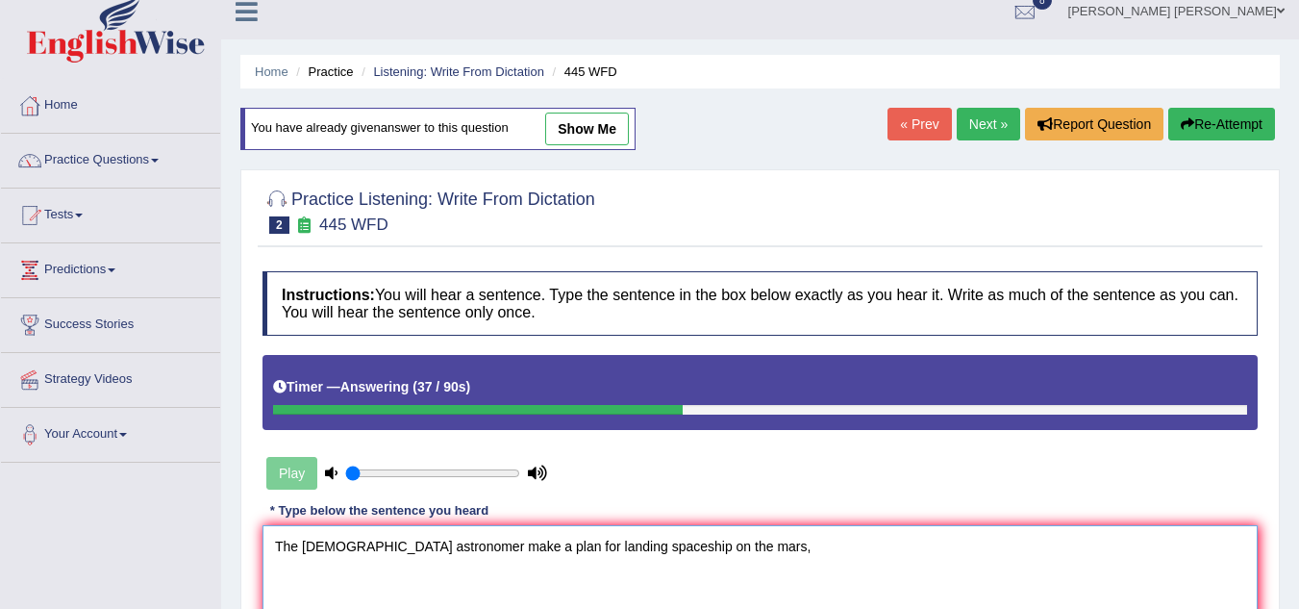
type textarea "The [DEMOGRAPHIC_DATA] astronomer make a plan for landing spaceship on the mars,"
click at [587, 506] on div "Instructions: You will hear a sentence. Type the sentence in the box below exac…" at bounding box center [760, 516] width 1005 height 508
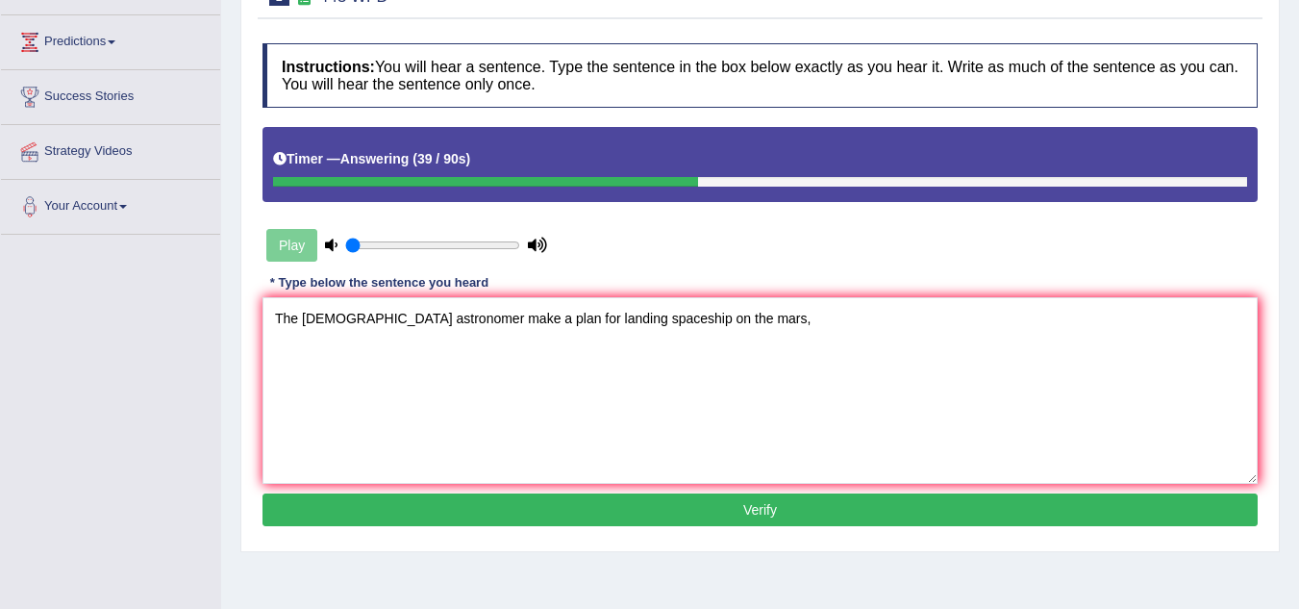
scroll to position [324, 0]
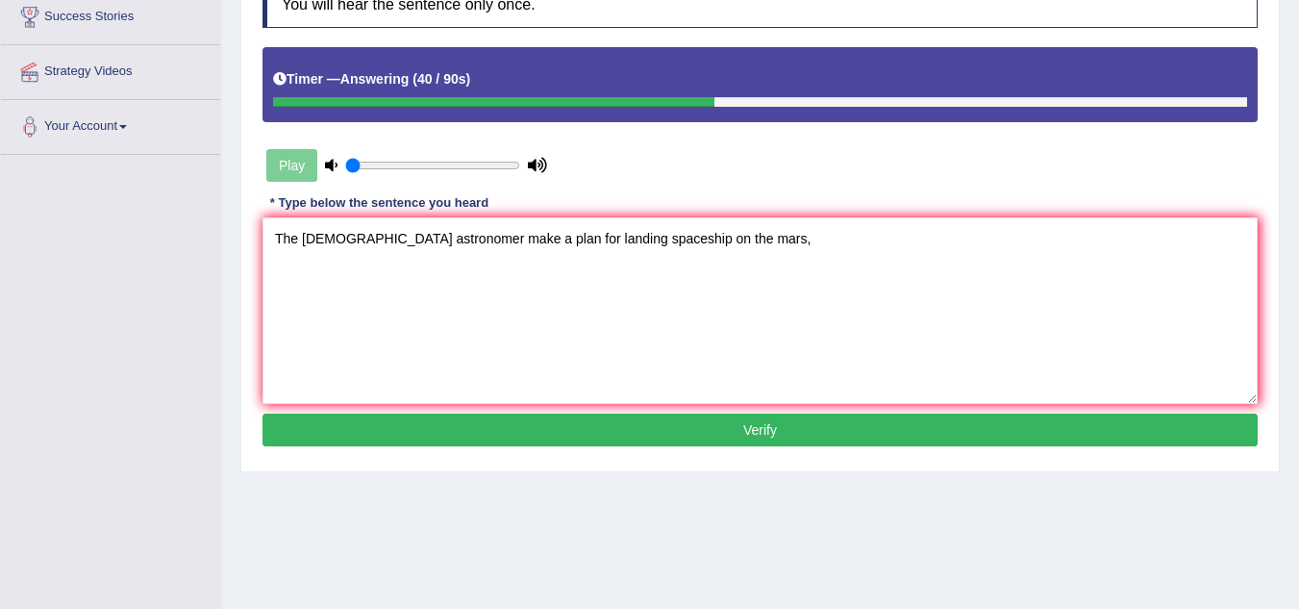
click at [715, 442] on button "Verify" at bounding box center [760, 430] width 995 height 33
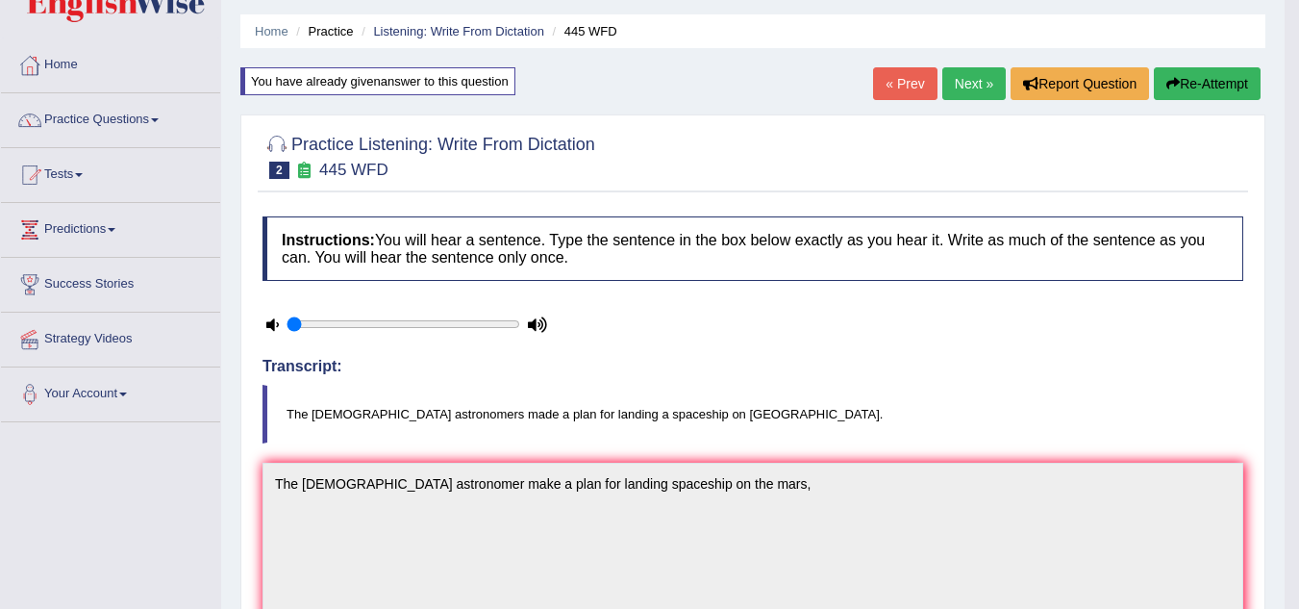
scroll to position [0, 0]
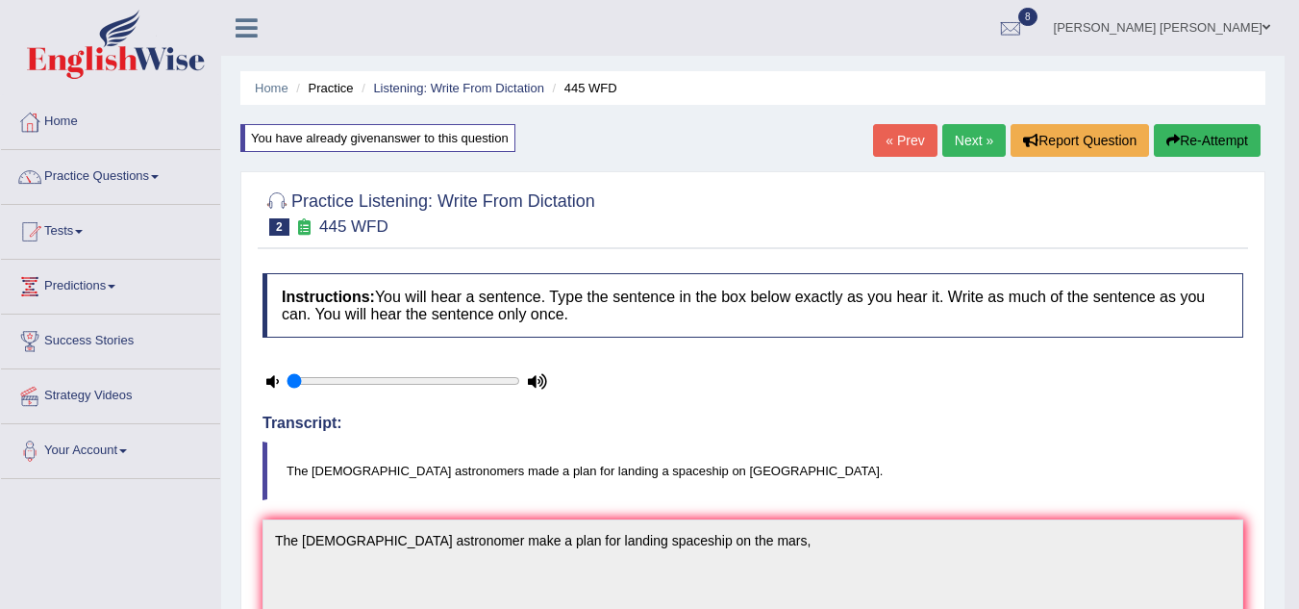
click at [1199, 139] on button "Re-Attempt" at bounding box center [1207, 140] width 107 height 33
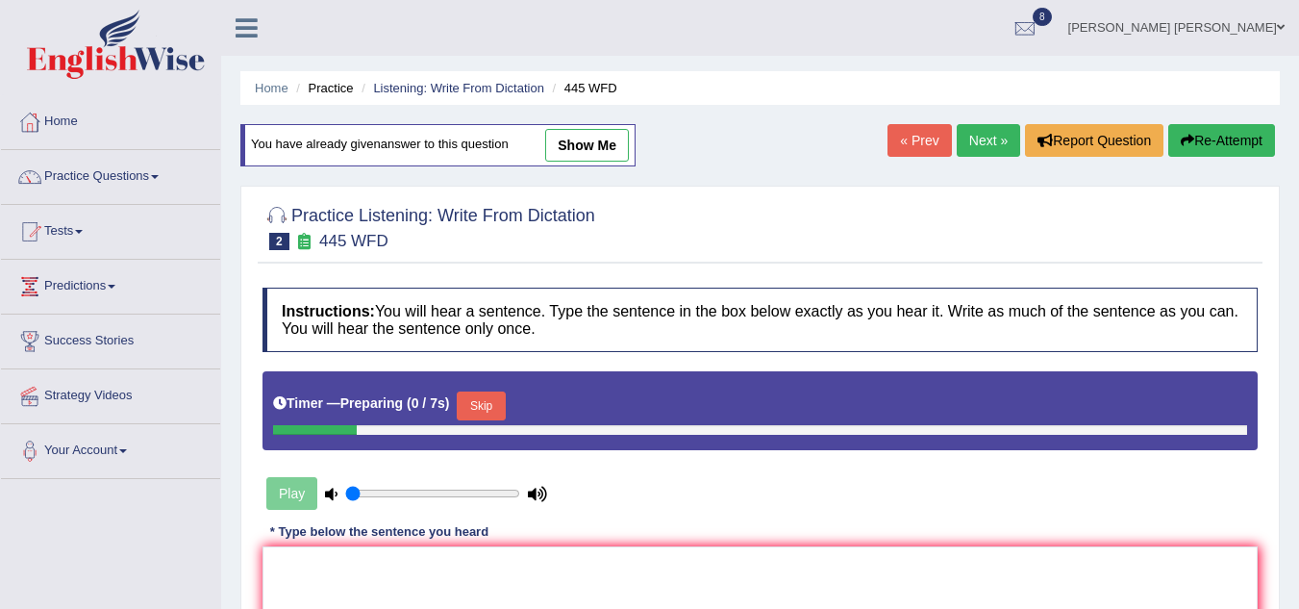
click at [869, 239] on div at bounding box center [760, 226] width 995 height 59
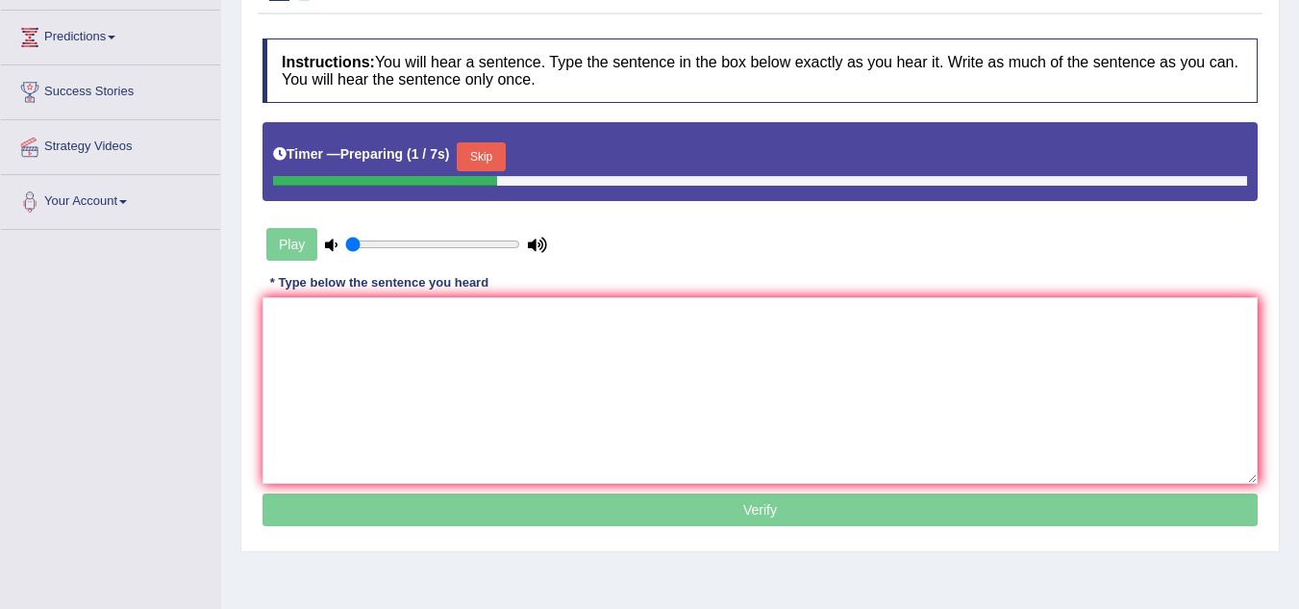
scroll to position [269, 0]
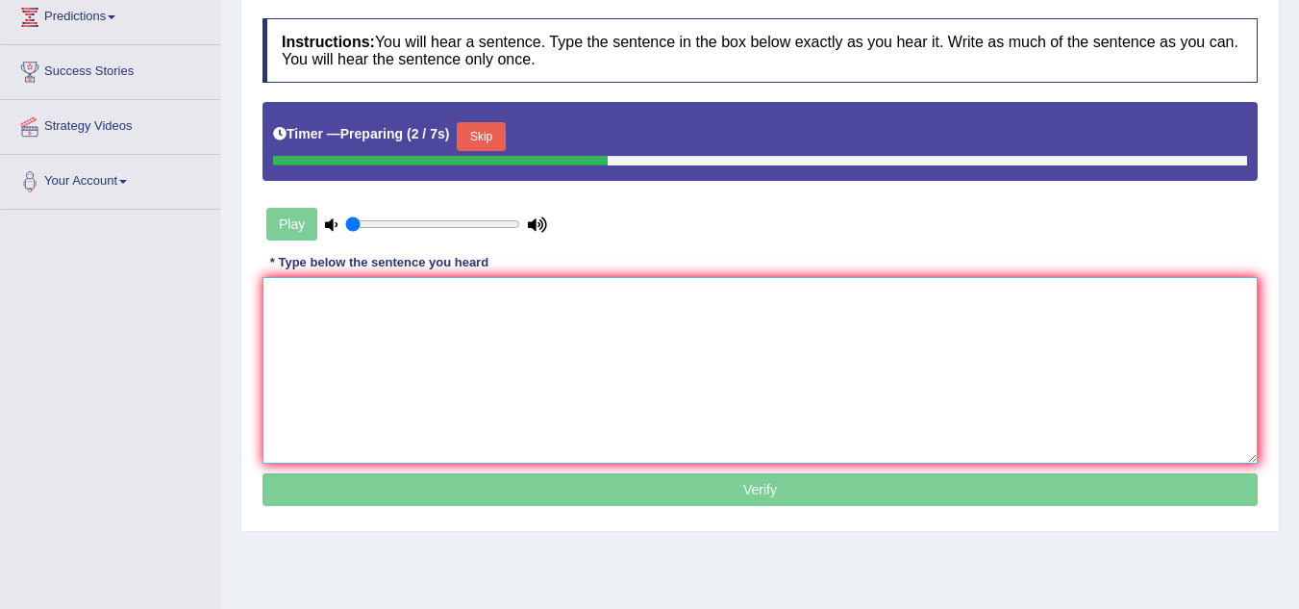
click at [387, 349] on textarea at bounding box center [760, 370] width 995 height 187
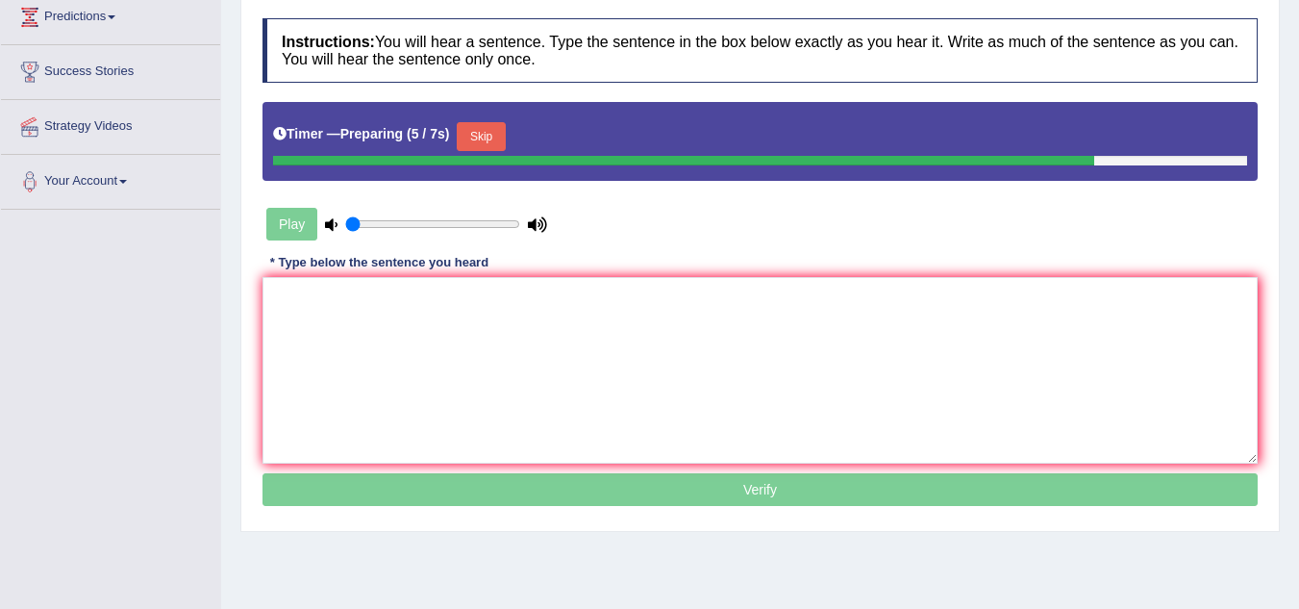
drag, startPoint x: 492, startPoint y: 140, endPoint x: 365, endPoint y: 339, distance: 235.8
click at [365, 339] on div "Instructions: You will hear a sentence. Type the sentence in the box below exac…" at bounding box center [760, 265] width 1005 height 513
click at [365, 339] on textarea at bounding box center [760, 370] width 995 height 187
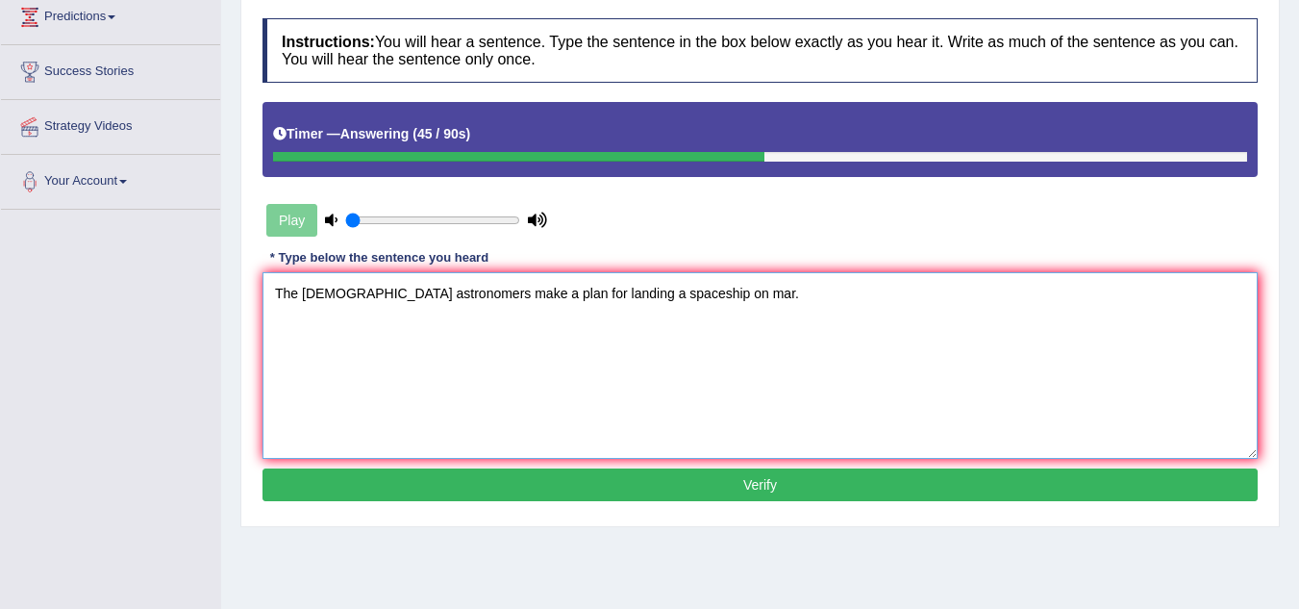
type textarea "The American astronomers make a plan for landing a spaceship on mar."
click at [695, 479] on button "Verify" at bounding box center [760, 484] width 995 height 33
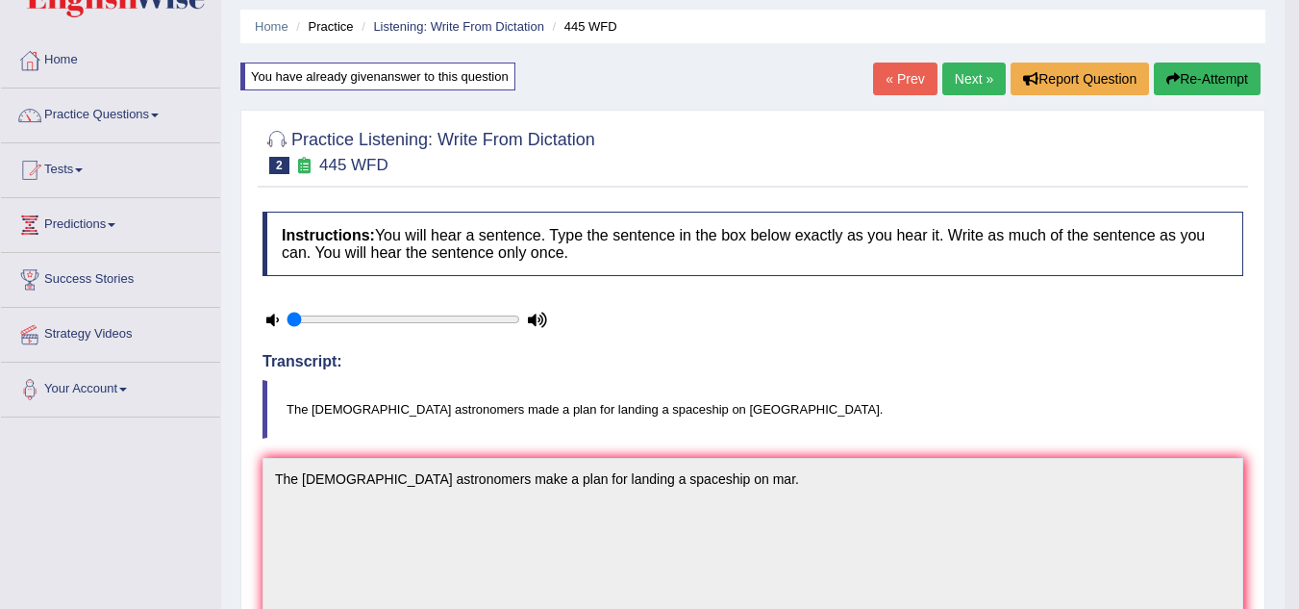
scroll to position [0, 0]
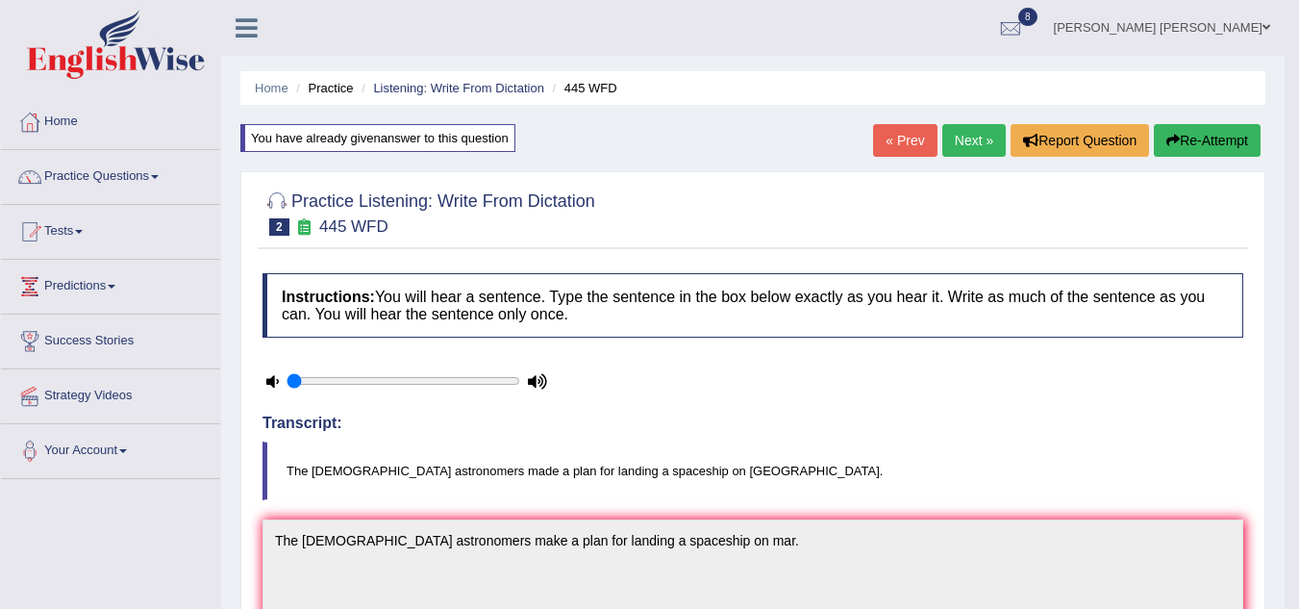
click at [1199, 138] on button "Re-Attempt" at bounding box center [1207, 140] width 107 height 33
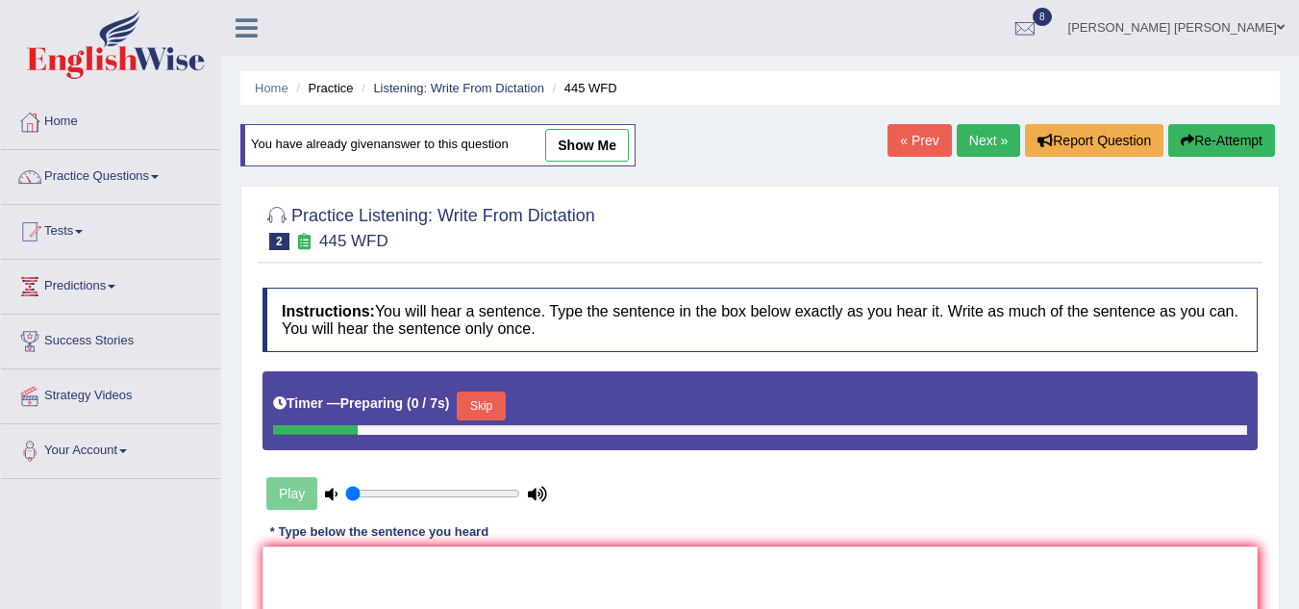
click at [771, 238] on div at bounding box center [760, 226] width 995 height 59
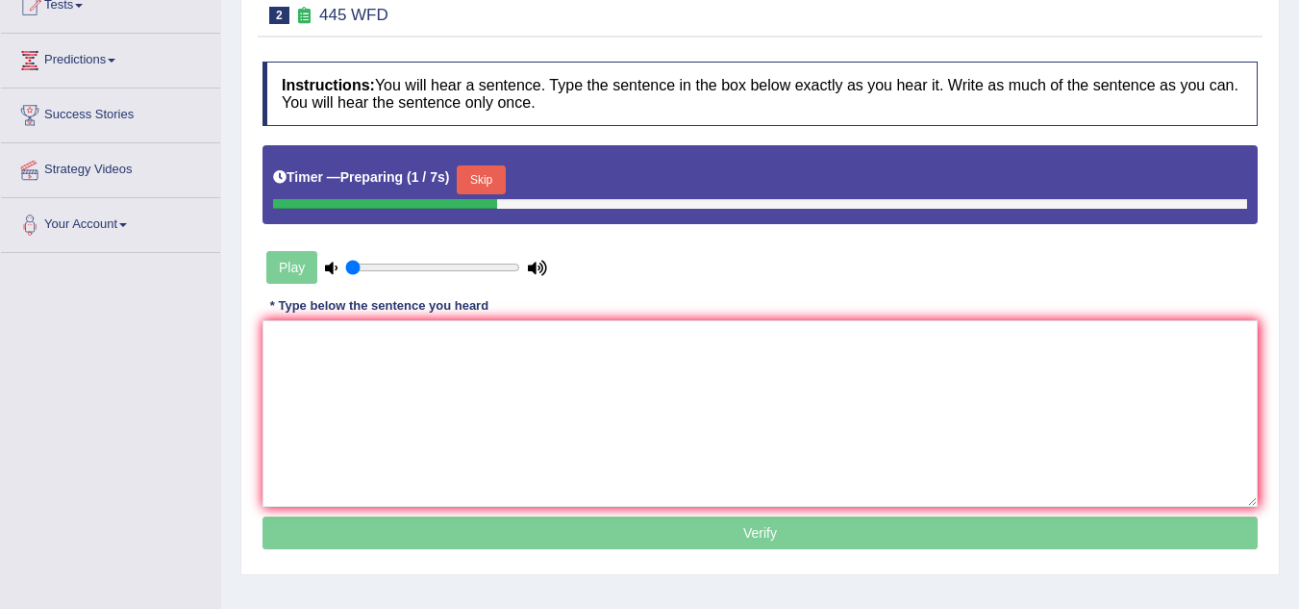
scroll to position [269, 0]
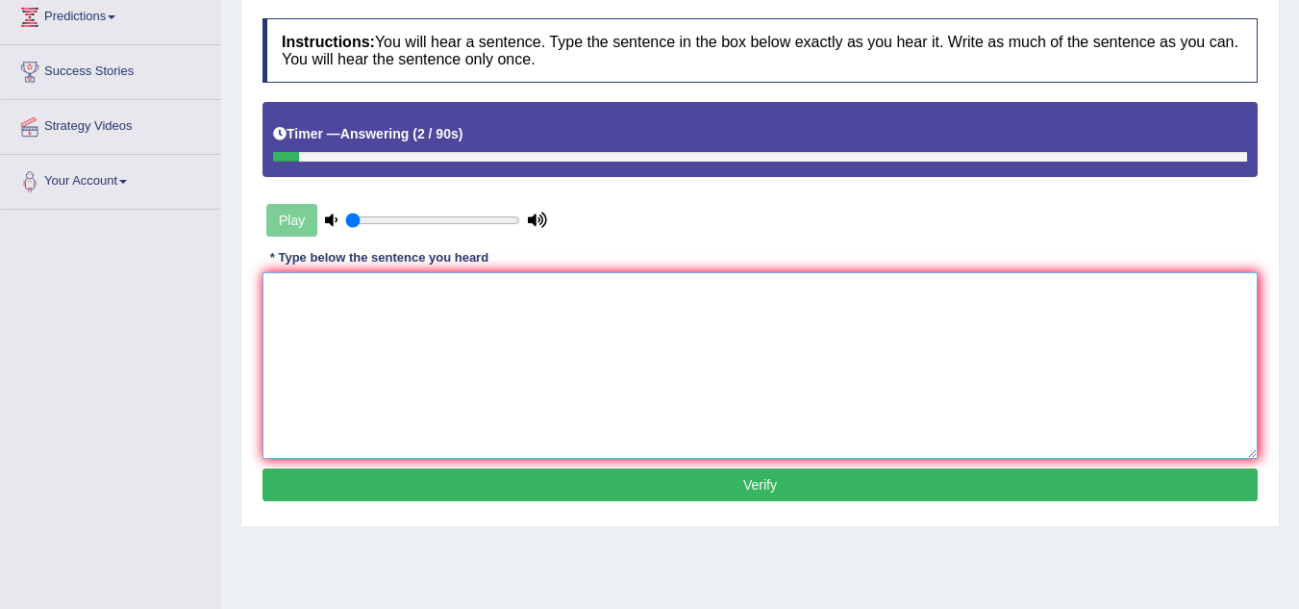
click at [416, 331] on textarea at bounding box center [760, 365] width 995 height 187
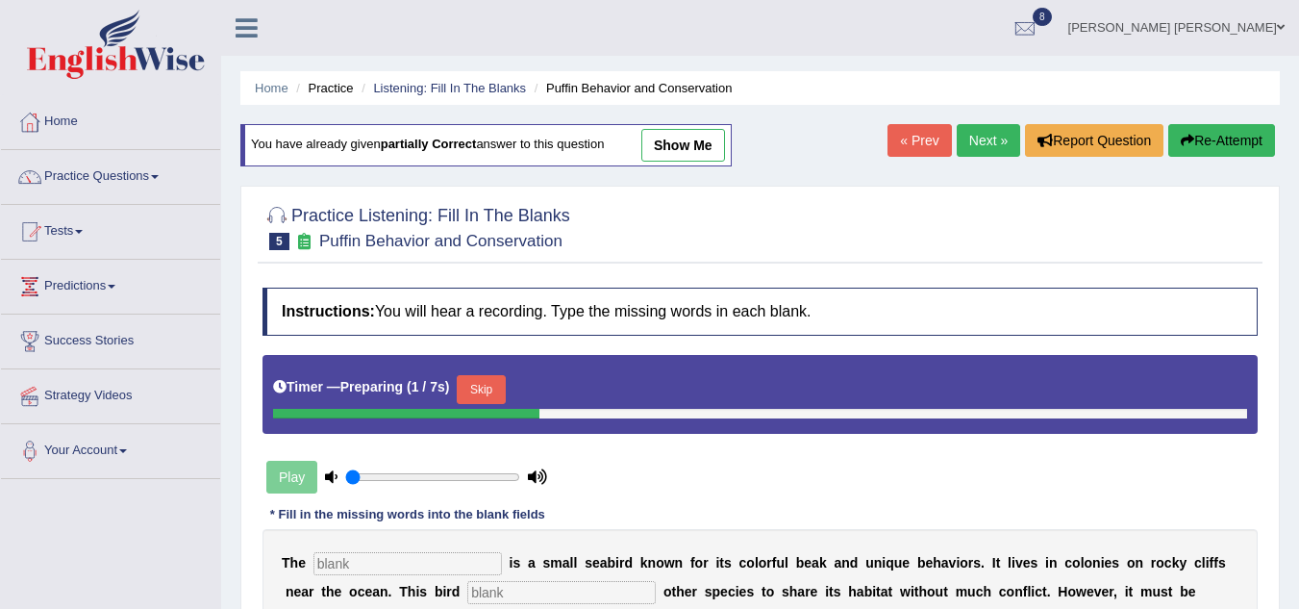
click at [624, 474] on div "Instructions: You will hear a recording. Type the missing words in each blank. …" at bounding box center [760, 543] width 1005 height 530
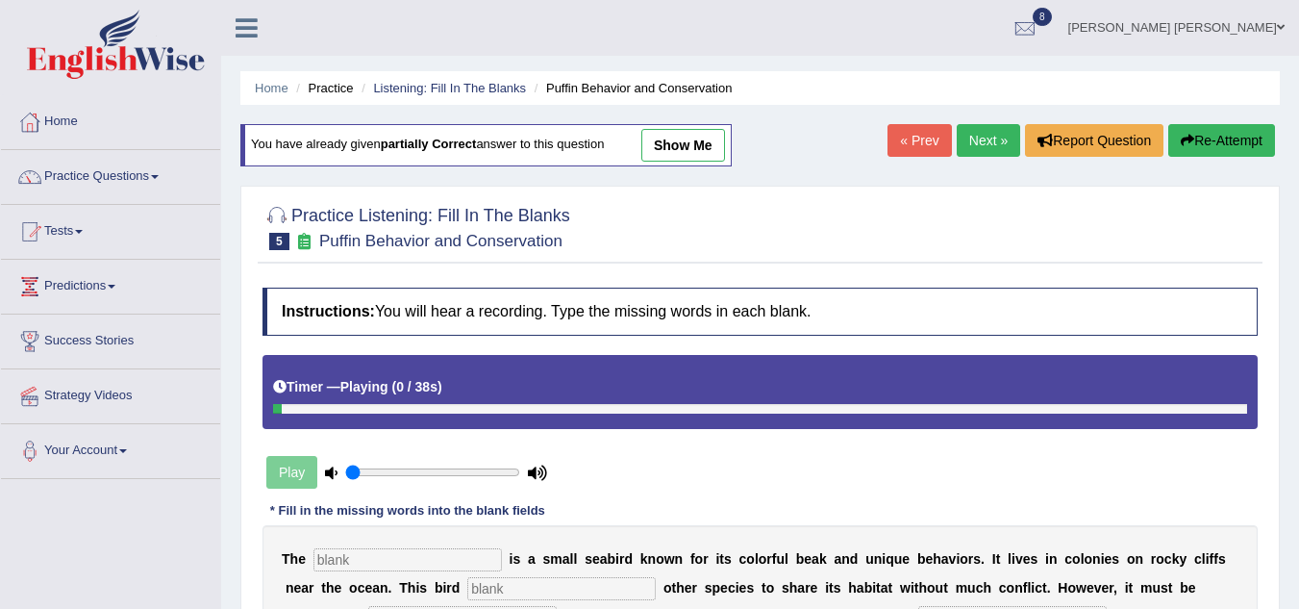
click at [331, 88] on li "Practice" at bounding box center [322, 88] width 62 height 18
click at [124, 179] on link "Practice Questions" at bounding box center [110, 174] width 219 height 48
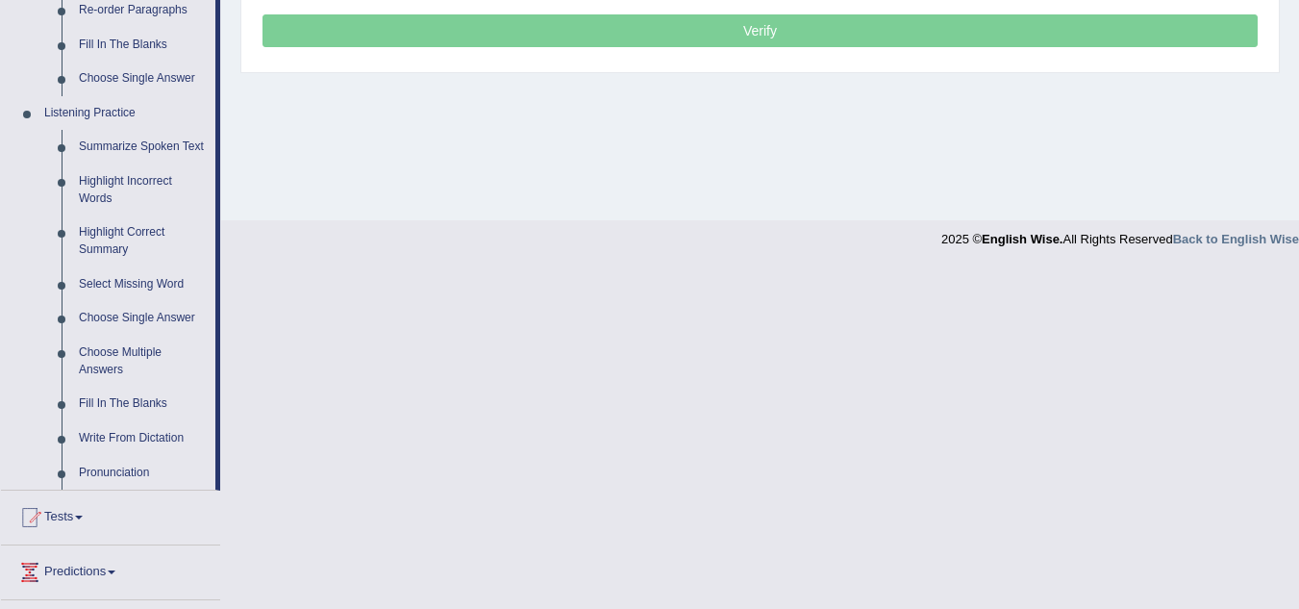
scroll to position [881, 0]
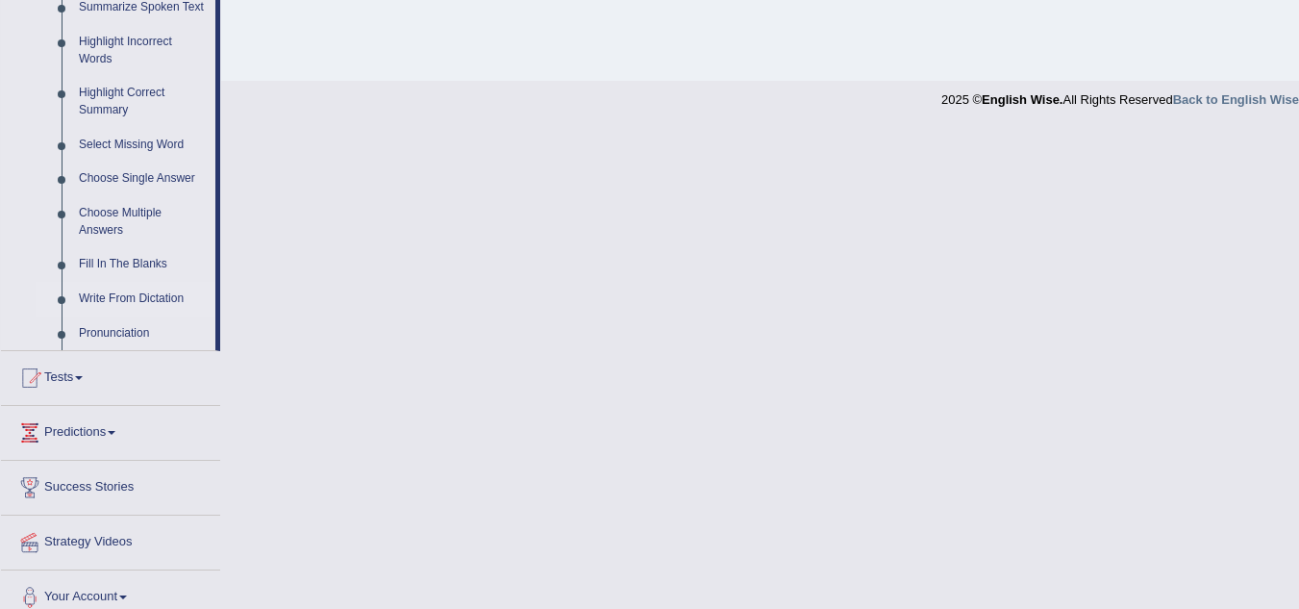
click at [125, 302] on link "Write From Dictation" at bounding box center [142, 299] width 145 height 35
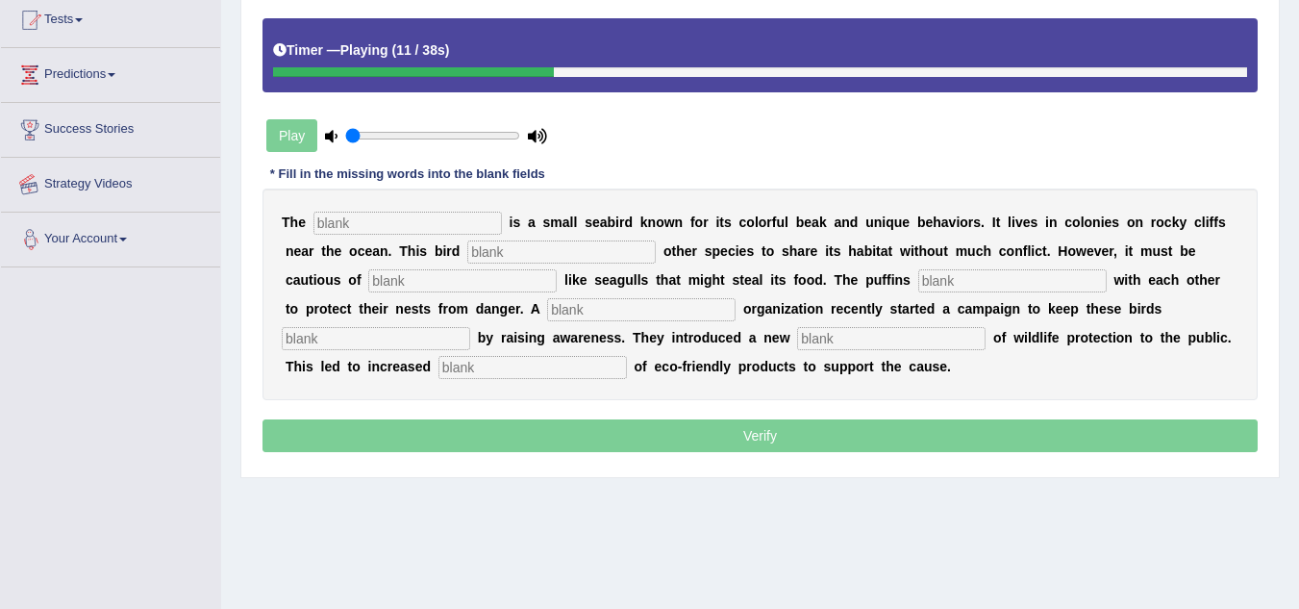
scroll to position [401, 0]
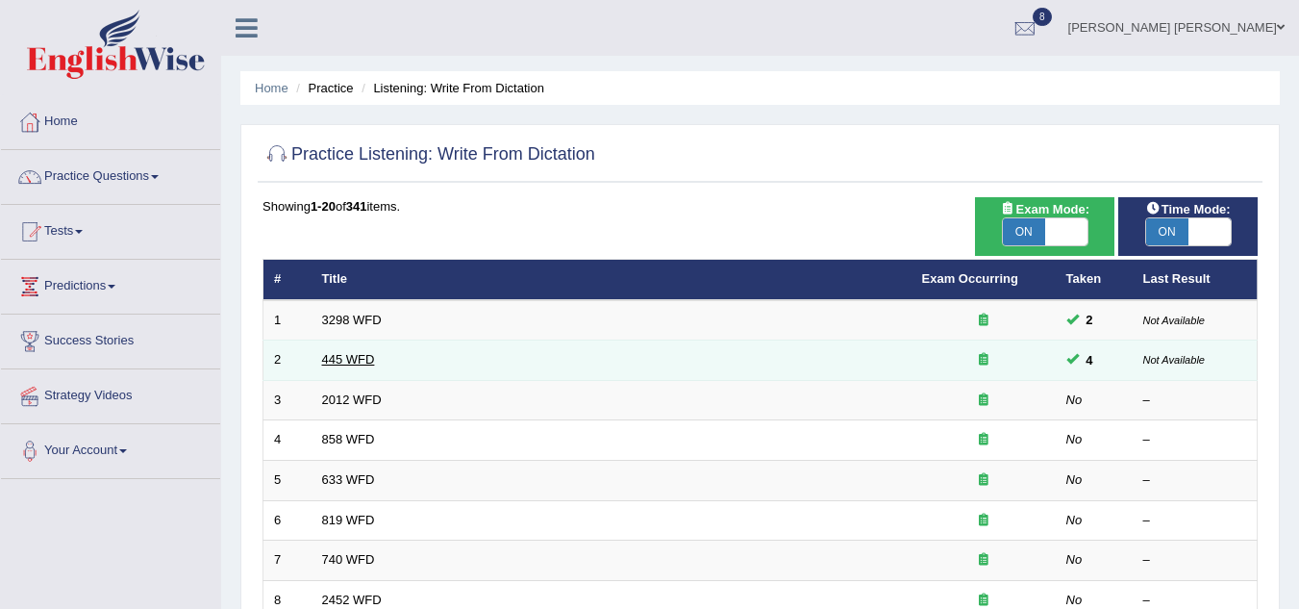
click at [340, 356] on link "445 WFD" at bounding box center [348, 359] width 53 height 14
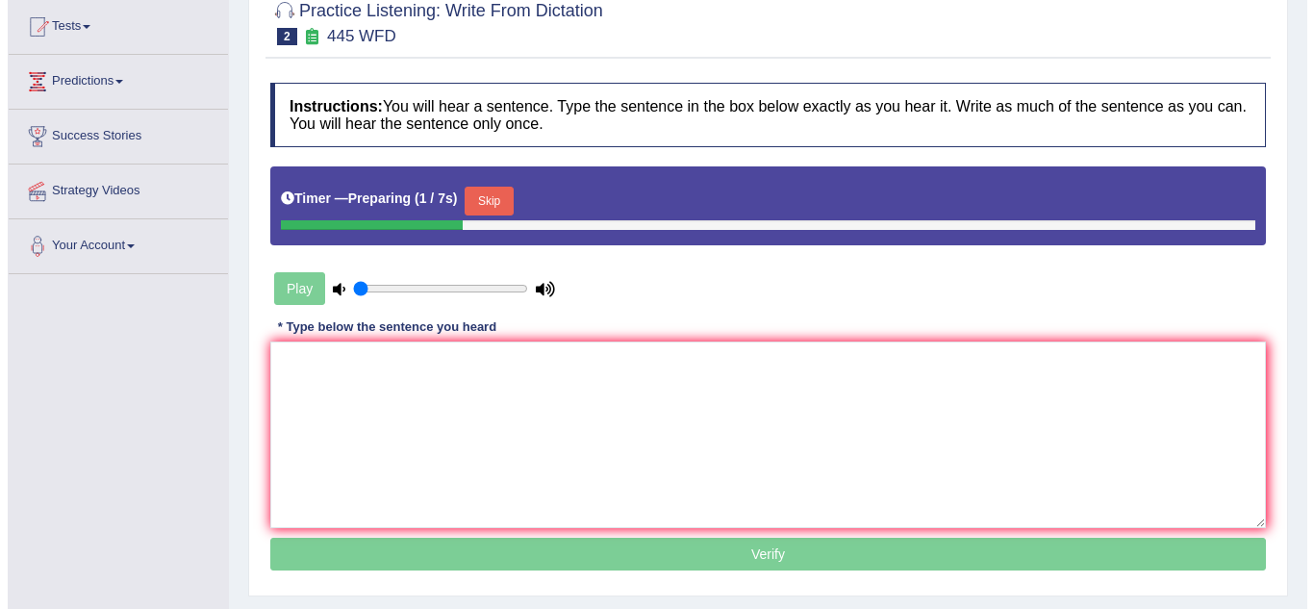
scroll to position [269, 0]
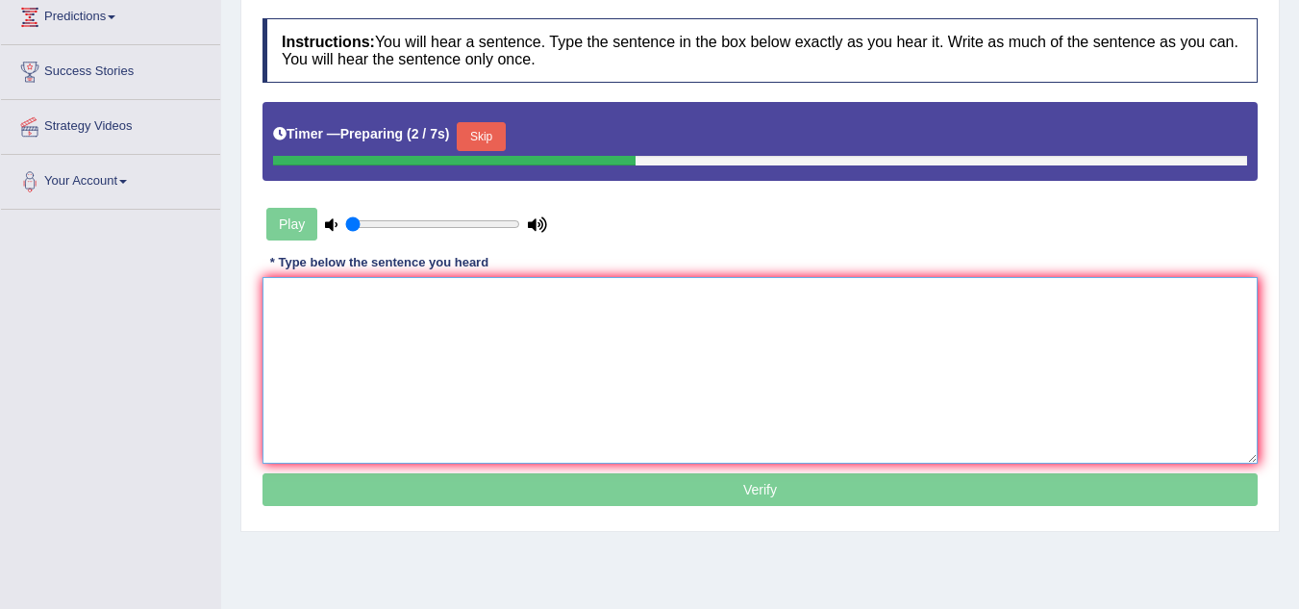
click at [345, 391] on textarea at bounding box center [760, 370] width 995 height 187
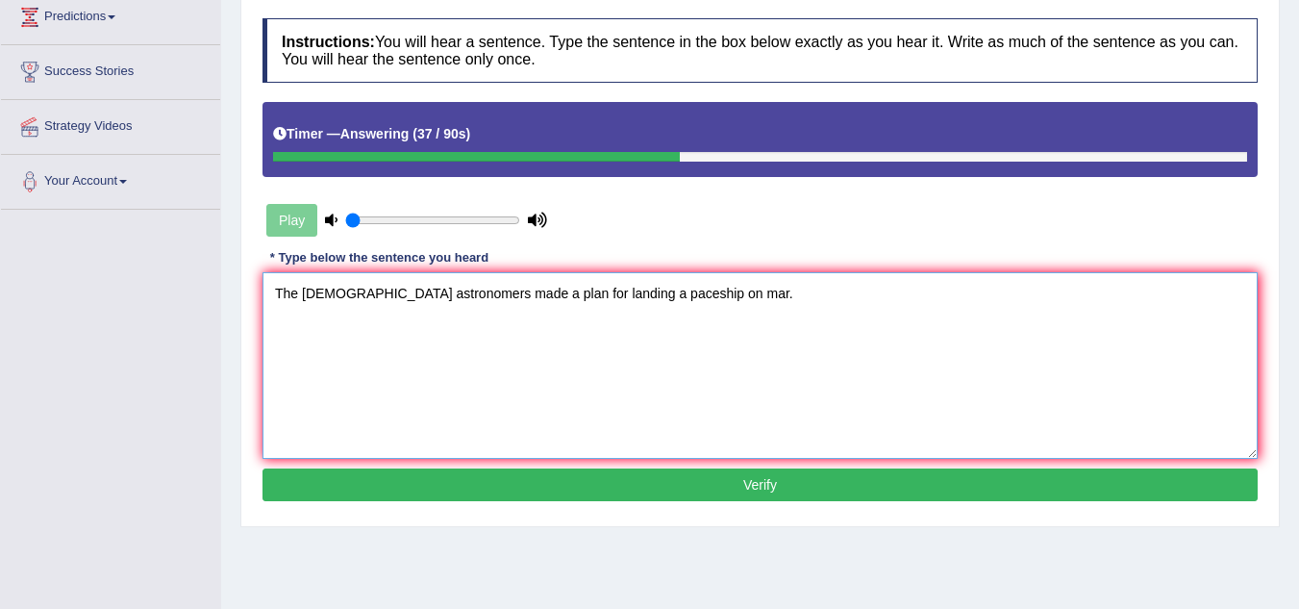
type textarea "The [DEMOGRAPHIC_DATA] astronomers made a plan for landing a paceship on mar."
click at [531, 495] on button "Verify" at bounding box center [760, 484] width 995 height 33
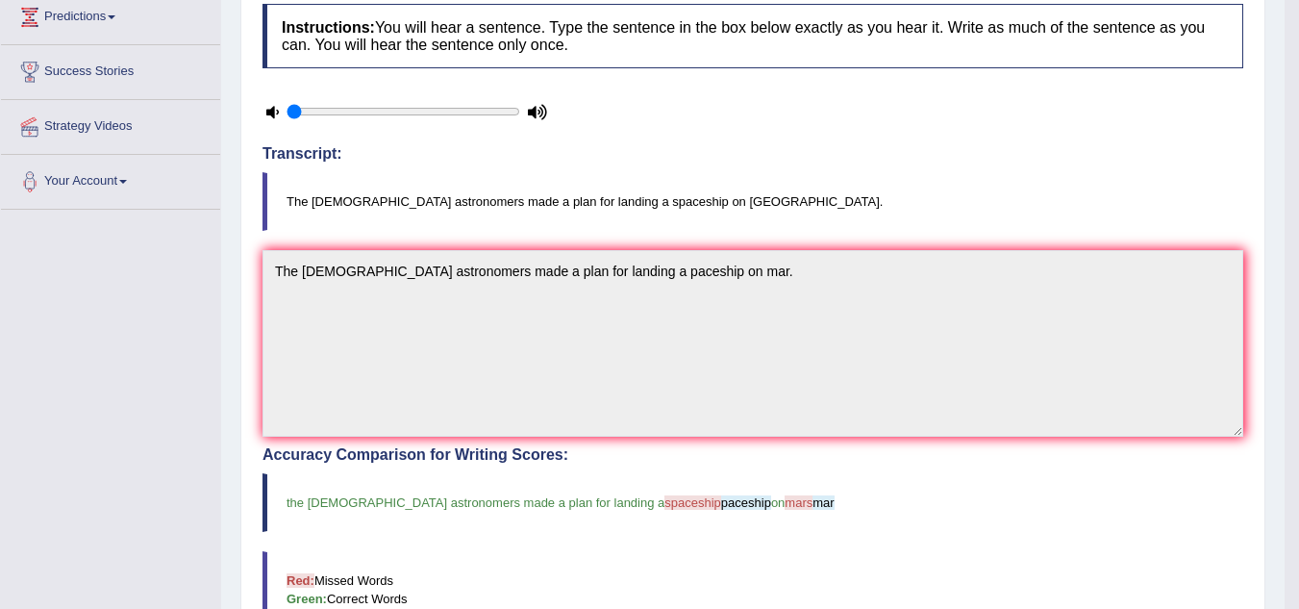
scroll to position [308, 0]
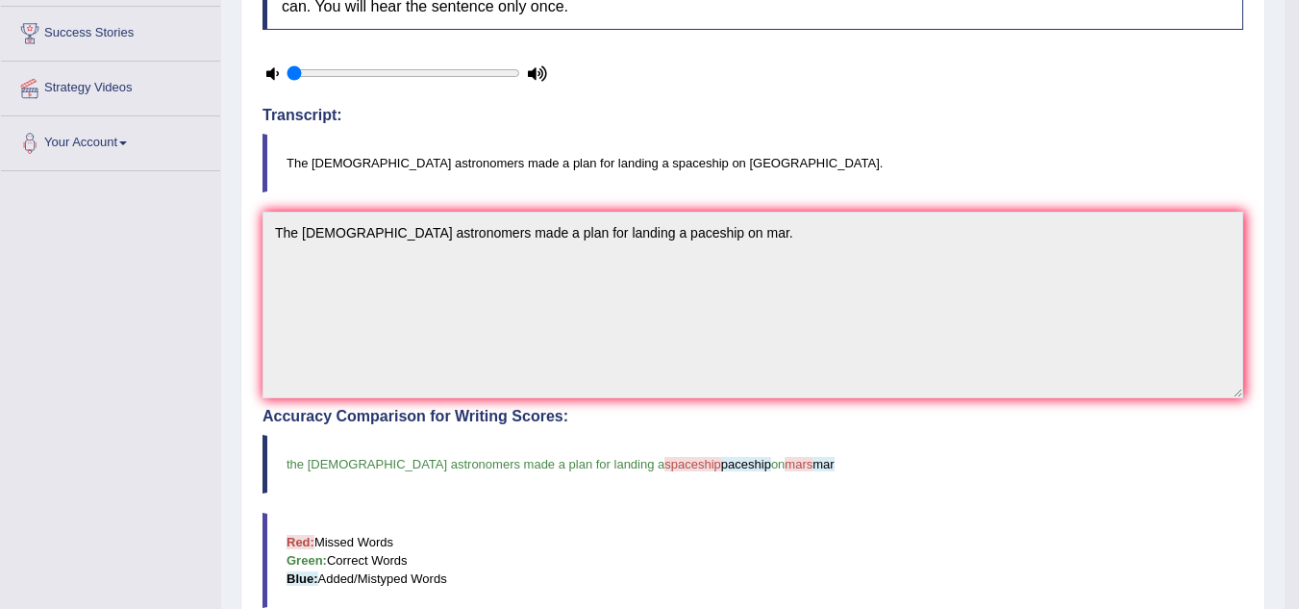
click at [872, 161] on blockquote "The [DEMOGRAPHIC_DATA] astronomers made a plan for landing a spaceship on [GEOG…" at bounding box center [753, 163] width 981 height 59
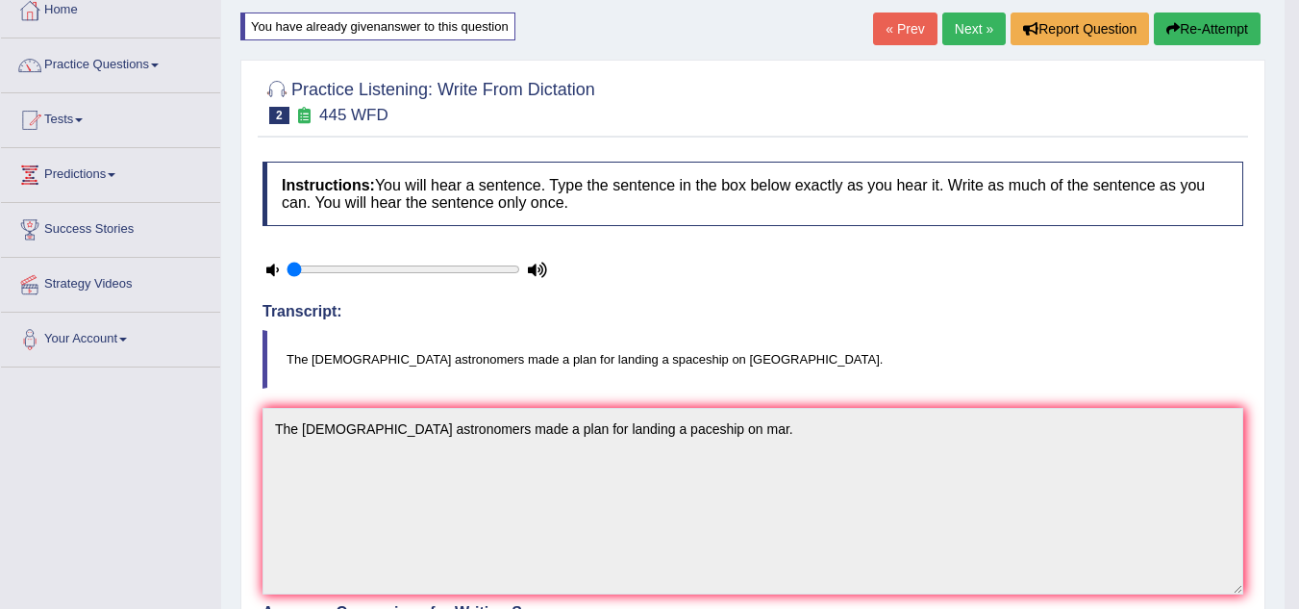
scroll to position [38, 0]
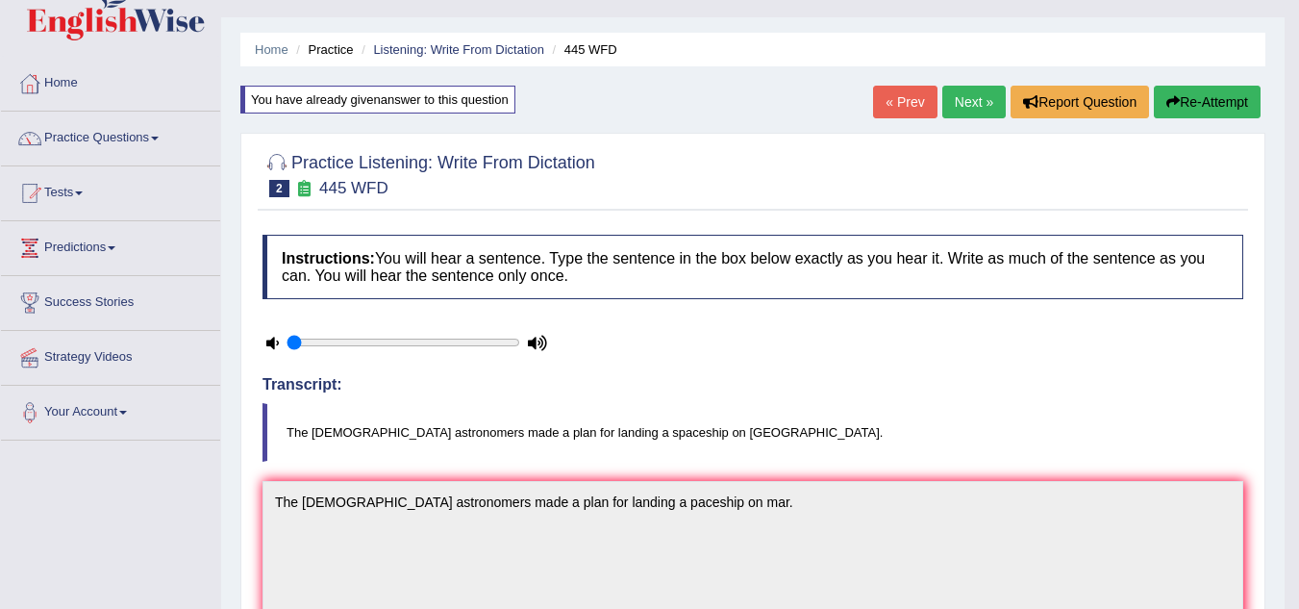
click at [1206, 98] on button "Re-Attempt" at bounding box center [1207, 102] width 107 height 33
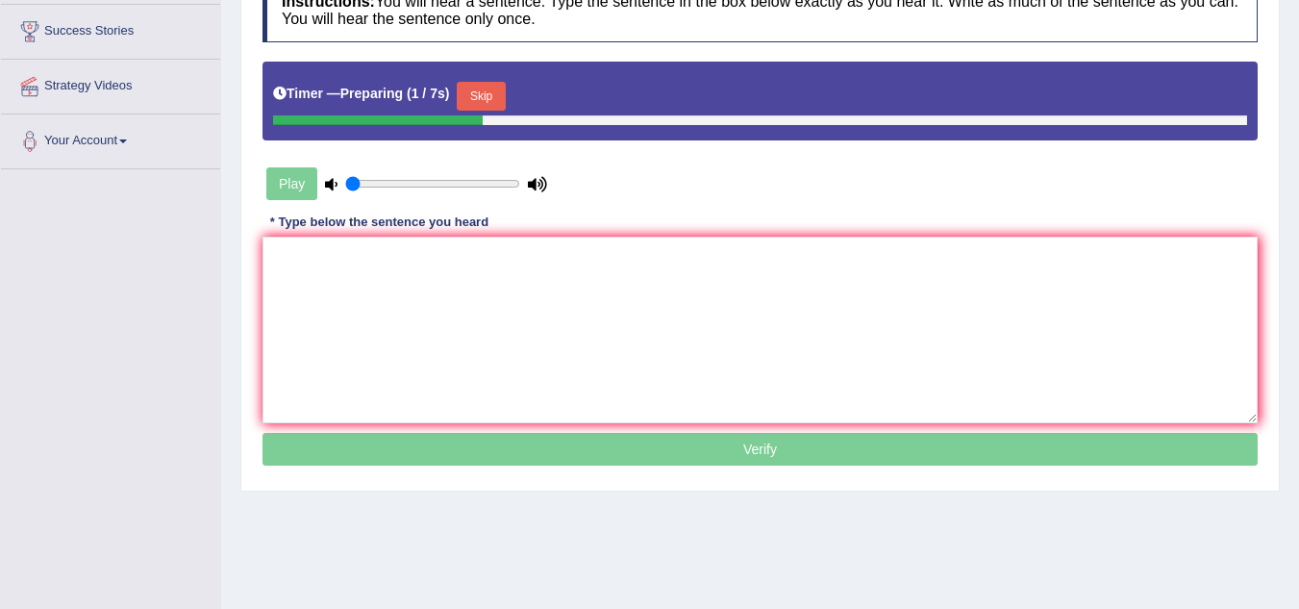
scroll to position [346, 0]
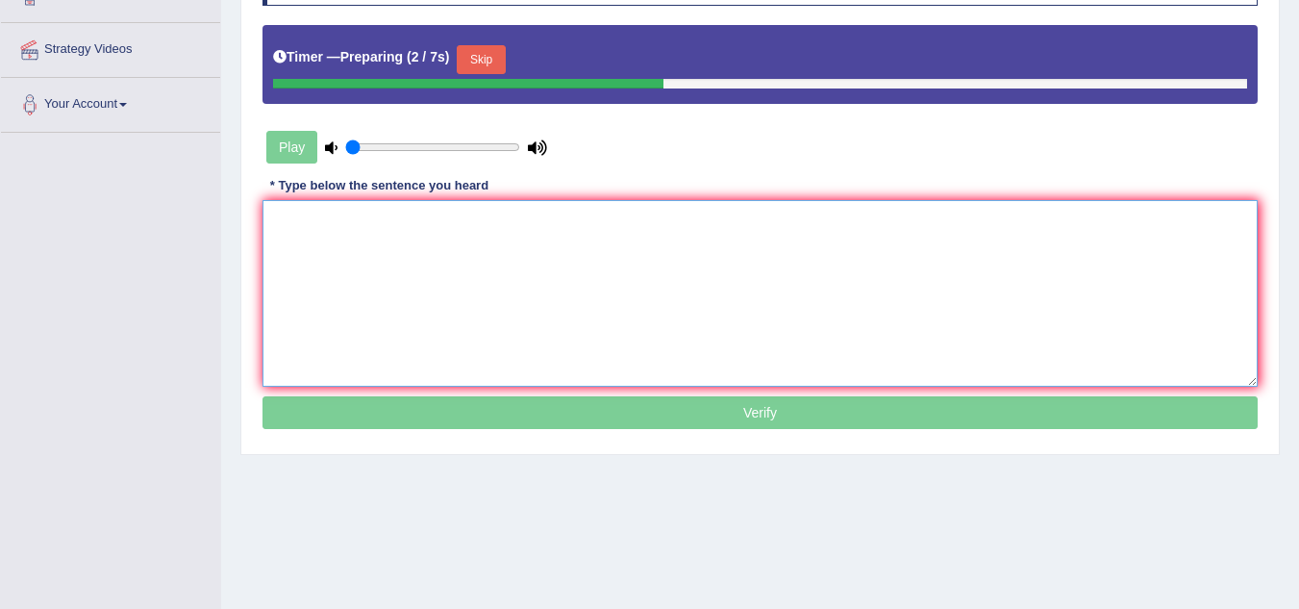
click at [339, 221] on textarea at bounding box center [760, 293] width 995 height 187
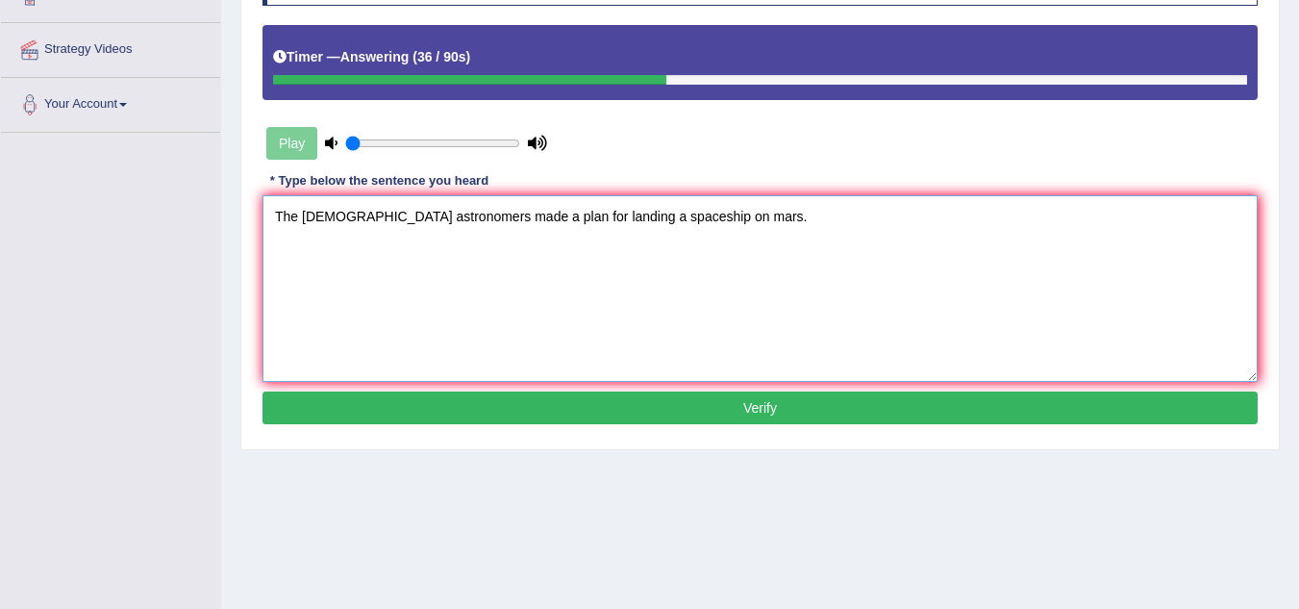
type textarea "The American astronomers made a plan for landing a spaceship on mars."
click at [646, 409] on button "Verify" at bounding box center [760, 407] width 995 height 33
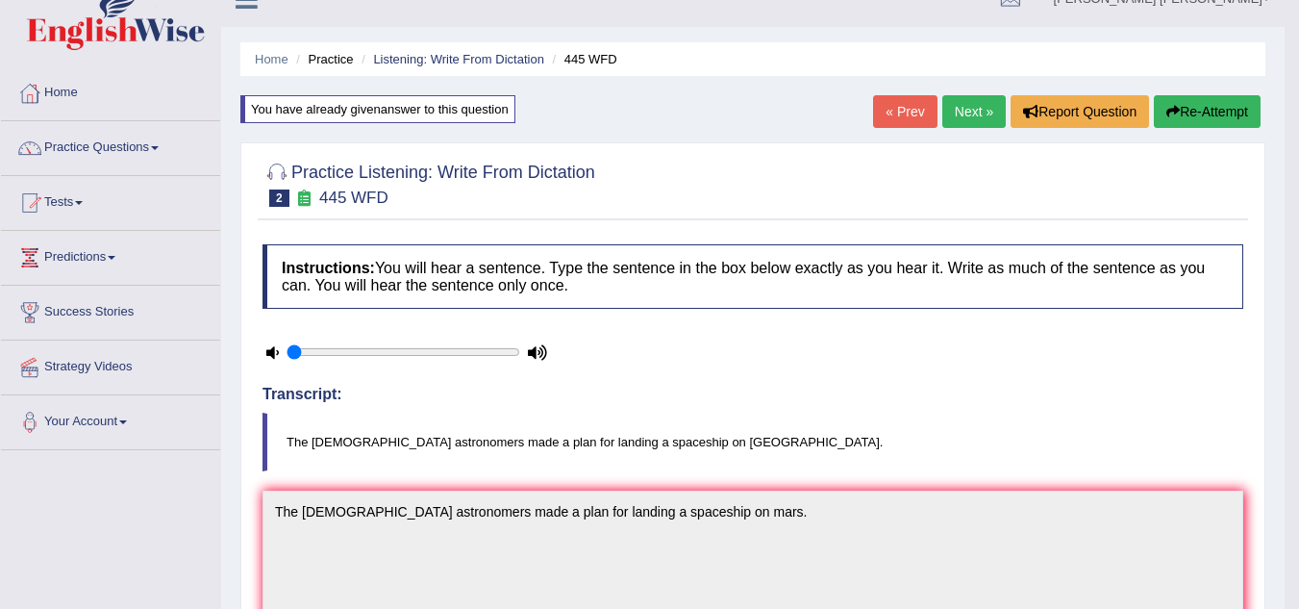
scroll to position [0, 0]
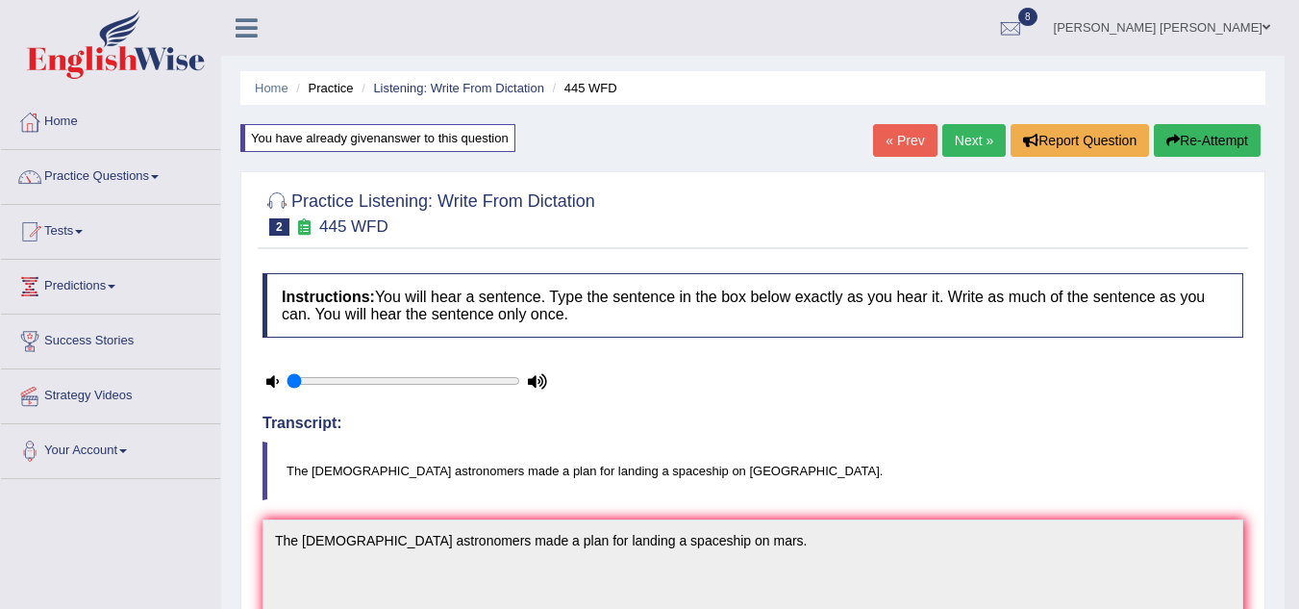
click at [970, 142] on link "Next »" at bounding box center [974, 140] width 63 height 33
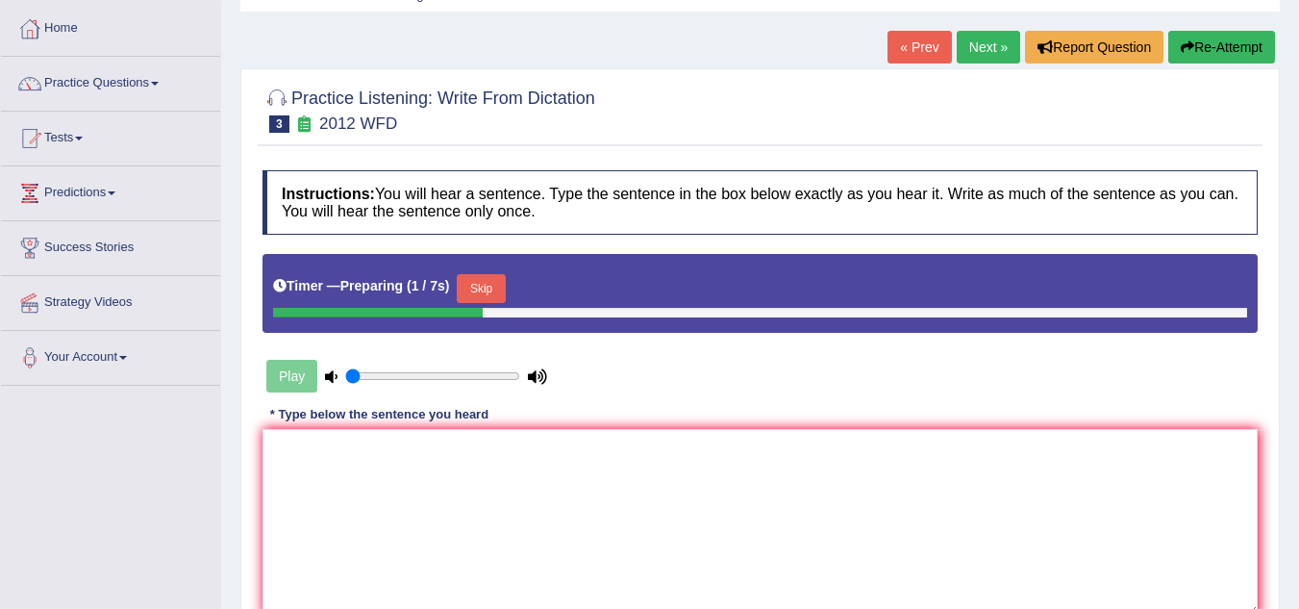
scroll to position [288, 0]
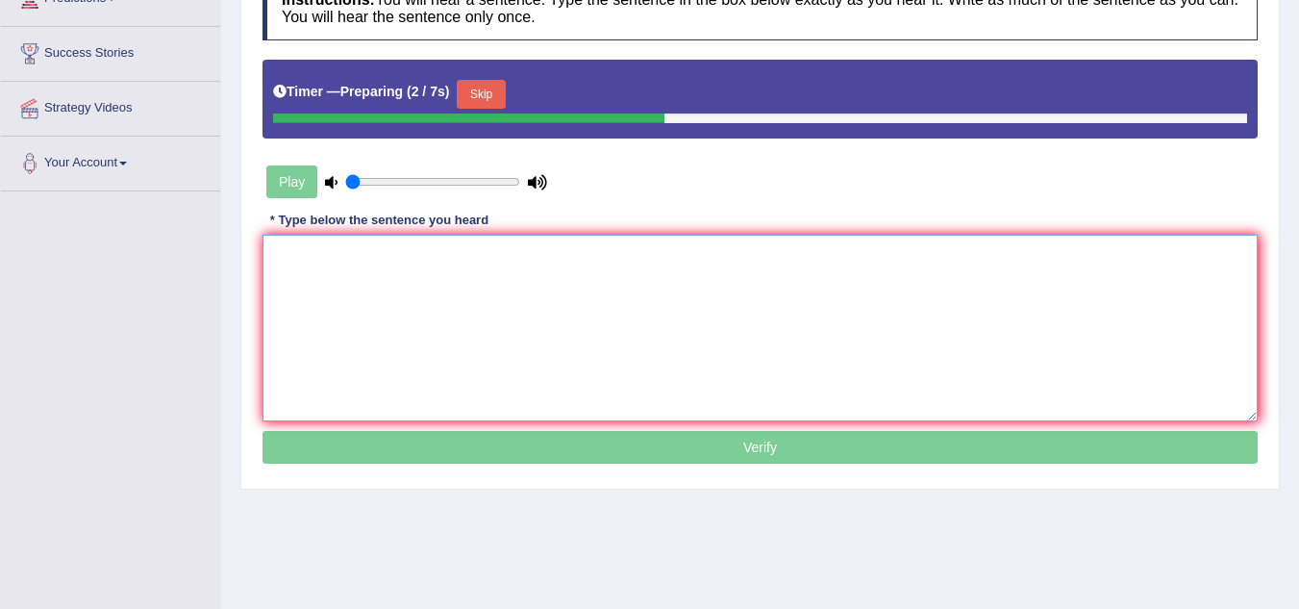
click at [362, 318] on textarea at bounding box center [760, 328] width 995 height 187
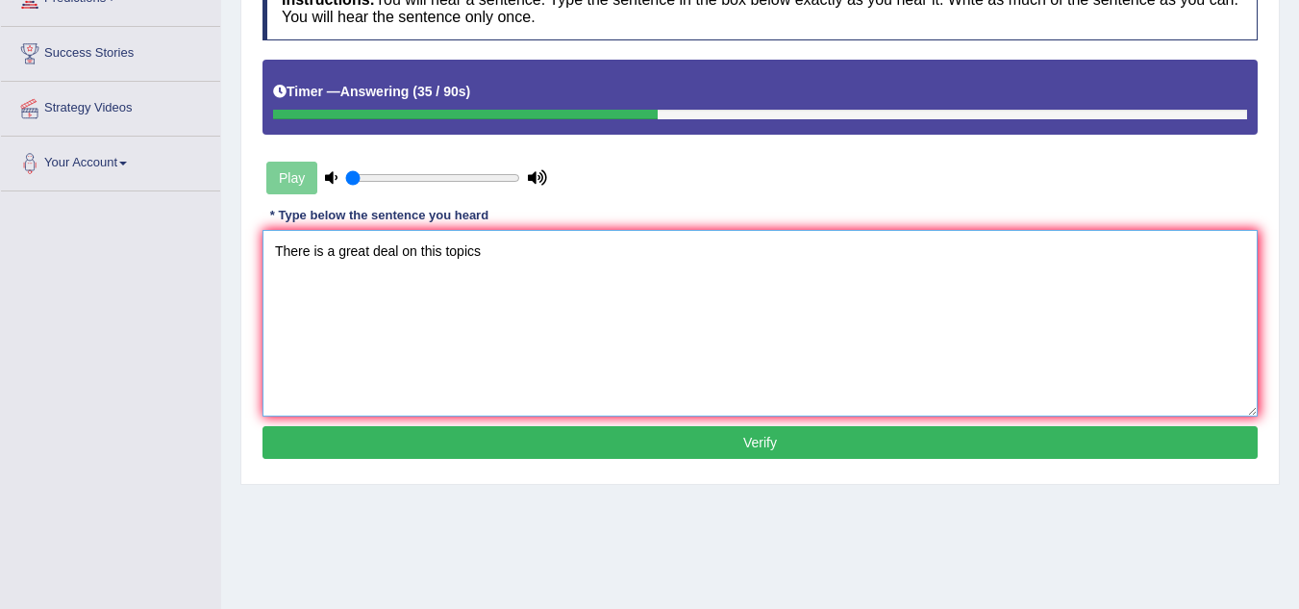
click at [397, 245] on textarea "There is a great deal on this topics" at bounding box center [760, 323] width 995 height 187
click at [568, 251] on textarea "There is a great deal to discuss on this topics" at bounding box center [760, 323] width 995 height 187
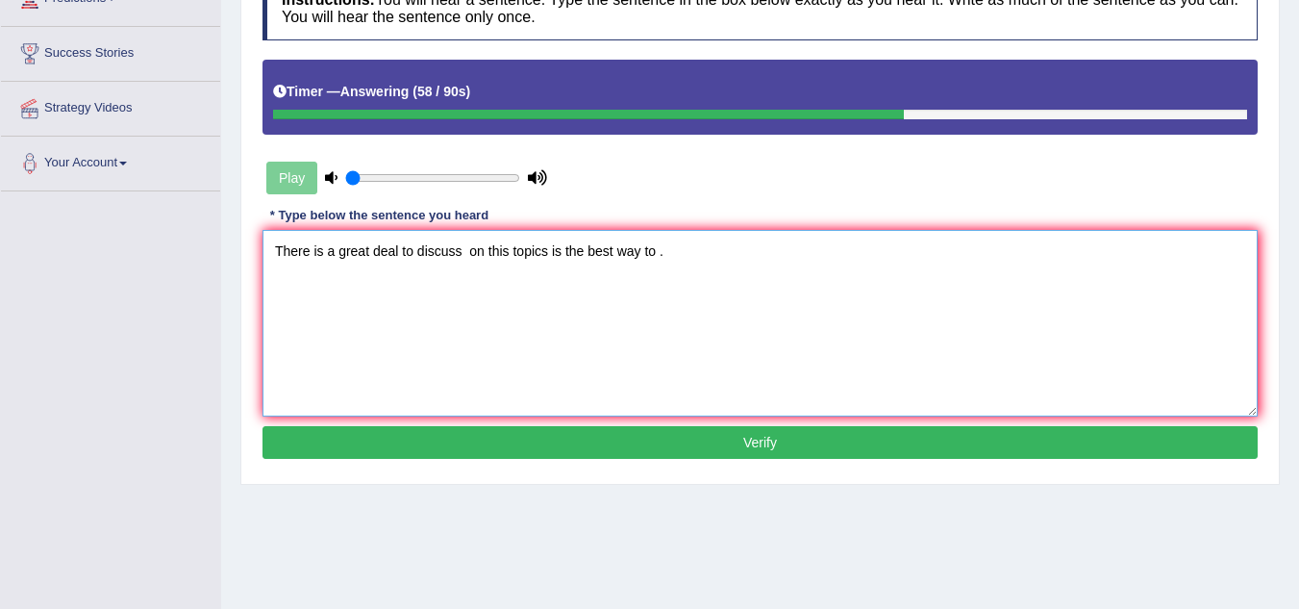
type textarea "There is a great deal to discuss on this topics is the best way to ."
click at [661, 446] on button "Verify" at bounding box center [760, 442] width 995 height 33
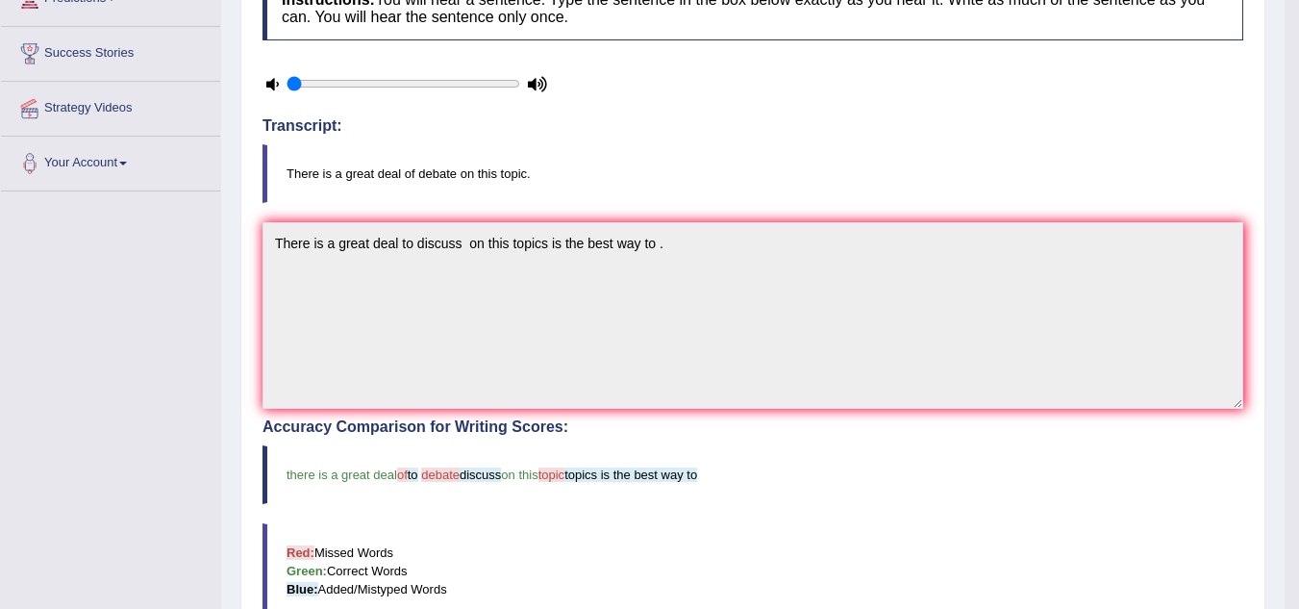
click at [780, 481] on blockquote "there is a great deal of to debate discuss on this topic topics is the best way…" at bounding box center [753, 474] width 981 height 59
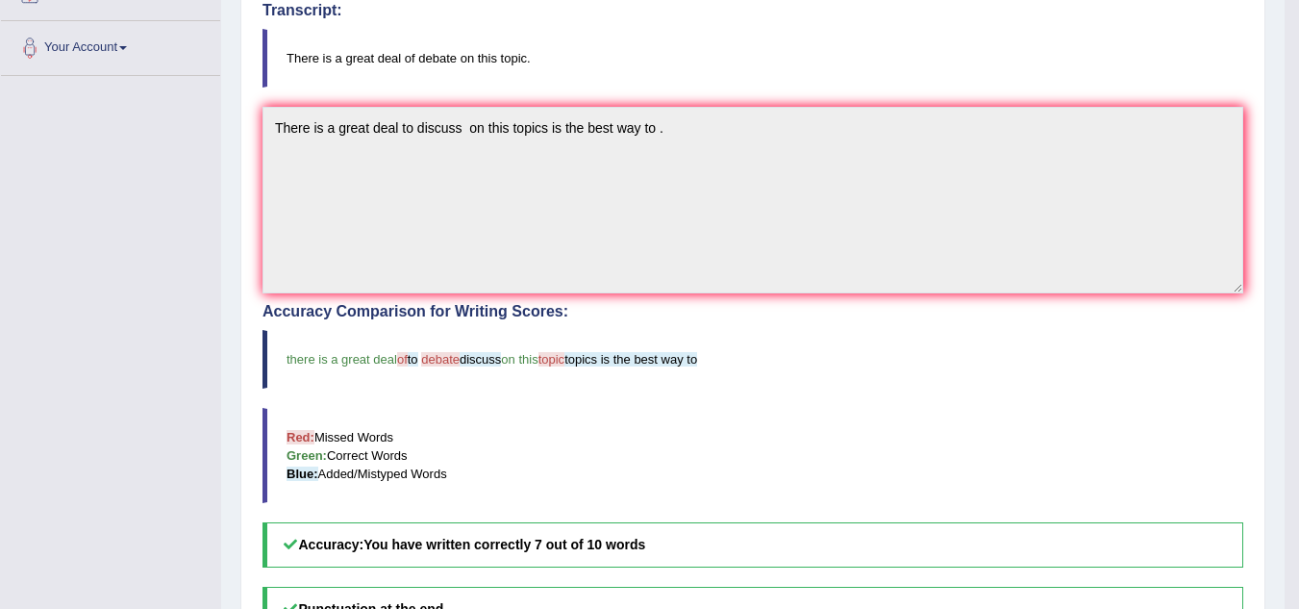
scroll to position [365, 0]
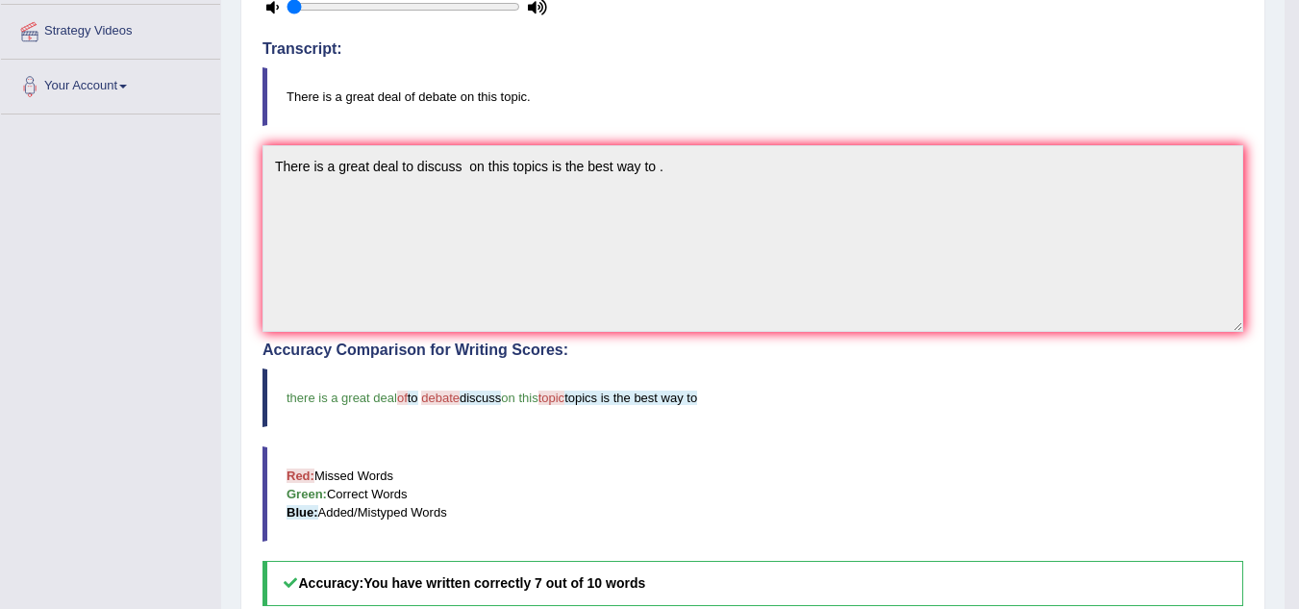
click at [817, 451] on blockquote "Red: Missed Words Green: Correct Words Blue: Added/Mistyped Words" at bounding box center [753, 493] width 981 height 95
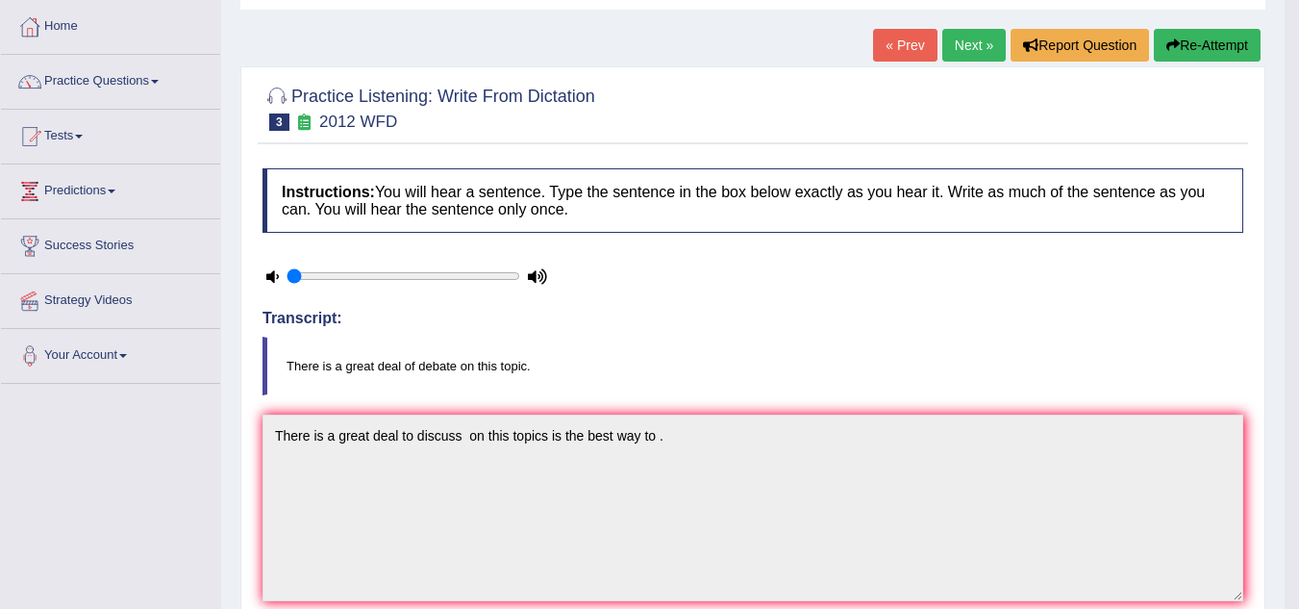
scroll to position [0, 0]
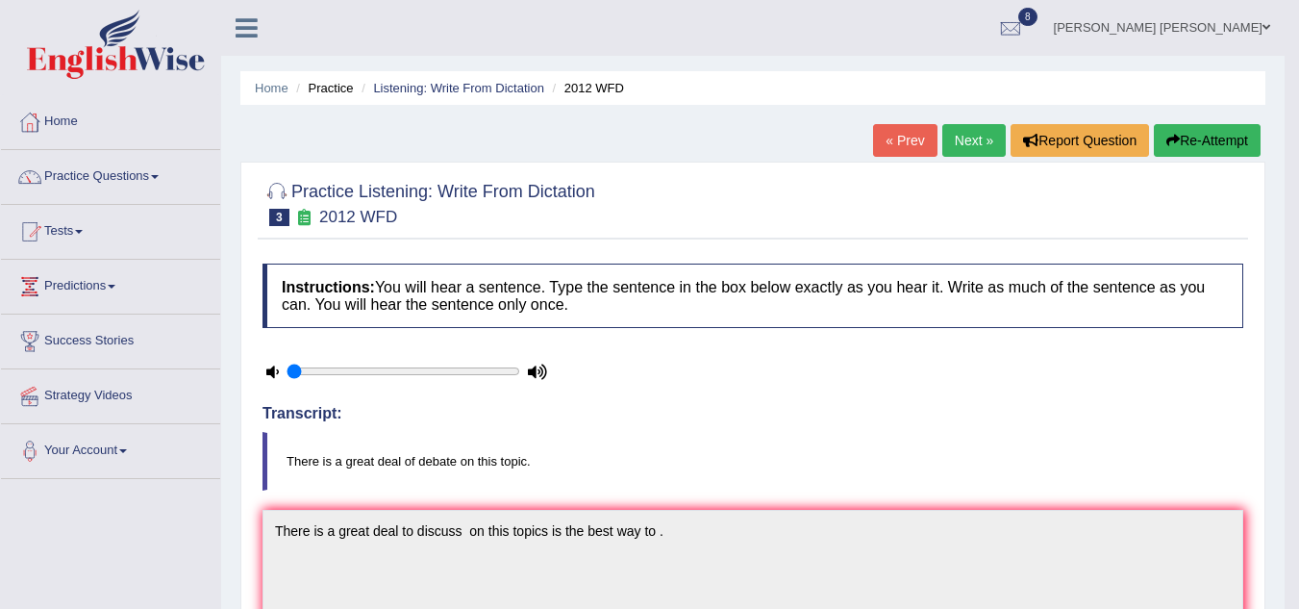
click at [1193, 136] on button "Re-Attempt" at bounding box center [1207, 140] width 107 height 33
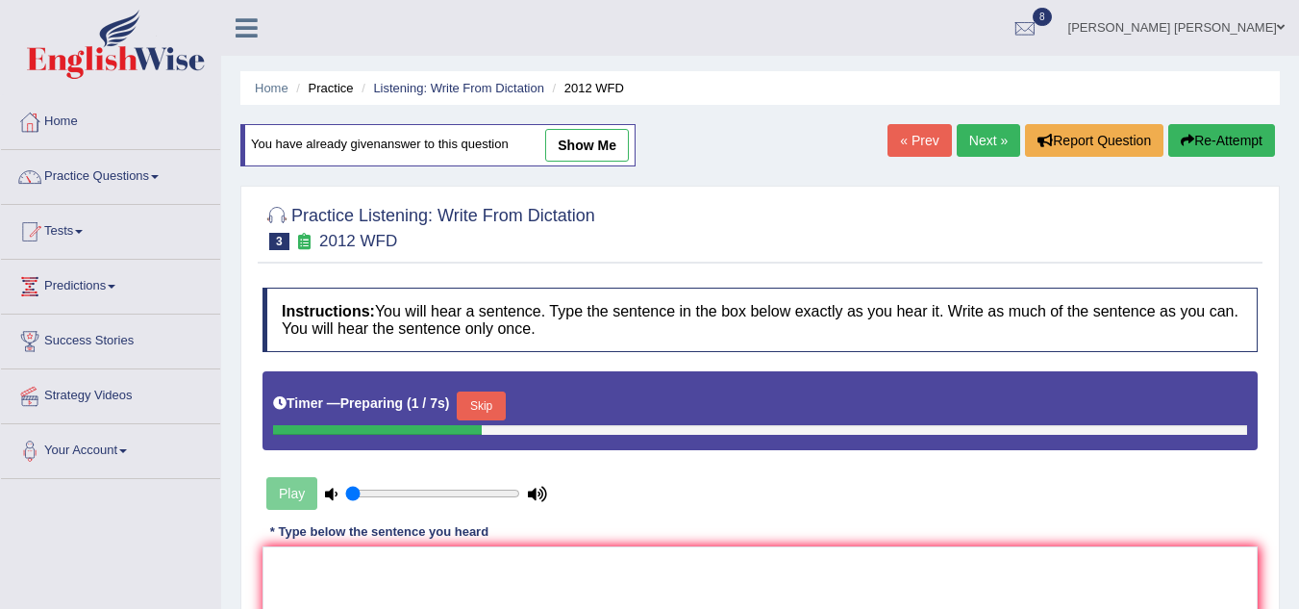
click at [792, 225] on div at bounding box center [760, 226] width 995 height 59
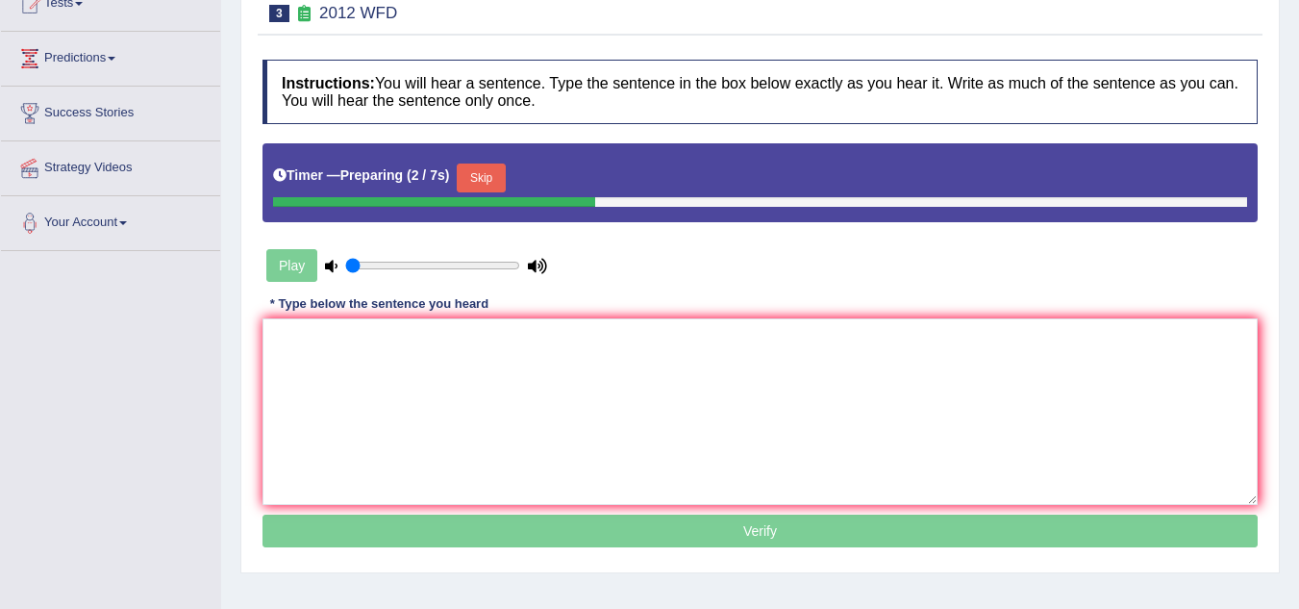
scroll to position [308, 0]
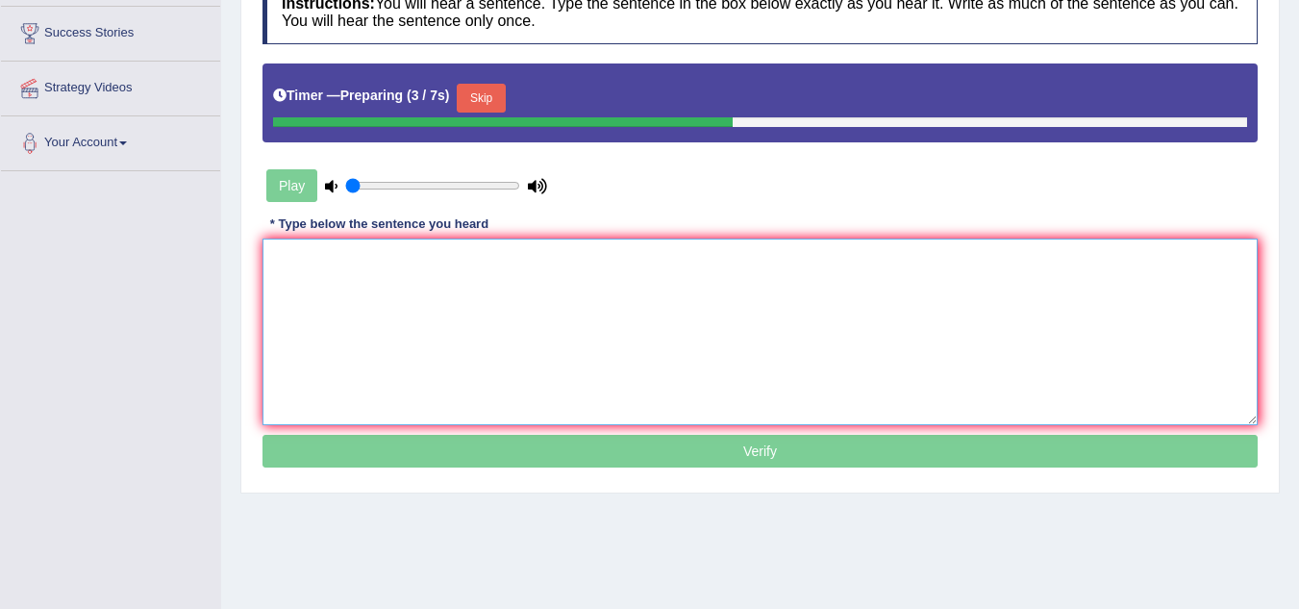
click at [463, 278] on textarea at bounding box center [760, 332] width 995 height 187
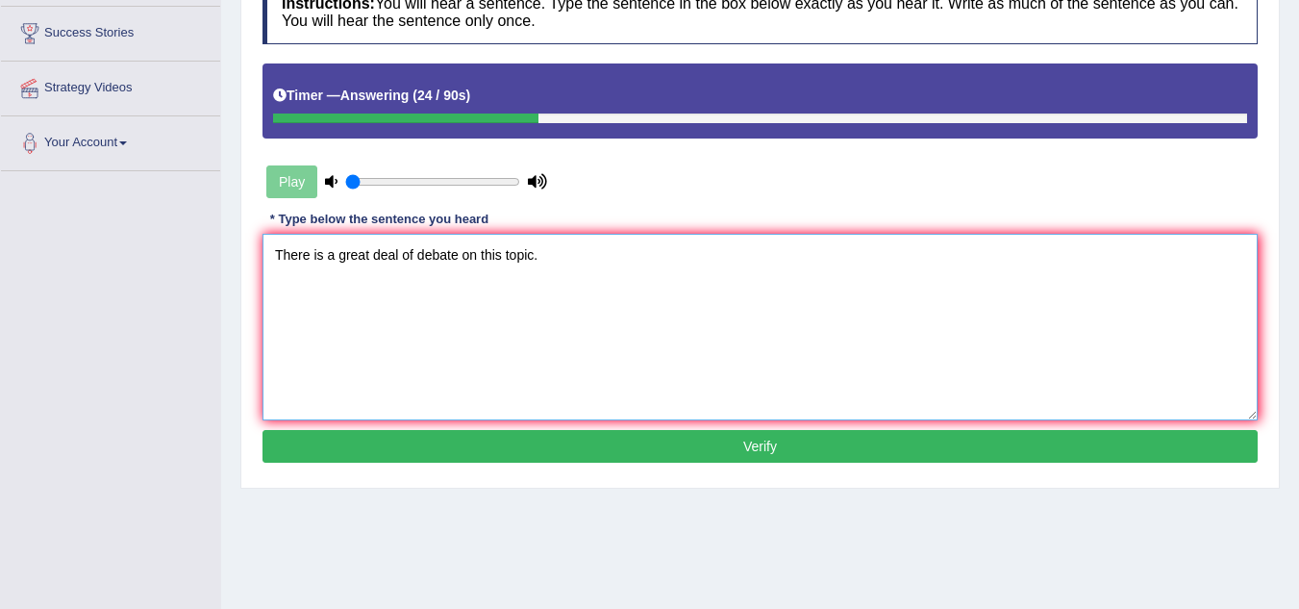
type textarea "There is a great deal of debate on this topic."
click at [710, 452] on button "Verify" at bounding box center [760, 446] width 995 height 33
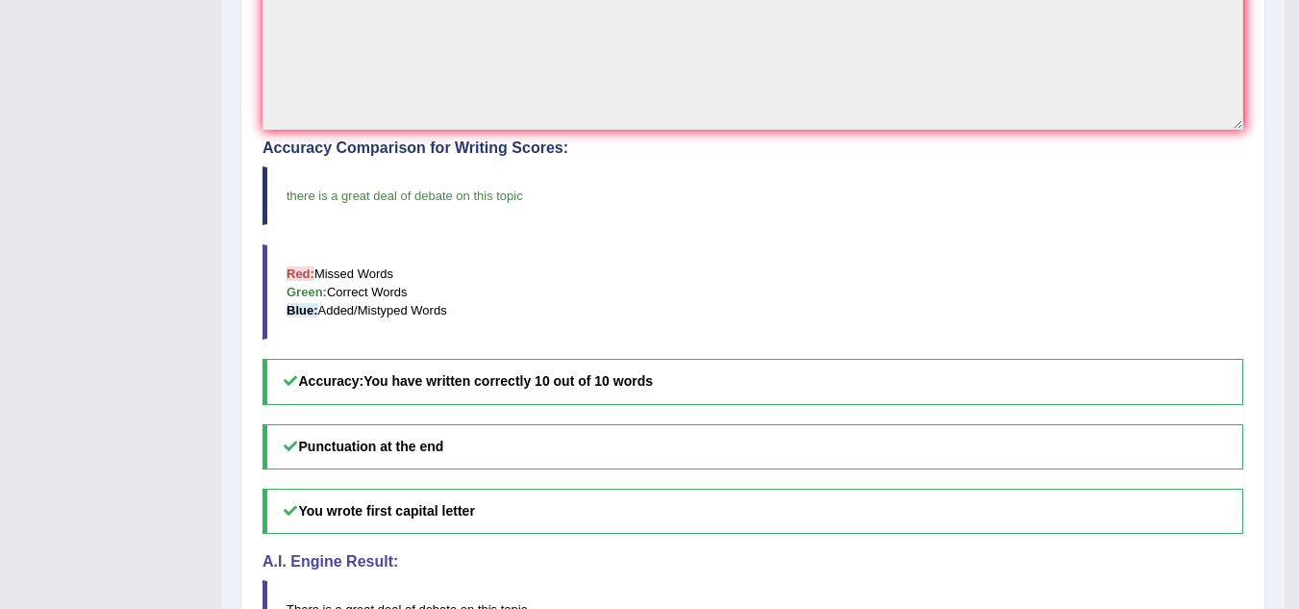
scroll to position [704, 0]
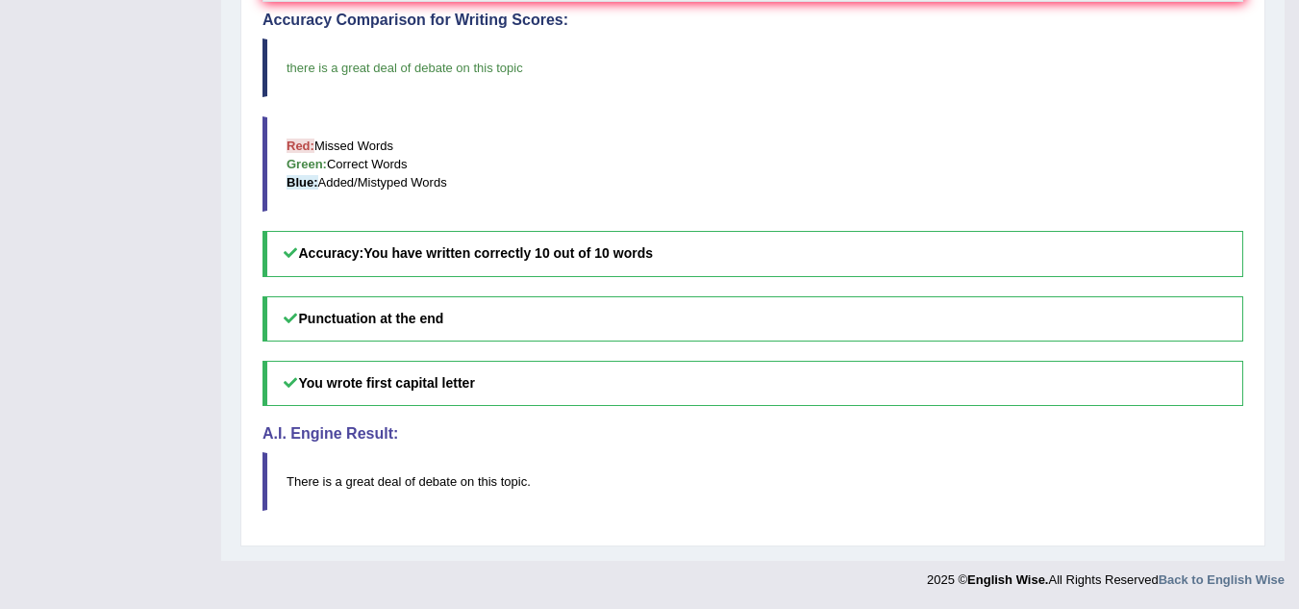
click at [817, 191] on blockquote "Red: Missed Words Green: Correct Words Blue: Added/Mistyped Words" at bounding box center [753, 163] width 981 height 95
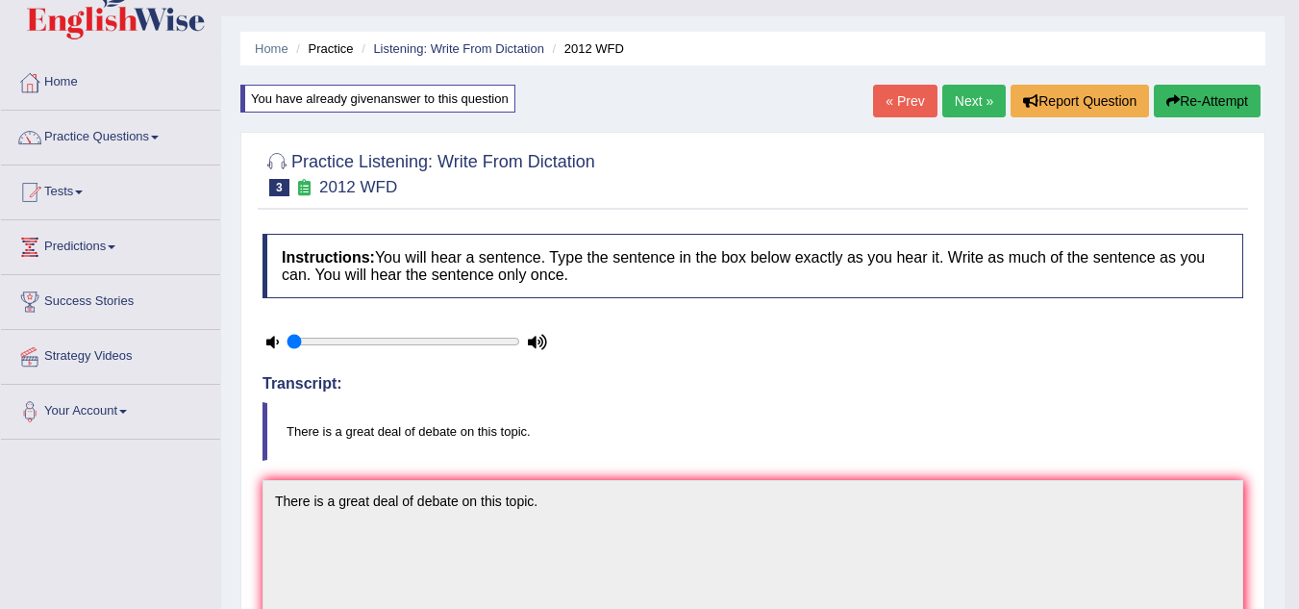
scroll to position [0, 0]
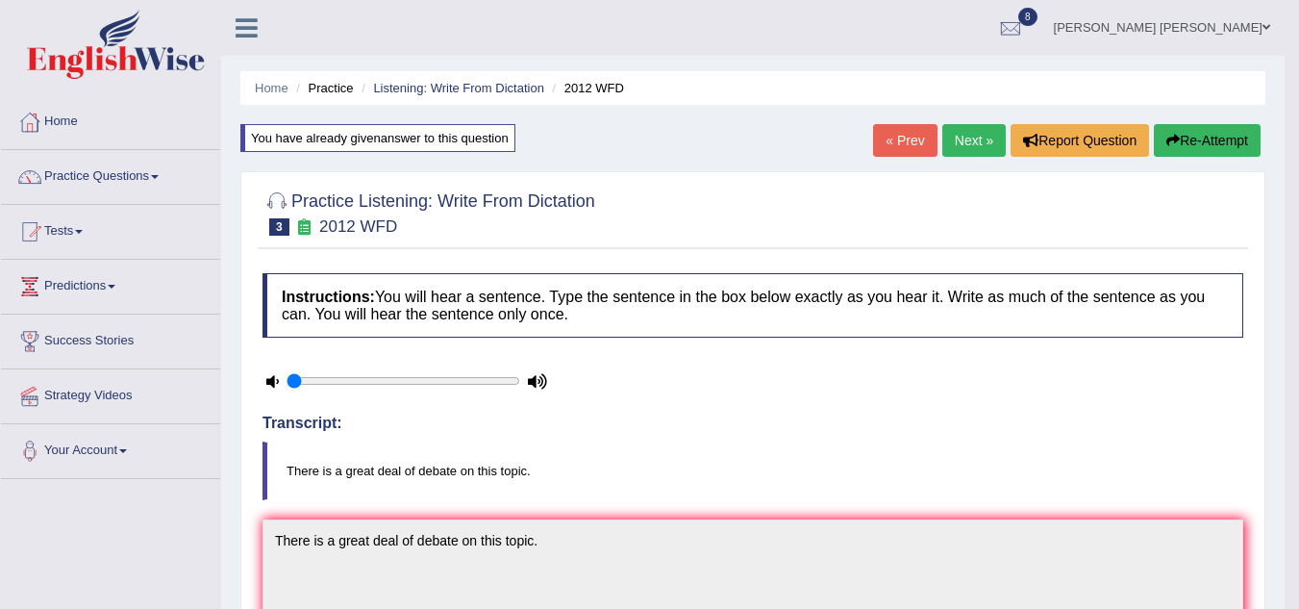
click at [973, 137] on link "Next »" at bounding box center [974, 140] width 63 height 33
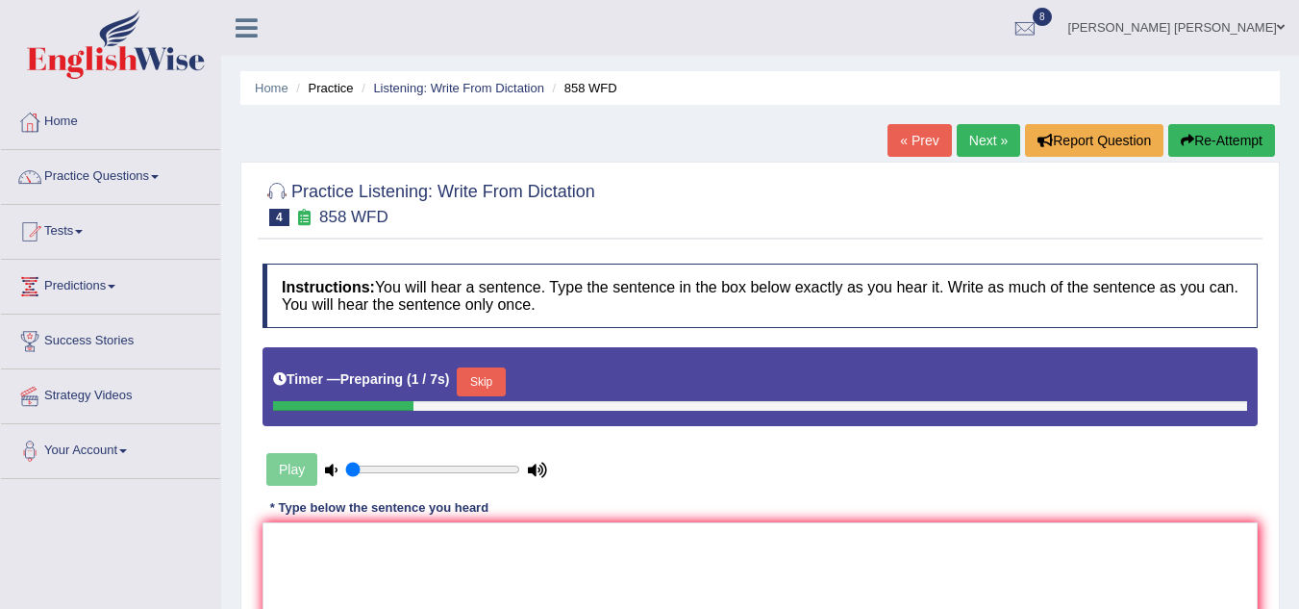
click at [735, 197] on div at bounding box center [760, 202] width 995 height 59
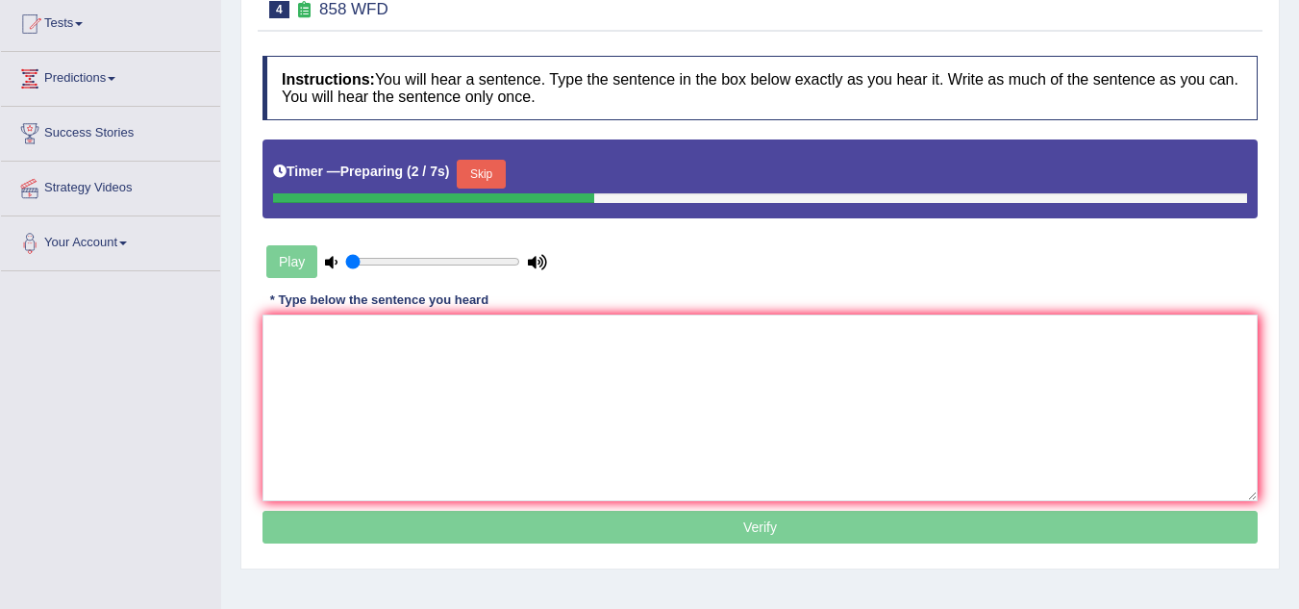
scroll to position [269, 0]
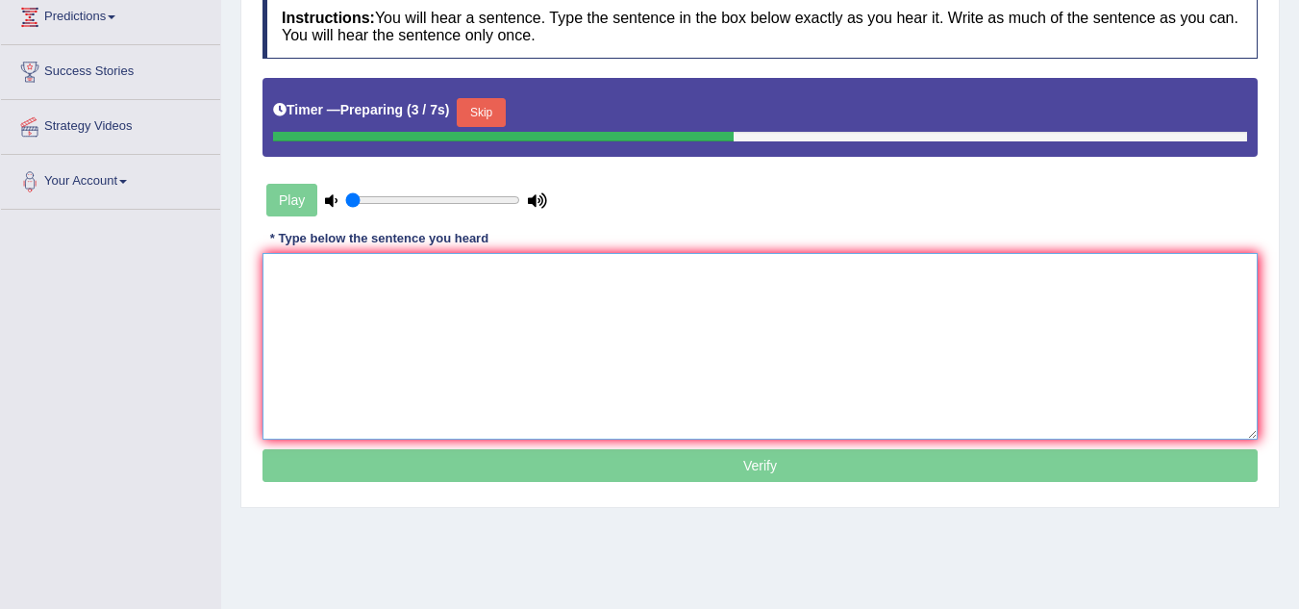
click at [503, 328] on textarea at bounding box center [760, 346] width 995 height 187
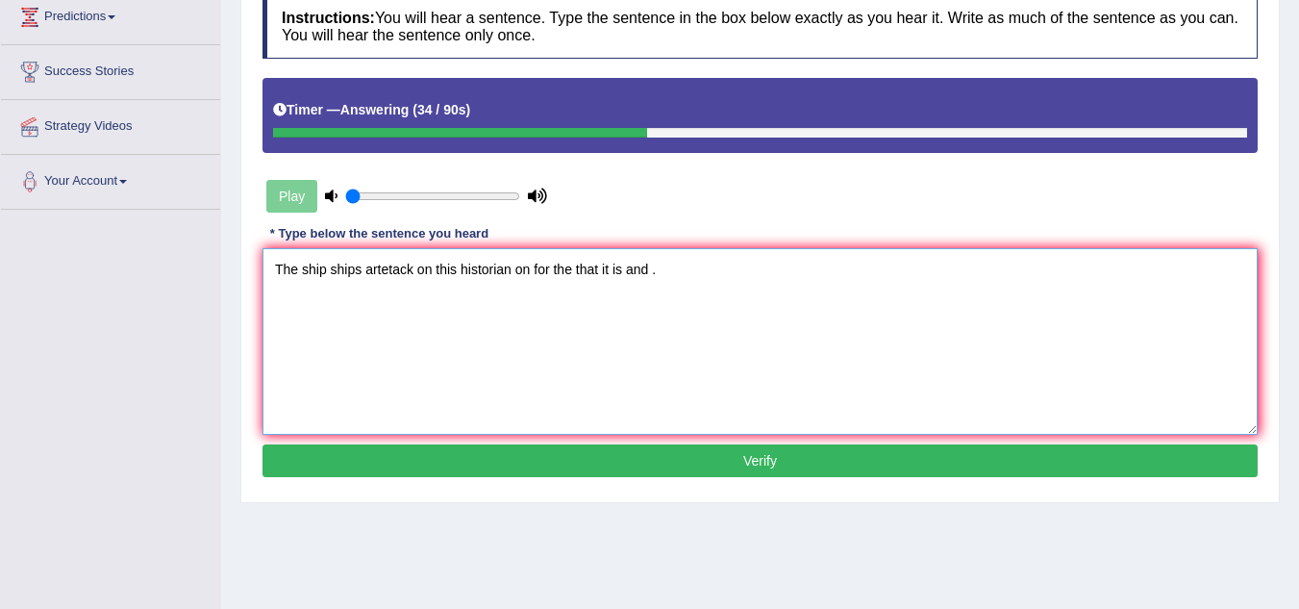
type textarea "The ship ships artetack on this historian on for the that it is and ."
click at [609, 465] on button "Verify" at bounding box center [760, 460] width 995 height 33
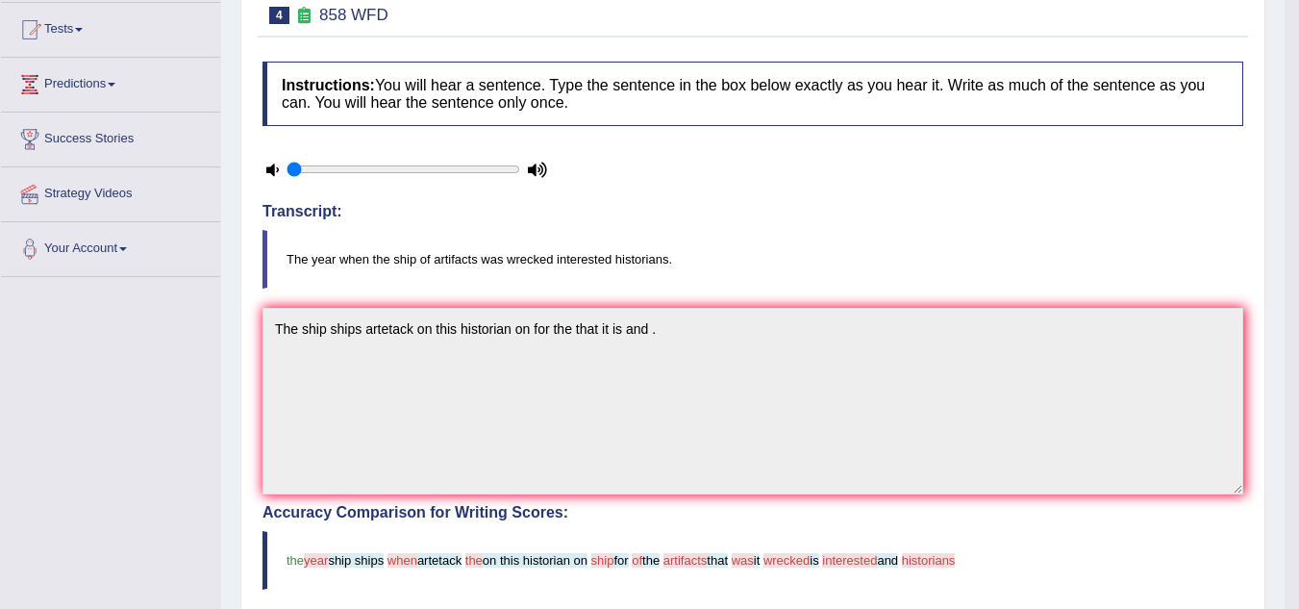
scroll to position [154, 0]
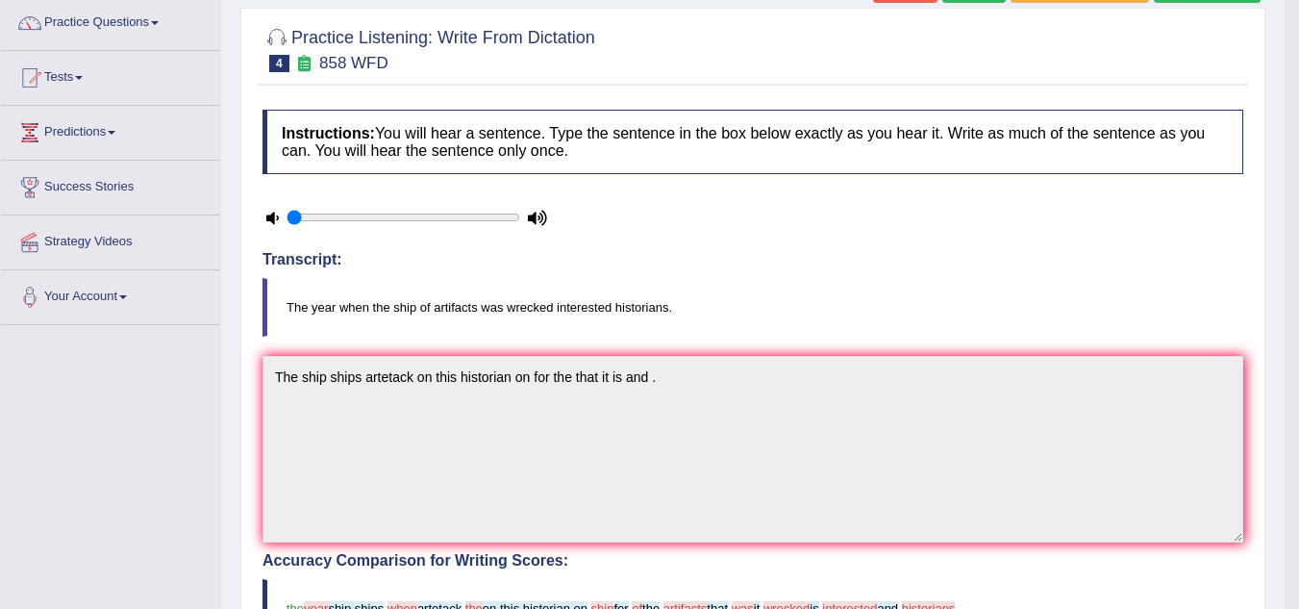
click at [788, 292] on blockquote "The year when the ship of artifacts was wrecked interested historians." at bounding box center [753, 307] width 981 height 59
drag, startPoint x: 788, startPoint y: 292, endPoint x: 602, endPoint y: 323, distance: 188.2
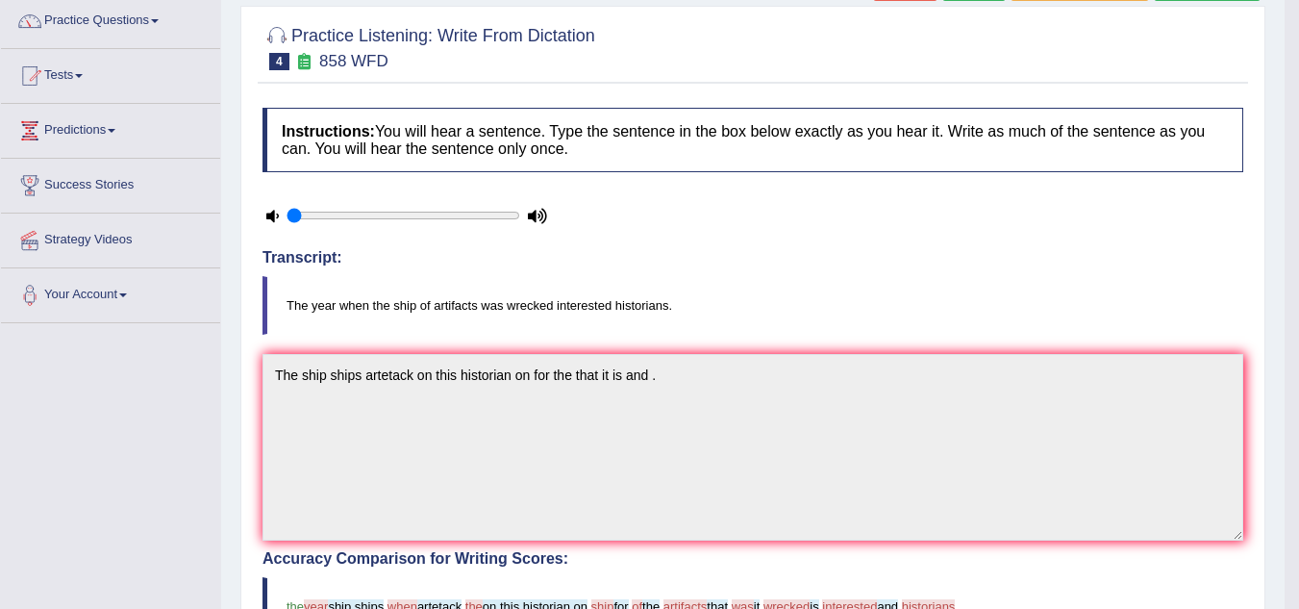
scroll to position [0, 0]
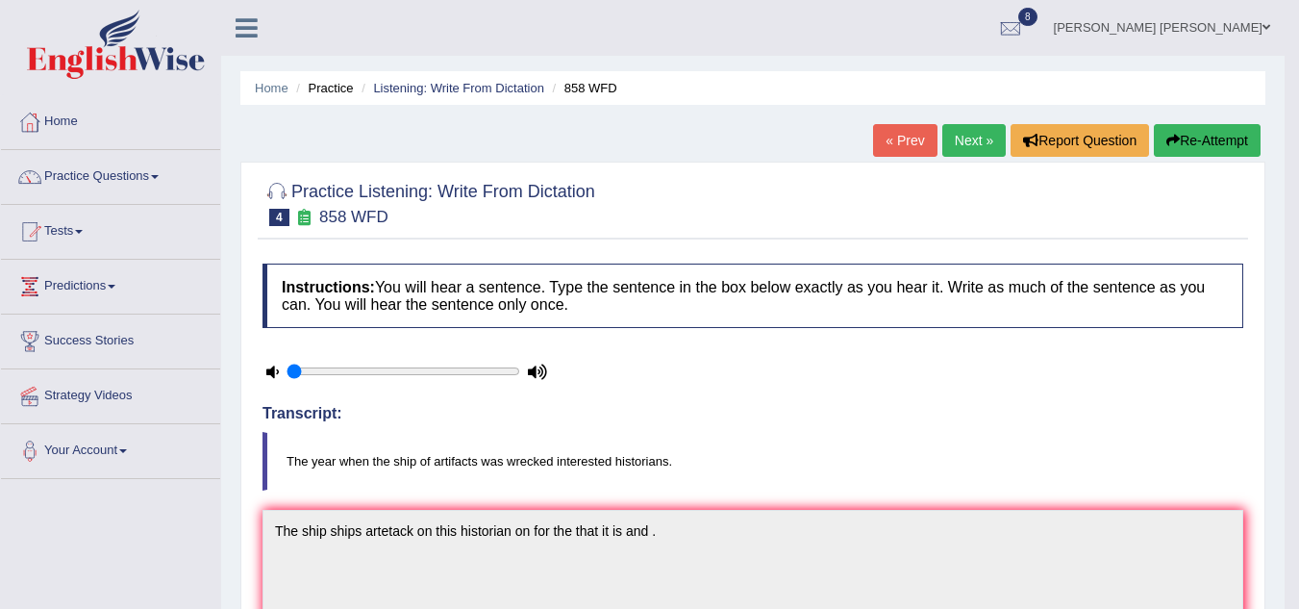
click at [1198, 147] on button "Re-Attempt" at bounding box center [1207, 140] width 107 height 33
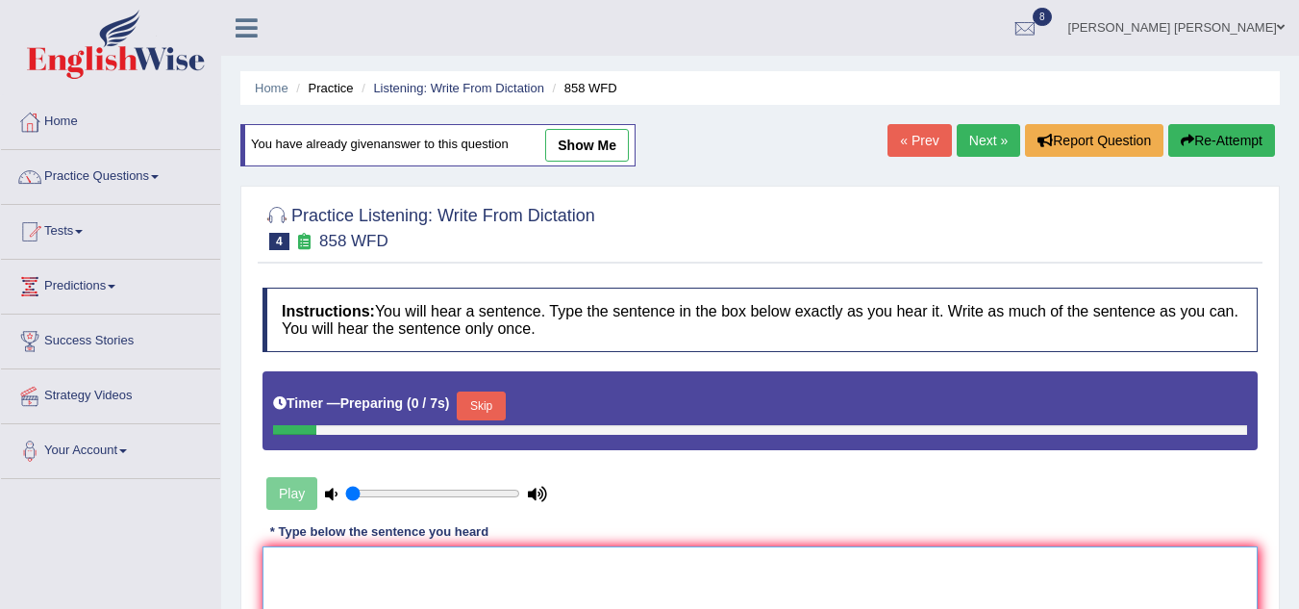
drag, startPoint x: 339, startPoint y: 547, endPoint x: 330, endPoint y: 561, distance: 16.5
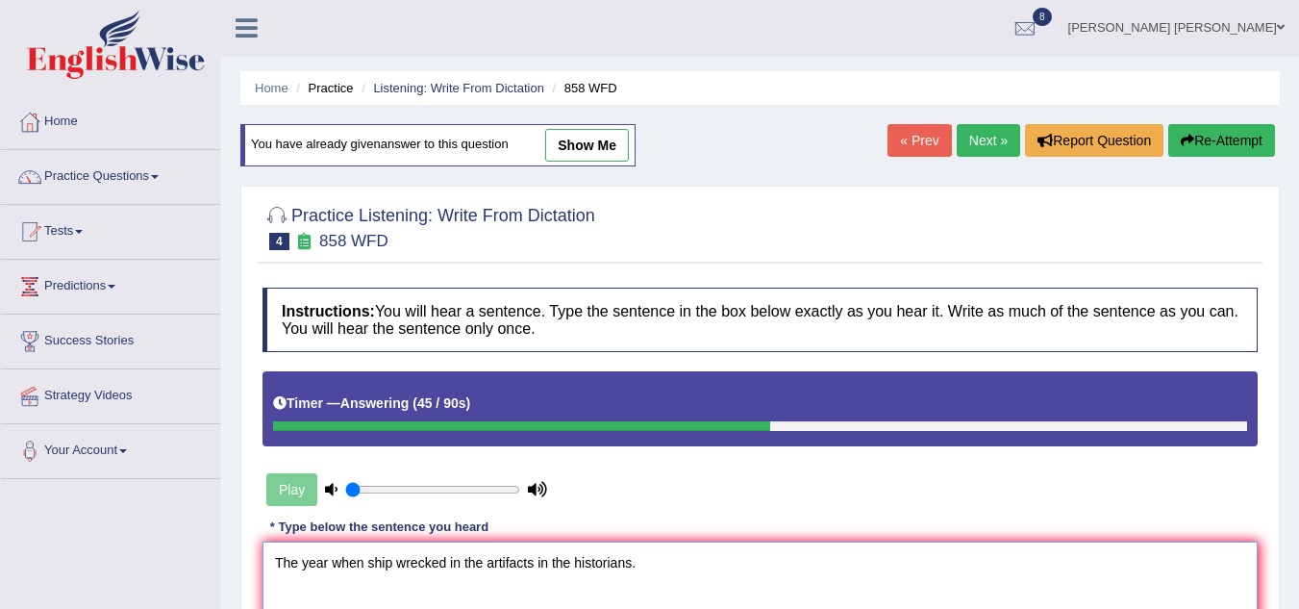
type textarea "The year when ship wrecked in the artifacts in the historians."
click at [607, 512] on div "Instructions: You will hear a sentence. Type the sentence in the box below exac…" at bounding box center [760, 532] width 1005 height 508
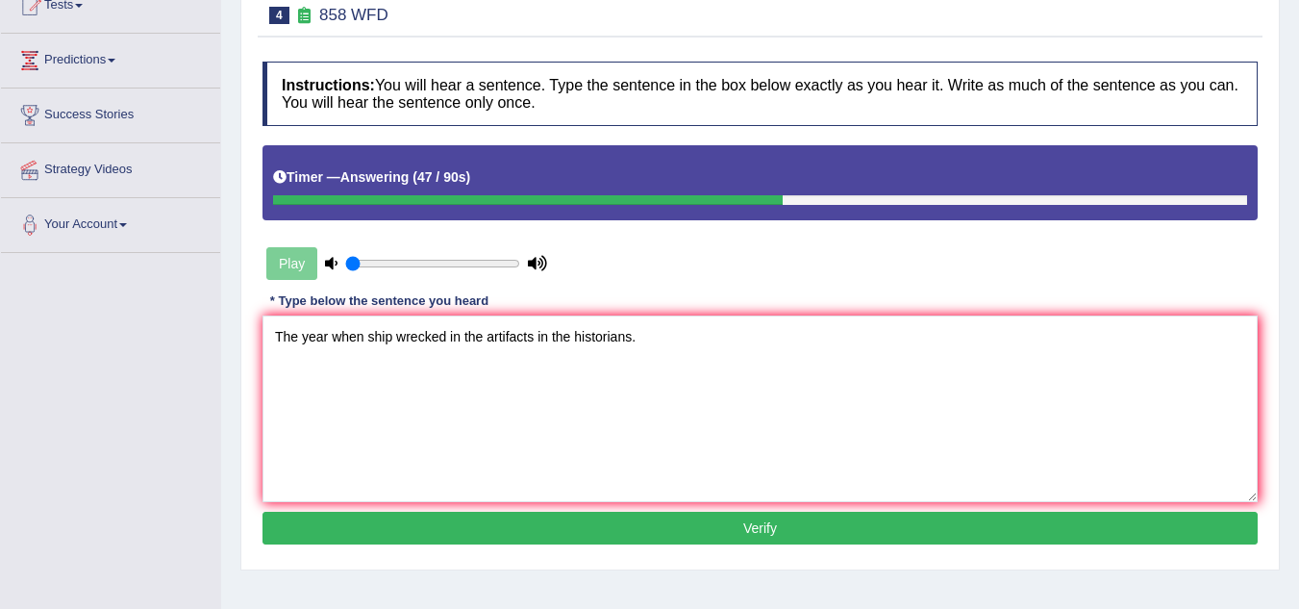
scroll to position [308, 0]
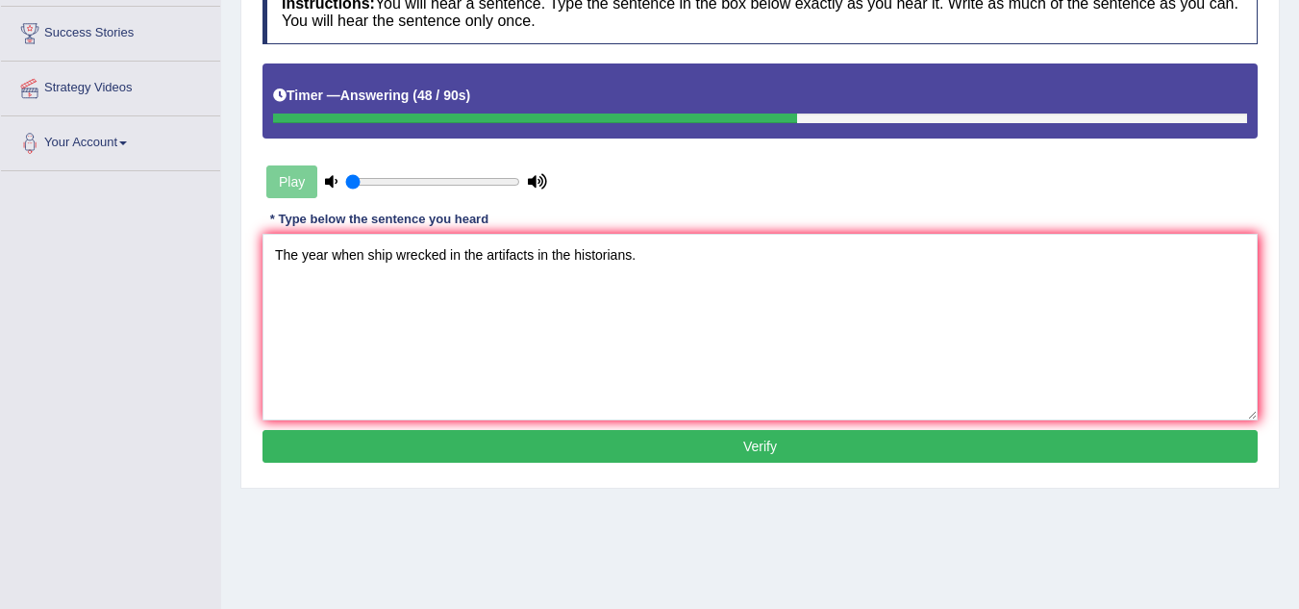
click at [821, 454] on button "Verify" at bounding box center [760, 446] width 995 height 33
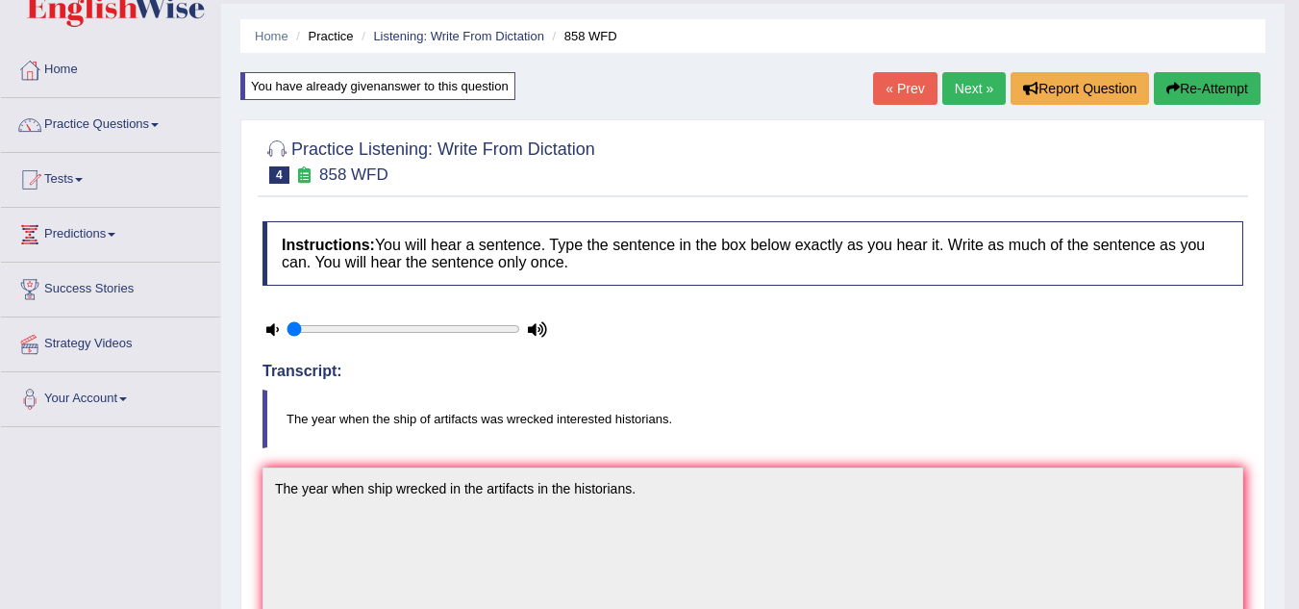
scroll to position [0, 0]
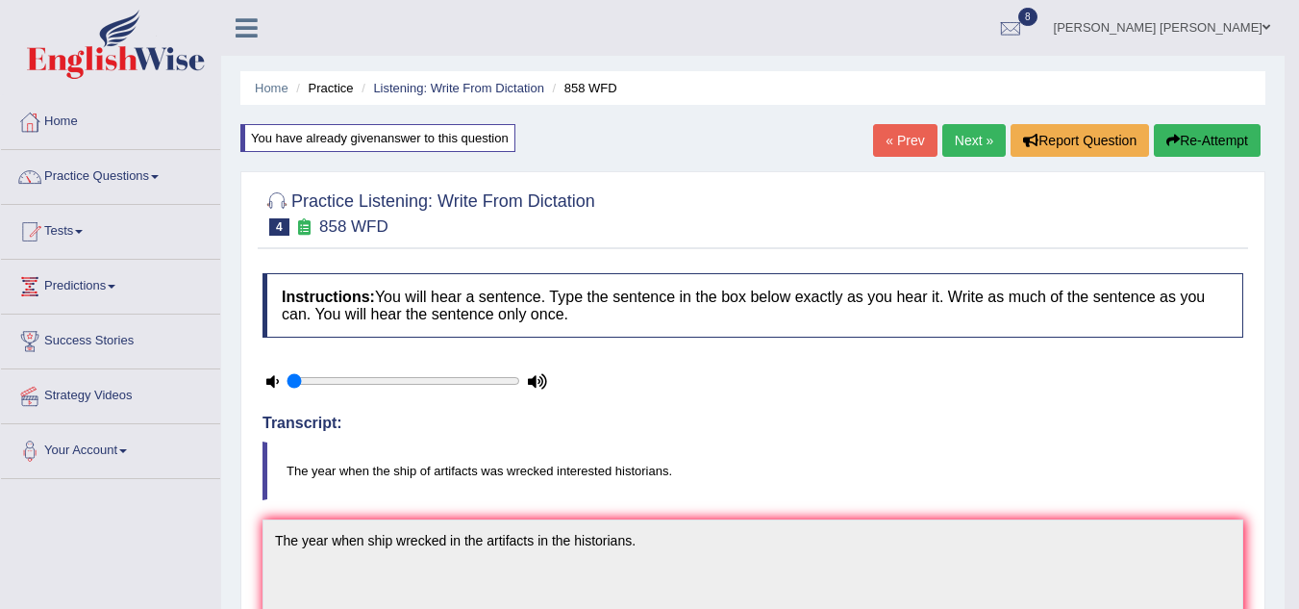
click at [1181, 146] on button "Re-Attempt" at bounding box center [1207, 140] width 107 height 33
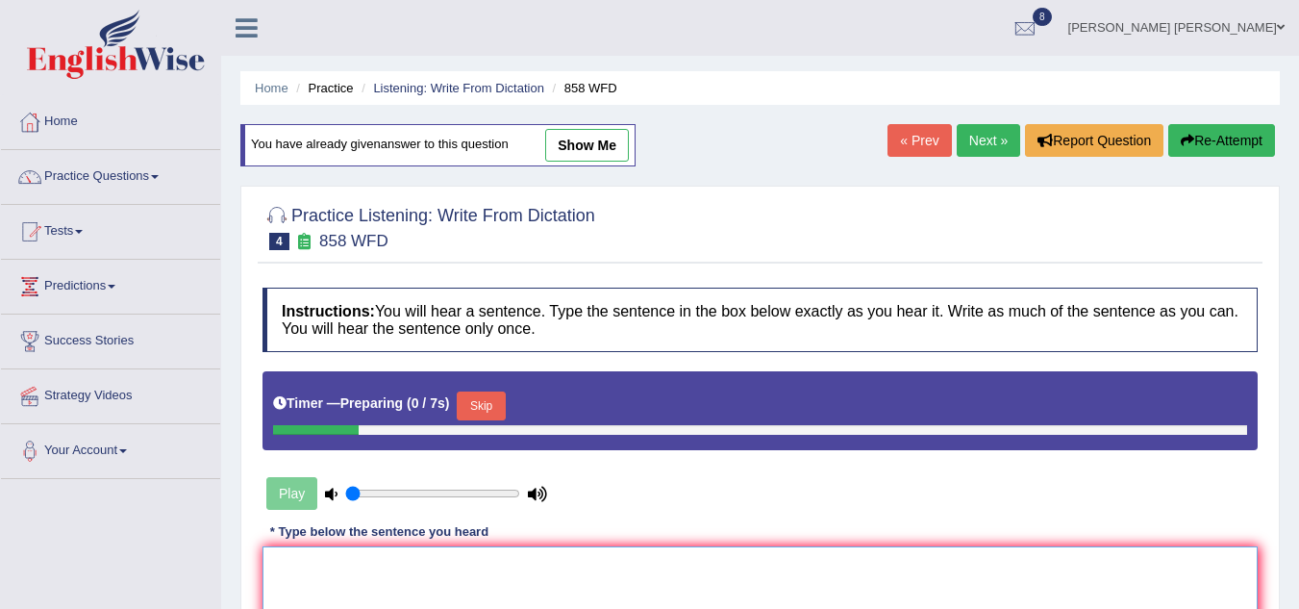
click at [758, 498] on div "Instructions: You will hear a sentence. Type the sentence in the box below exac…" at bounding box center [760, 534] width 1005 height 513
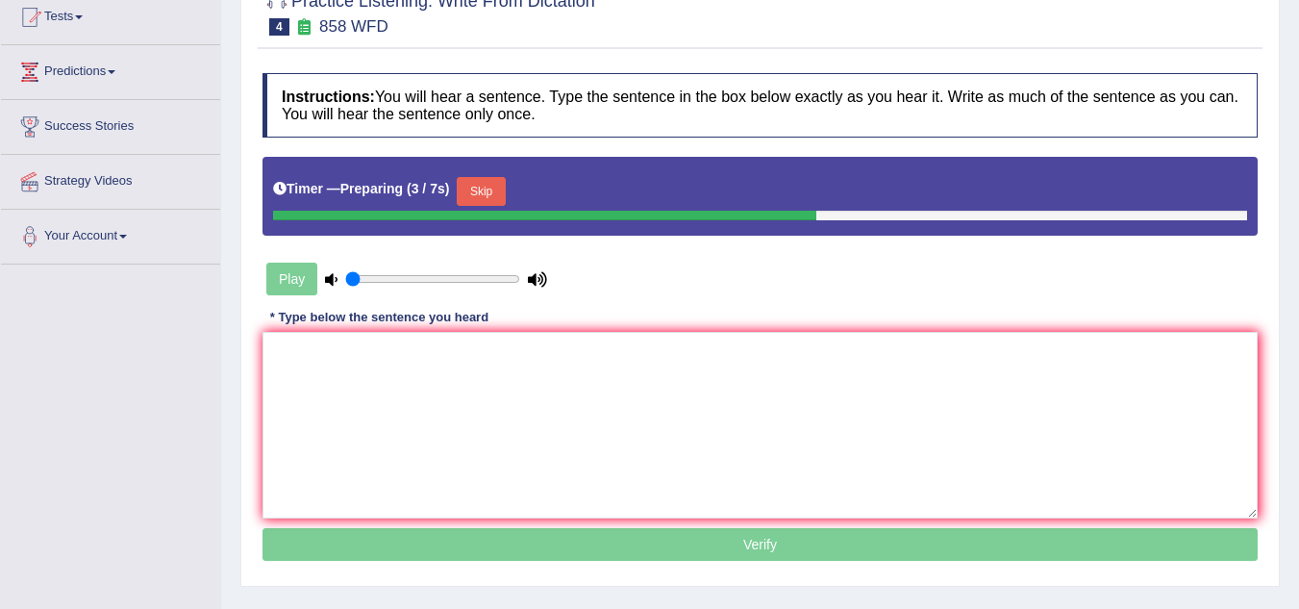
scroll to position [231, 0]
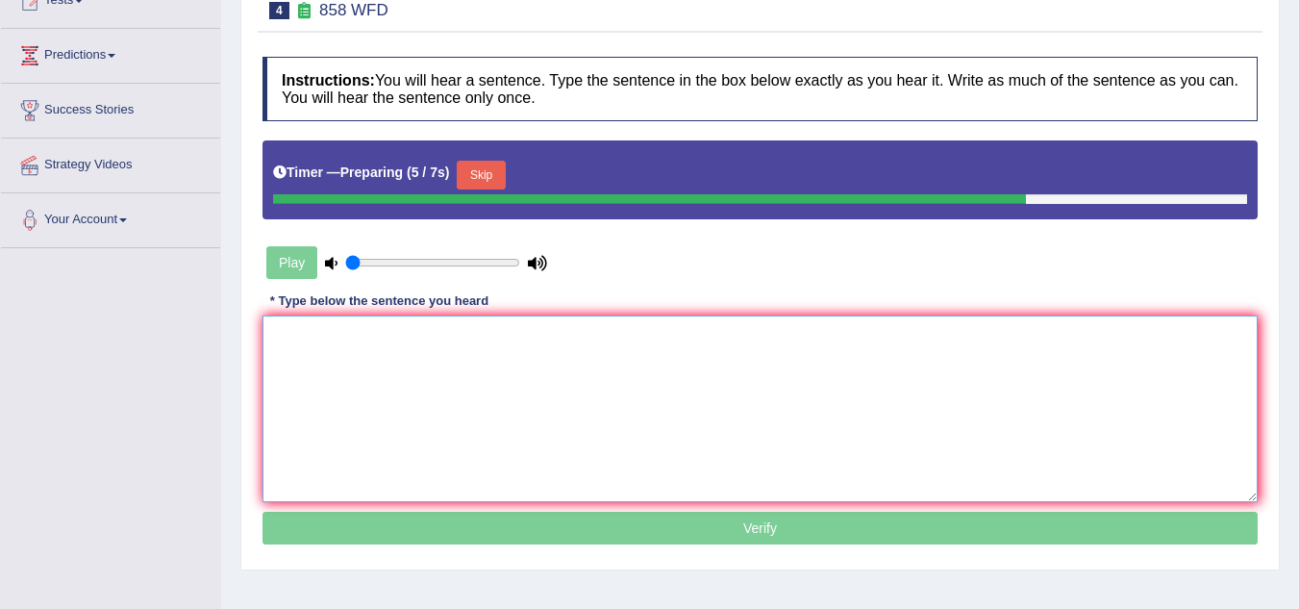
click at [480, 390] on textarea at bounding box center [760, 408] width 995 height 187
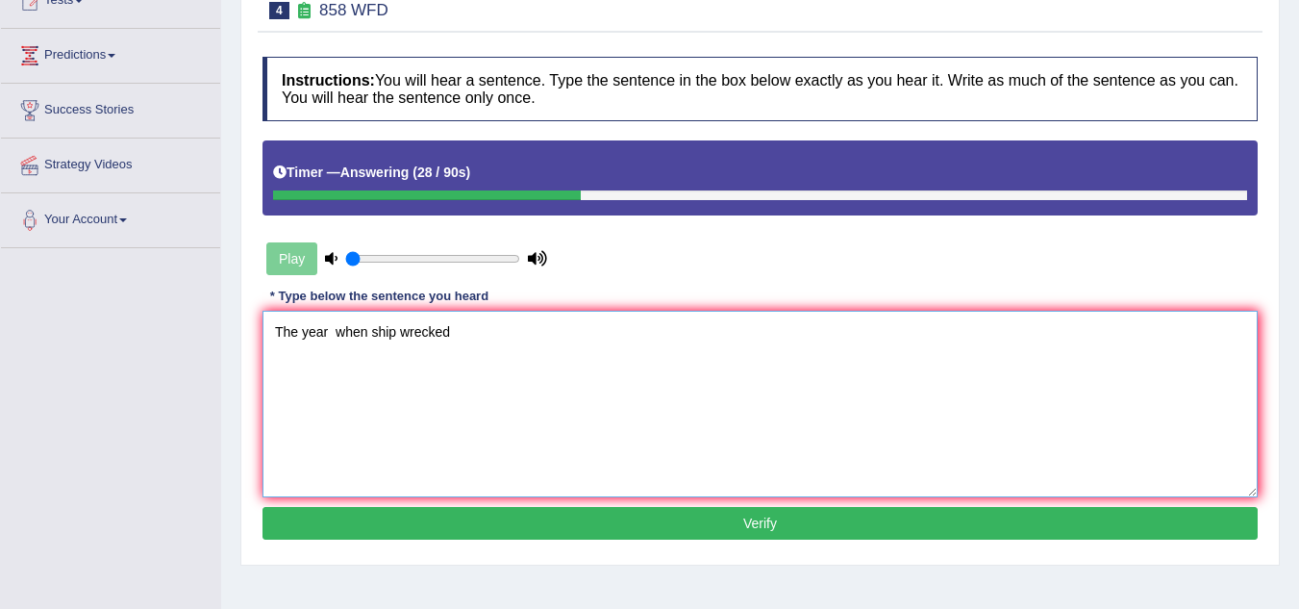
click at [369, 327] on textarea "The year when ship wrecked" at bounding box center [760, 404] width 995 height 187
click at [474, 338] on textarea "The year when ship wrecked" at bounding box center [760, 404] width 995 height 187
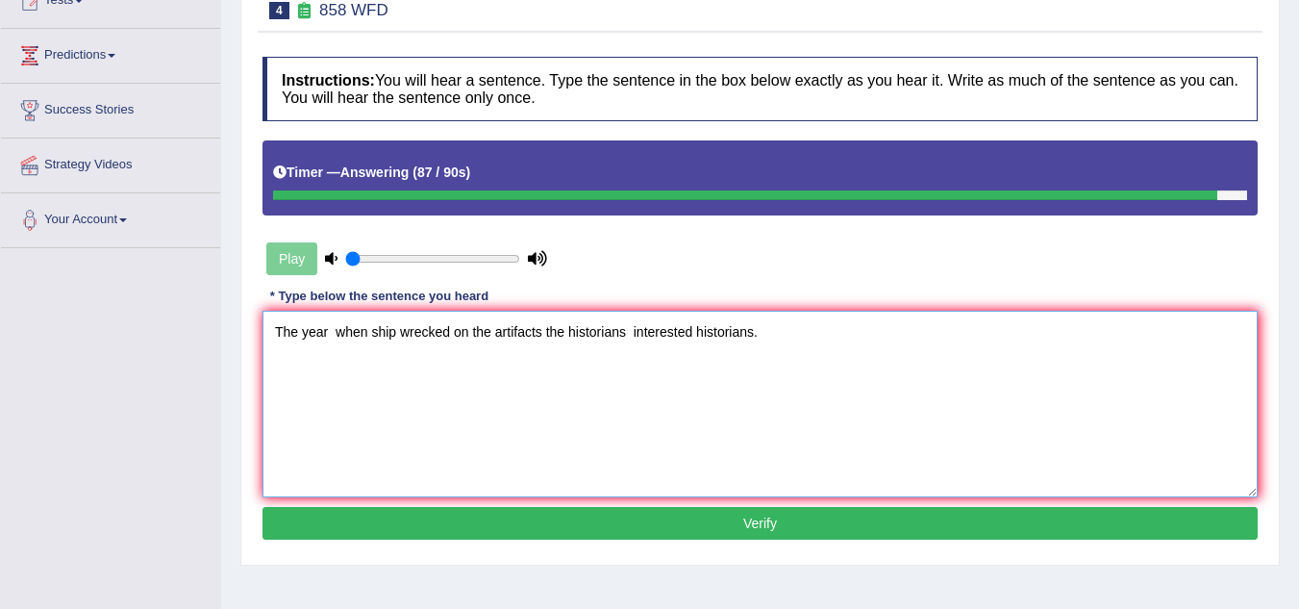
type textarea "The year when ship wrecked on the artifacts the historians interested historian…"
click at [687, 520] on button "Verify" at bounding box center [760, 523] width 995 height 33
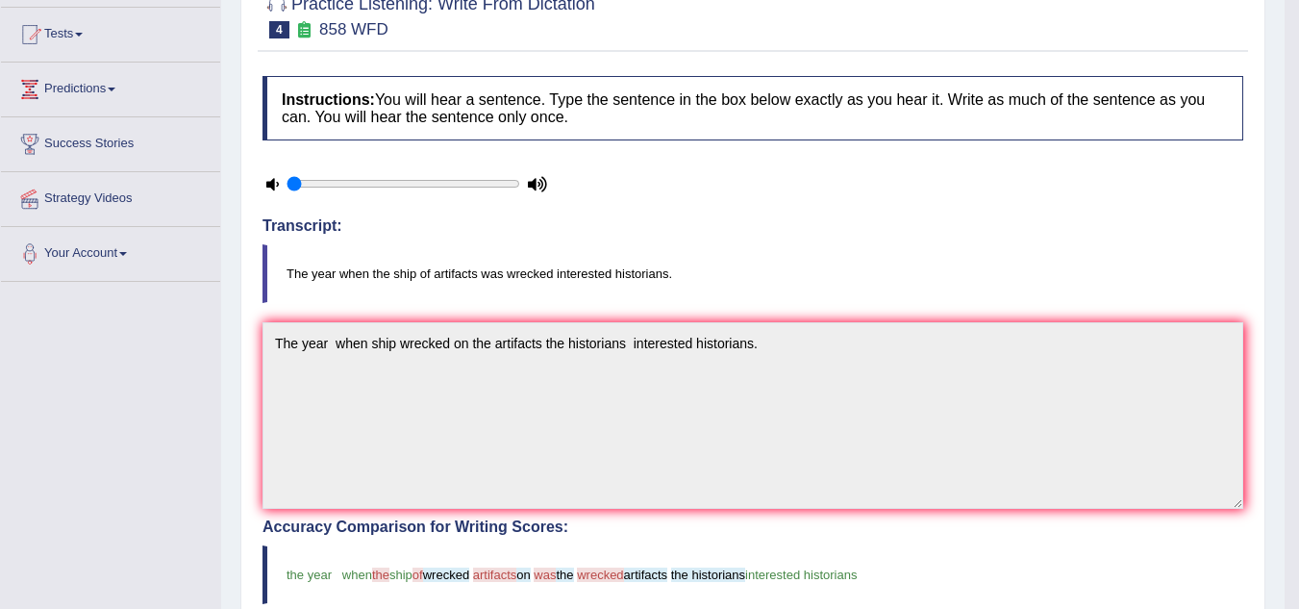
scroll to position [50, 0]
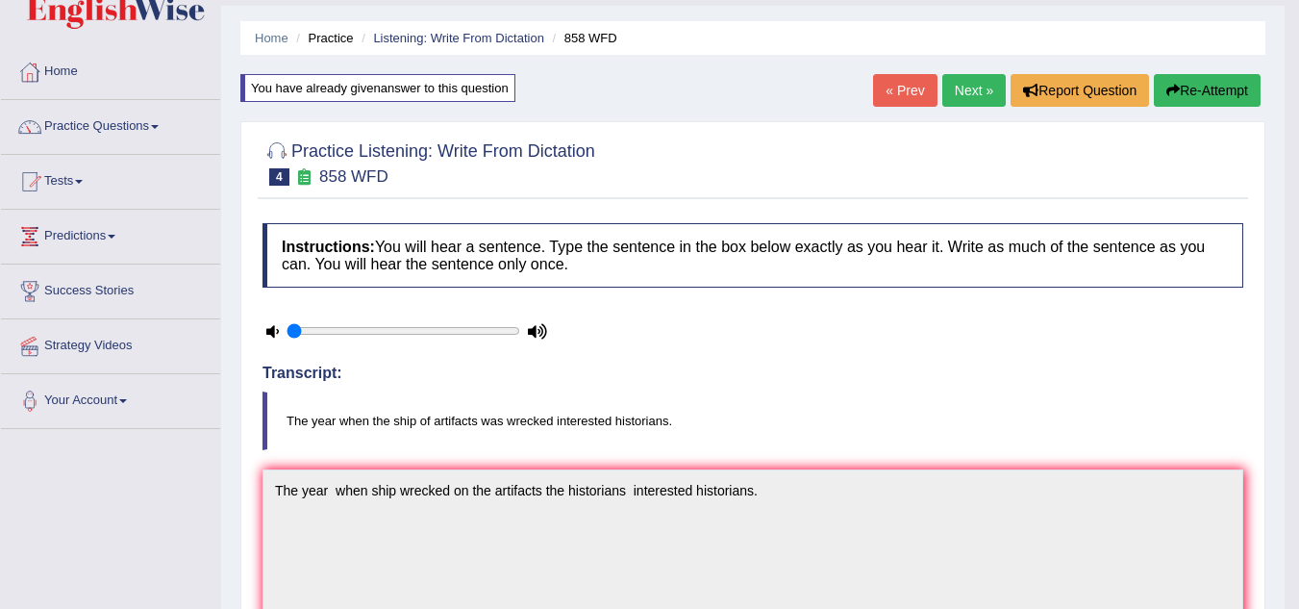
click at [962, 98] on link "Next »" at bounding box center [974, 90] width 63 height 33
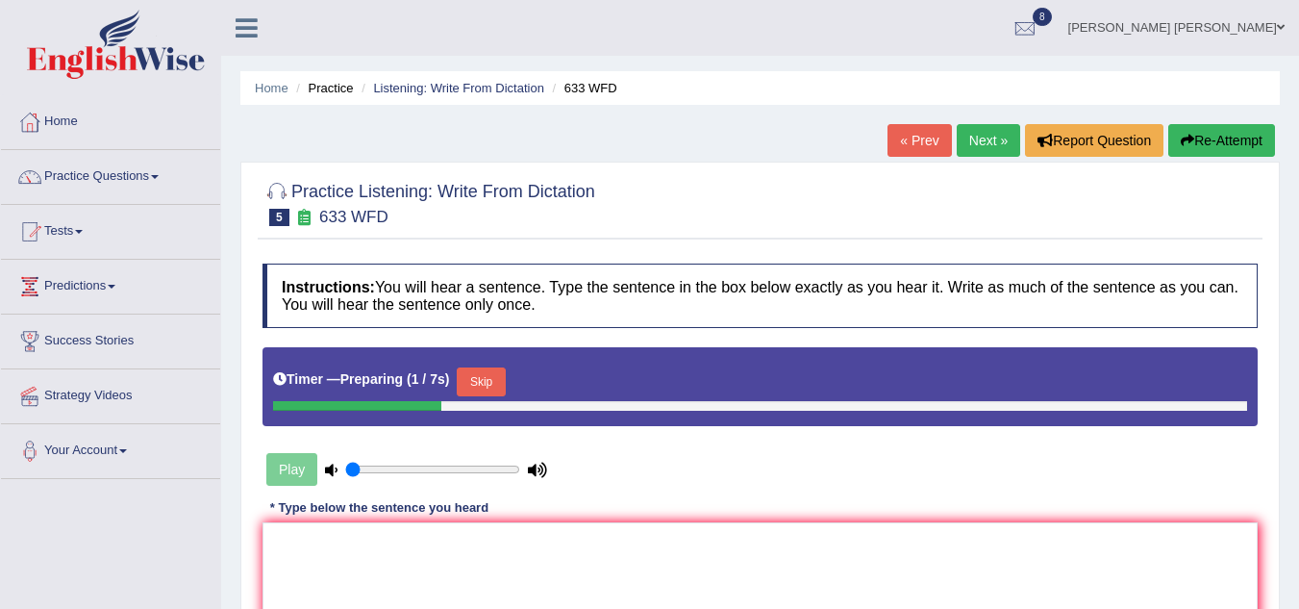
click at [690, 215] on div at bounding box center [760, 202] width 995 height 59
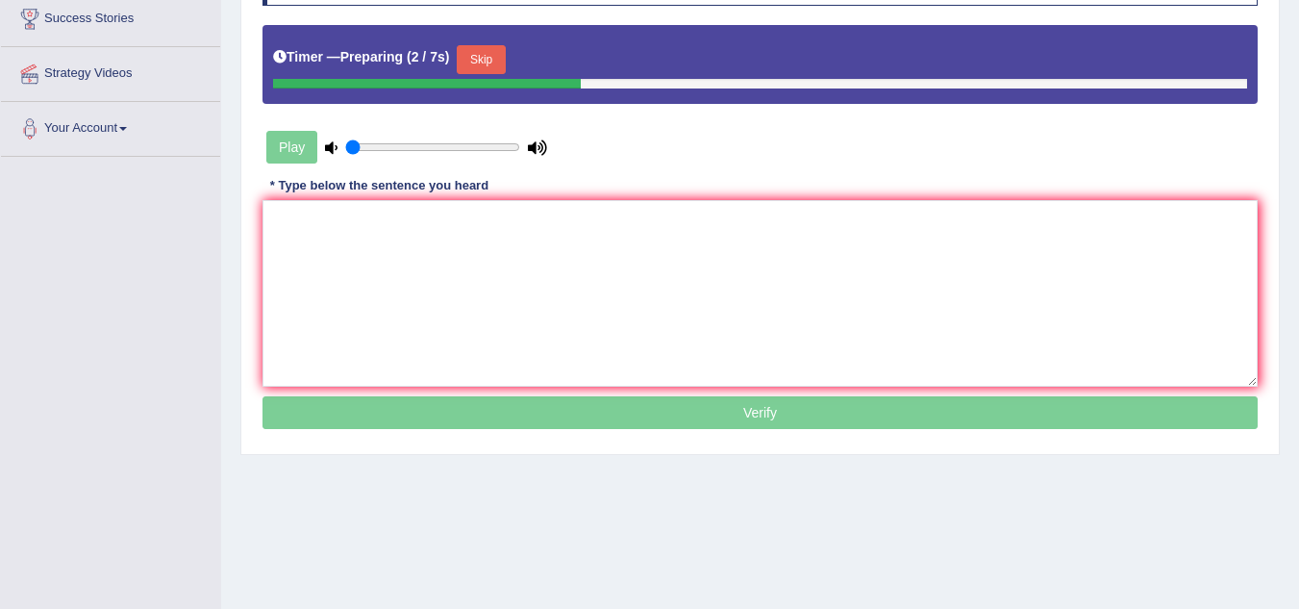
scroll to position [346, 0]
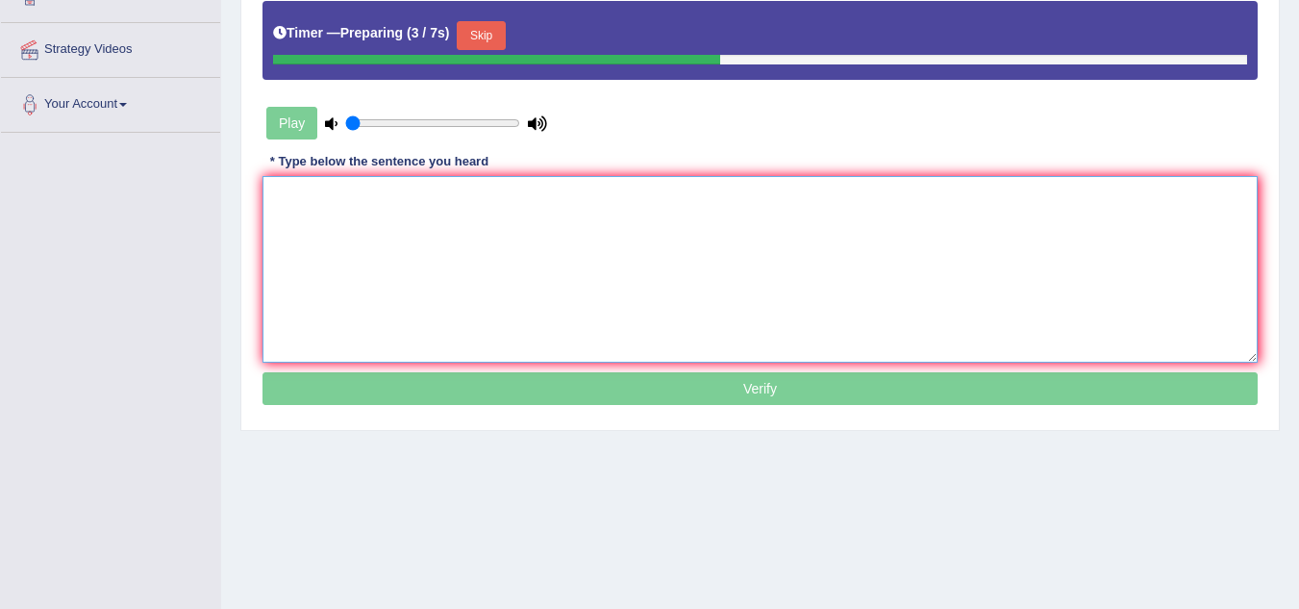
click at [408, 204] on textarea at bounding box center [760, 269] width 995 height 187
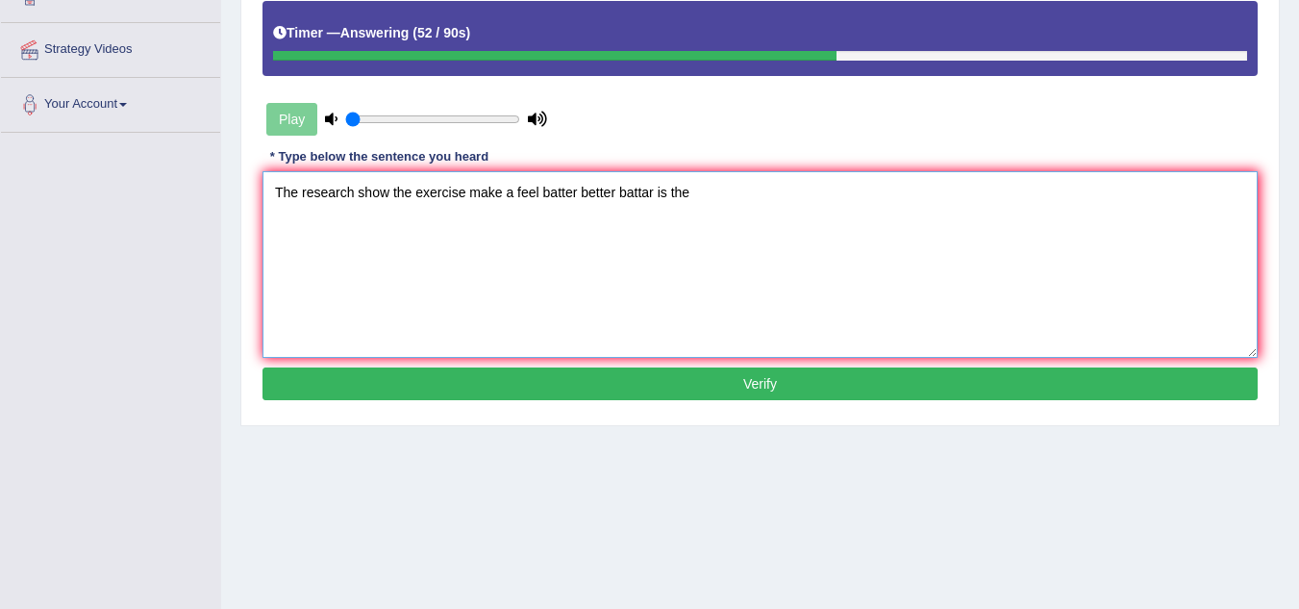
click at [298, 194] on textarea "The research show the exercise make a feel batter better battar is the" at bounding box center [760, 264] width 995 height 187
click at [796, 200] on textarea "The Research research show the exercise make a feel batter better battar is the" at bounding box center [760, 264] width 995 height 187
type textarea "The Research research show the exercise make a feel batter better battar is the…"
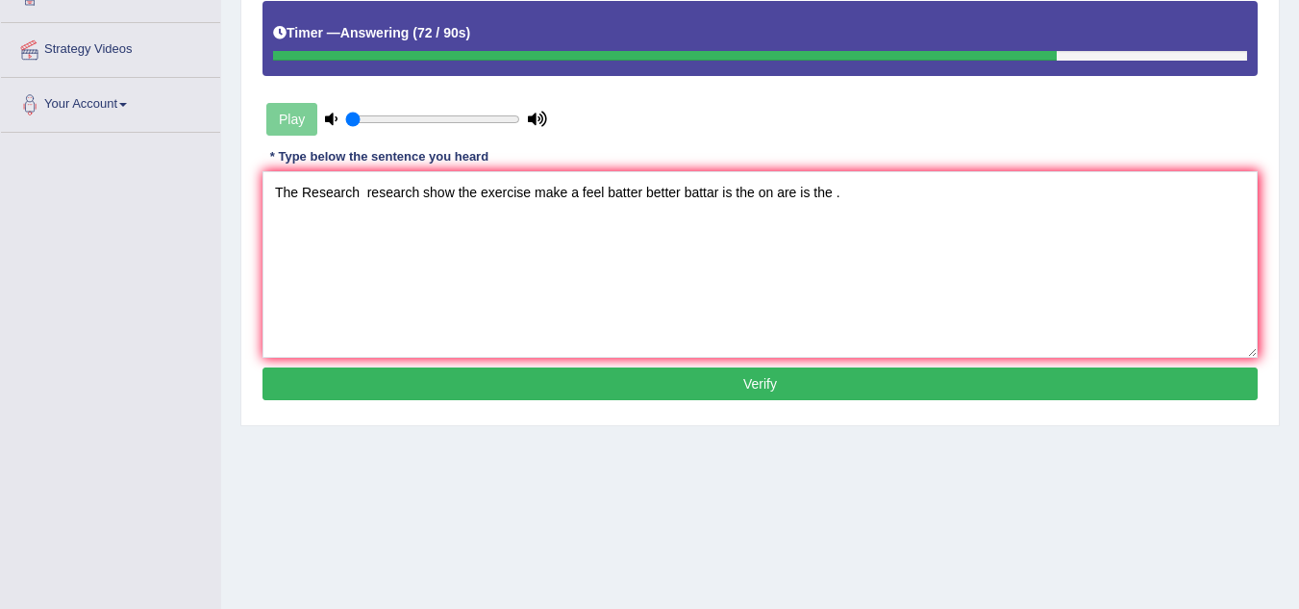
click at [717, 386] on button "Verify" at bounding box center [760, 383] width 995 height 33
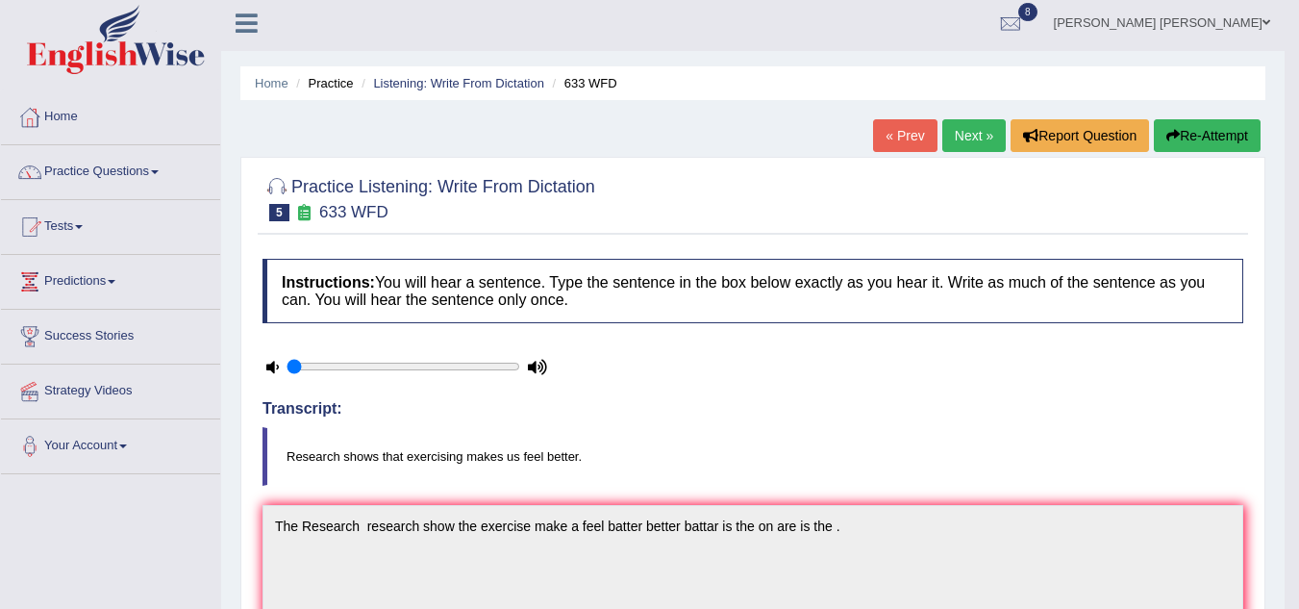
scroll to position [0, 0]
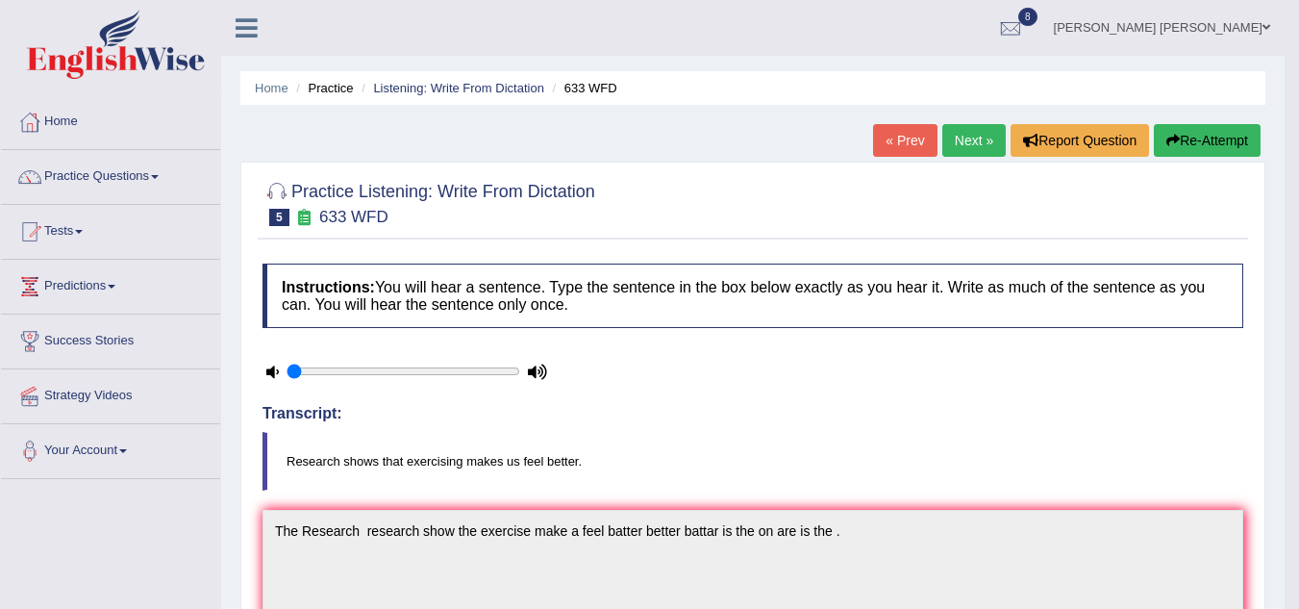
click at [1192, 133] on button "Re-Attempt" at bounding box center [1207, 140] width 107 height 33
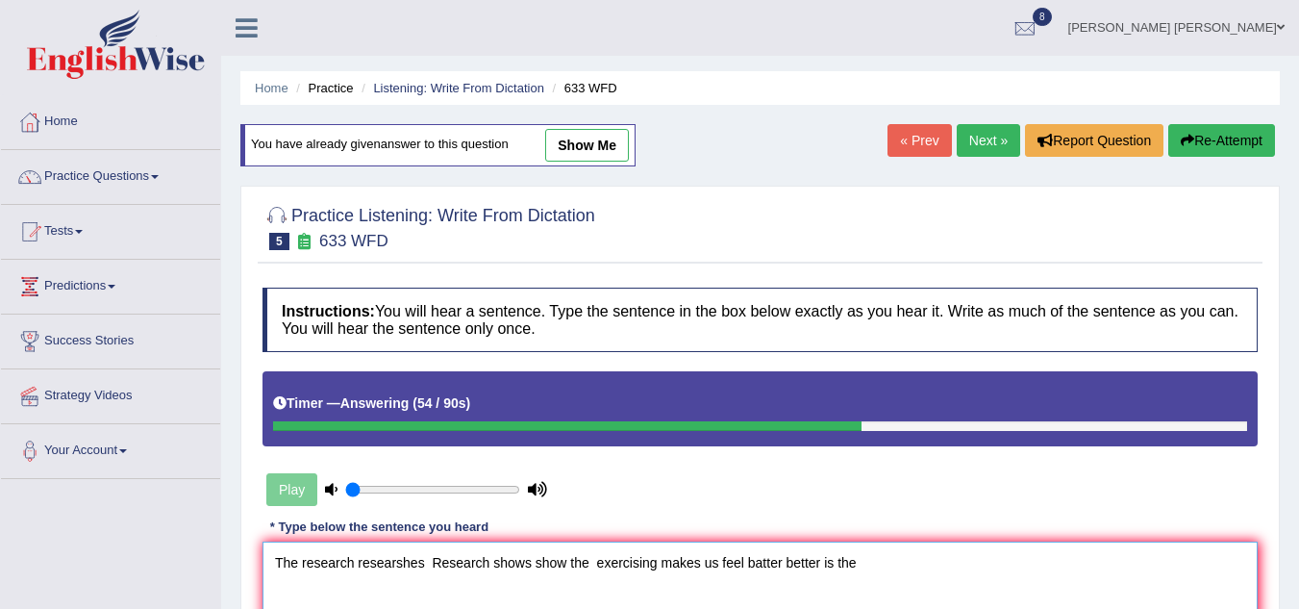
type textarea "The research researshes Research shows show the exercising makes us feel batter…"
click at [732, 510] on div "Instructions: You will hear a sentence. Type the sentence in the box below exac…" at bounding box center [760, 532] width 1005 height 508
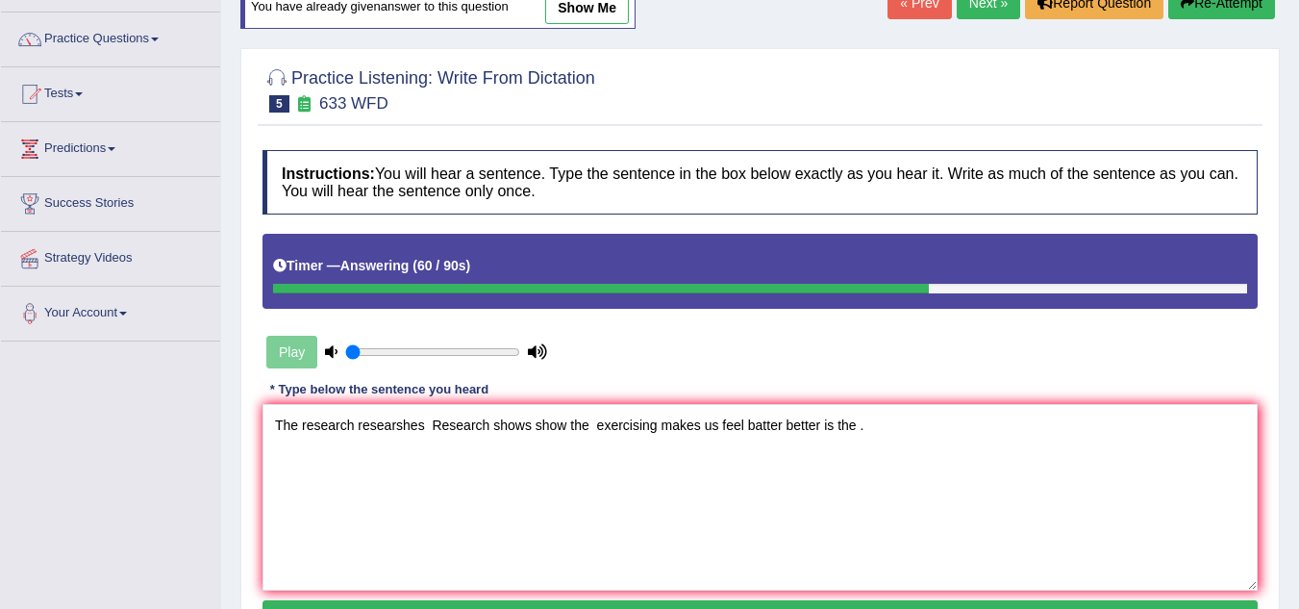
scroll to position [154, 0]
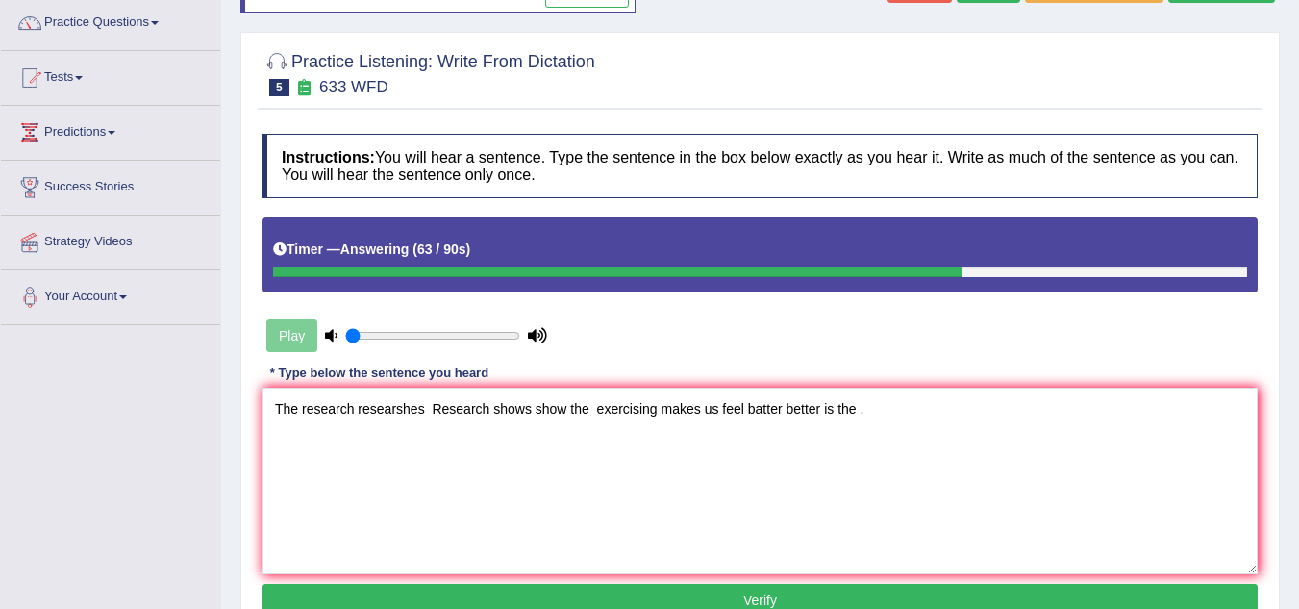
click at [603, 591] on button "Verify" at bounding box center [760, 600] width 995 height 33
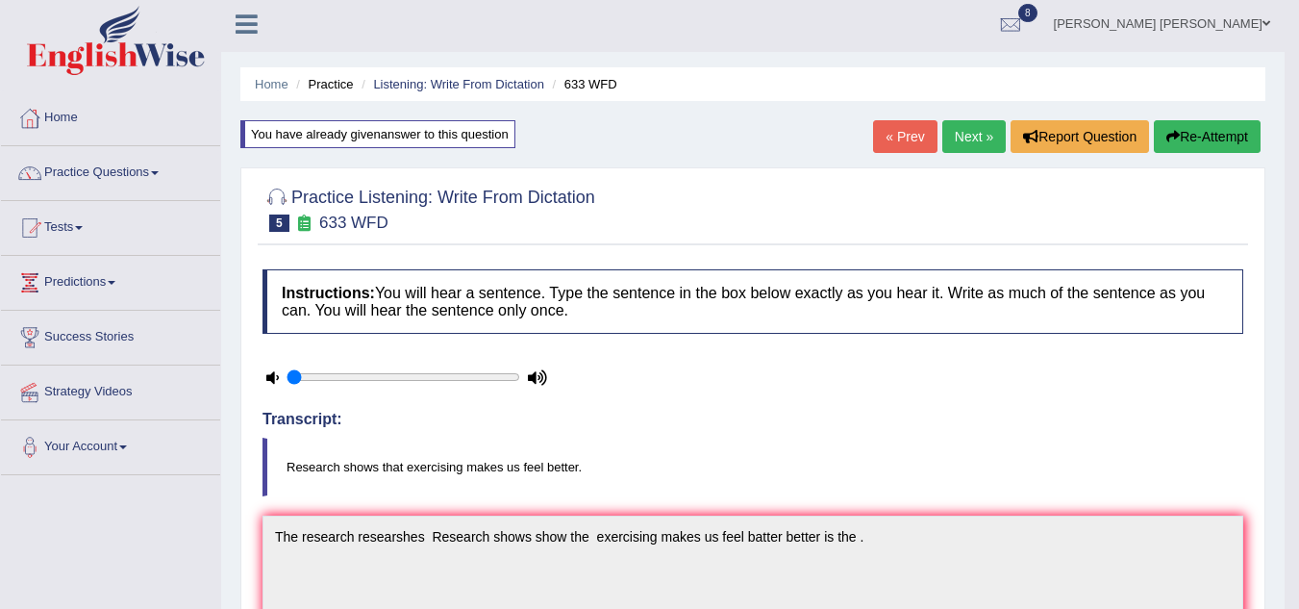
scroll to position [0, 0]
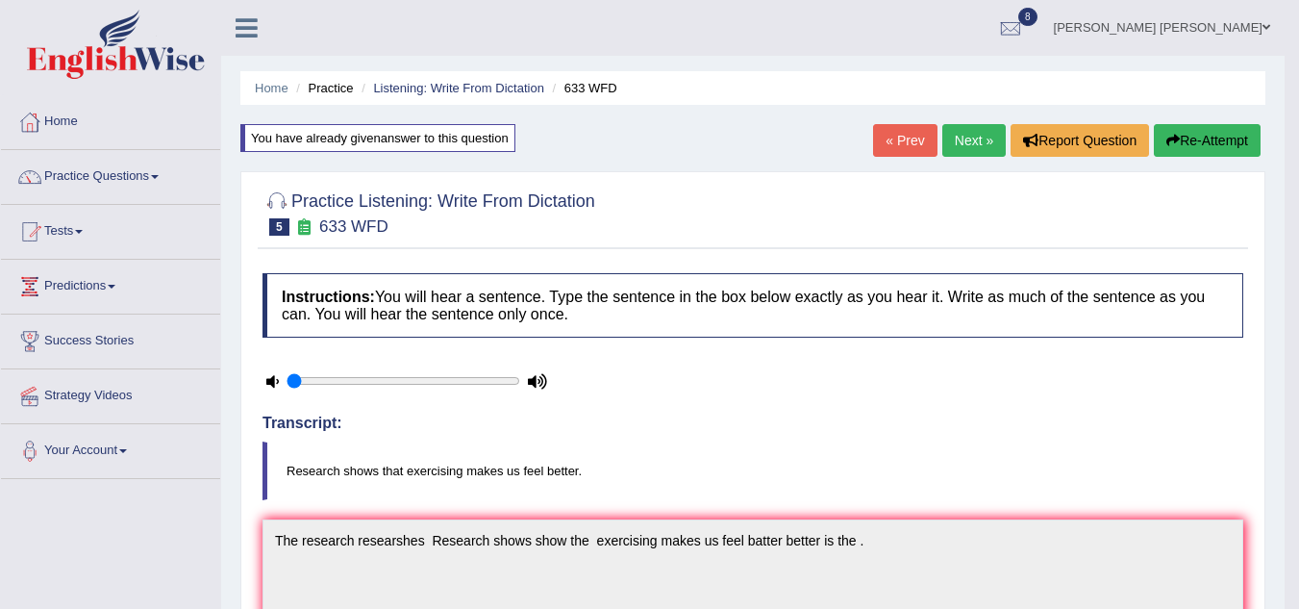
click at [961, 152] on link "Next »" at bounding box center [974, 140] width 63 height 33
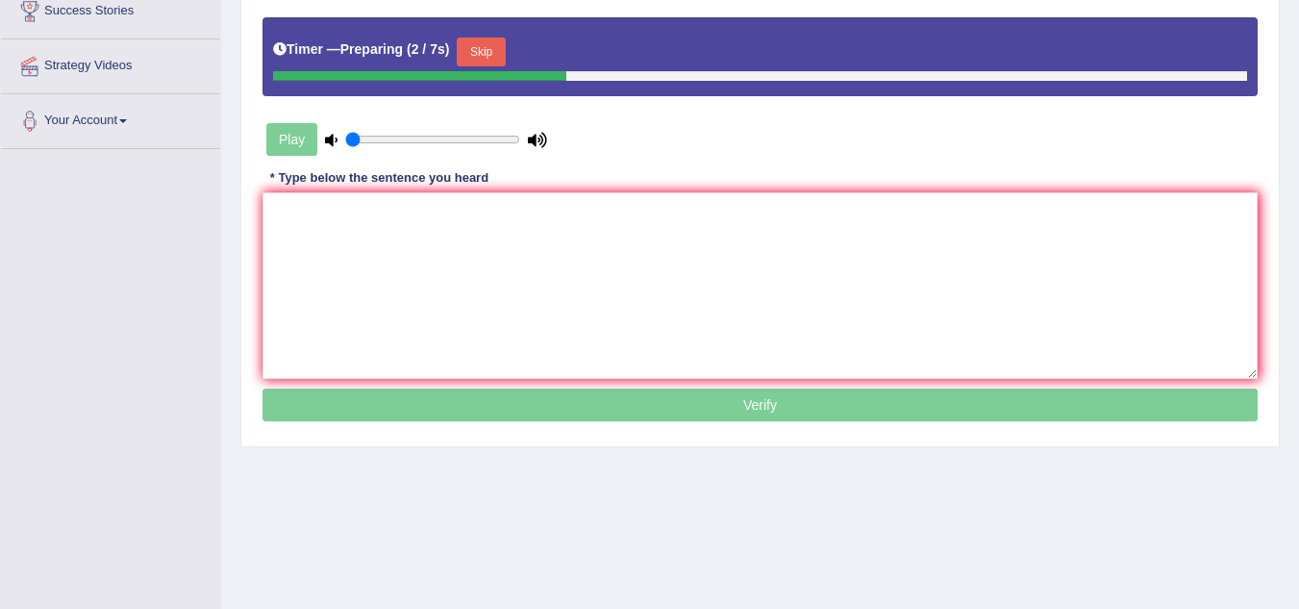
scroll to position [385, 0]
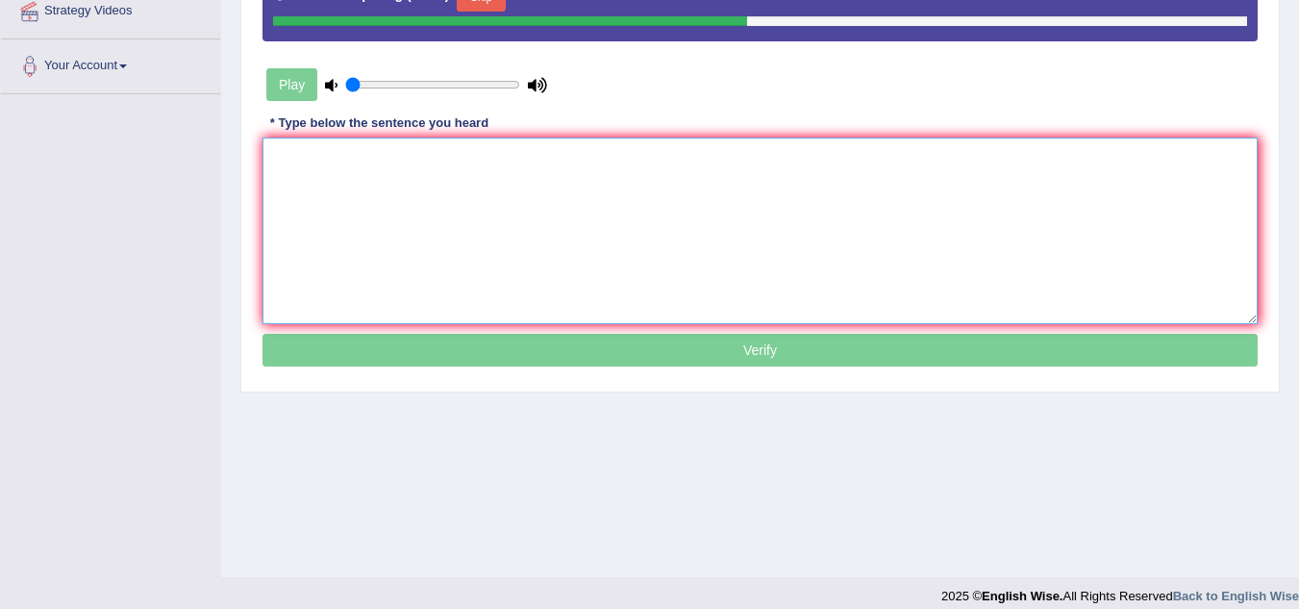
click at [382, 164] on textarea at bounding box center [760, 231] width 995 height 187
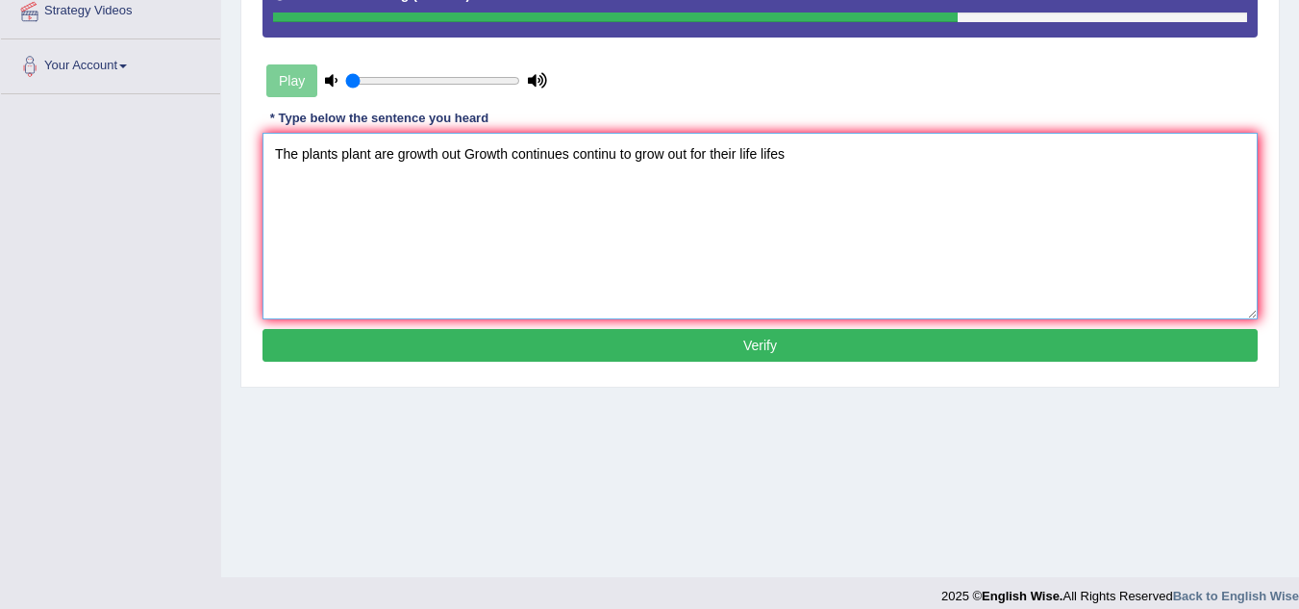
click at [477, 146] on textarea "The plants plant are growth out Growth continues continu to grow out for their …" at bounding box center [760, 226] width 995 height 187
click at [818, 174] on textarea "The plants plant are growth out growth continues continu to grow out for their …" at bounding box center [760, 226] width 995 height 187
type textarea "The plants plant are growth out growth continues continu to grow out for their …"
click at [731, 358] on button "Verify" at bounding box center [760, 345] width 995 height 33
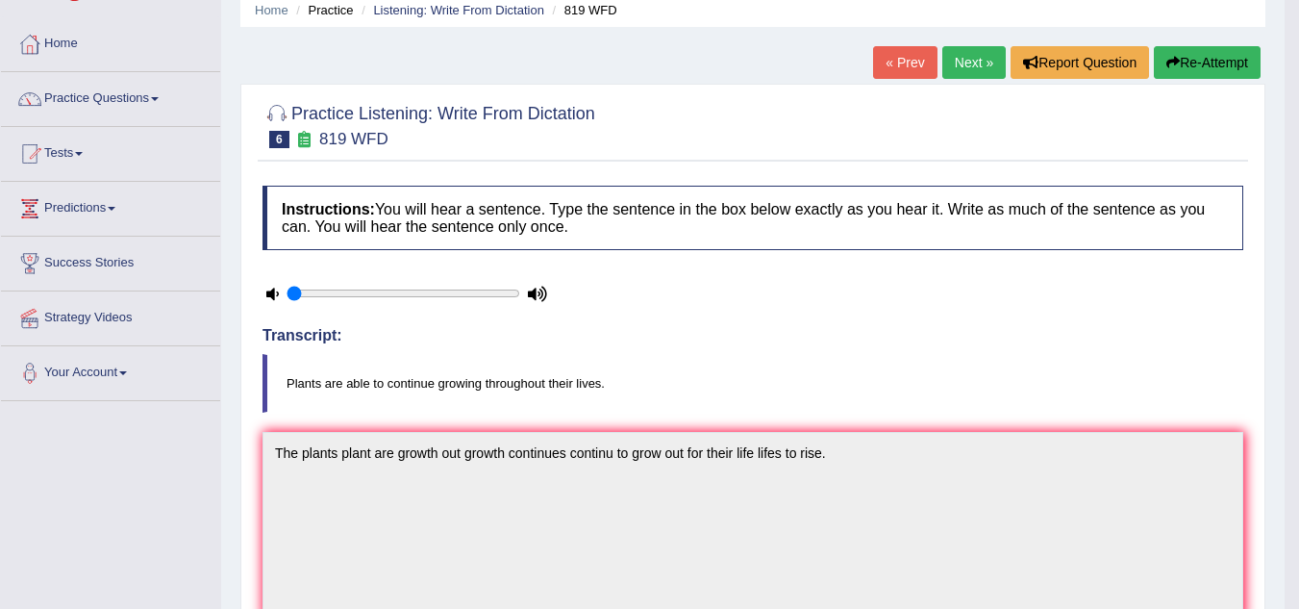
scroll to position [0, 0]
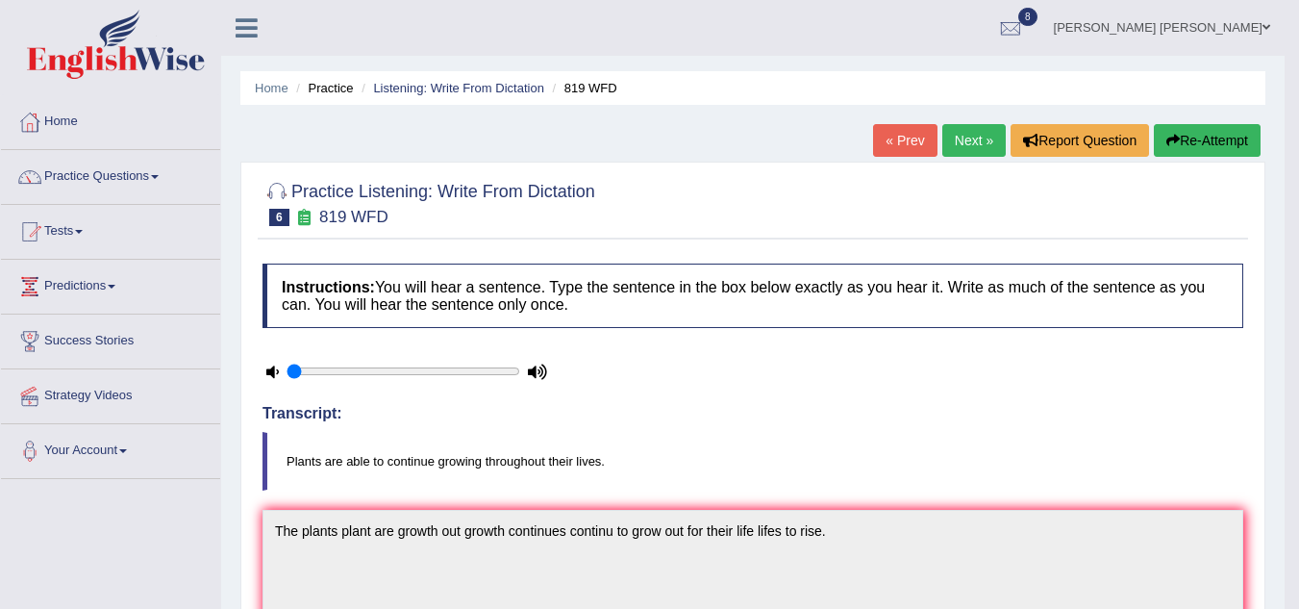
click at [1188, 142] on button "Re-Attempt" at bounding box center [1207, 140] width 107 height 33
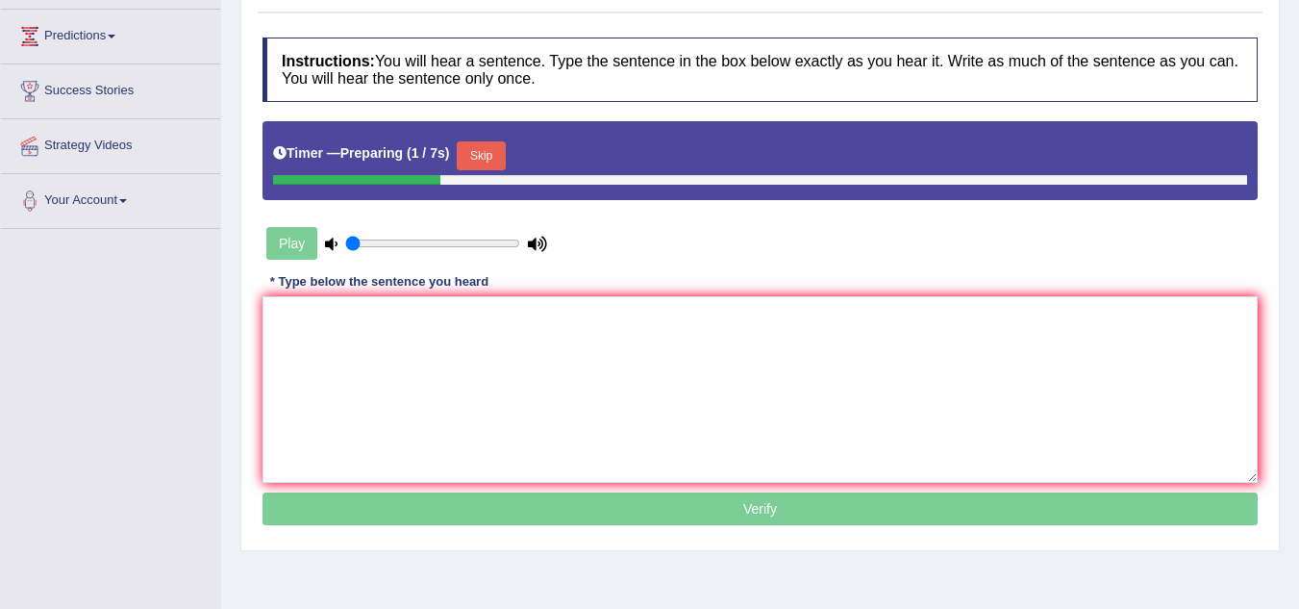
scroll to position [385, 0]
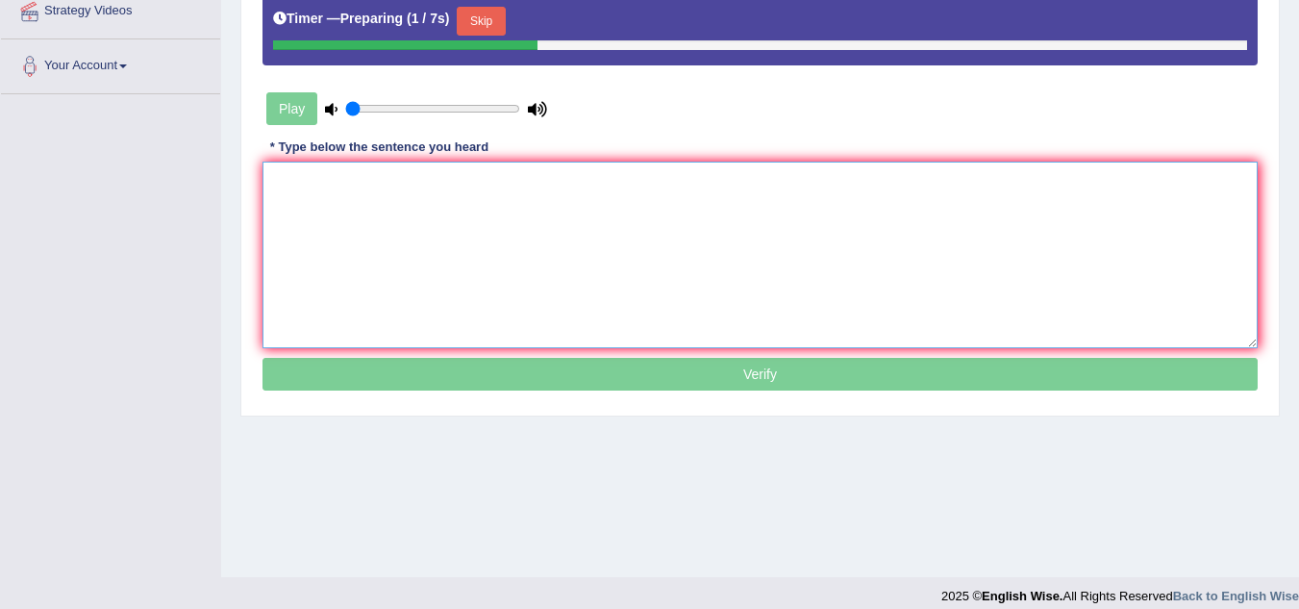
click at [437, 198] on textarea at bounding box center [760, 255] width 995 height 187
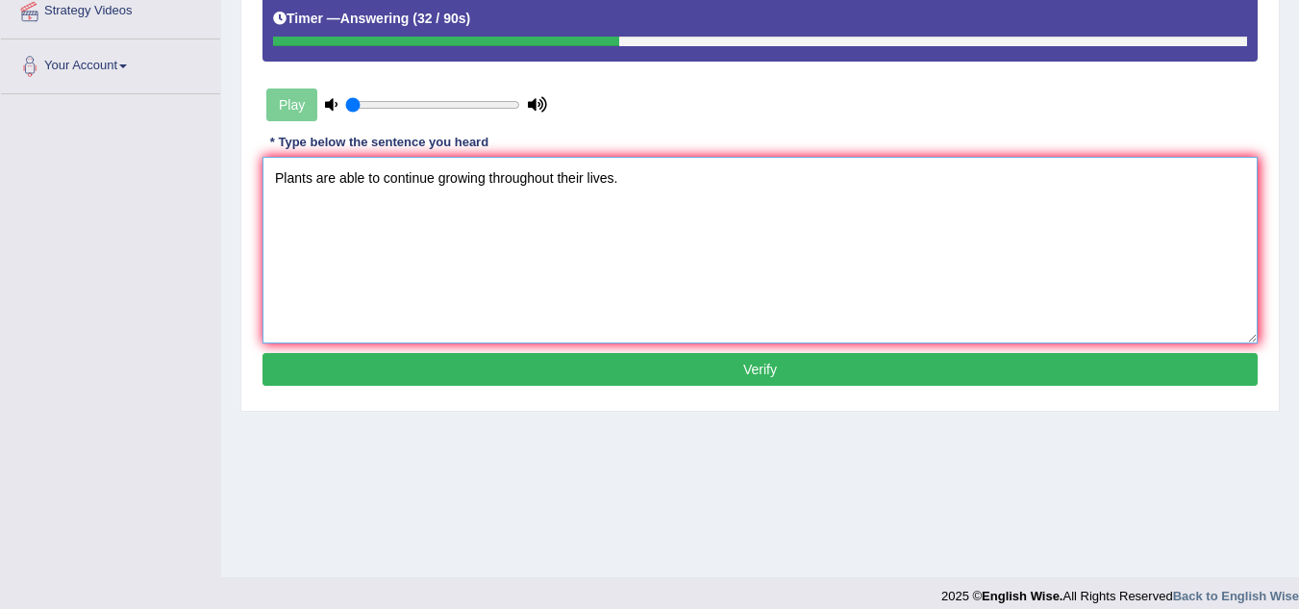
click at [596, 341] on textarea "Plants are able to continue growing throughout their lives." at bounding box center [760, 250] width 995 height 187
type textarea "Plants are able to continue growing throughout their lives."
click at [600, 367] on button "Verify" at bounding box center [760, 369] width 995 height 33
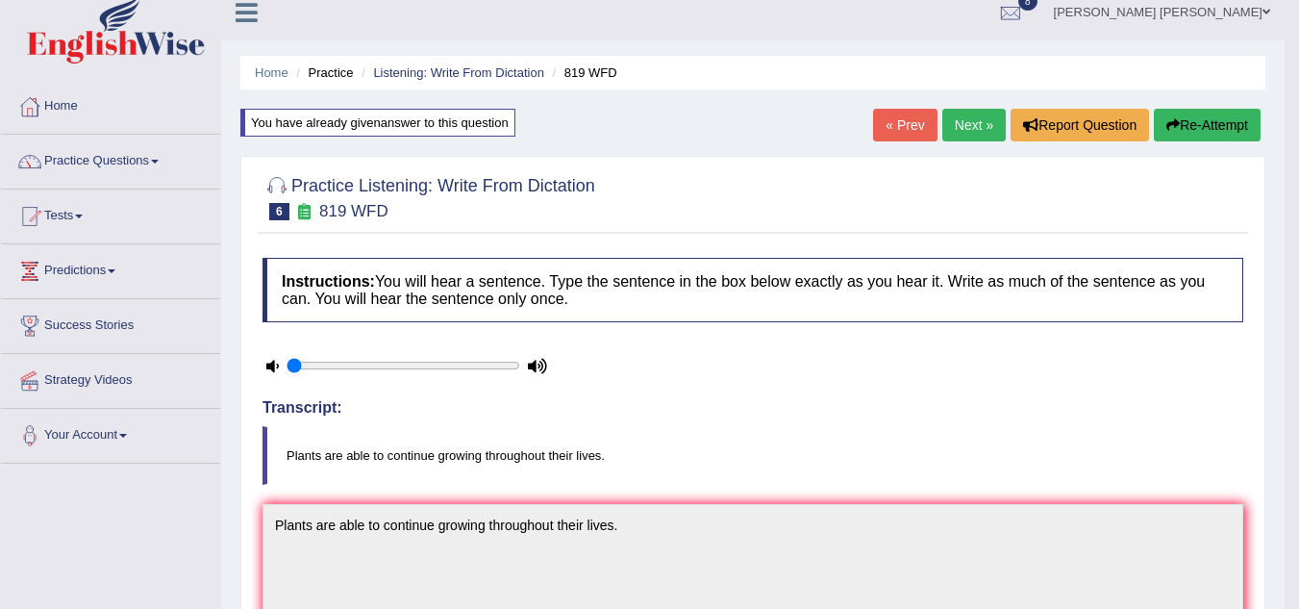
scroll to position [0, 0]
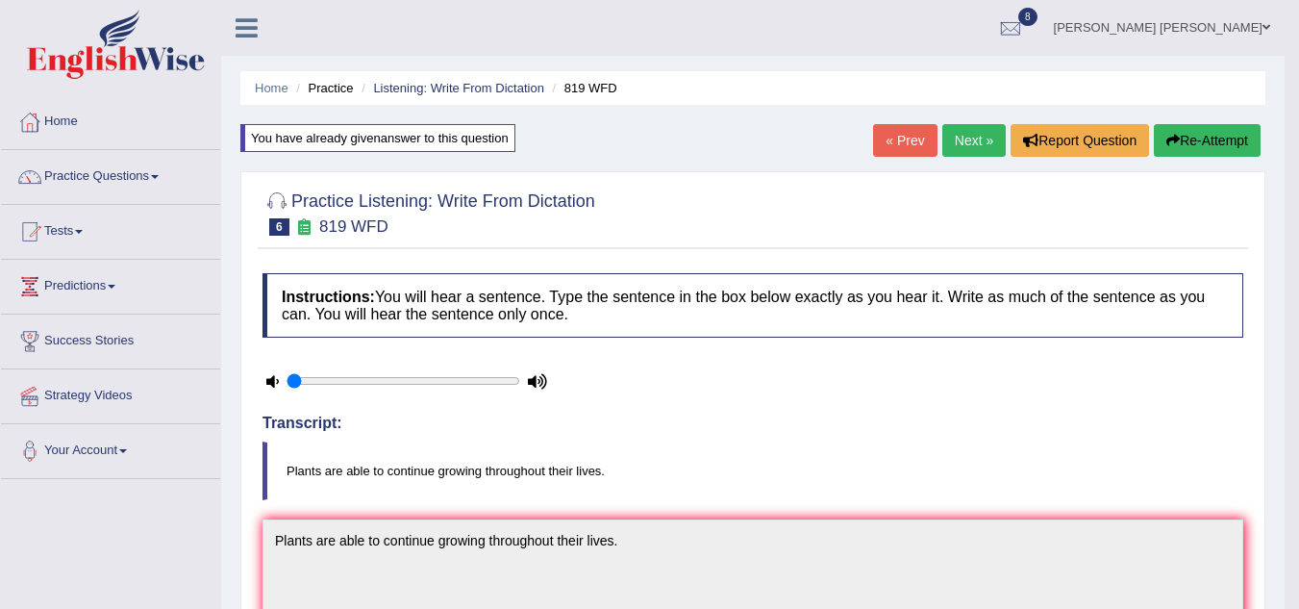
click at [956, 146] on link "Next »" at bounding box center [974, 140] width 63 height 33
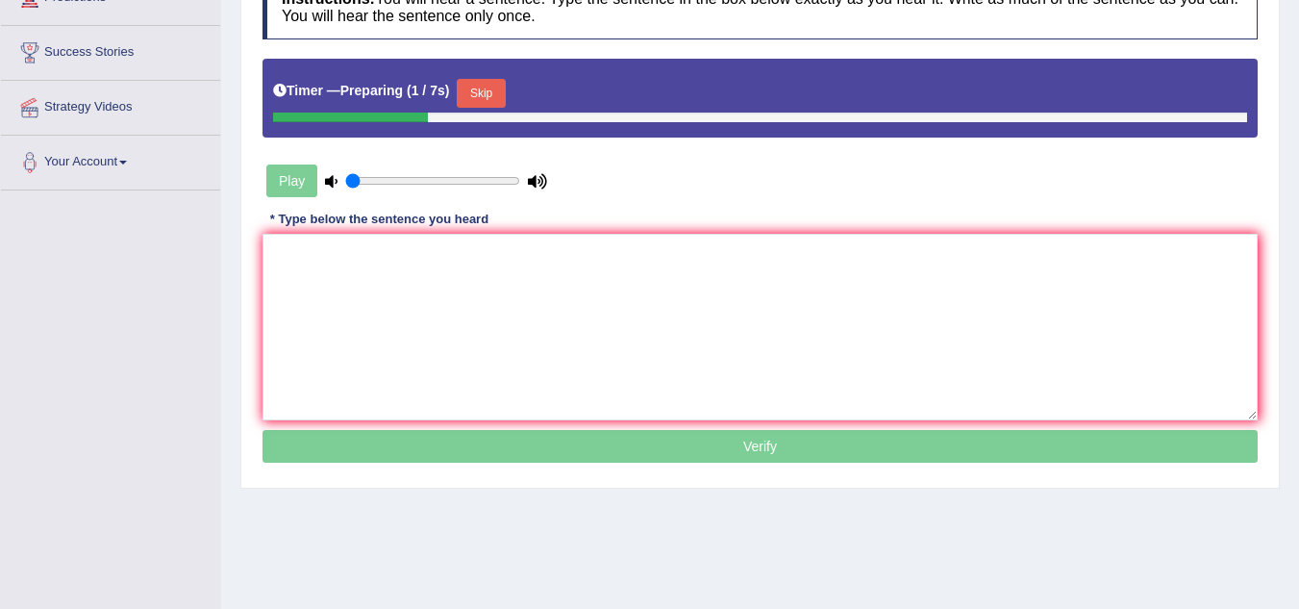
scroll to position [307, 0]
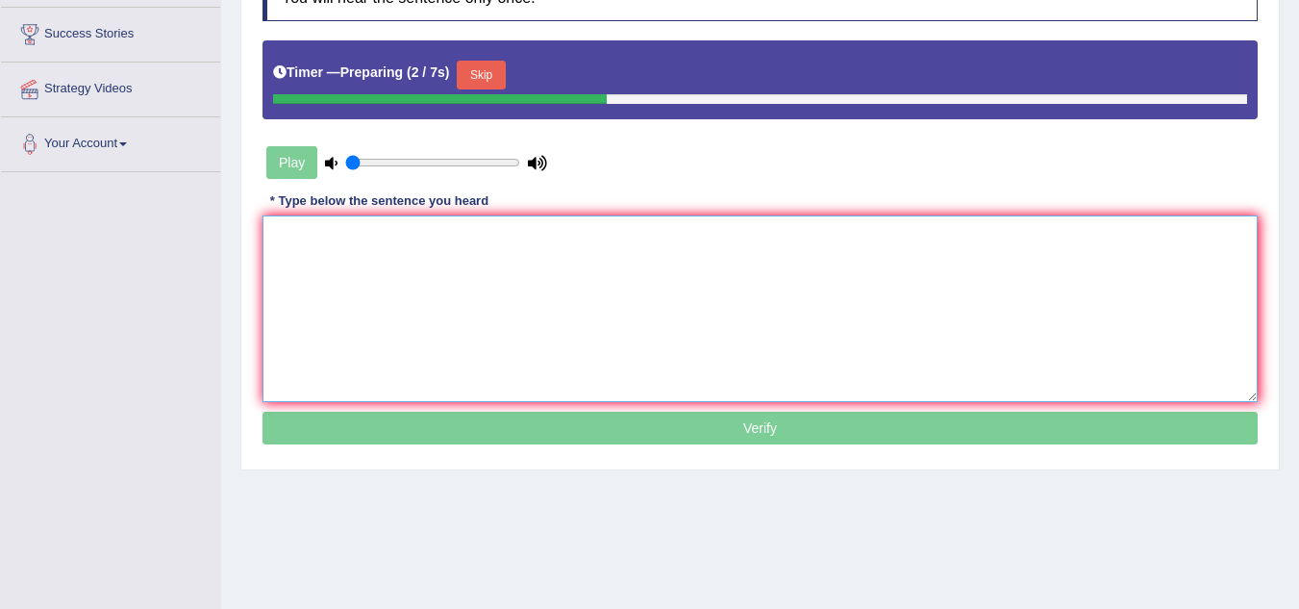
click at [295, 252] on textarea at bounding box center [760, 308] width 995 height 187
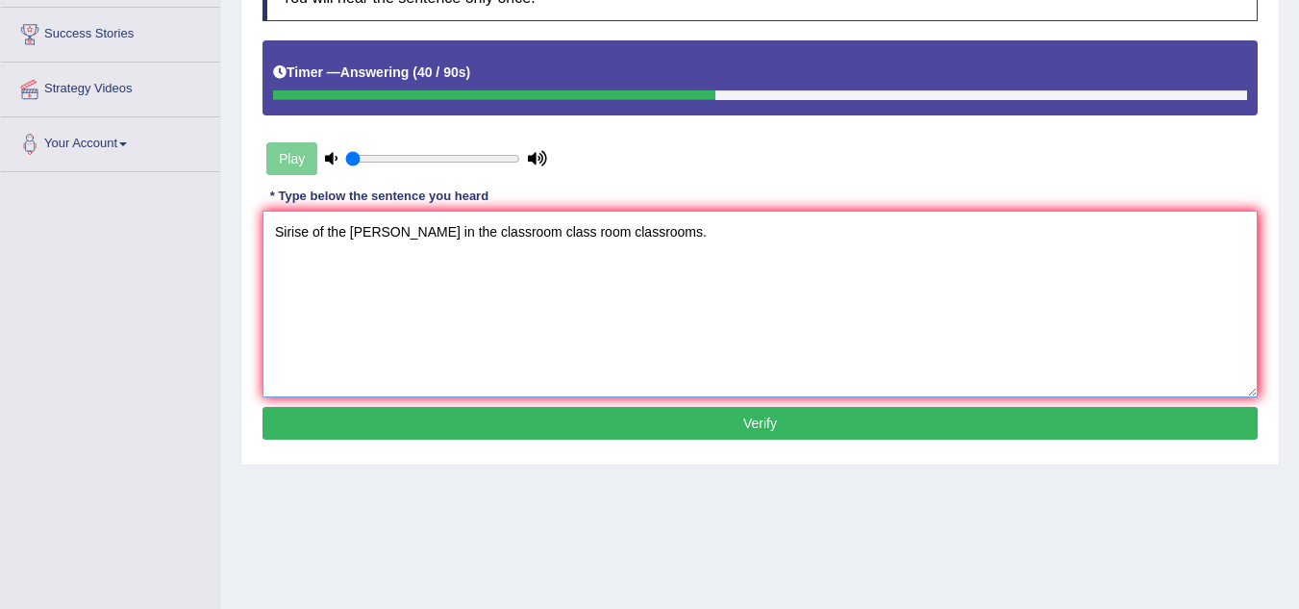
click at [270, 235] on textarea "Sirise of the [PERSON_NAME] in the classroom class room classrooms." at bounding box center [760, 304] width 995 height 187
type textarea "The sirise sire Sirise of the [PERSON_NAME] in the classroom class room classro…"
click at [604, 416] on button "Verify" at bounding box center [760, 423] width 995 height 33
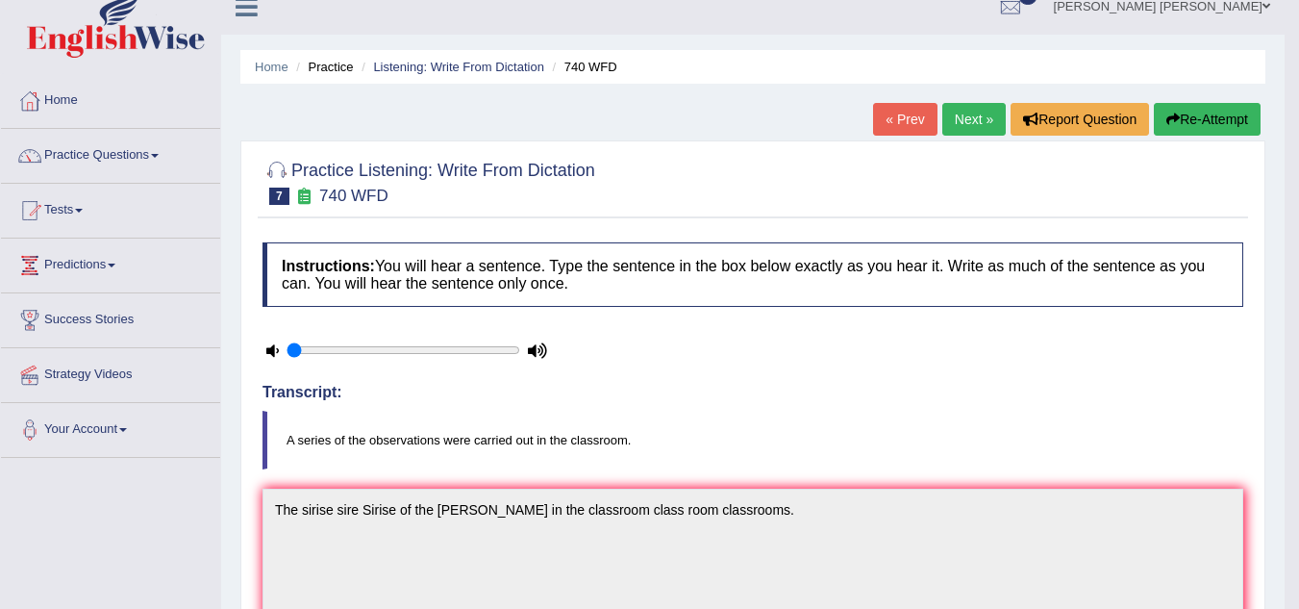
scroll to position [0, 0]
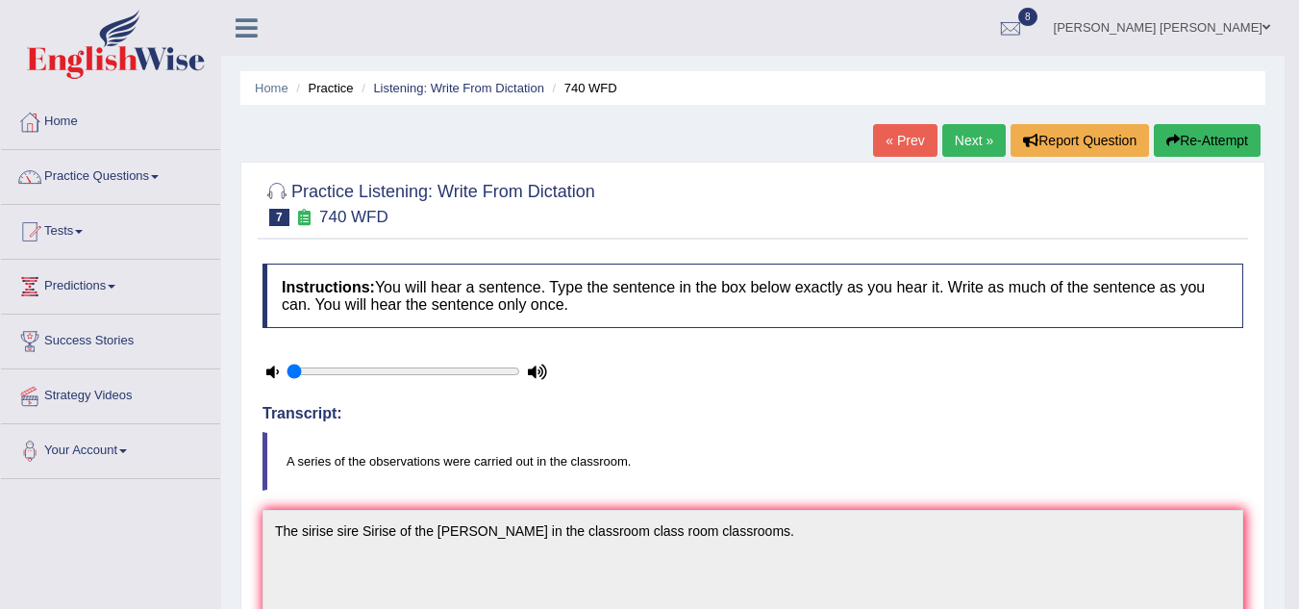
click at [1219, 139] on button "Re-Attempt" at bounding box center [1207, 140] width 107 height 33
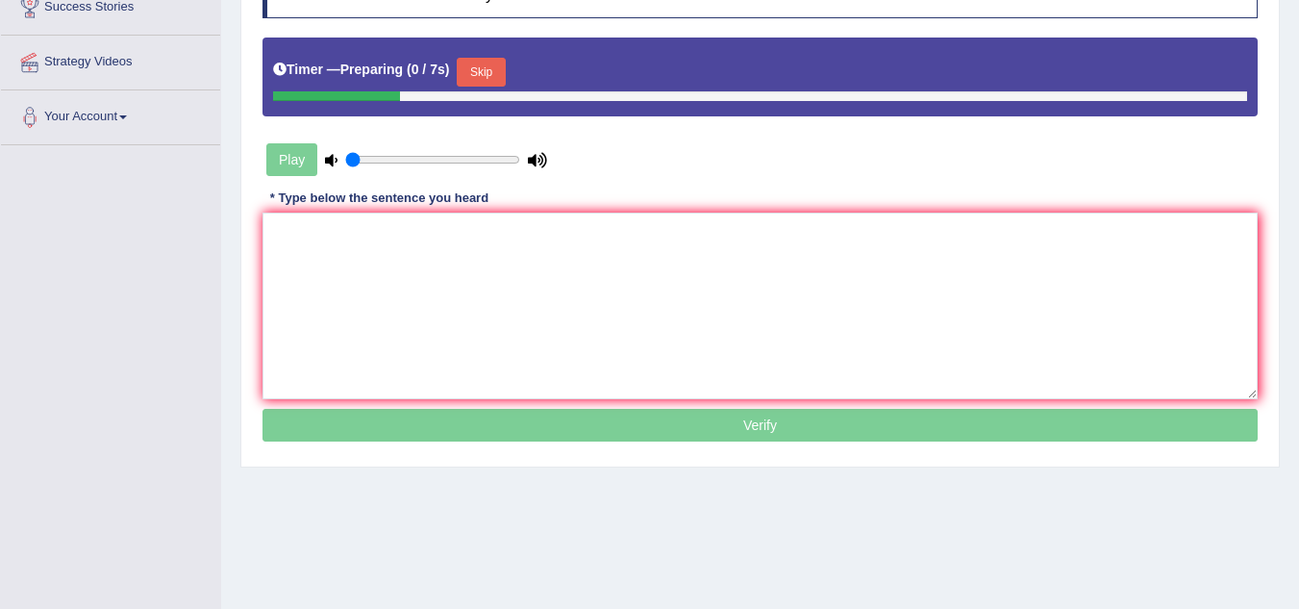
scroll to position [346, 0]
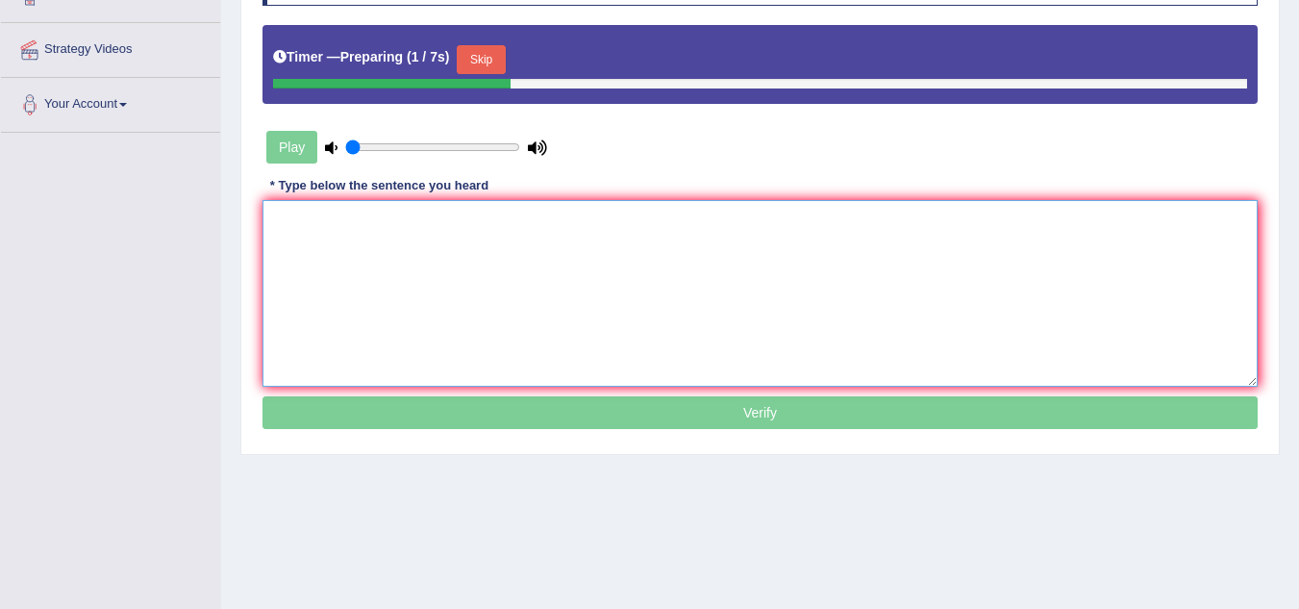
click at [426, 278] on textarea at bounding box center [760, 293] width 995 height 187
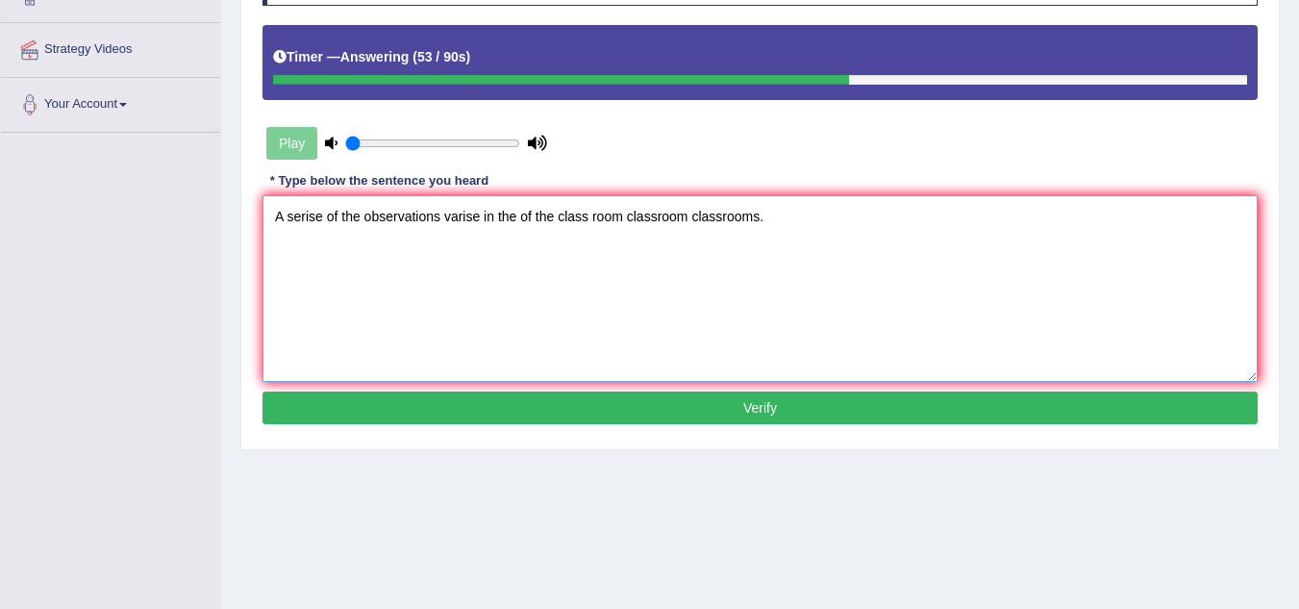
type textarea "A serise of the observations varise in the of the class room classroom classroo…"
click at [559, 404] on button "Verify" at bounding box center [760, 407] width 995 height 33
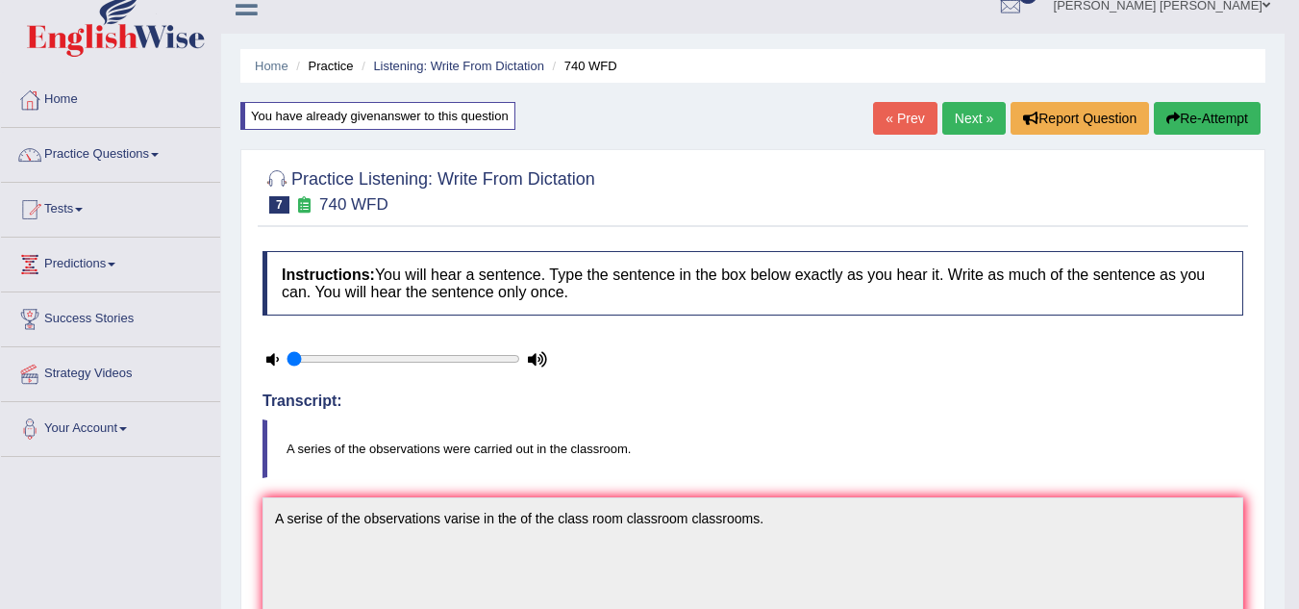
scroll to position [0, 0]
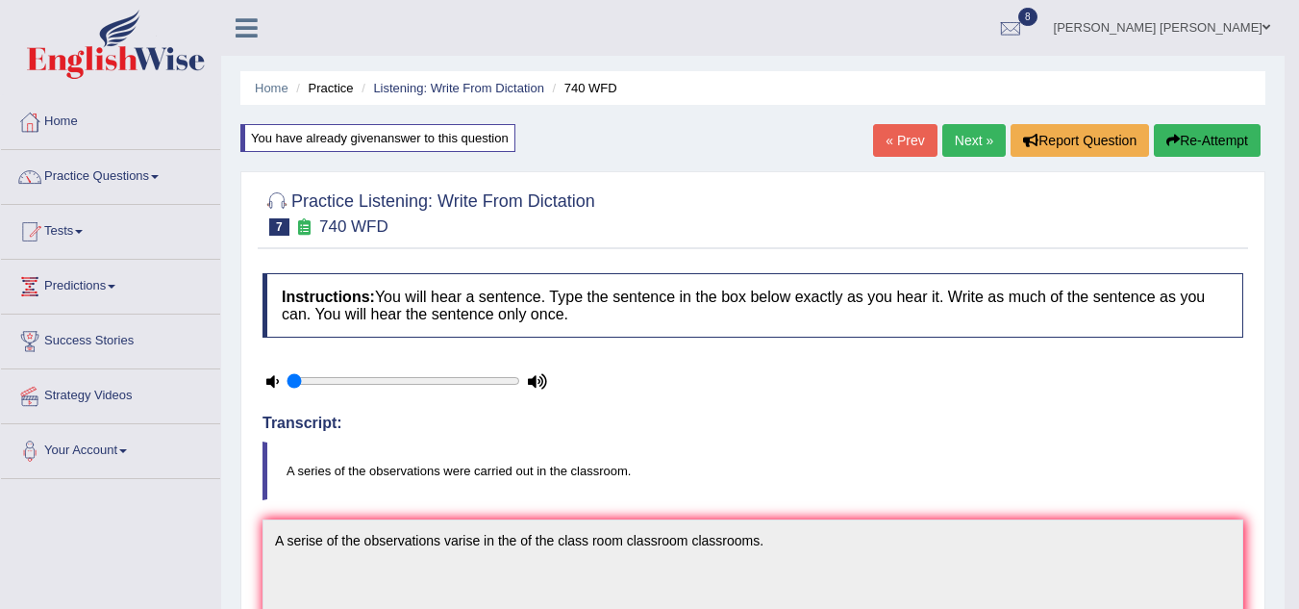
click at [980, 144] on link "Next »" at bounding box center [974, 140] width 63 height 33
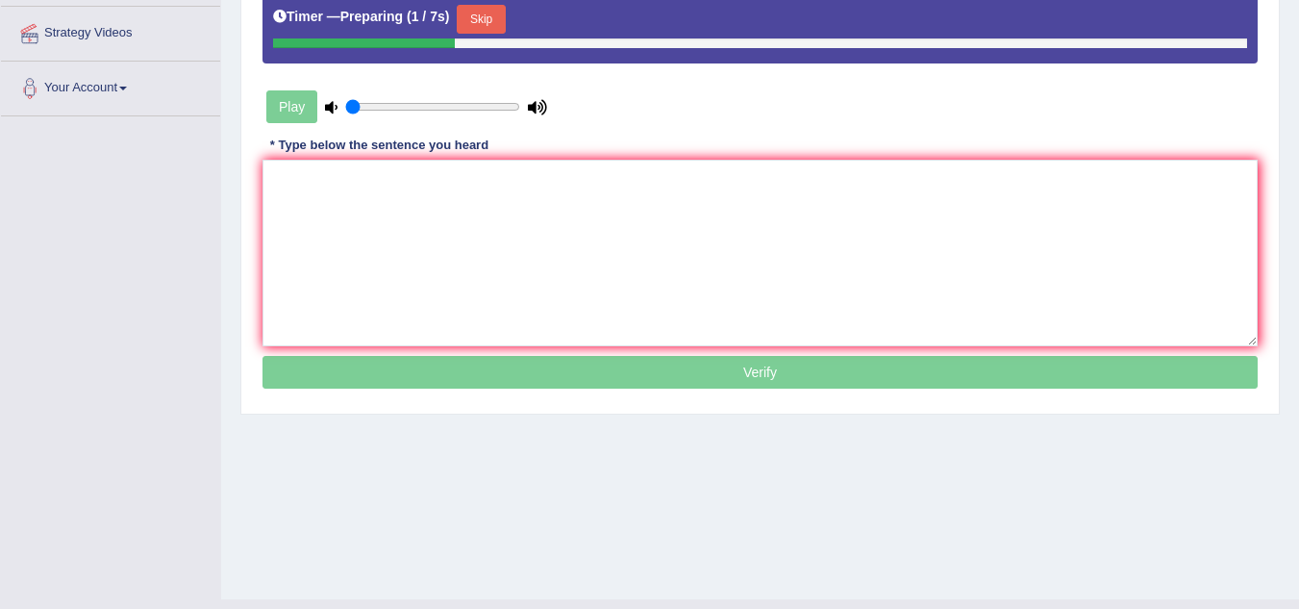
scroll to position [385, 0]
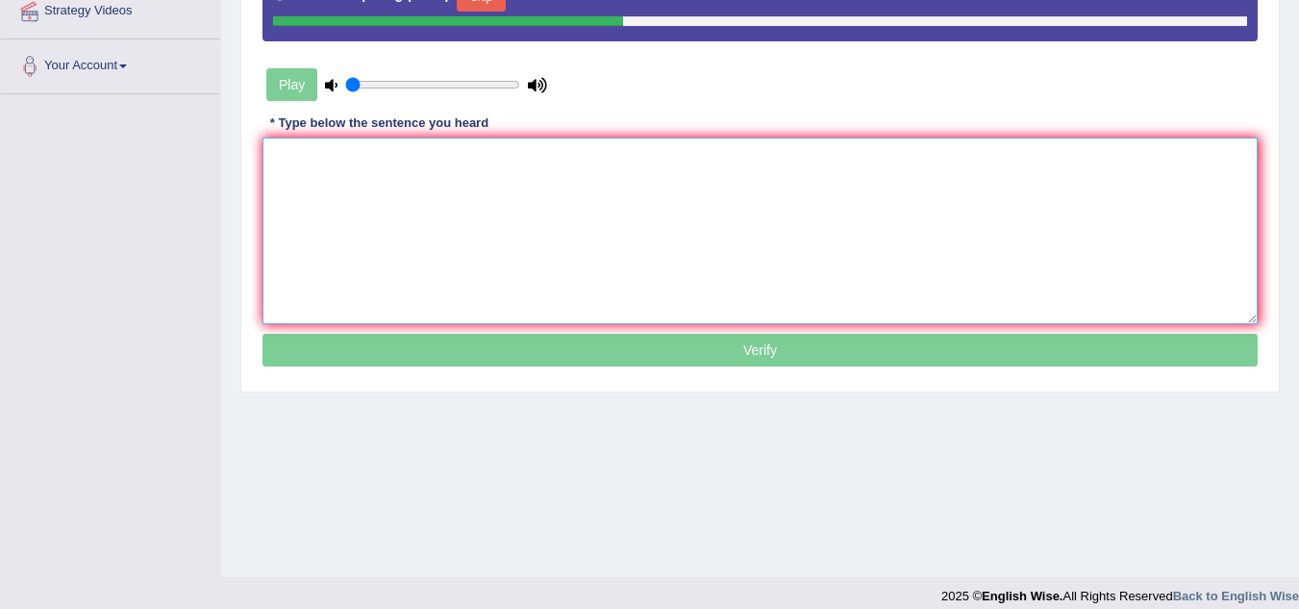
click at [372, 217] on textarea at bounding box center [760, 231] width 995 height 187
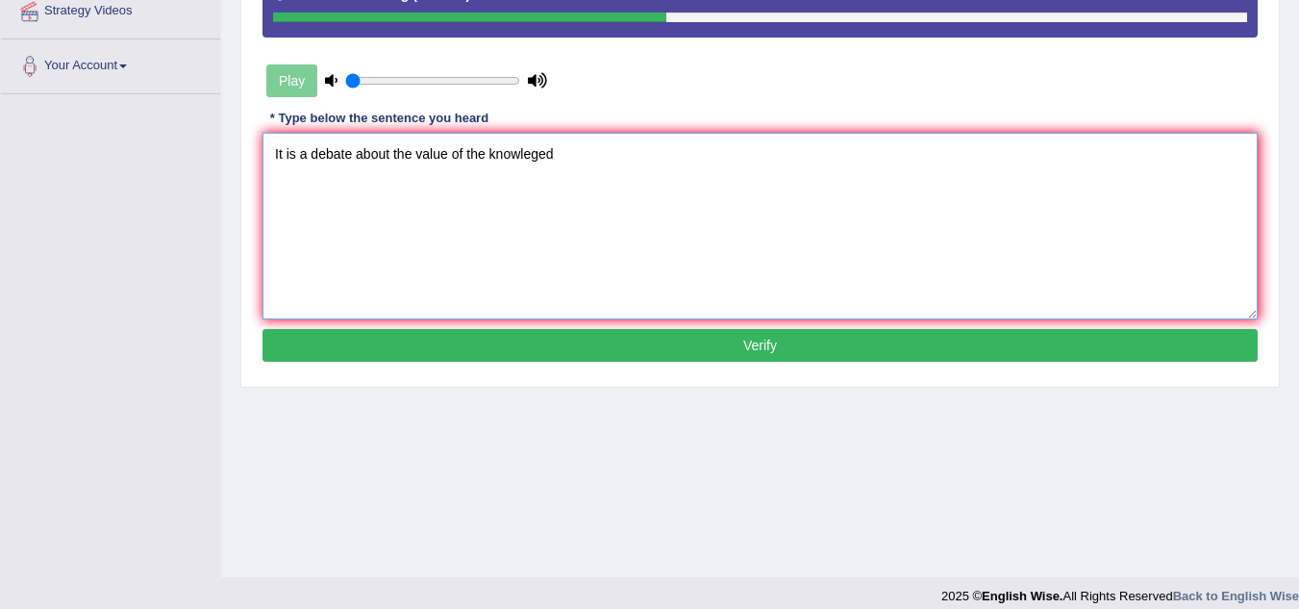
click at [452, 154] on textarea "It is a debate about the value of the knowleged" at bounding box center [760, 226] width 995 height 187
click at [642, 162] on textarea "It is a debate about the value valu of the knowleged" at bounding box center [760, 226] width 995 height 187
click at [266, 149] on textarea "It is a debate about the value valu of the knowleged" at bounding box center [760, 226] width 995 height 187
click at [664, 169] on textarea "the It is a debate about the value valu of the knowleged" at bounding box center [760, 226] width 995 height 187
type textarea "the It is a debate about the value valu of the knowleged ."
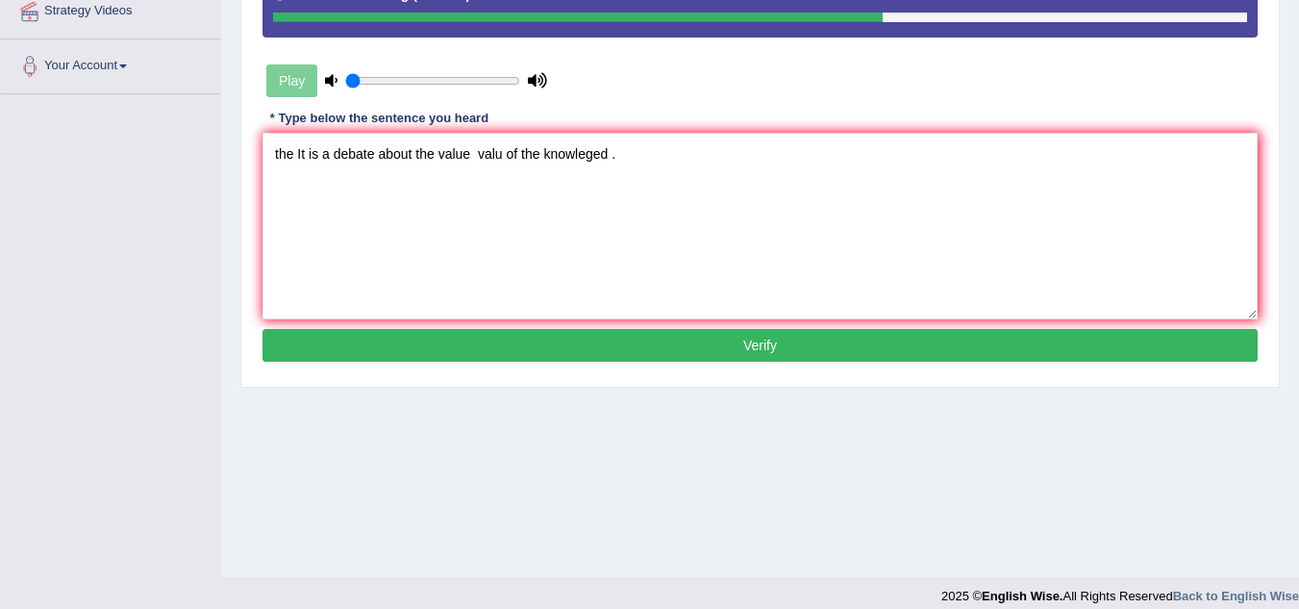
click at [608, 351] on button "Verify" at bounding box center [760, 345] width 995 height 33
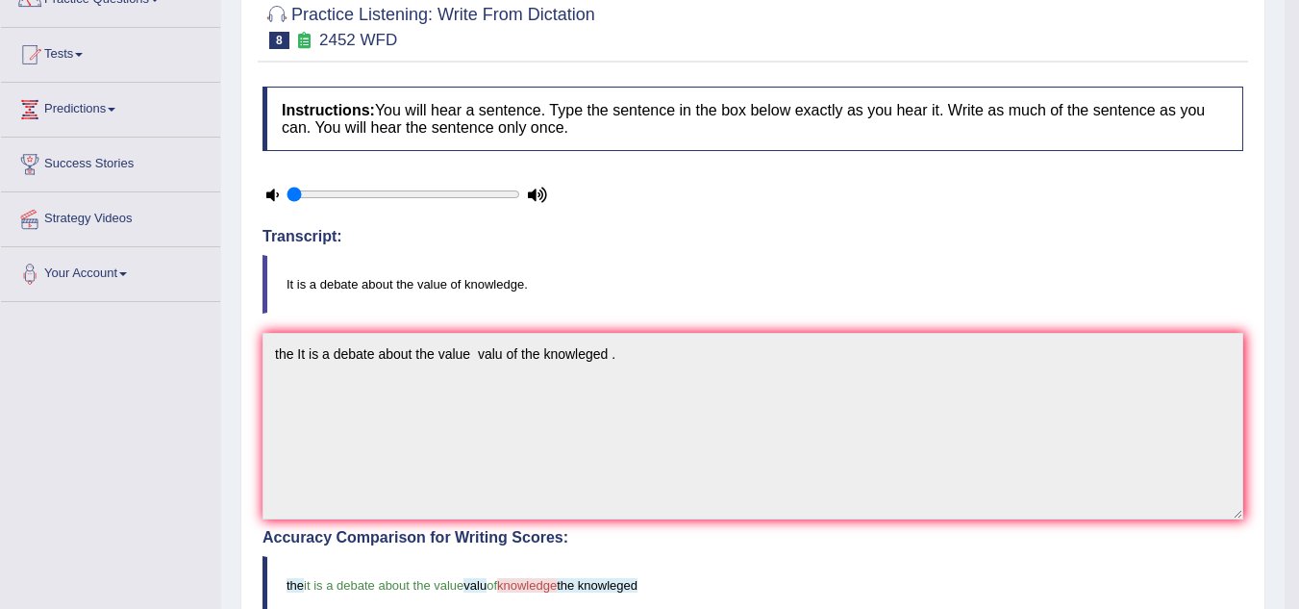
scroll to position [115, 0]
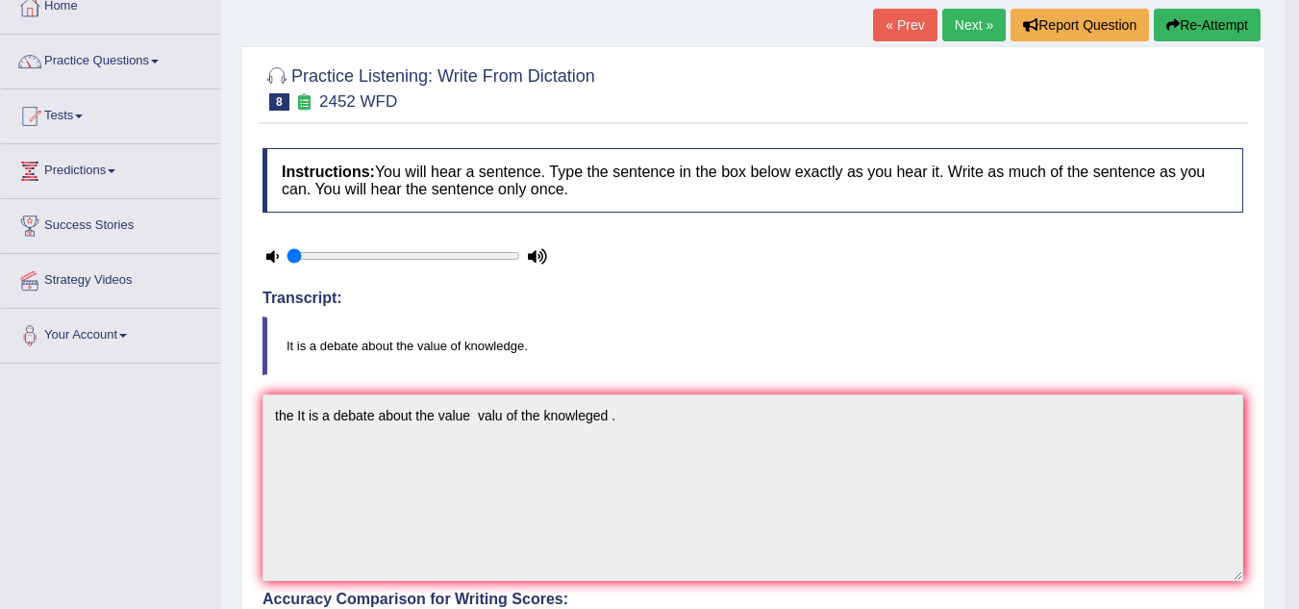
click at [984, 31] on link "Next »" at bounding box center [974, 25] width 63 height 33
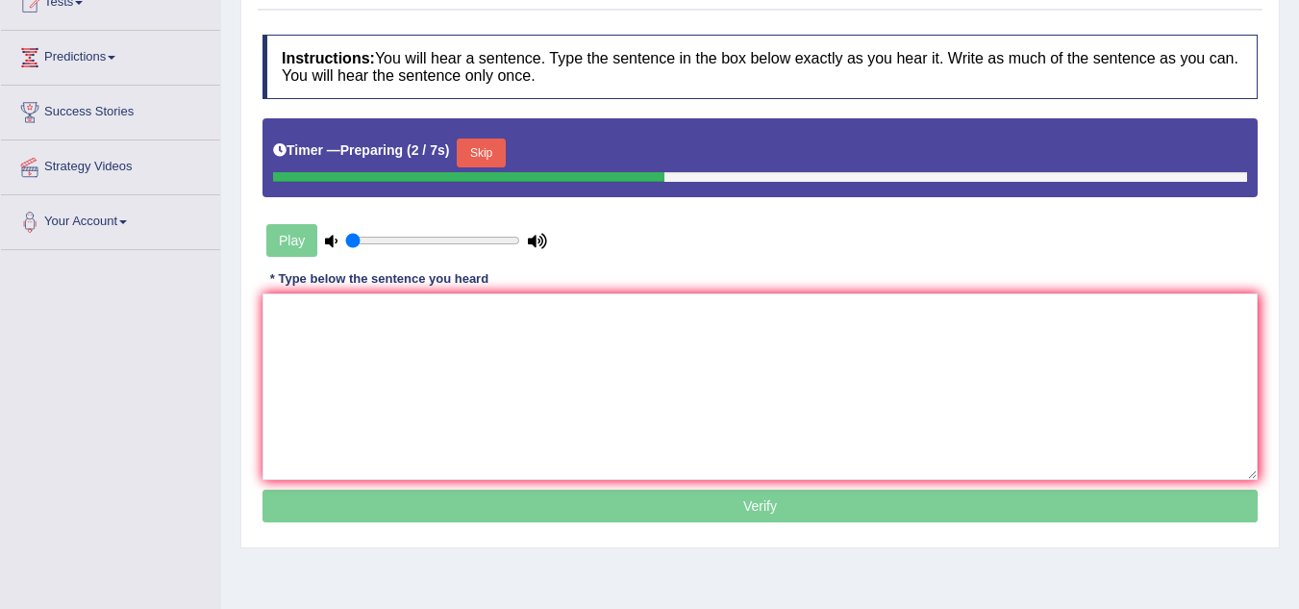
scroll to position [269, 0]
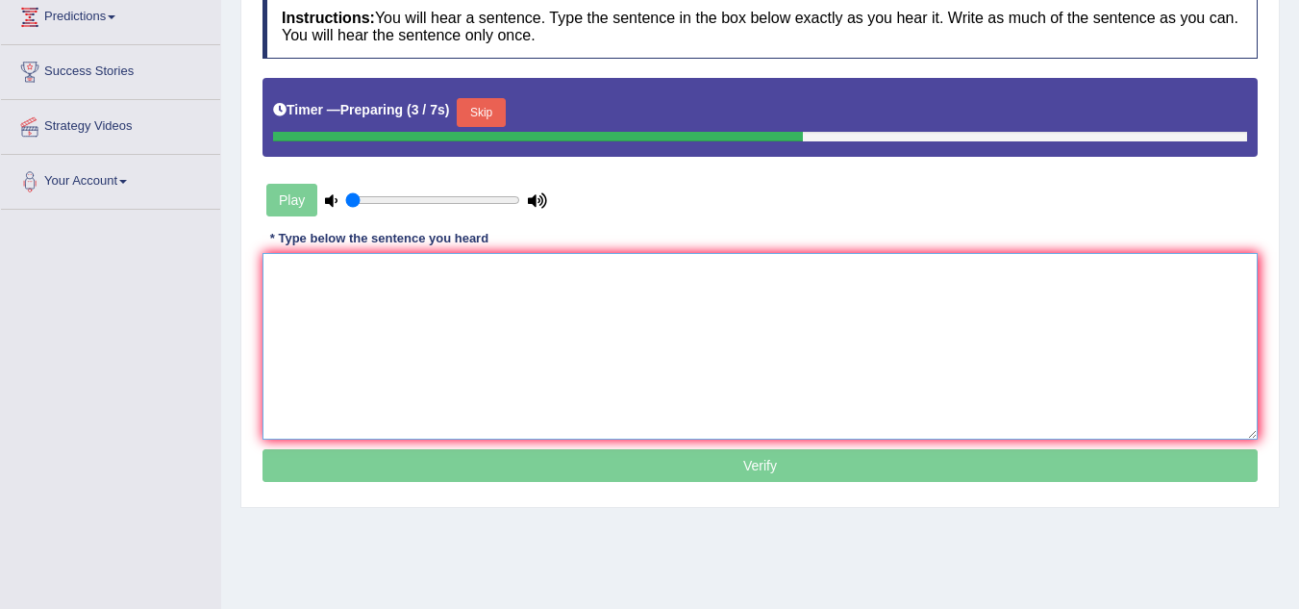
click at [324, 296] on textarea at bounding box center [760, 346] width 995 height 187
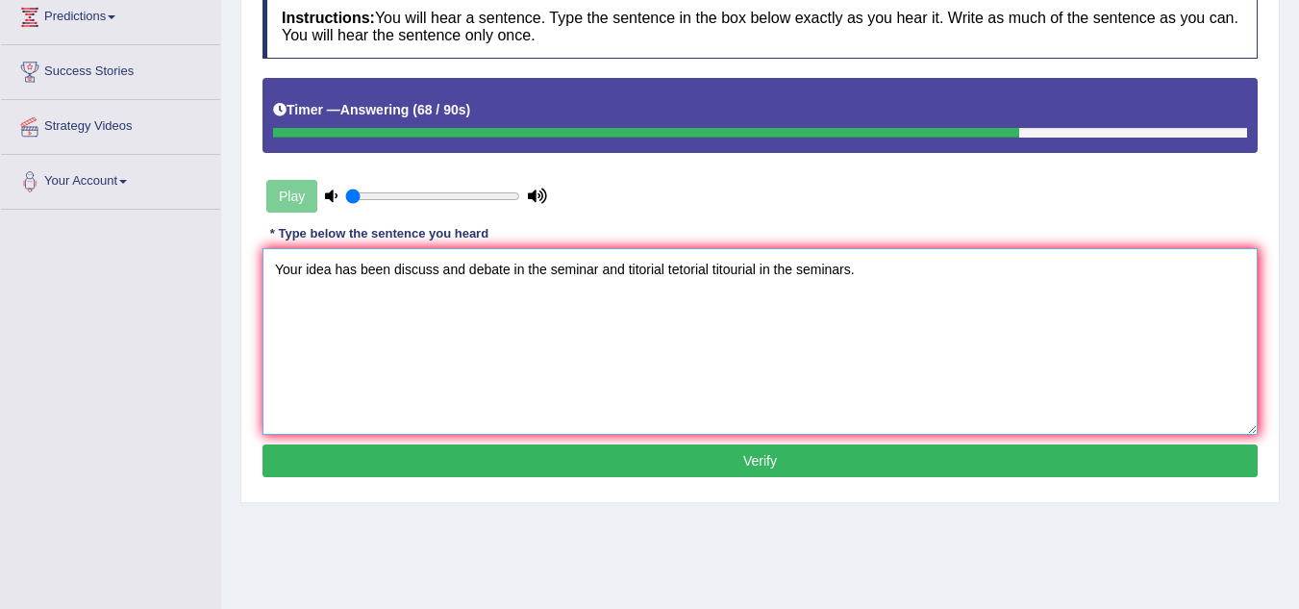
type textarea "Your idea has been discuss and debate in the seminar and titorial tetorial tito…"
click at [645, 455] on button "Verify" at bounding box center [760, 460] width 995 height 33
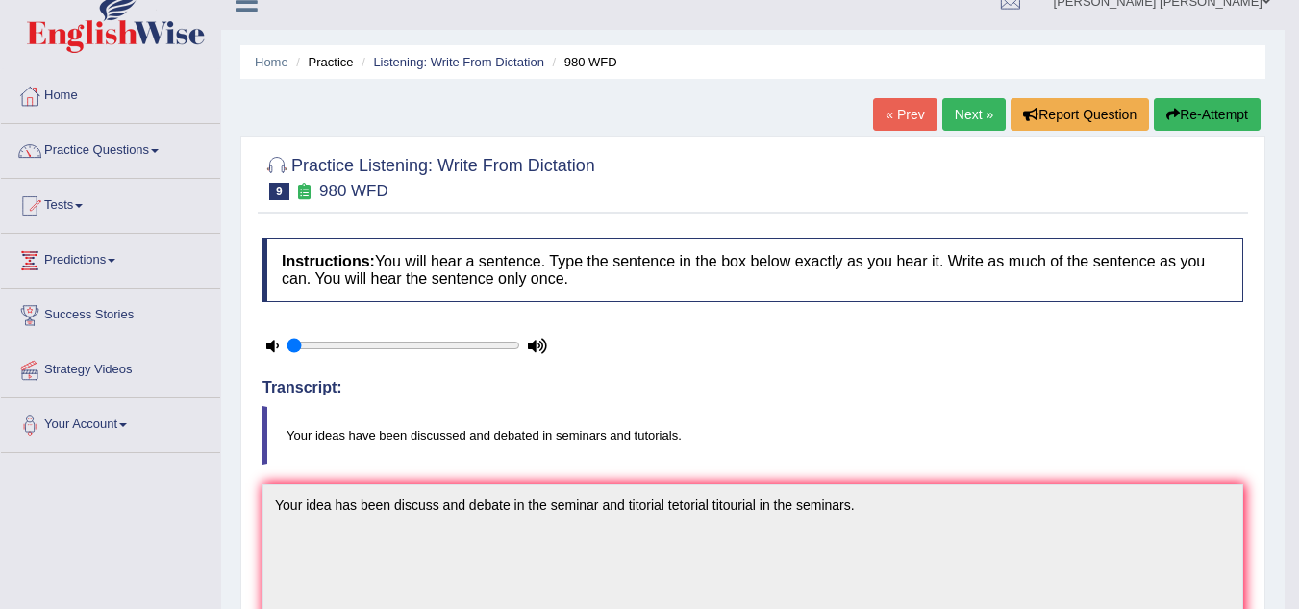
scroll to position [0, 0]
